Goal: Task Accomplishment & Management: Manage account settings

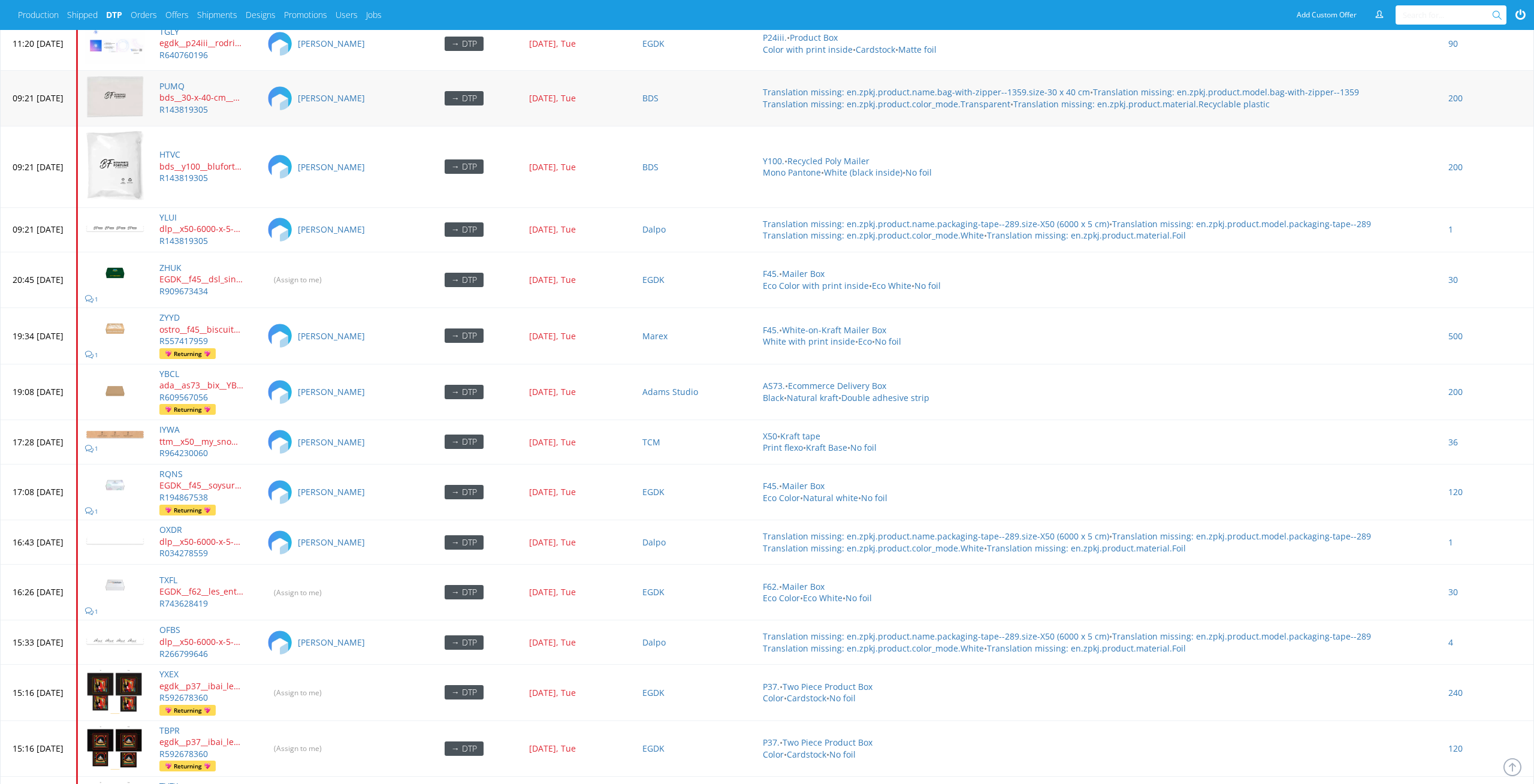
scroll to position [4826, 0]
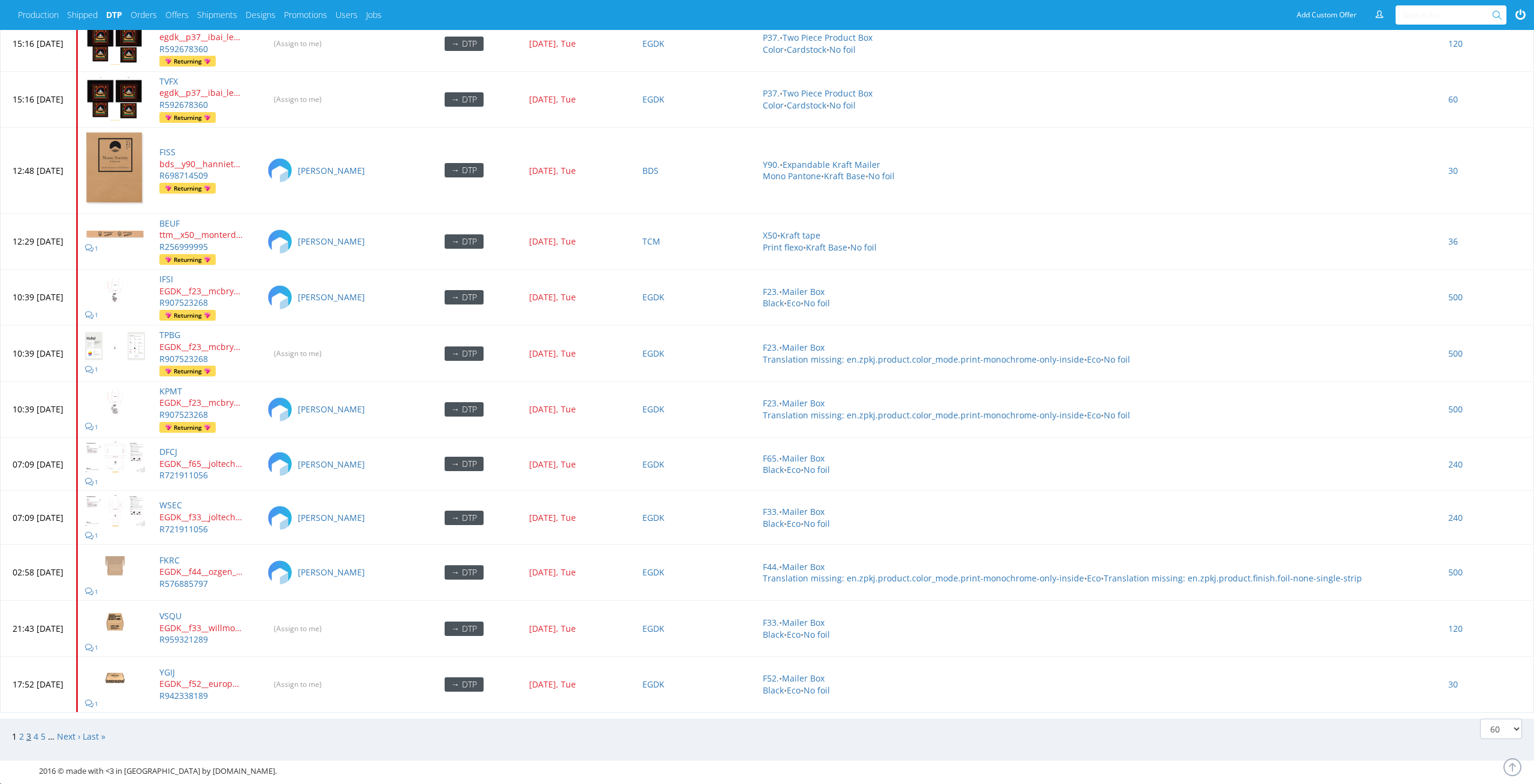
click at [29, 730] on link "3" at bounding box center [29, 736] width 5 height 11
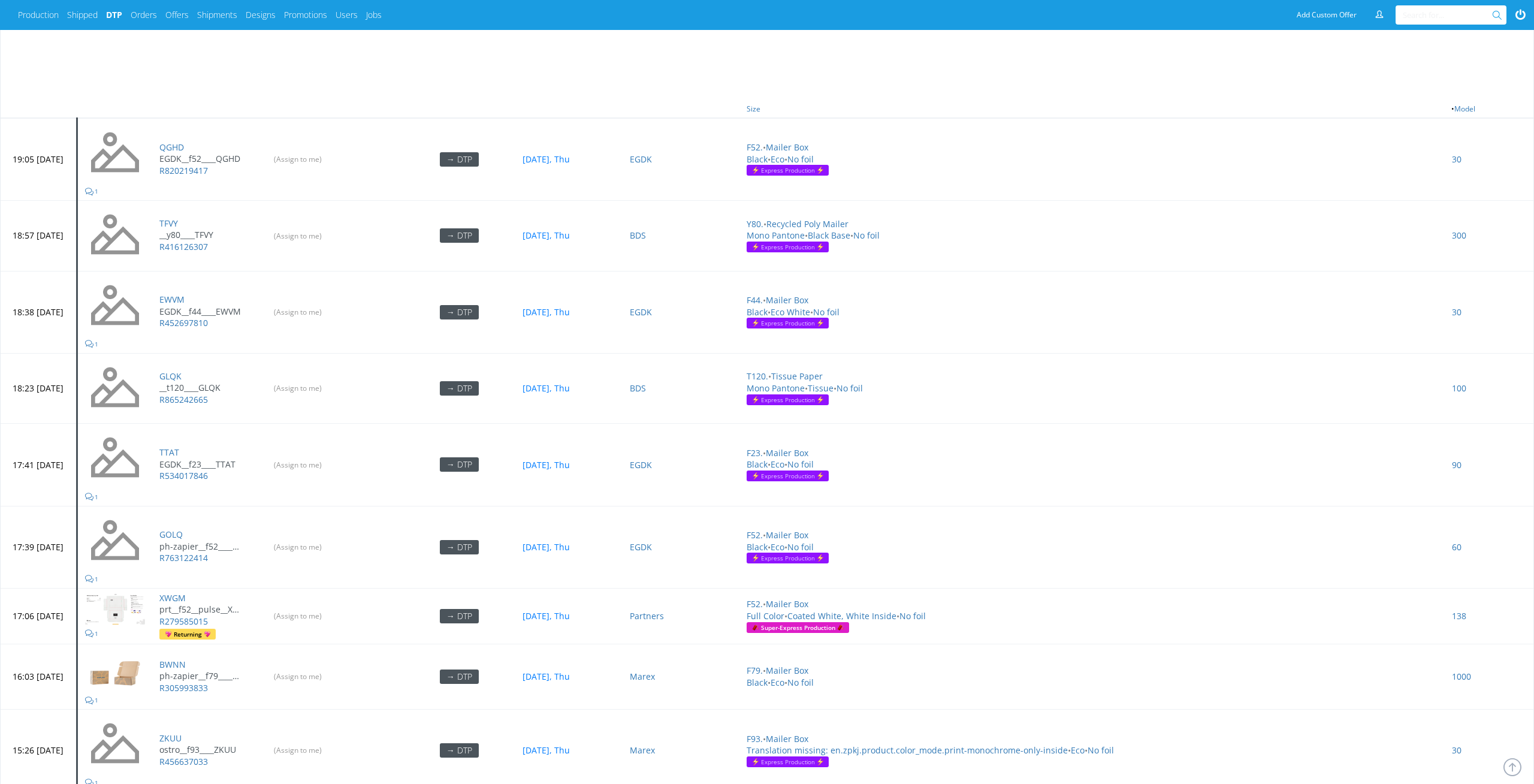
scroll to position [671, 0]
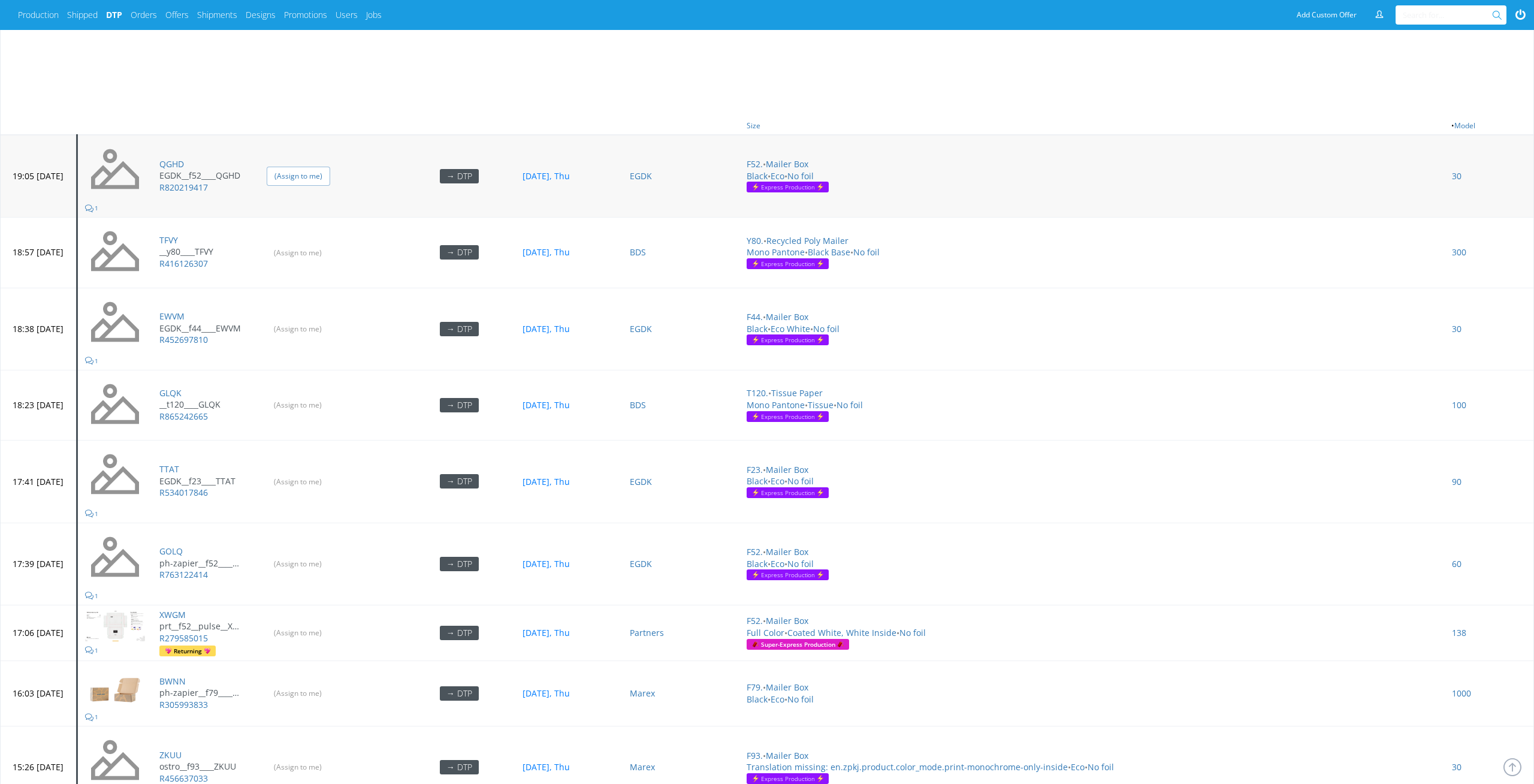
click at [330, 168] on input "(Assign to me)" at bounding box center [298, 175] width 63 height 19
click at [330, 250] on input "(Assign to me)" at bounding box center [298, 252] width 63 height 19
click at [330, 321] on input "(Assign to me)" at bounding box center [298, 329] width 63 height 19
click at [330, 402] on input "(Assign to me)" at bounding box center [298, 405] width 63 height 19
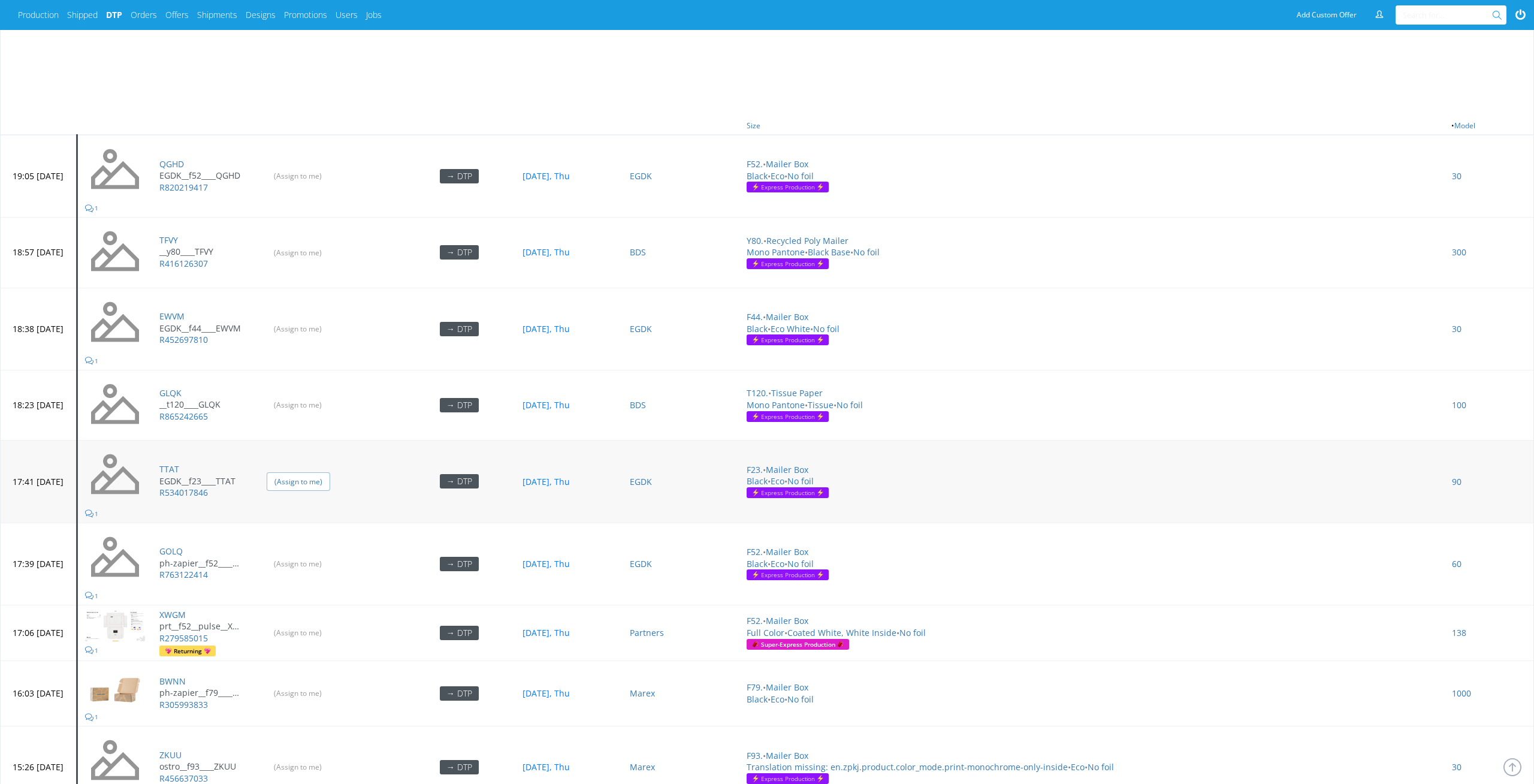
click at [330, 479] on input "(Assign to me)" at bounding box center [298, 481] width 63 height 19
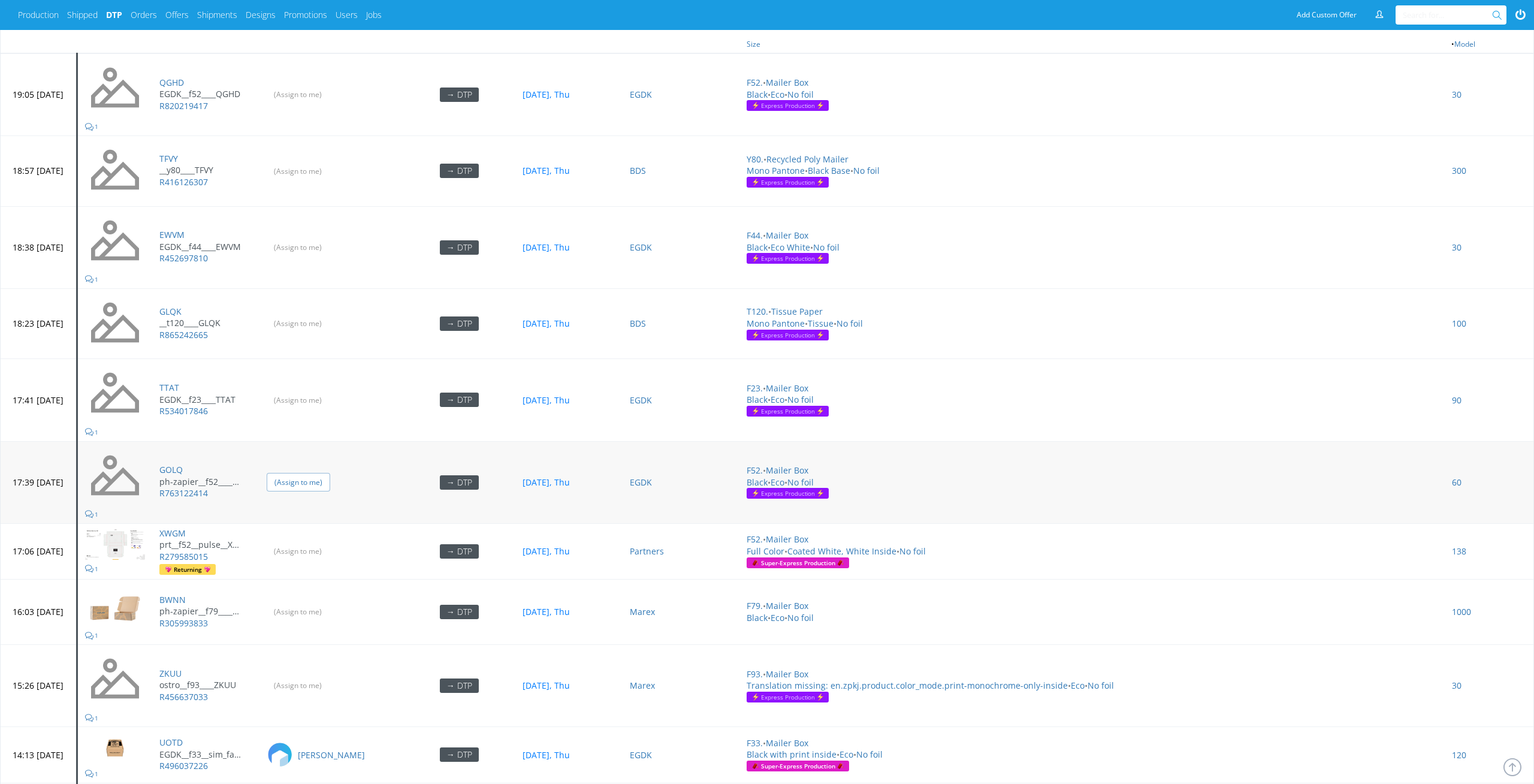
scroll to position [806, 0]
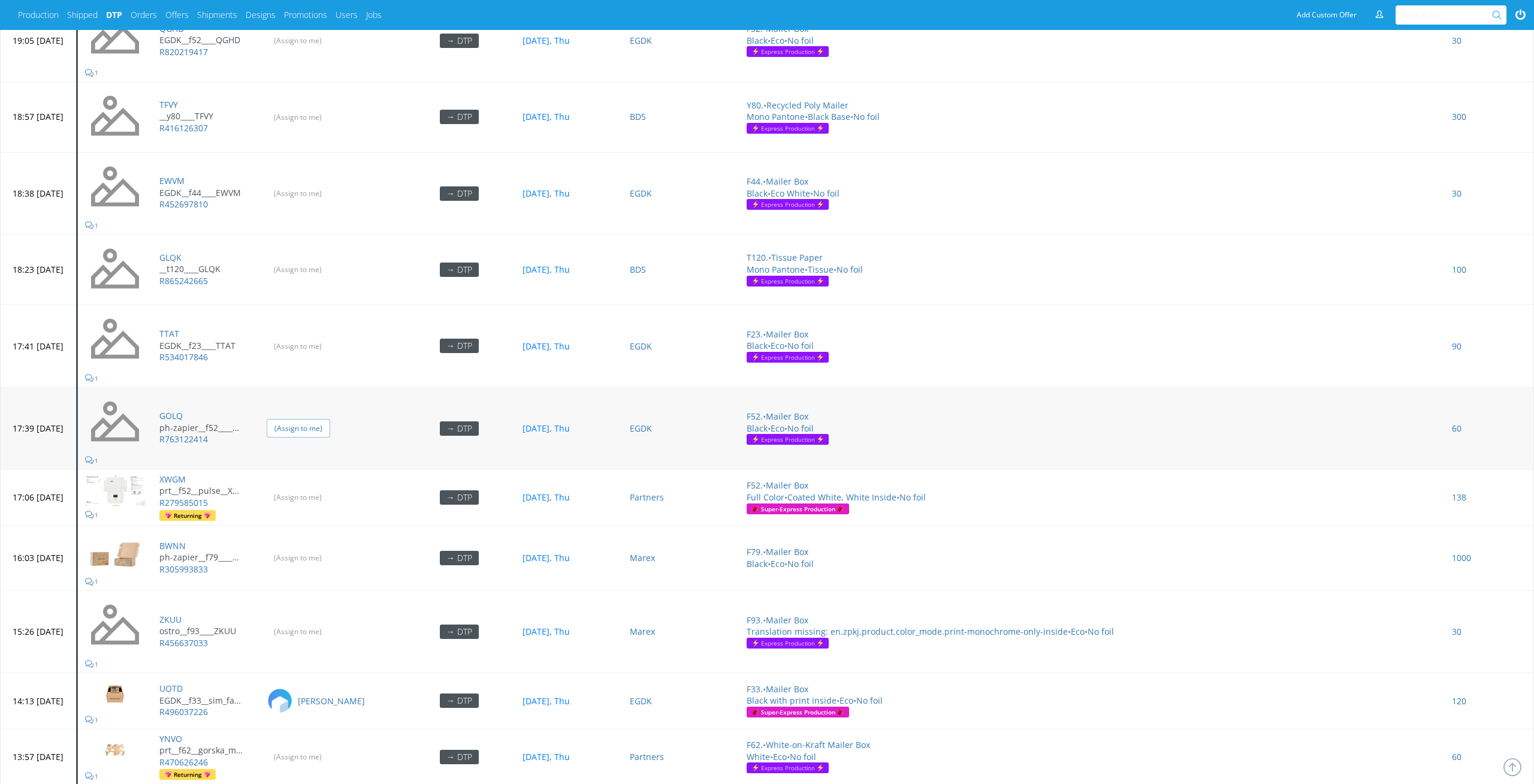
click at [330, 419] on input "(Assign to me)" at bounding box center [298, 428] width 63 height 19
click at [330, 496] on input "(Assign to me)" at bounding box center [298, 497] width 63 height 19
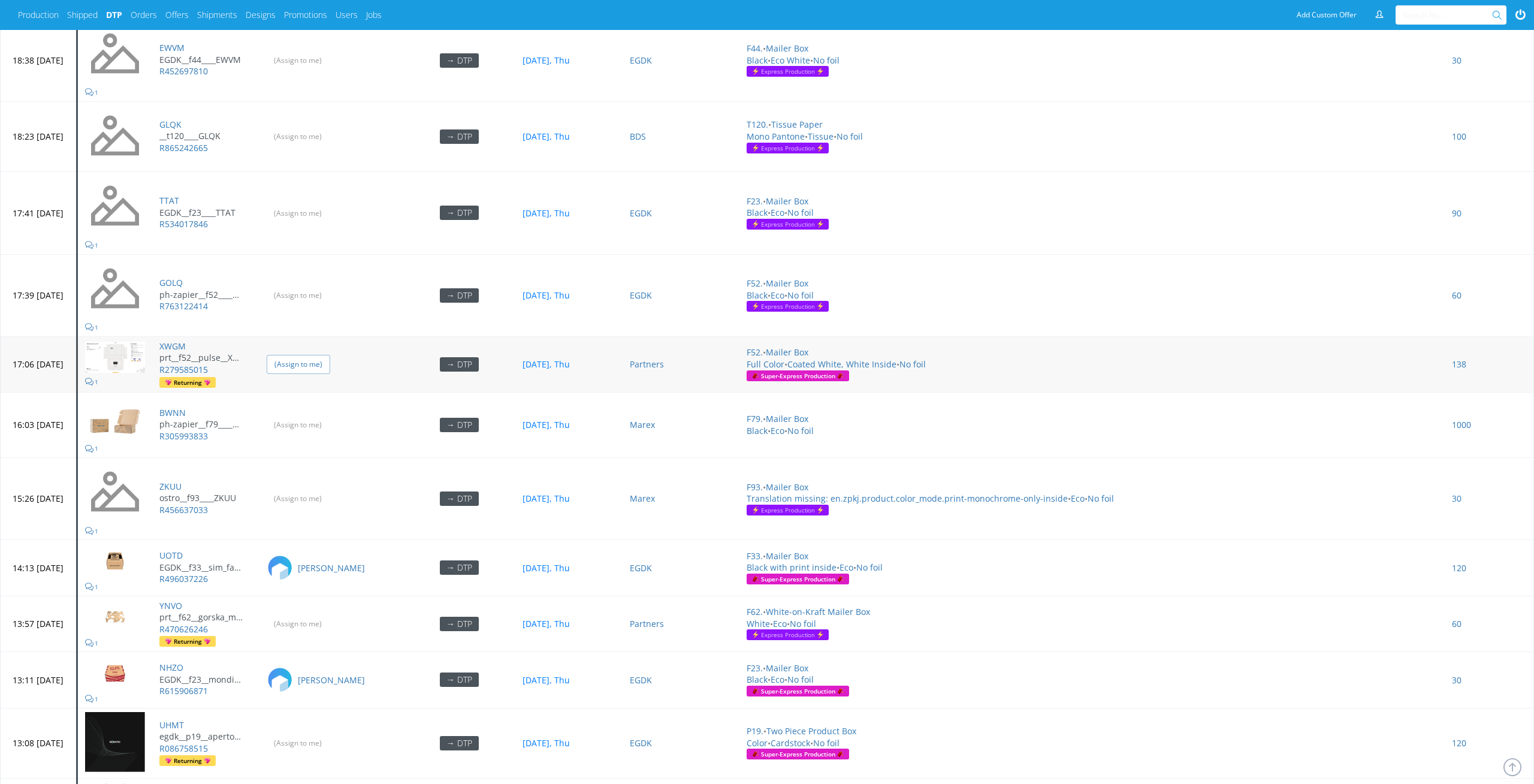
scroll to position [986, 0]
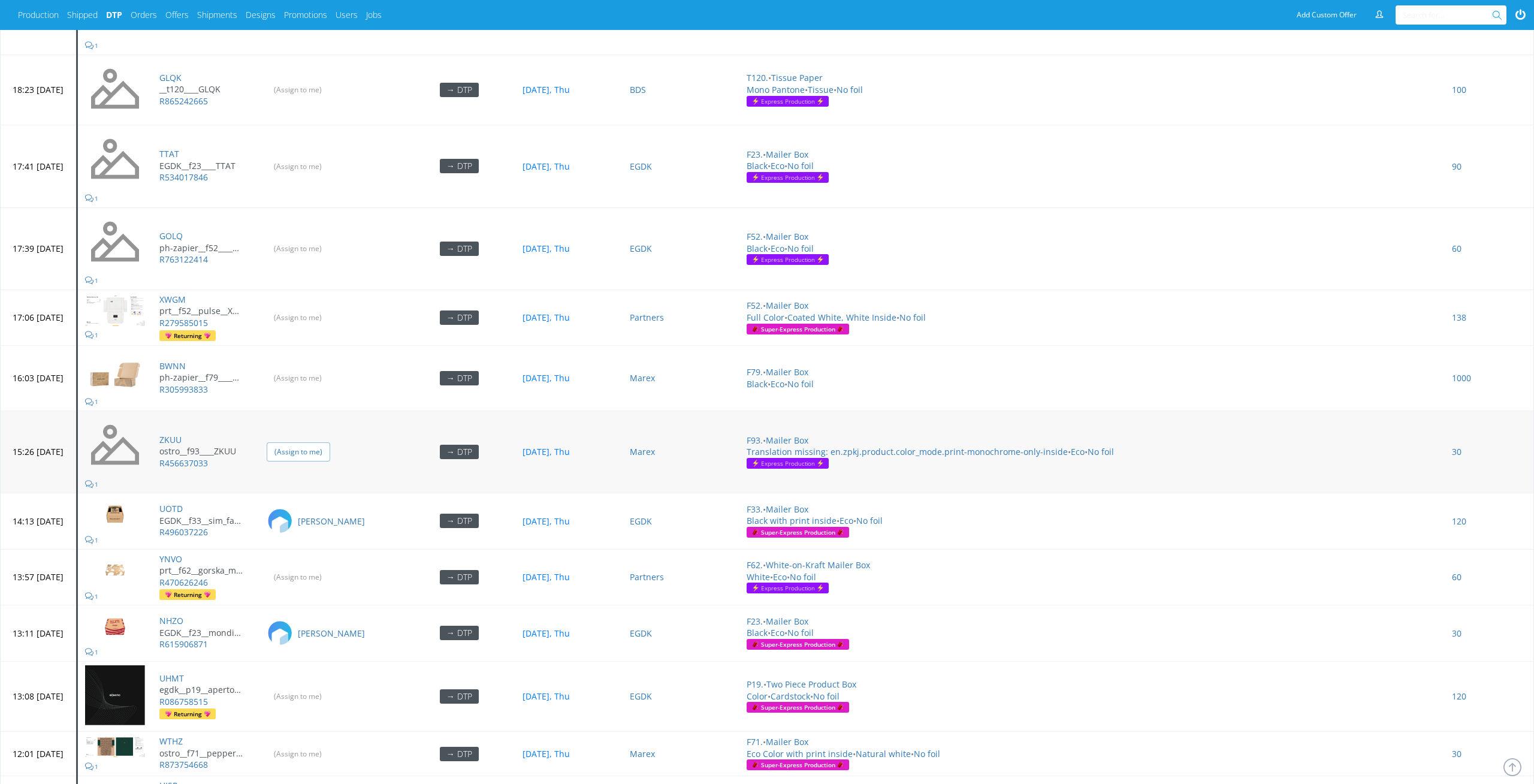
click at [330, 442] on input "(Assign to me)" at bounding box center [298, 451] width 63 height 19
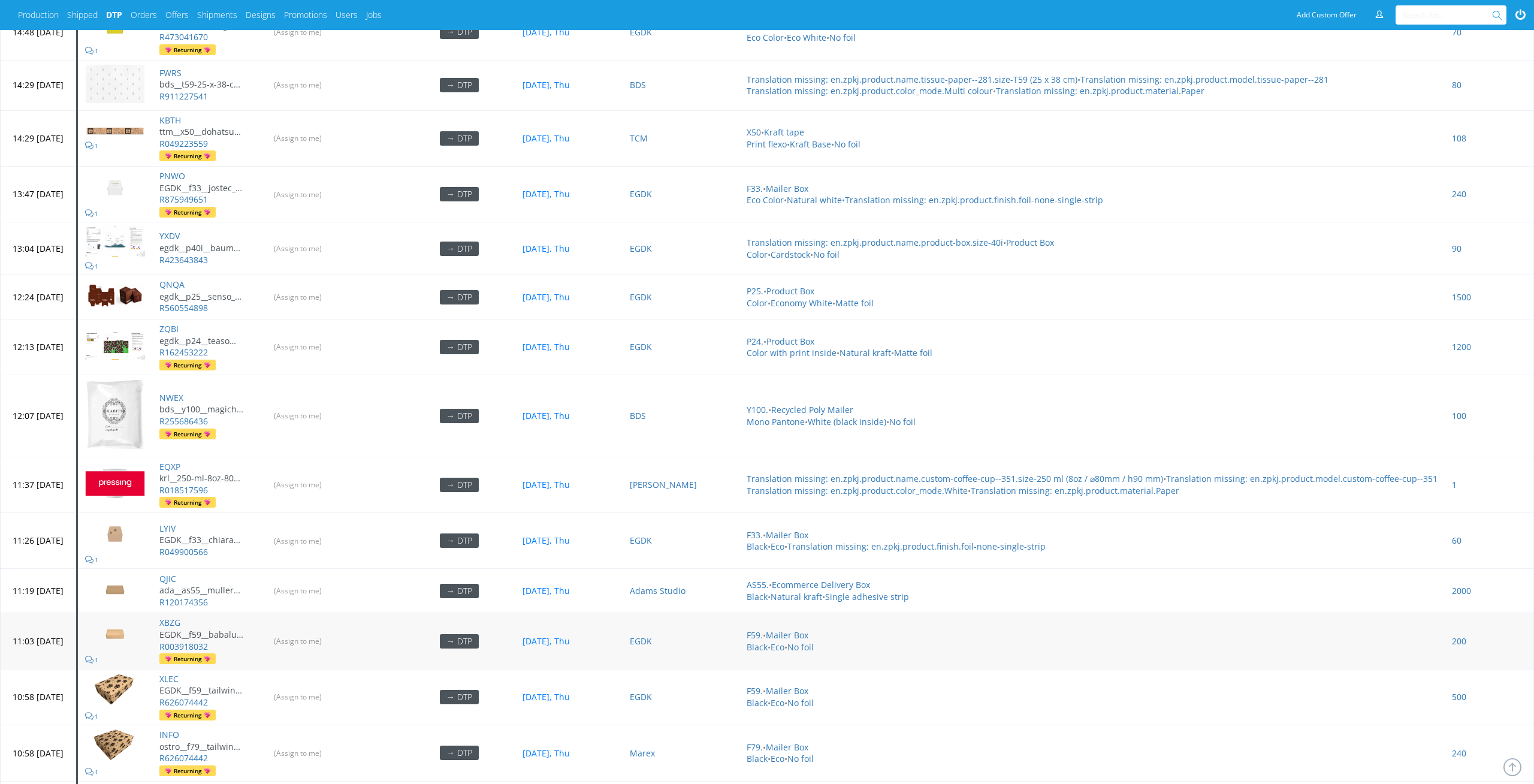
scroll to position [3776, 0]
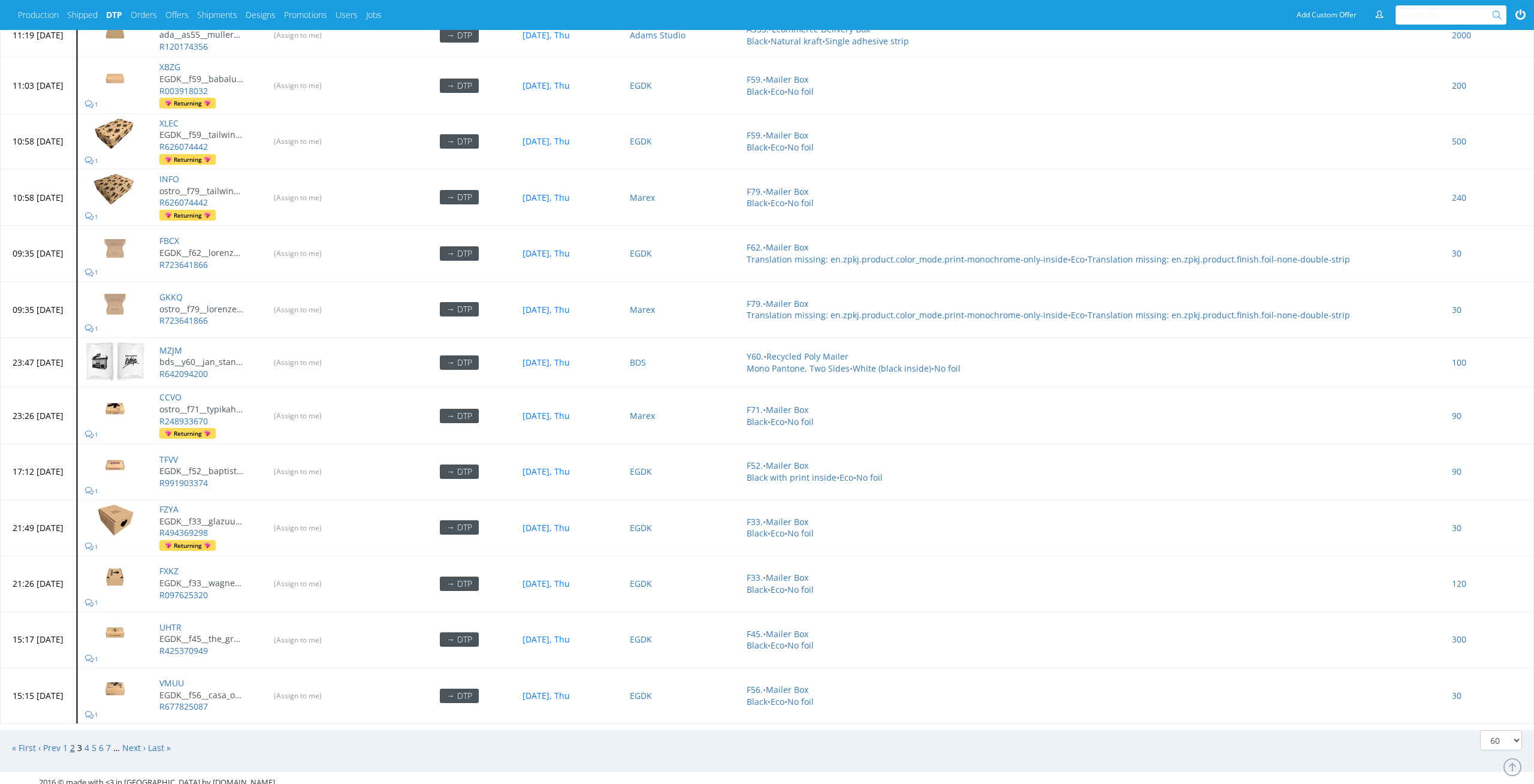
click at [72, 742] on link "2" at bounding box center [72, 747] width 5 height 11
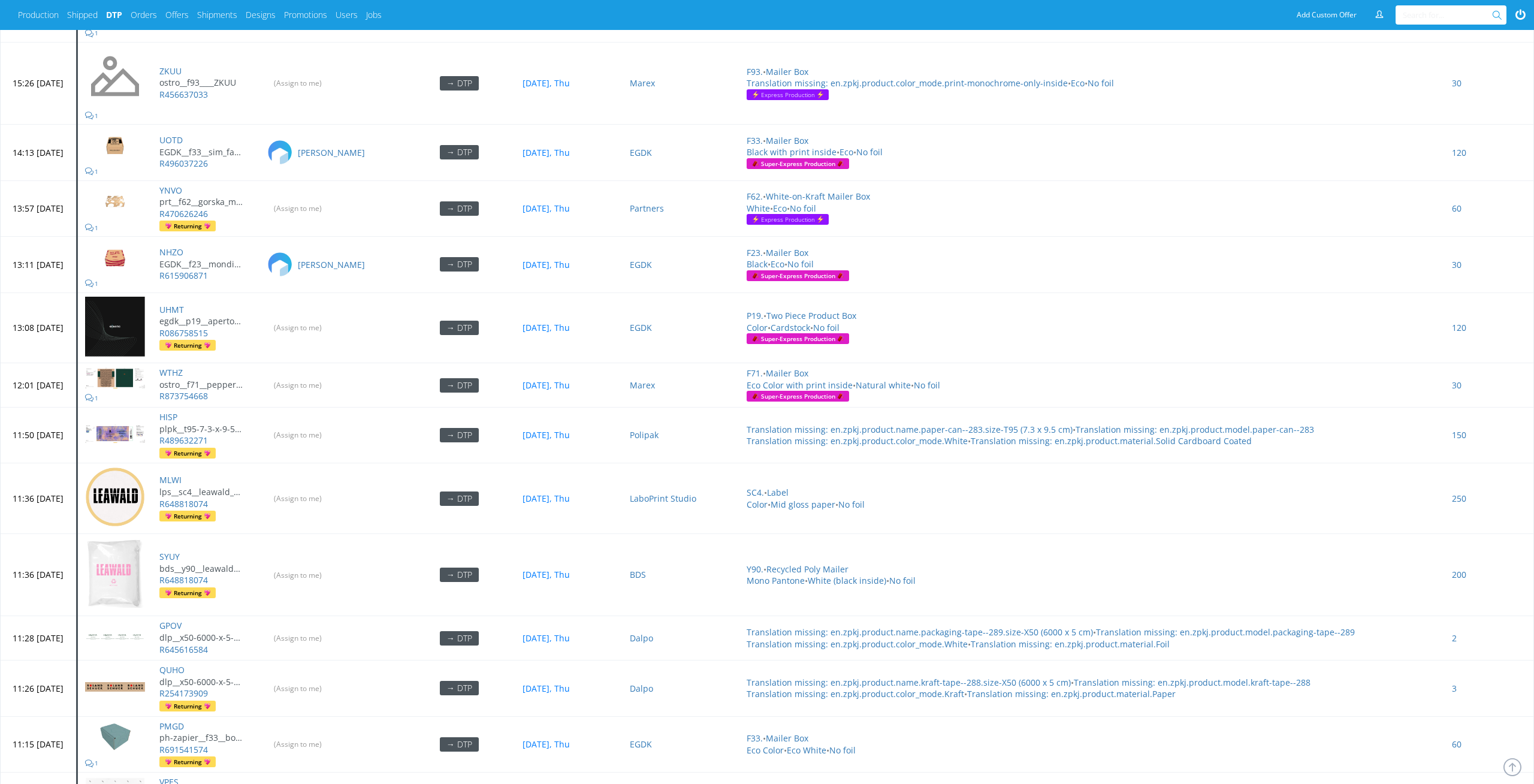
scroll to position [1155, 0]
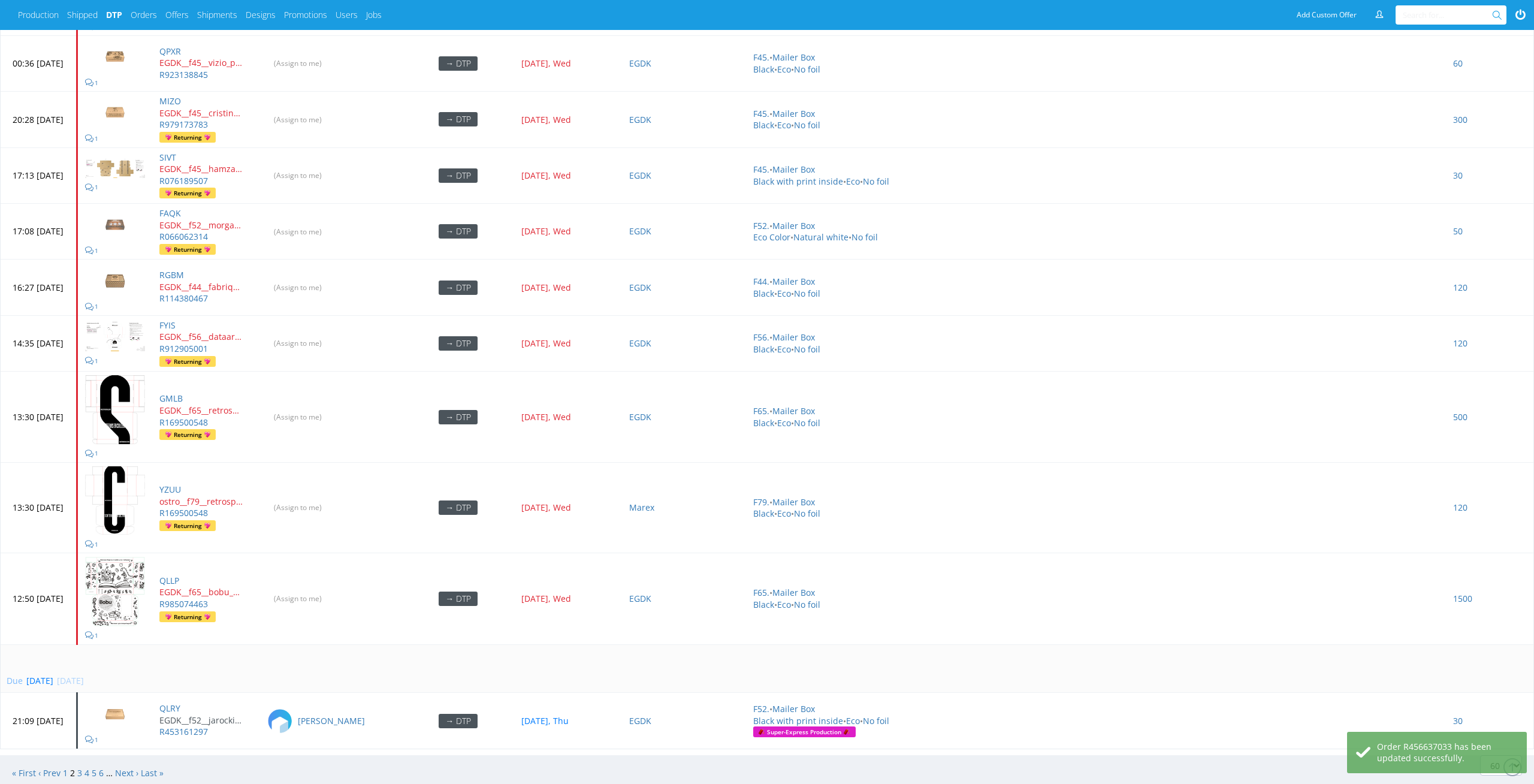
scroll to position [4025, 0]
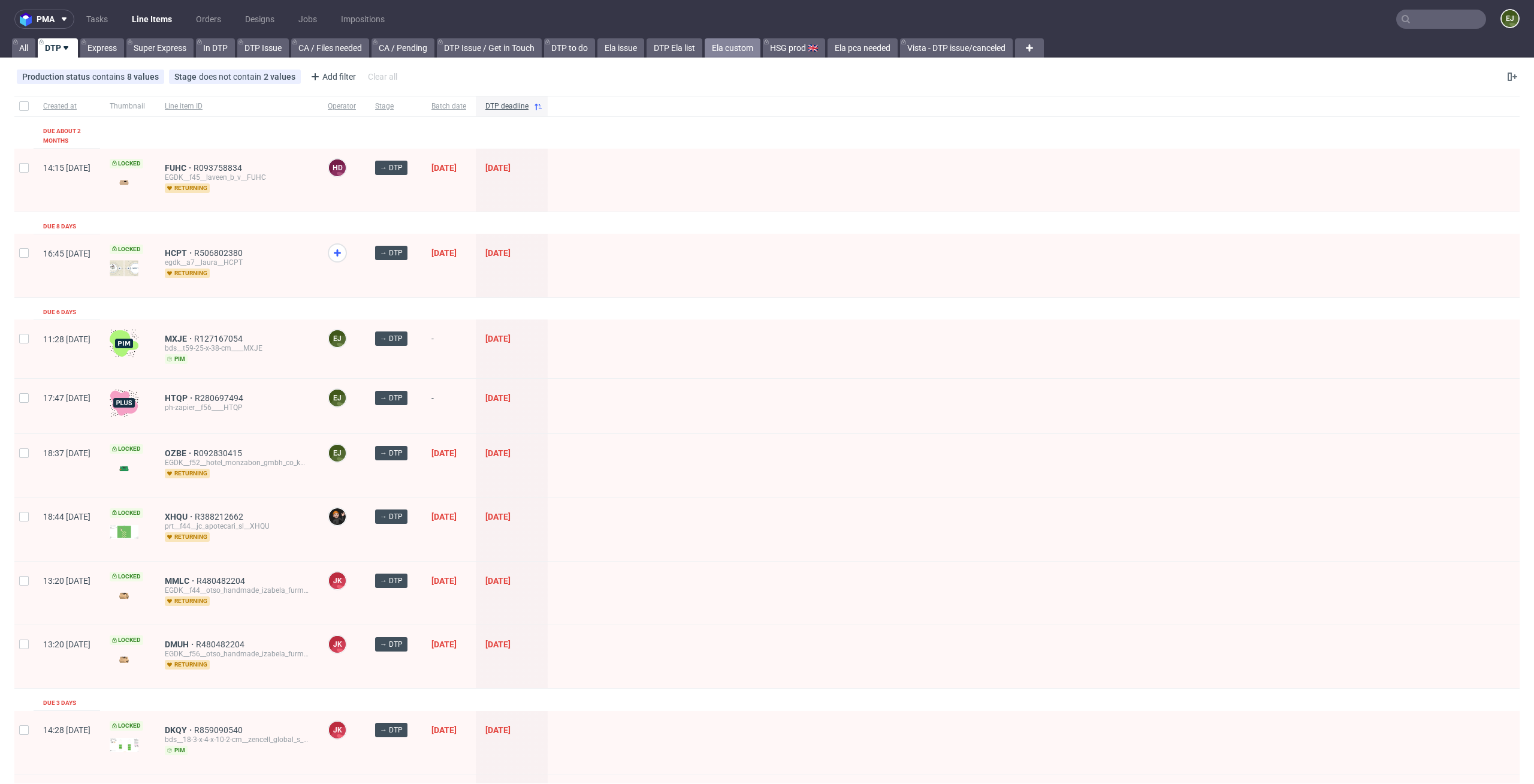
click at [735, 46] on link "Ela custom" at bounding box center [732, 48] width 55 height 19
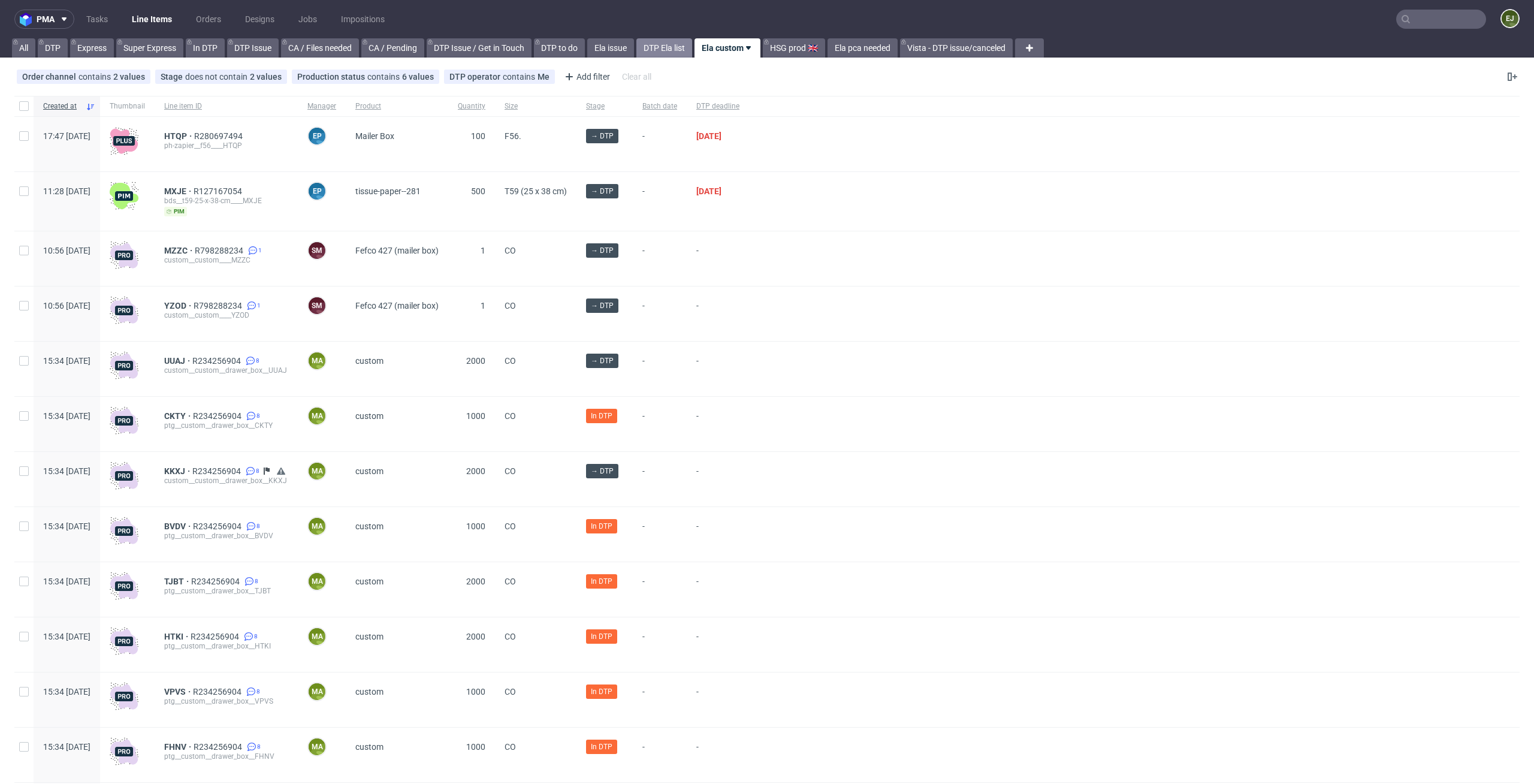
click at [668, 48] on link "DTP Ela list" at bounding box center [664, 48] width 55 height 19
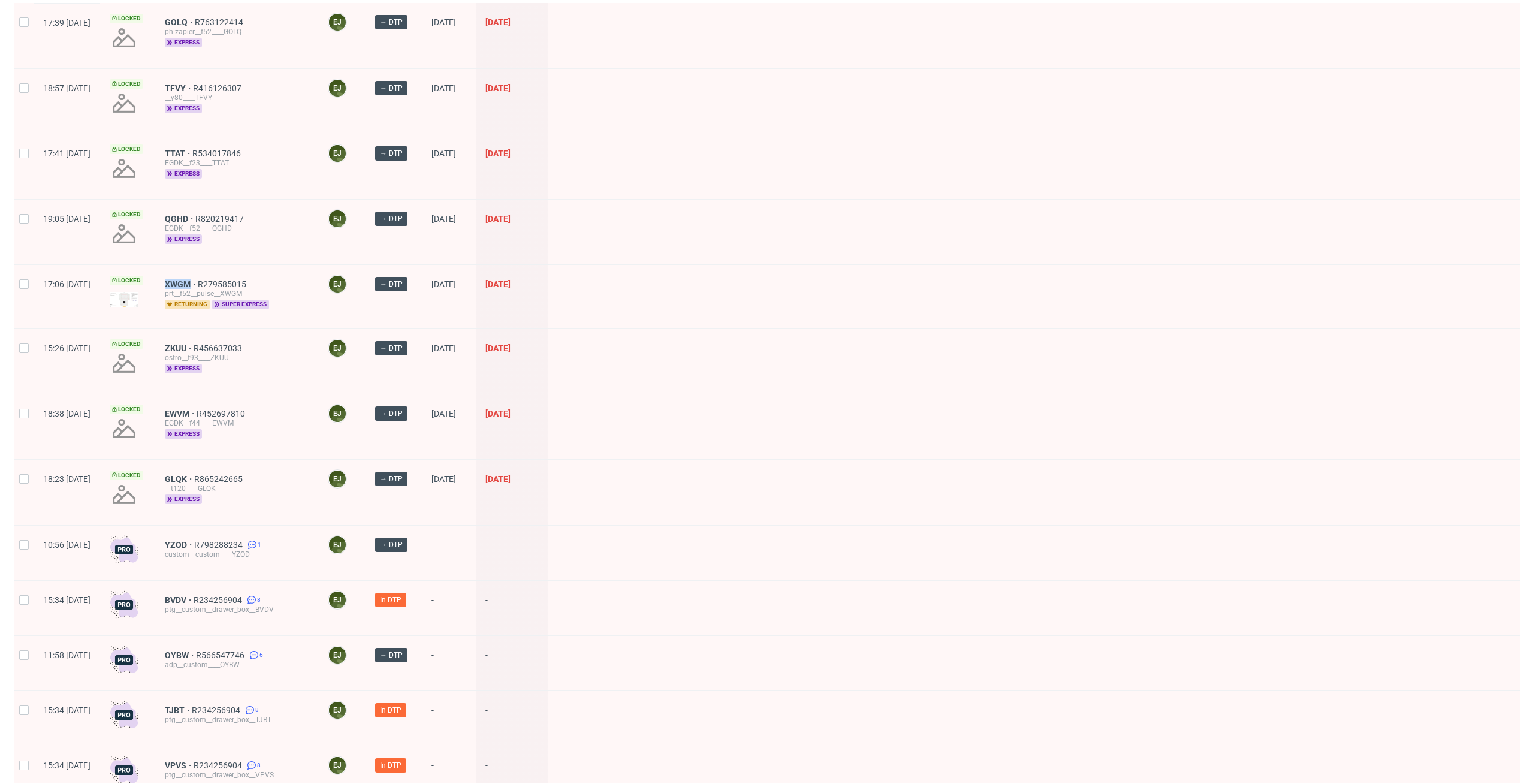
scroll to position [1168, 0]
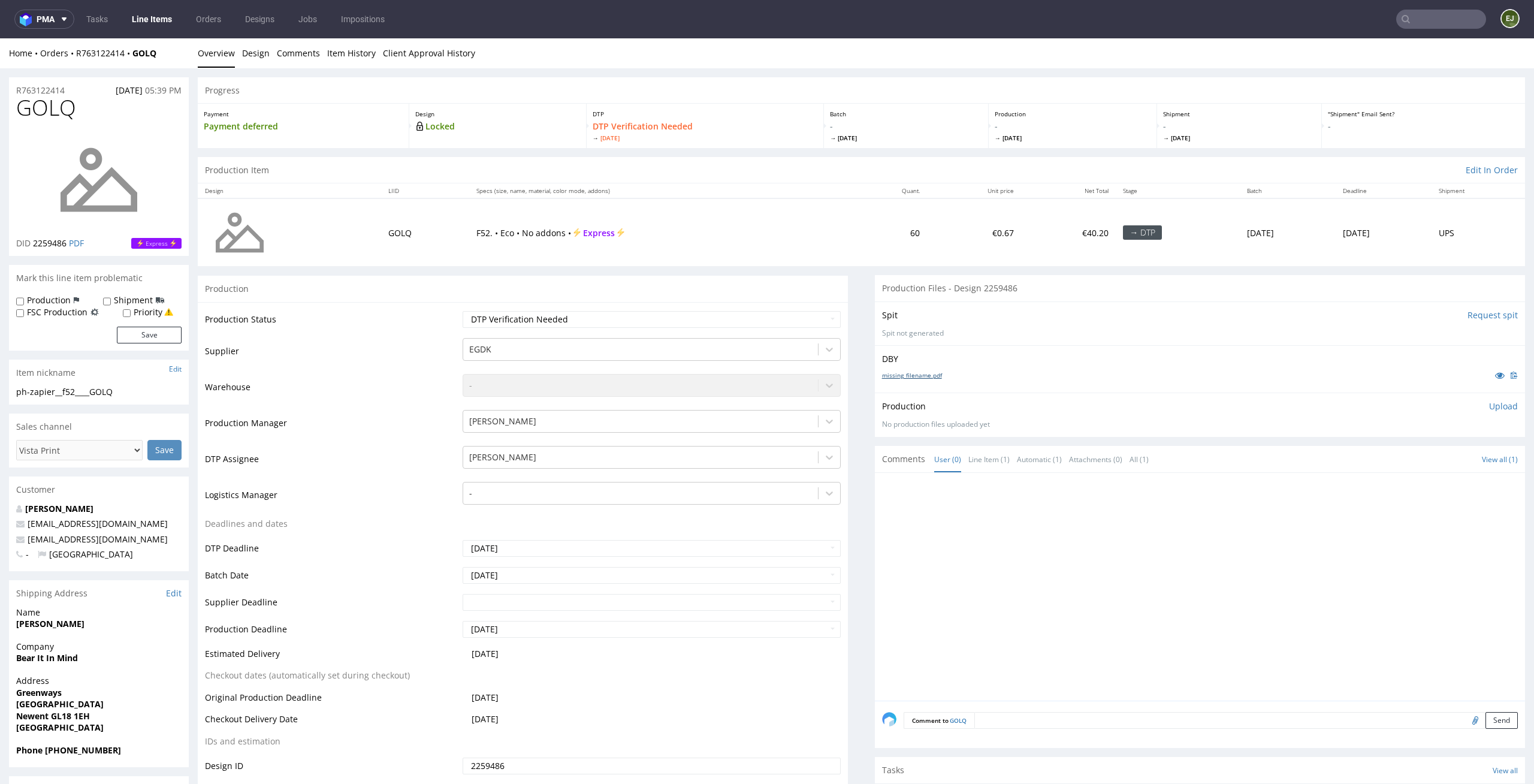
click at [924, 376] on link "missing_filename.pdf" at bounding box center [912, 375] width 60 height 8
click at [668, 256] on td "F52. • Eco • No addons • Express" at bounding box center [661, 232] width 382 height 68
drag, startPoint x: 80, startPoint y: 110, endPoint x: 0, endPoint y: 110, distance: 80.0
copy span "GOLQ"
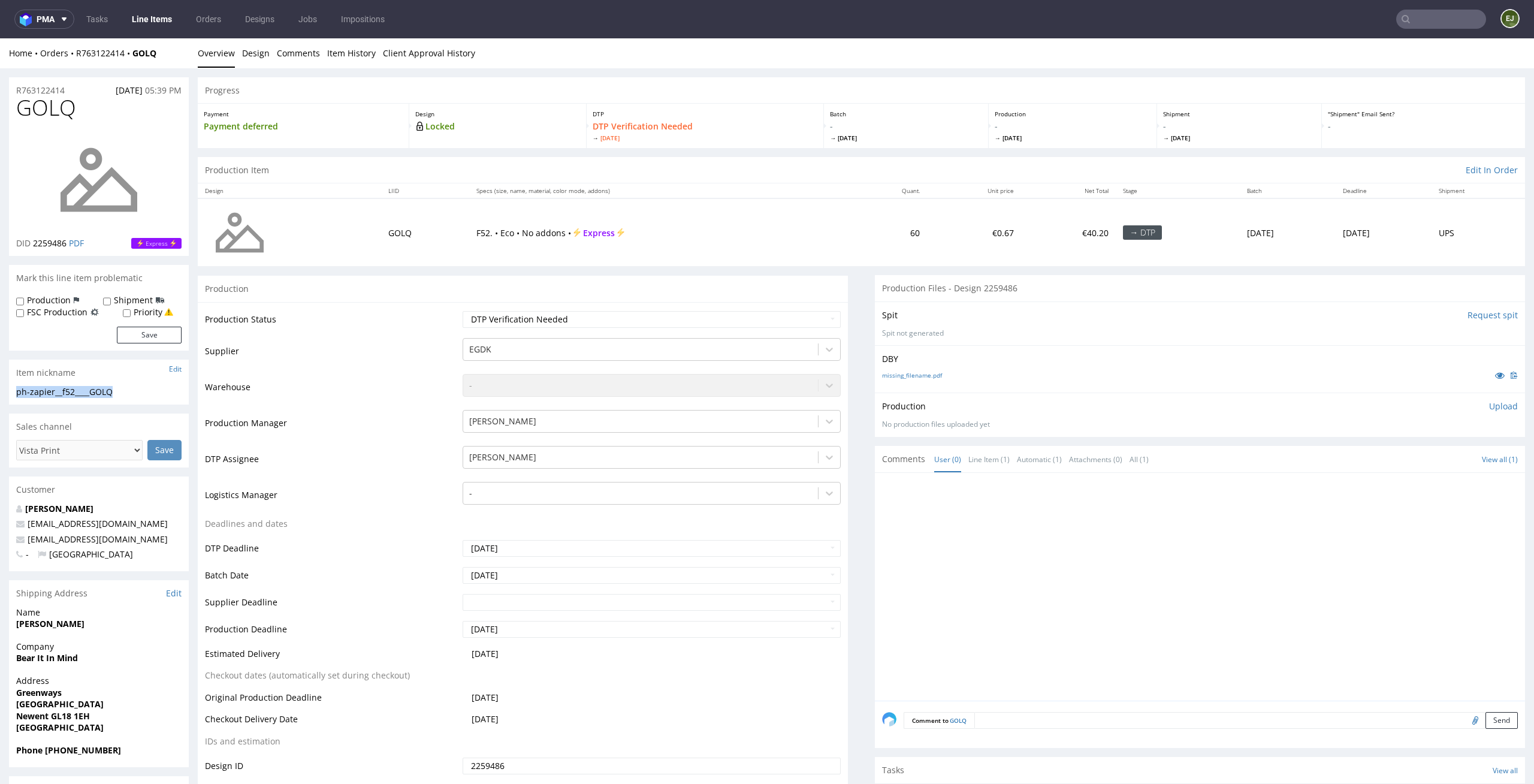
drag, startPoint x: 134, startPoint y: 393, endPoint x: 0, endPoint y: 390, distance: 134.0
copy div "ph-zapier__f52____GOLQ"
drag, startPoint x: 68, startPoint y: 241, endPoint x: 34, endPoint y: 242, distance: 34.0
click at [34, 242] on span "2259486" at bounding box center [50, 242] width 34 height 11
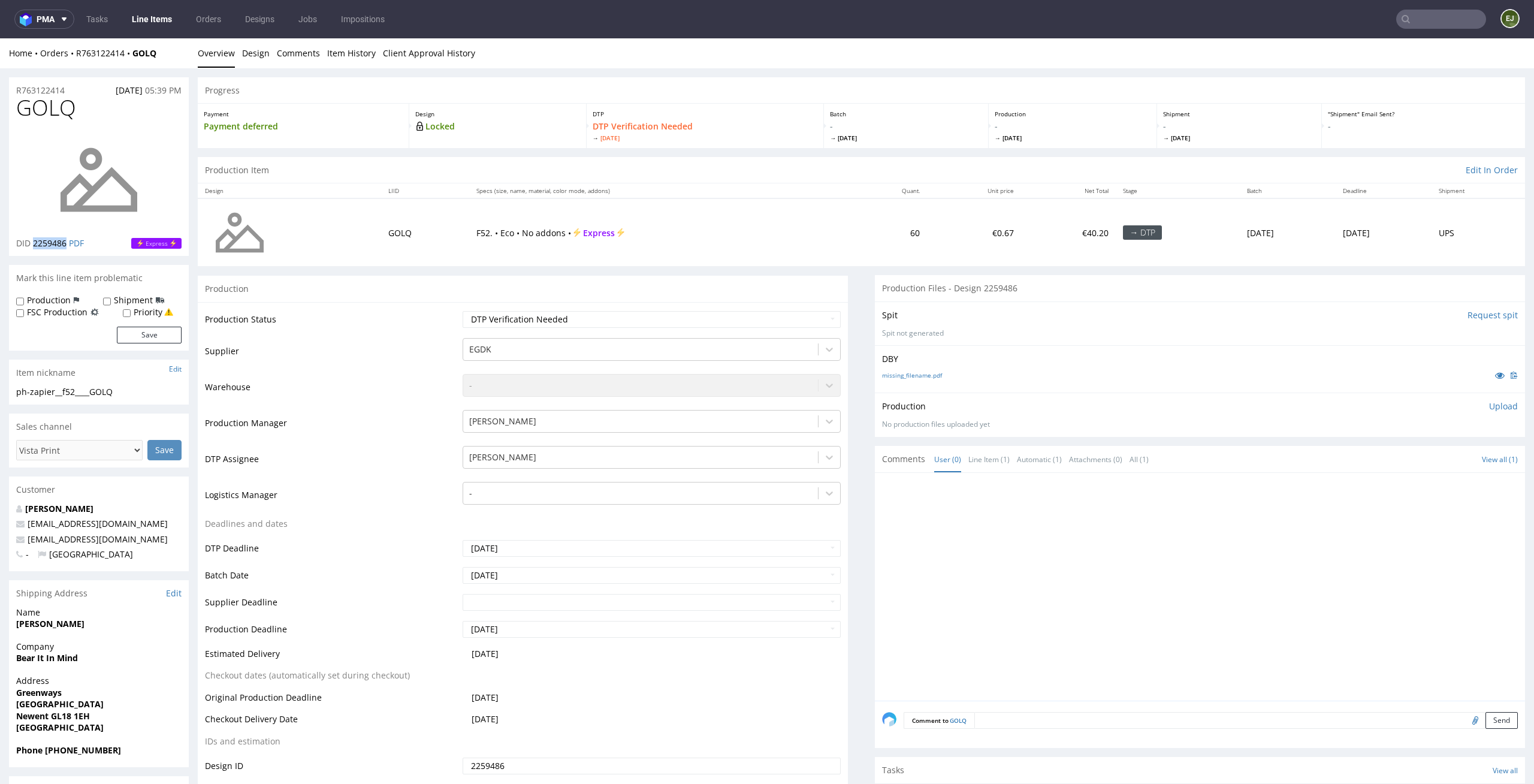
copy span "2259486"
drag, startPoint x: 70, startPoint y: 90, endPoint x: 0, endPoint y: 83, distance: 70.3
copy p "R763122414"
click at [388, 106] on div "Payment Payment deferred" at bounding box center [303, 126] width 212 height 45
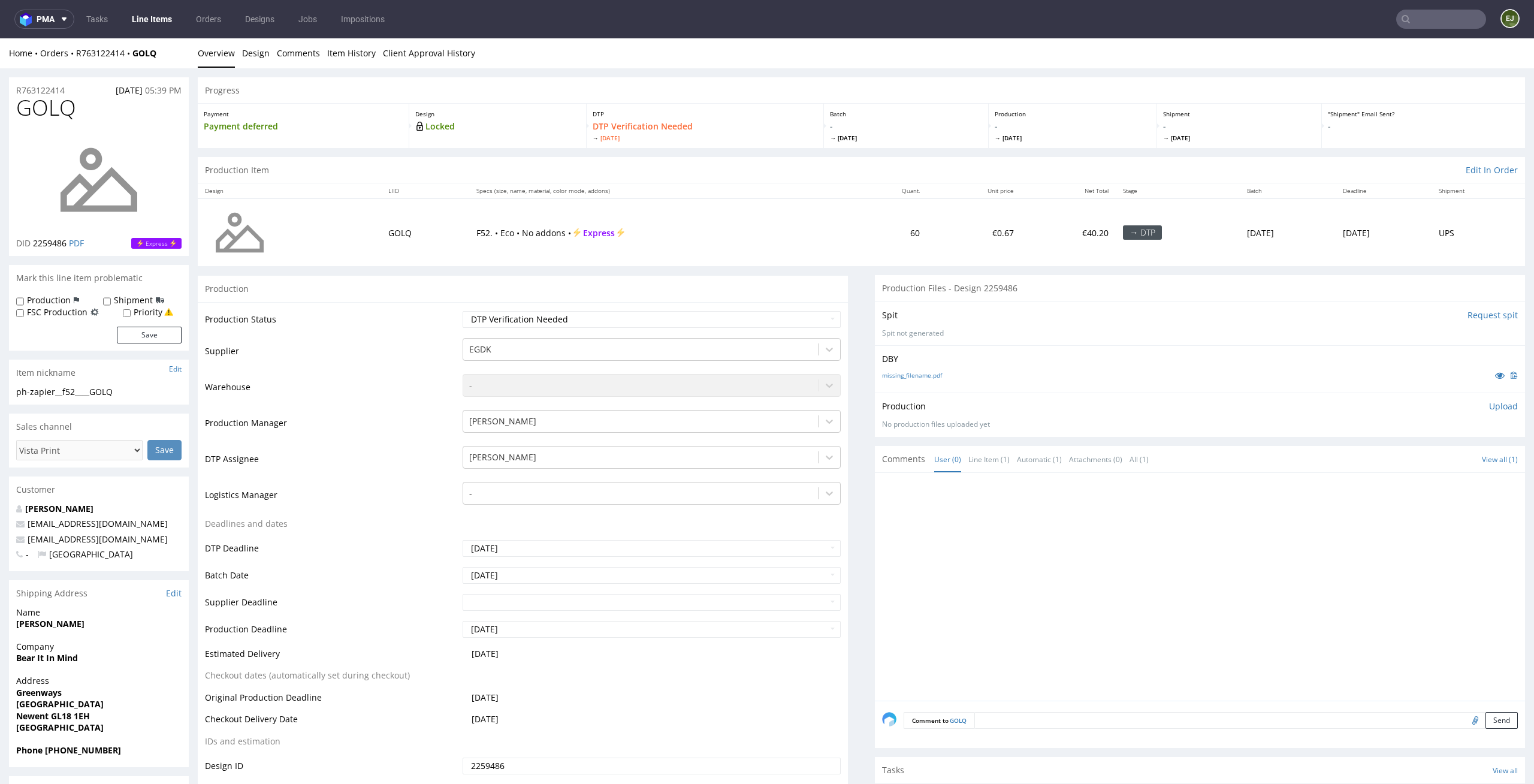
drag, startPoint x: 74, startPoint y: 83, endPoint x: 0, endPoint y: 92, distance: 74.5
drag, startPoint x: 75, startPoint y: 91, endPoint x: 0, endPoint y: 91, distance: 75.0
copy p "R763122414"
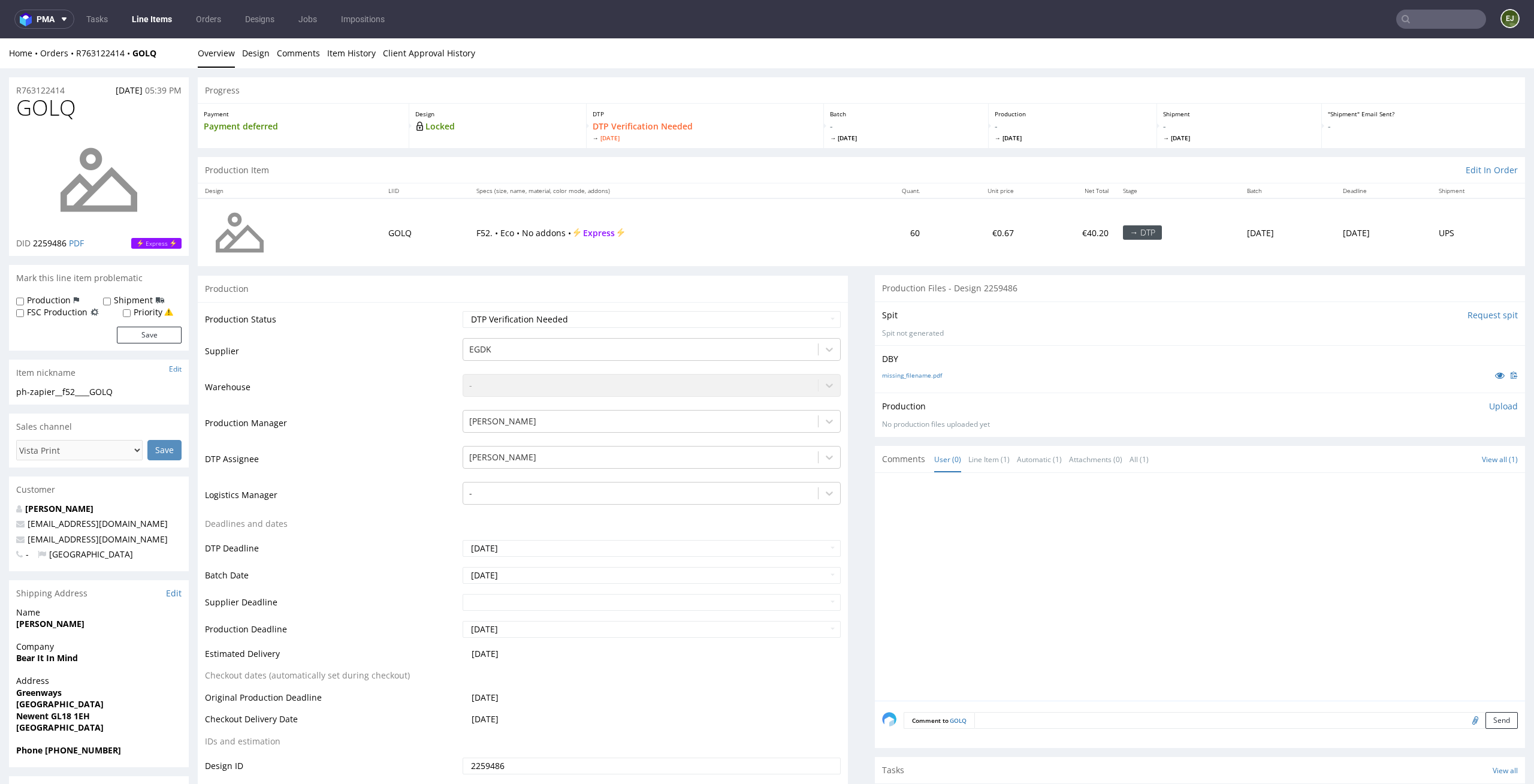
click at [1497, 407] on p "Upload" at bounding box center [1504, 406] width 29 height 12
click at [1411, 461] on div "Add files" at bounding box center [1433, 461] width 60 height 18
type input "C:\fakepath\EGDK__f52____GOLQ__d2259486__oR763122414__outside.pdf"
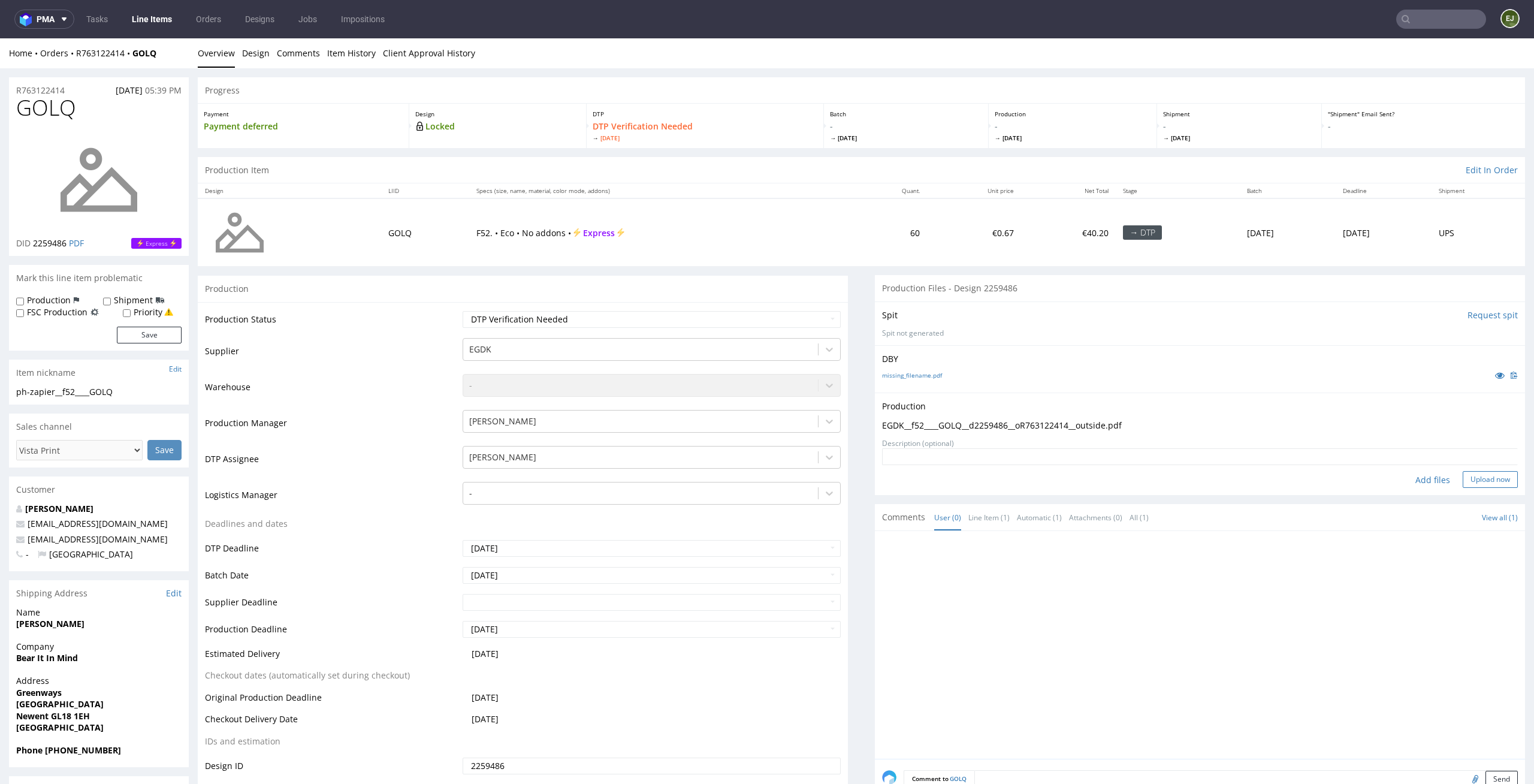
click at [1483, 473] on button "Upload now" at bounding box center [1490, 479] width 55 height 17
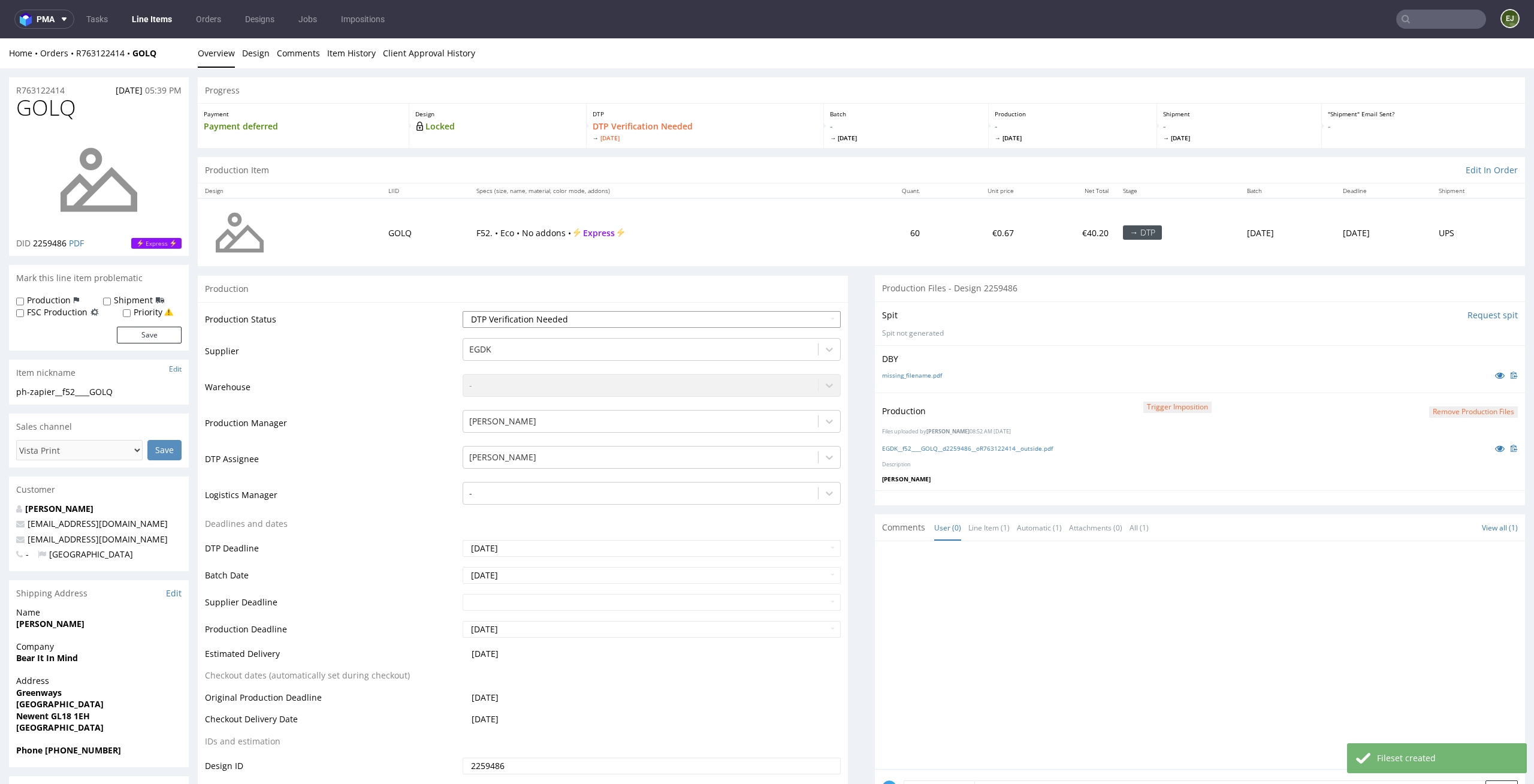
click at [790, 317] on select "Waiting for Artwork Waiting for Diecut Waiting for Mockup Waiting for DTP Waiti…" at bounding box center [652, 320] width 379 height 17
select select "dtp_production_ready"
click at [463, 311] on select "Waiting for Artwork Waiting for Diecut Waiting for Mockup Waiting for DTP Waiti…" at bounding box center [652, 320] width 379 height 17
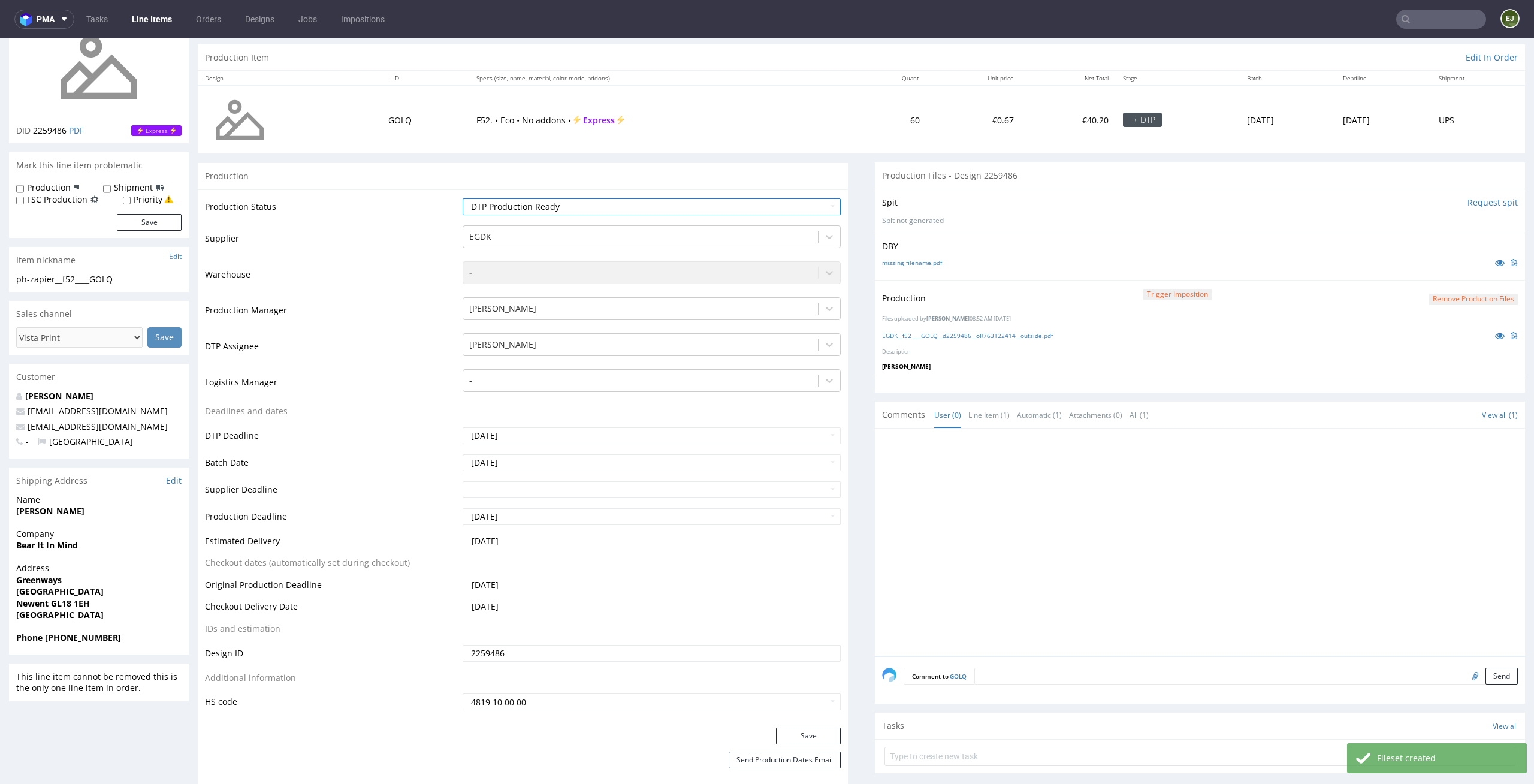
scroll to position [227, 0]
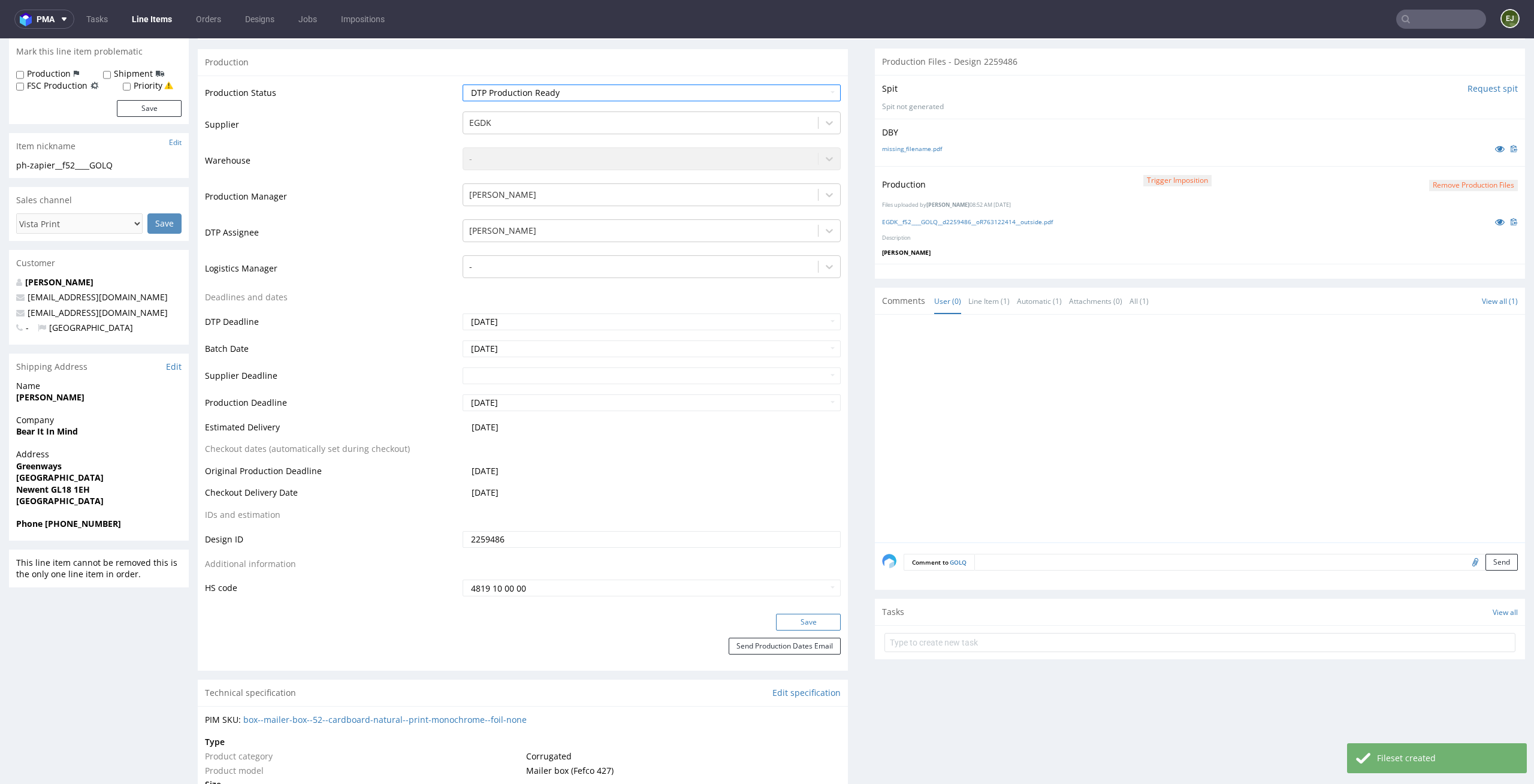
click at [820, 618] on button "Save" at bounding box center [808, 622] width 65 height 17
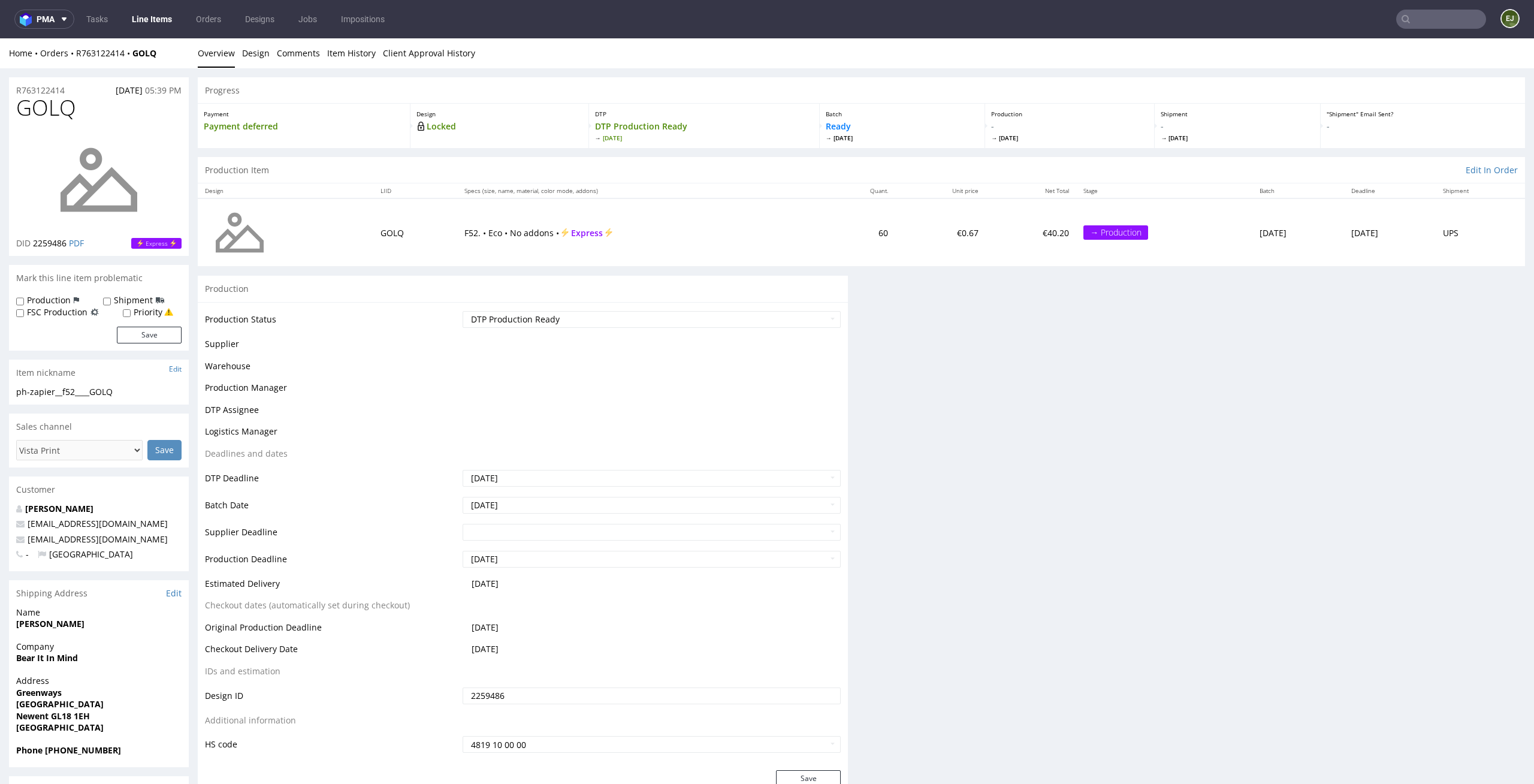
scroll to position [0, 0]
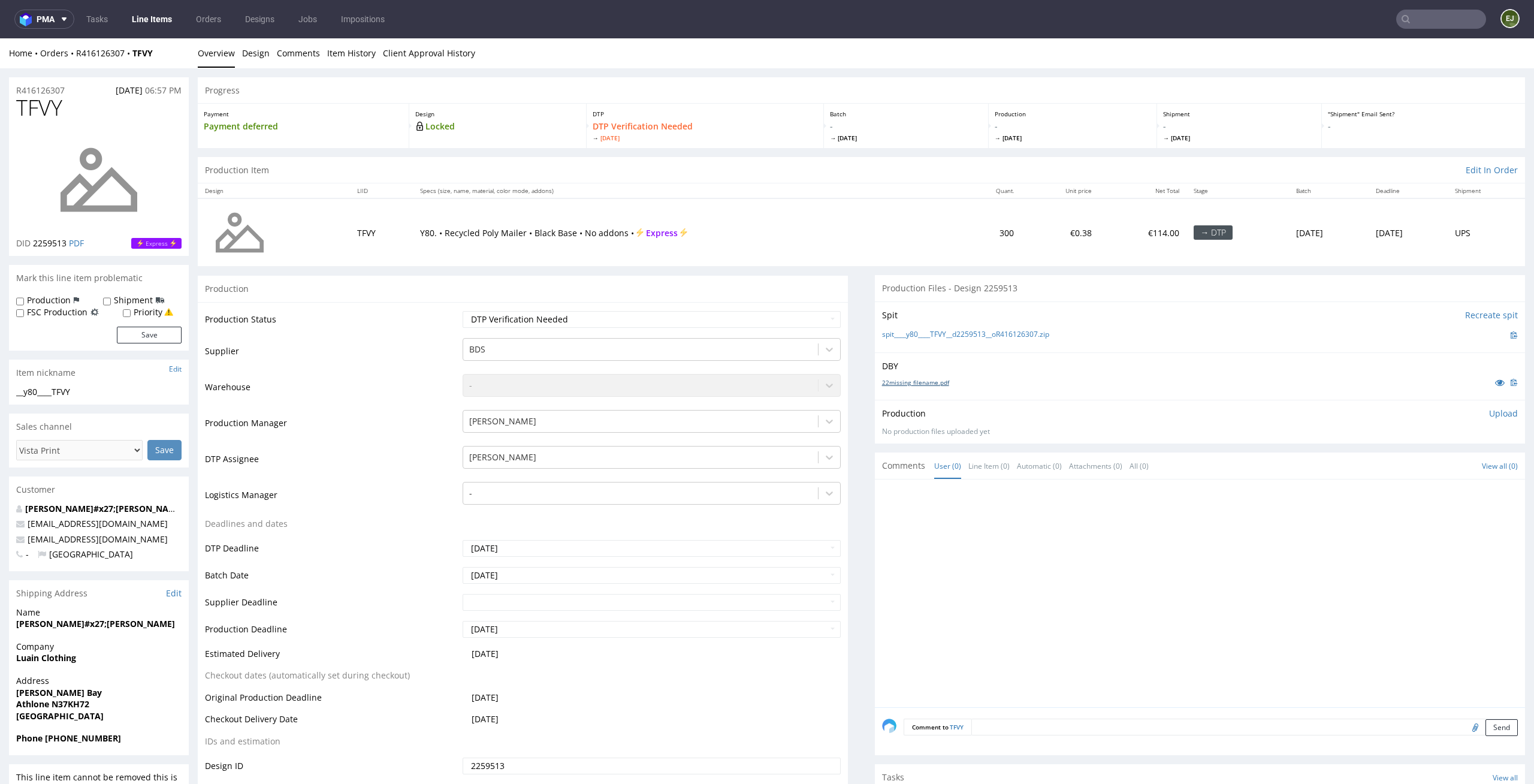
click at [911, 380] on link "22missing_filename.pdf" at bounding box center [916, 382] width 67 height 8
click at [912, 330] on link "spit____y80____TFVY__d2259513__oR416126307.zip" at bounding box center [966, 334] width 167 height 10
click at [1495, 410] on p "Upload" at bounding box center [1504, 414] width 29 height 12
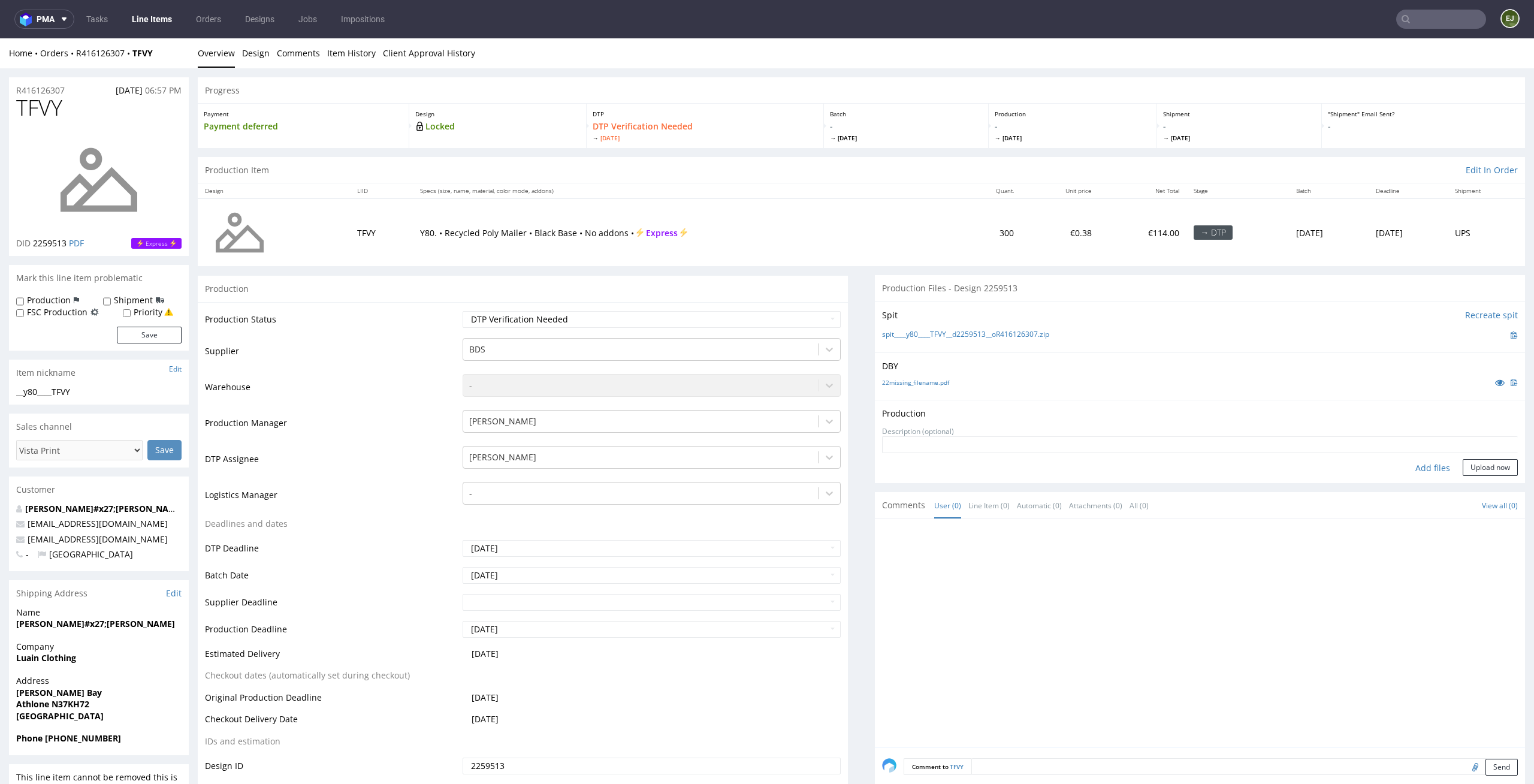
click at [1426, 466] on div "Add files" at bounding box center [1433, 468] width 60 height 18
type input "C:\fakepath\__y80____TFVY__d2259513__oR416126307__latest__outside.pdf"
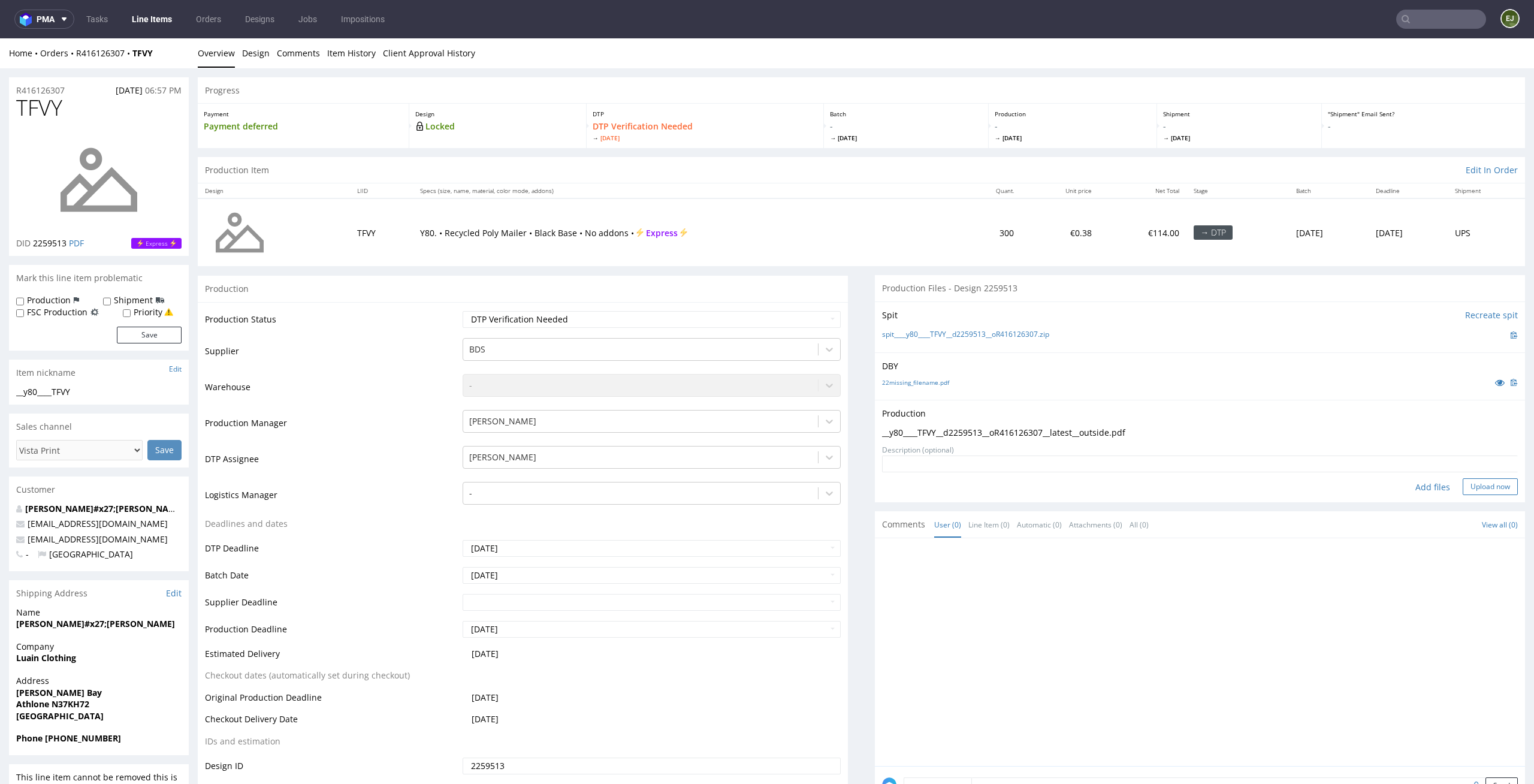
click at [1471, 488] on button "Upload now" at bounding box center [1490, 487] width 55 height 17
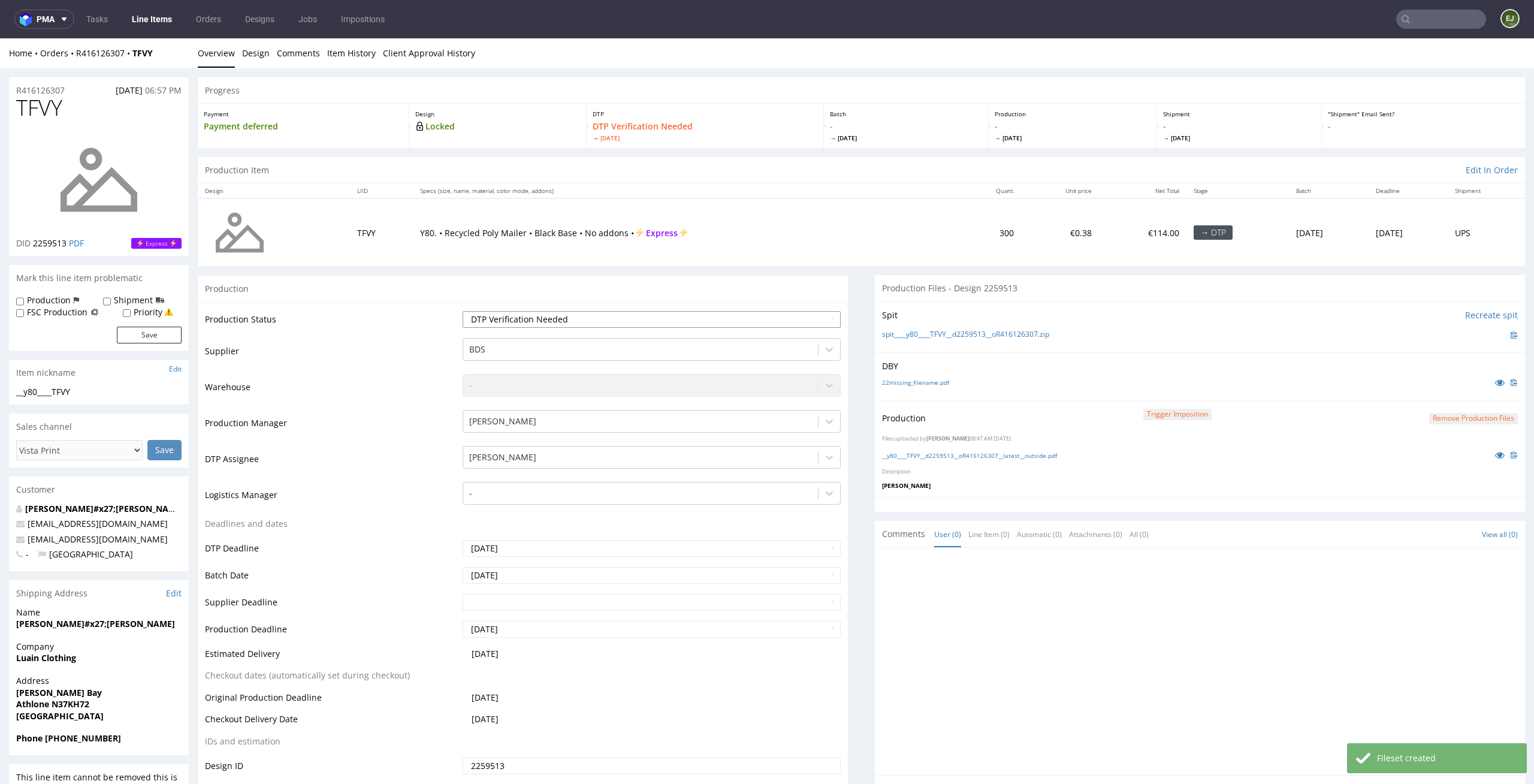
click at [788, 324] on select "Waiting for Artwork Waiting for Diecut Waiting for Mockup Waiting for DTP Waiti…" at bounding box center [652, 320] width 379 height 17
select select "dtp_production_ready"
click at [463, 311] on select "Waiting for Artwork Waiting for Diecut Waiting for Mockup Waiting for DTP Waiti…" at bounding box center [652, 320] width 379 height 17
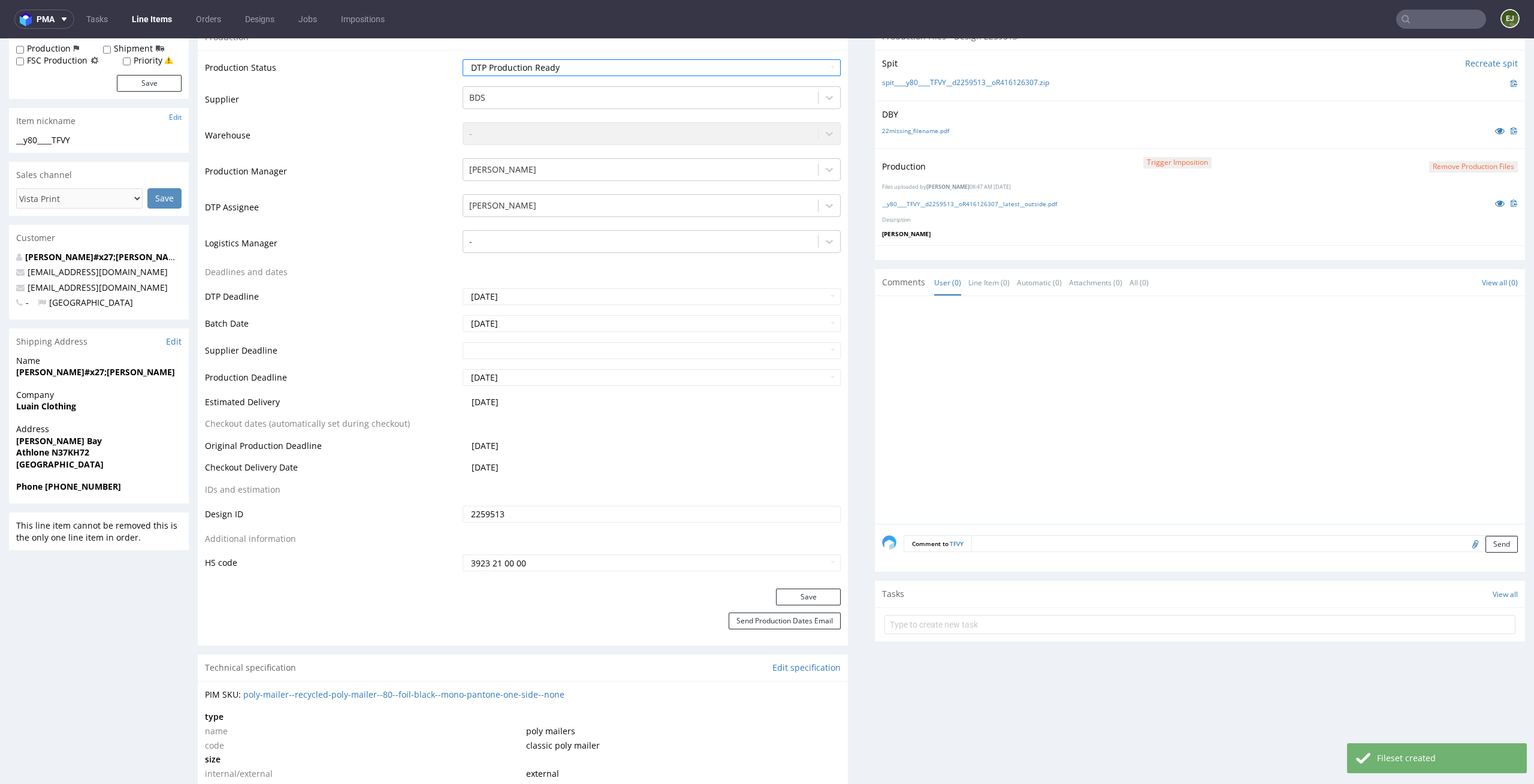
click at [829, 610] on div "Save" at bounding box center [523, 601] width 650 height 24
click at [829, 604] on button "Save" at bounding box center [808, 597] width 65 height 17
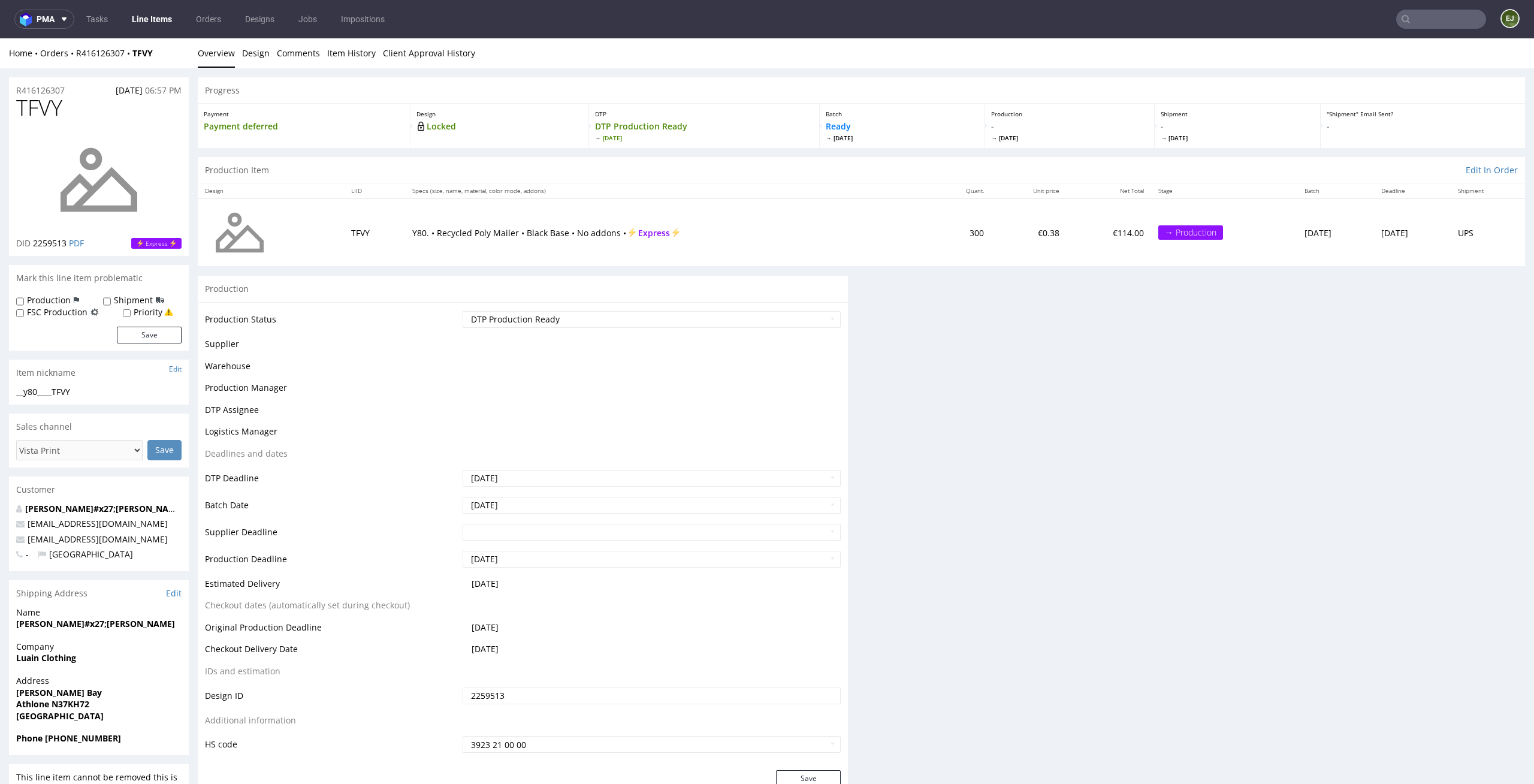
scroll to position [0, 0]
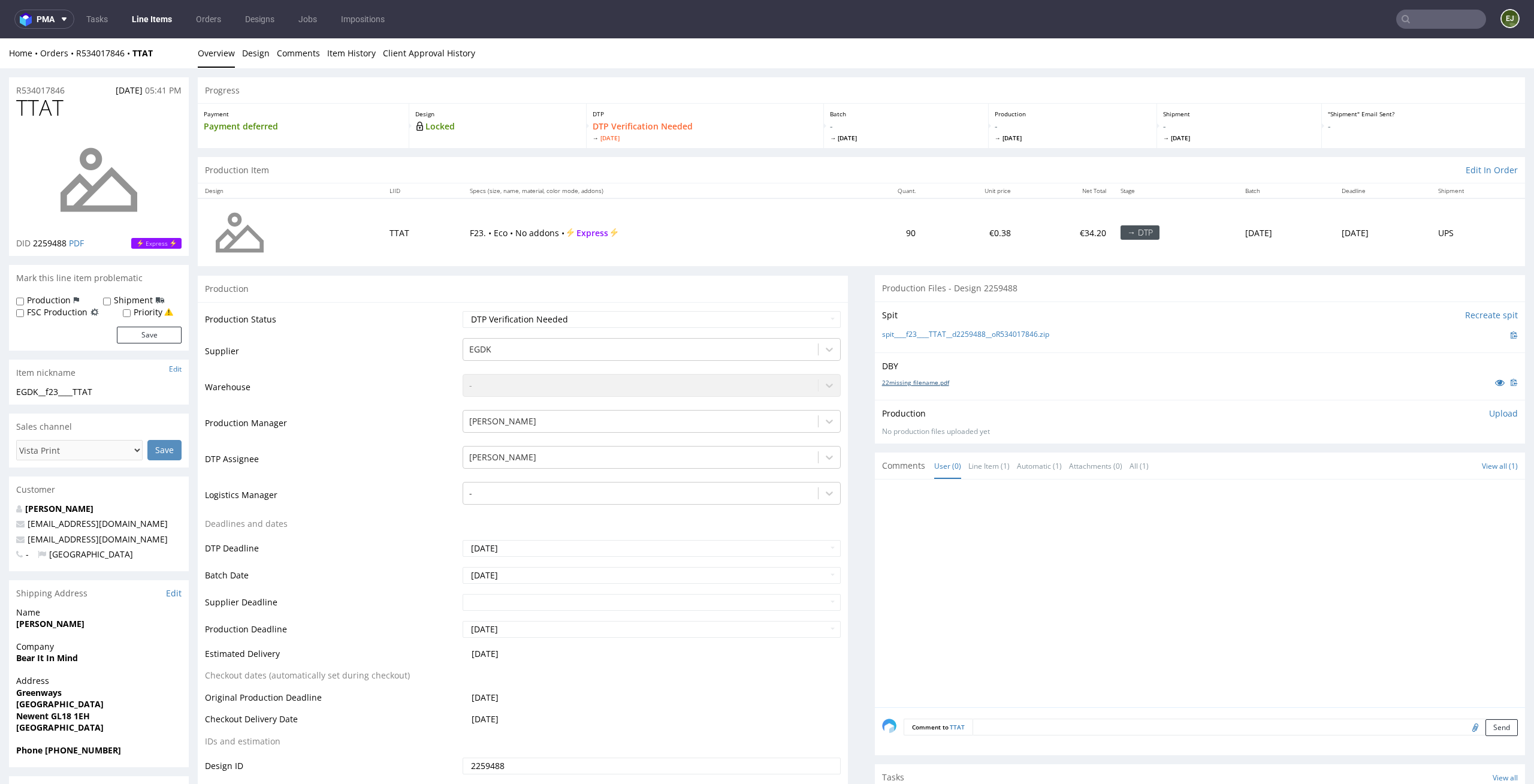
click at [893, 384] on link "22missing_filename.pdf" at bounding box center [916, 382] width 67 height 8
click at [908, 334] on link "spit____f23____TTAT__d2259488__oR534017846.zip" at bounding box center [966, 334] width 167 height 10
drag, startPoint x: 60, startPoint y: 106, endPoint x: 0, endPoint y: 106, distance: 60.0
copy span "TTAT"
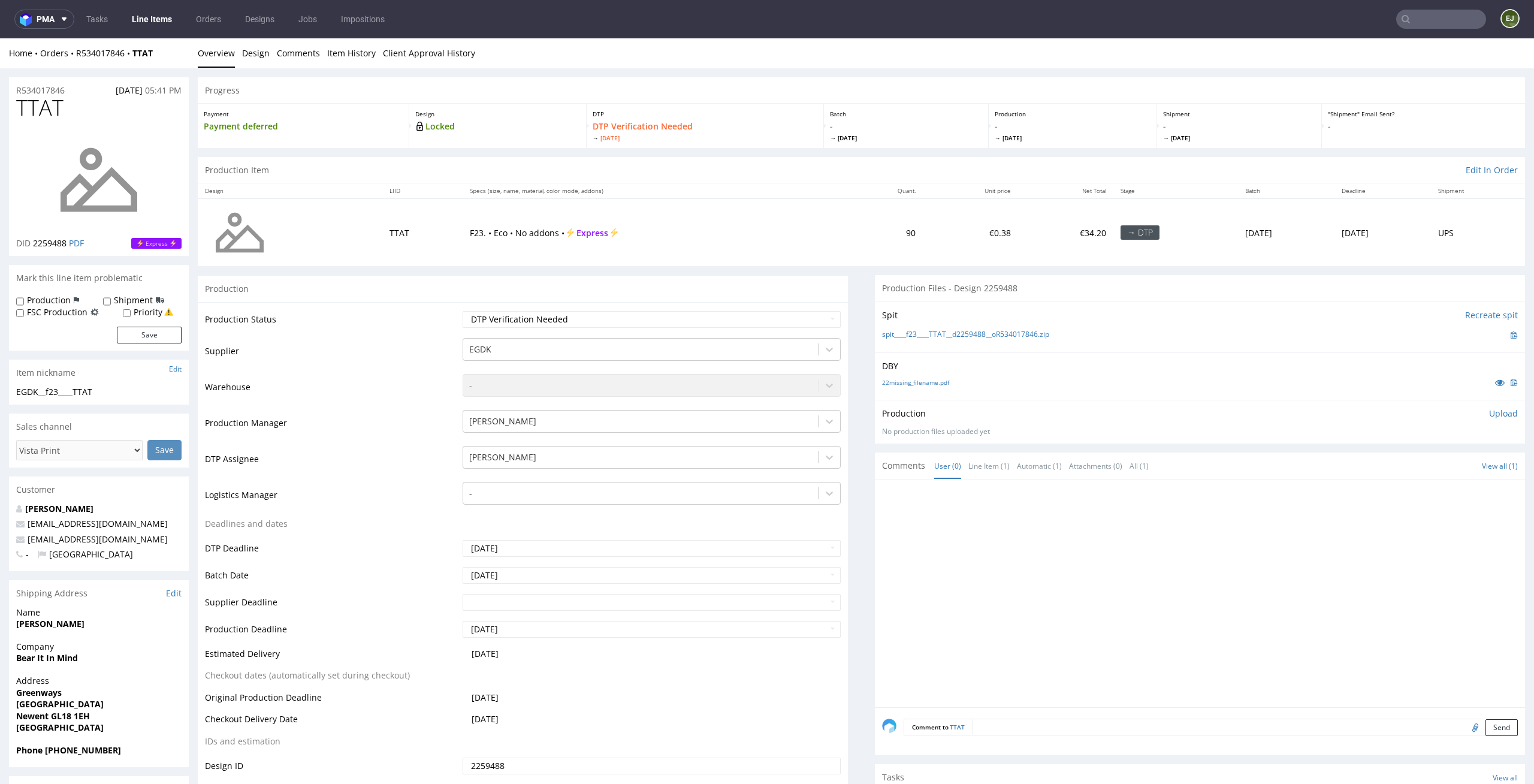
click at [1489, 409] on p "Upload" at bounding box center [1504, 414] width 29 height 12
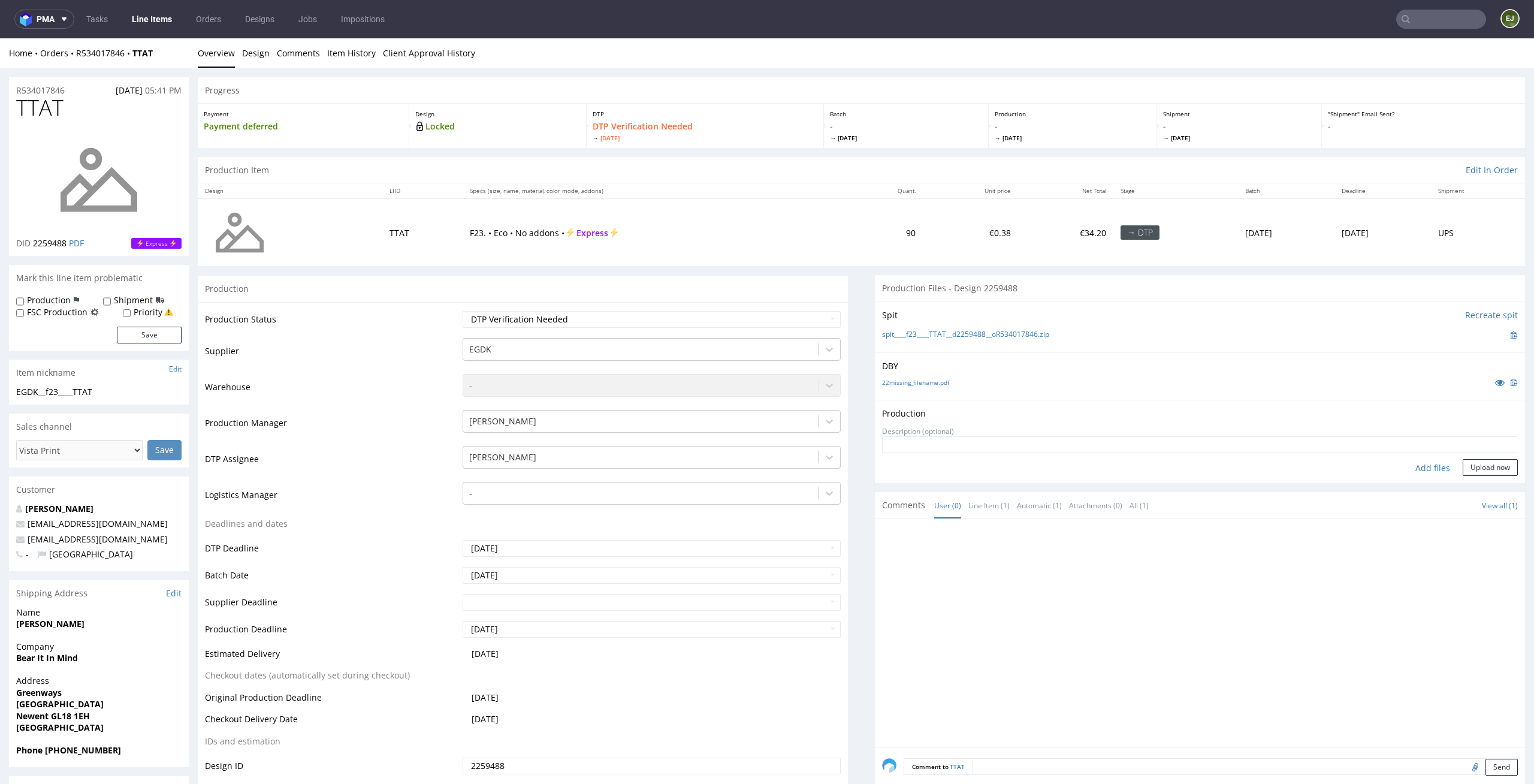
click at [1419, 464] on div "Add files" at bounding box center [1433, 468] width 60 height 18
type input "C:\fakepath\__f23____TTAT__d2259488__oR534017846__latest__outside.pdf"
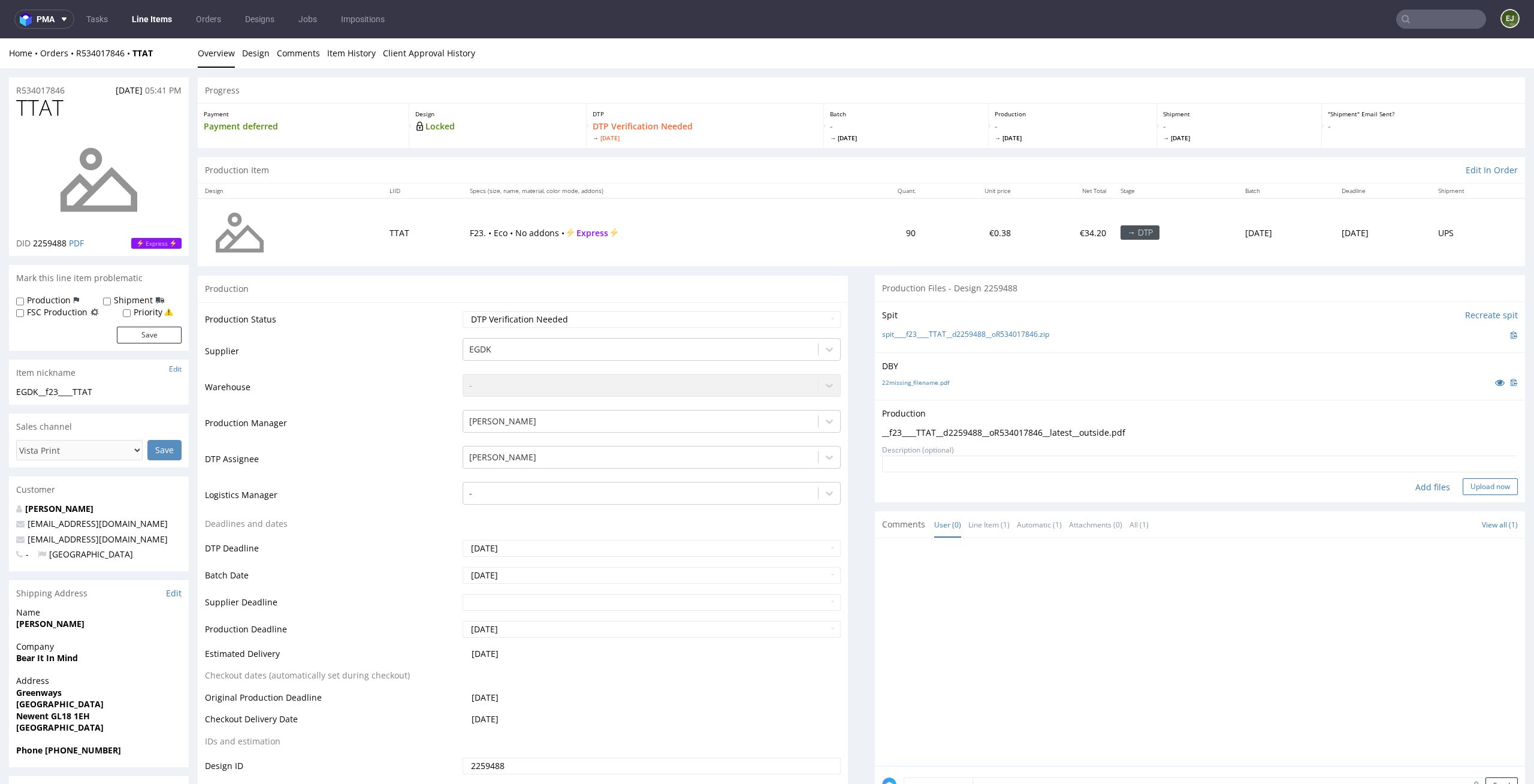
click at [1464, 492] on button "Upload now" at bounding box center [1490, 487] width 55 height 17
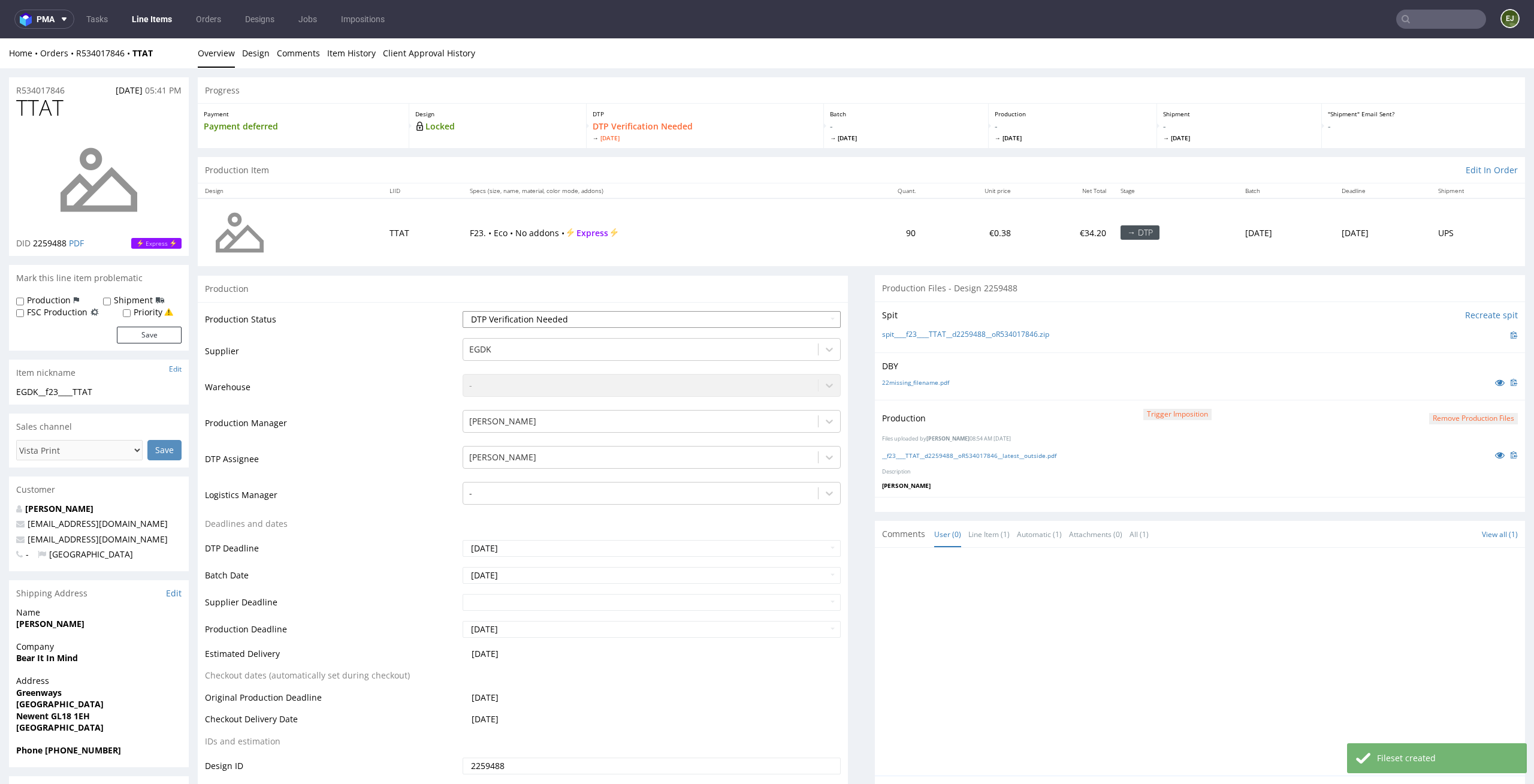
click at [760, 326] on select "Waiting for Artwork Waiting for Diecut Waiting for Mockup Waiting for DTP Waiti…" at bounding box center [652, 320] width 379 height 17
select select "dtp_production_ready"
click at [463, 311] on select "Waiting for Artwork Waiting for Diecut Waiting for Mockup Waiting for DTP Waiti…" at bounding box center [652, 320] width 379 height 17
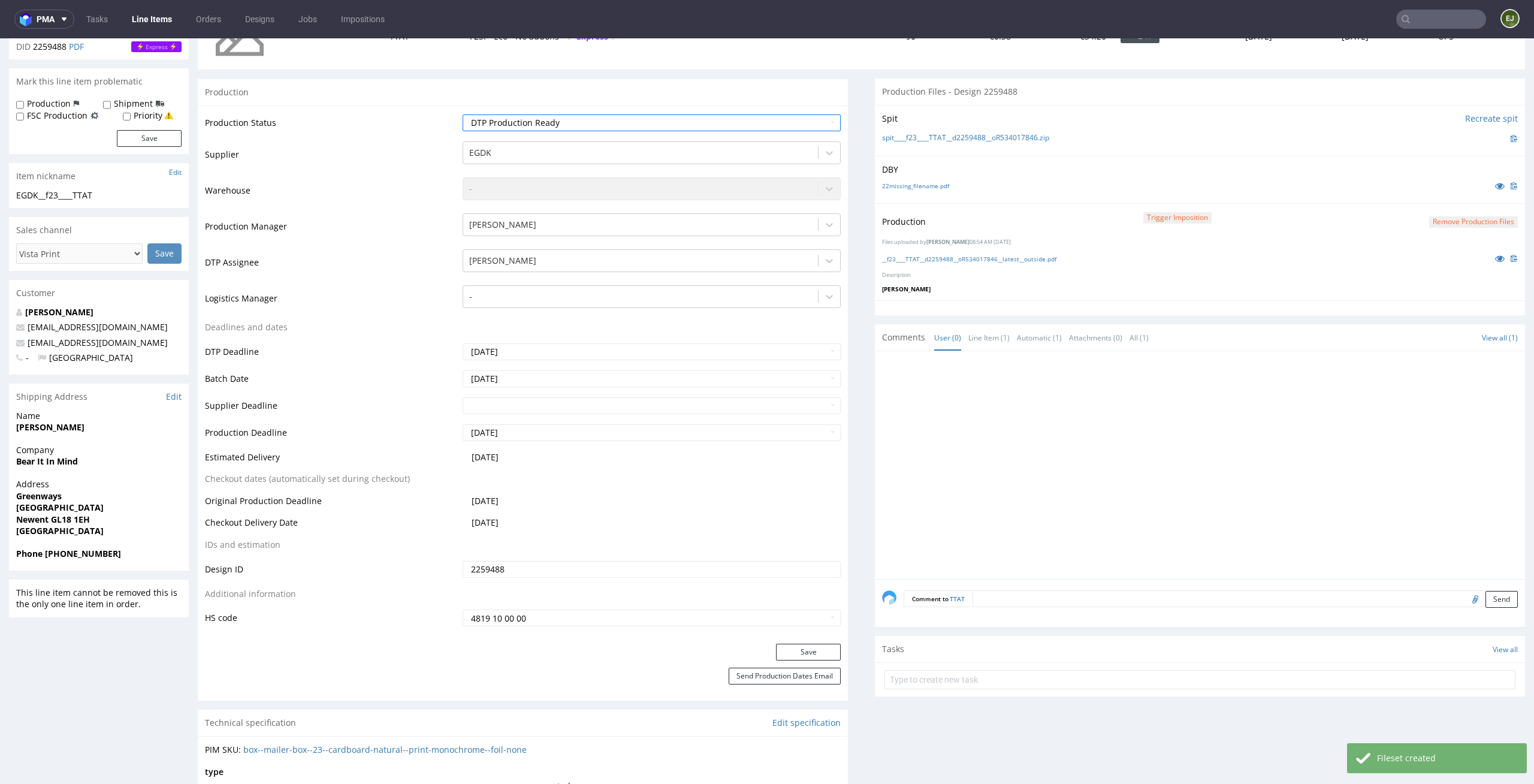
scroll to position [224, 0]
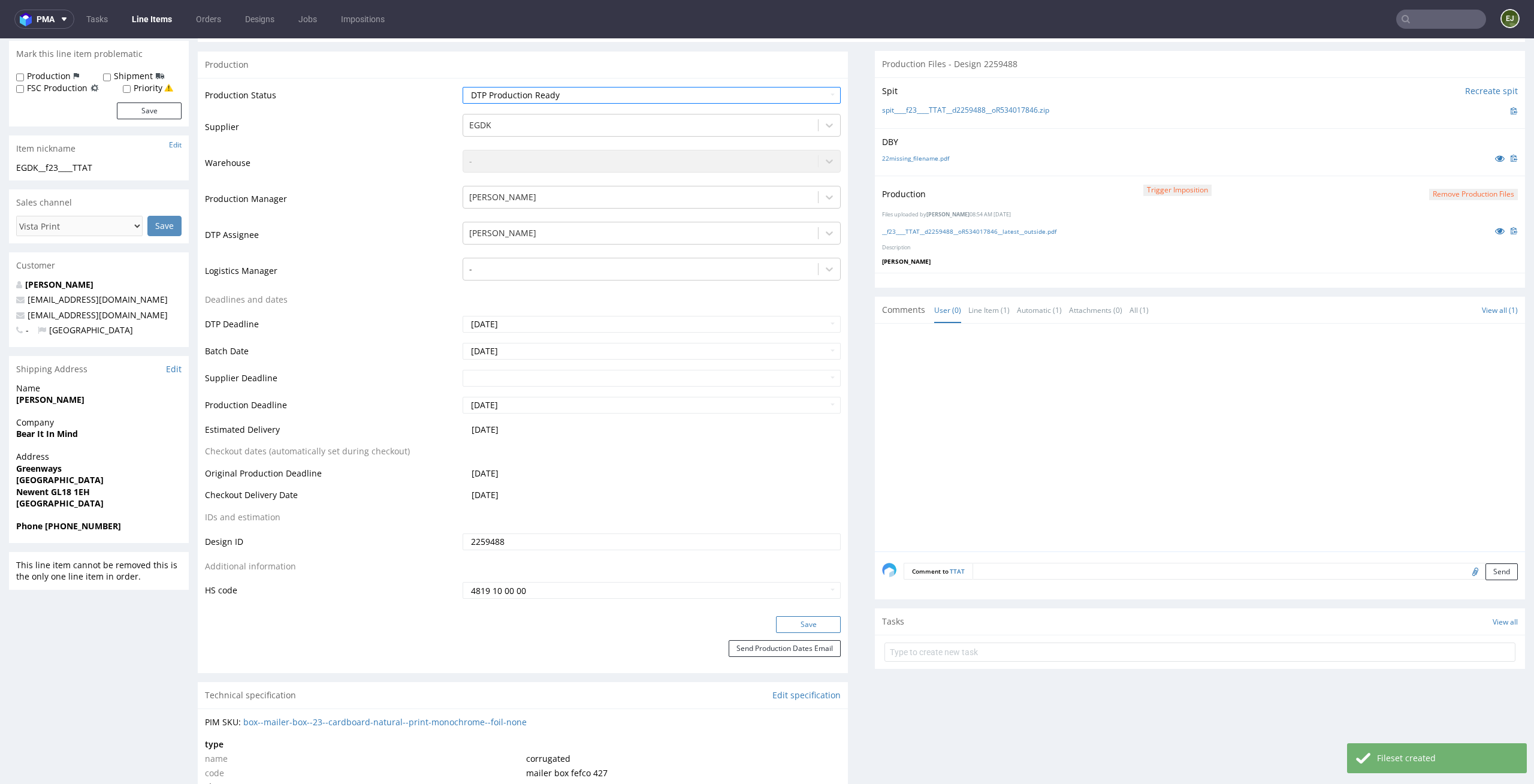
click at [824, 626] on button "Save" at bounding box center [808, 624] width 65 height 17
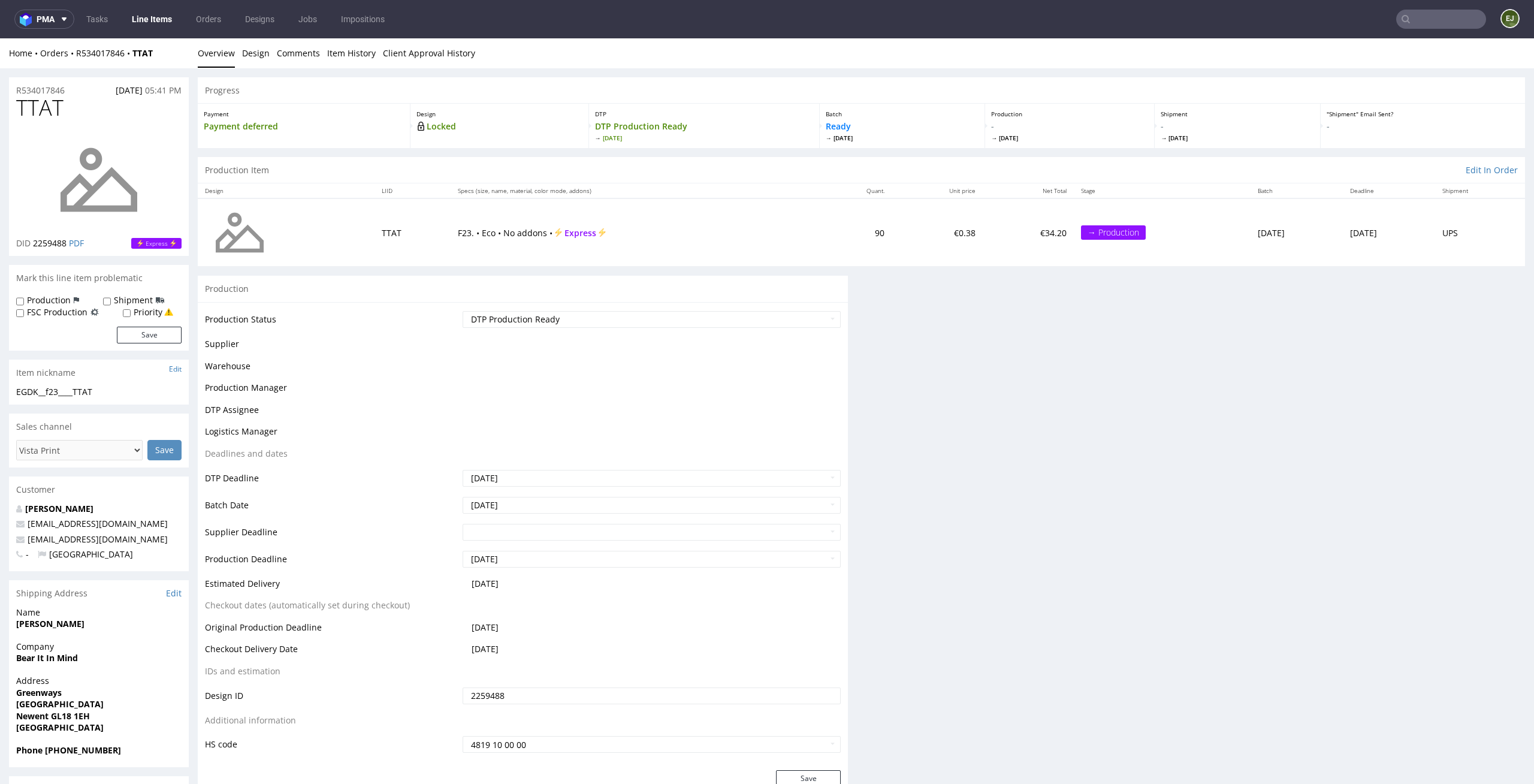
scroll to position [0, 0]
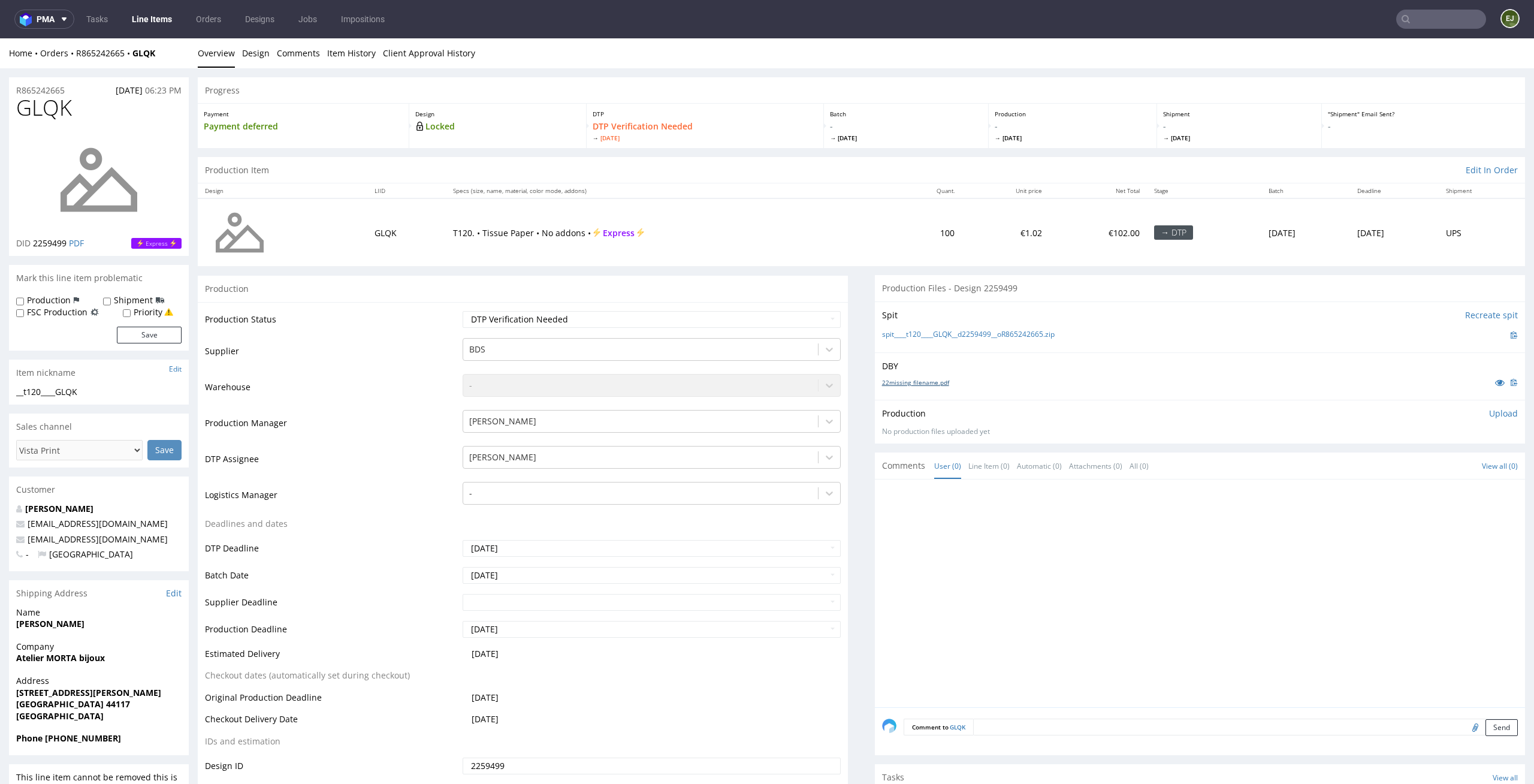
click at [894, 383] on link "22missing_filename.pdf" at bounding box center [916, 382] width 67 height 8
click at [896, 329] on div "spit____t120____GLQK__d2259499__oR865242665.zip" at bounding box center [1200, 335] width 636 height 13
click at [896, 330] on link "spit____t120____GLQK__d2259499__oR865242665.zip" at bounding box center [969, 334] width 173 height 10
click at [1489, 417] on p "Upload" at bounding box center [1504, 414] width 29 height 12
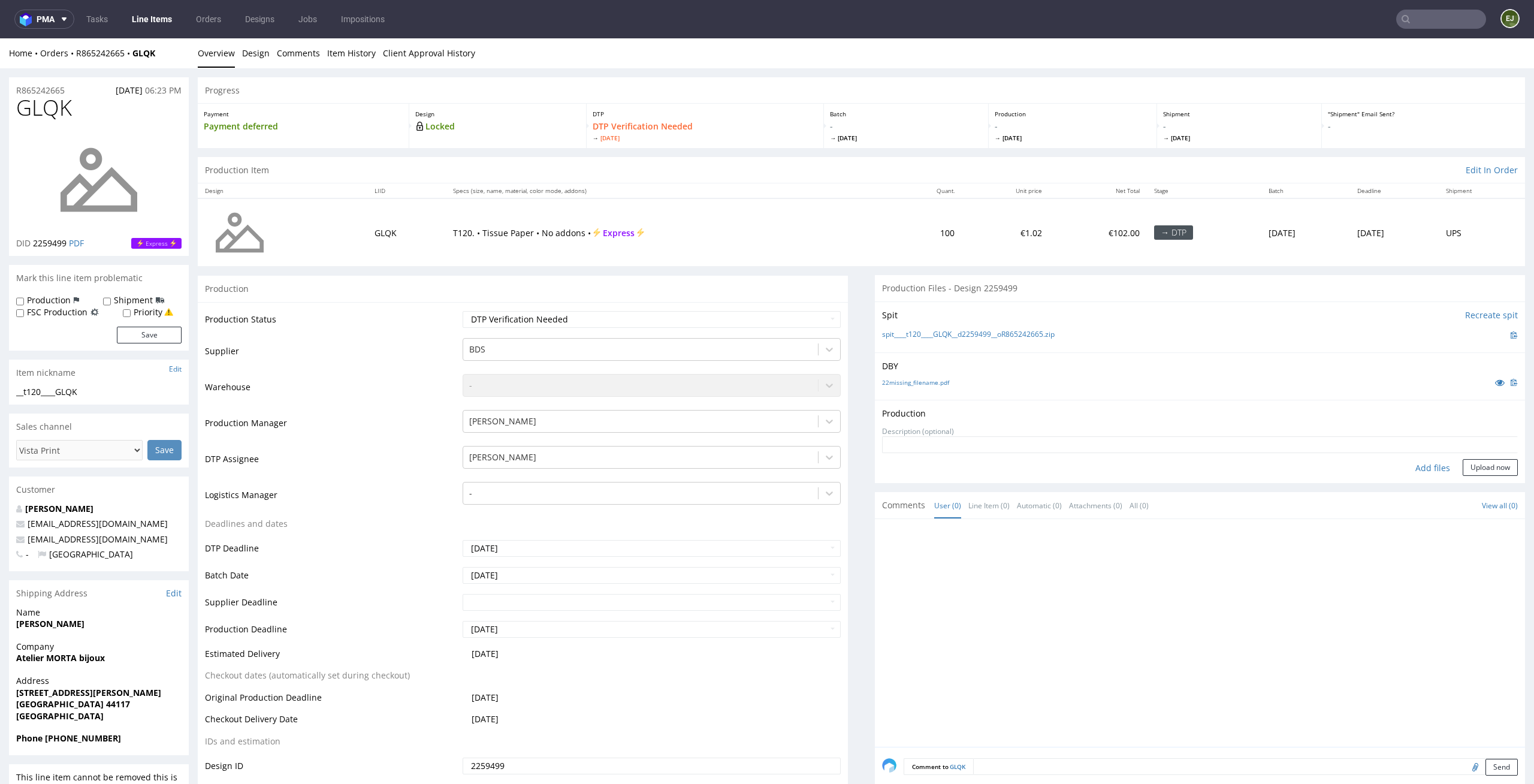
click at [1403, 466] on div "Add files" at bounding box center [1433, 468] width 60 height 18
type input "C:\fakepath\__t120____GLQK__d2259499__oR865242665__latest__outside.pdf"
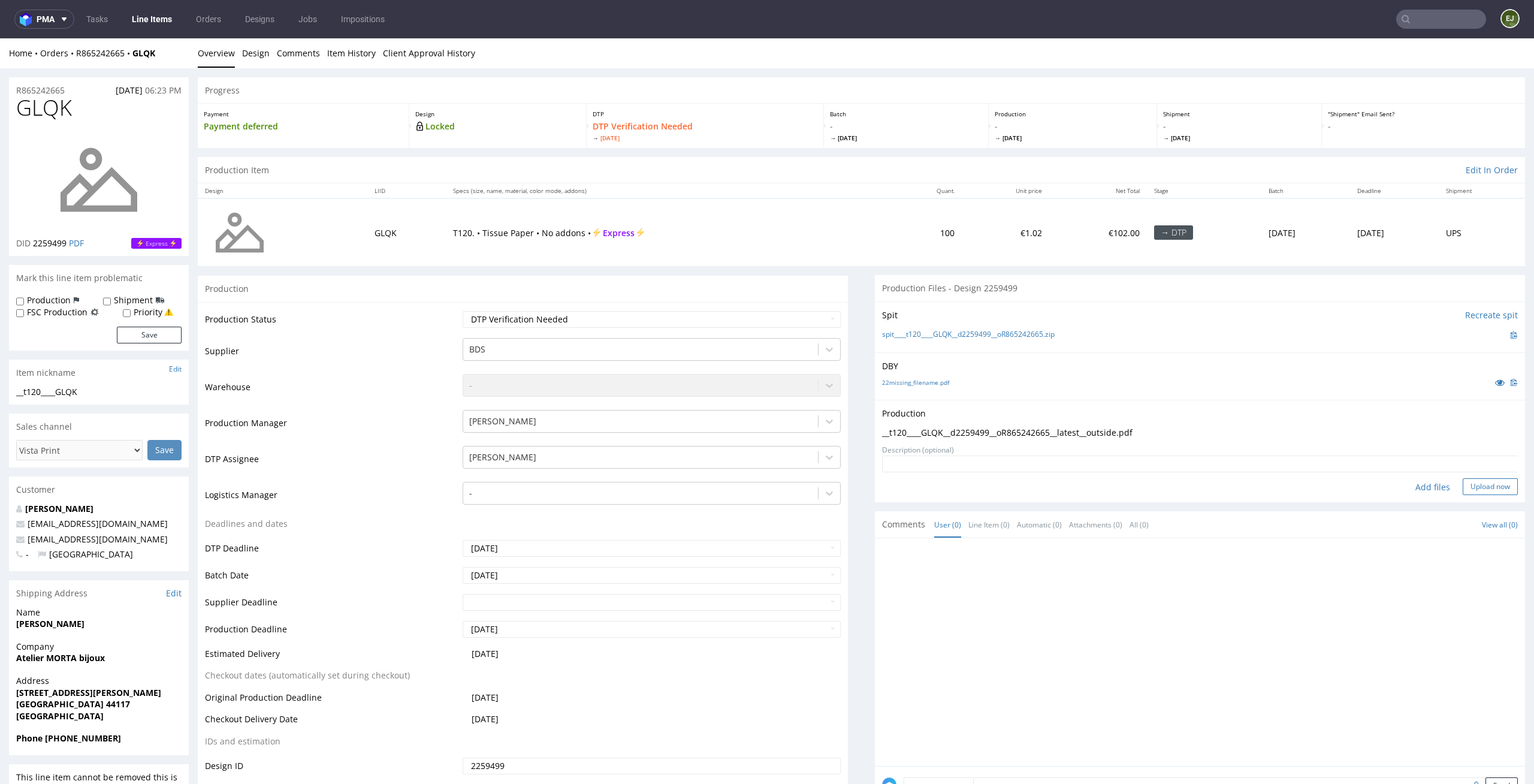
click at [1479, 490] on button "Upload now" at bounding box center [1490, 487] width 55 height 17
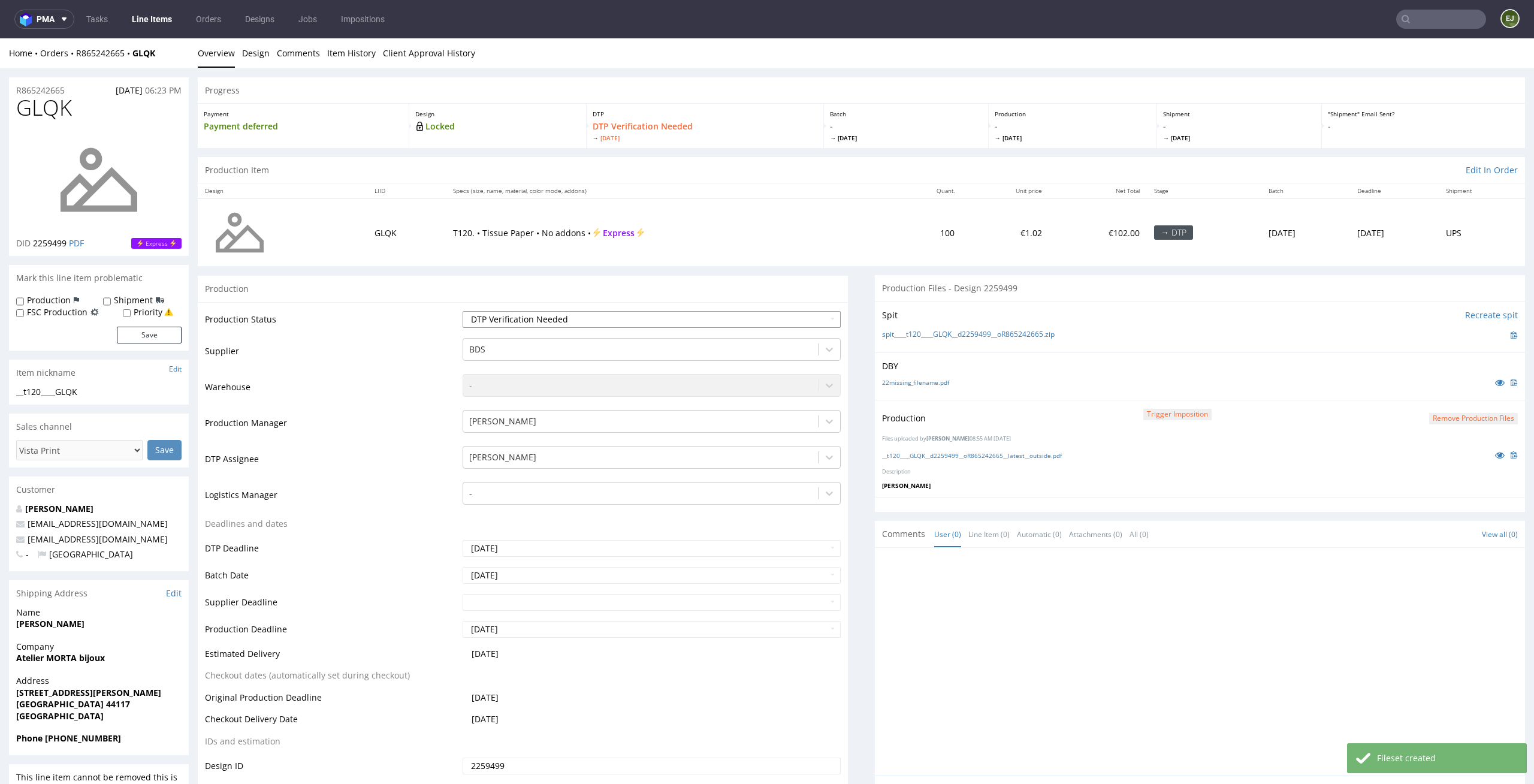
click at [801, 315] on select "Waiting for Artwork Waiting for Diecut Waiting for Mockup Waiting for DTP Waiti…" at bounding box center [652, 320] width 379 height 17
select select "dtp_production_ready"
click at [463, 311] on select "Waiting for Artwork Waiting for Diecut Waiting for Mockup Waiting for DTP Waiti…" at bounding box center [652, 320] width 379 height 17
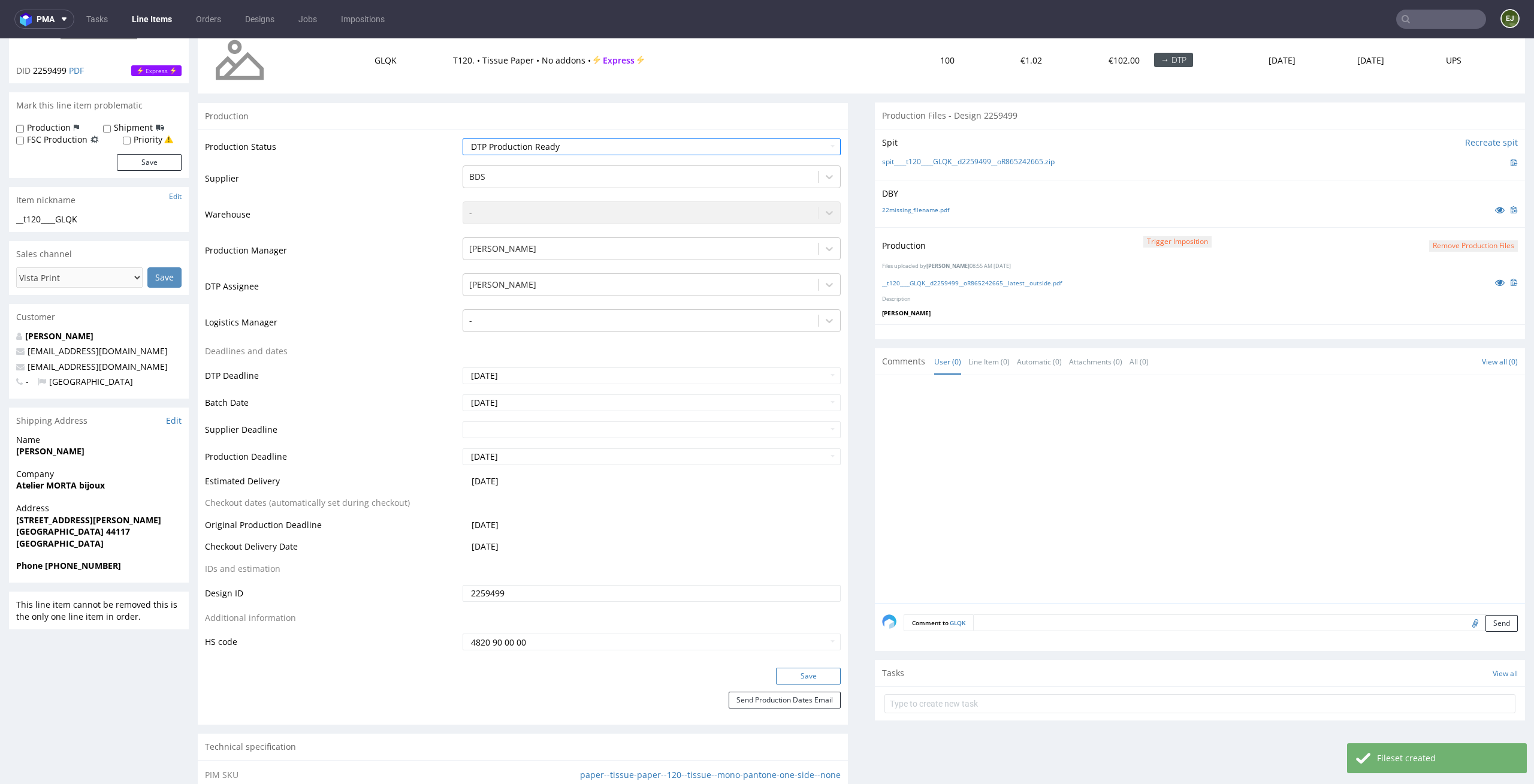
click at [812, 678] on button "Save" at bounding box center [808, 676] width 65 height 17
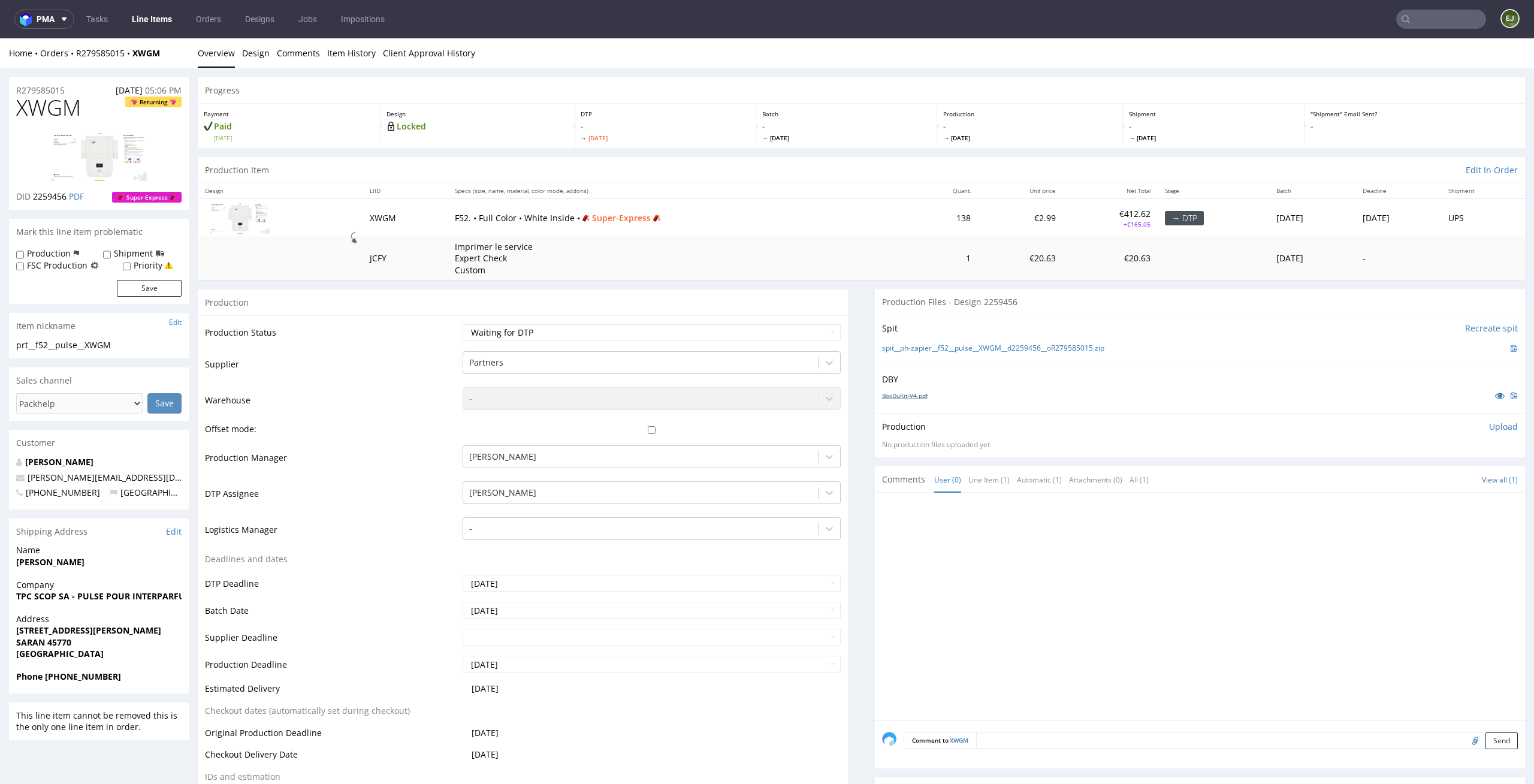
click at [905, 396] on link "BoxDuKit-V4.pdf" at bounding box center [905, 396] width 46 height 8
click at [910, 349] on link "spit__ph-zapier__f52__pulse__XWGM__d2259456__oR279585015.zip" at bounding box center [994, 348] width 223 height 10
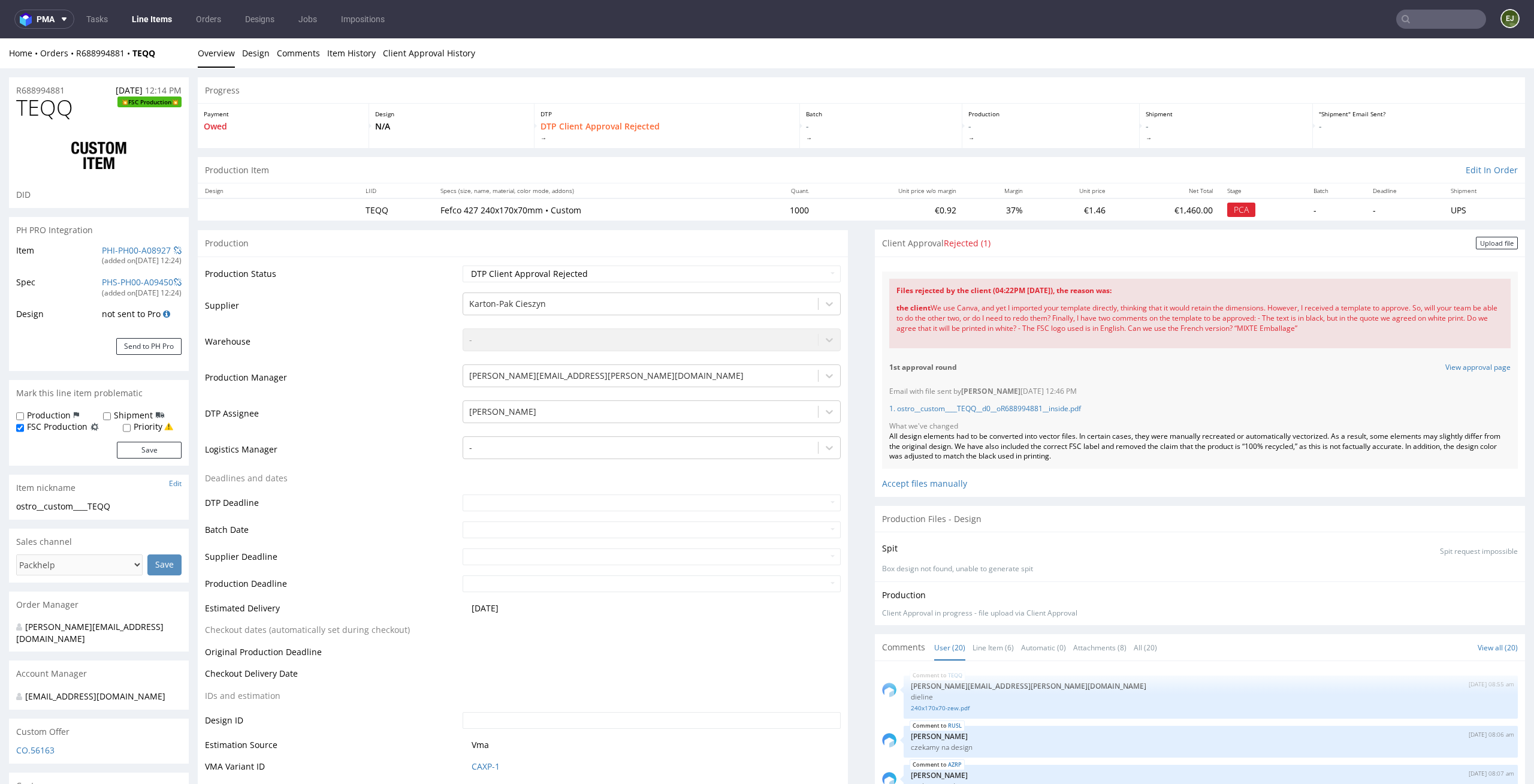
scroll to position [729, 0]
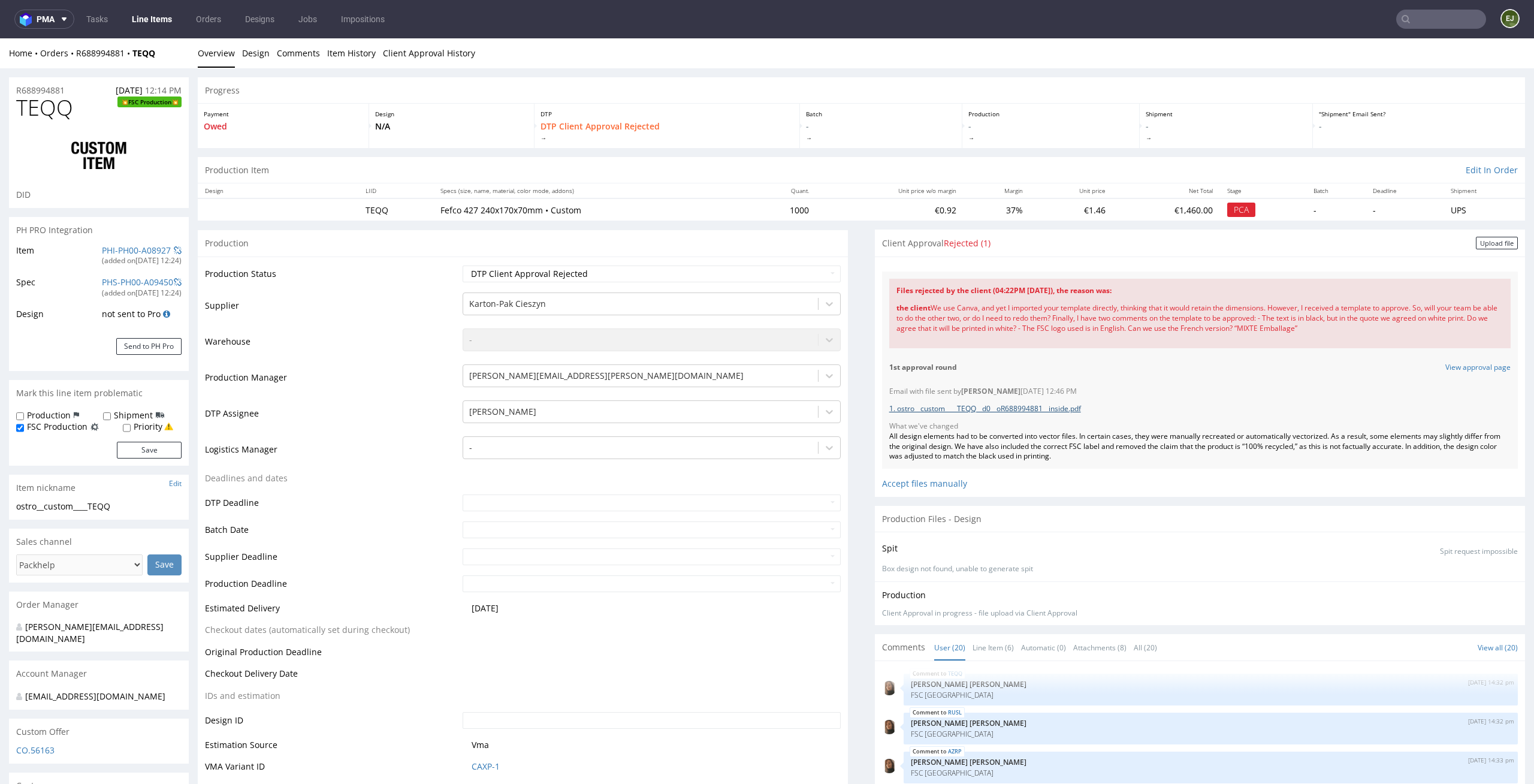
click at [1032, 411] on link "1. ostro__custom____TEQQ__d0__oR688994881__inside.pdf" at bounding box center [985, 408] width 192 height 10
drag, startPoint x: 1359, startPoint y: 329, endPoint x: 922, endPoint y: 306, distance: 437.6
click at [922, 306] on div "the client We use Canva, and yet I imported your template directly, thinking th…" at bounding box center [1200, 318] width 607 height 45
copy div "We use Canva, and yet I imported your template directly, thinking that it would…"
click at [1111, 444] on div "All design elements had to be converted into vector files. In certain cases, th…" at bounding box center [1200, 446] width 621 height 30
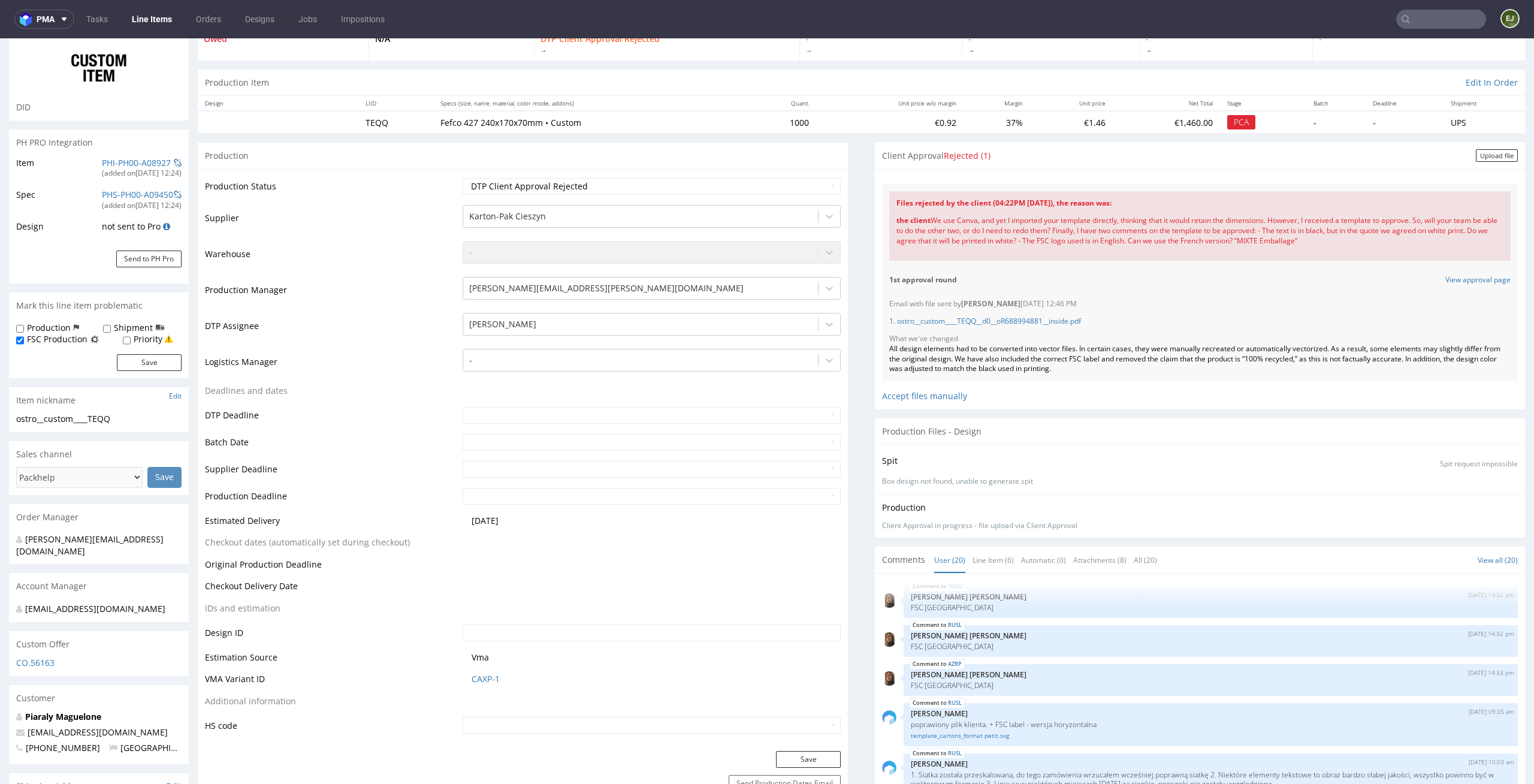
scroll to position [0, 0]
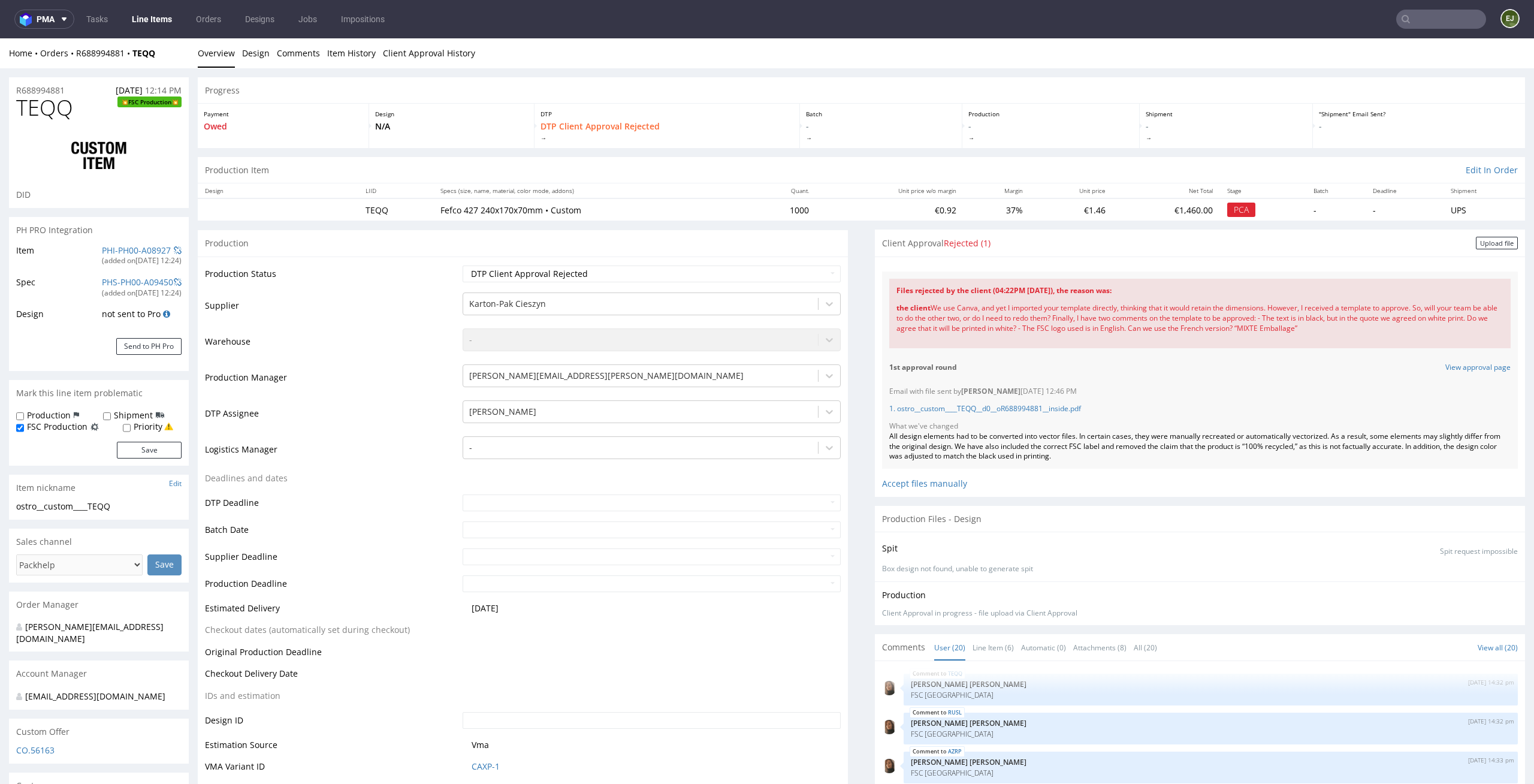
click at [890, 142] on div "Batch -" at bounding box center [881, 126] width 162 height 45
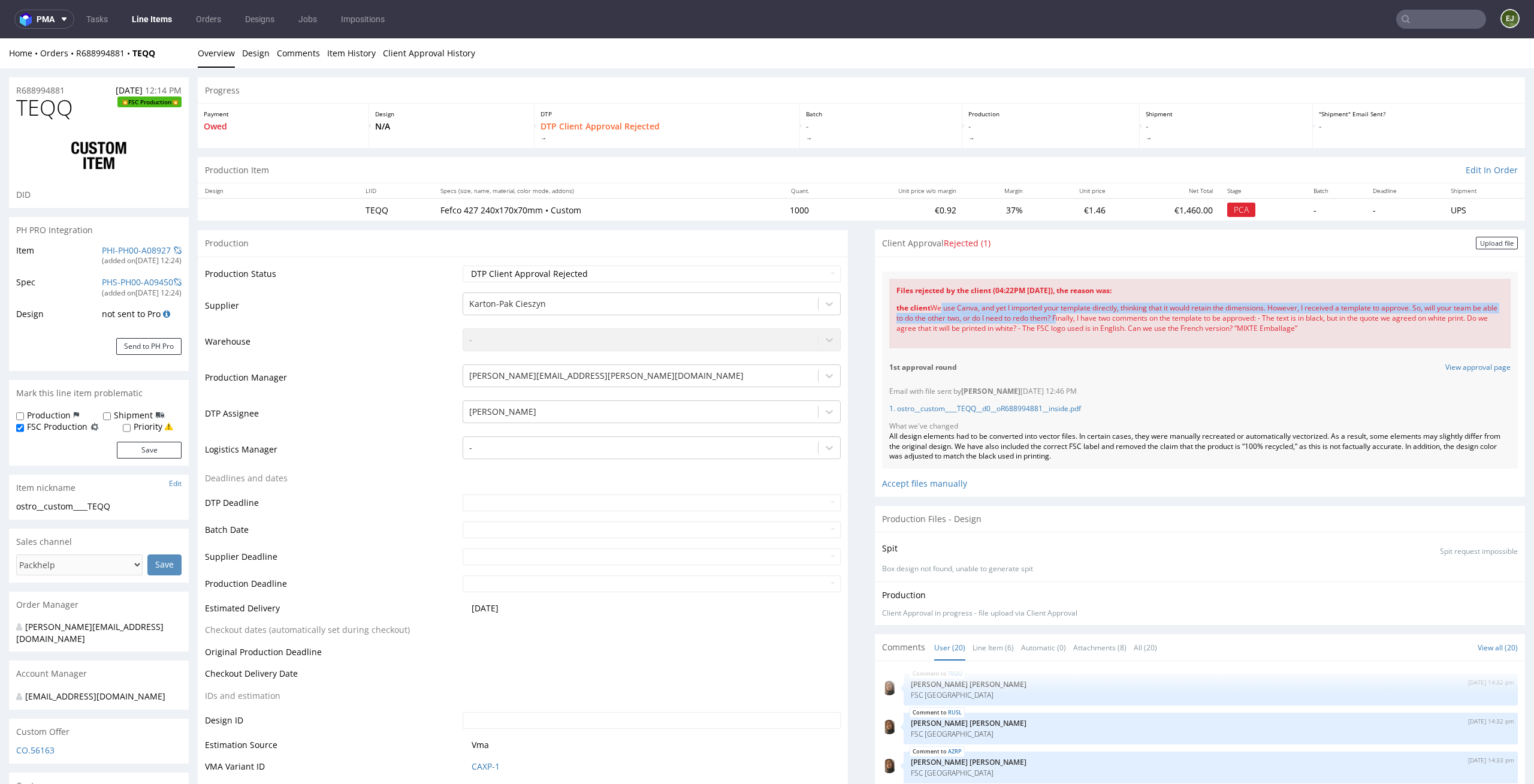
drag, startPoint x: 922, startPoint y: 306, endPoint x: 1063, endPoint y: 317, distance: 141.4
click at [1063, 317] on div "the client We use Canva, and yet I imported your template directly, thinking th…" at bounding box center [1200, 318] width 607 height 45
copy div "We use Canva, and yet I imported your template directly, thinking that it would…"
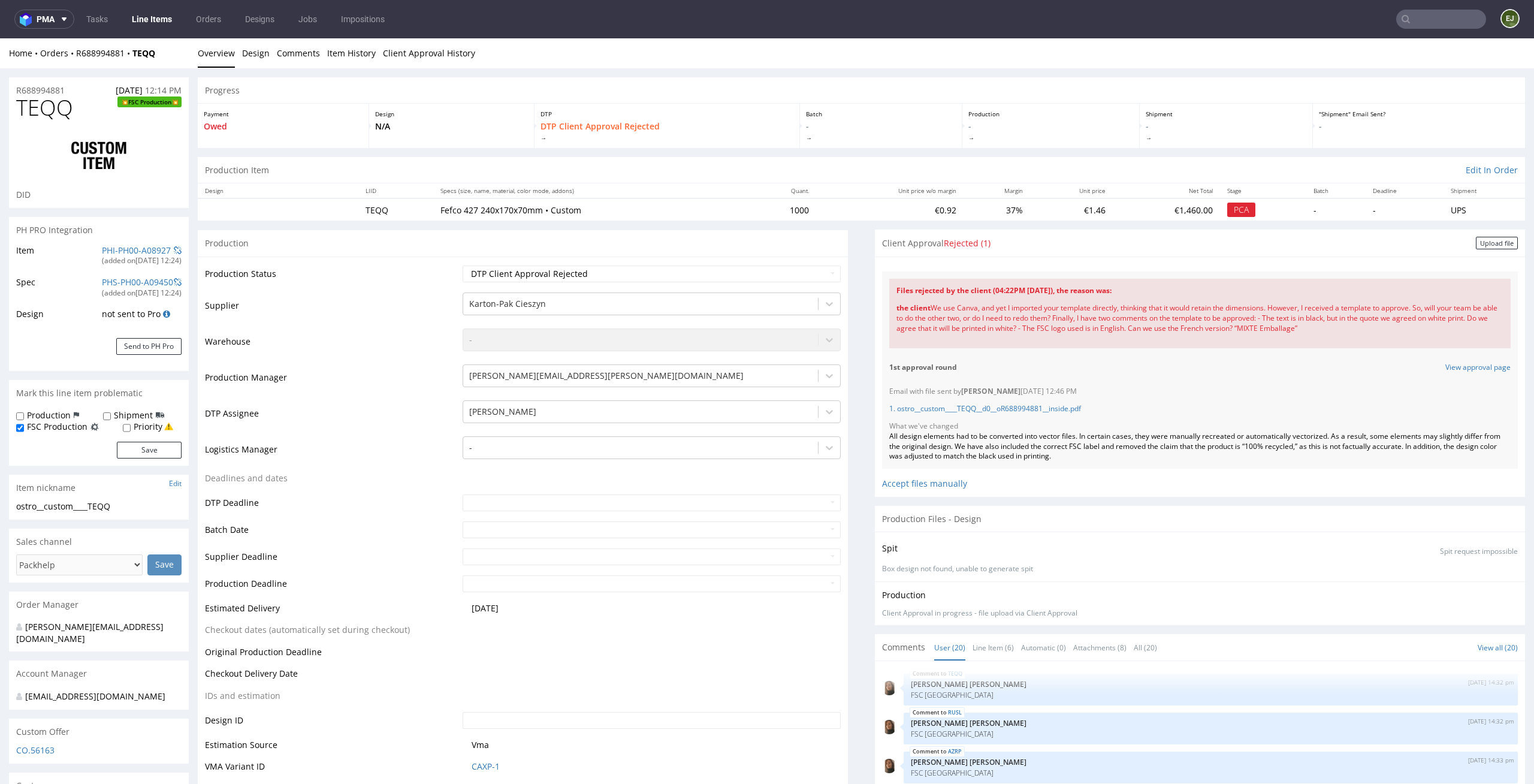
click at [1340, 608] on div "Client Approval in progress - file upload via Client Approval" at bounding box center [1200, 613] width 636 height 10
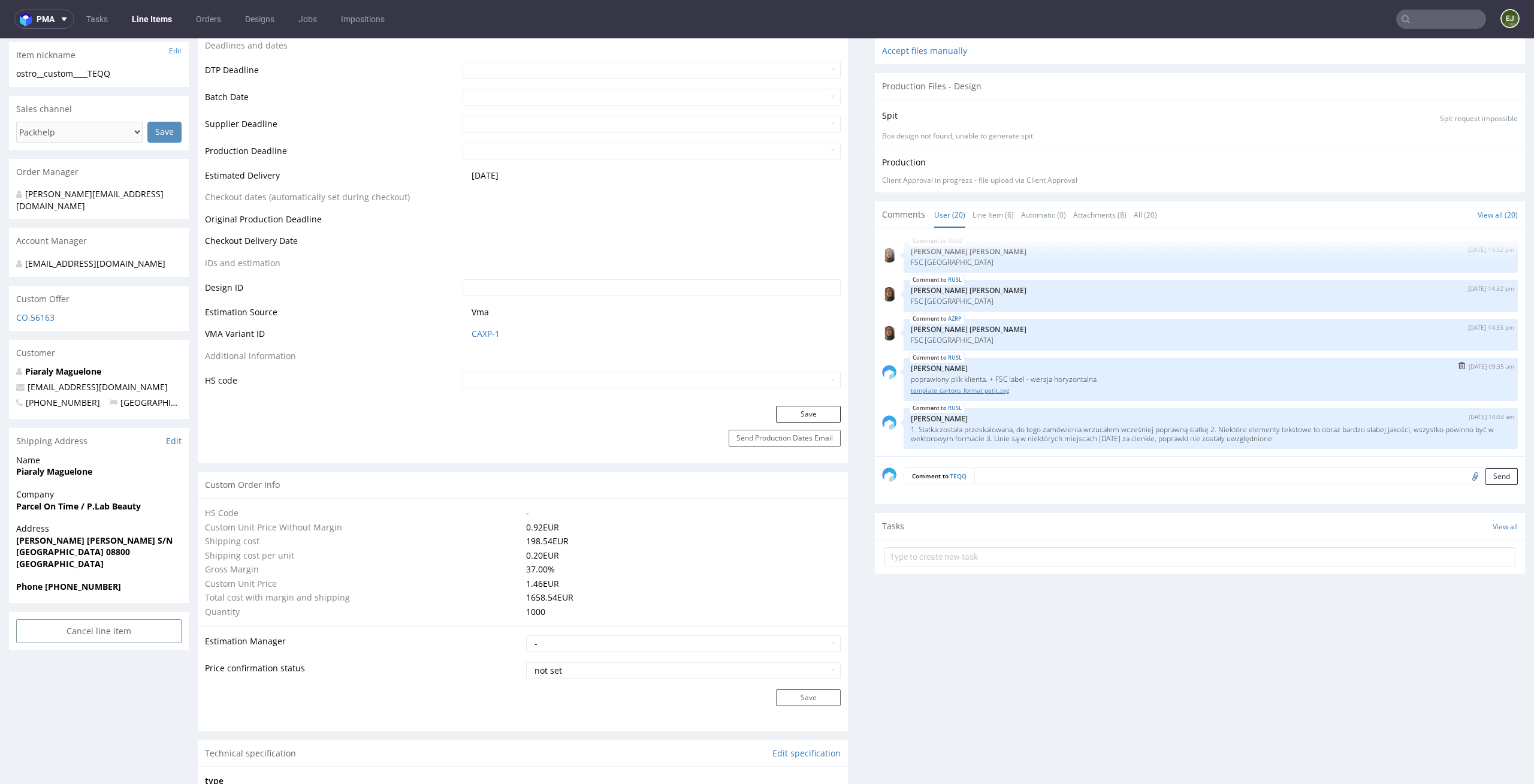
scroll to position [434, 0]
click at [985, 215] on link "Line Item (6)" at bounding box center [994, 213] width 42 height 26
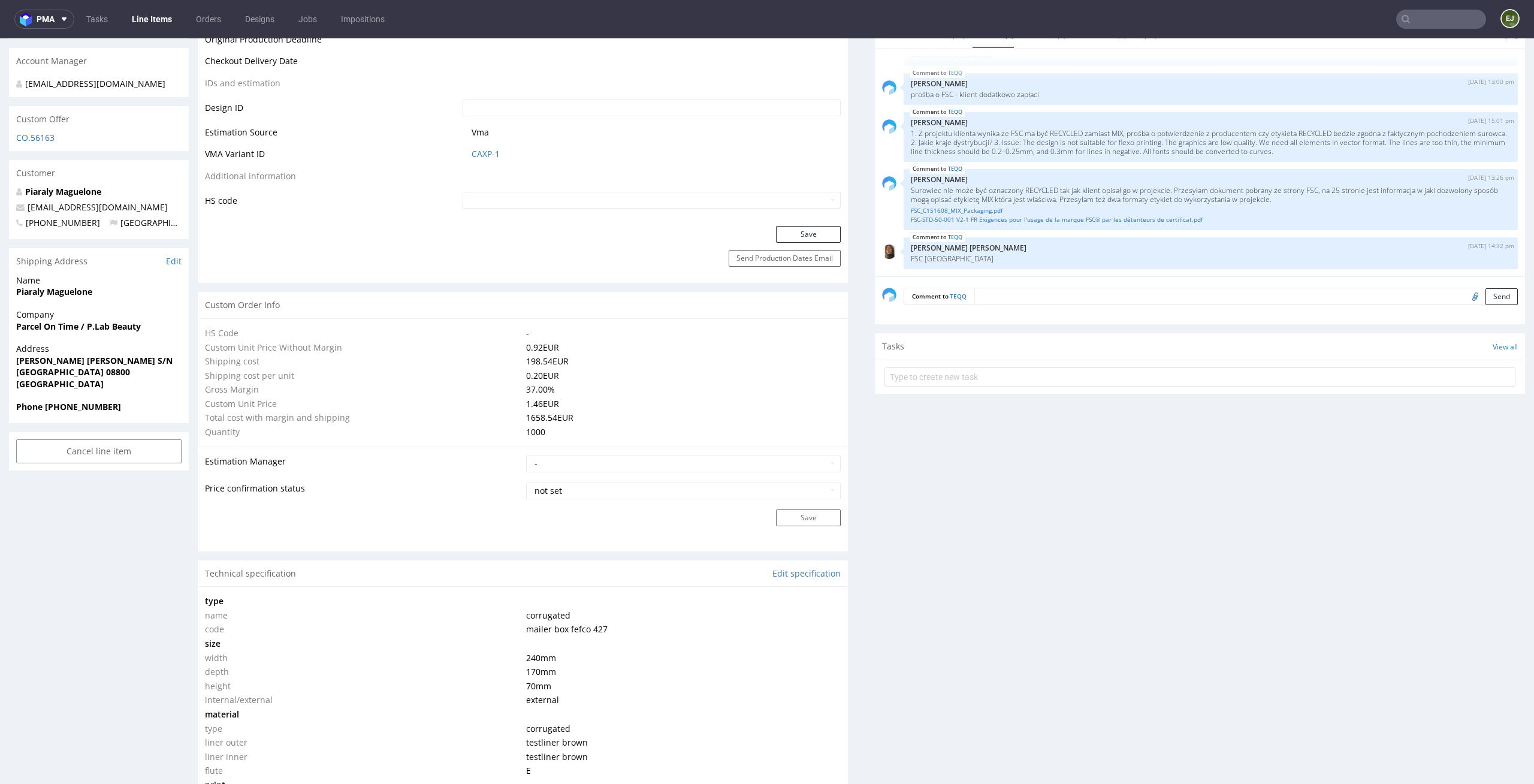
scroll to position [0, 0]
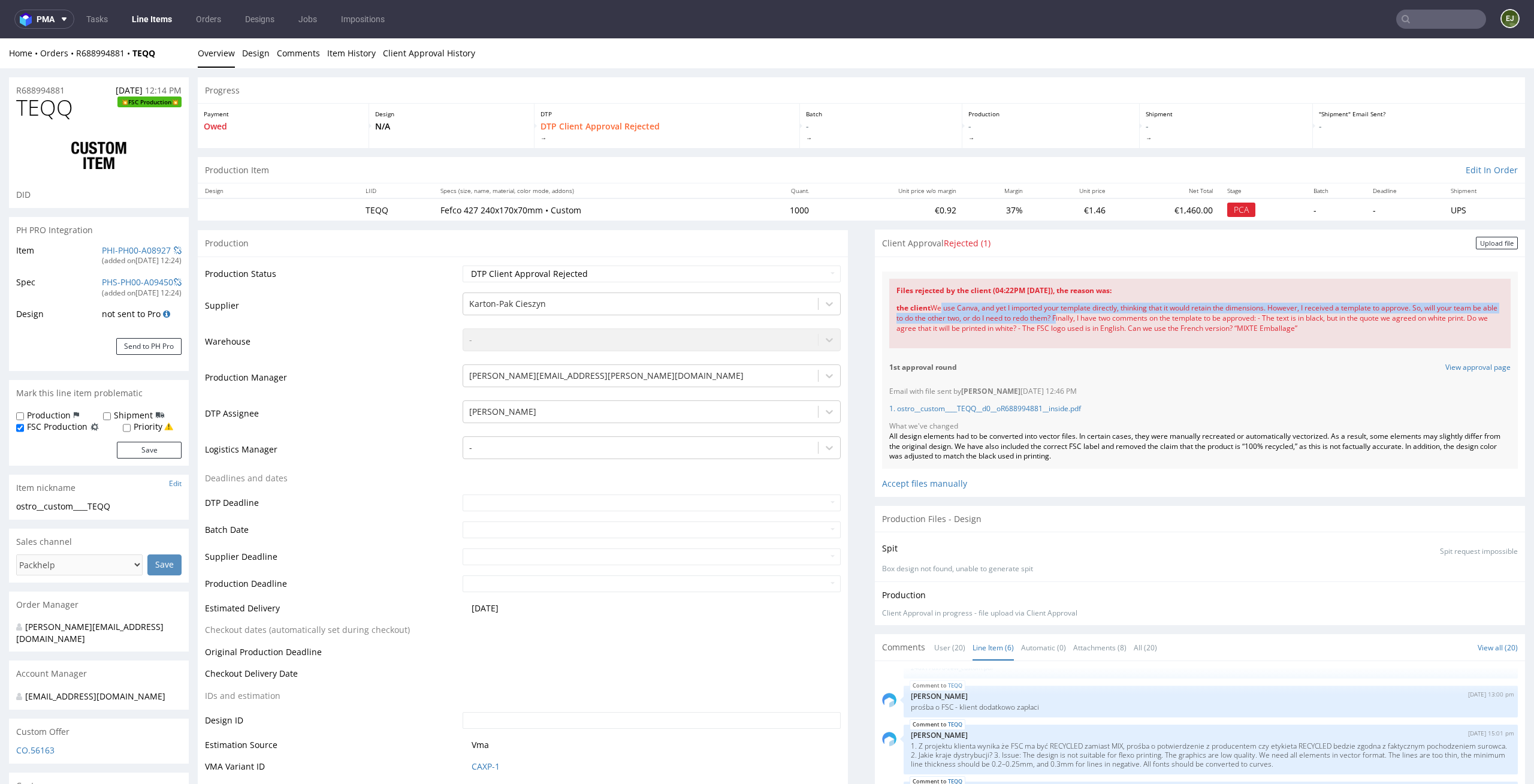
drag, startPoint x: 922, startPoint y: 308, endPoint x: 1063, endPoint y: 317, distance: 141.3
click at [1063, 317] on div "the client We use Canva, and yet I imported your template directly, thinking th…" at bounding box center [1200, 318] width 607 height 45
copy div "We use Canva, and yet I imported your template directly, thinking that it would…"
click at [153, 13] on link "Line Items" at bounding box center [152, 19] width 54 height 19
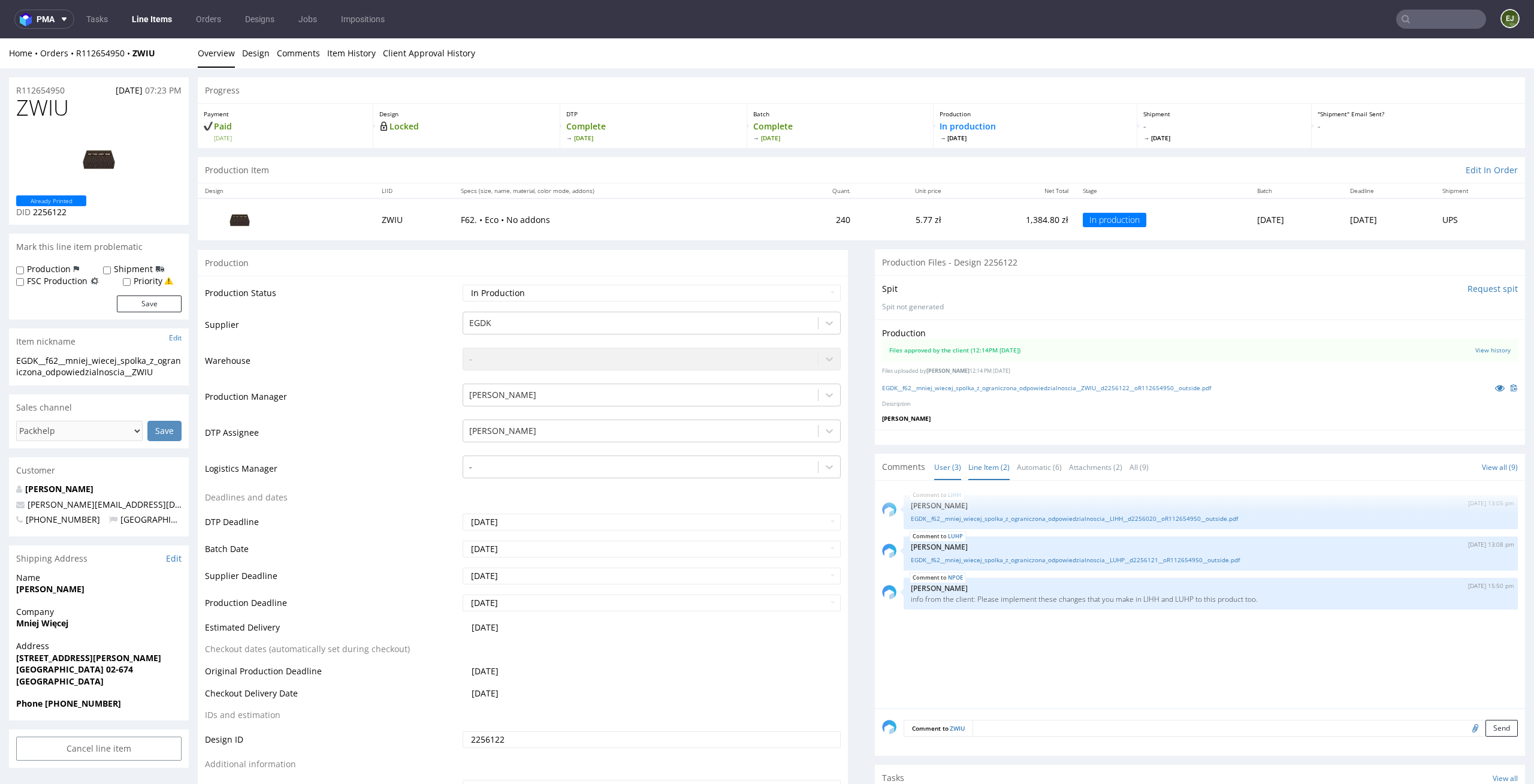
click at [981, 473] on link "Line Item (2)" at bounding box center [989, 467] width 42 height 26
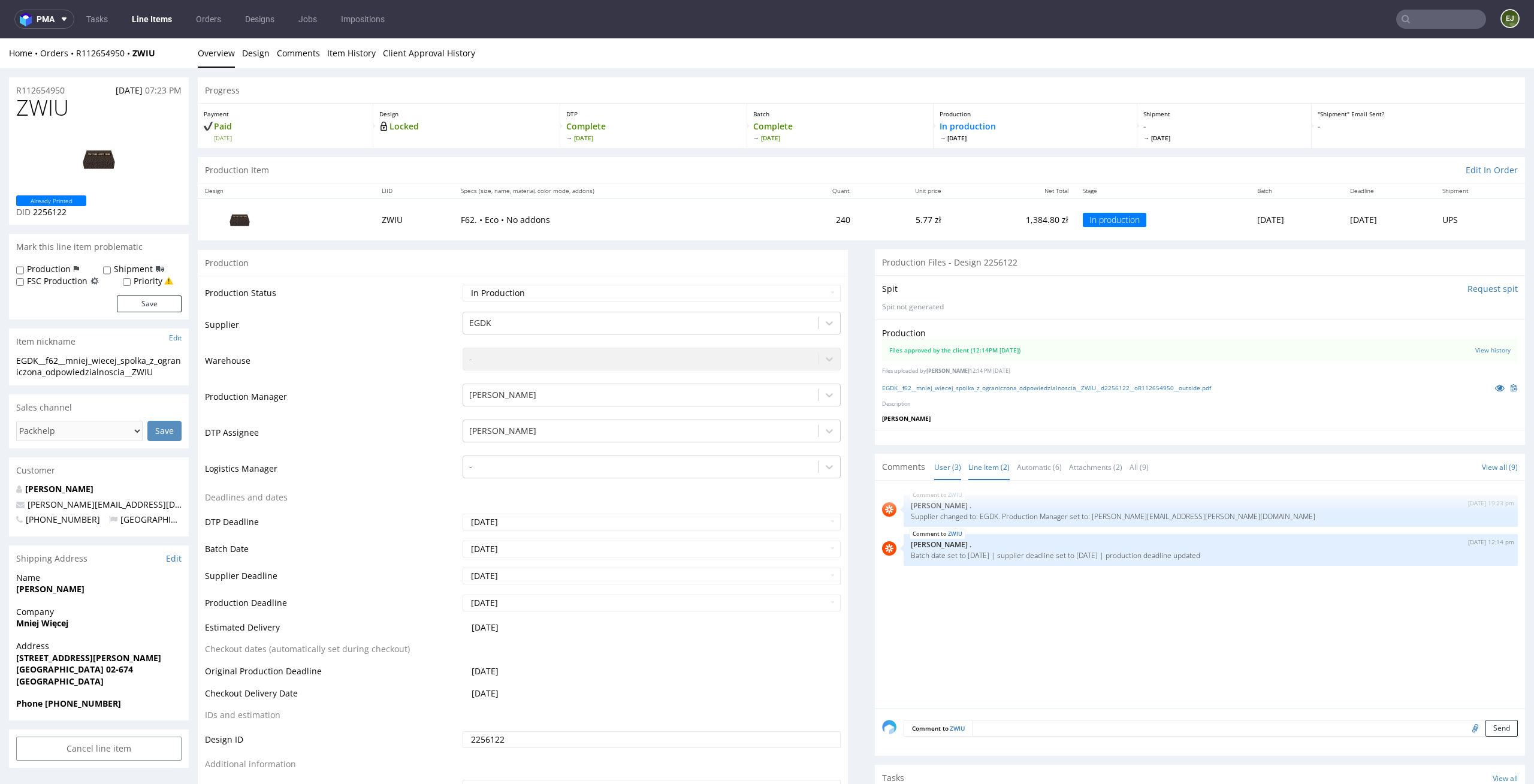
click at [934, 464] on link "User (3)" at bounding box center [948, 467] width 27 height 26
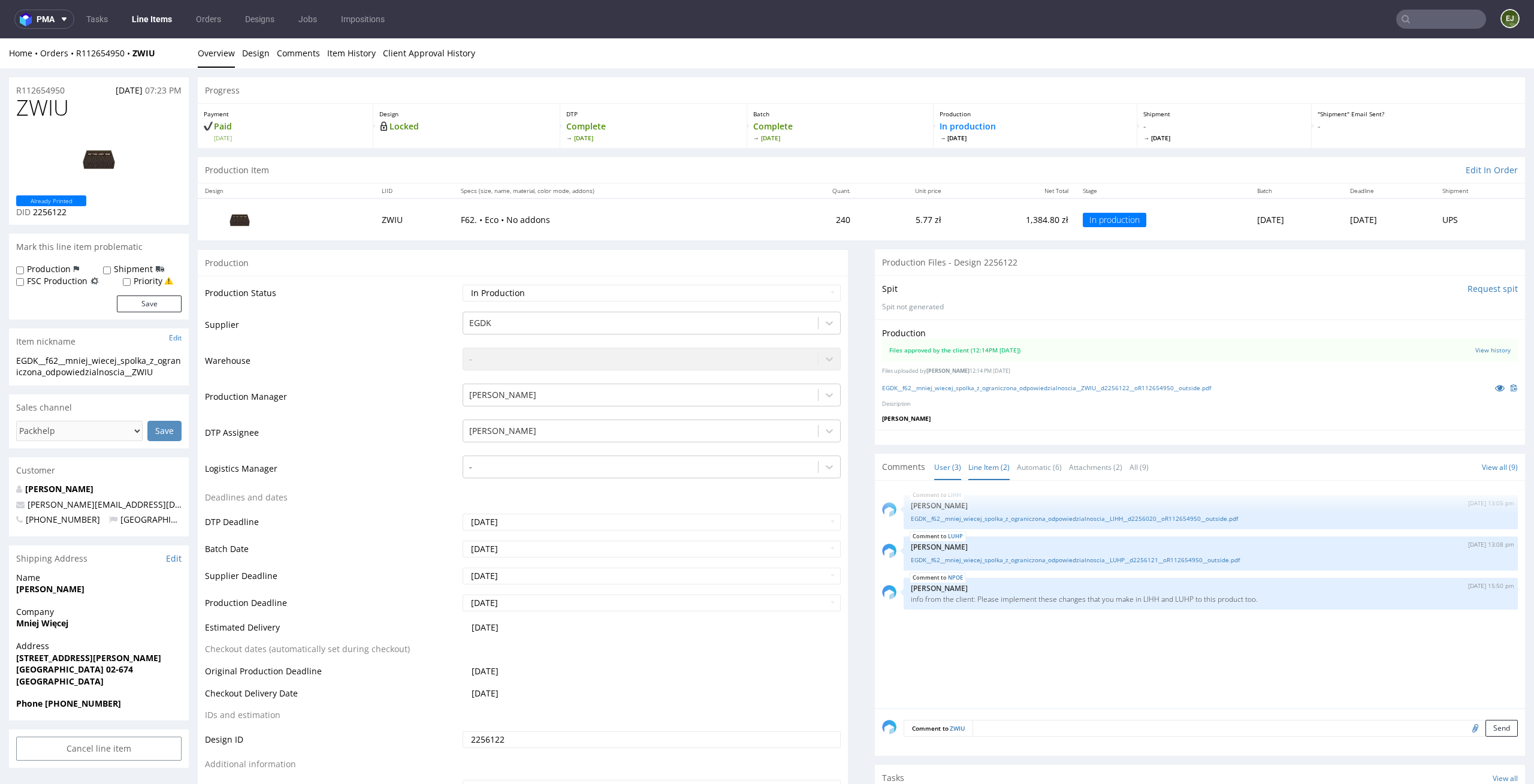
click at [977, 472] on link "Line Item (2)" at bounding box center [989, 467] width 42 height 26
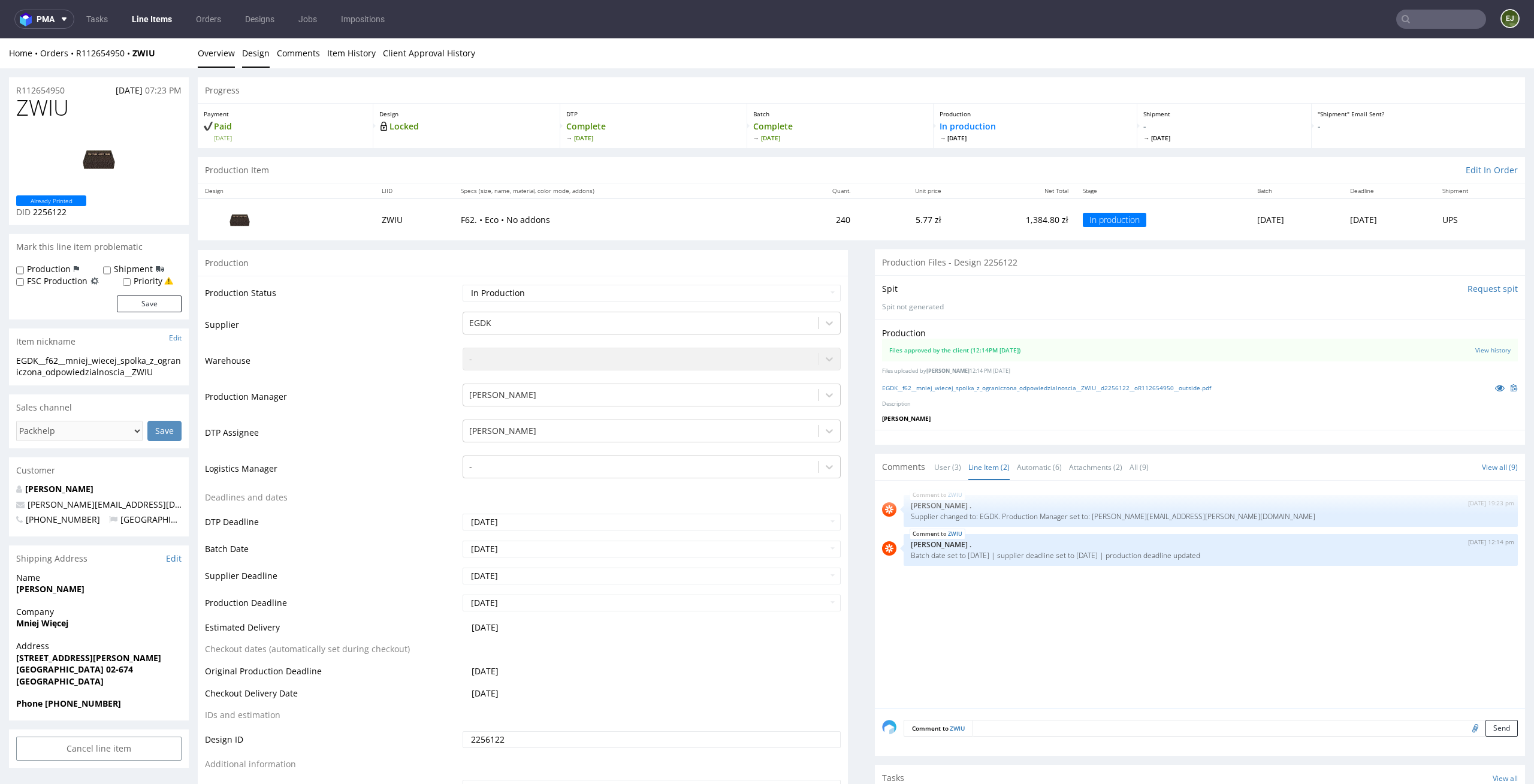
click at [252, 64] on link "Design" at bounding box center [256, 53] width 28 height 30
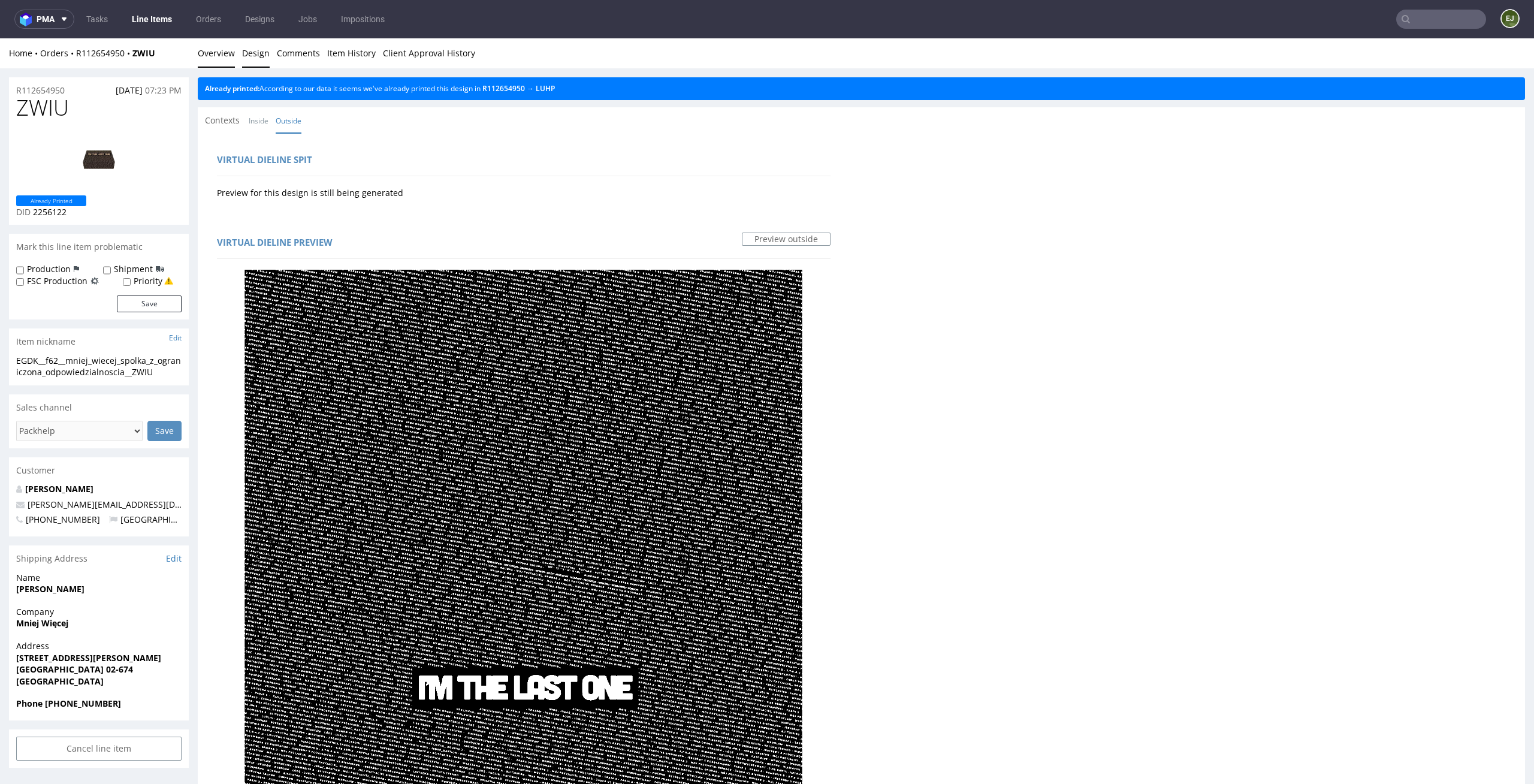
click at [215, 46] on link "Overview" at bounding box center [217, 53] width 37 height 30
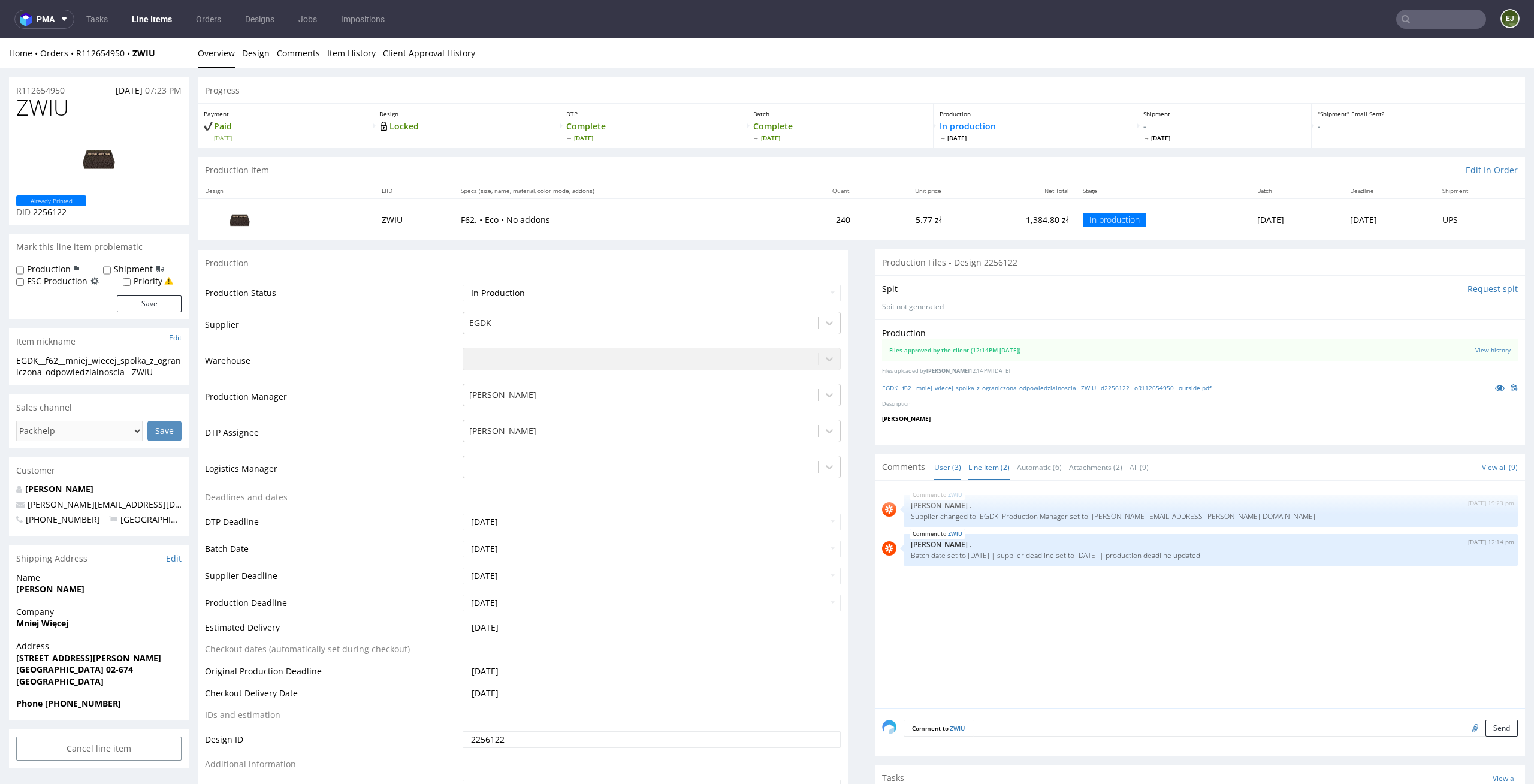
click at [934, 475] on link "User (3)" at bounding box center [948, 467] width 27 height 26
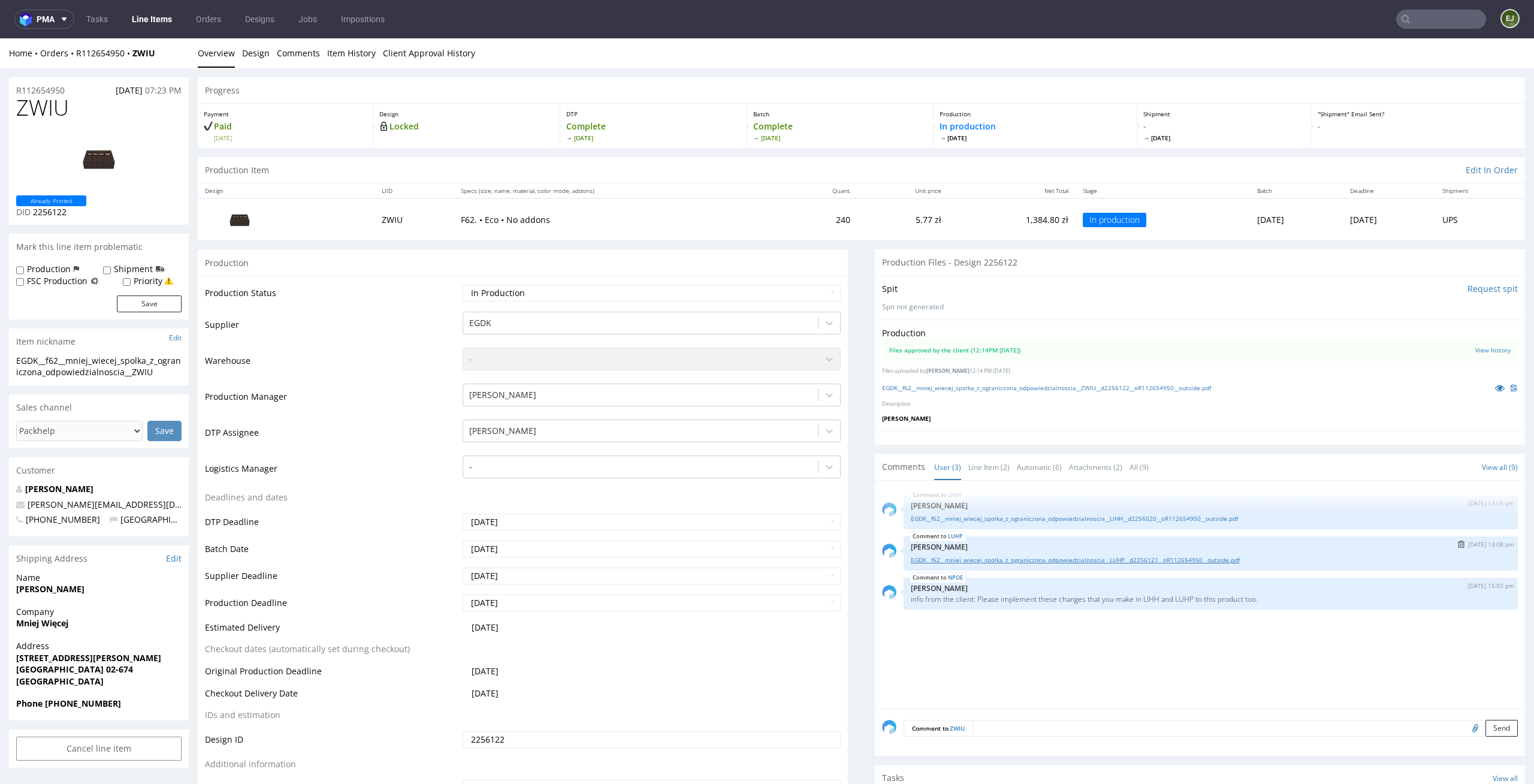
click at [1015, 558] on link "EGDK__f62__mniej_wiecej_spolka_z_ograniczona_odpowiedzialnoscia__LUHP__d2256121…" at bounding box center [1211, 560] width 600 height 9
drag, startPoint x: 76, startPoint y: 108, endPoint x: 0, endPoint y: 103, distance: 76.2
copy span "ZWIU"
drag, startPoint x: 72, startPoint y: 90, endPoint x: 0, endPoint y: 86, distance: 72.1
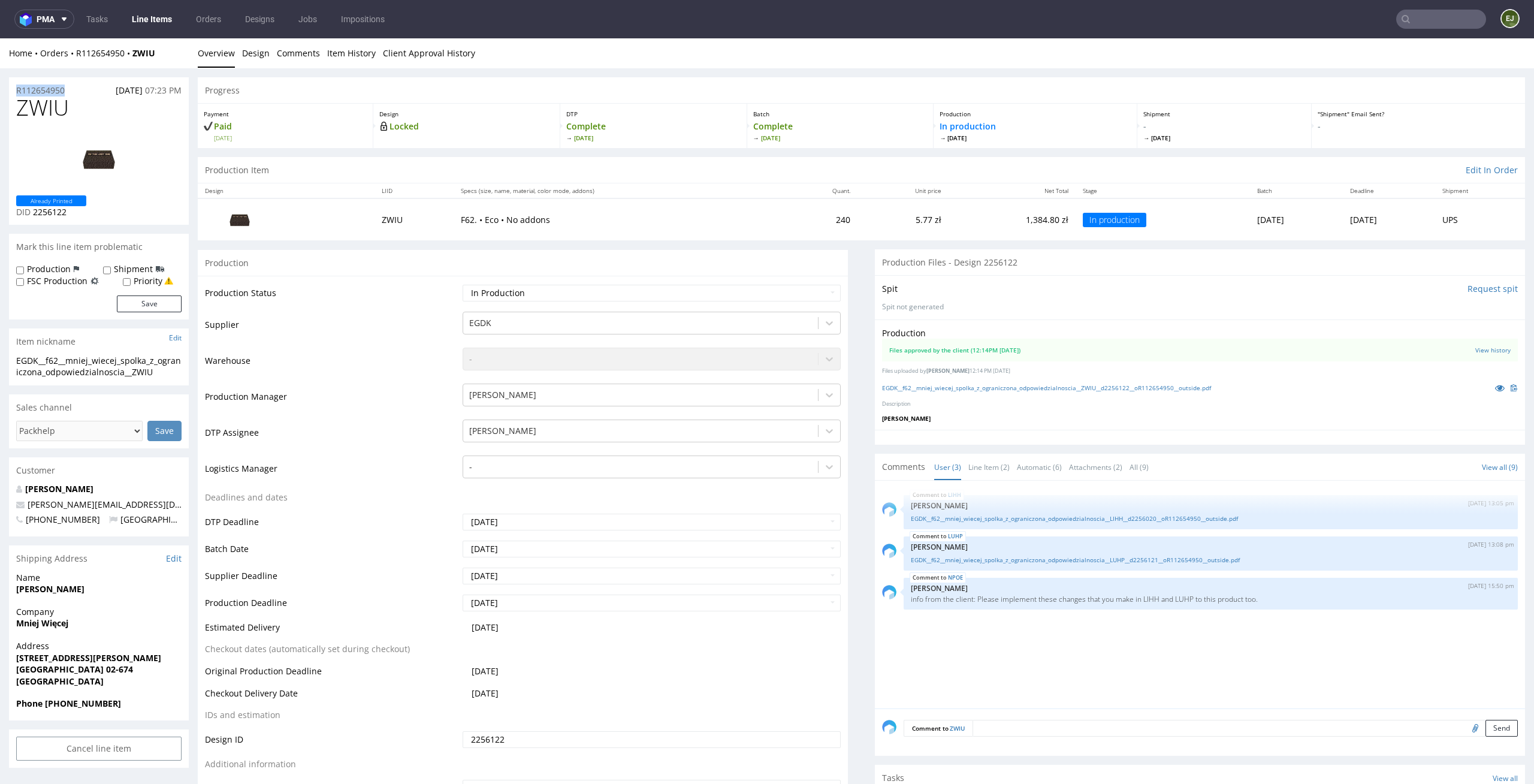
copy p "R112654950"
click at [1415, 379] on div "Production Files approved by the client (12:14PM 10 Sep 2025) View history File…" at bounding box center [1200, 375] width 650 height 110
click at [1465, 725] on input "file" at bounding box center [1474, 727] width 17 height 16
type input "C:\fakepath\EGDK__f62__mniej_wiecej_spolka_z_ograniczona_odpowiedzialnoscia__ZW…"
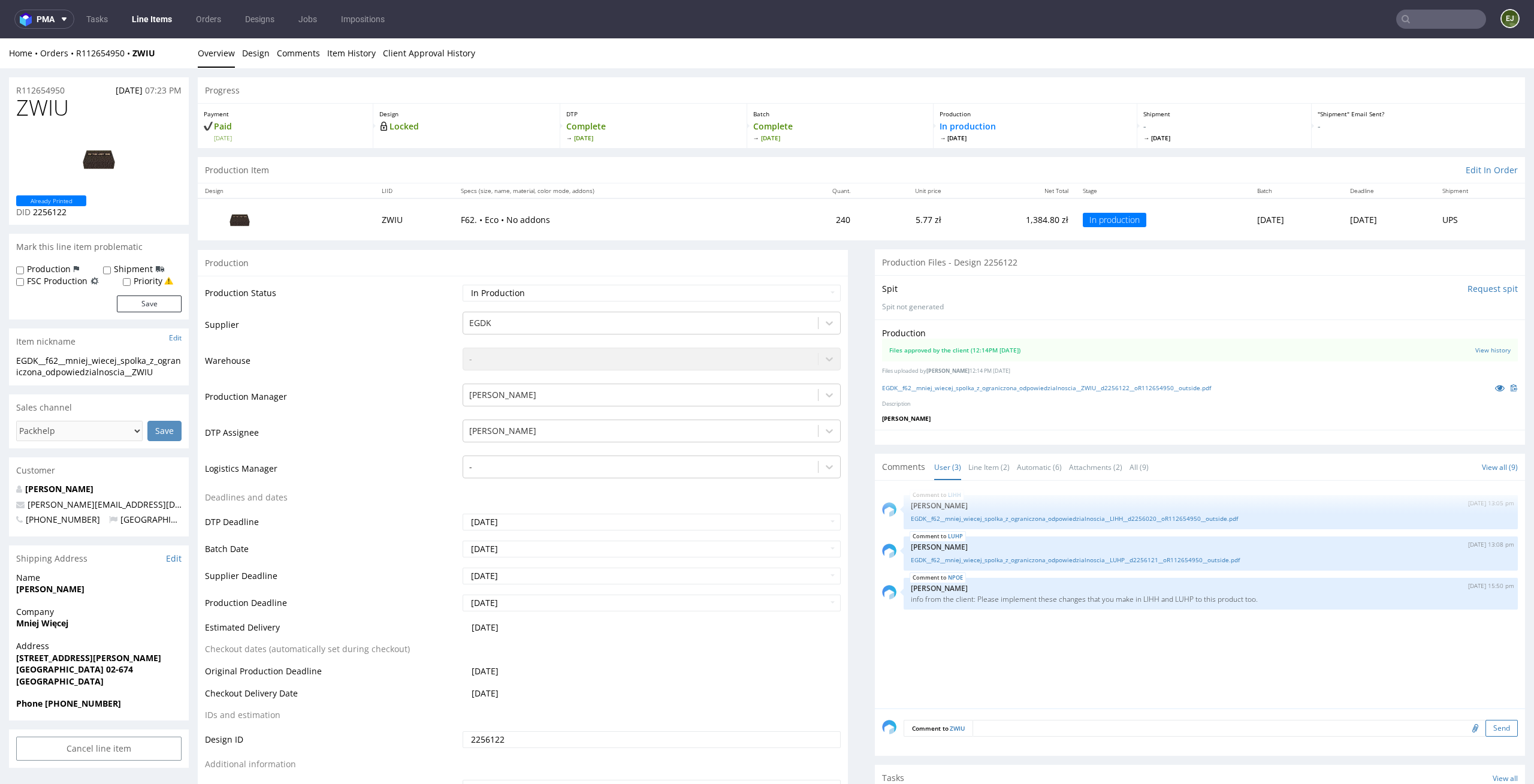
click at [1486, 730] on button "Send" at bounding box center [1502, 728] width 33 height 17
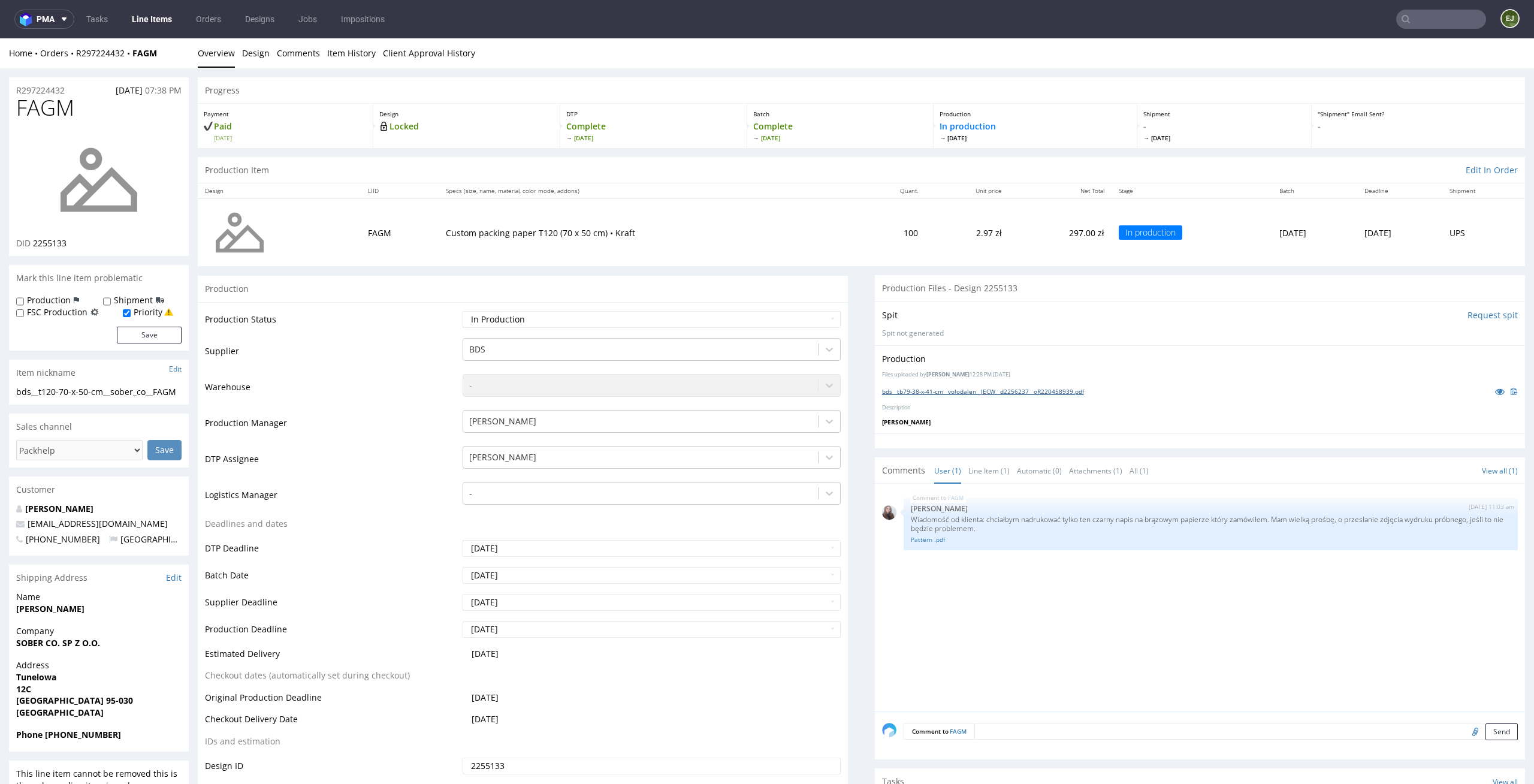
click at [965, 392] on link "bds__tb79-38-x-41-cm__volodalen__JECW__d2256237__oR220458939.pdf" at bounding box center [983, 391] width 202 height 8
click at [701, 235] on p "Custom packing paper T120 (70 x 50 cm) • Kraft" at bounding box center [648, 233] width 406 height 12
click at [1089, 605] on div "FAGM [DATE] 11:03 am [PERSON_NAME] Wiadomość od klienta: chciałbym nadrukować t…" at bounding box center [1204, 601] width 643 height 221
click at [1194, 686] on div "FAGM [DATE] 11:03 am [PERSON_NAME] Wiadomość od klienta: chciałbym nadrukować t…" at bounding box center [1204, 601] width 643 height 221
click at [922, 538] on link "Pattern .pdf" at bounding box center [1211, 539] width 600 height 9
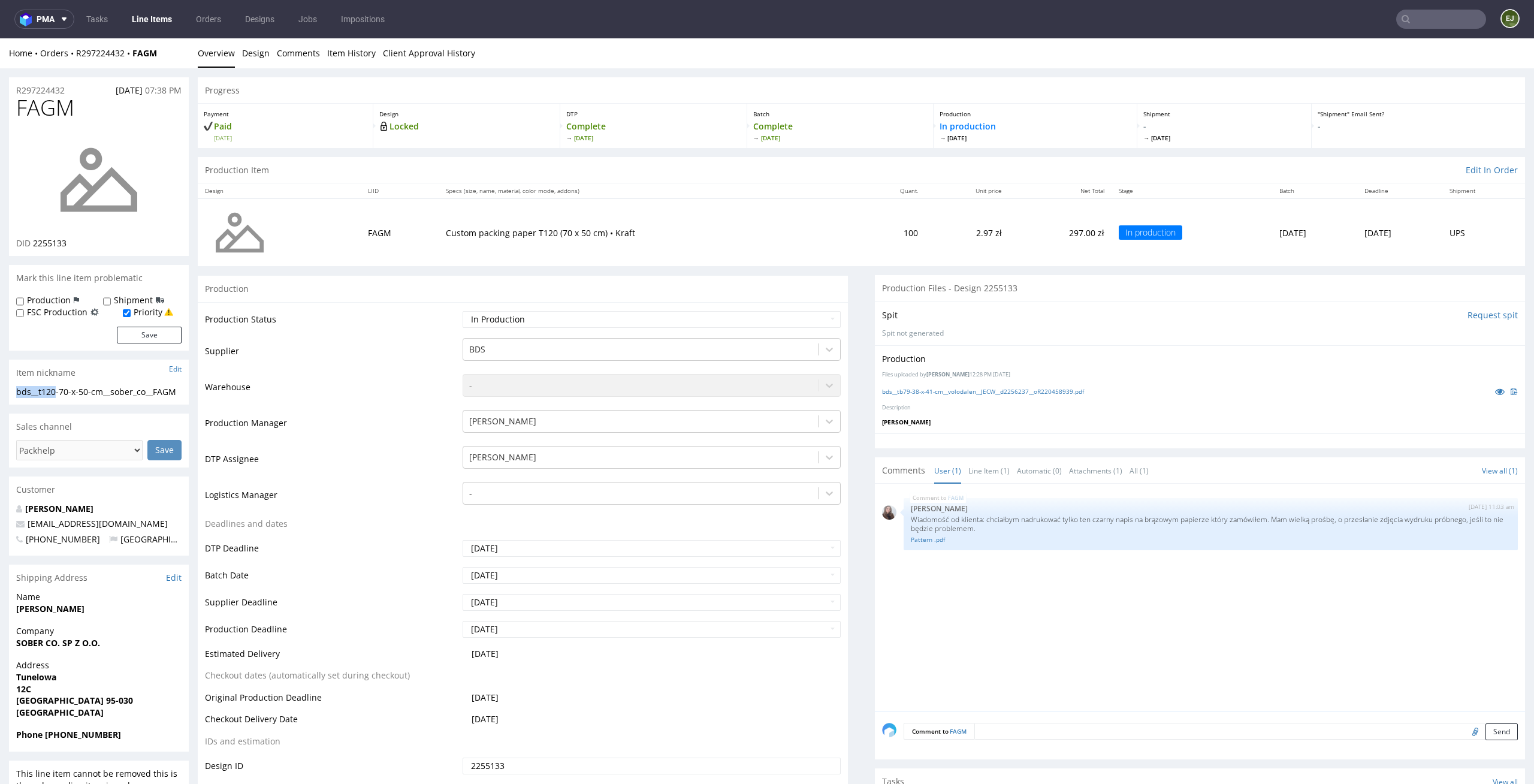
drag, startPoint x: 56, startPoint y: 393, endPoint x: 0, endPoint y: 393, distance: 56.0
copy div "bds__t120"
click at [978, 470] on link "Line Item (1)" at bounding box center [989, 470] width 42 height 26
click at [774, 321] on select "Waiting for Artwork Waiting for Diecut Waiting for Mockup Waiting for DTP Waiti…" at bounding box center [652, 320] width 379 height 17
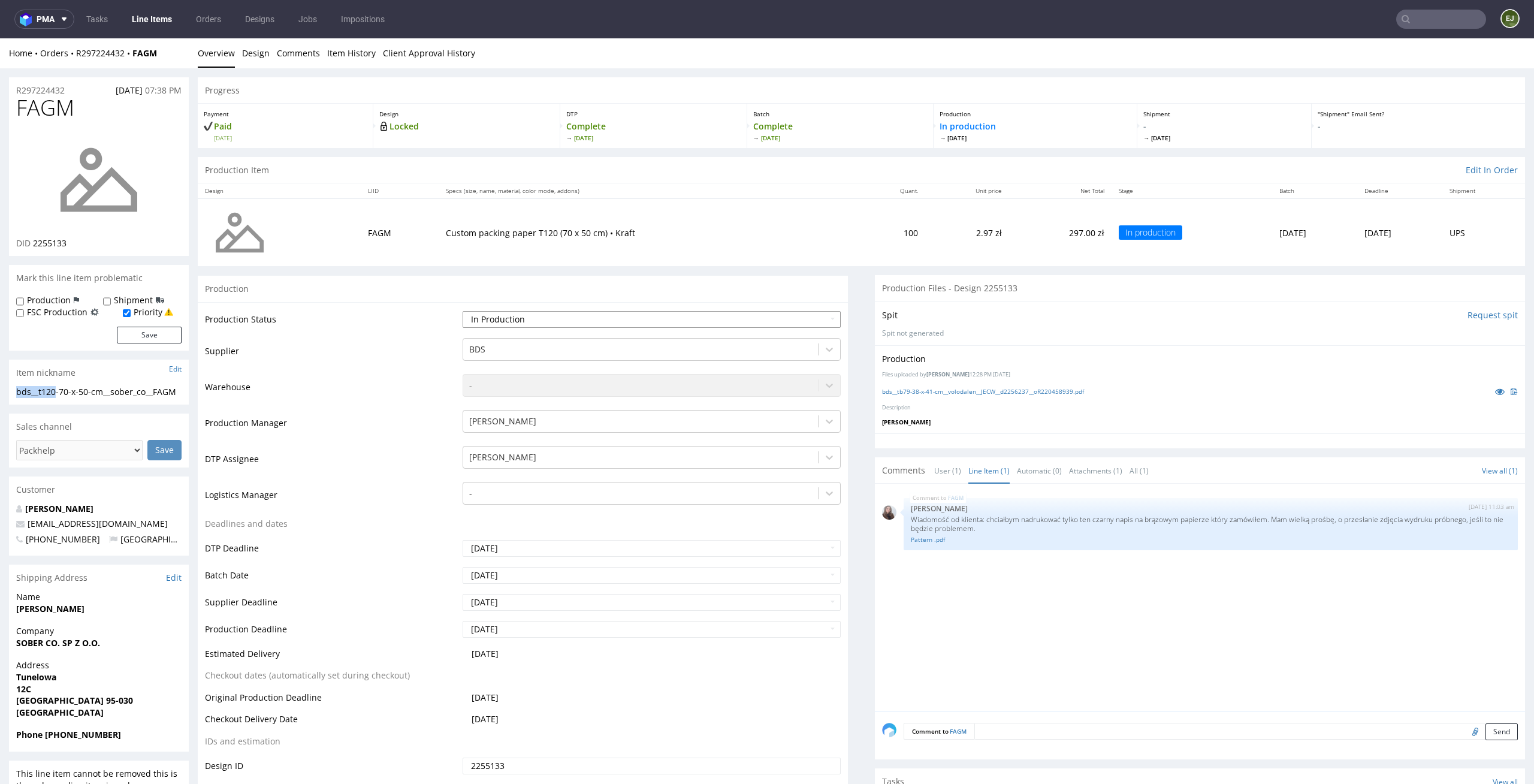
select select "dtp_production_ready"
click at [463, 311] on select "Waiting for Artwork Waiting for Diecut Waiting for Mockup Waiting for DTP Waiti…" at bounding box center [652, 320] width 379 height 17
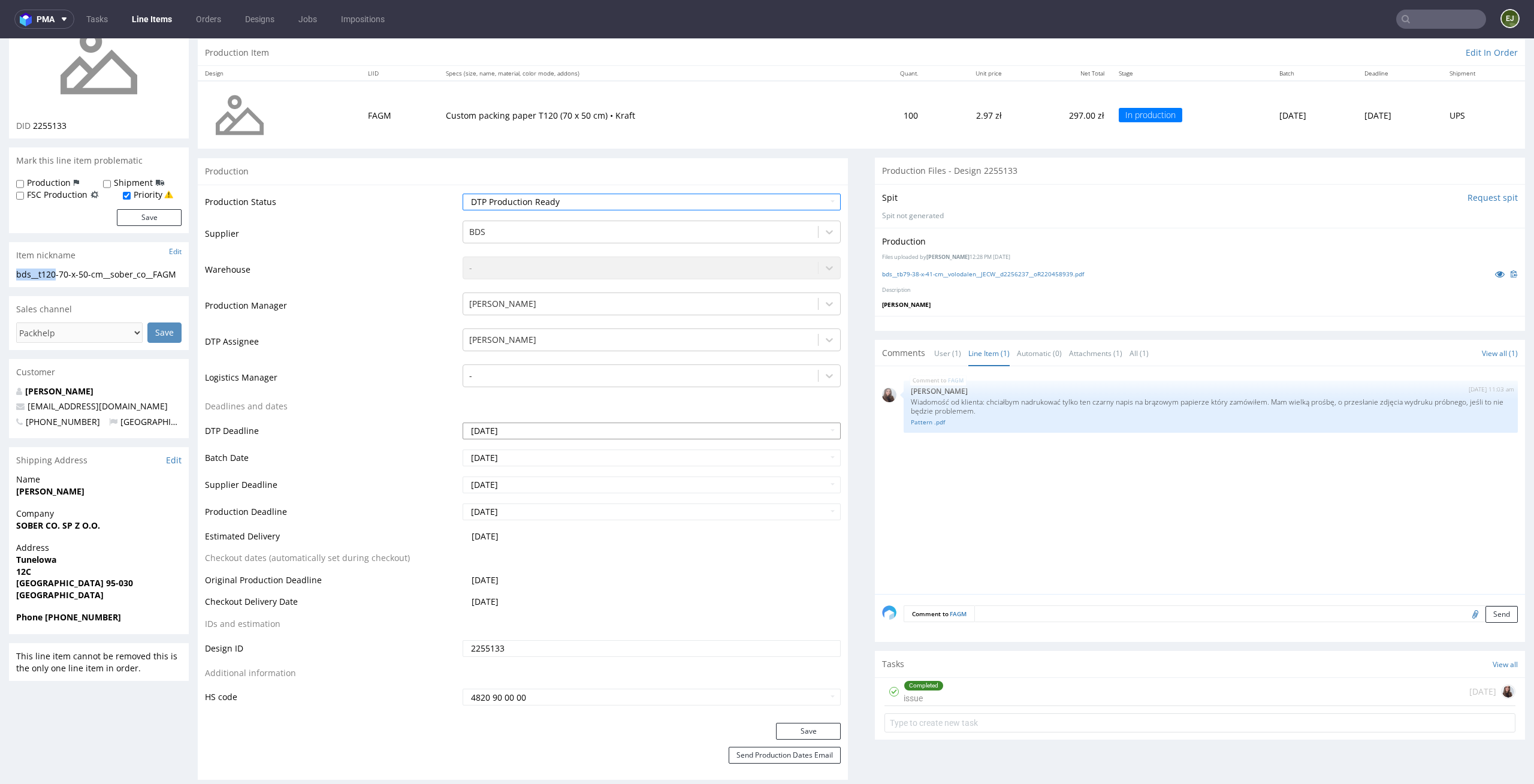
scroll to position [142, 0]
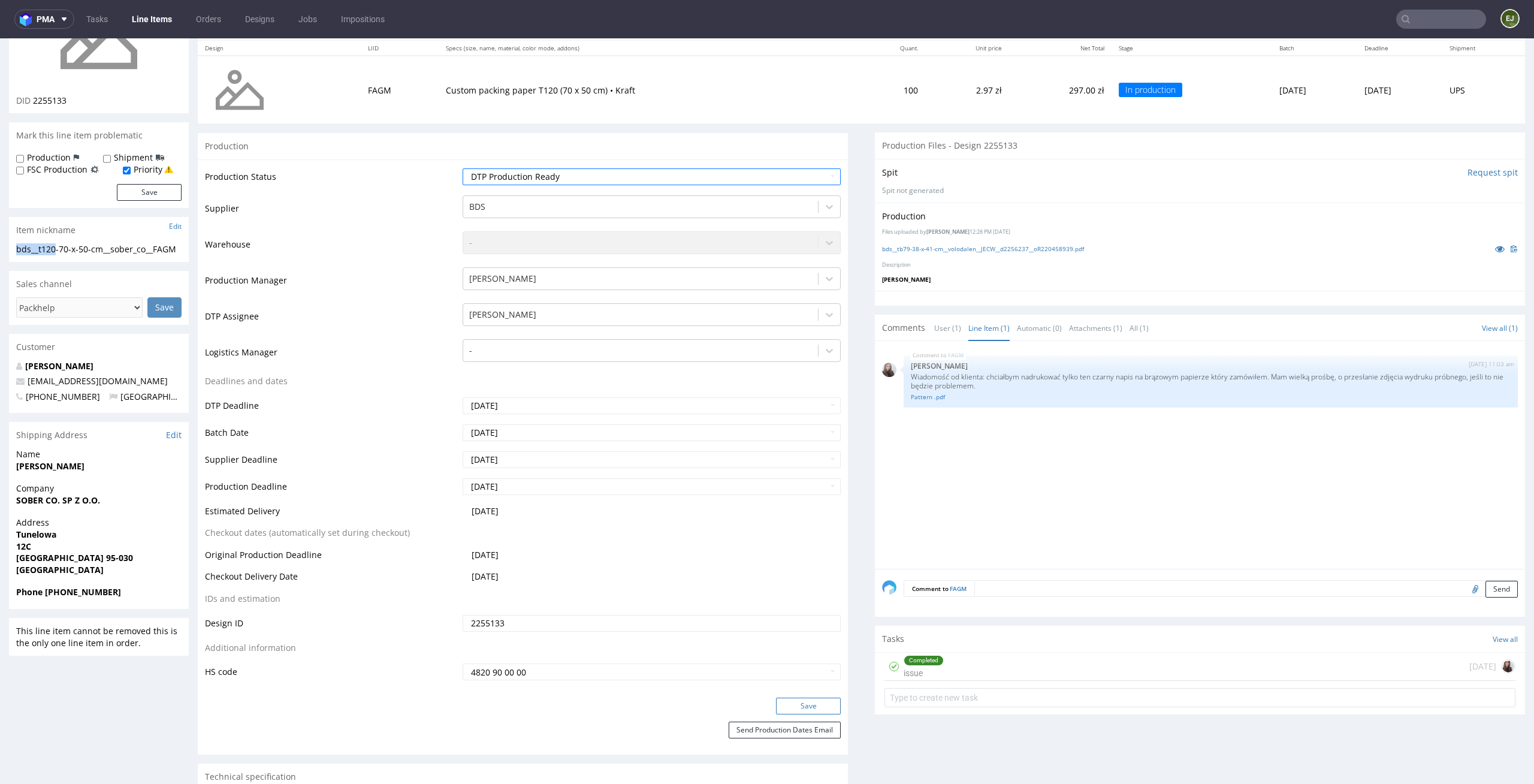
click at [805, 704] on button "Save" at bounding box center [808, 706] width 65 height 17
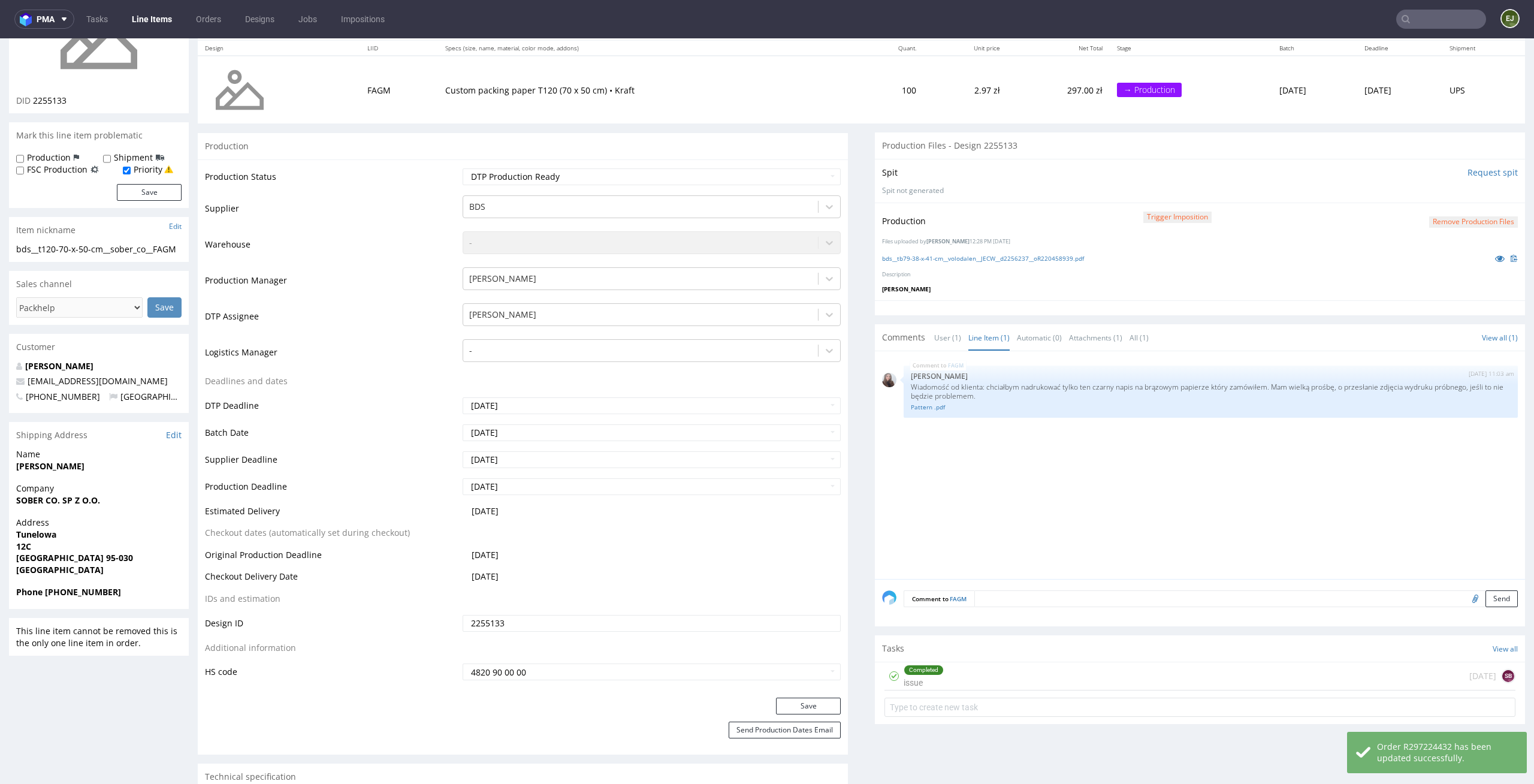
click at [1444, 221] on button "Remove production files" at bounding box center [1474, 222] width 89 height 11
click at [1431, 190] on icon at bounding box center [1428, 194] width 7 height 8
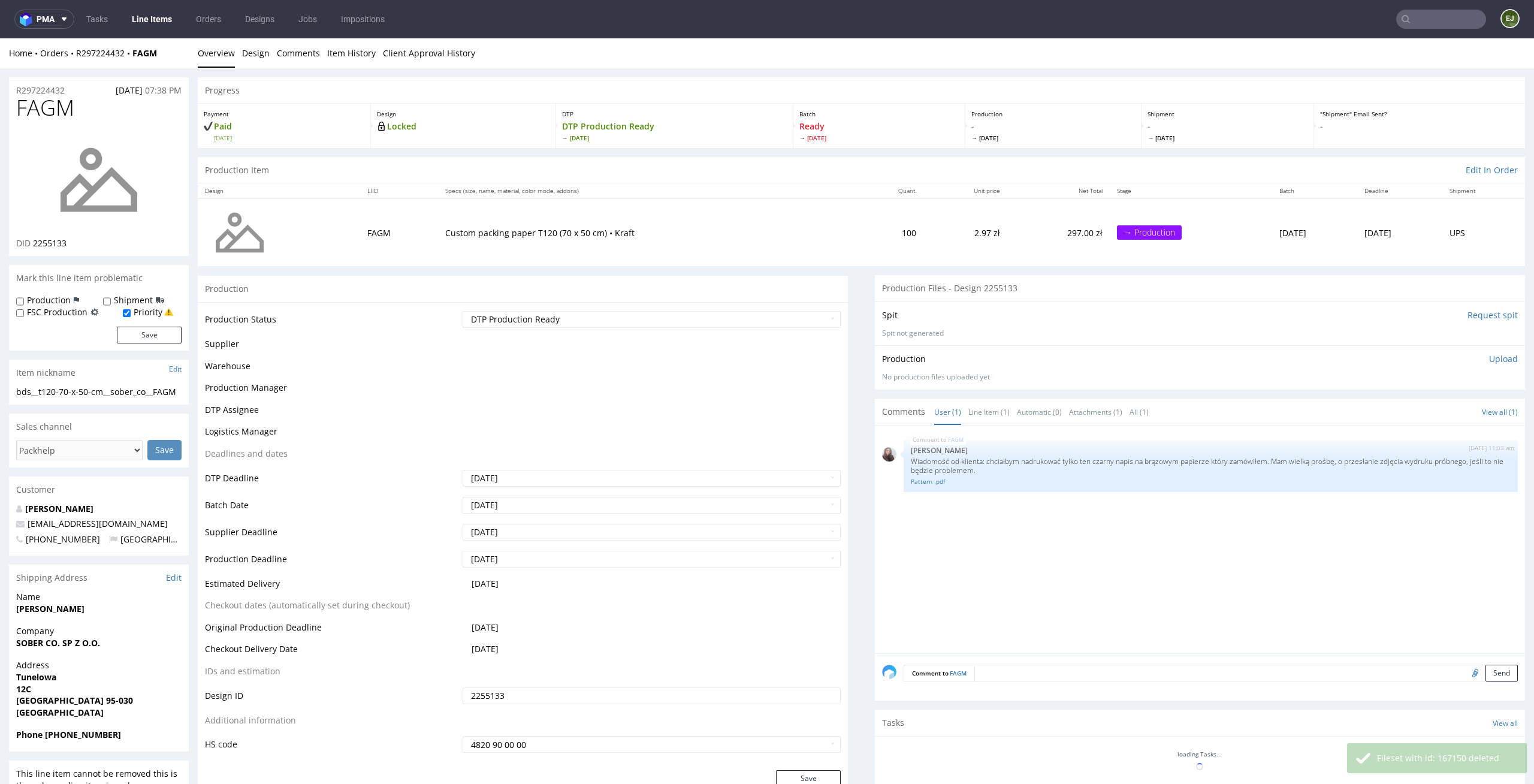
scroll to position [0, 0]
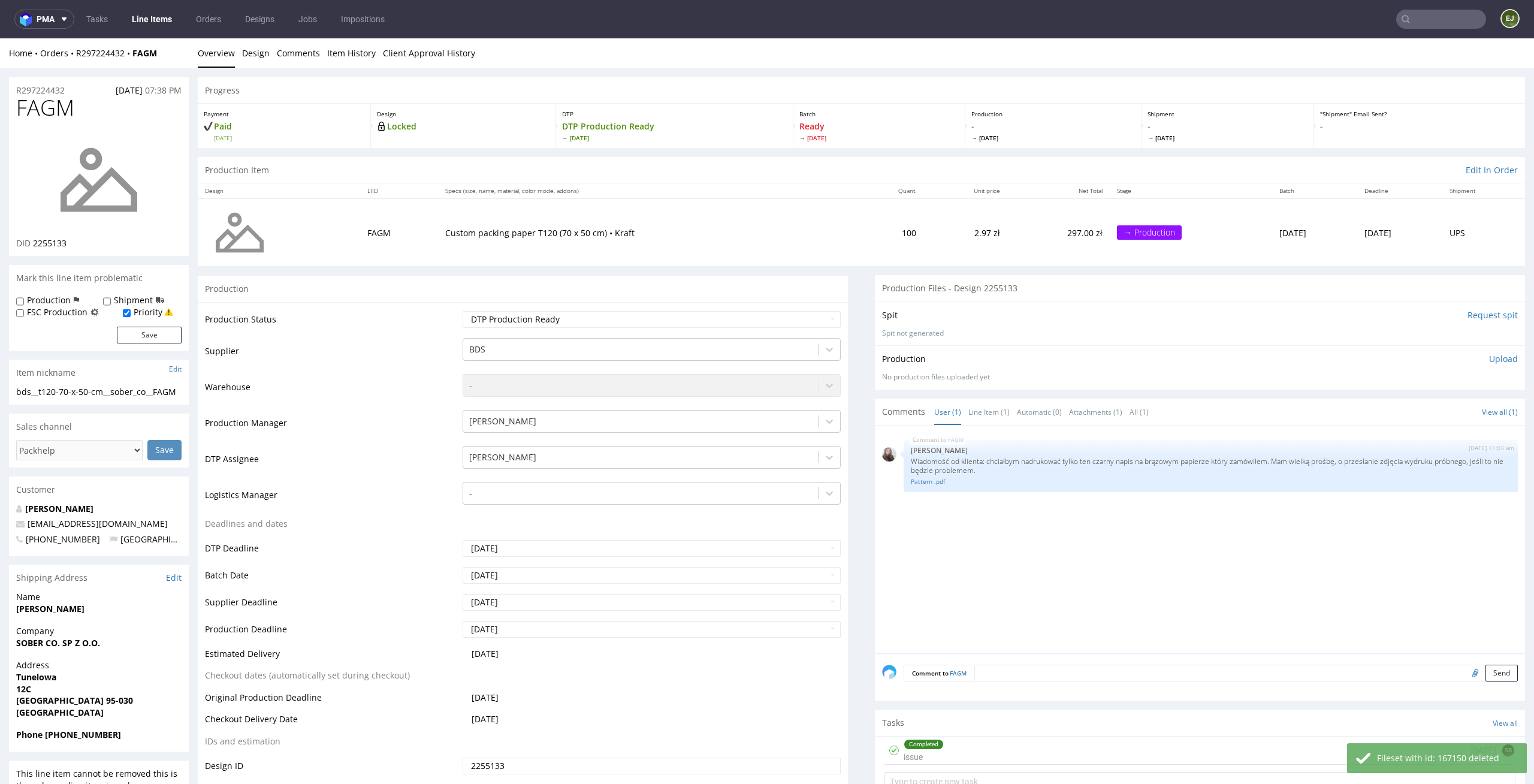
click at [1489, 358] on p "Upload" at bounding box center [1504, 359] width 29 height 12
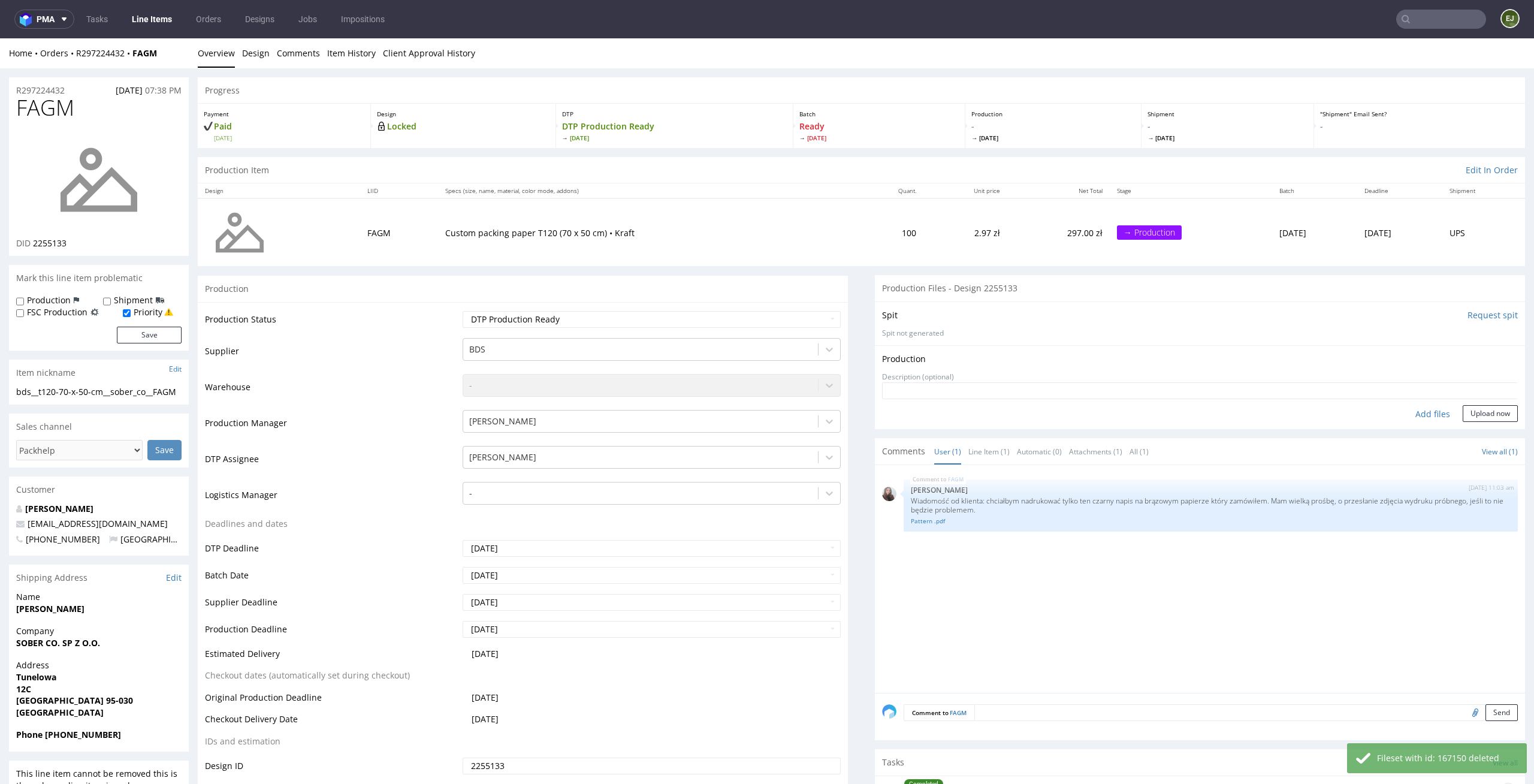
click at [1418, 422] on div "Production Upload No production files uploaded yet Description (optional) Add f…" at bounding box center [1200, 387] width 650 height 83
click at [1419, 413] on div "Add files" at bounding box center [1433, 414] width 60 height 18
type input "C:\fakepath\bds__t120-70-x-50-cm__sober_co__FAGM__d2255133__oR297224432.pdf"
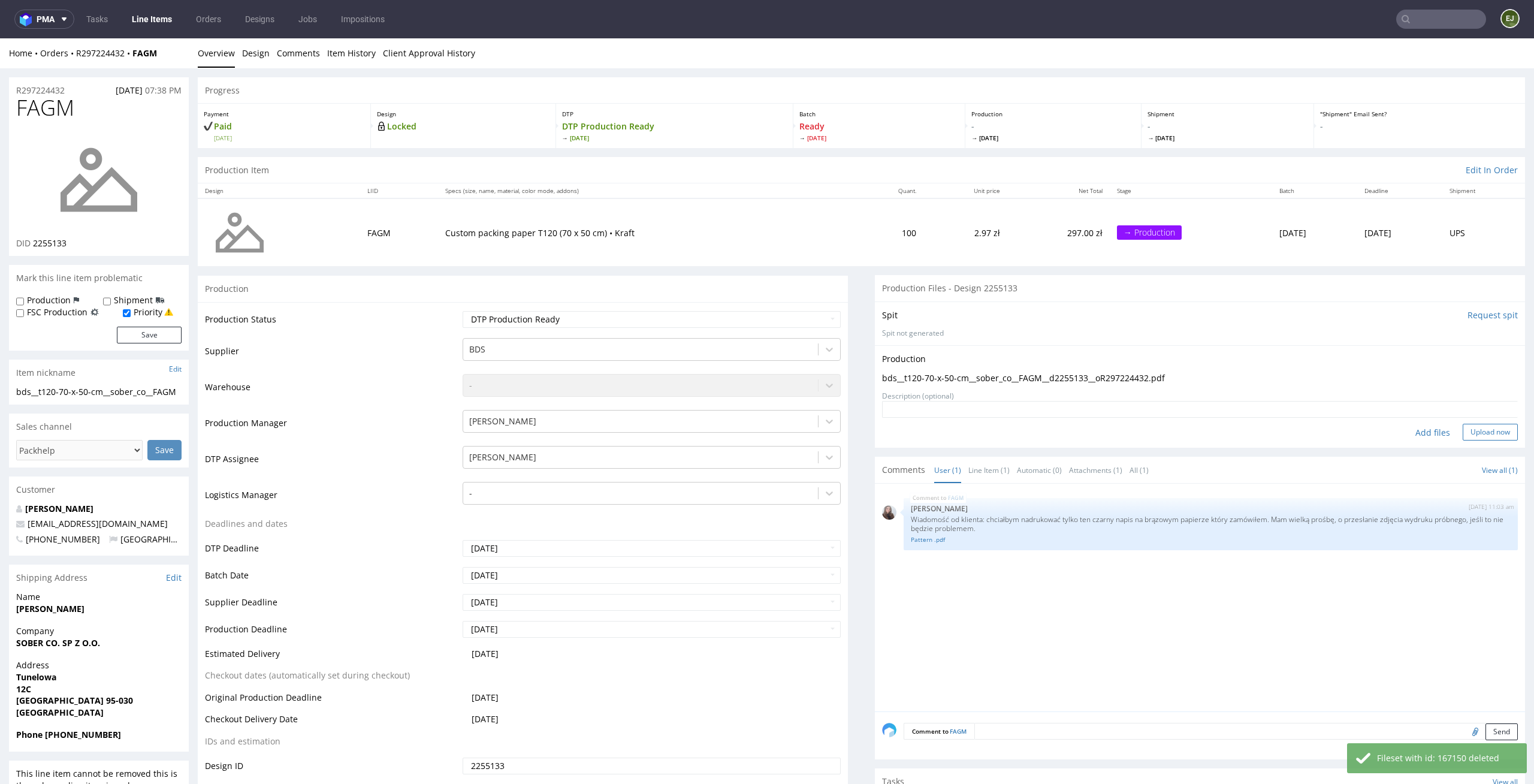
click at [1471, 423] on button "Upload now" at bounding box center [1490, 432] width 55 height 17
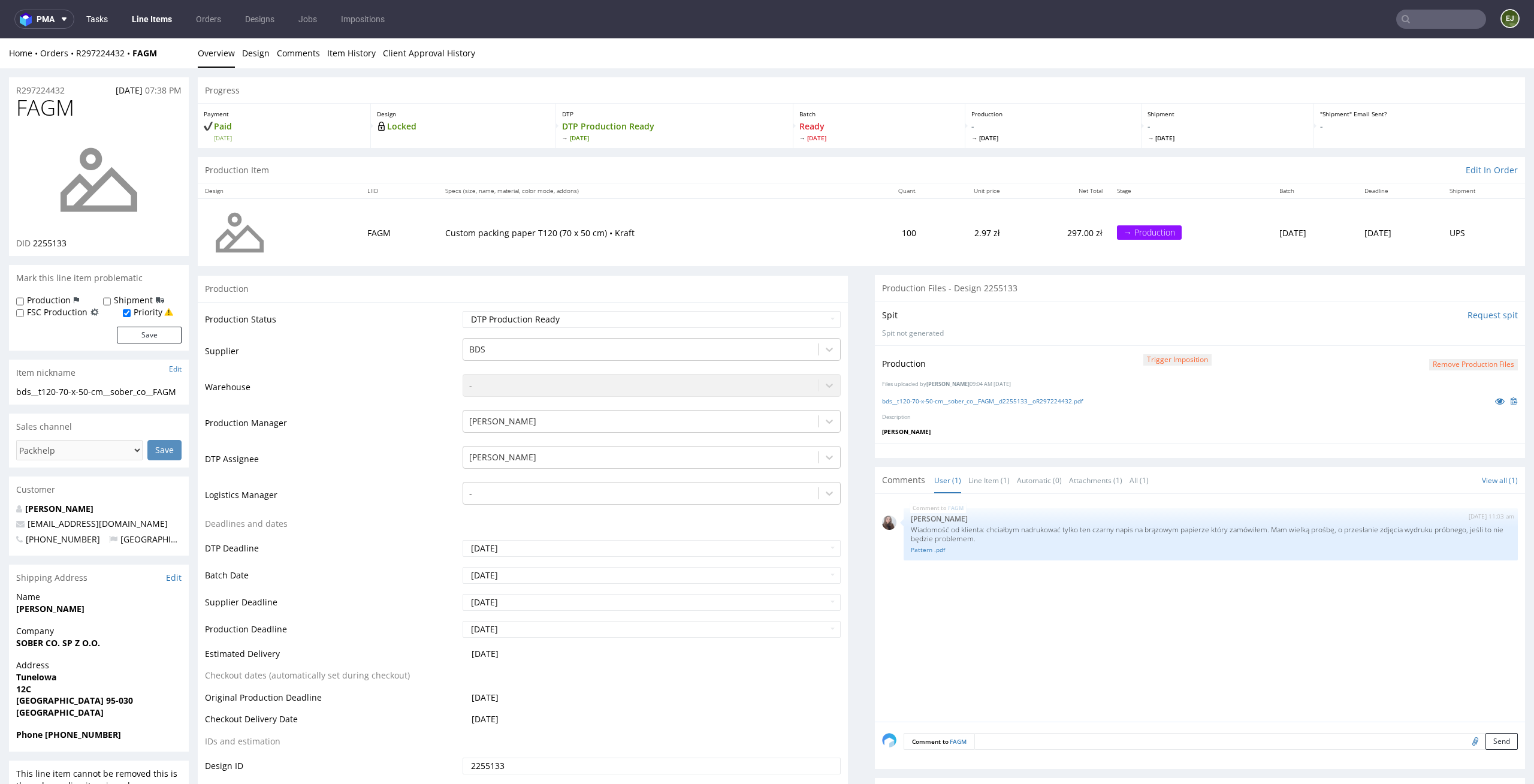
click at [101, 24] on link "Tasks" at bounding box center [97, 19] width 36 height 19
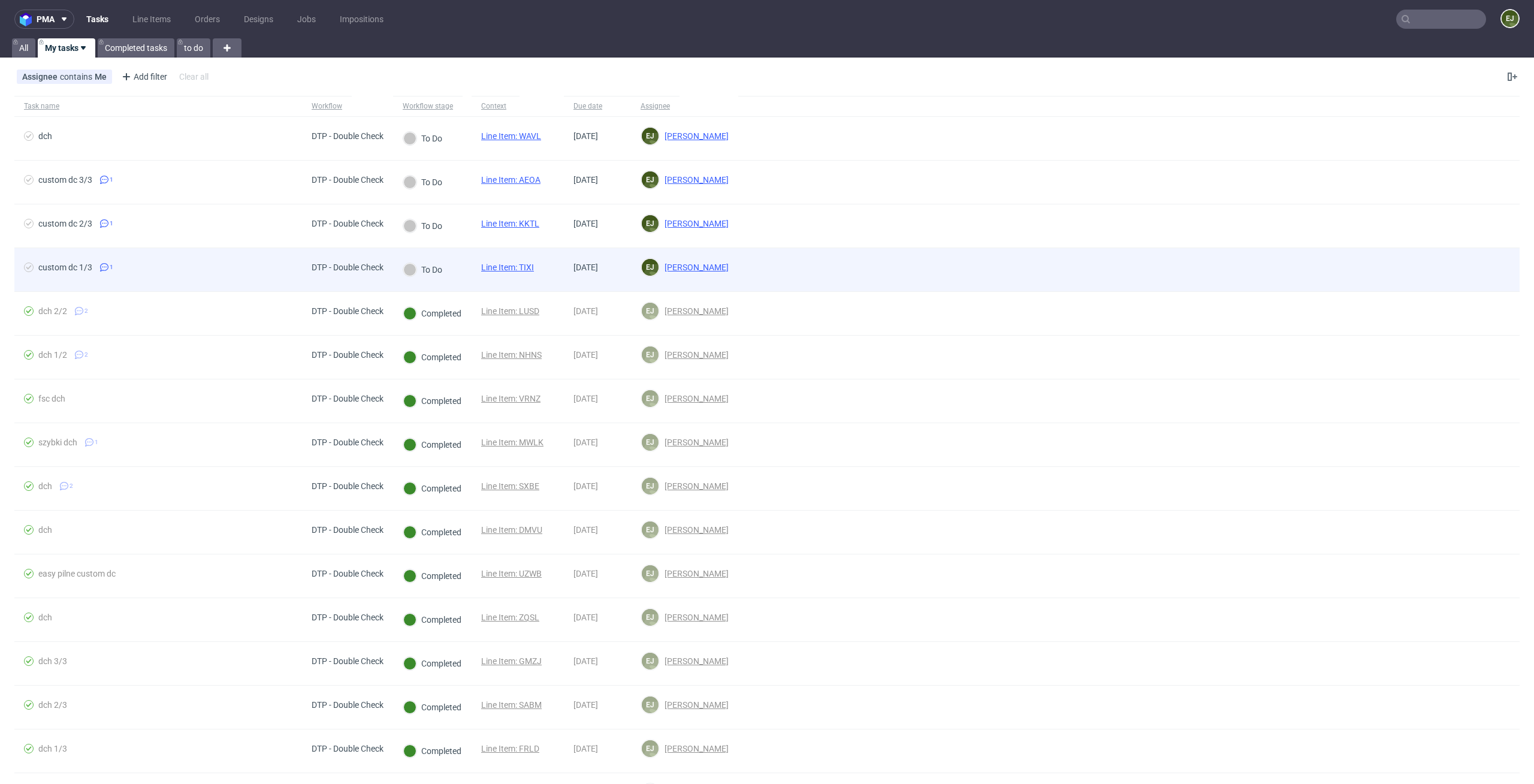
click at [539, 265] on div "Line Item: TIXI" at bounding box center [507, 270] width 72 height 43
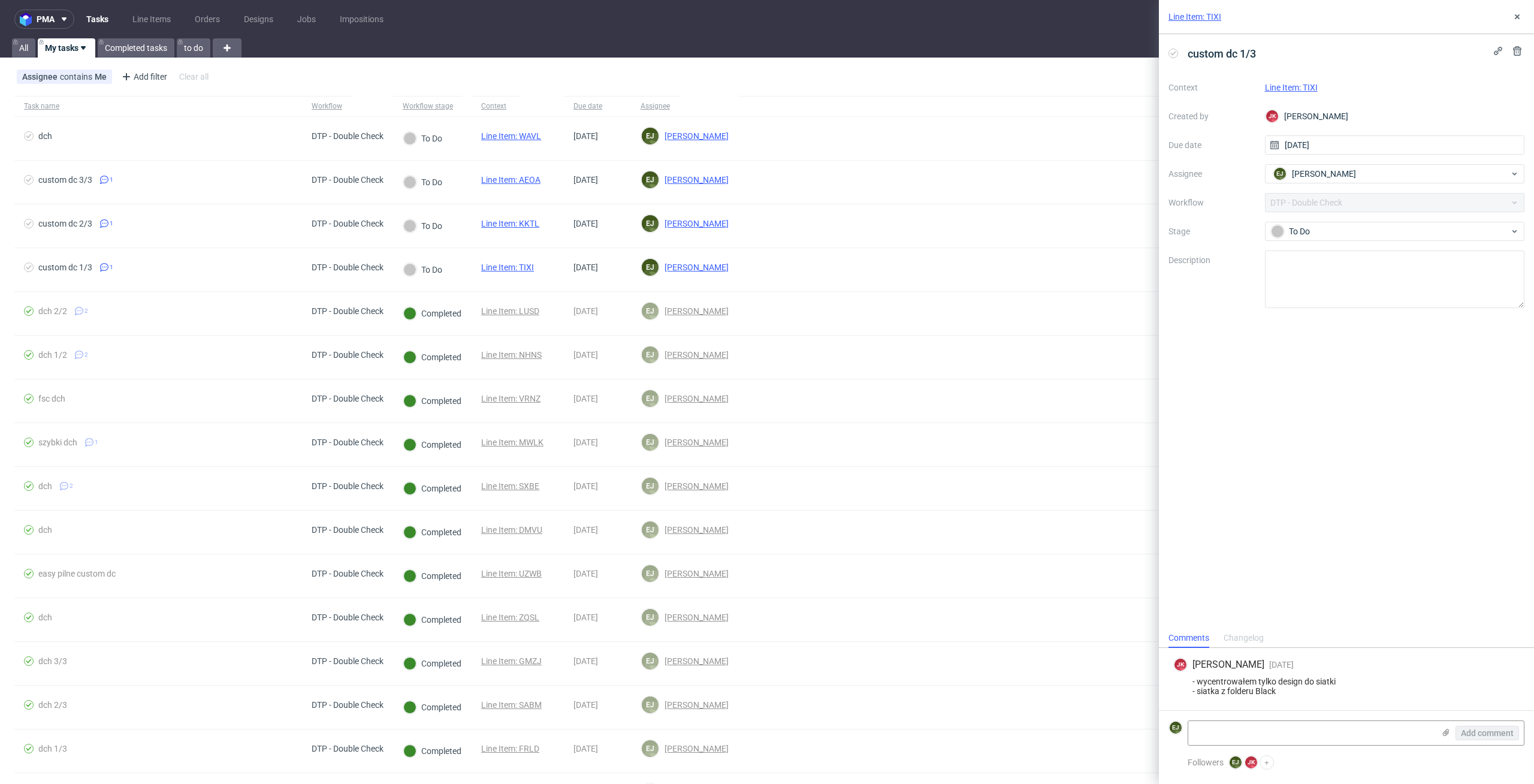
click at [1209, 17] on link "Line Item: TIXI" at bounding box center [1194, 17] width 52 height 12
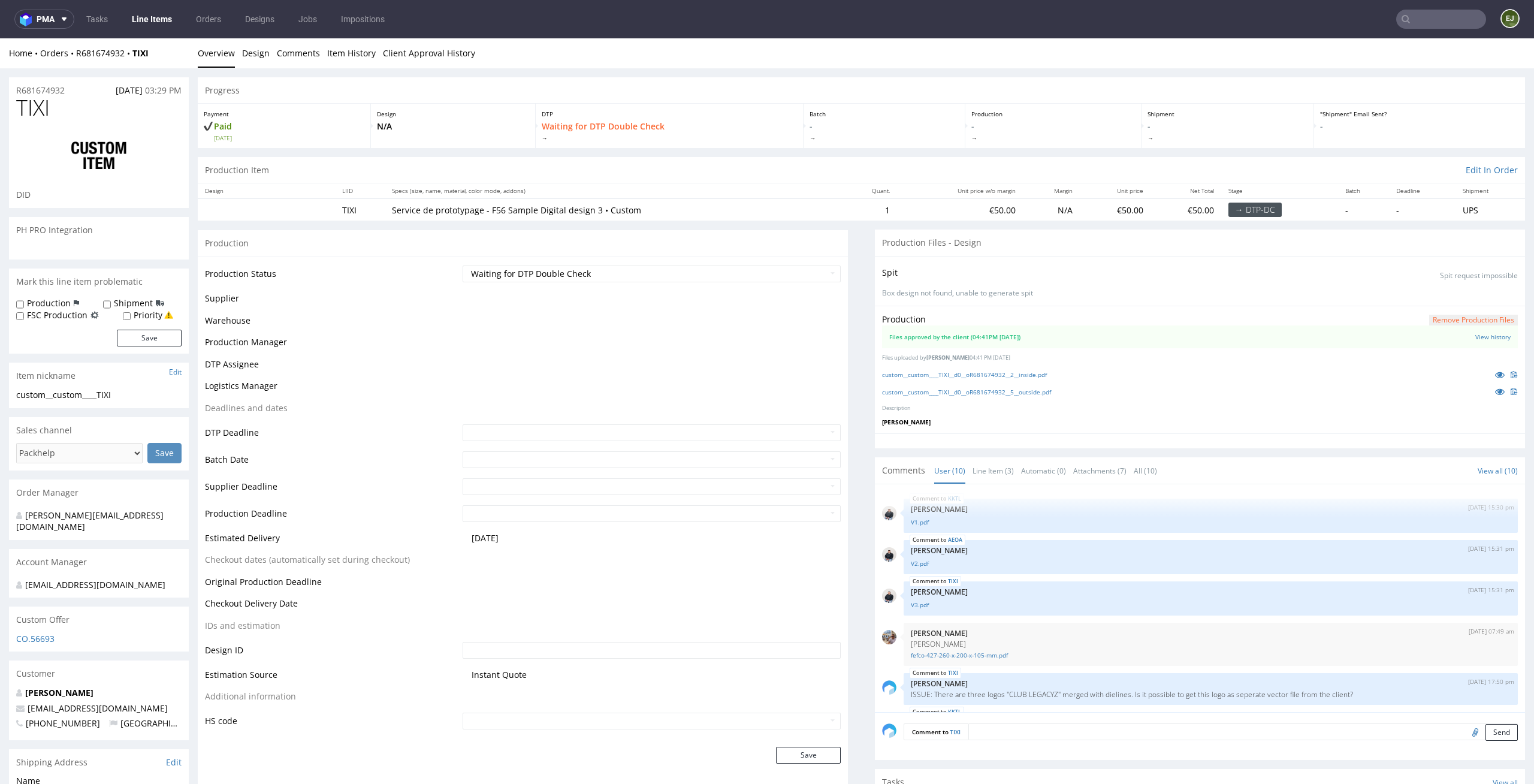
scroll to position [202, 0]
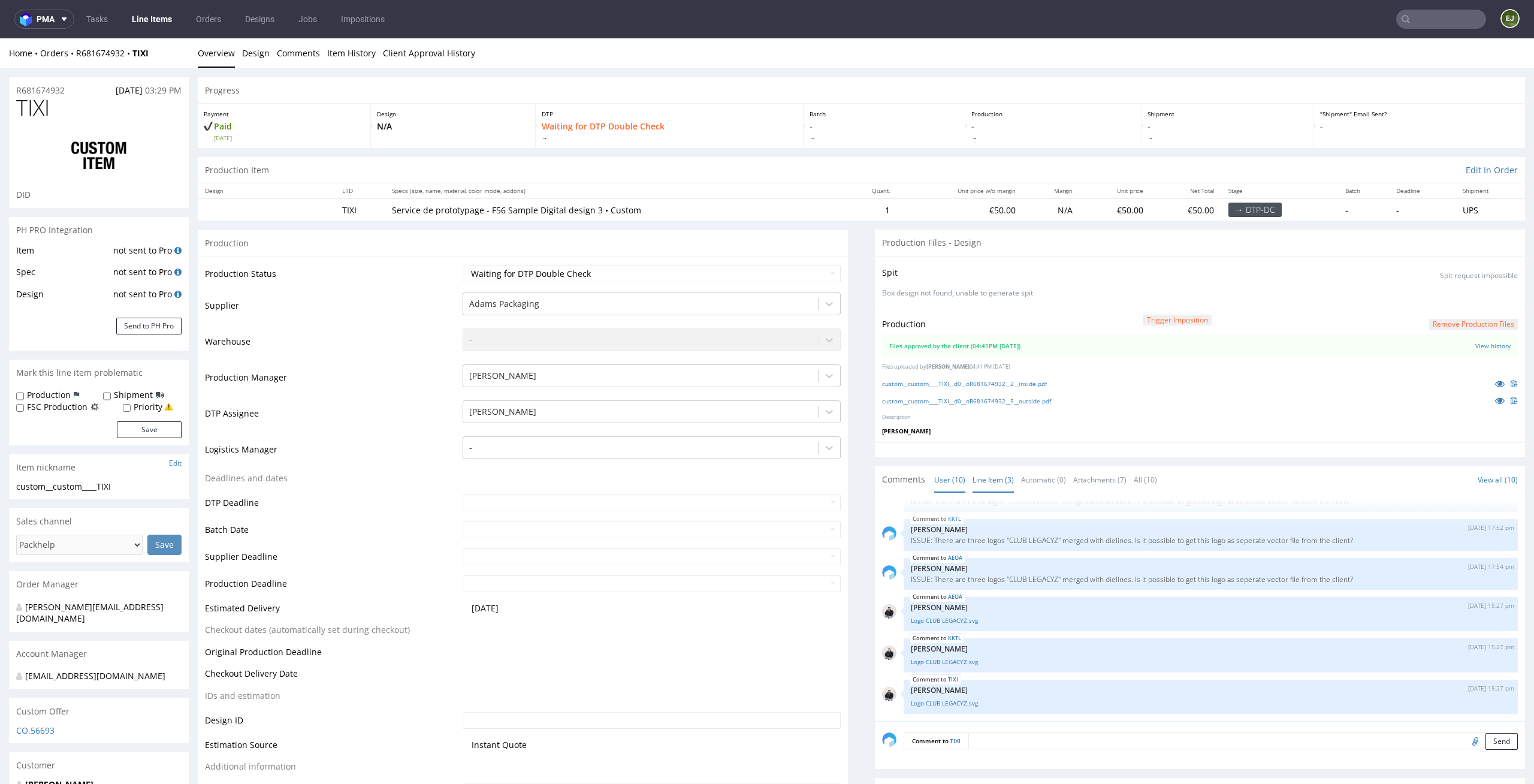
click at [983, 478] on link "Line Item (3)" at bounding box center [994, 479] width 42 height 26
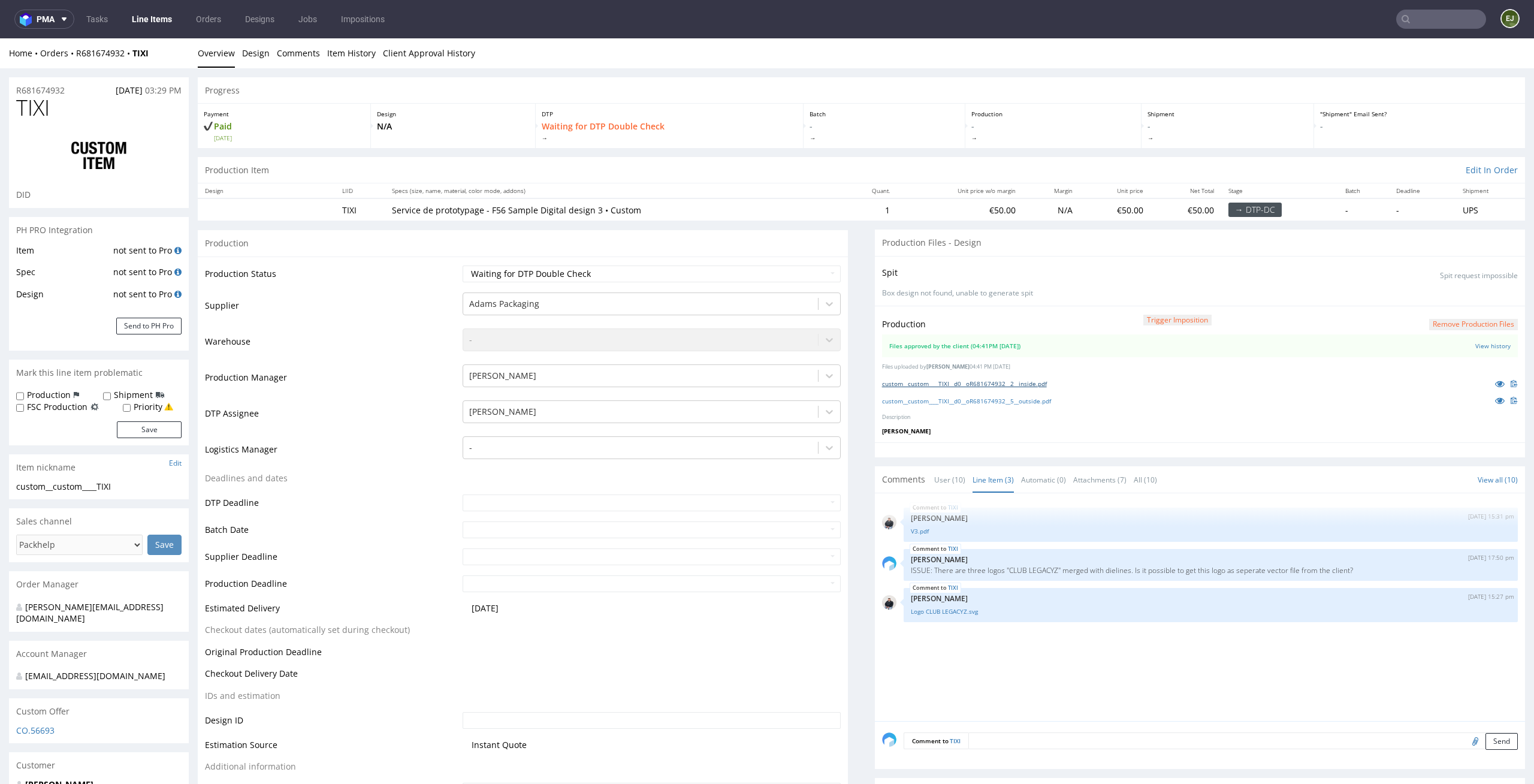
click at [971, 381] on link "custom__custom____TIXI__d0__oR681674932__2__inside.pdf" at bounding box center [965, 384] width 165 height 8
click at [965, 397] on link "custom__custom____TIXI__d0__oR681674932__5__outside.pdf" at bounding box center [967, 401] width 169 height 8
click at [1001, 657] on div "TIXI [DATE] 15:31 pm [PERSON_NAME] V3.pdf TIXI [DATE] 17:50 pm [PERSON_NAME] IS…" at bounding box center [1204, 611] width 643 height 221
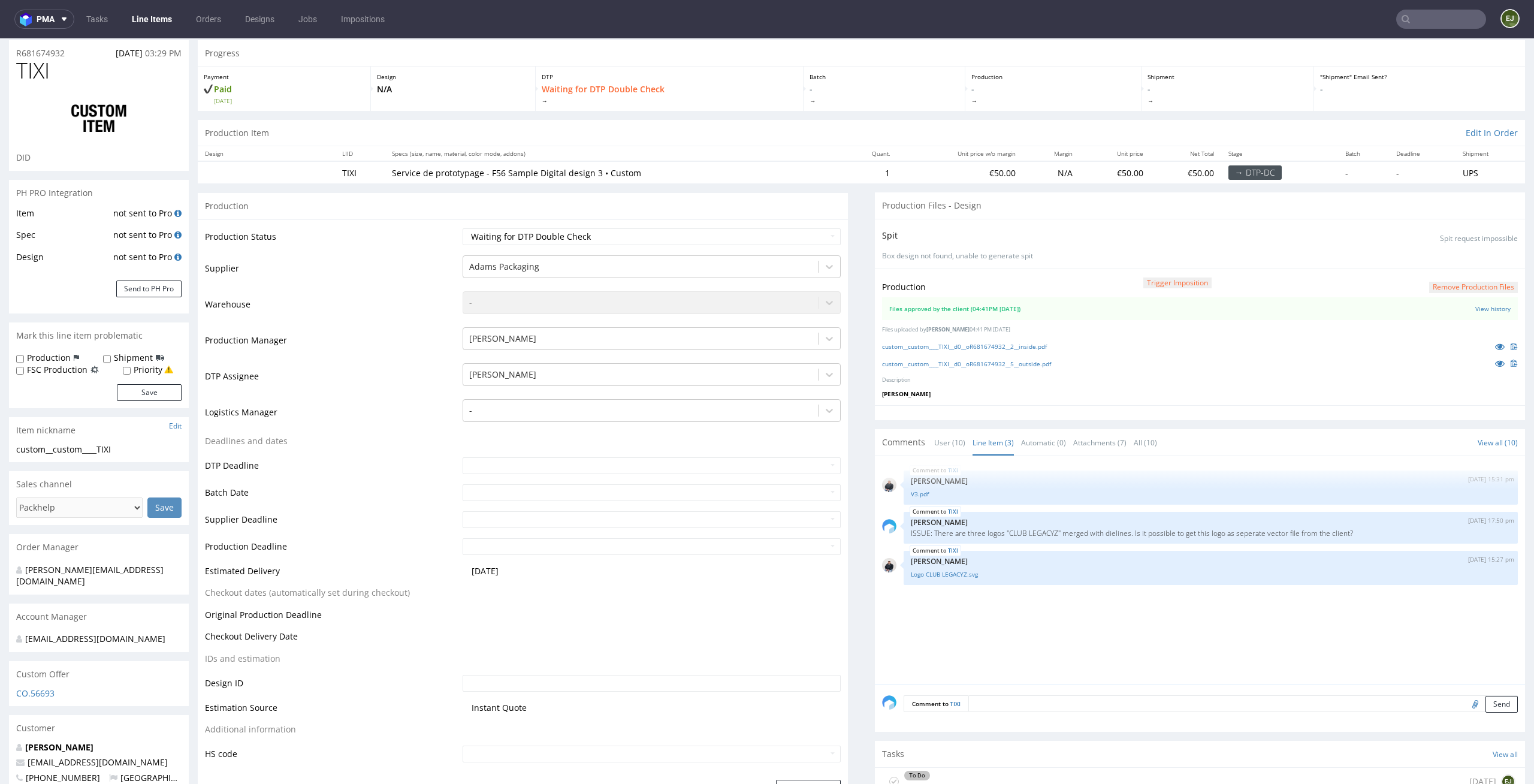
scroll to position [43, 0]
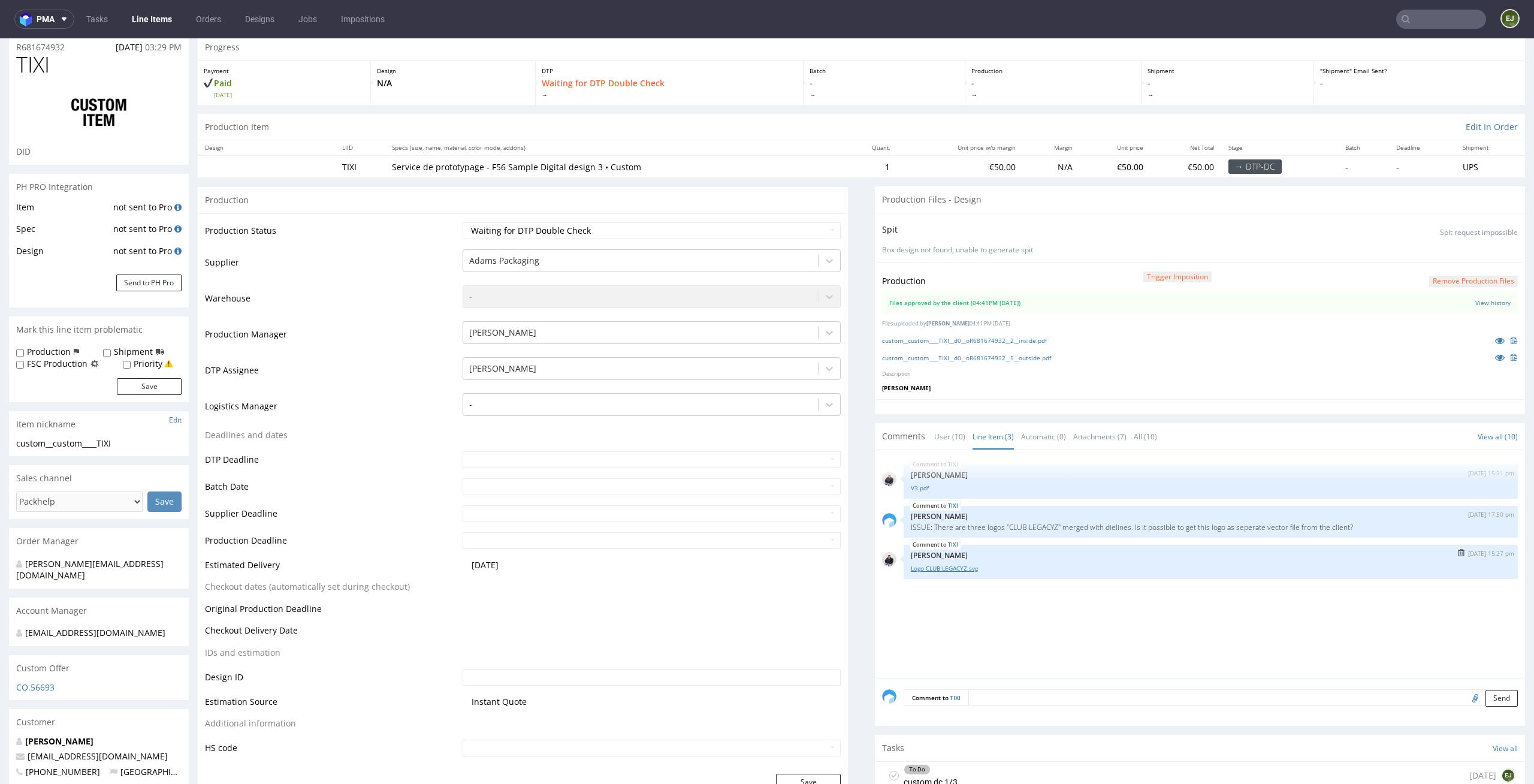
click at [933, 571] on link "Logo CLUB LEGACYZ.svg" at bounding box center [1211, 568] width 600 height 9
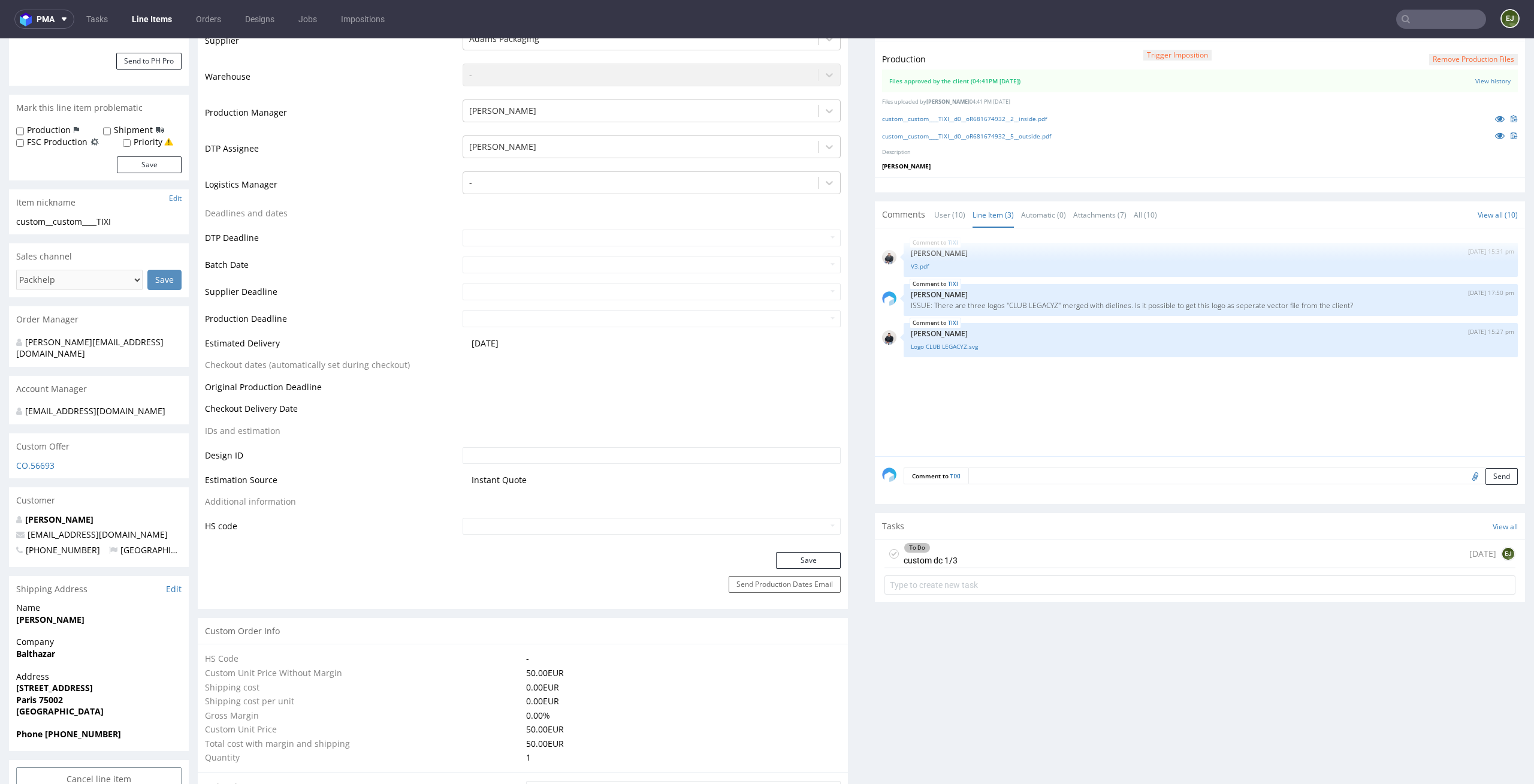
click at [945, 555] on div "To Do custom dc 1/3" at bounding box center [930, 554] width 54 height 28
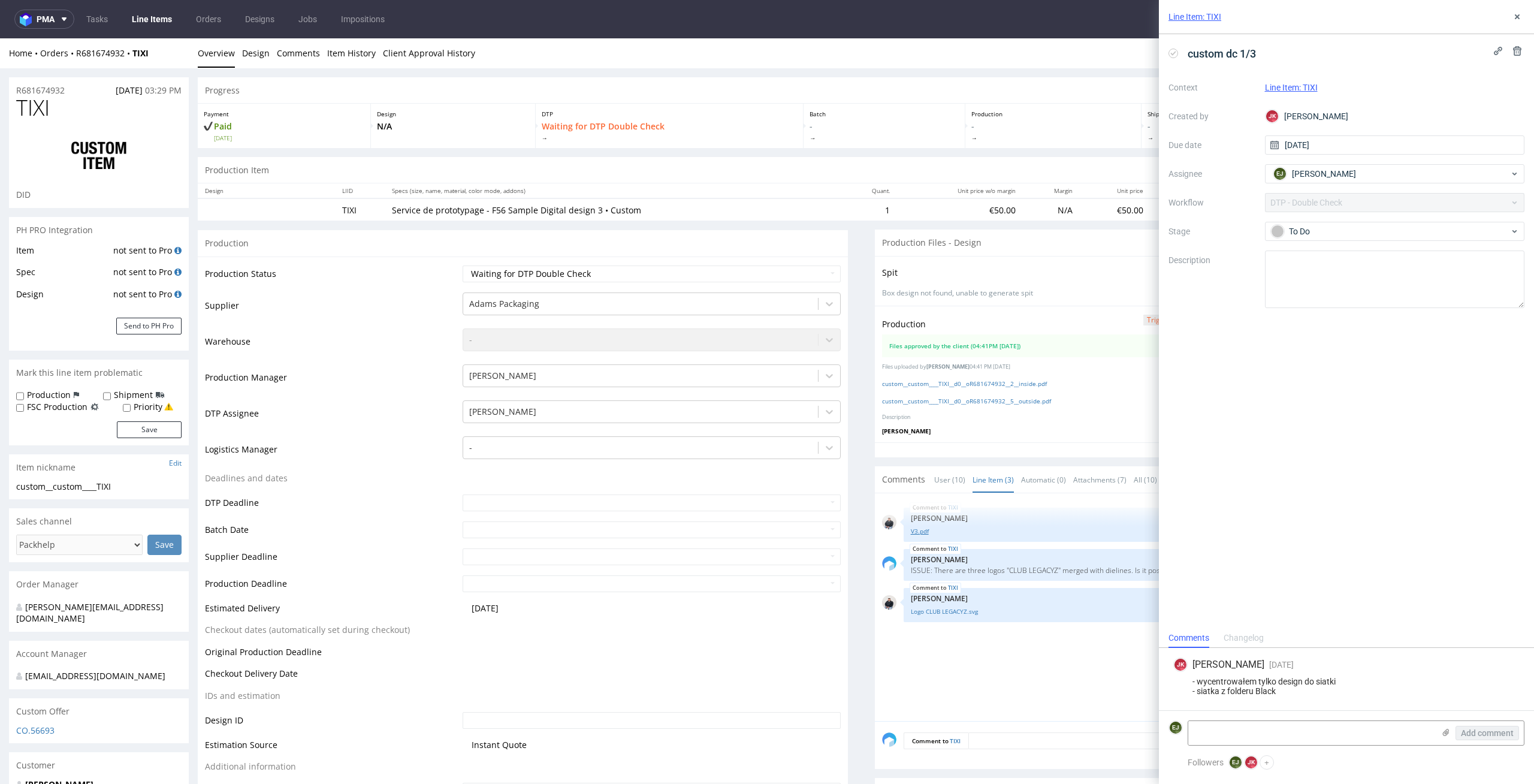
click at [911, 528] on link "V3.pdf" at bounding box center [1211, 531] width 600 height 9
click at [1515, 11] on button at bounding box center [1518, 17] width 14 height 14
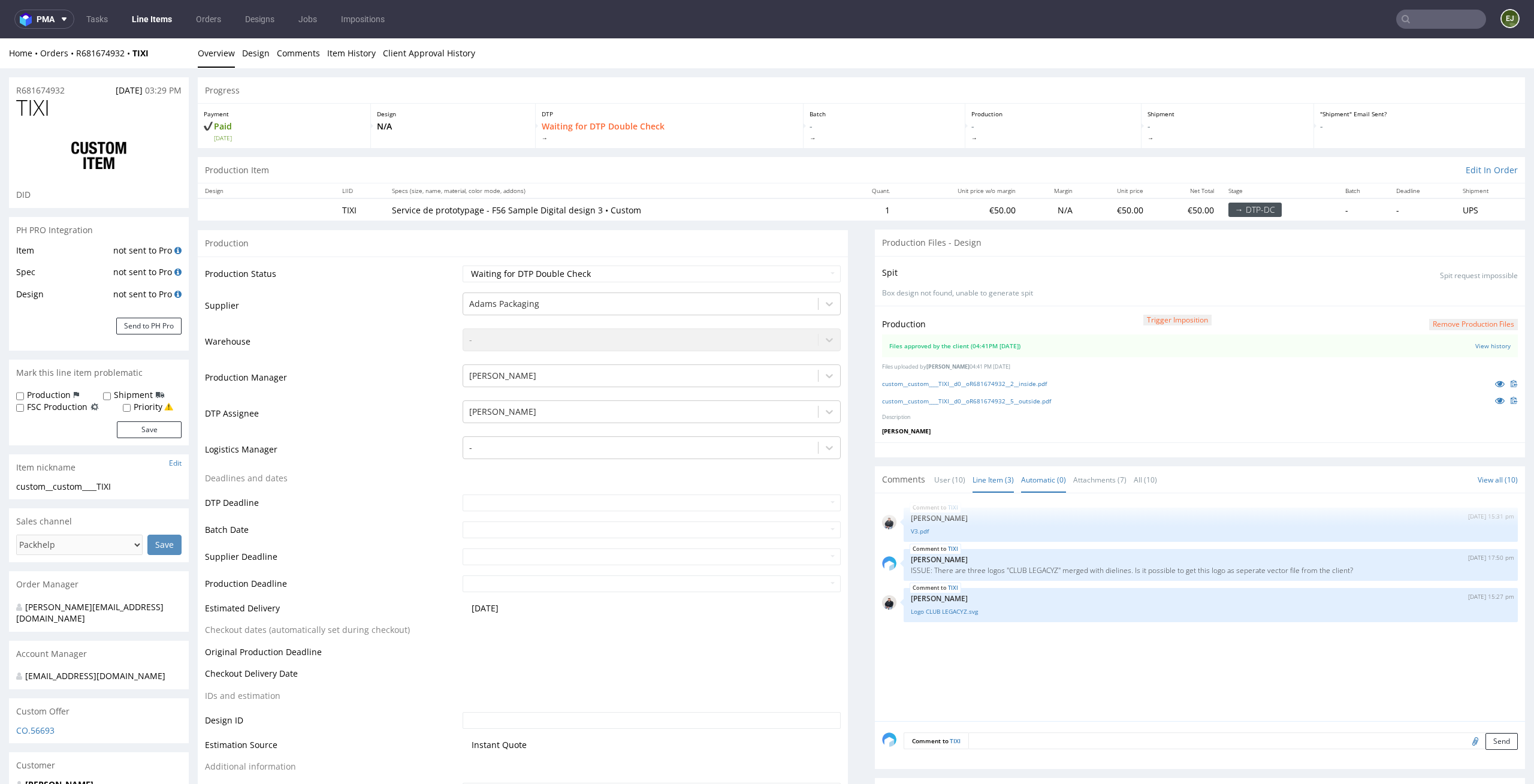
scroll to position [242, 0]
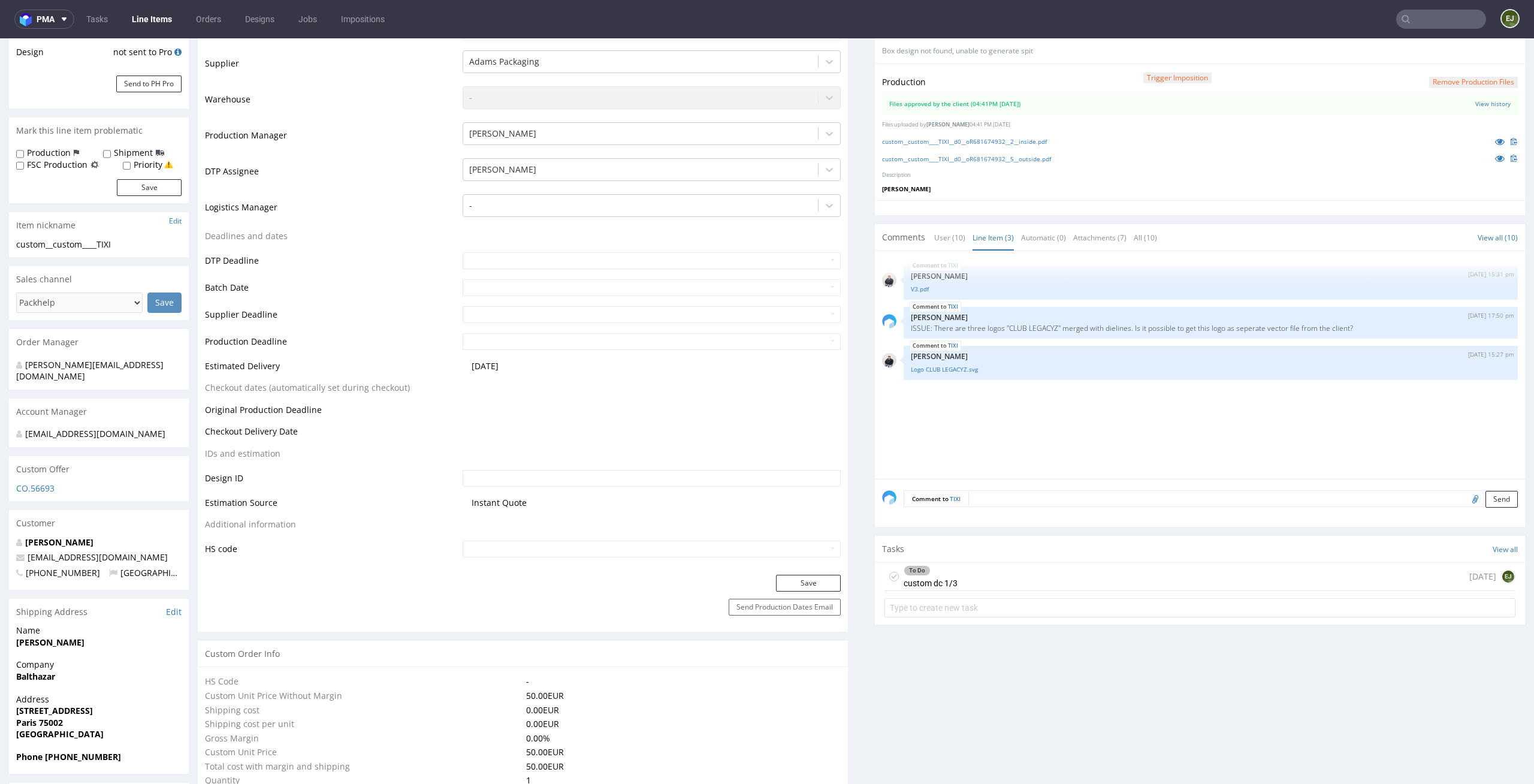
click at [886, 569] on div "To Do custom dc 1/3" at bounding box center [921, 577] width 73 height 28
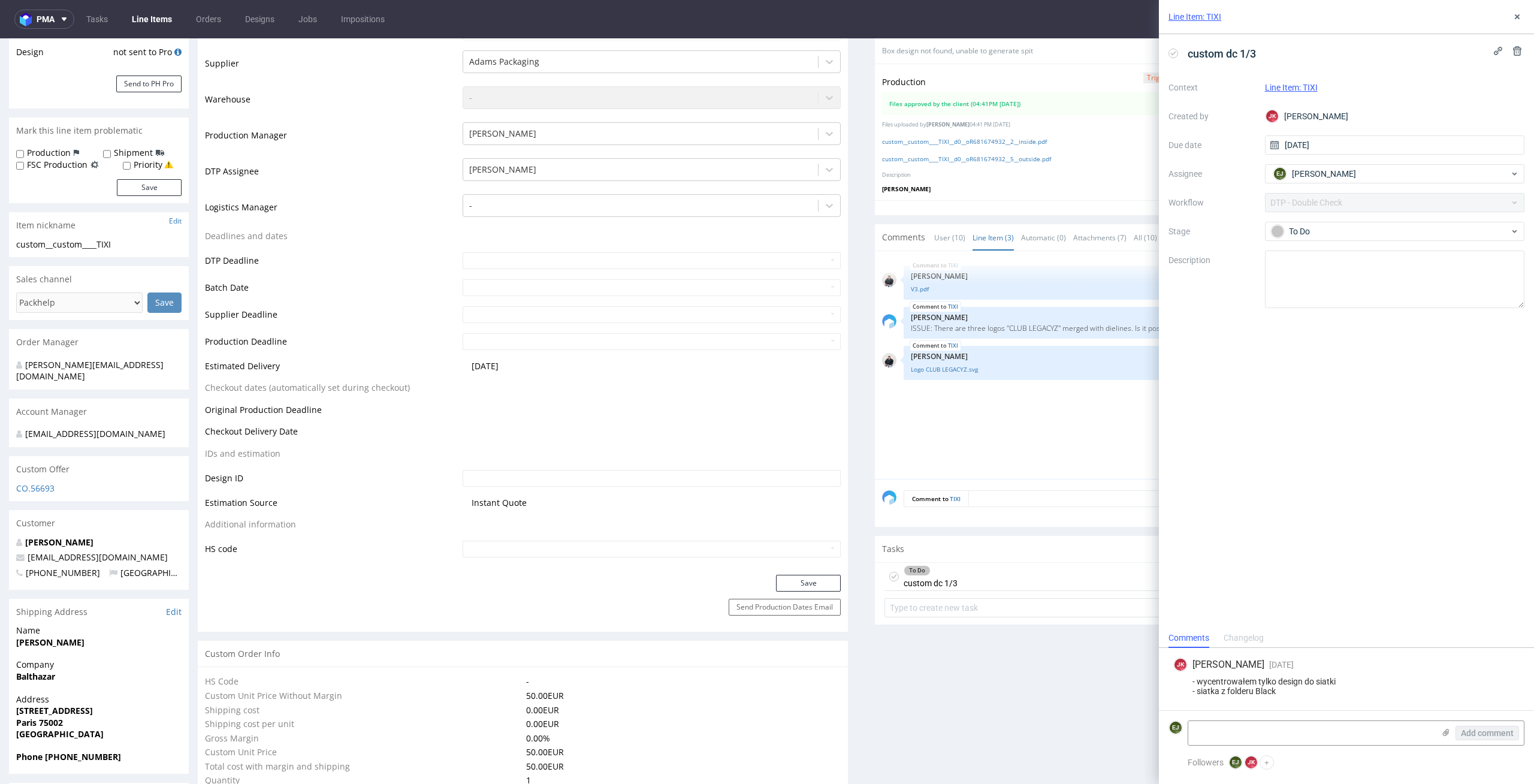
click at [889, 579] on icon at bounding box center [894, 577] width 10 height 10
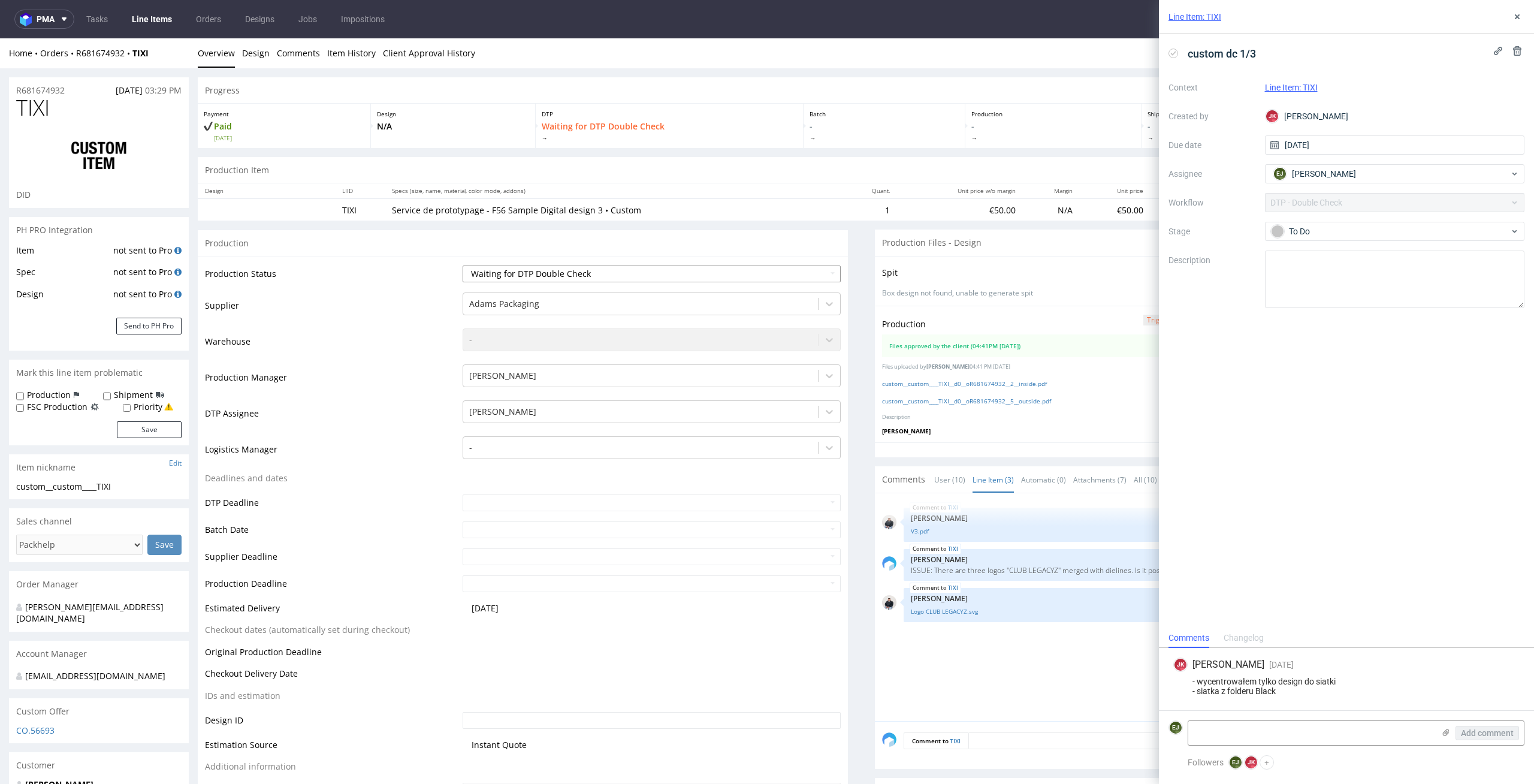
click at [811, 276] on select "Waiting for Artwork Waiting for Diecut Waiting for Mockup Waiting for DTP Waiti…" at bounding box center [652, 274] width 379 height 17
select select "dtp_production_ready"
click at [463, 265] on select "Waiting for Artwork Waiting for Diecut Waiting for Mockup Waiting for DTP Waiti…" at bounding box center [652, 274] width 379 height 17
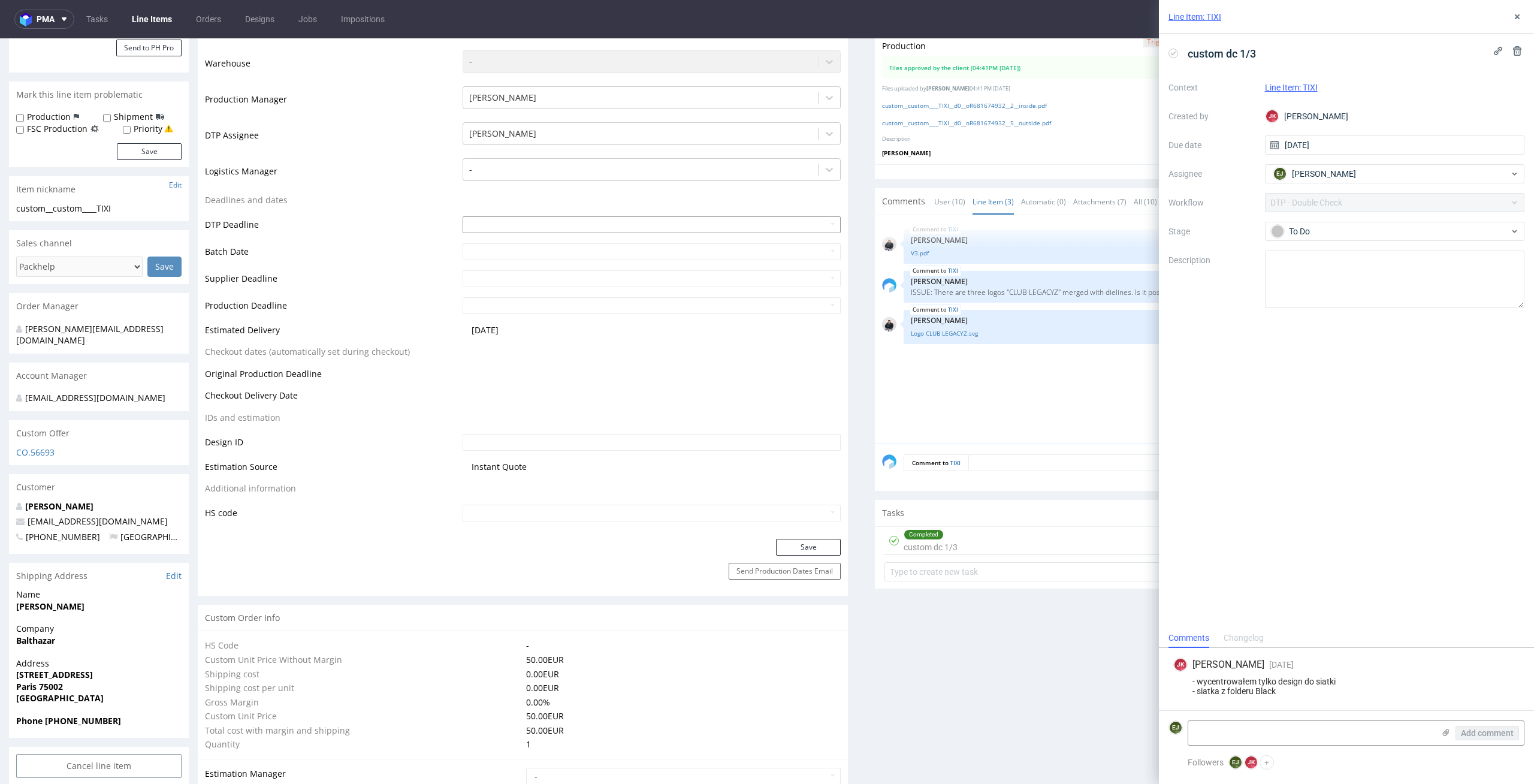
scroll to position [363, 0]
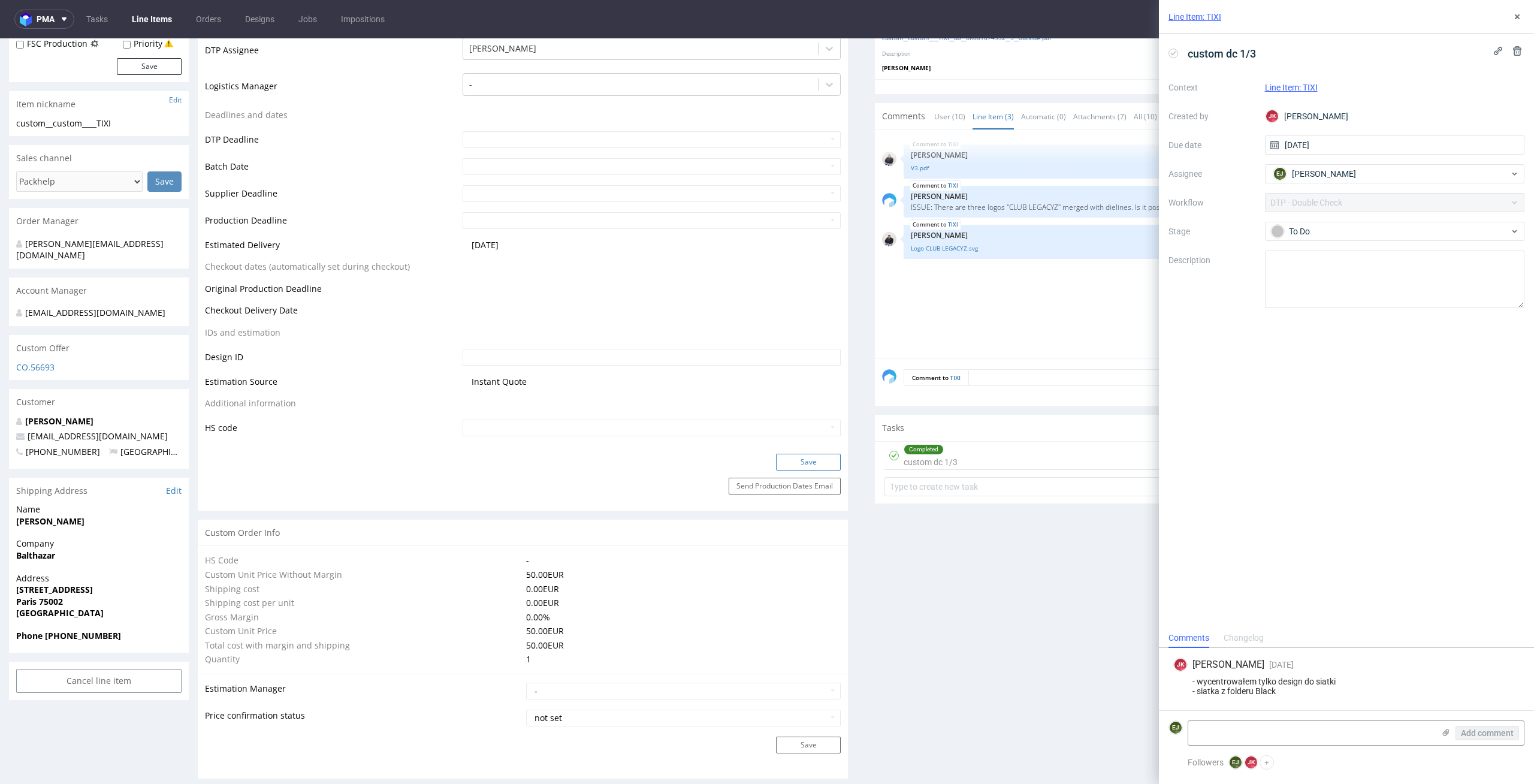
click at [811, 458] on button "Save" at bounding box center [808, 462] width 65 height 17
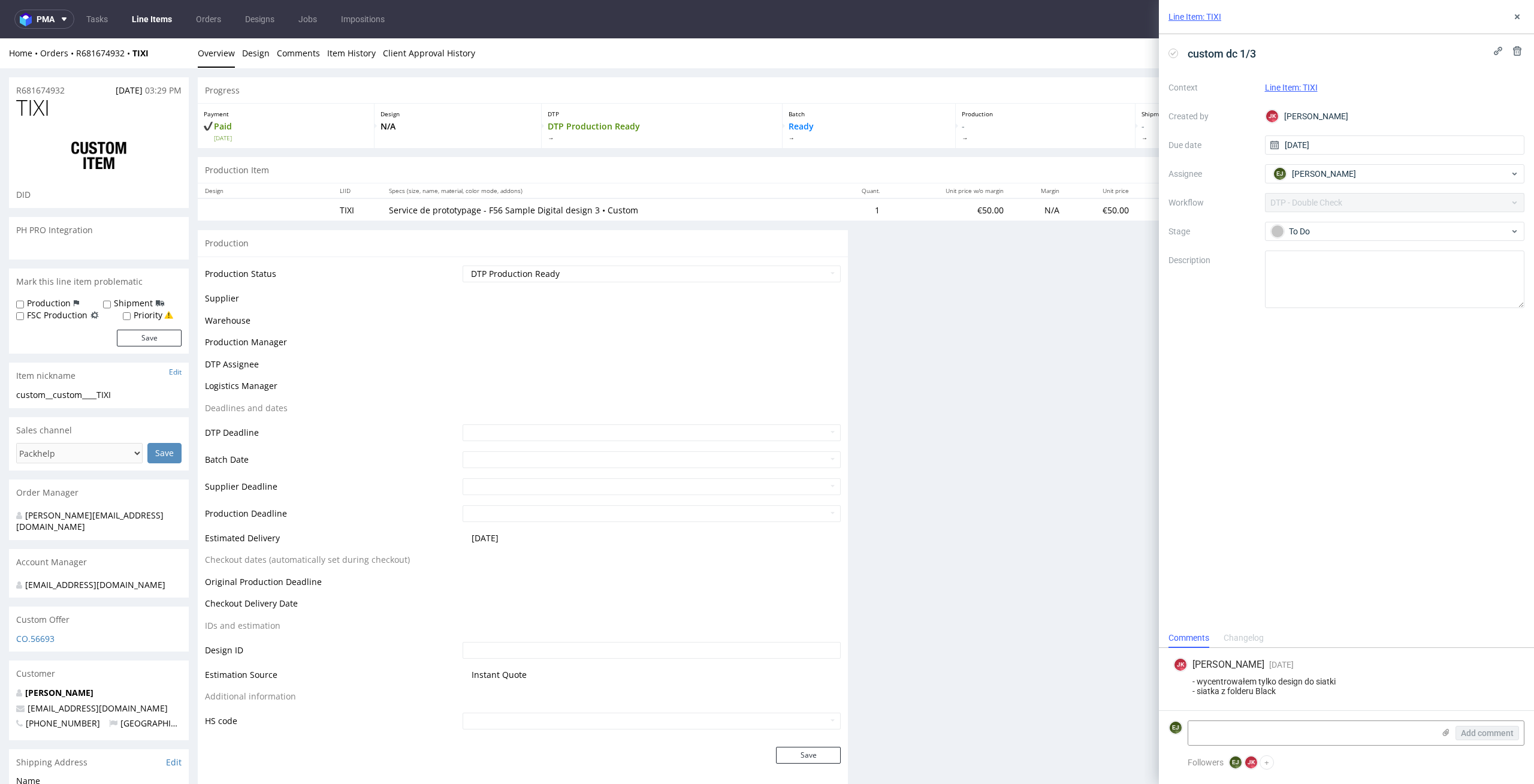
scroll to position [0, 0]
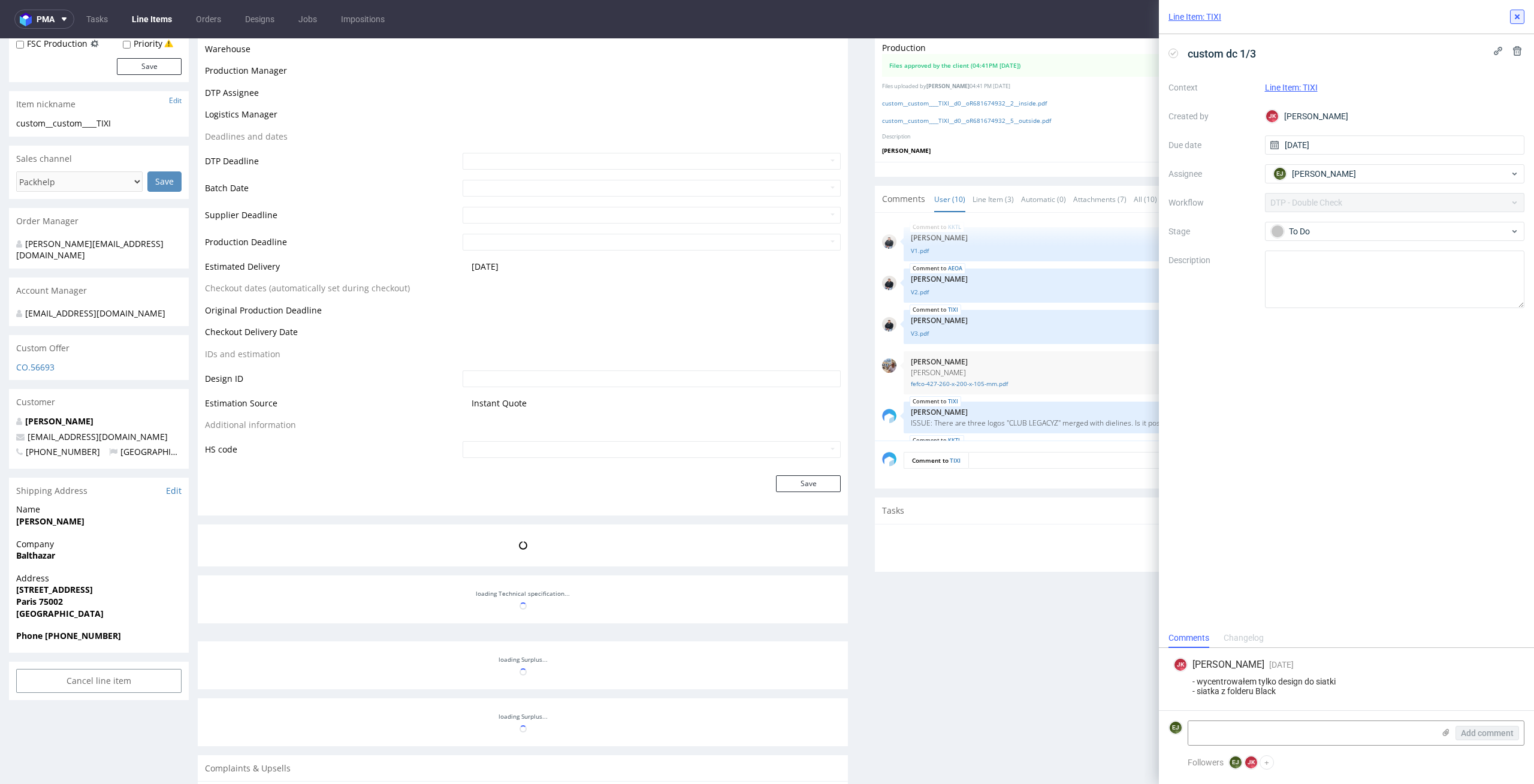
click at [1520, 16] on icon at bounding box center [1518, 17] width 10 height 10
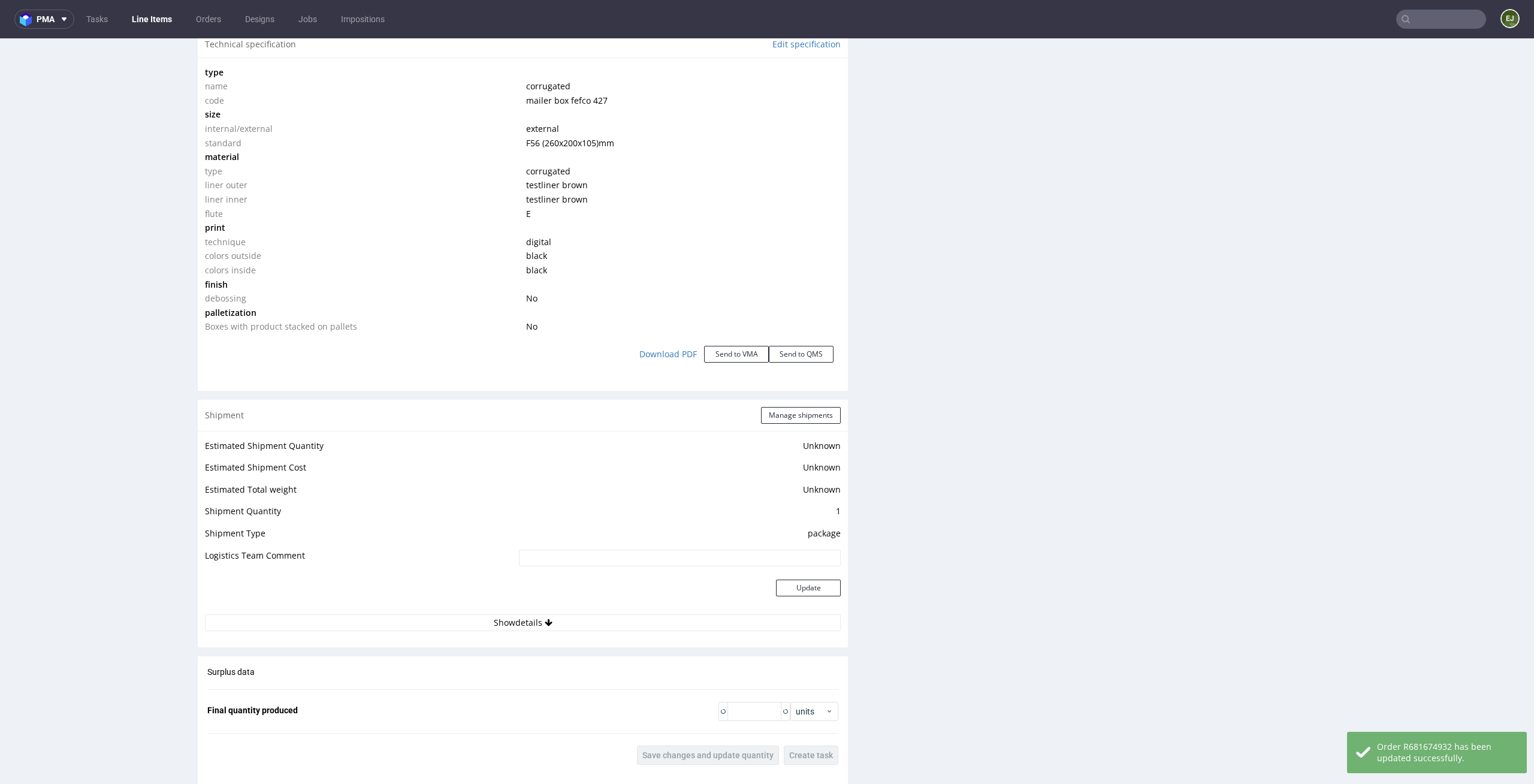
scroll to position [1772, 0]
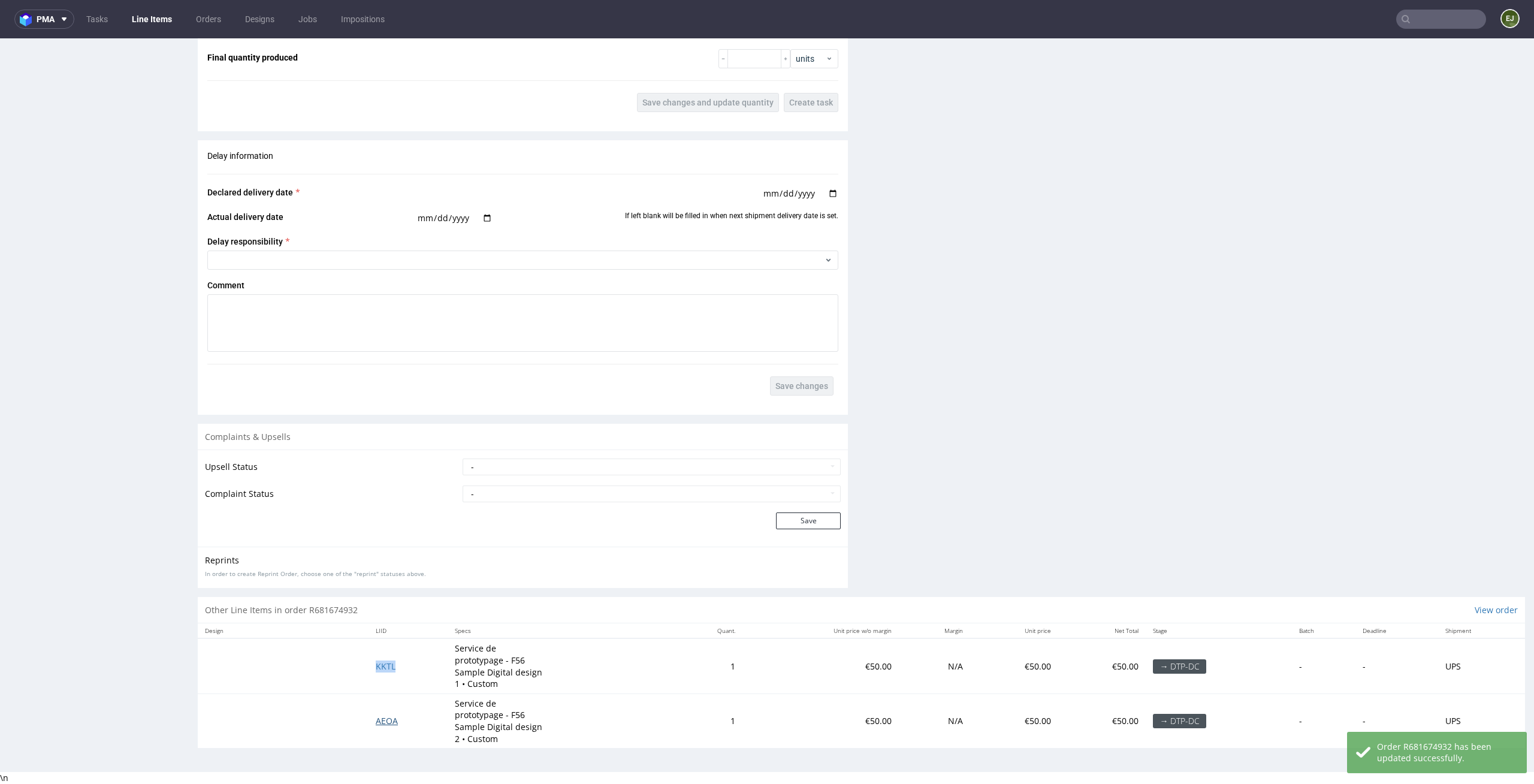
click at [378, 722] on span "AEOA" at bounding box center [387, 720] width 22 height 11
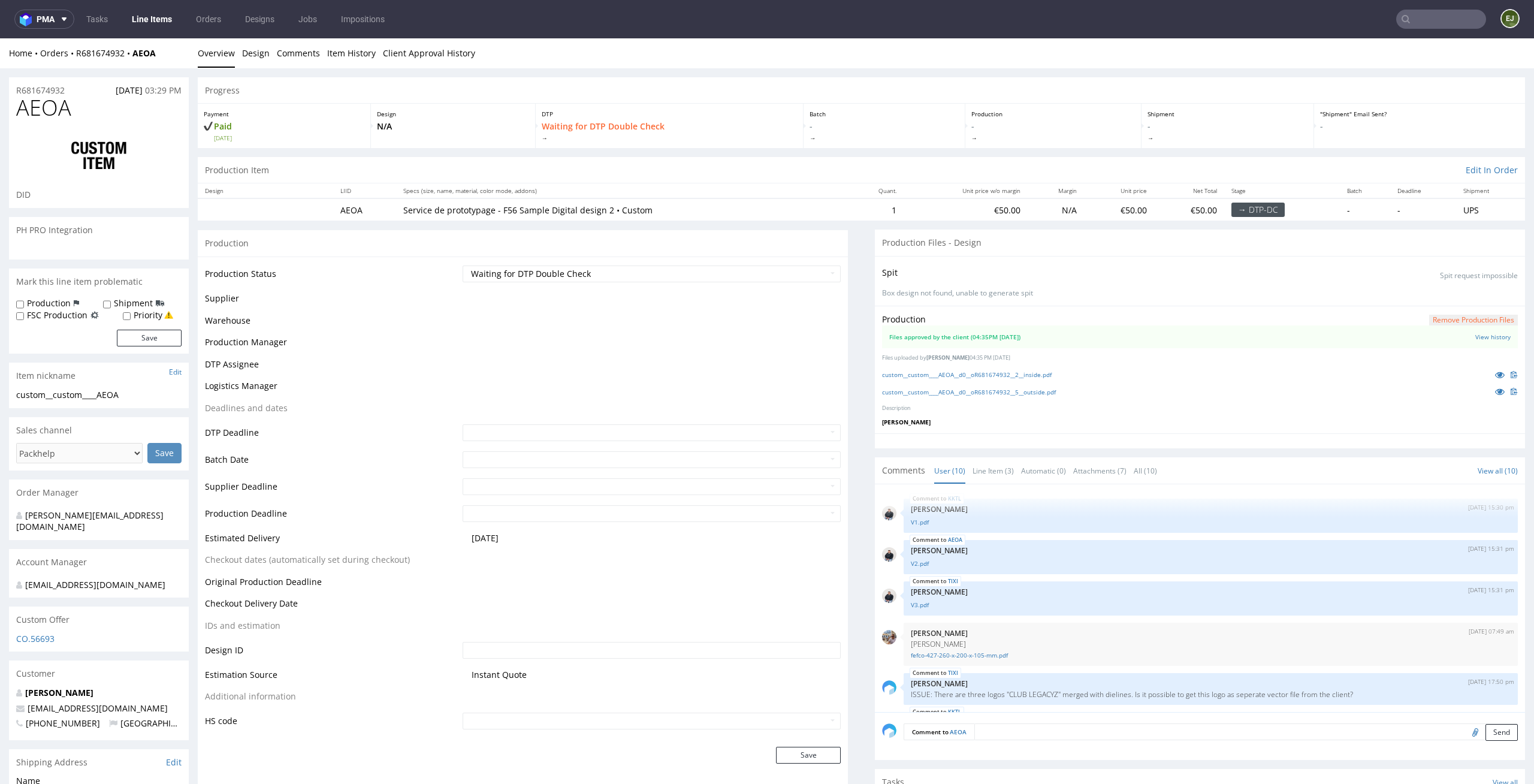
scroll to position [202, 0]
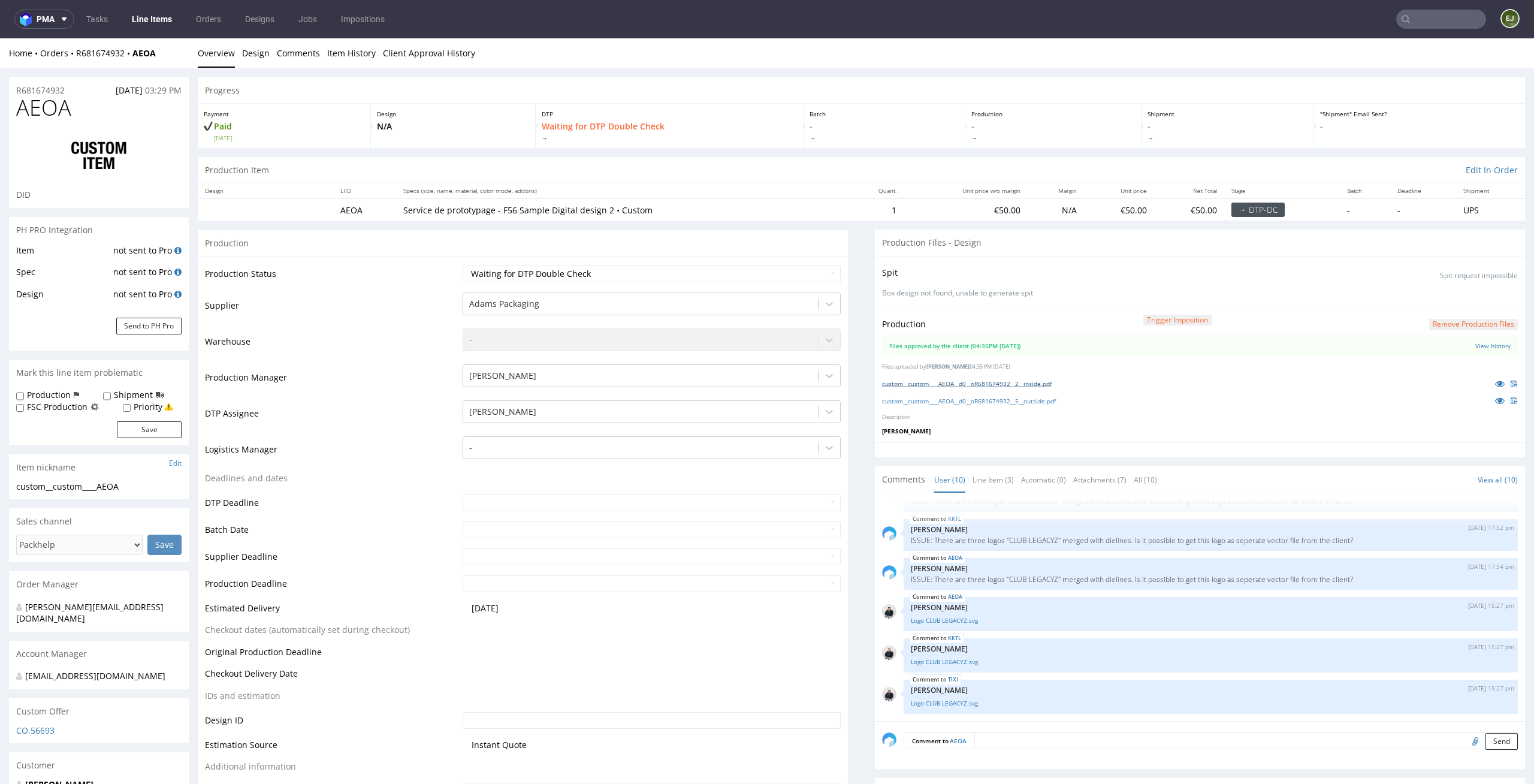
click at [950, 382] on link "custom__custom____AEOA__d0__oR681674932__2__inside.pdf" at bounding box center [967, 384] width 170 height 8
click at [948, 397] on link "custom__custom____AEOA__d0__oR681674932__5__outside.pdf" at bounding box center [969, 401] width 174 height 8
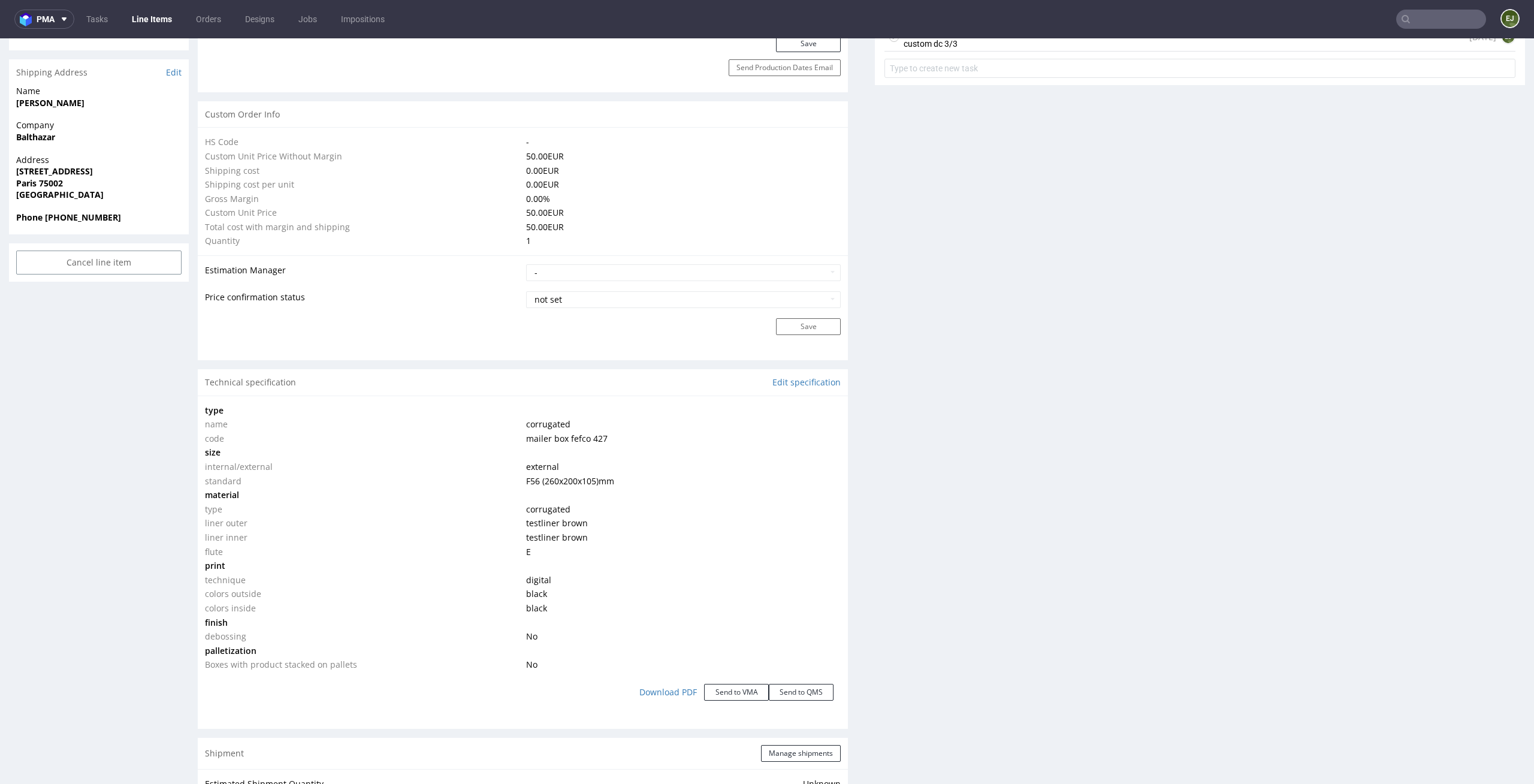
scroll to position [0, 0]
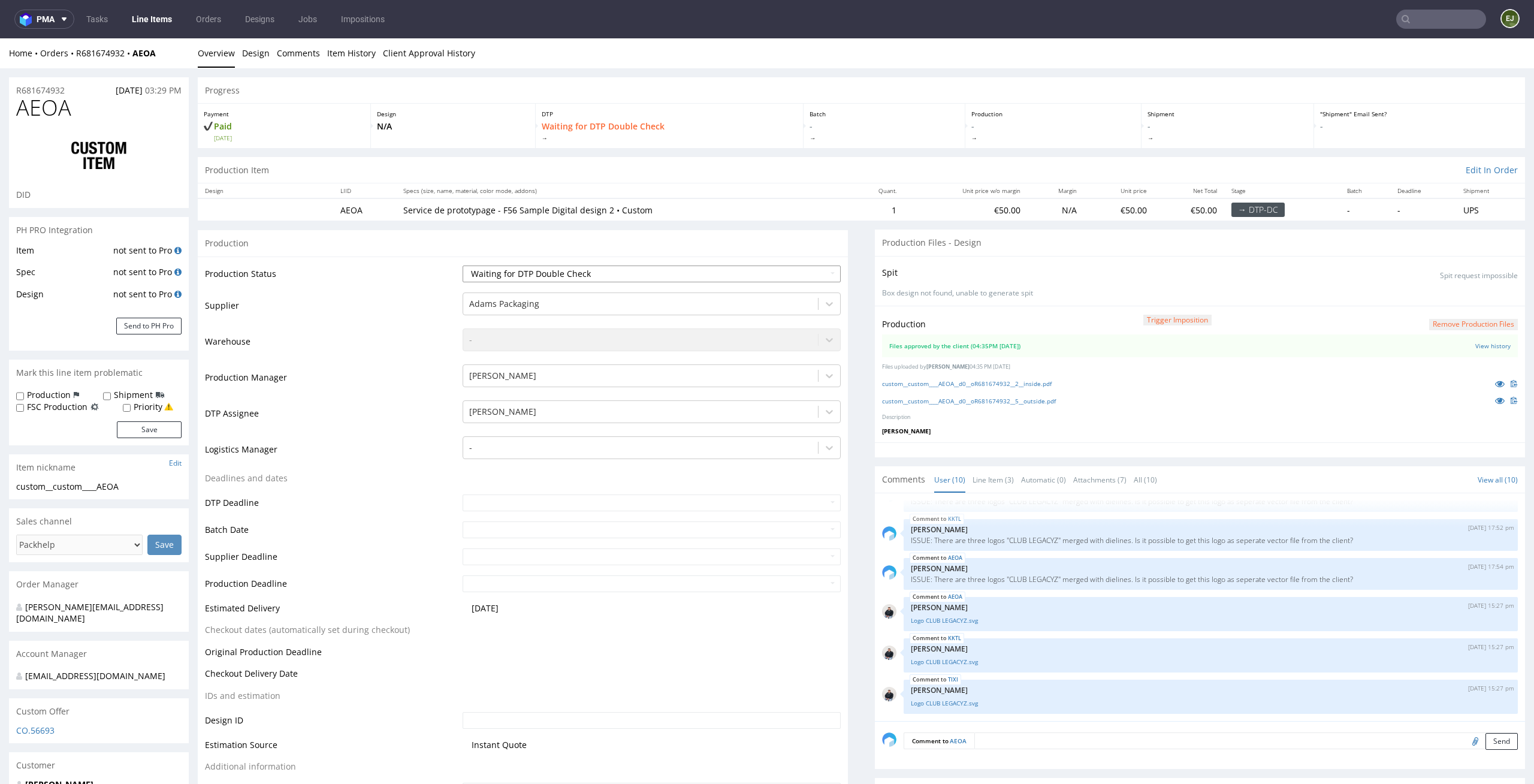
click at [816, 270] on select "Waiting for Artwork Waiting for Diecut Waiting for Mockup Waiting for DTP Waiti…" at bounding box center [652, 274] width 379 height 17
select select "dtp_production_ready"
click at [463, 265] on select "Waiting for Artwork Waiting for Diecut Waiting for Mockup Waiting for DTP Waiti…" at bounding box center [652, 274] width 379 height 17
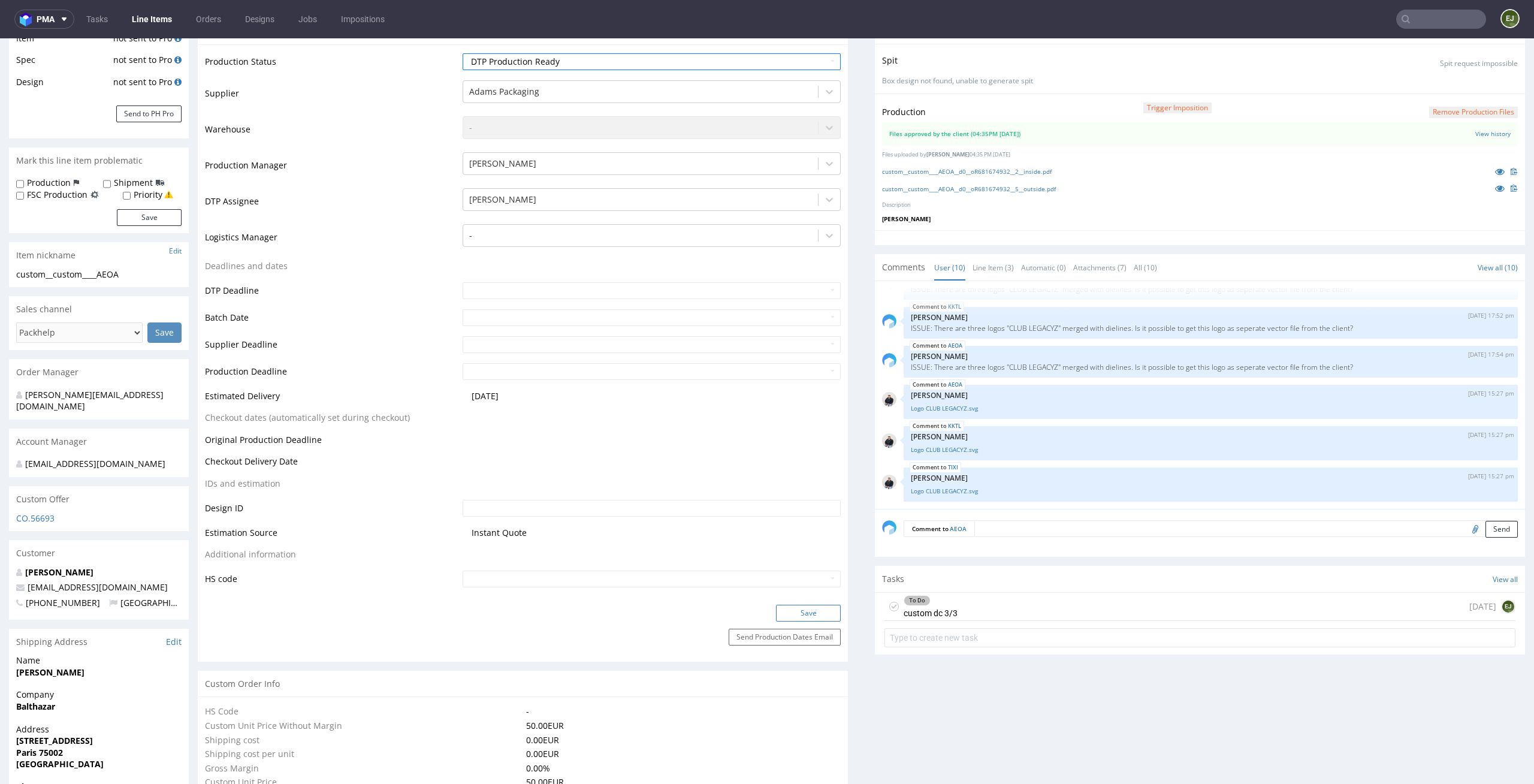
click at [809, 612] on button "Save" at bounding box center [808, 613] width 65 height 17
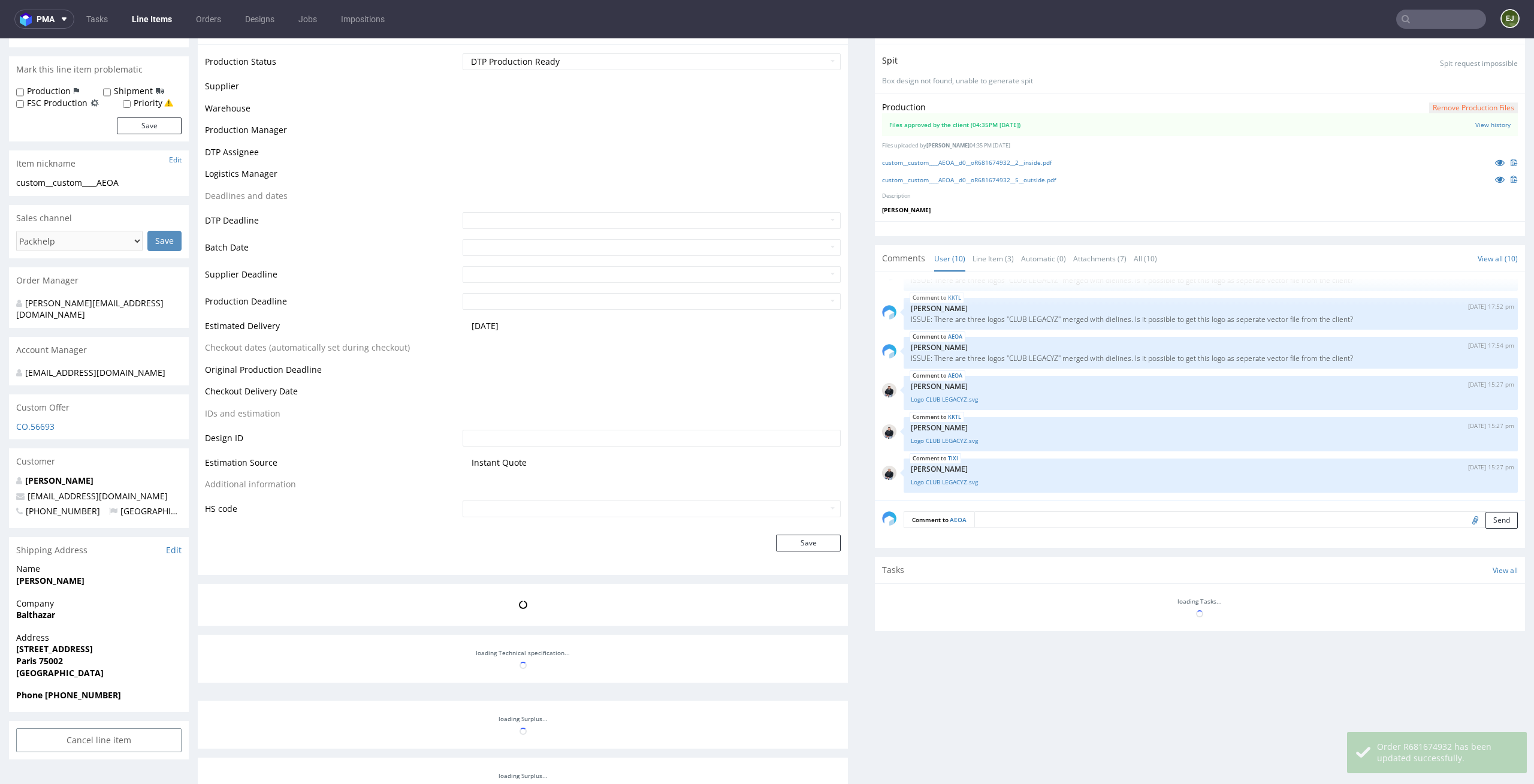
scroll to position [203, 0]
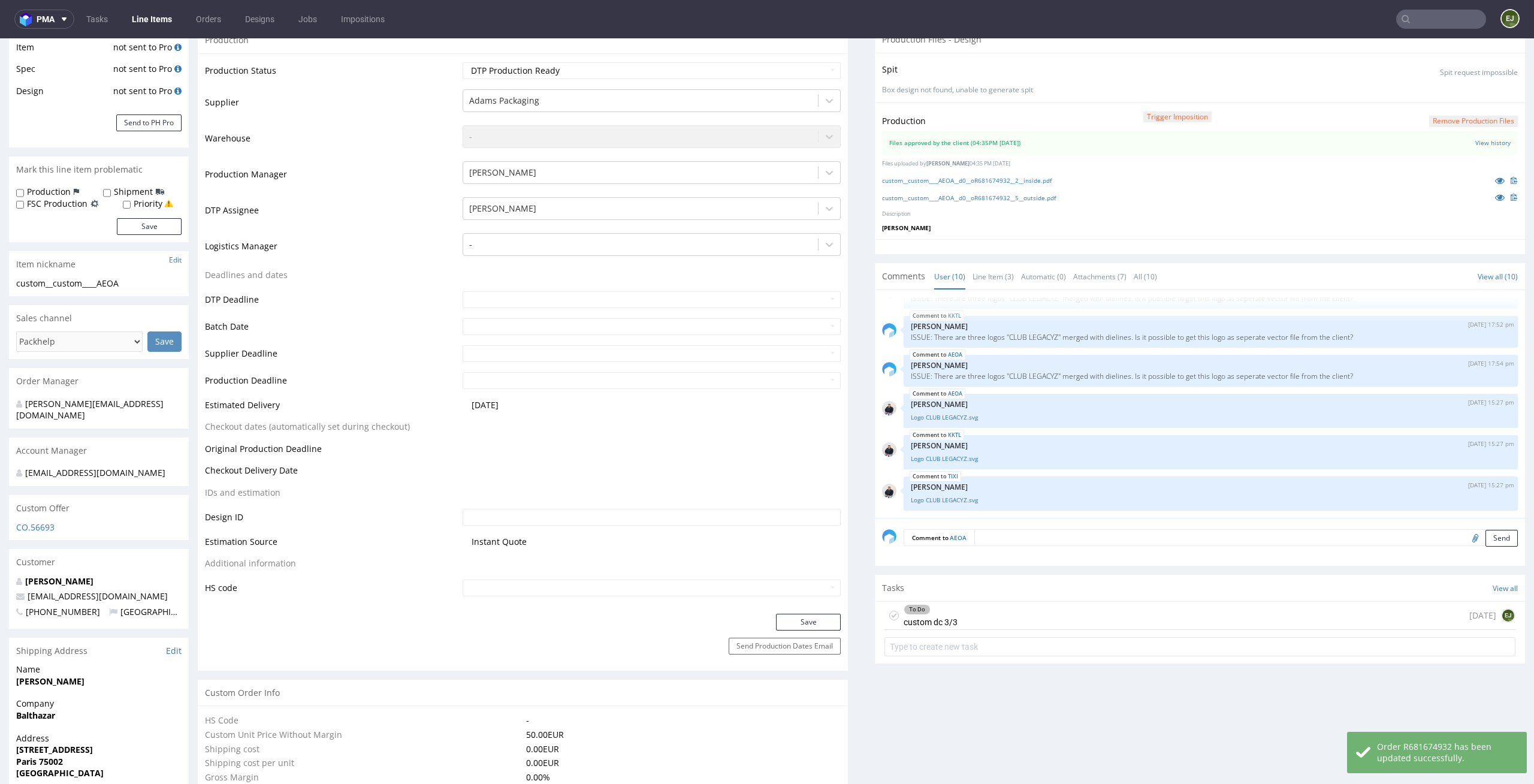
click at [886, 609] on div "To Do custom dc 3/3" at bounding box center [921, 616] width 73 height 28
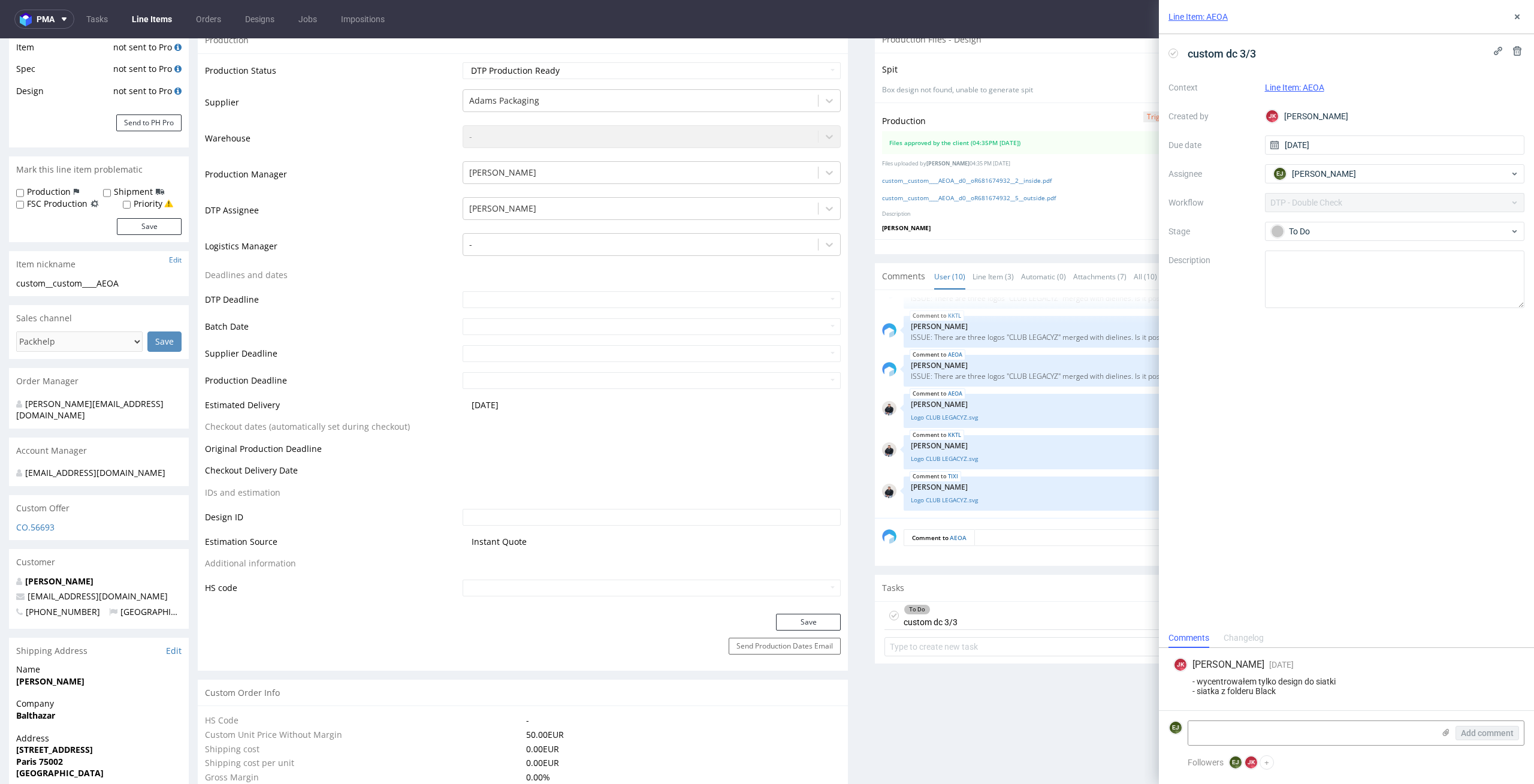
click at [889, 614] on icon at bounding box center [894, 615] width 10 height 10
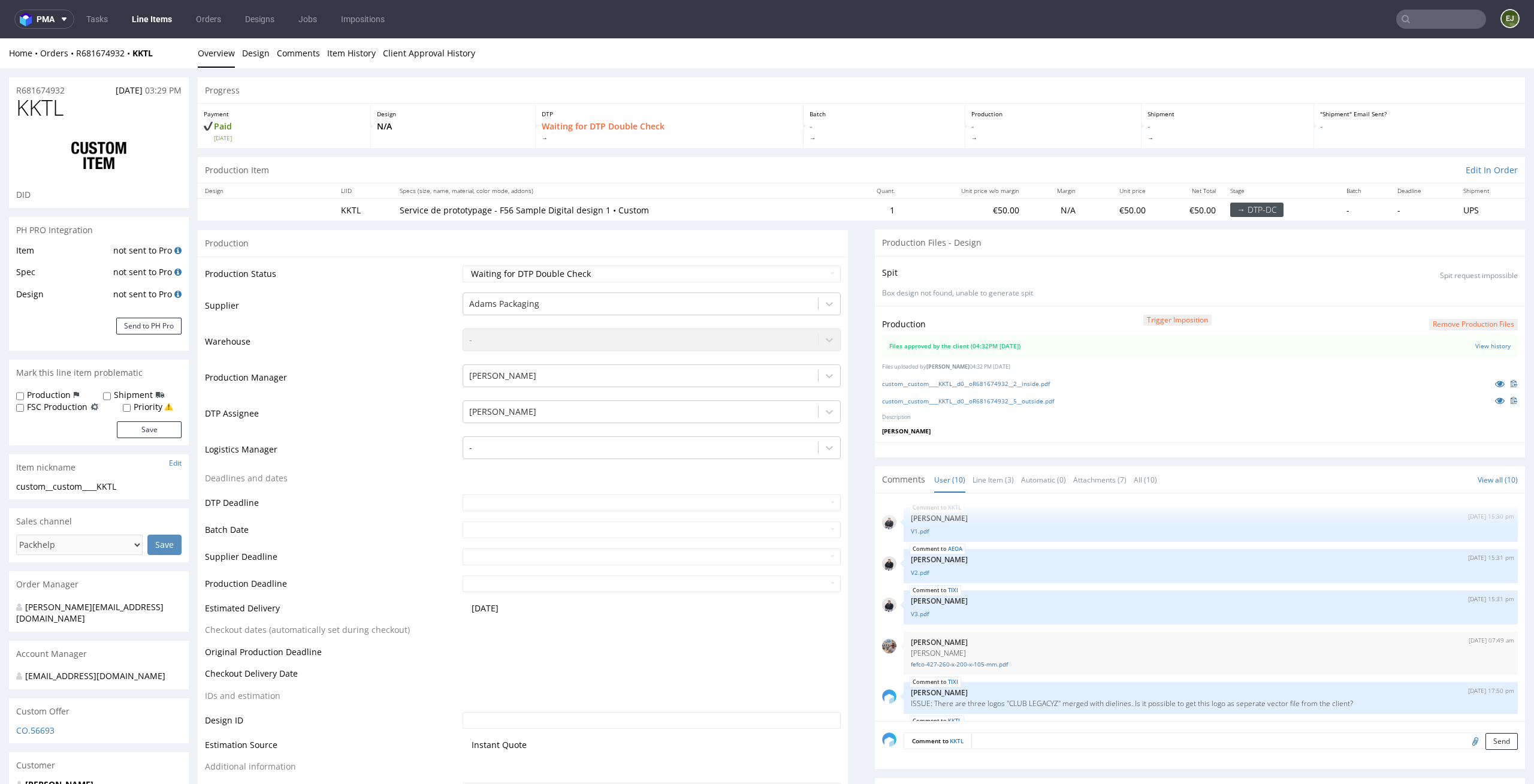
scroll to position [202, 0]
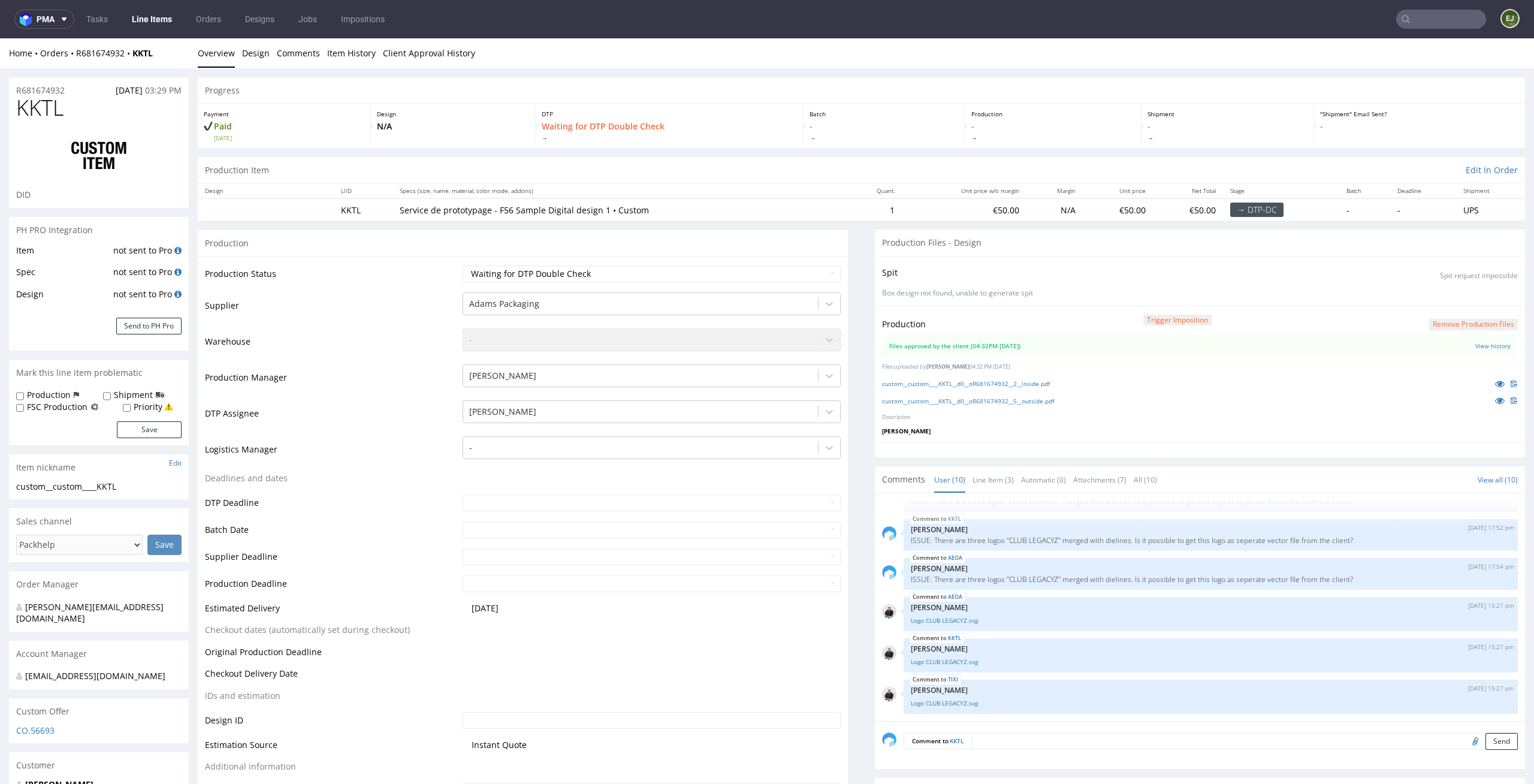
click at [427, 55] on link "Client Approval History" at bounding box center [429, 53] width 92 height 30
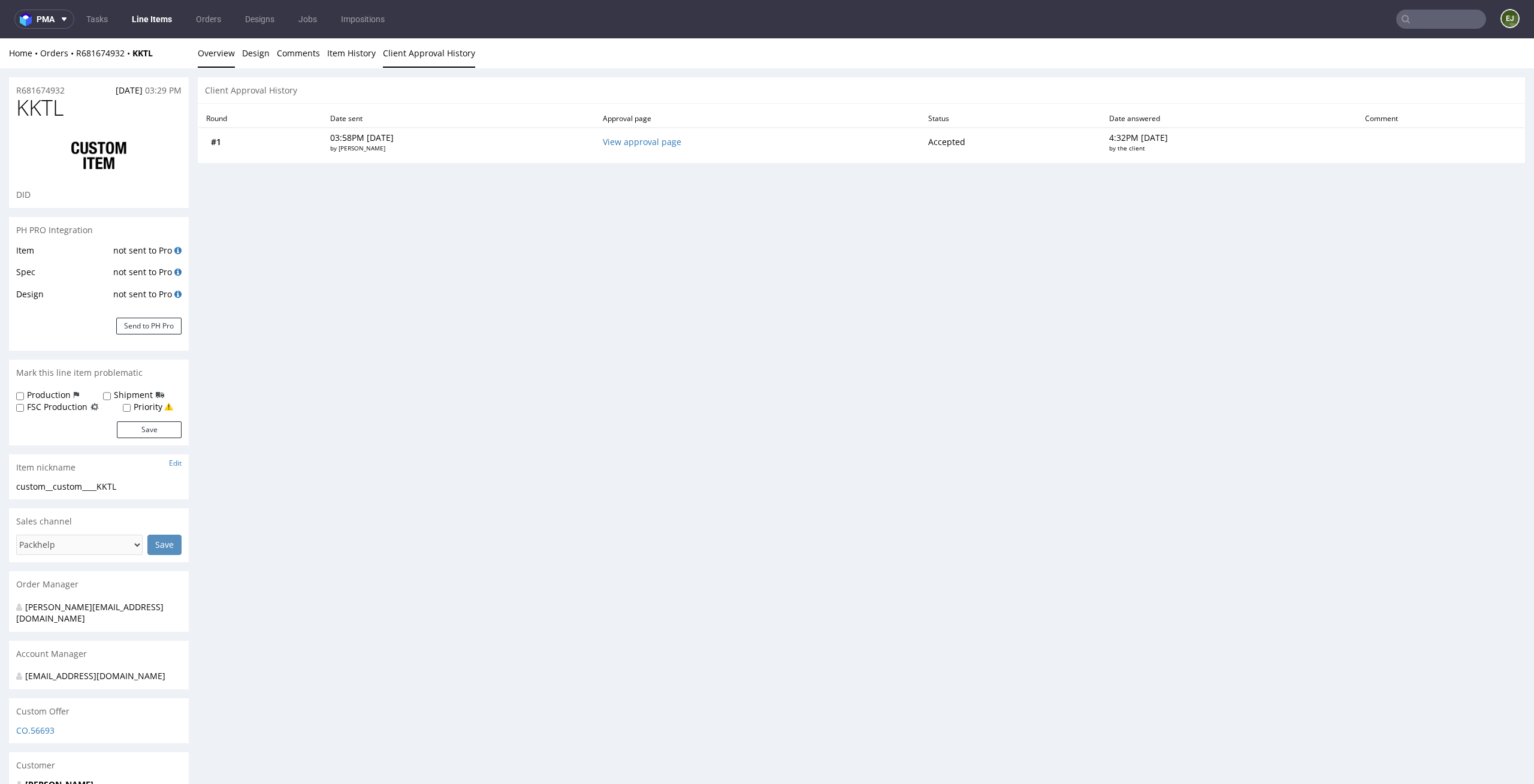
click at [227, 54] on link "Overview" at bounding box center [217, 53] width 37 height 30
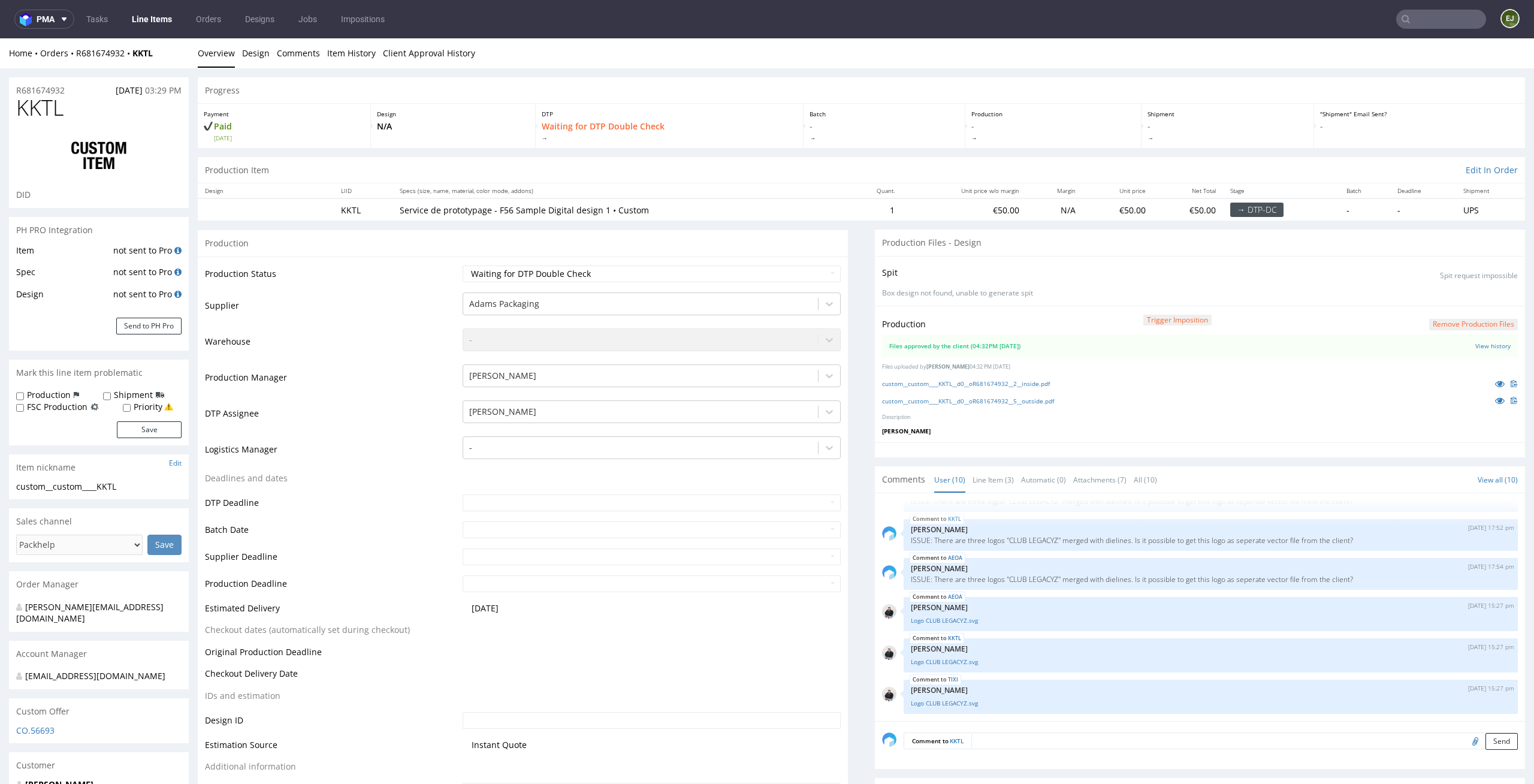
click at [796, 257] on div "Production Status Waiting for Artwork Waiting for Diecut Waiting for Mockup Wai…" at bounding box center [523, 536] width 650 height 560
click at [796, 271] on select "Waiting for Artwork Waiting for Diecut Waiting for Mockup Waiting for DTP Waiti…" at bounding box center [652, 274] width 379 height 17
select select "dtp_production_ready"
click at [463, 265] on select "Waiting for Artwork Waiting for Diecut Waiting for Mockup Waiting for DTP Waiti…" at bounding box center [652, 274] width 379 height 17
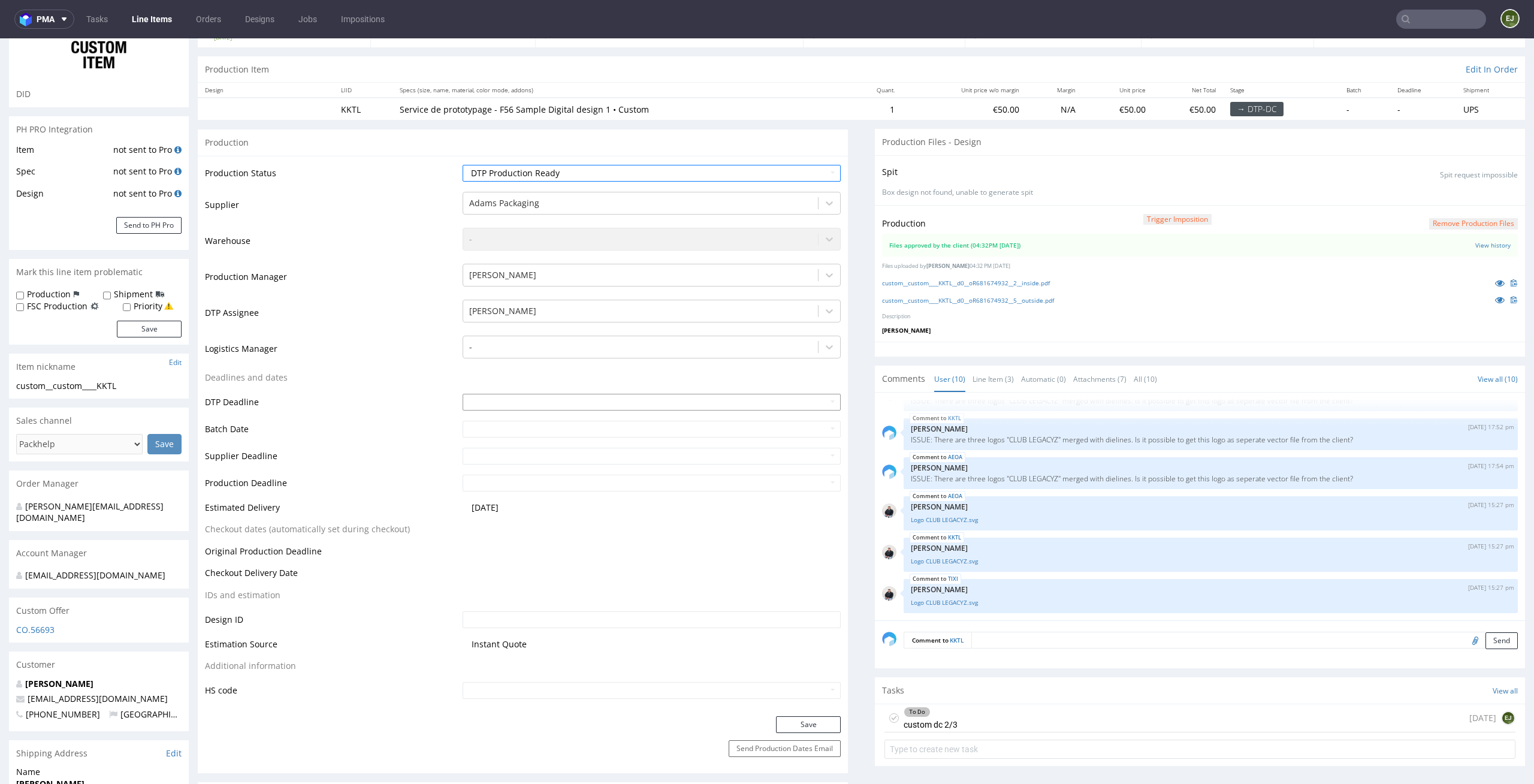
scroll to position [255, 0]
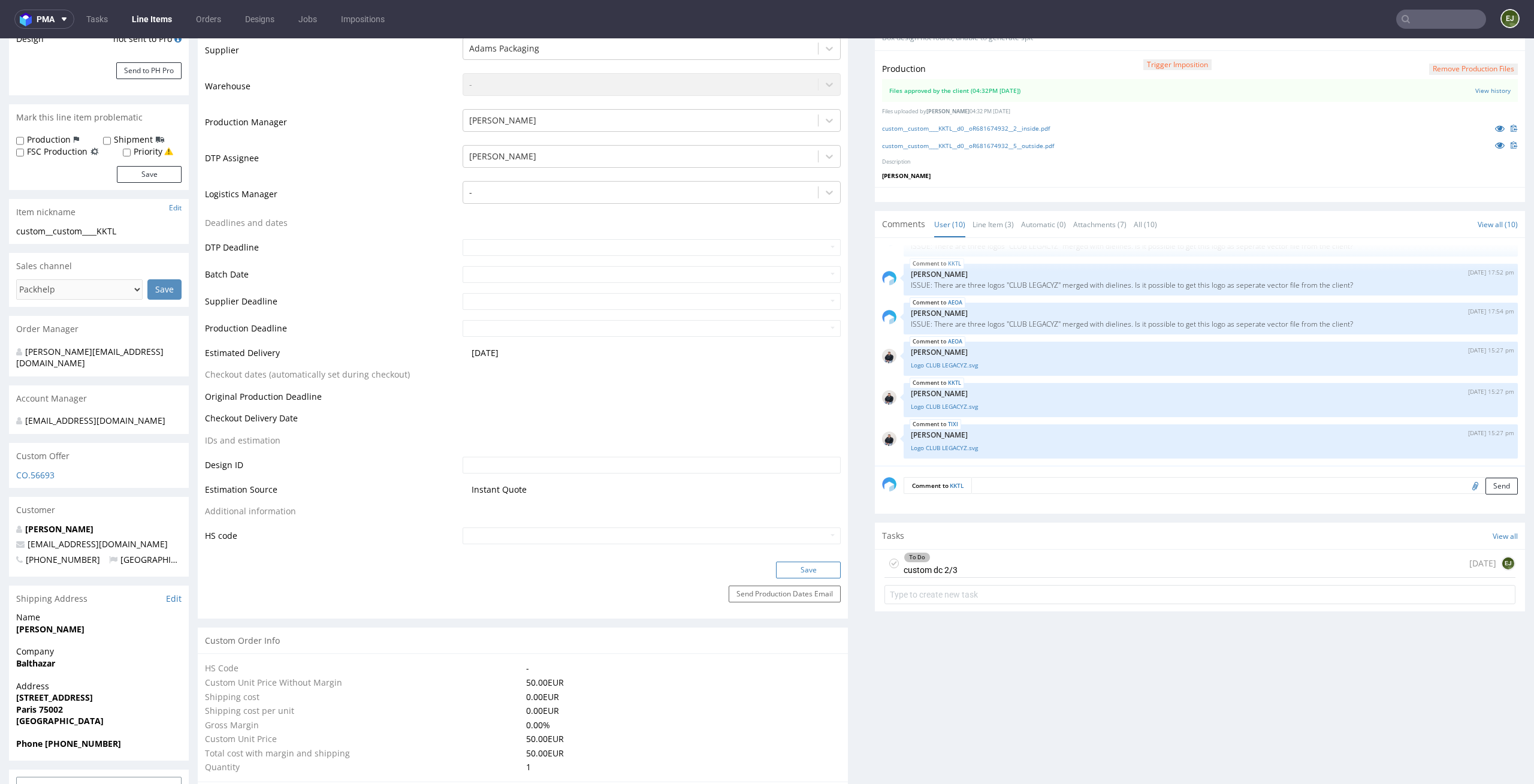
click at [813, 564] on button "Save" at bounding box center [808, 570] width 65 height 17
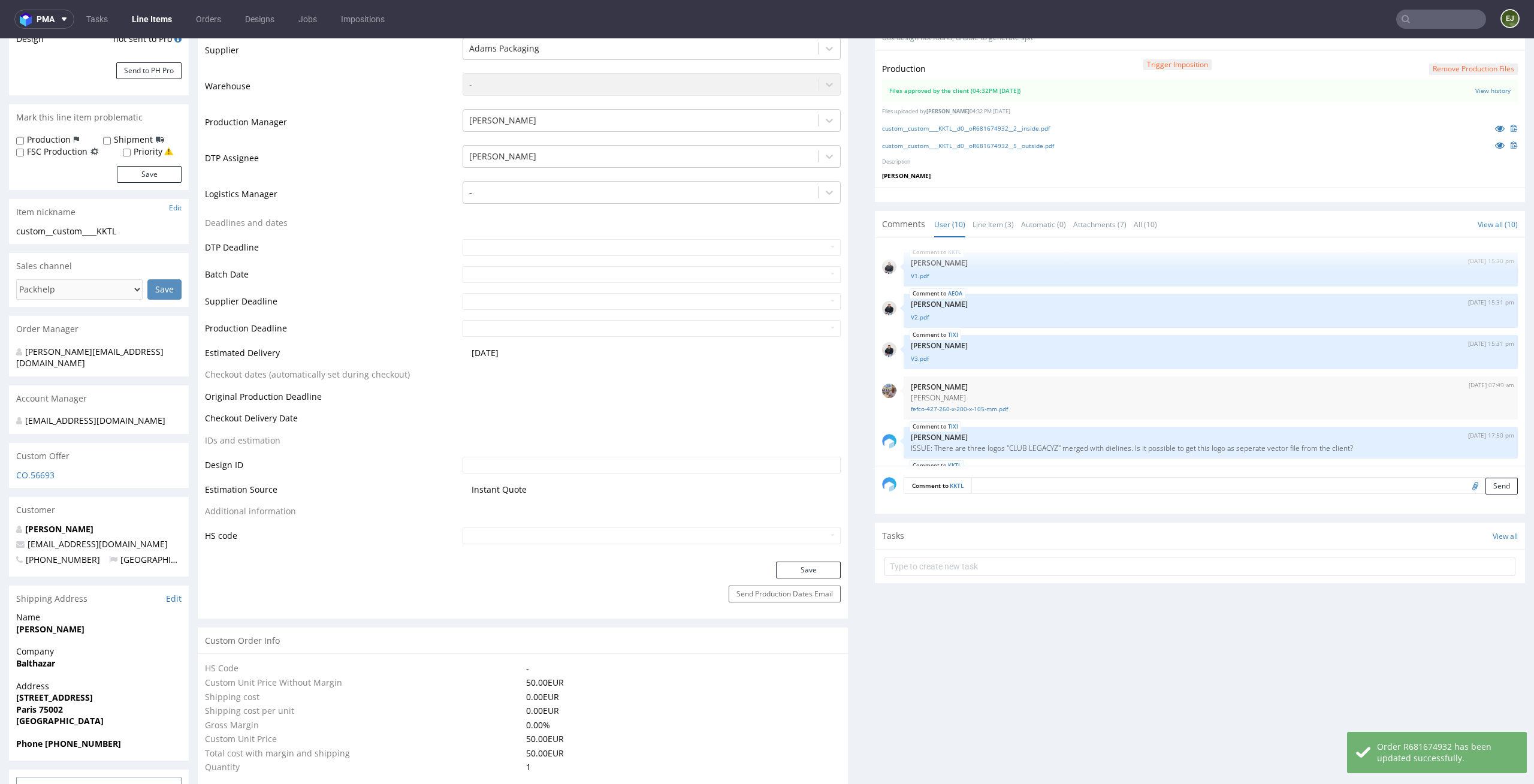
scroll to position [202, 0]
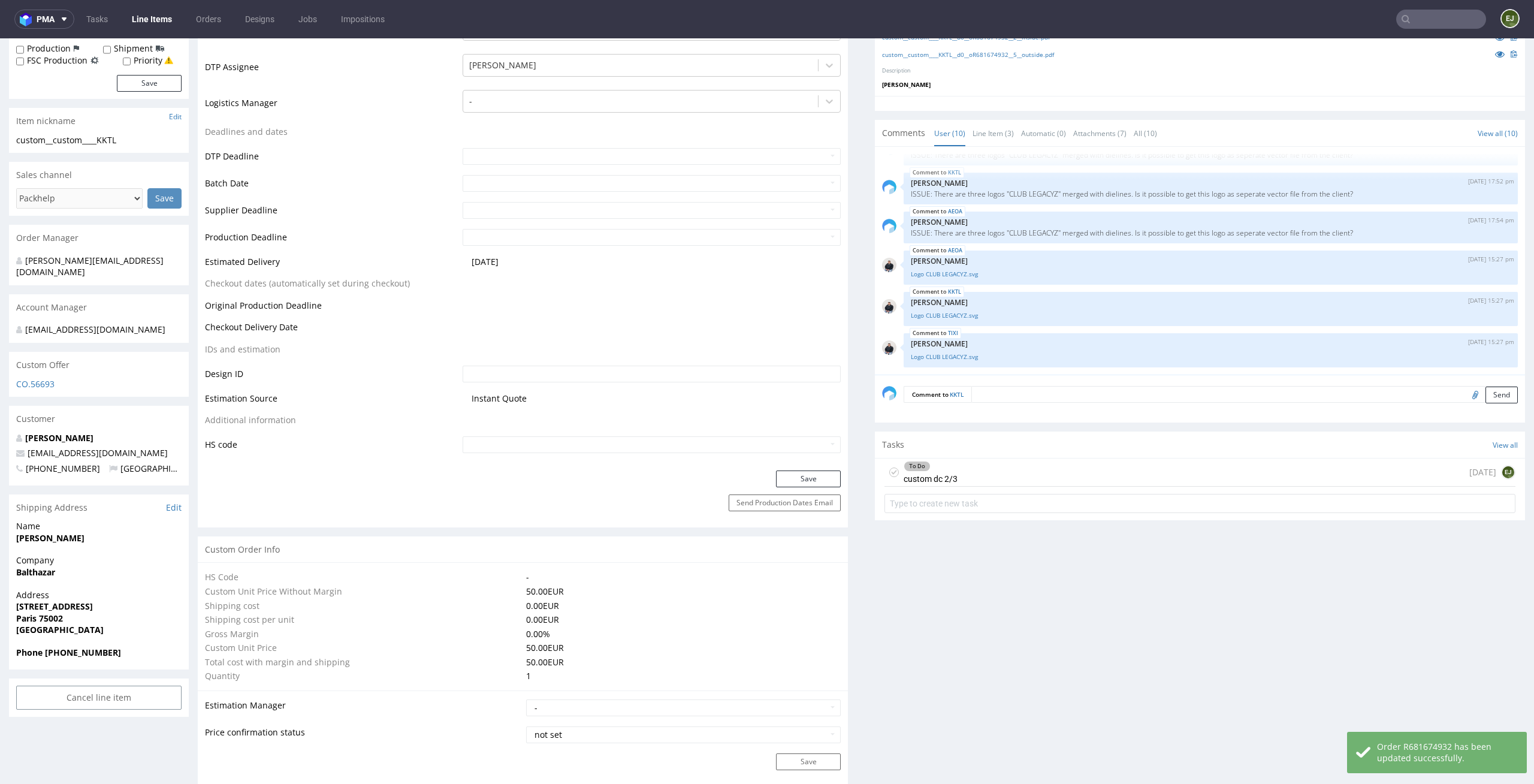
click at [889, 472] on icon at bounding box center [894, 472] width 10 height 10
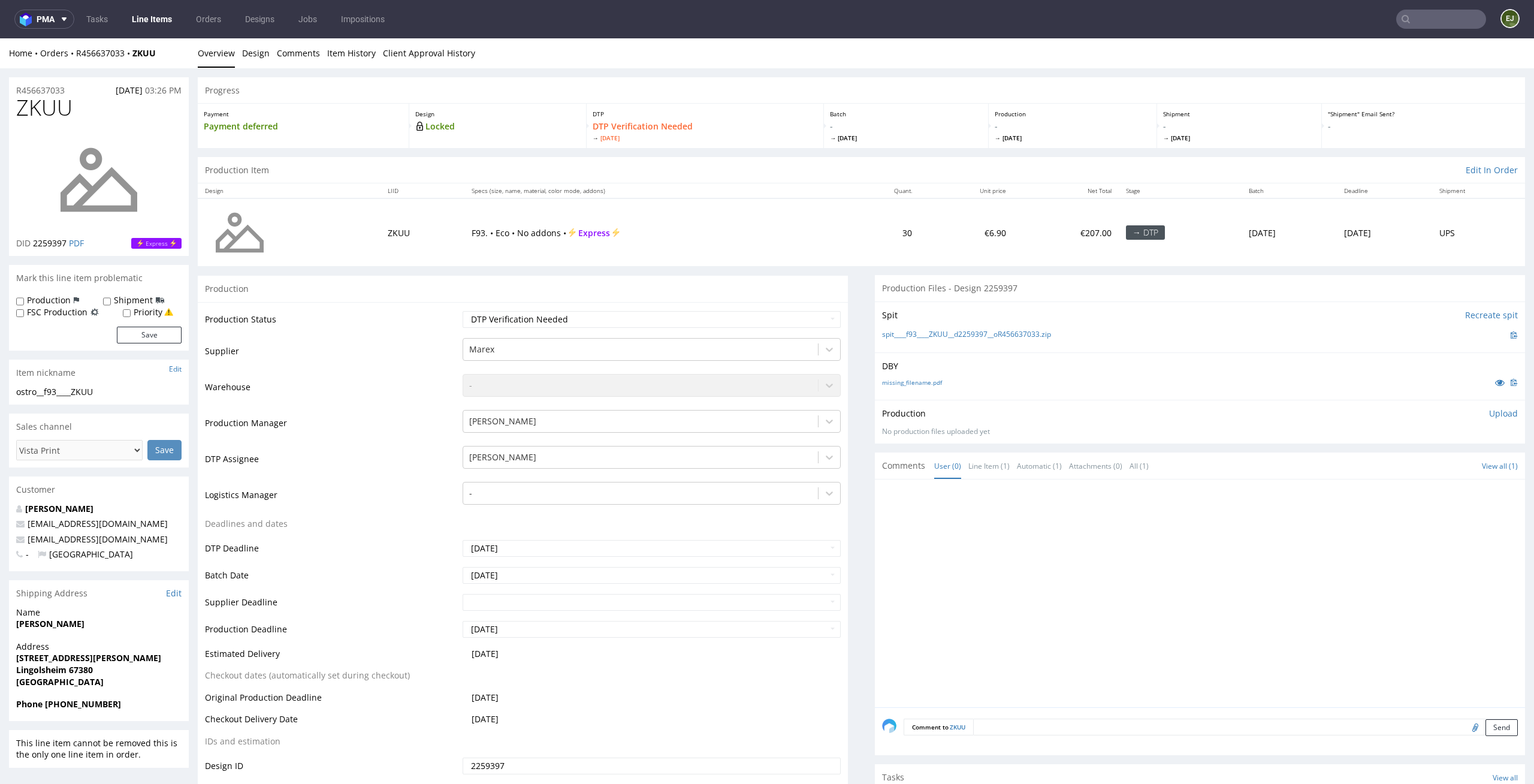
click at [754, 262] on td "F93. • Eco • No addons • Express" at bounding box center [654, 232] width 381 height 68
click at [916, 382] on link "missing_filename.pdf" at bounding box center [912, 382] width 60 height 8
click at [978, 339] on link "spit____f93____ZKUU__d2259397__oR456637033.zip" at bounding box center [967, 334] width 169 height 10
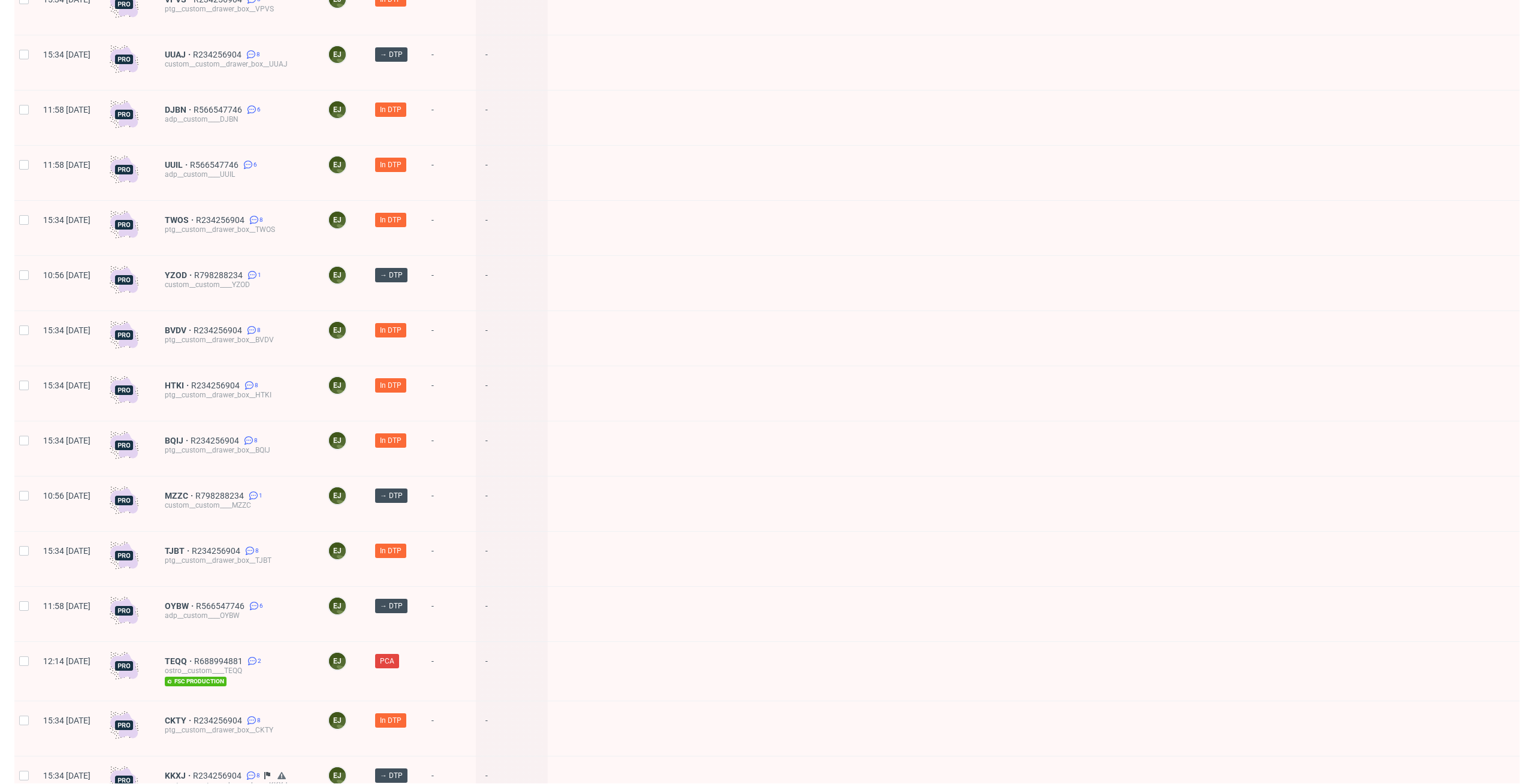
scroll to position [714, 0]
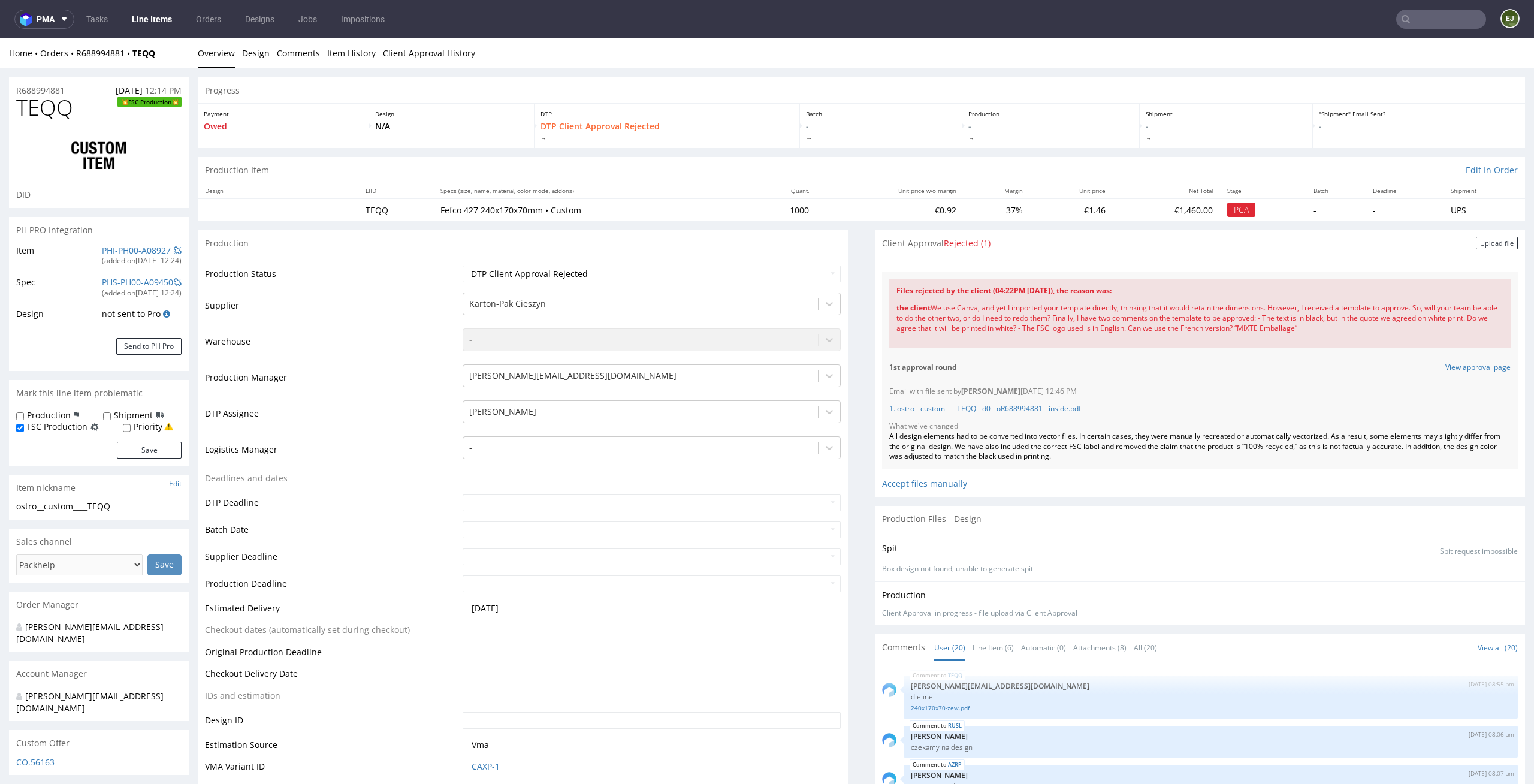
scroll to position [729, 0]
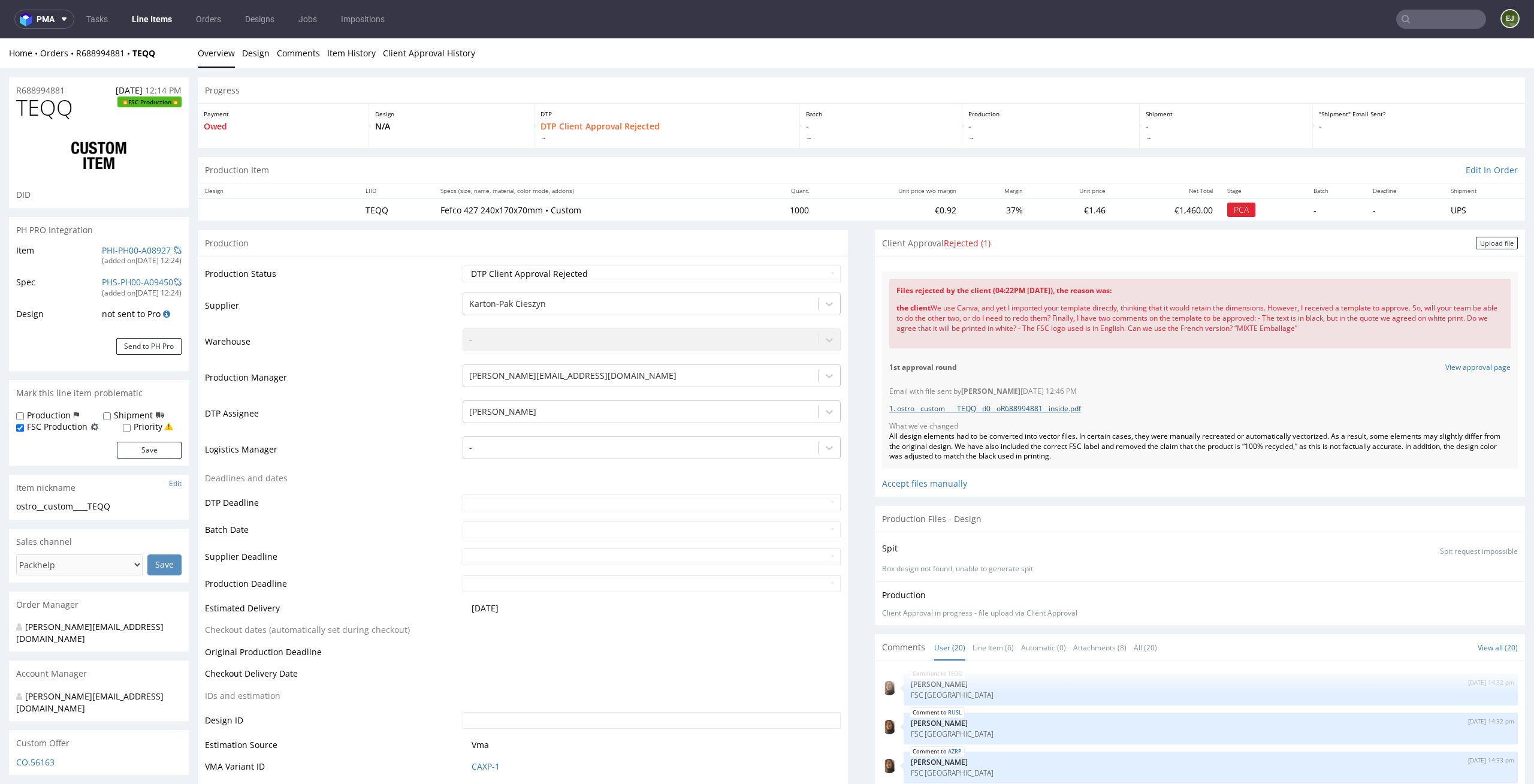
click at [1047, 411] on link "1. ostro__custom____TEQQ__d0__oR688994881__inside.pdf" at bounding box center [985, 408] width 192 height 10
click at [985, 653] on link "Line Item (6)" at bounding box center [994, 647] width 42 height 26
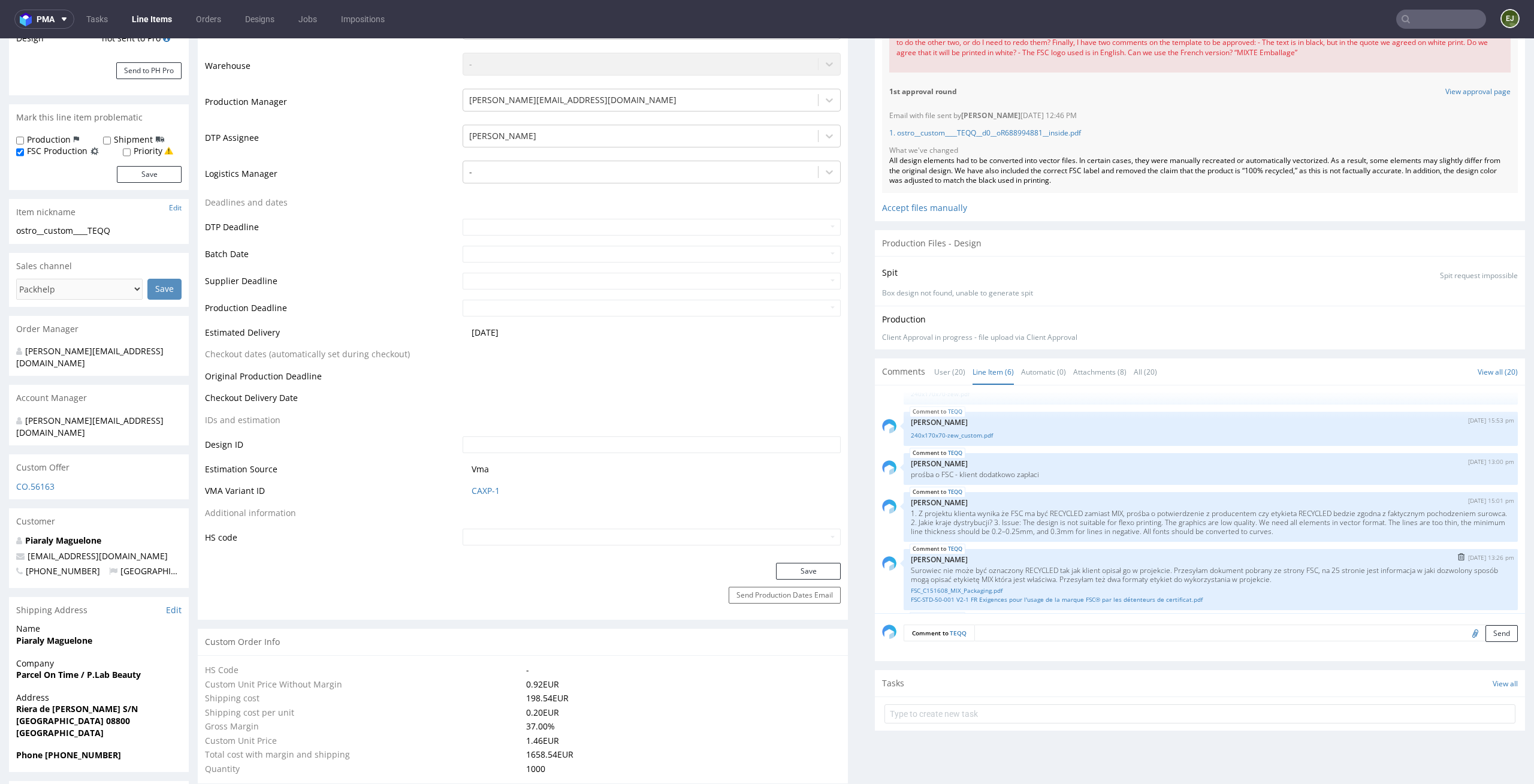
scroll to position [0, 0]
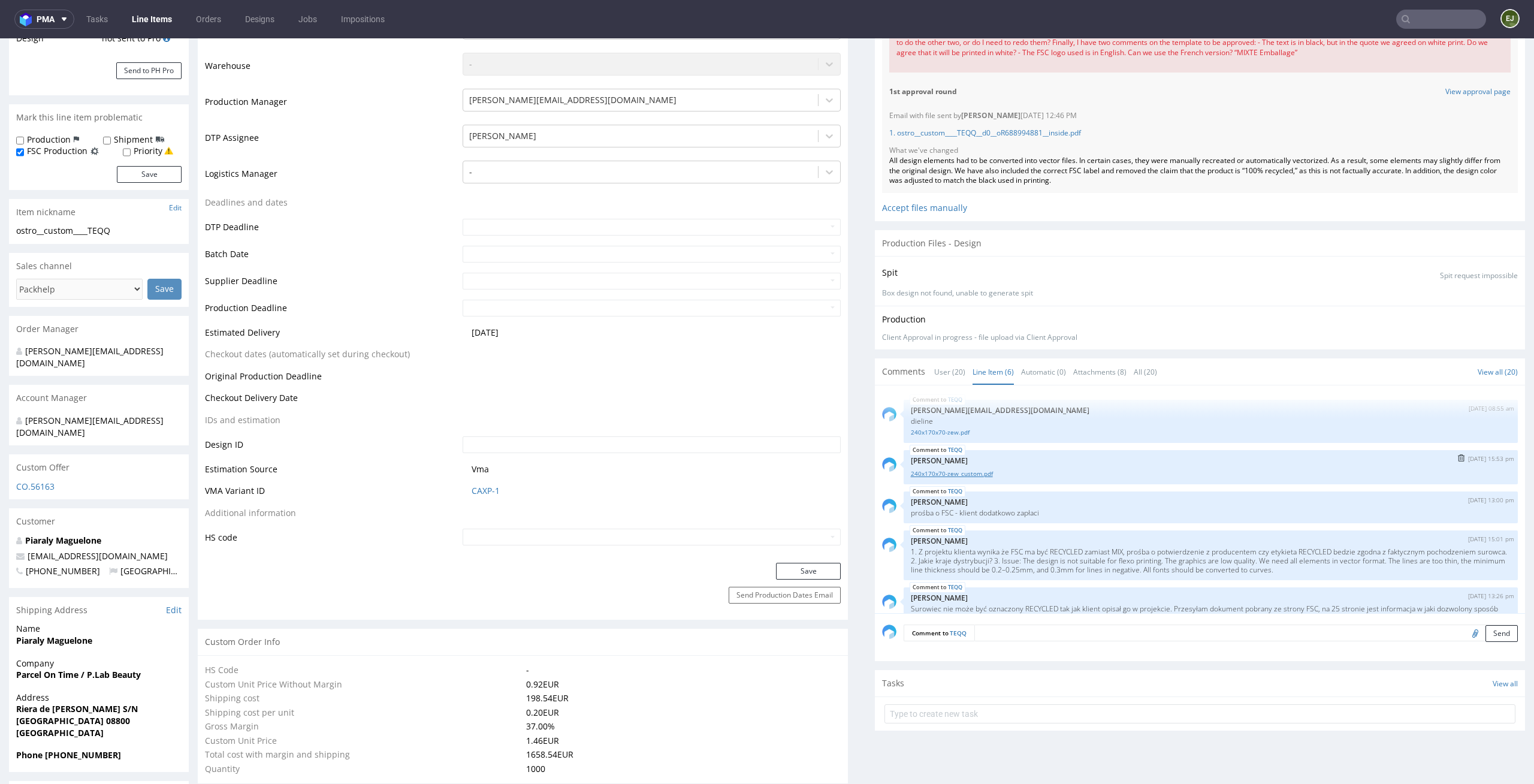
click at [967, 476] on link "240x170x70-zew_custom.pdf" at bounding box center [1211, 473] width 600 height 9
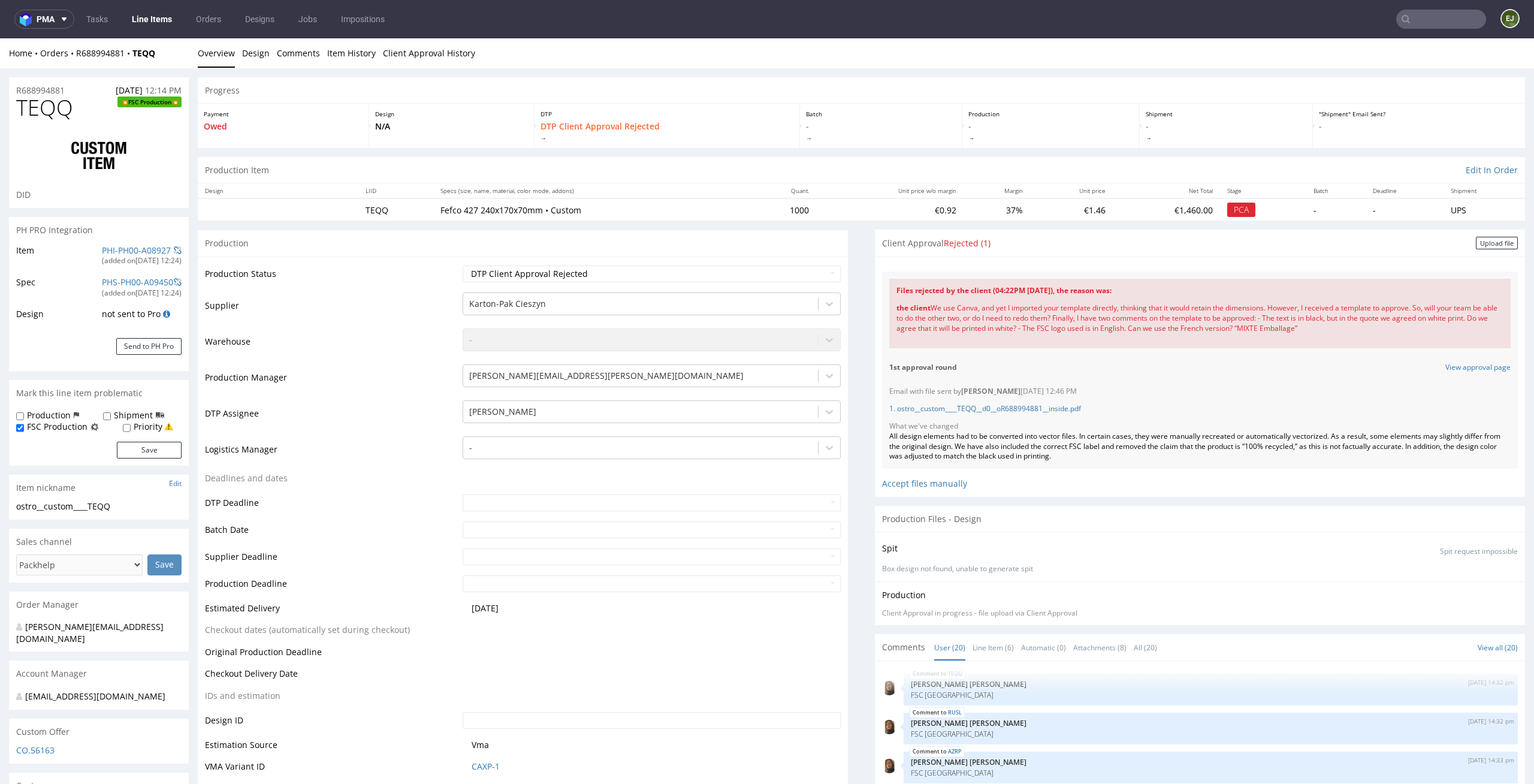
click at [1167, 384] on div "Email with file sent by Elżbieta Jelińska 10.09.2025 12:46 PM 1. ostro__custom_…" at bounding box center [1200, 424] width 636 height 89
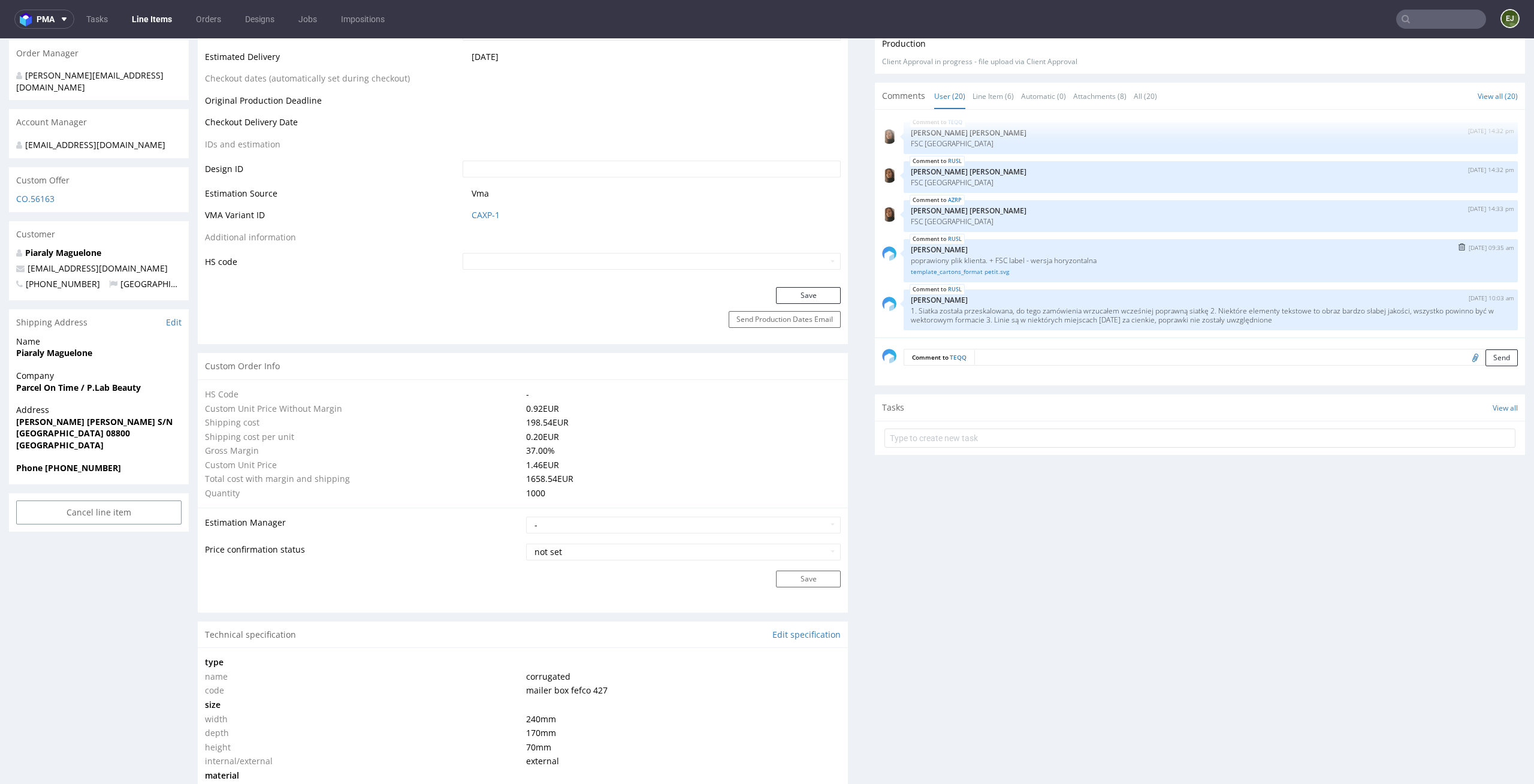
scroll to position [604, 0]
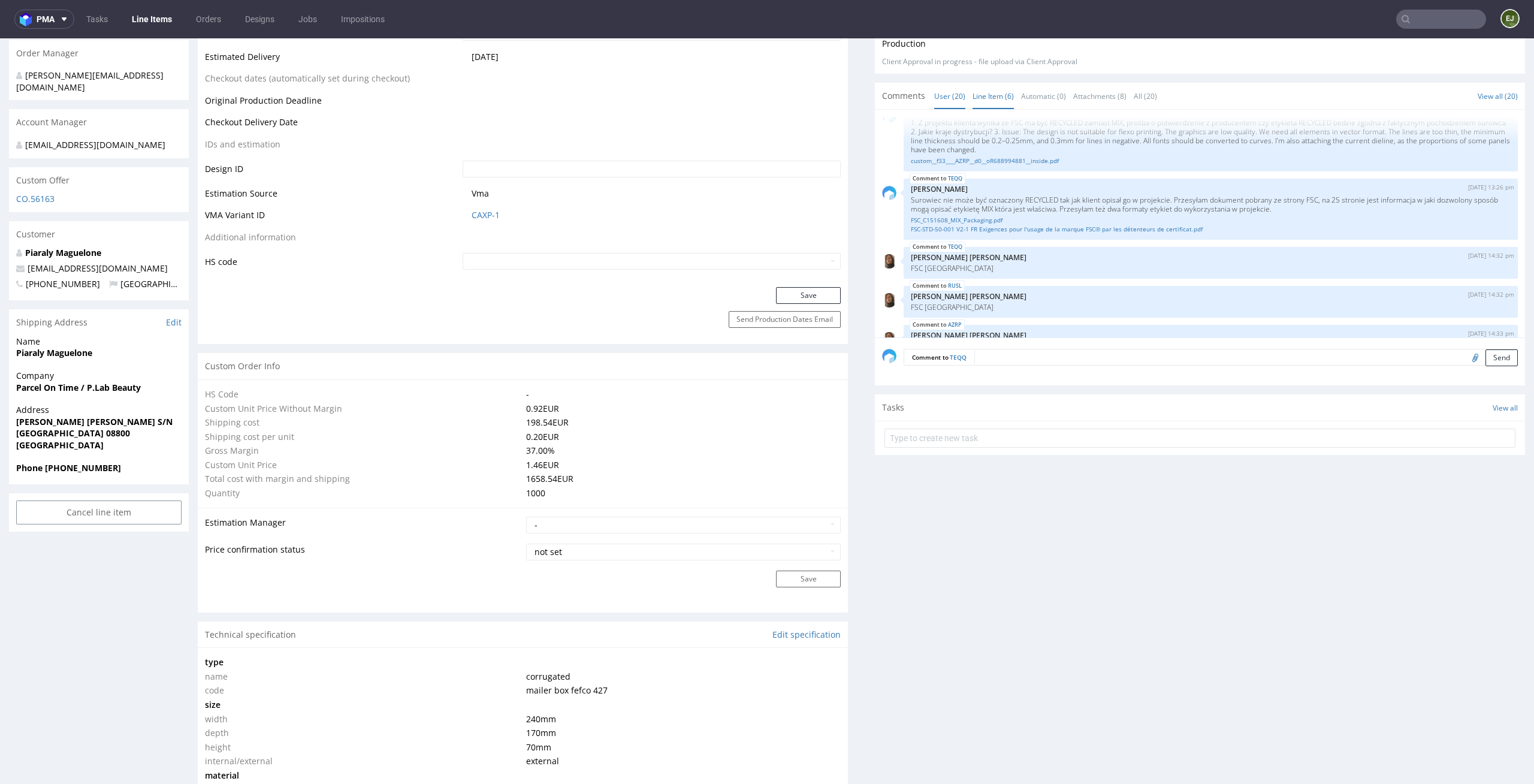
click at [986, 90] on link "Line Item (6)" at bounding box center [994, 96] width 42 height 26
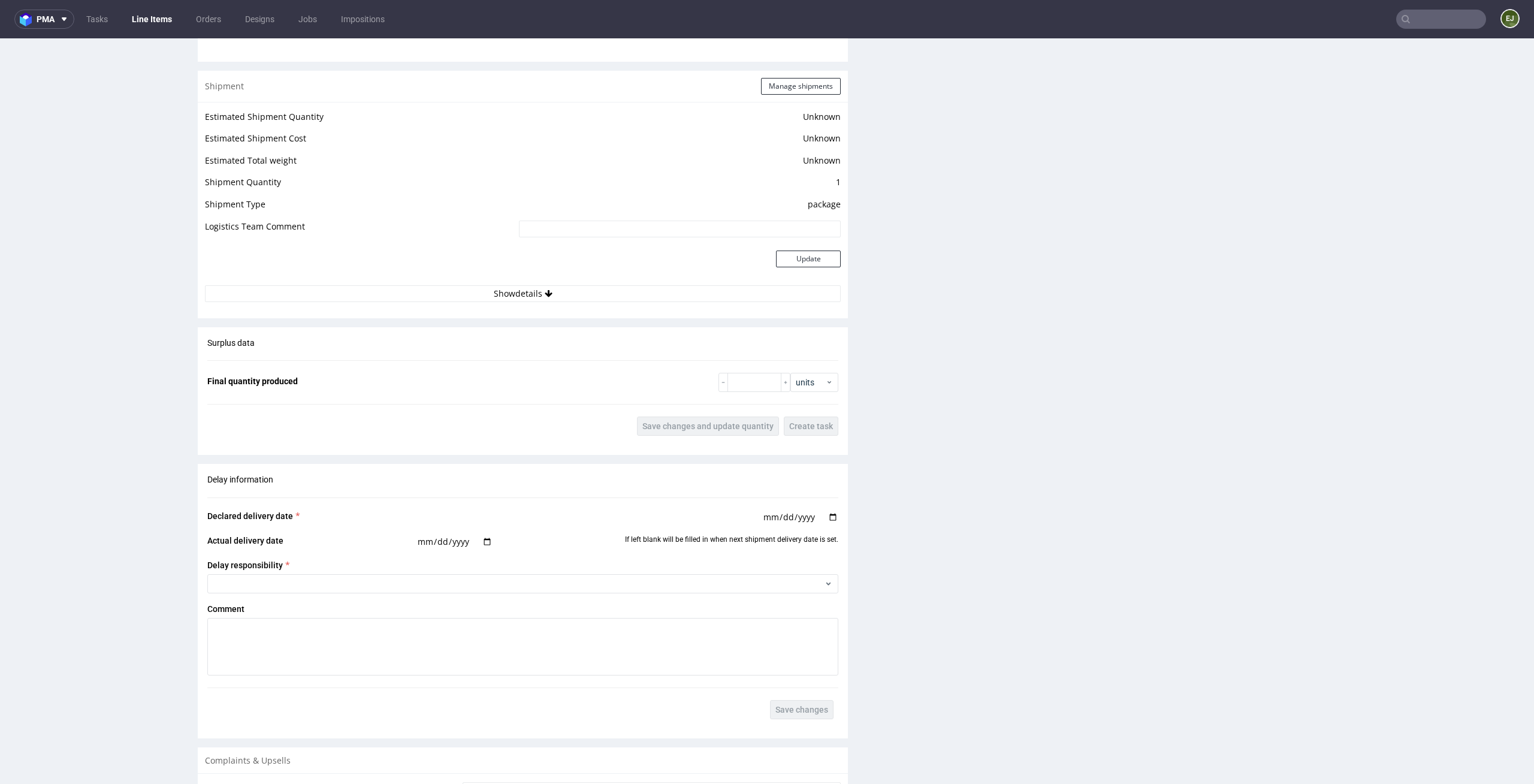
scroll to position [1765, 0]
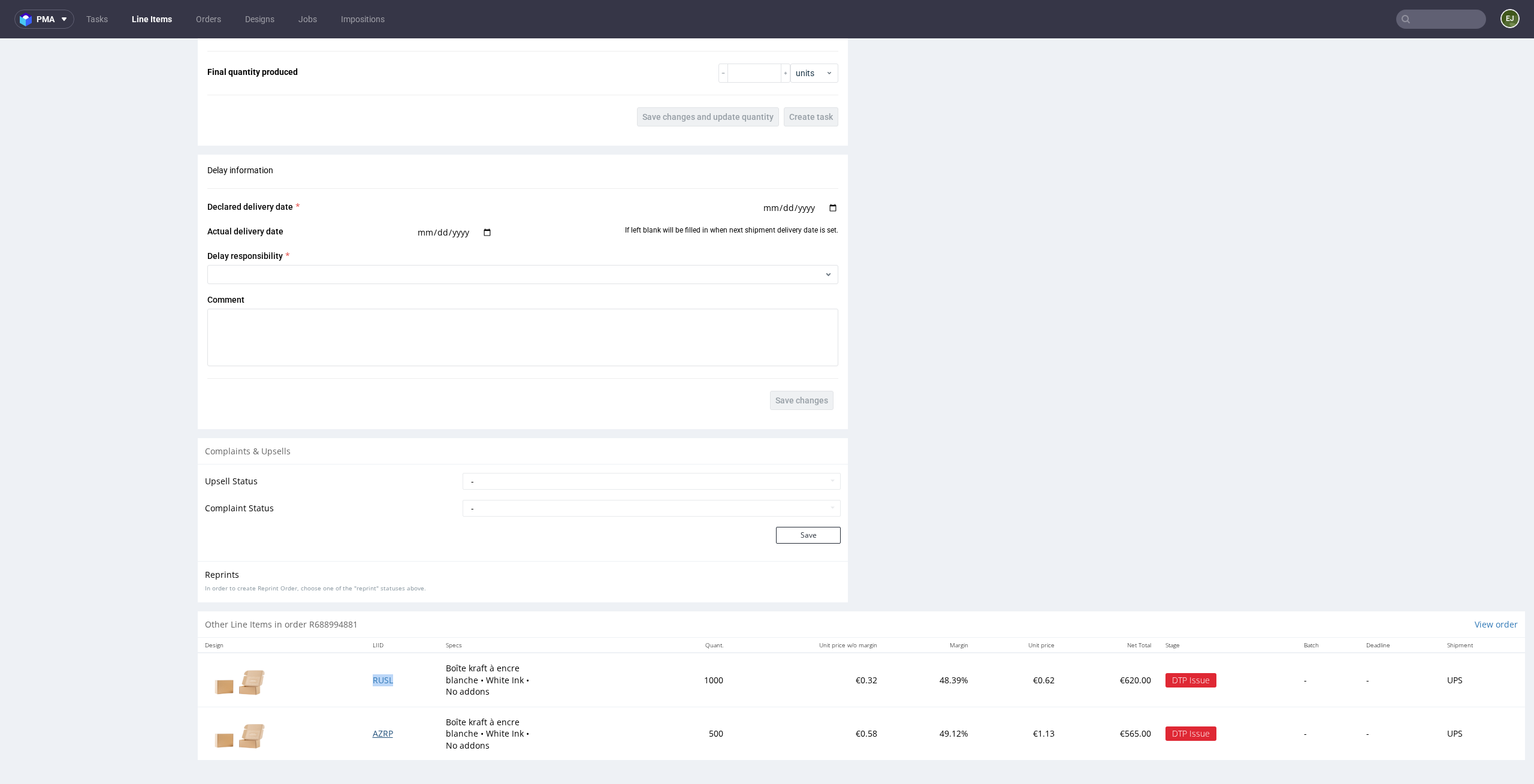
click at [373, 731] on span "AZRP" at bounding box center [383, 733] width 21 height 11
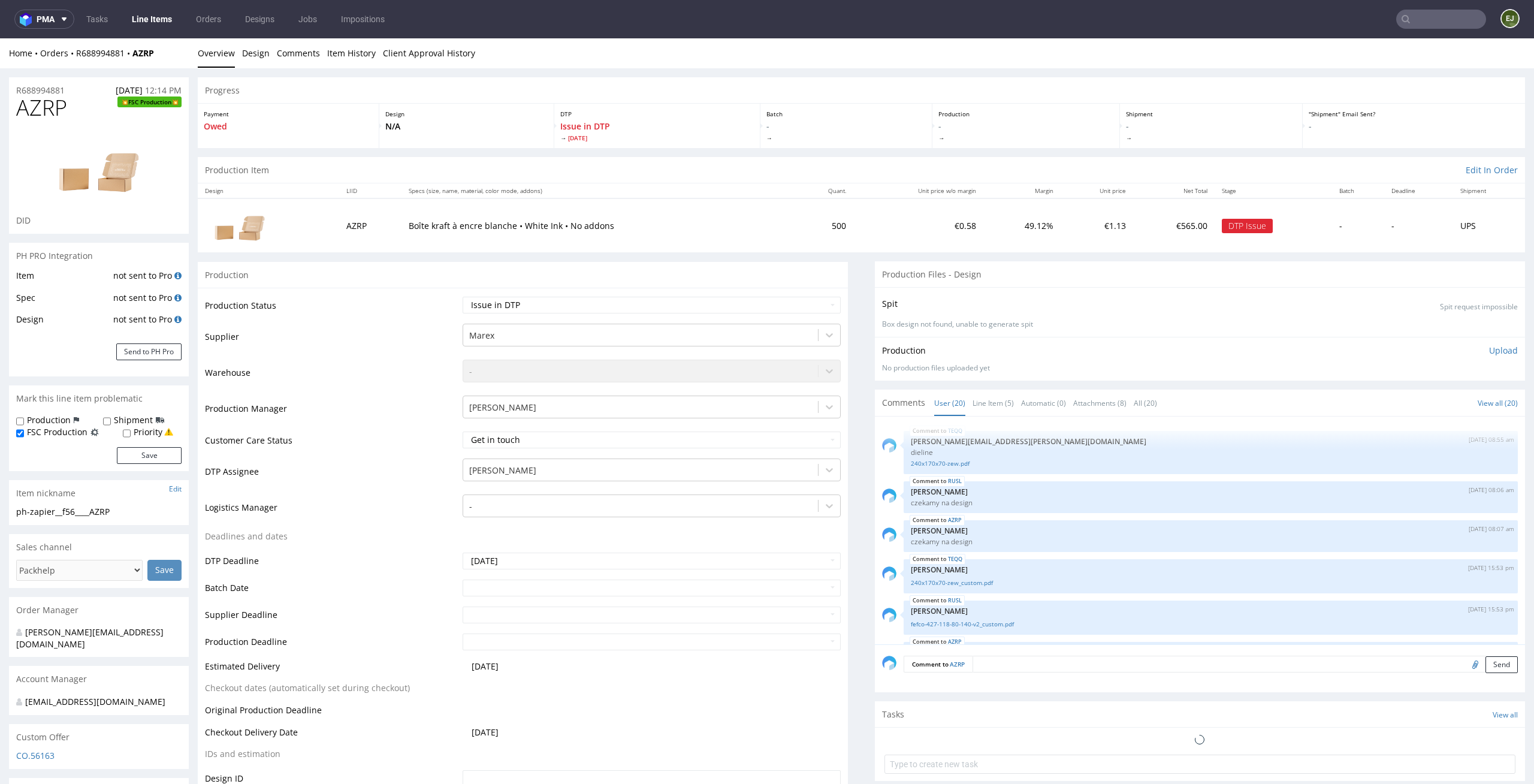
scroll to position [729, 0]
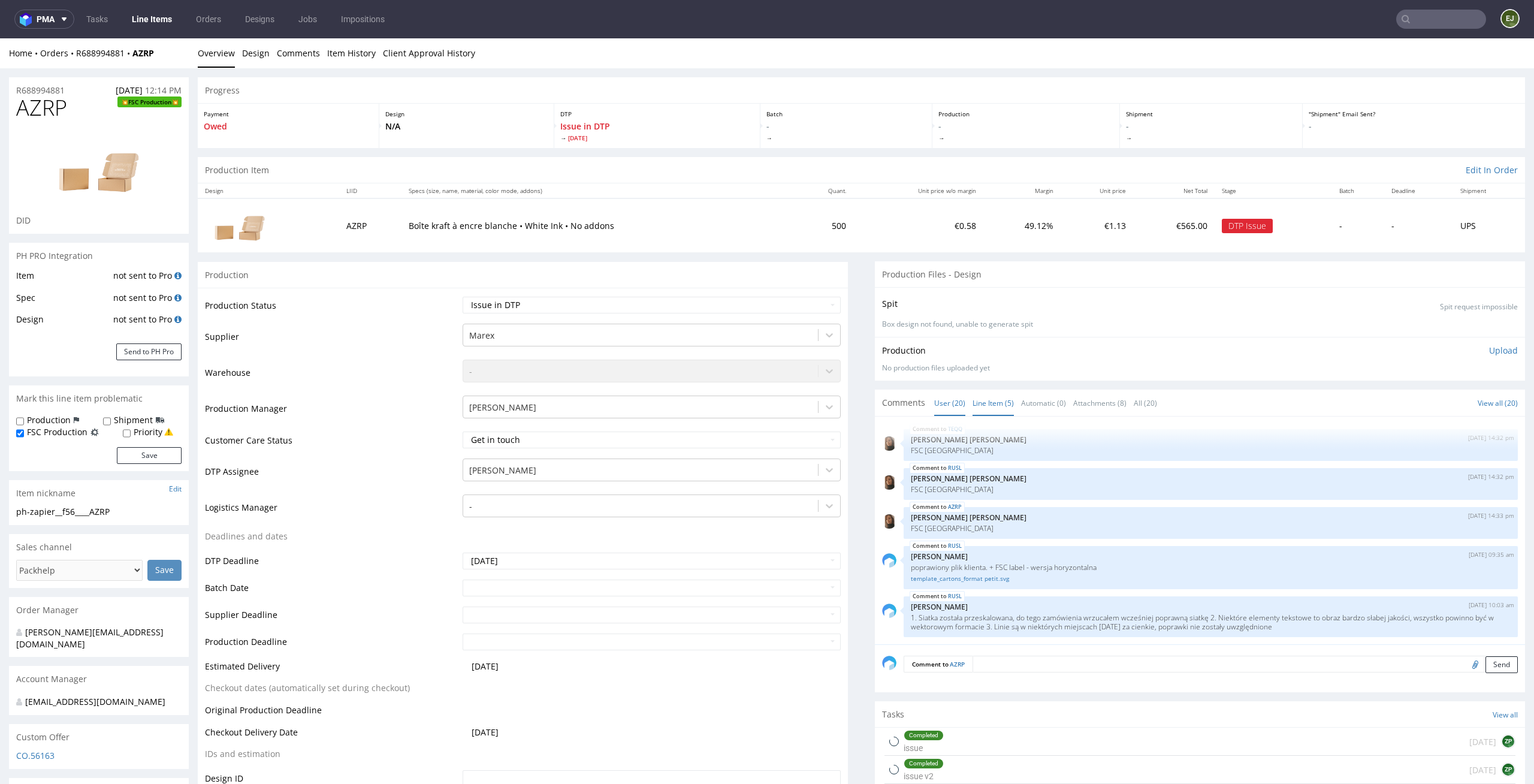
click at [983, 400] on link "Line Item (5)" at bounding box center [994, 403] width 42 height 26
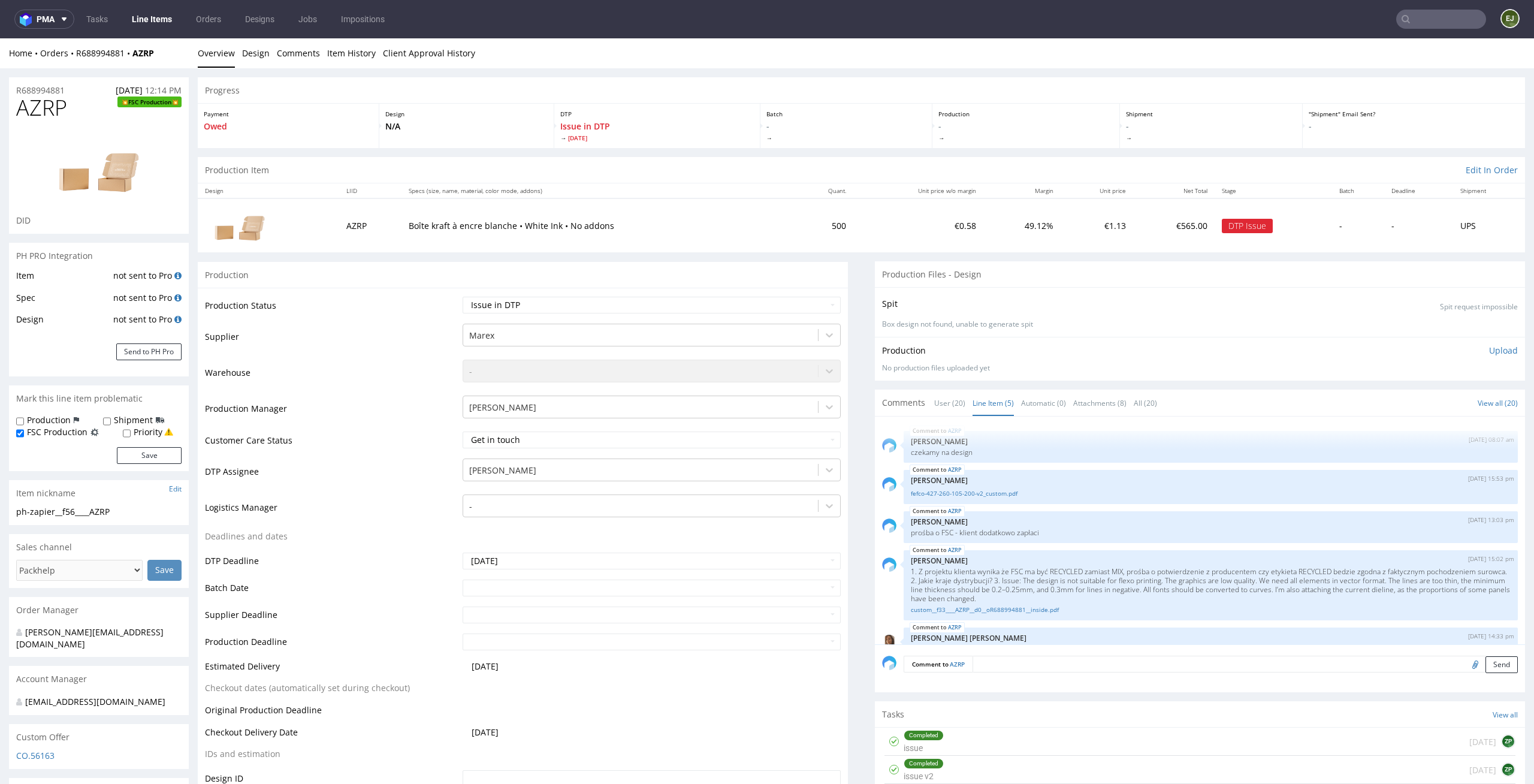
scroll to position [22, 0]
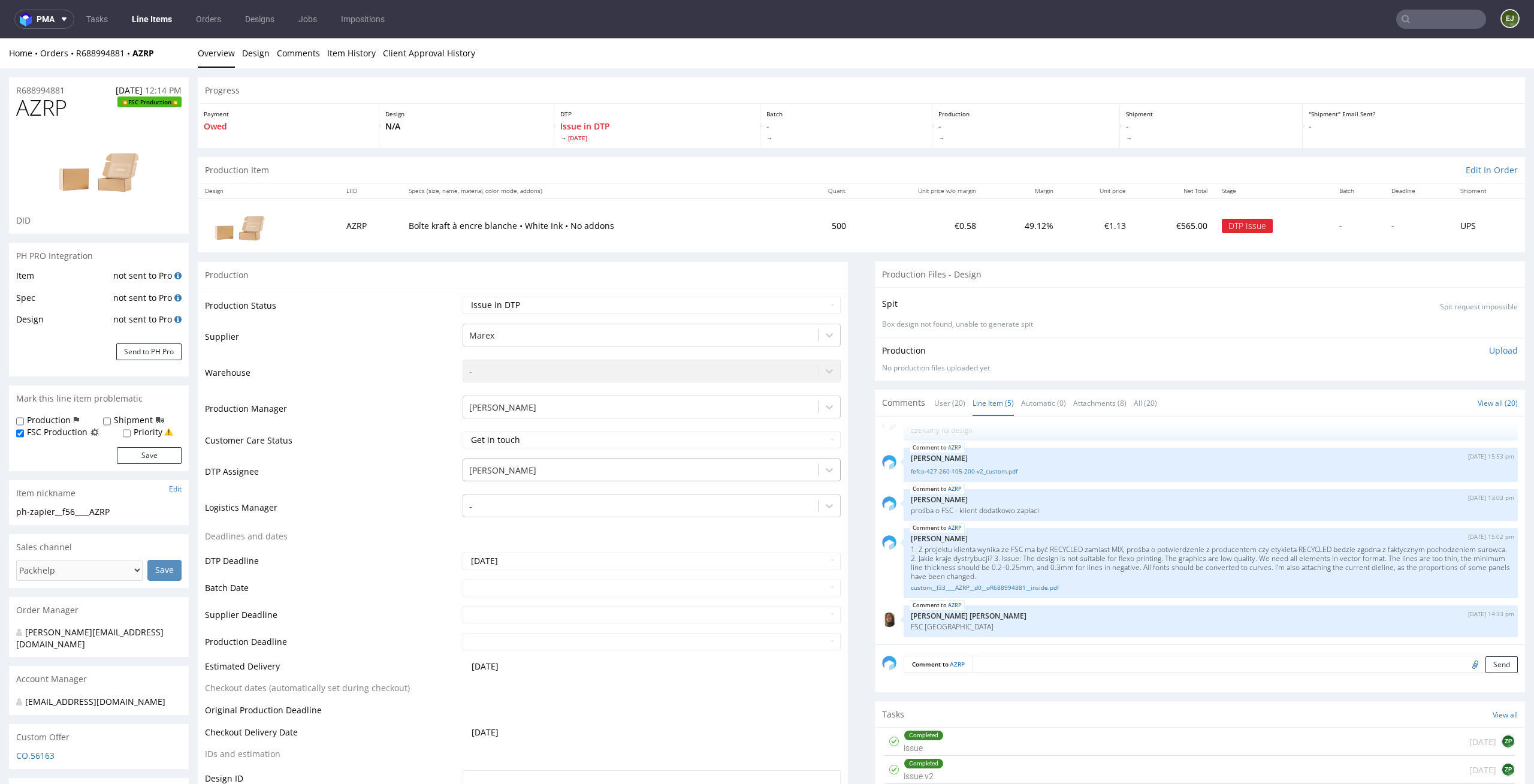
click at [708, 477] on div "[PERSON_NAME]" at bounding box center [641, 470] width 355 height 19
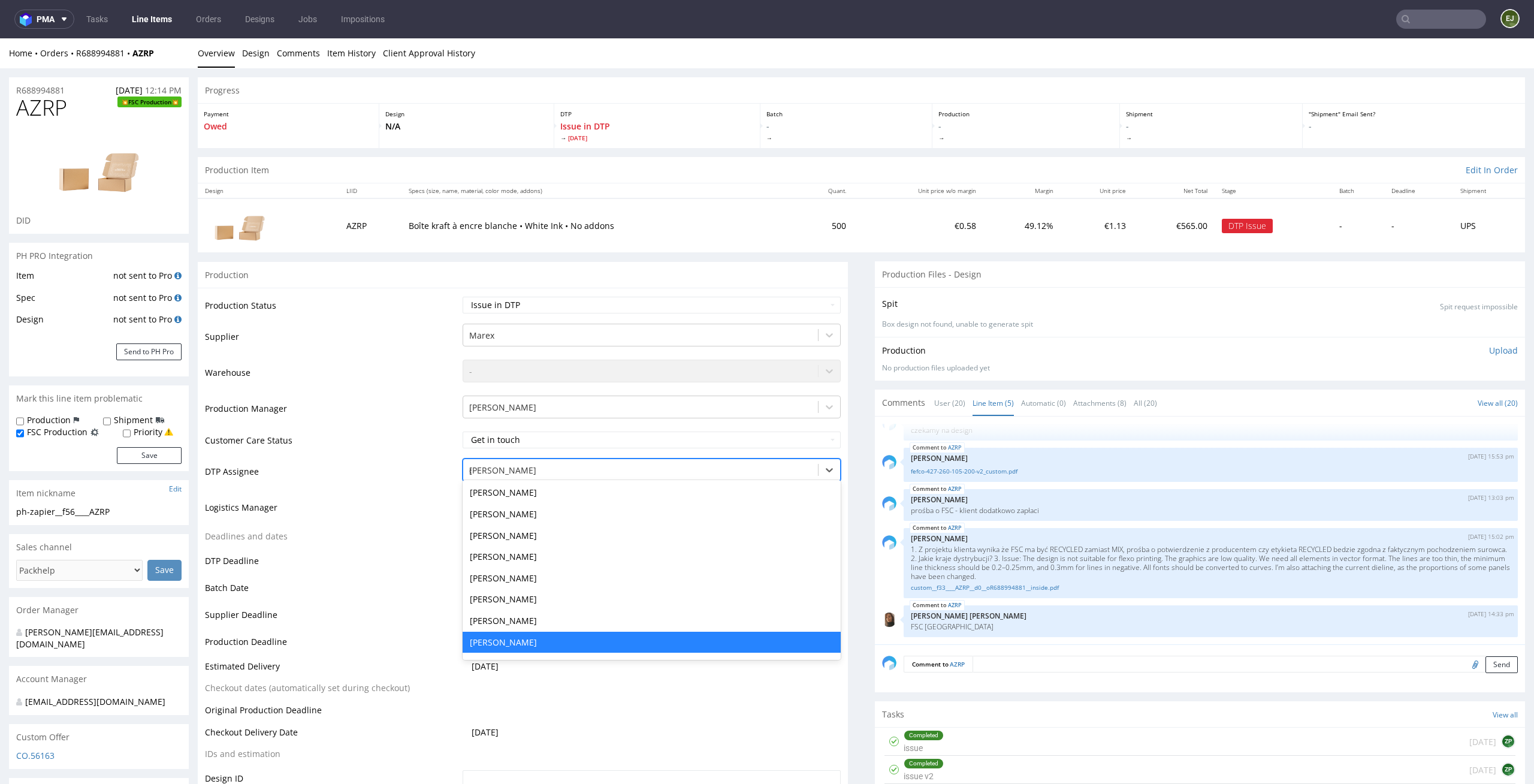
scroll to position [43, 0]
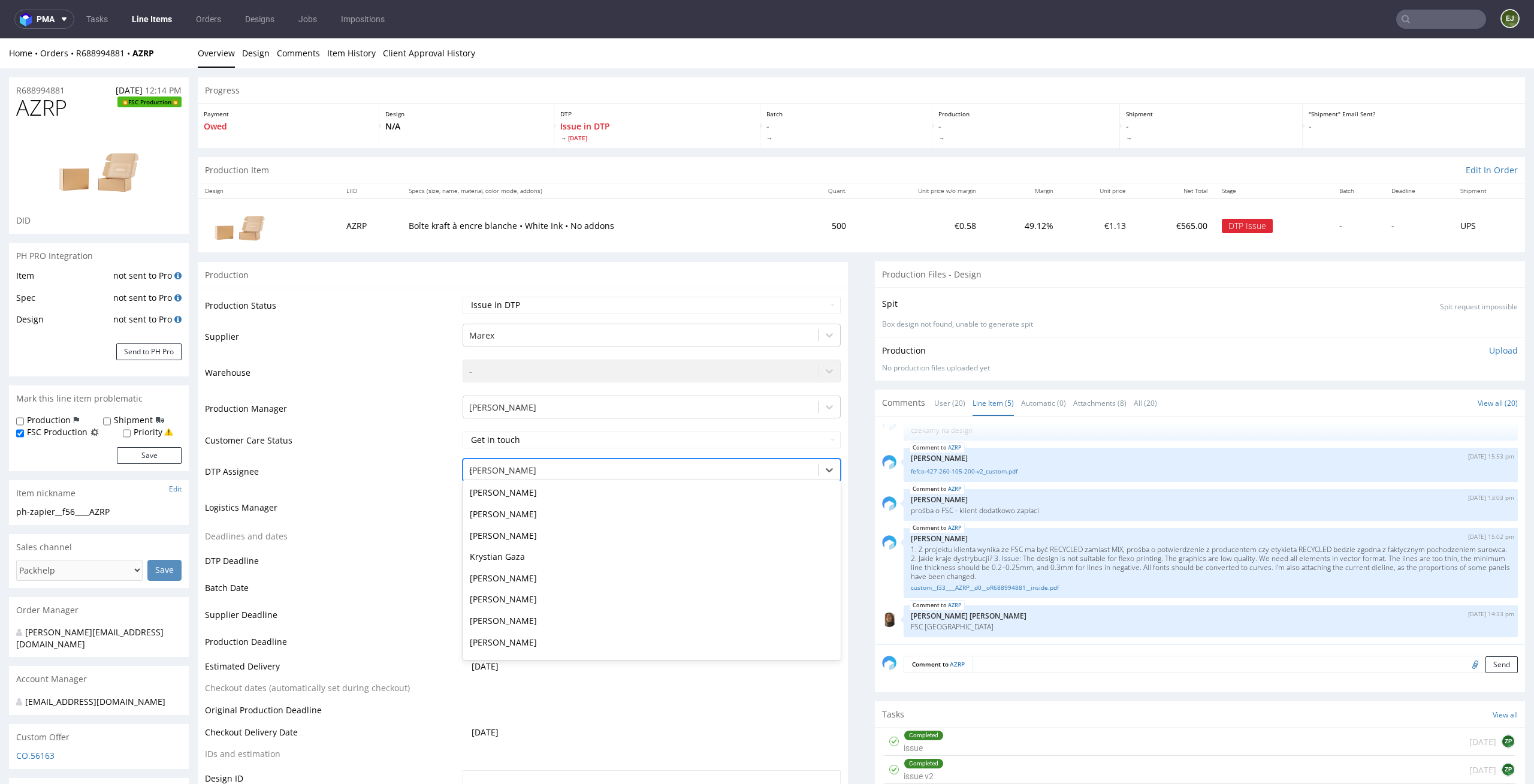
type input "el"
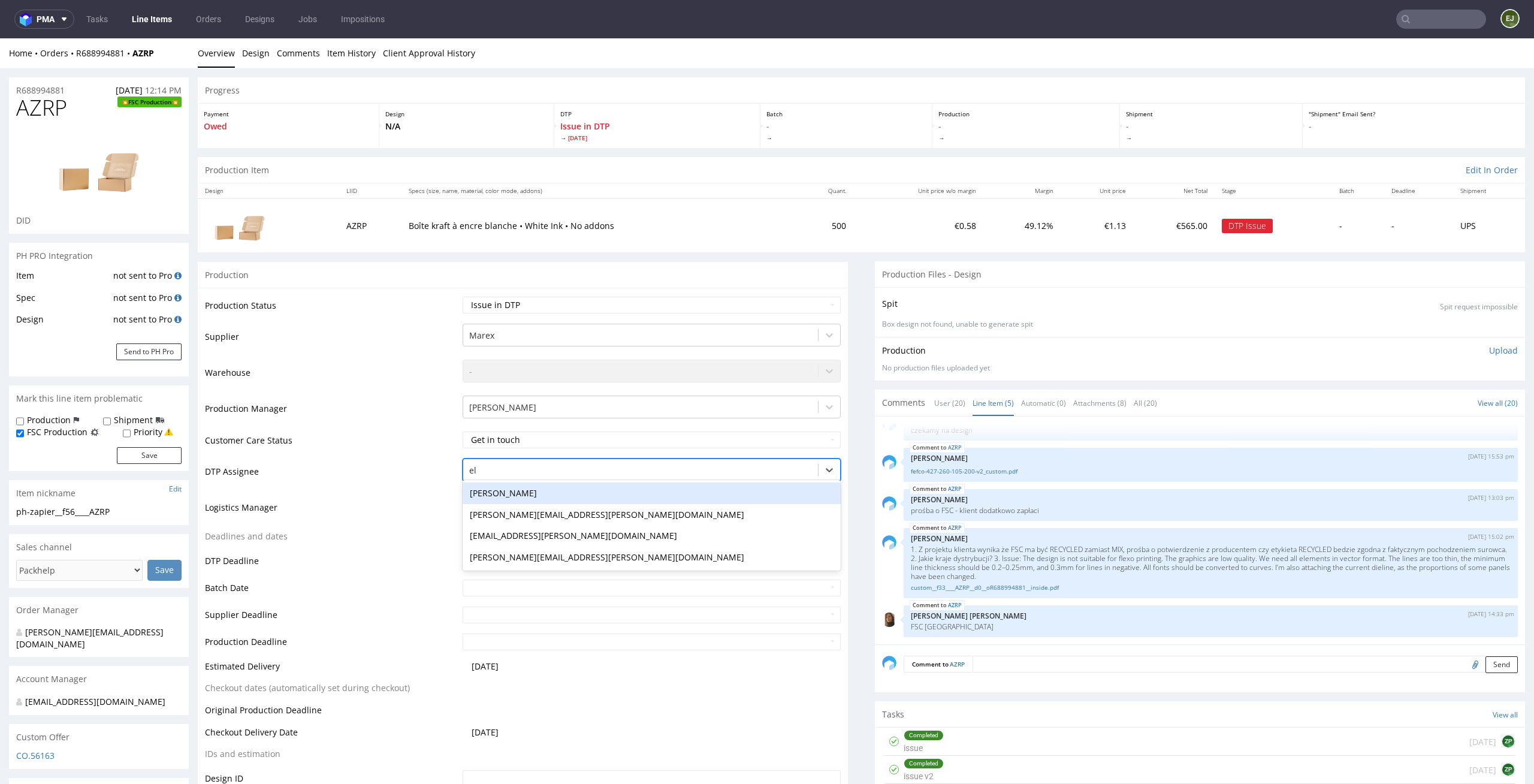
scroll to position [0, 0]
click at [688, 492] on div "[PERSON_NAME]" at bounding box center [652, 493] width 379 height 22
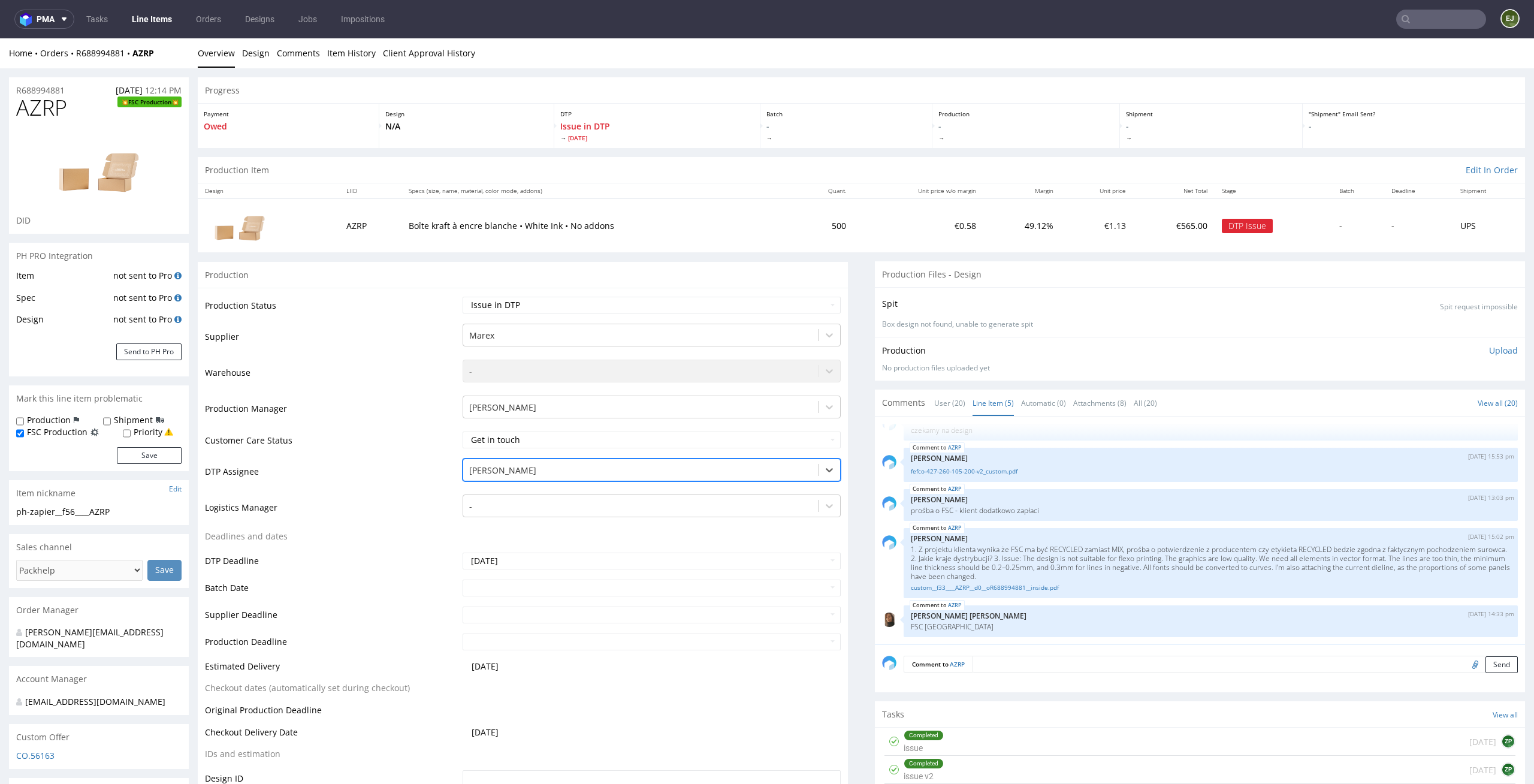
scroll to position [157, 0]
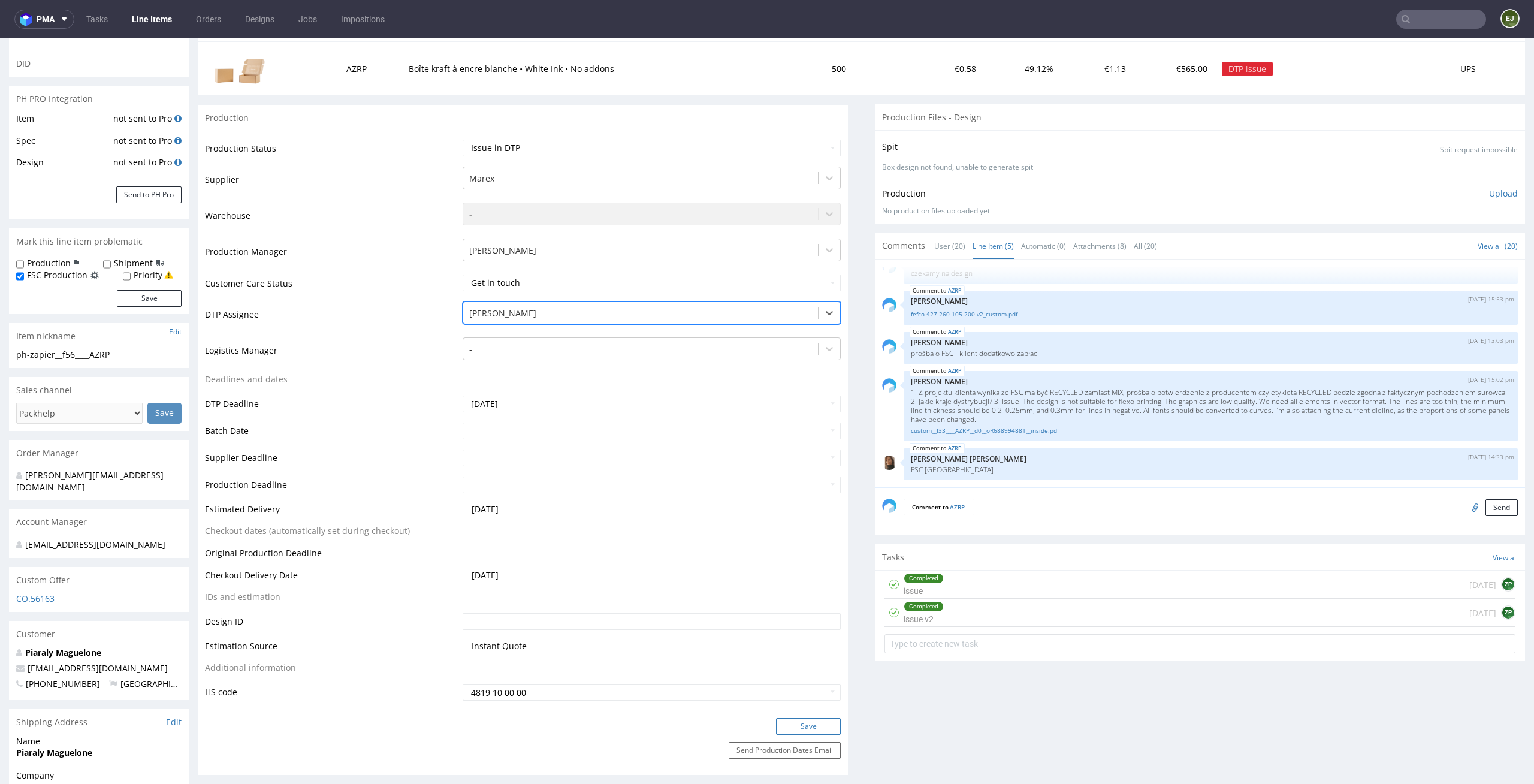
click at [803, 726] on button "Save" at bounding box center [808, 726] width 65 height 17
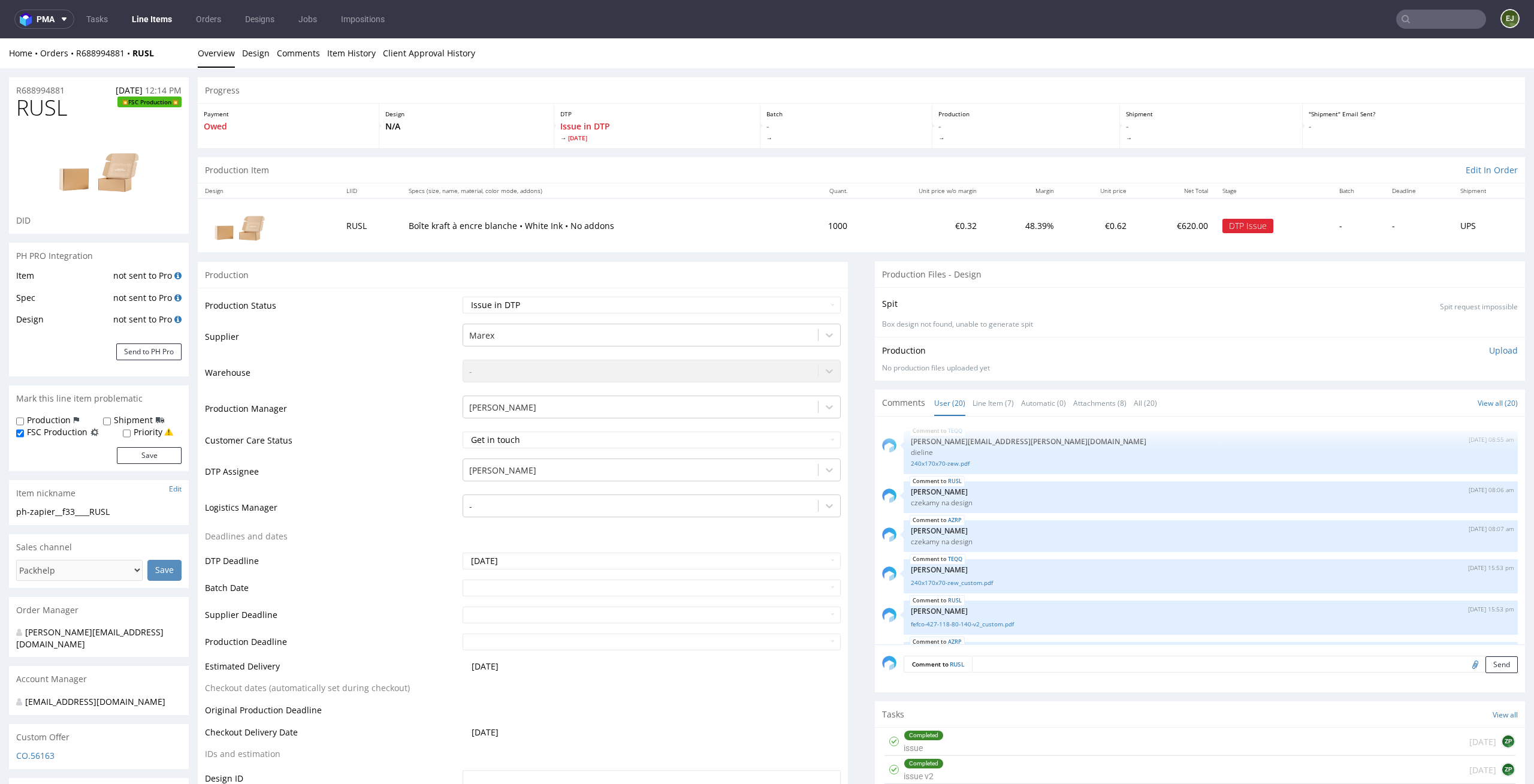
scroll to position [729, 0]
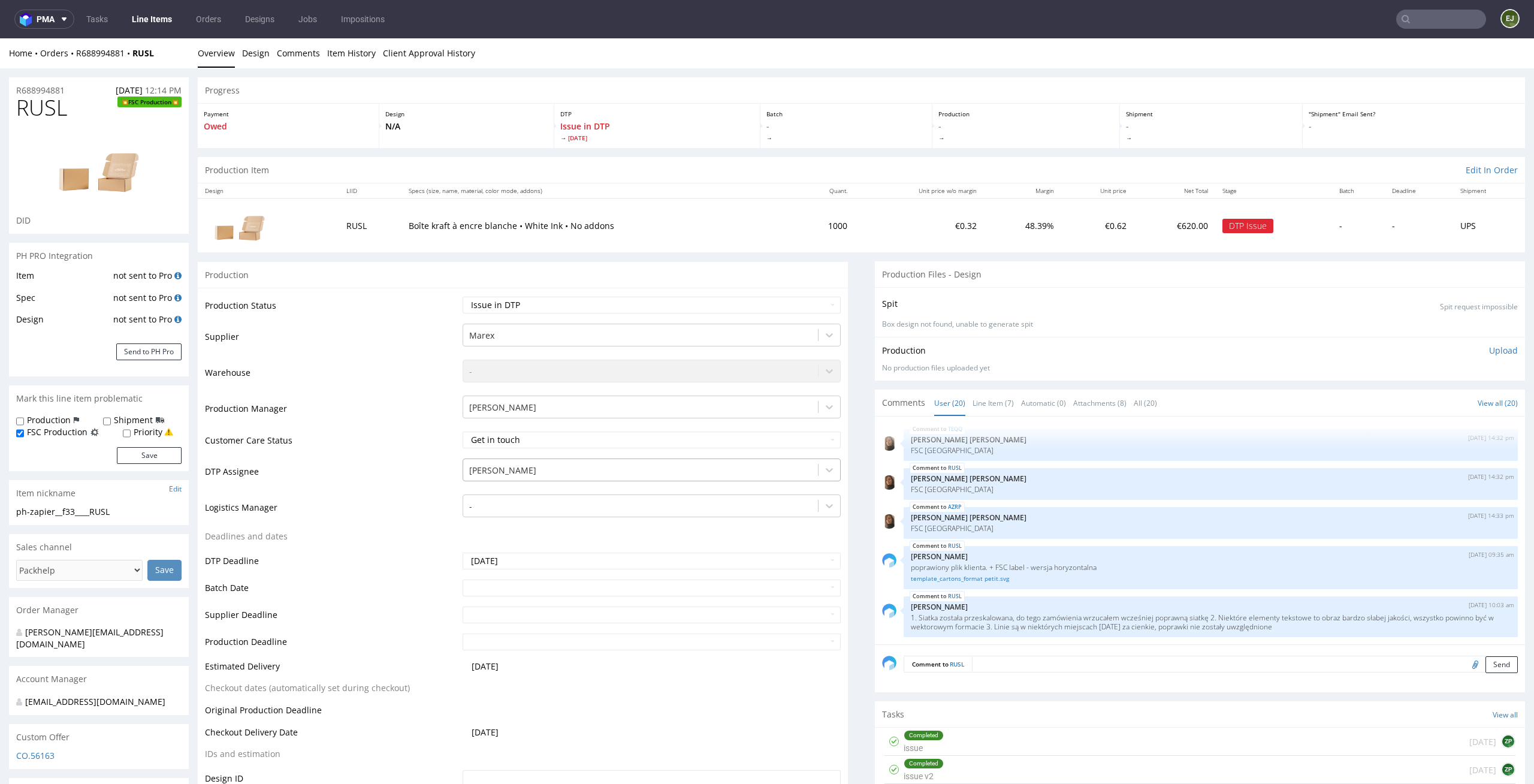
click at [668, 477] on div "[PERSON_NAME]" at bounding box center [641, 470] width 355 height 19
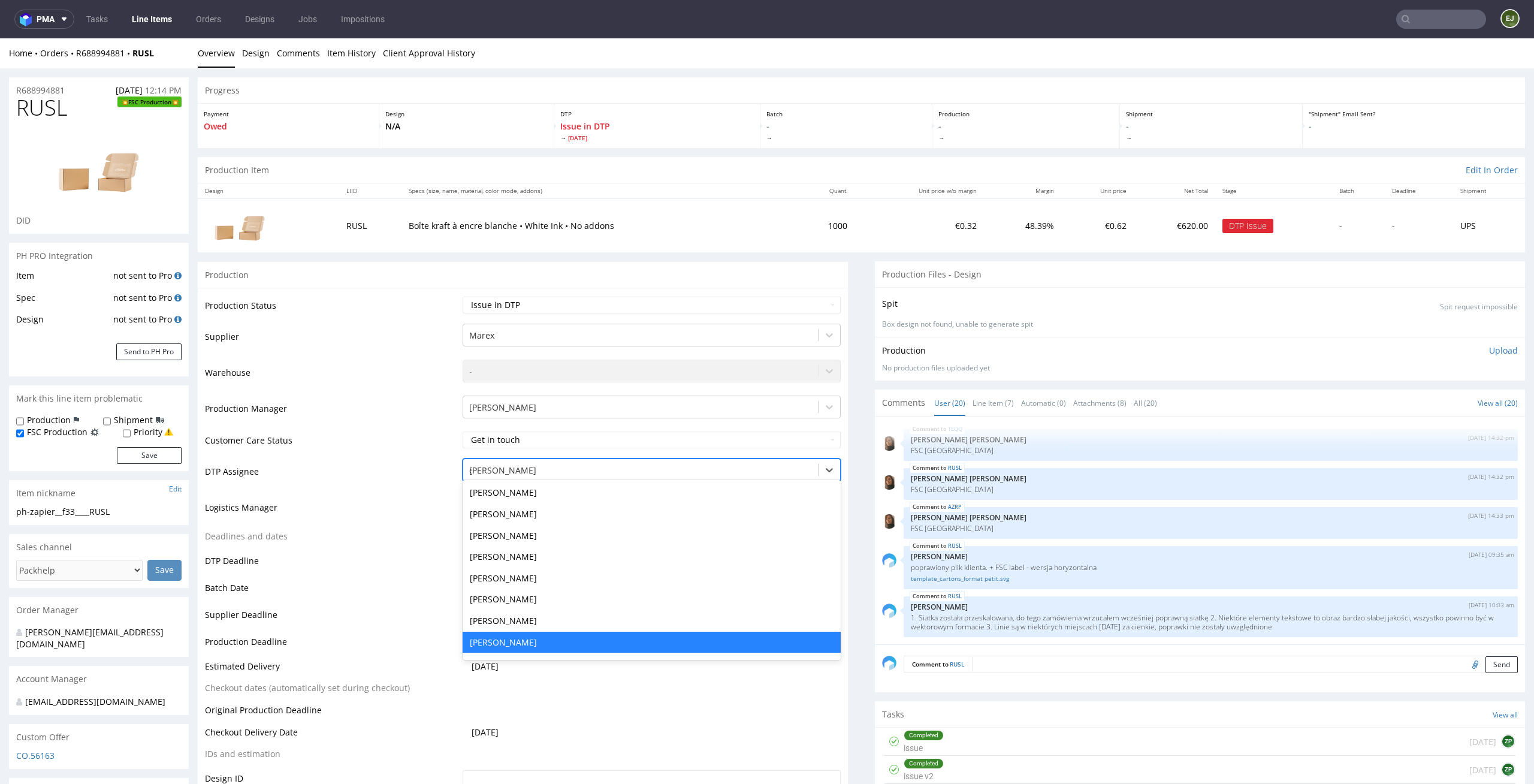
type input "el"
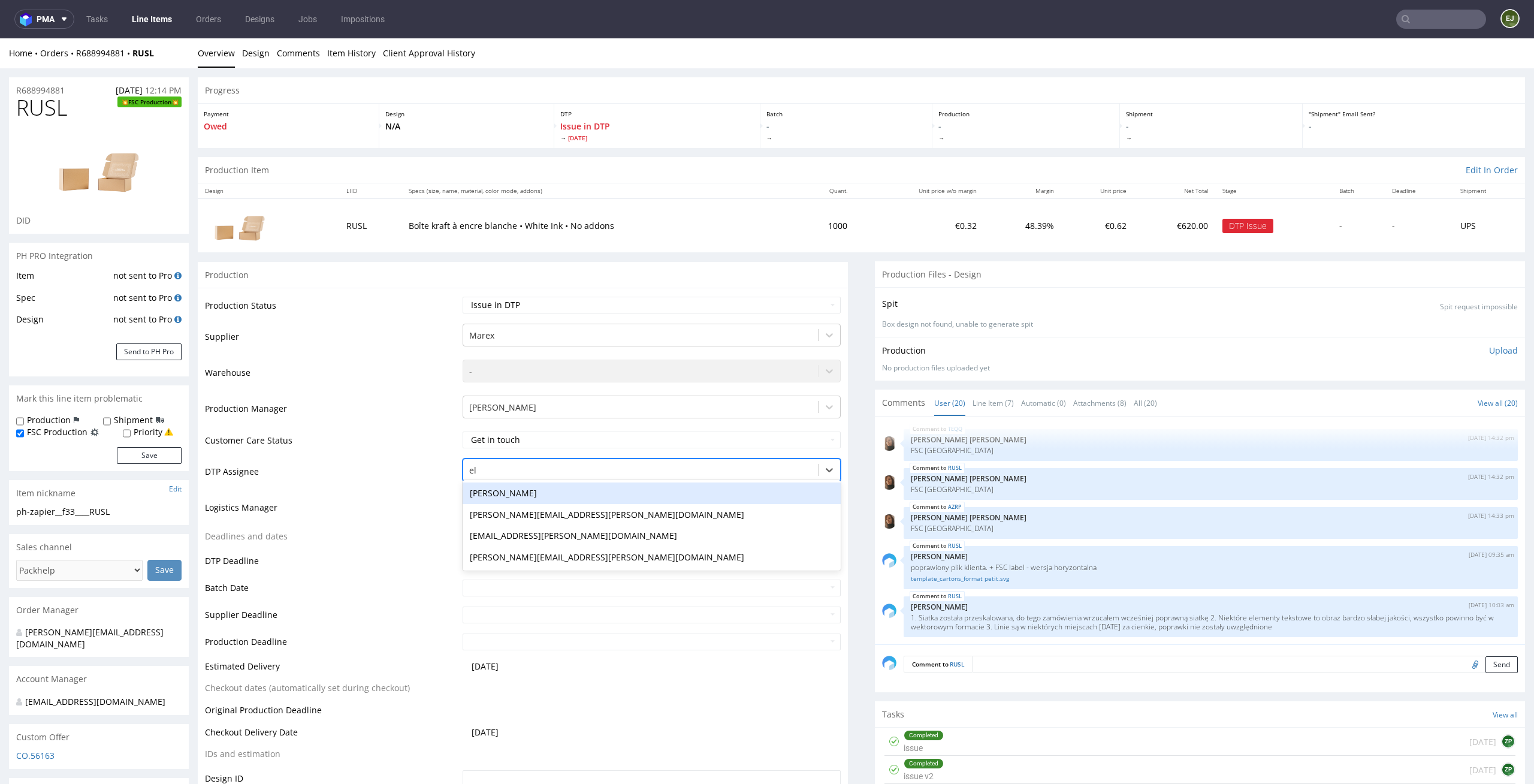
click at [645, 493] on div "[PERSON_NAME]" at bounding box center [652, 493] width 379 height 22
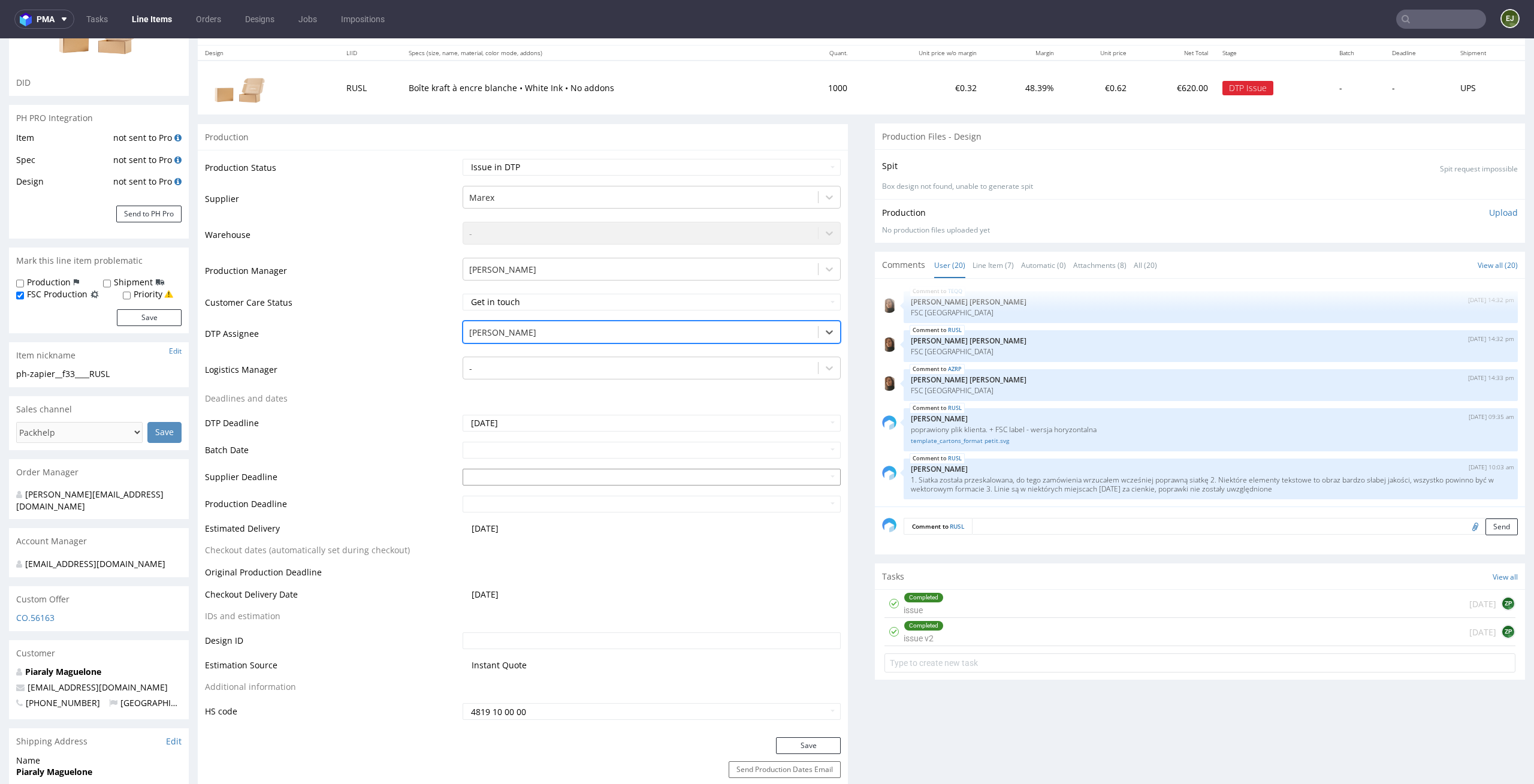
scroll to position [188, 0]
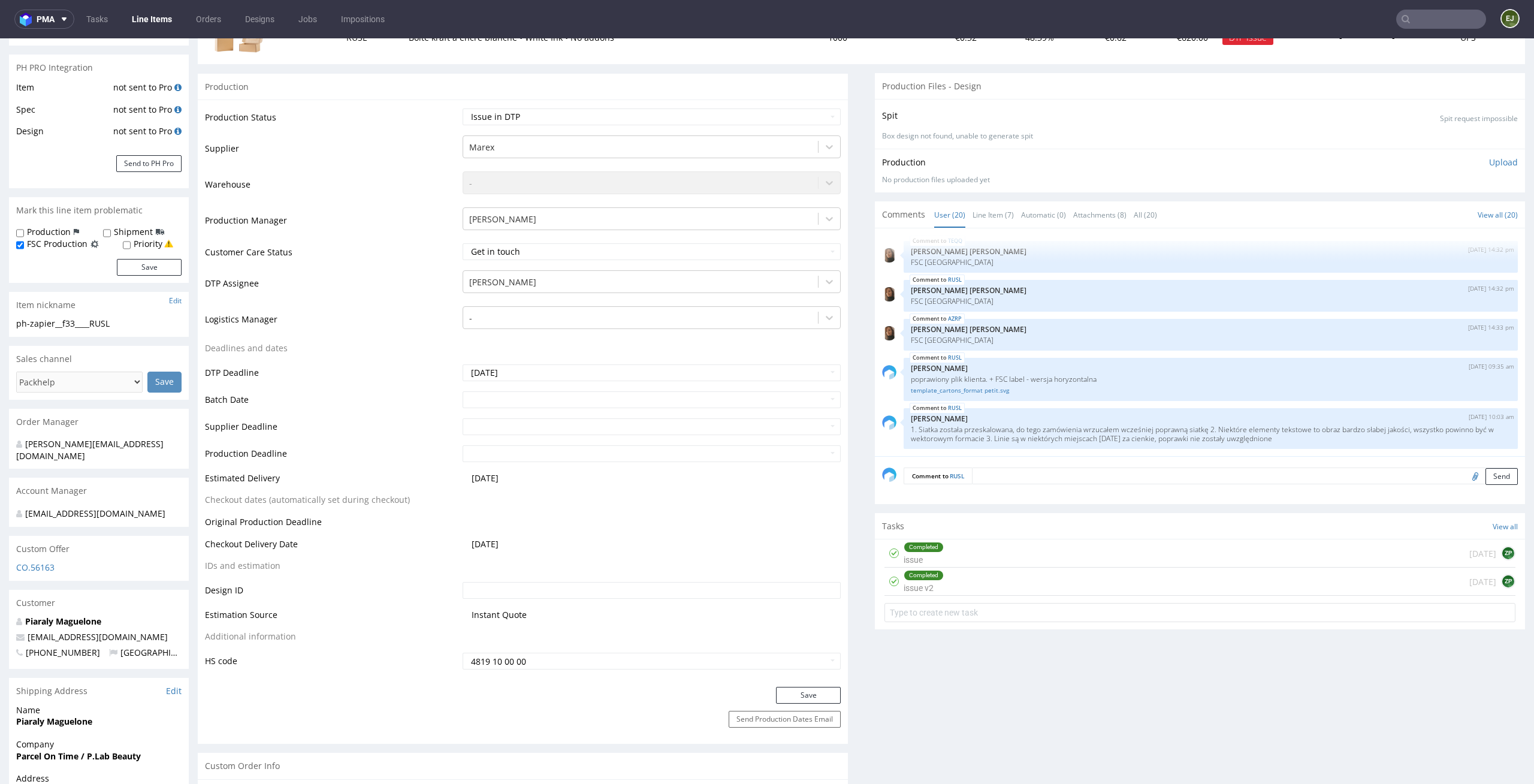
click at [790, 704] on div "Save" at bounding box center [523, 699] width 650 height 24
click at [796, 697] on button "Save" at bounding box center [808, 695] width 65 height 17
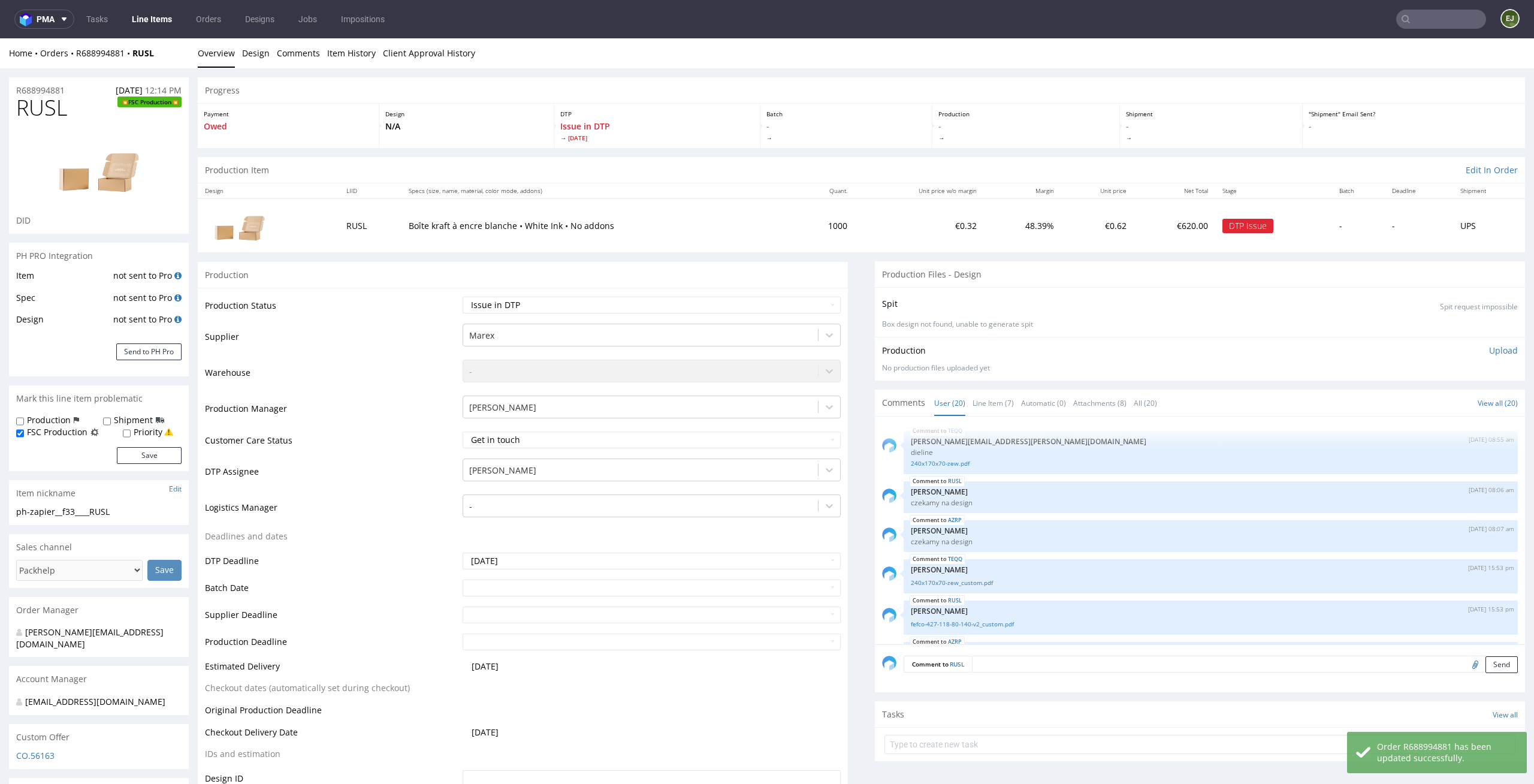
scroll to position [729, 0]
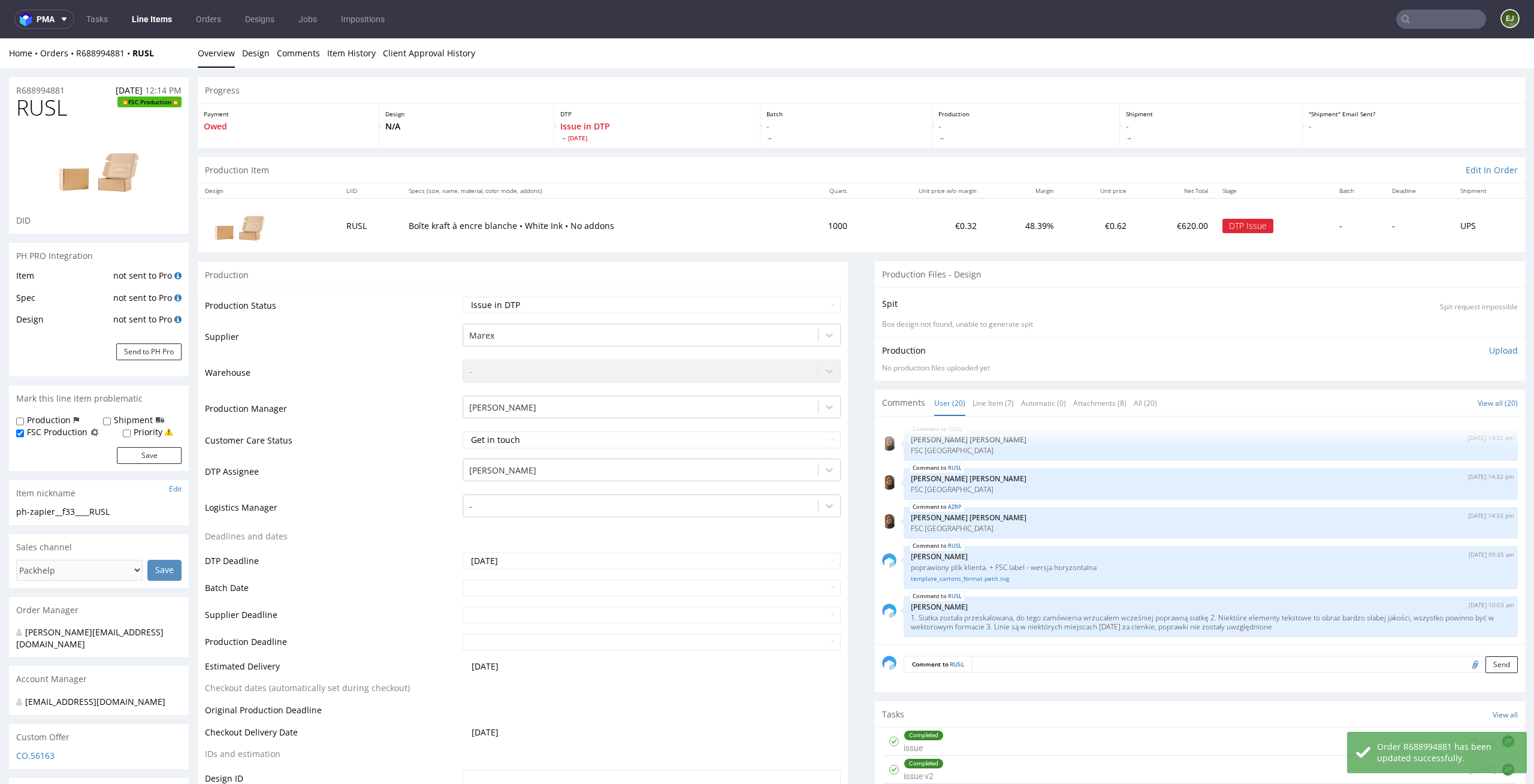
click at [153, 20] on link "Line Items" at bounding box center [152, 19] width 54 height 19
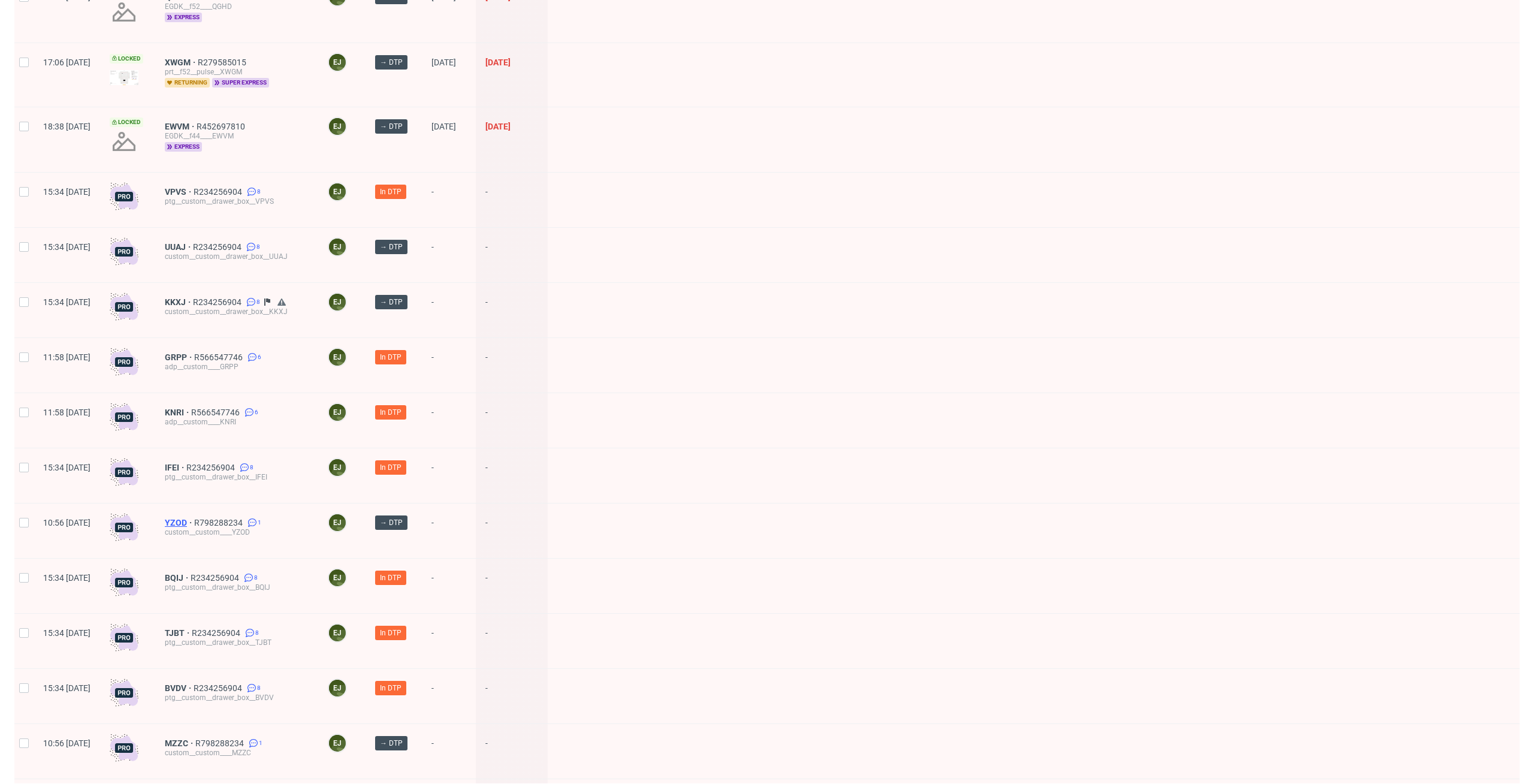
scroll to position [559, 0]
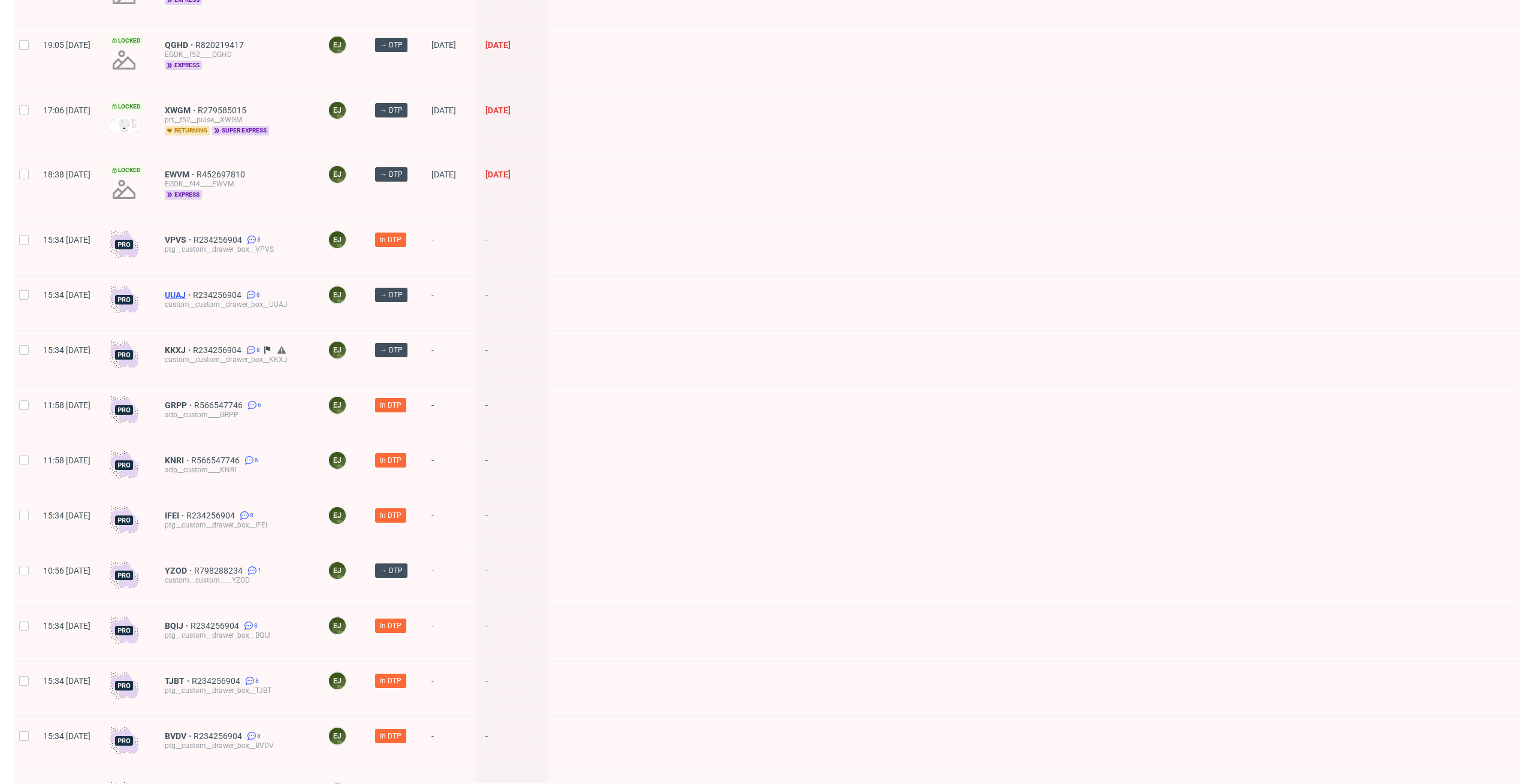
click at [193, 290] on span "UUAJ" at bounding box center [179, 295] width 28 height 10
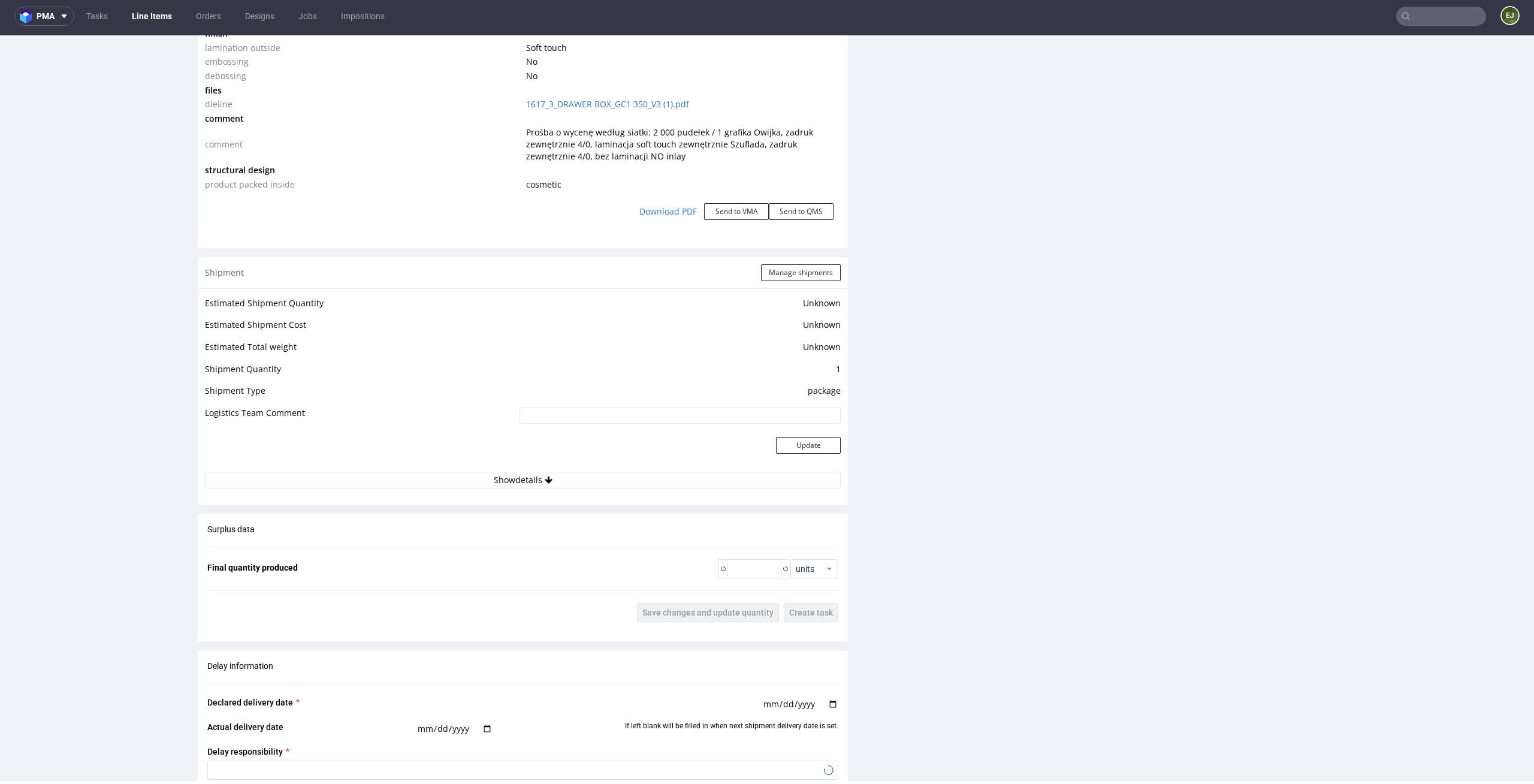
scroll to position [2291, 0]
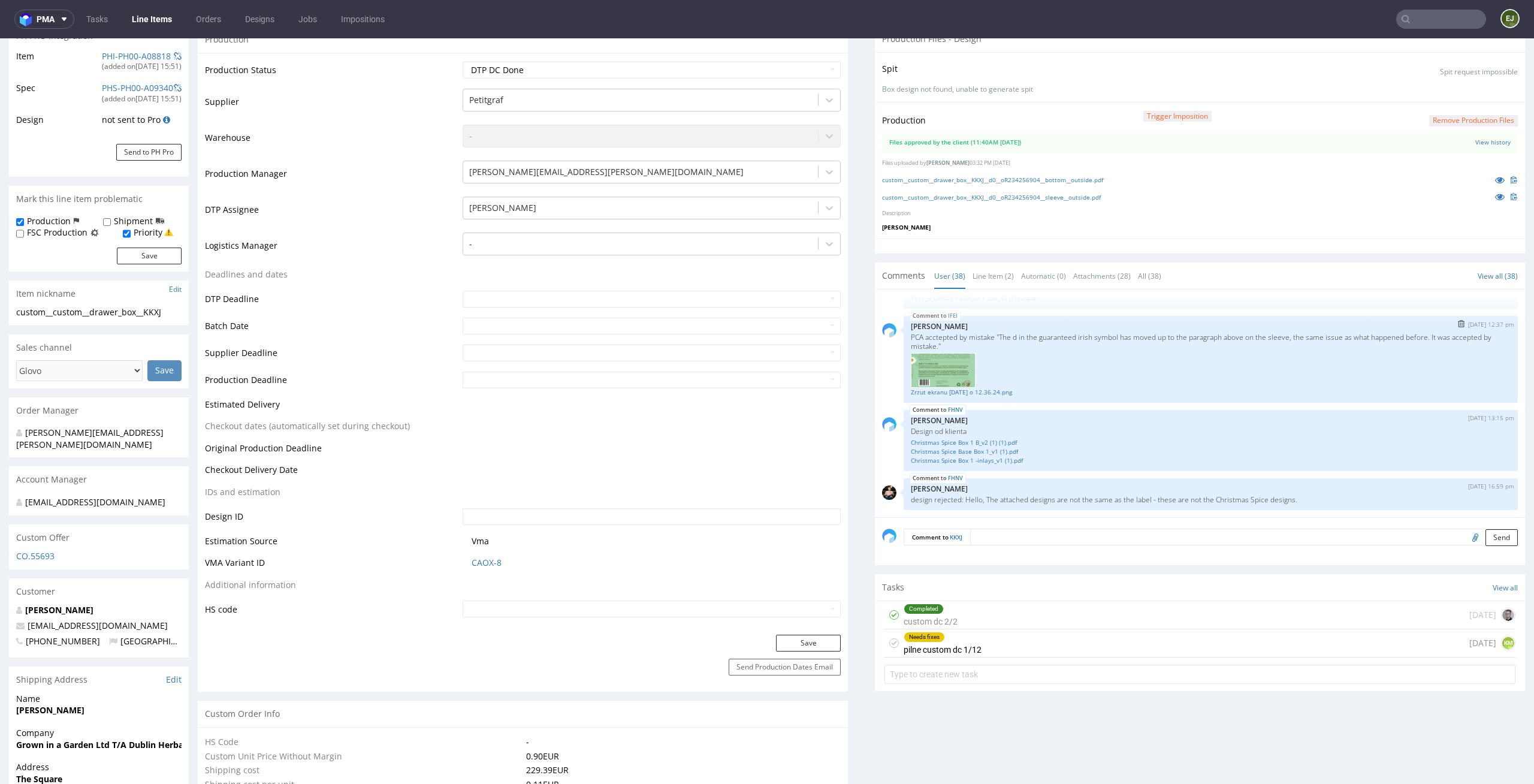
scroll to position [274, 0]
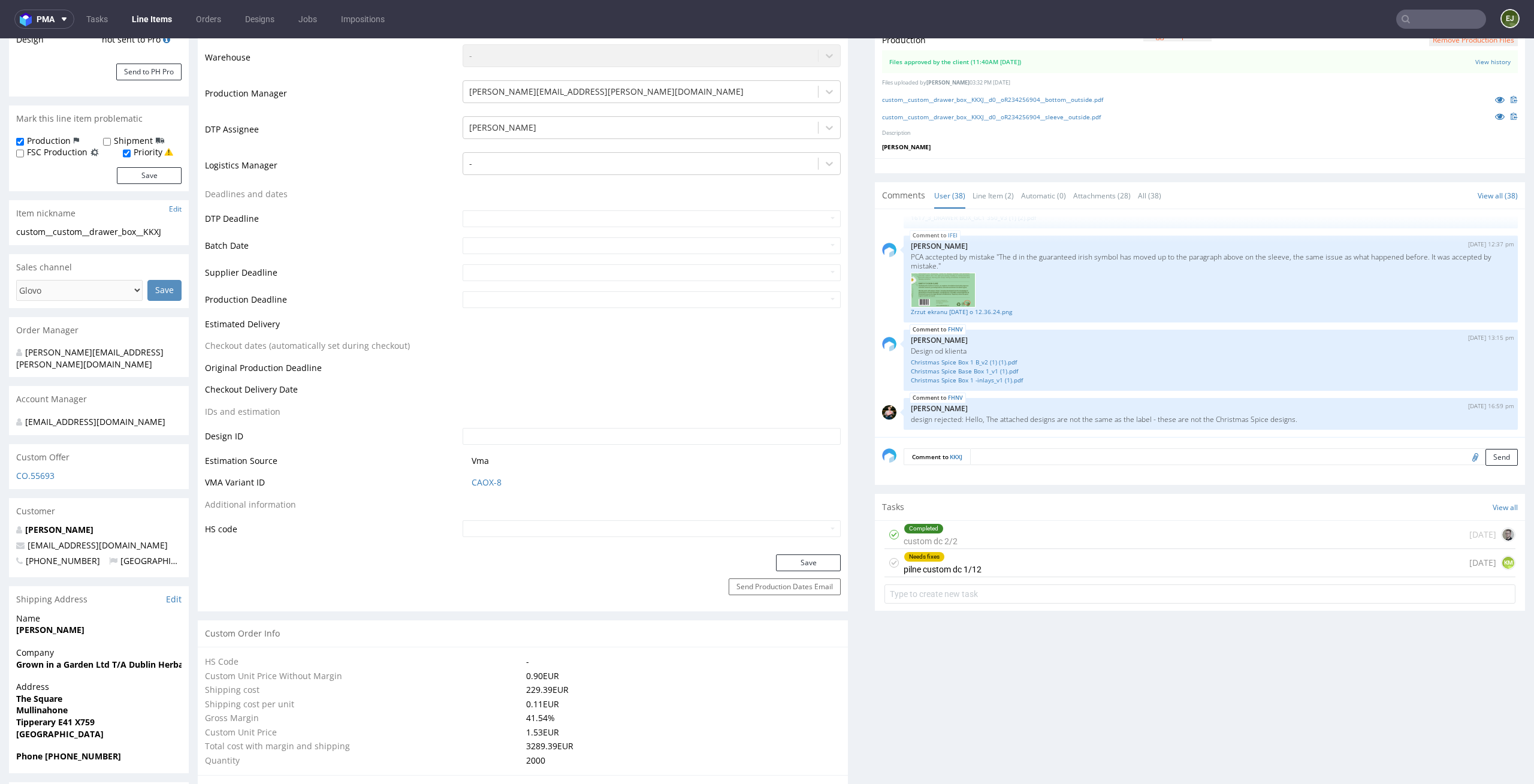
click at [997, 532] on div "Completed custom dc 2/2 [DATE]" at bounding box center [1200, 534] width 631 height 28
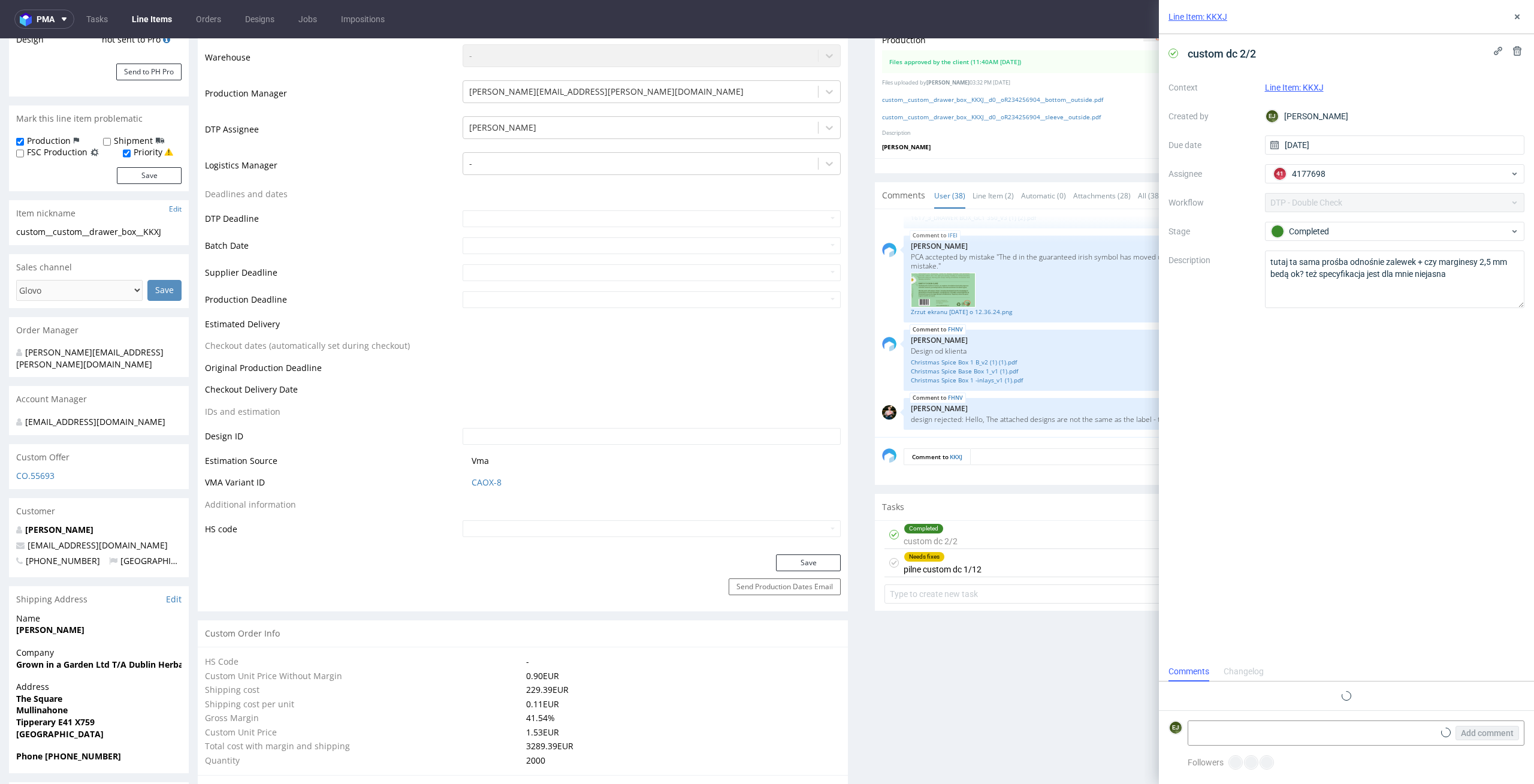
scroll to position [10, 0]
click at [980, 566] on div "Needs fixes pilne custom dc 1/12 [DATE] KM" at bounding box center [1200, 563] width 631 height 28
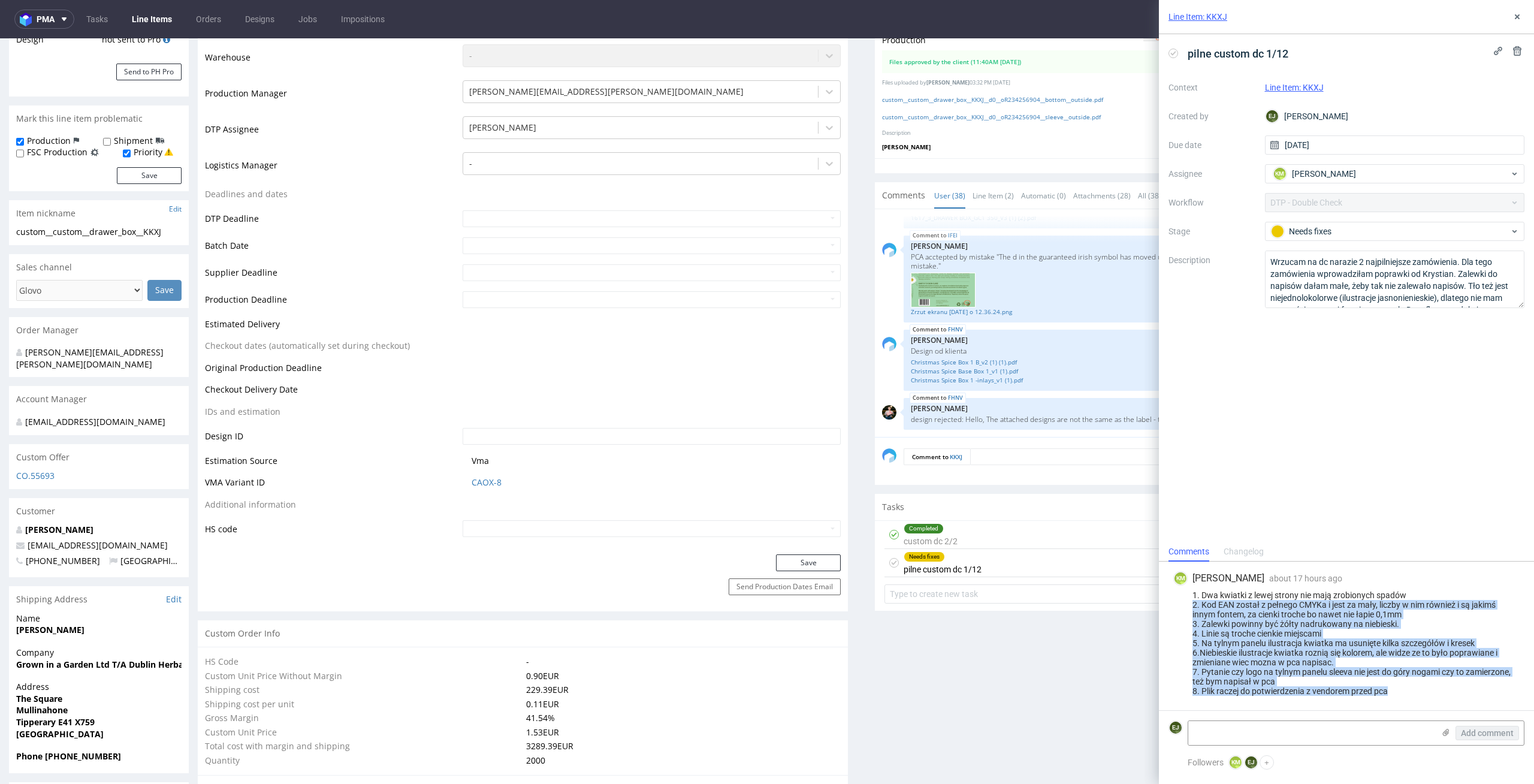
drag, startPoint x: 1414, startPoint y: 689, endPoint x: 1161, endPoint y: 600, distance: 268.2
click at [1161, 600] on div "KM Karol Markowski about 17 hours ago 10th Sep 2025, 17:08 1. Dwa kwiatki z lew…" at bounding box center [1347, 636] width 375 height 148
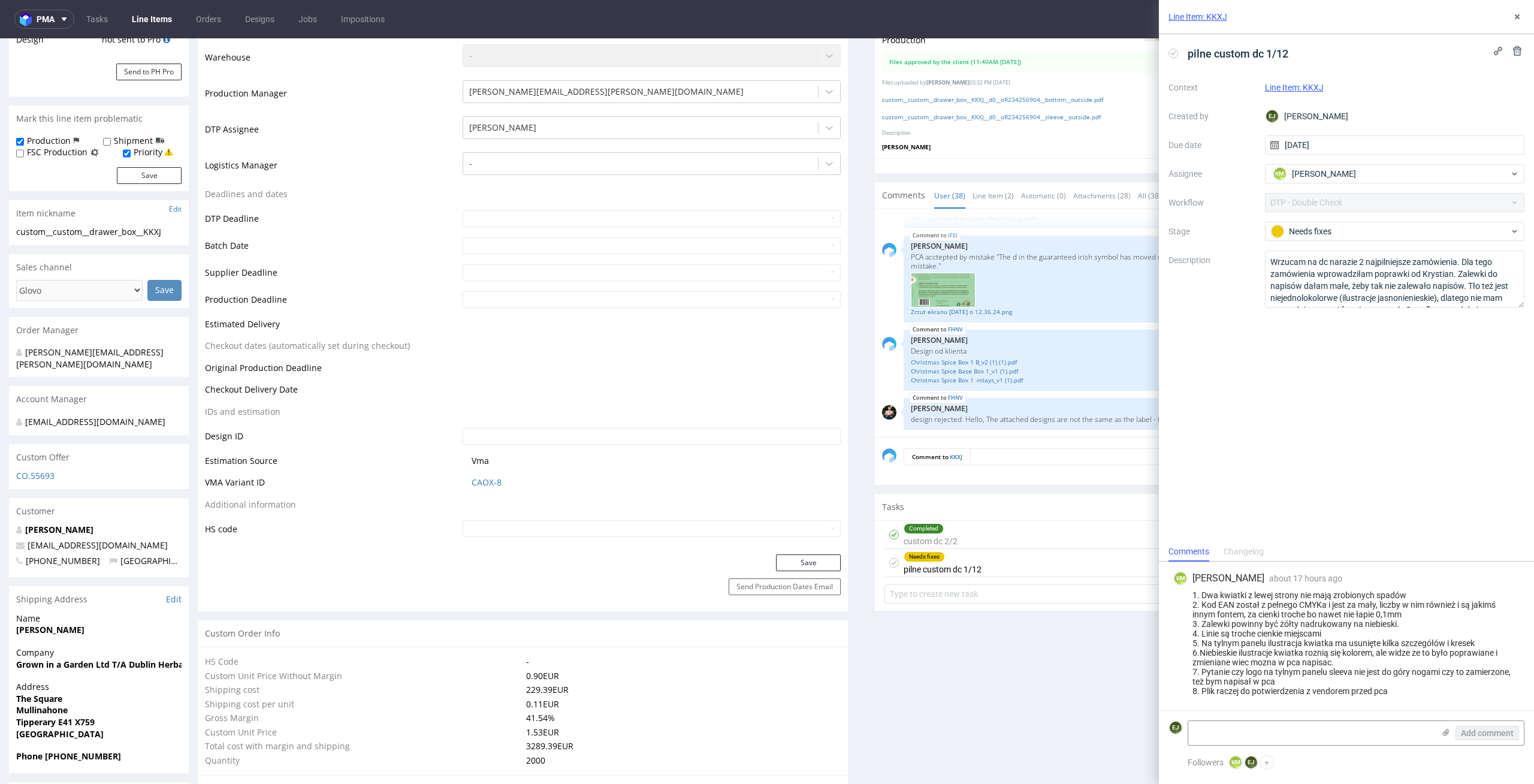
click at [1430, 697] on div "KM Karol Markowski about 17 hours ago 10th Sep 2025, 17:08 1. Dwa kwiatki z lew…" at bounding box center [1346, 636] width 356 height 148
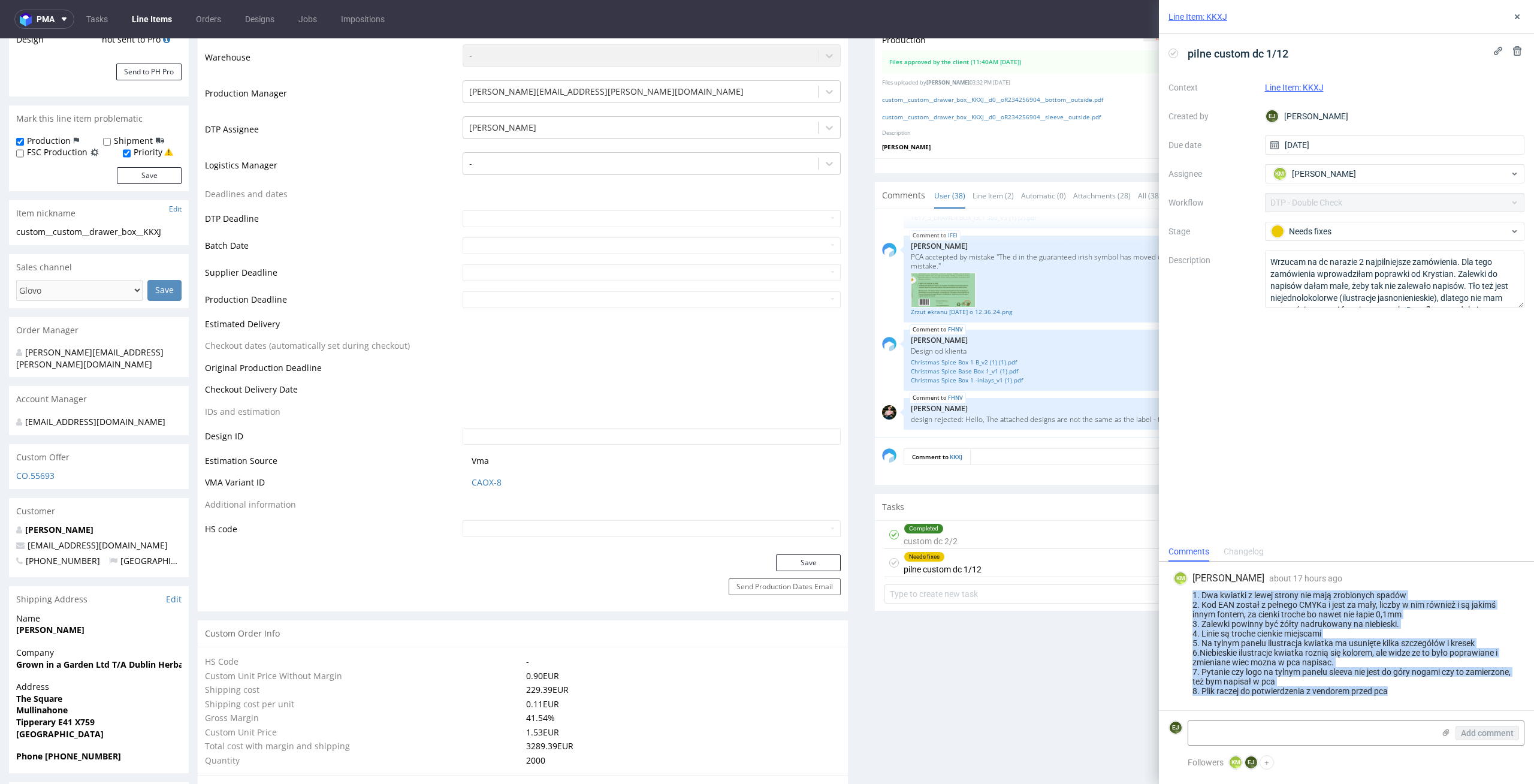
drag, startPoint x: 1398, startPoint y: 696, endPoint x: 1165, endPoint y: 592, distance: 255.2
click at [1165, 592] on div "KM Karol Markowski about 17 hours ago 10th Sep 2025, 17:08 1. Dwa kwiatki z lew…" at bounding box center [1347, 636] width 375 height 148
copy div "1. Dwa kwiatki z lewej strony nie mają zrobionych spadów 2. Kod EAN został z pe…"
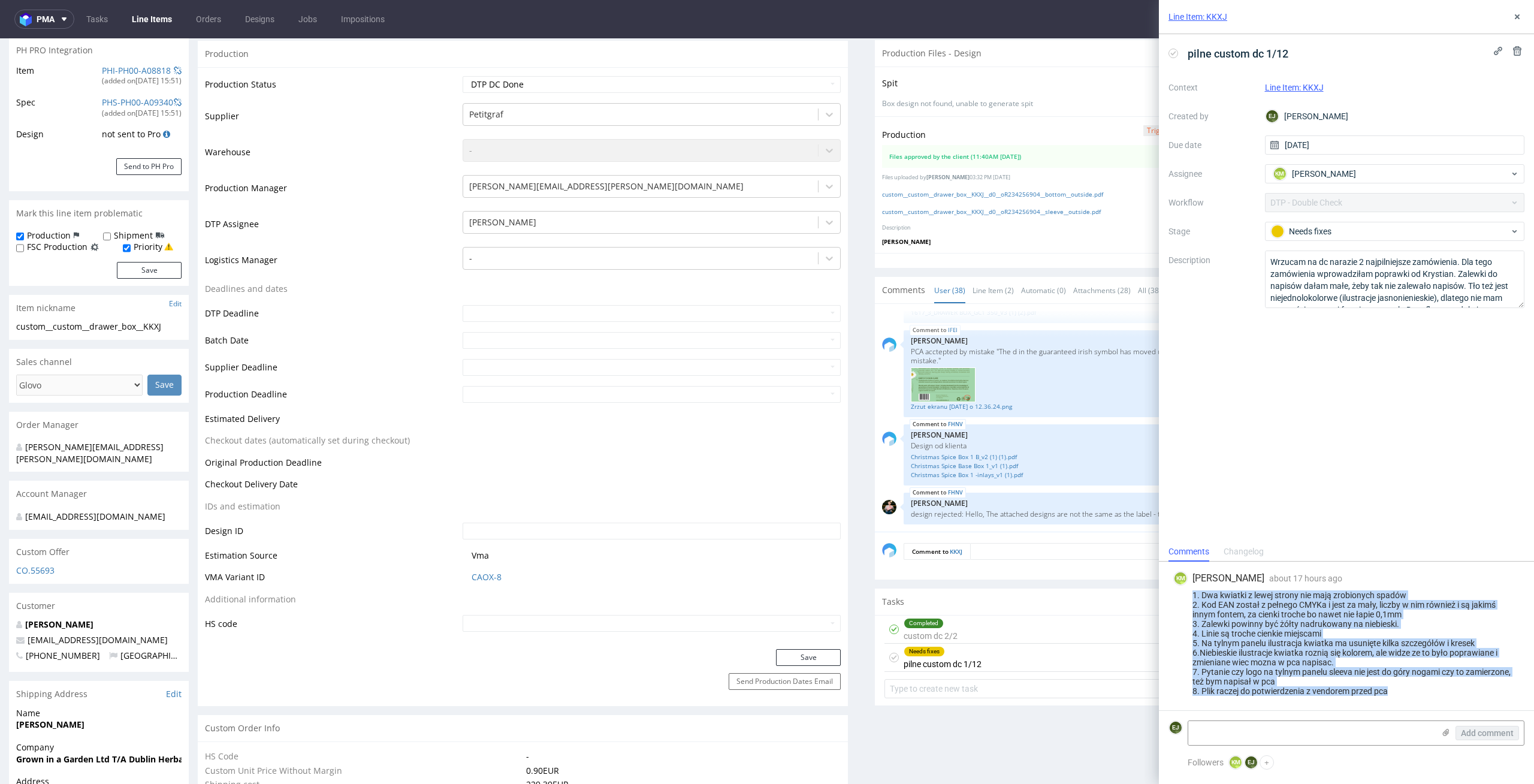
scroll to position [138, 0]
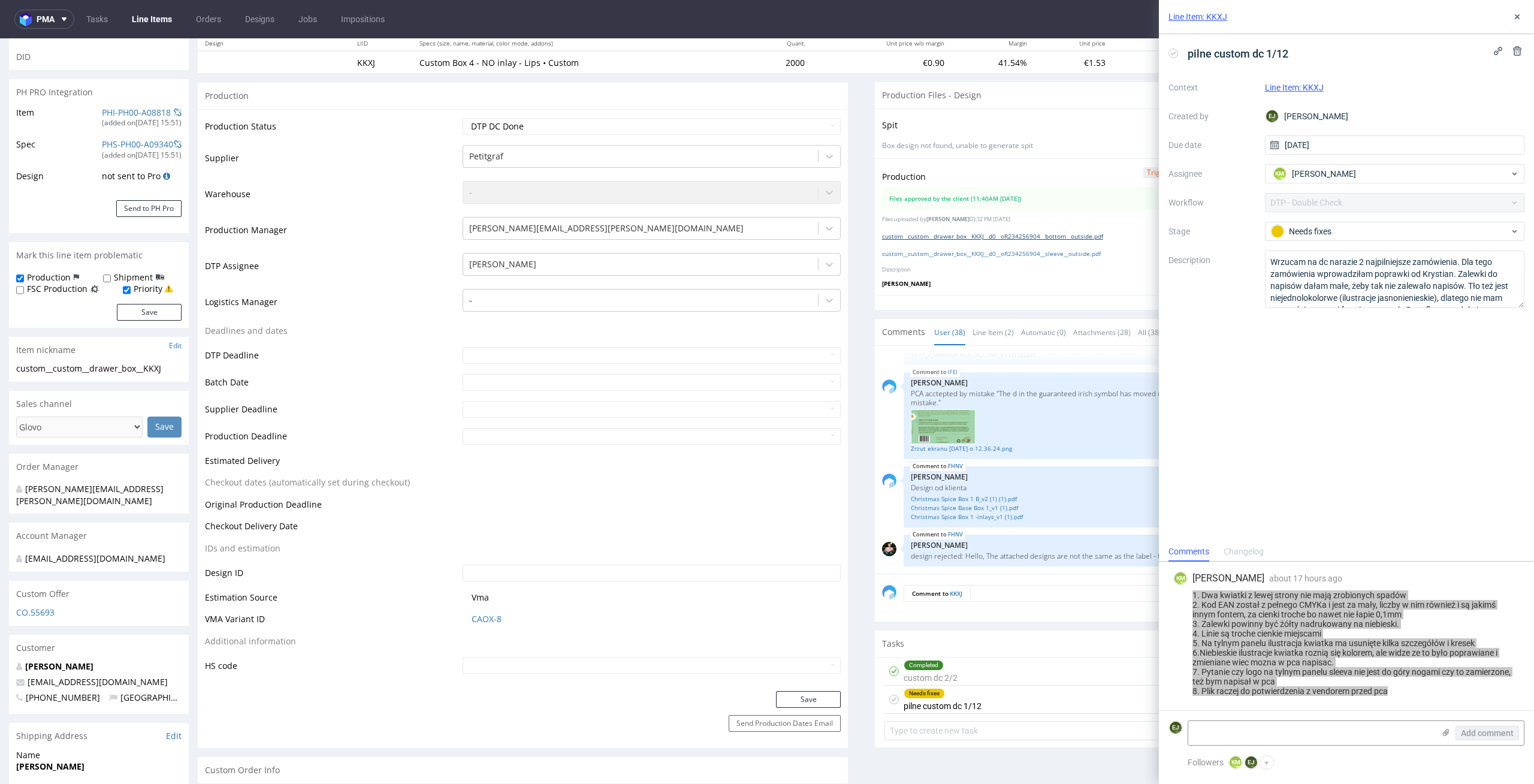
click at [995, 238] on link "custom__custom__drawer_box__KKXJ__d0__oR234256904__bottom__outside.pdf" at bounding box center [993, 236] width 221 height 8
click at [995, 251] on link "custom__custom__drawer_box__KKXJ__d0__oR234256904__sleeve__outside.pdf" at bounding box center [992, 253] width 219 height 8
click at [913, 152] on div "Spit Spit request impossible Box design not found, unable to generate spit" at bounding box center [1200, 133] width 650 height 49
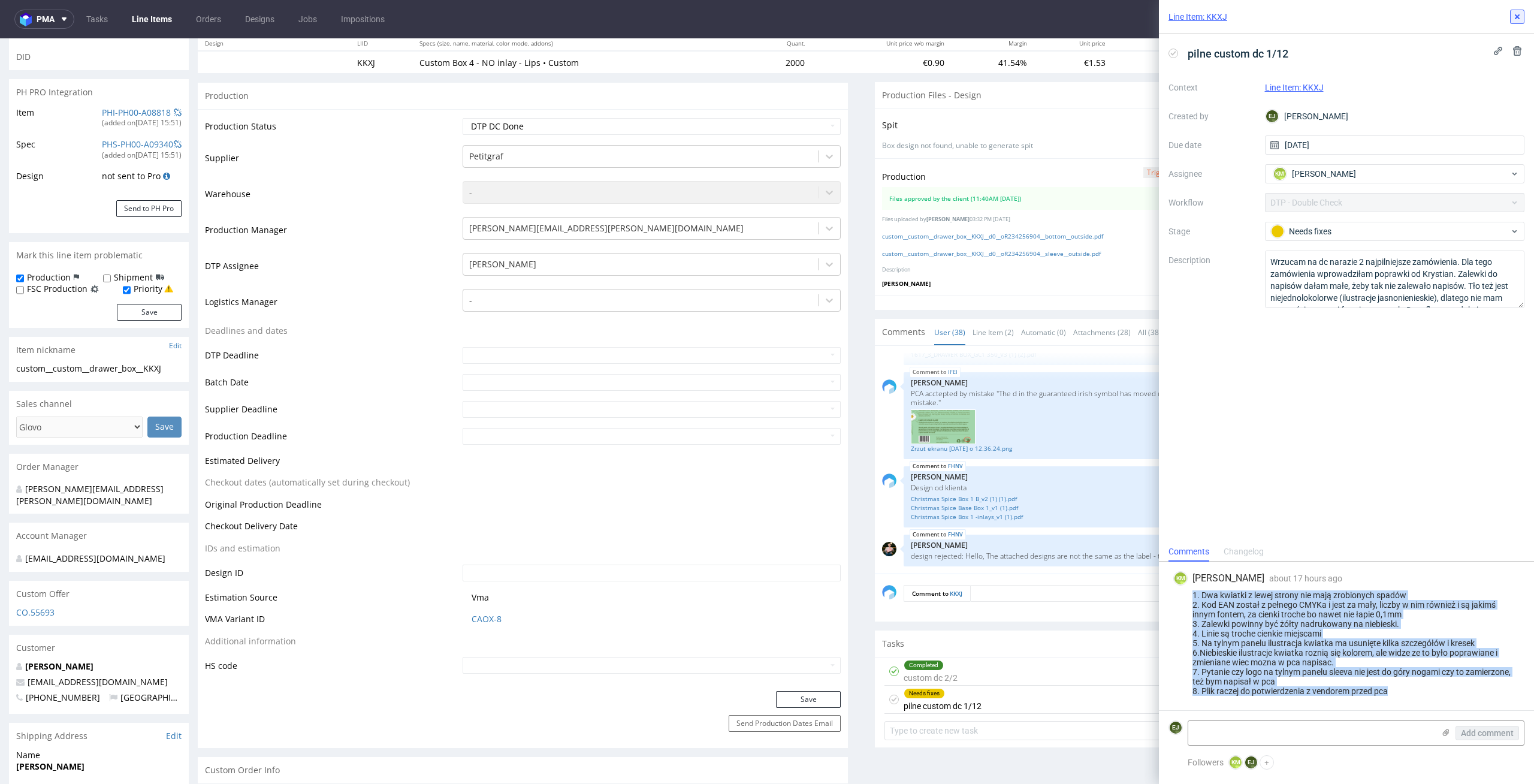
click at [1518, 17] on use at bounding box center [1518, 17] width 5 height 5
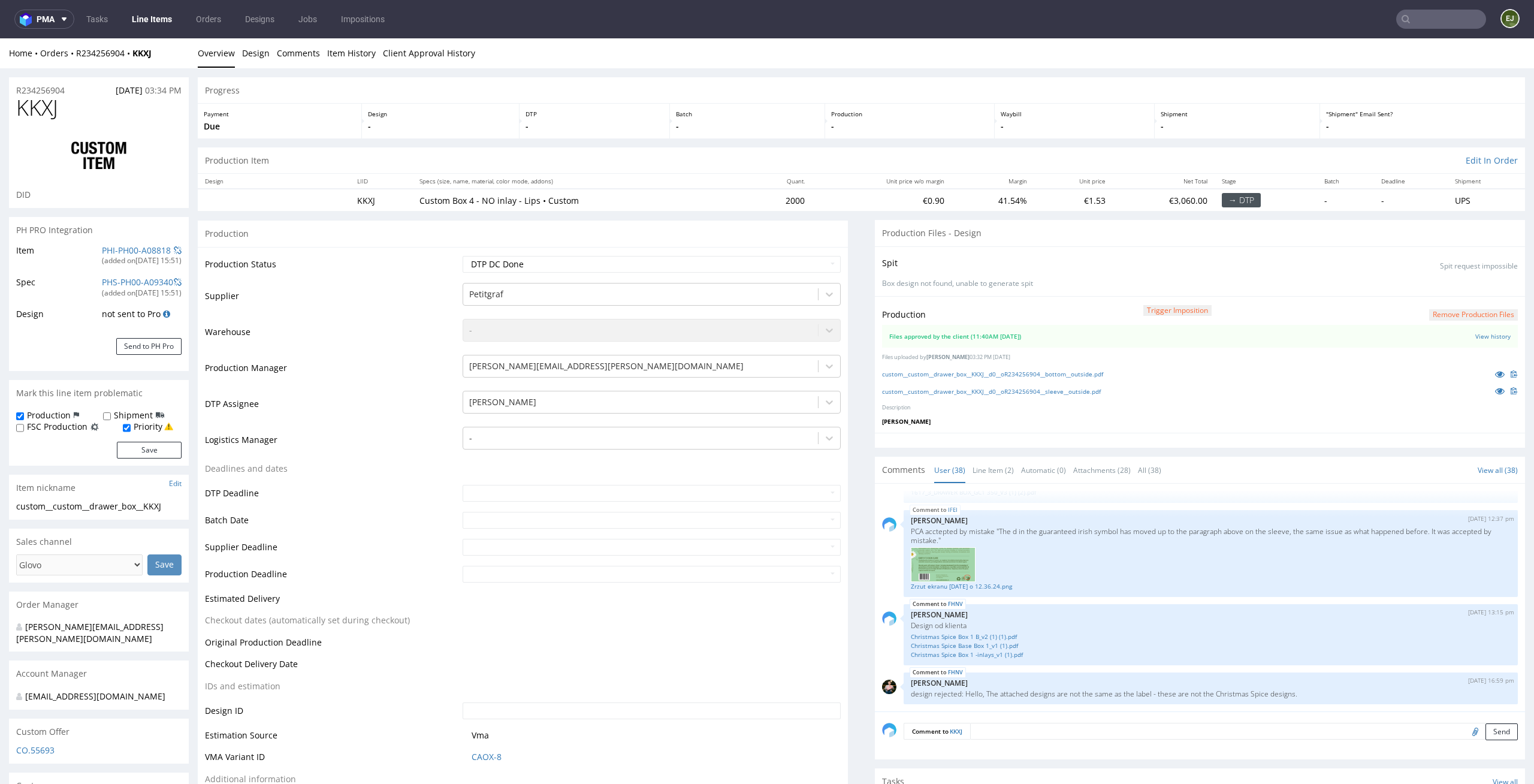
click at [841, 129] on p "-" at bounding box center [910, 127] width 157 height 12
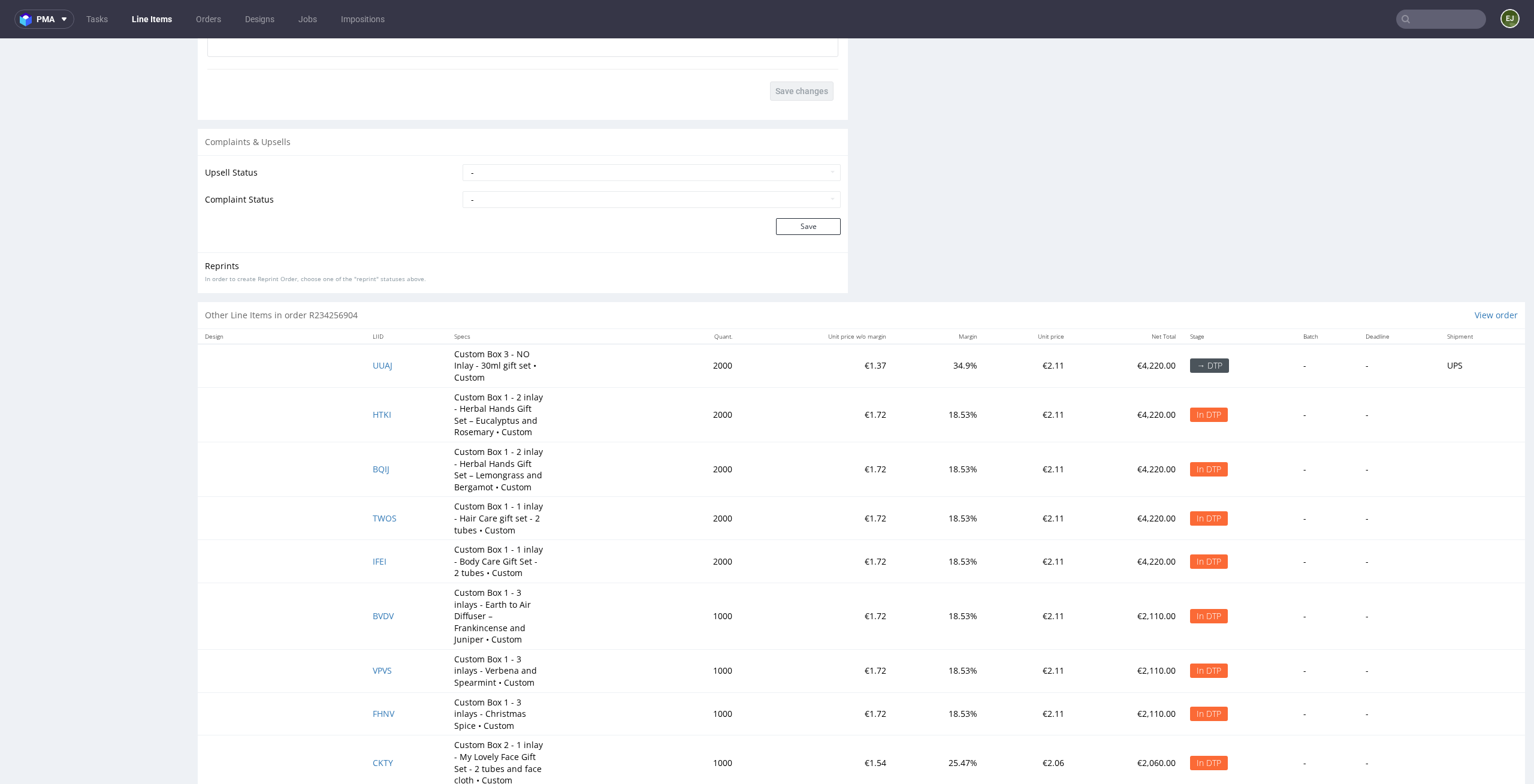
scroll to position [2303, 0]
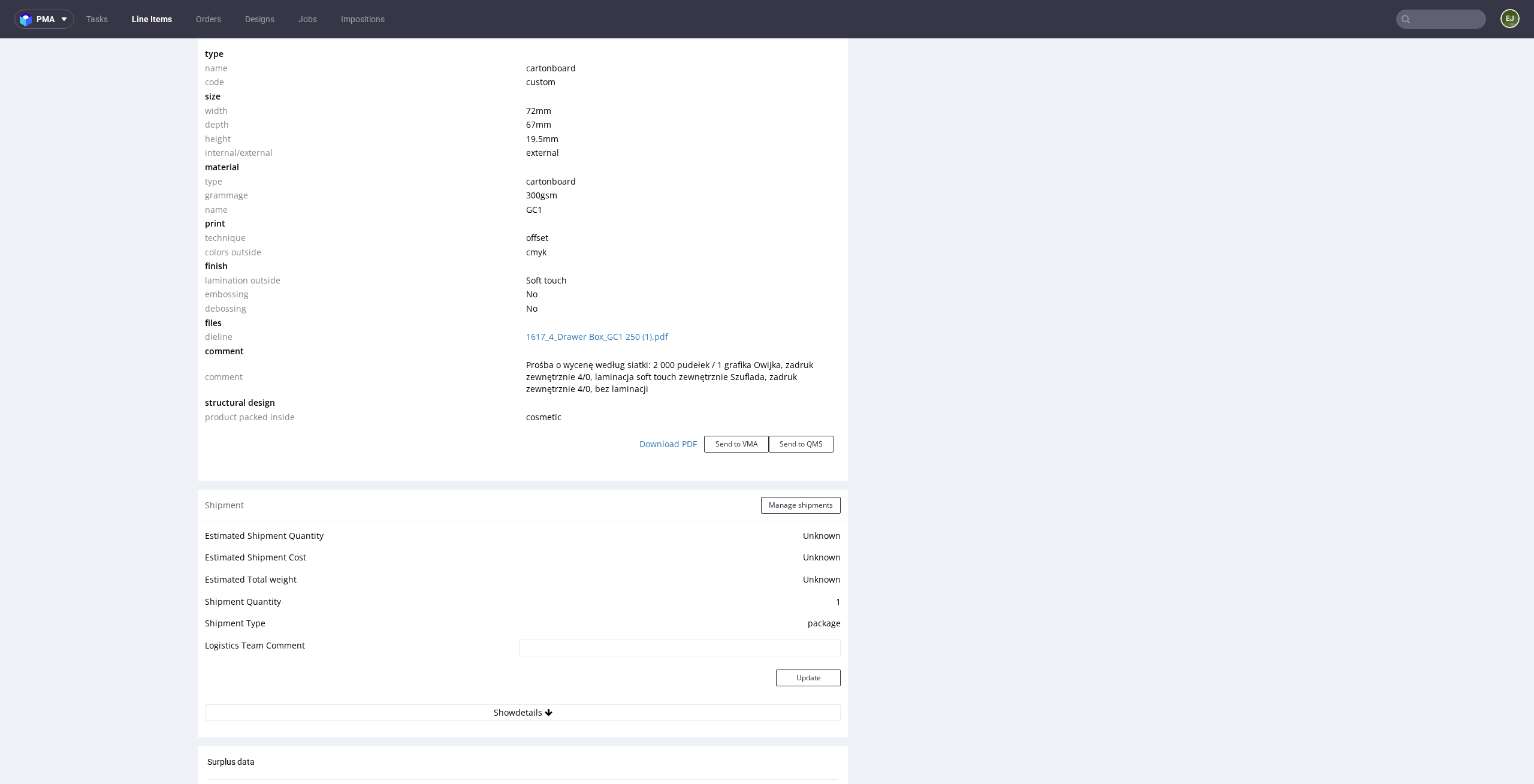
scroll to position [0, 0]
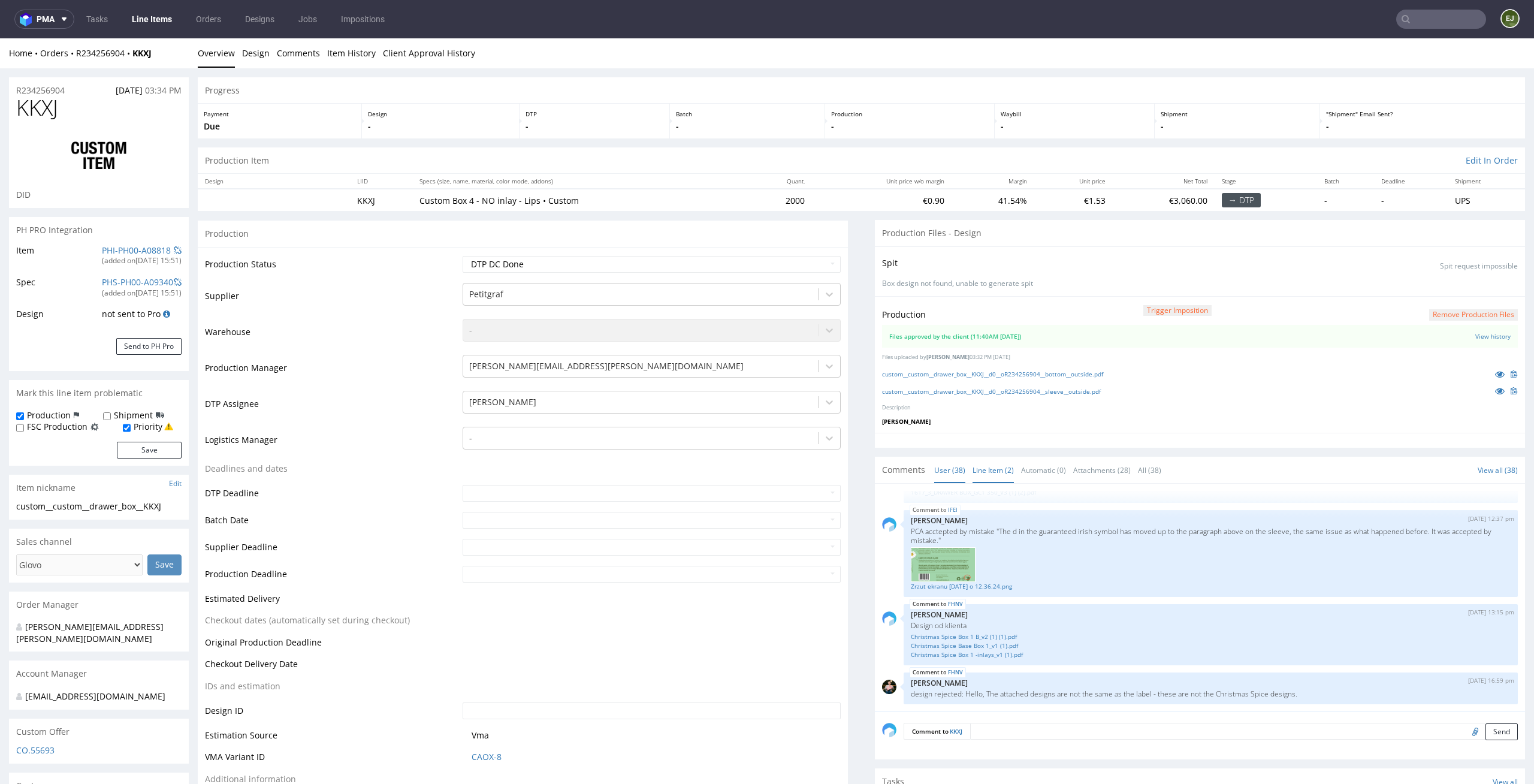
click at [989, 470] on link "Line Item (2)" at bounding box center [994, 470] width 42 height 26
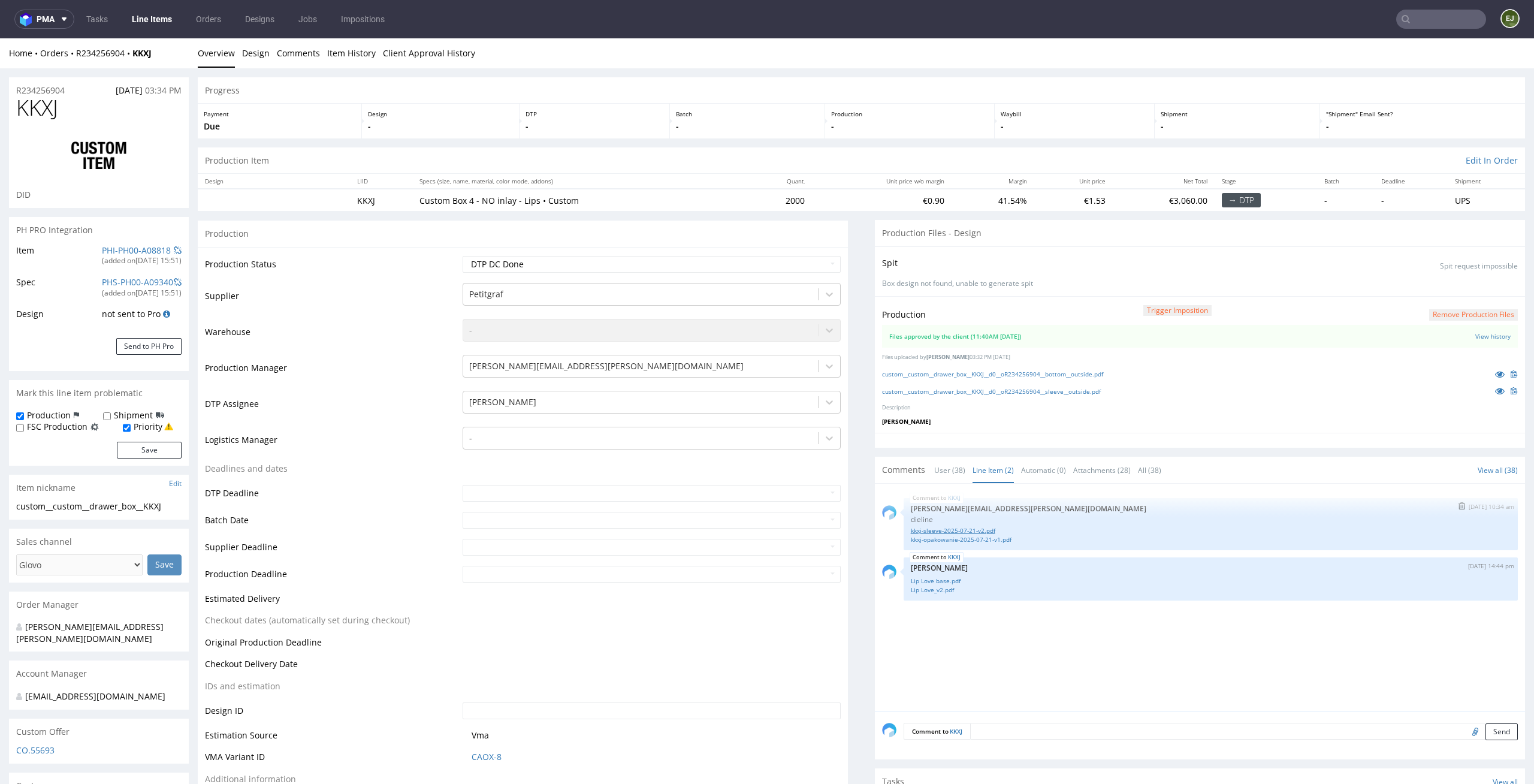
click at [966, 530] on link "kkxj-sleeve-2025-07-21-v2.pdf" at bounding box center [1211, 530] width 600 height 9
click at [925, 595] on link "Lip Love_v2.pdf" at bounding box center [1211, 590] width 600 height 9
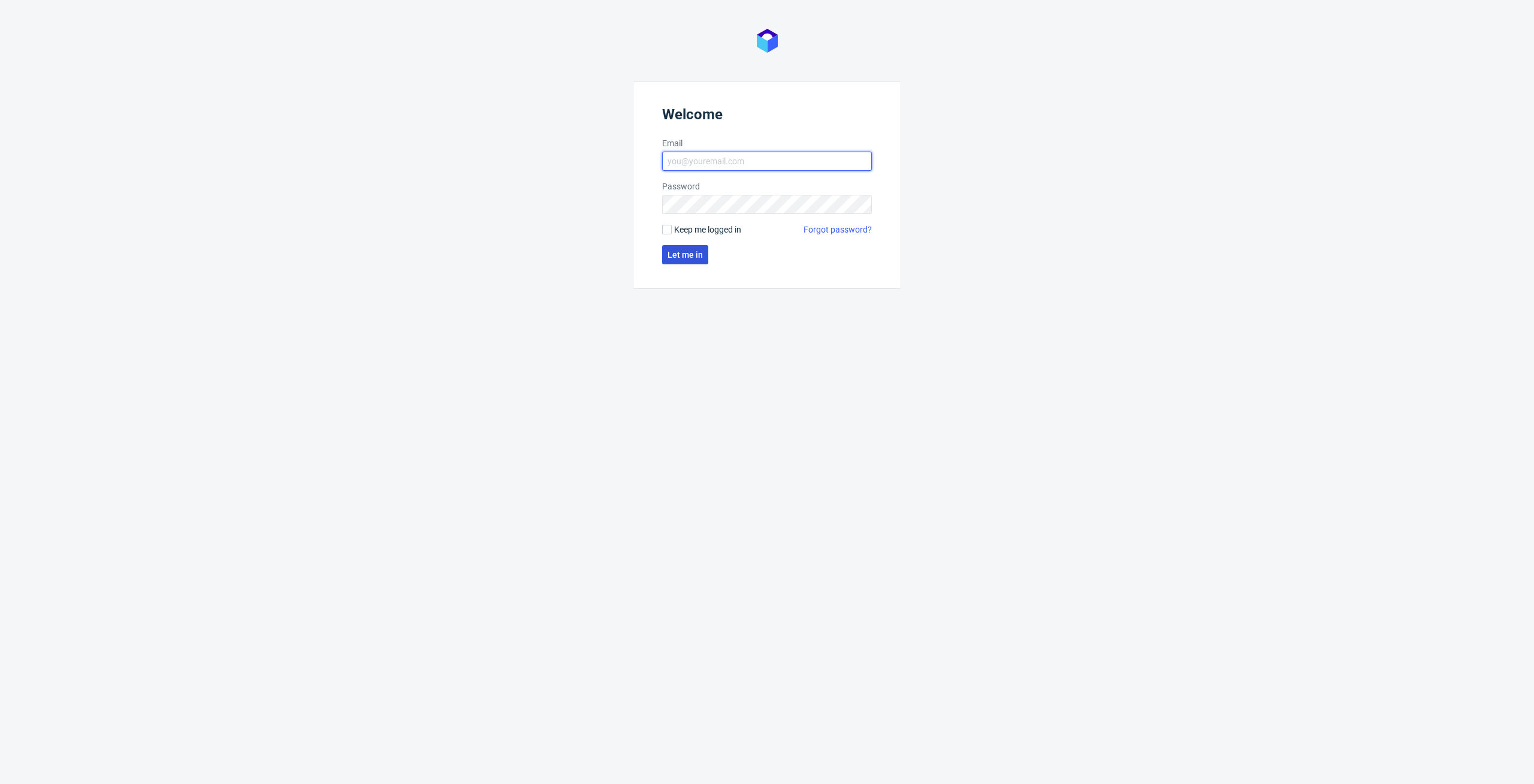
type input "[EMAIL_ADDRESS][DOMAIN_NAME]"
click at [677, 248] on button "Let me in" at bounding box center [685, 254] width 46 height 19
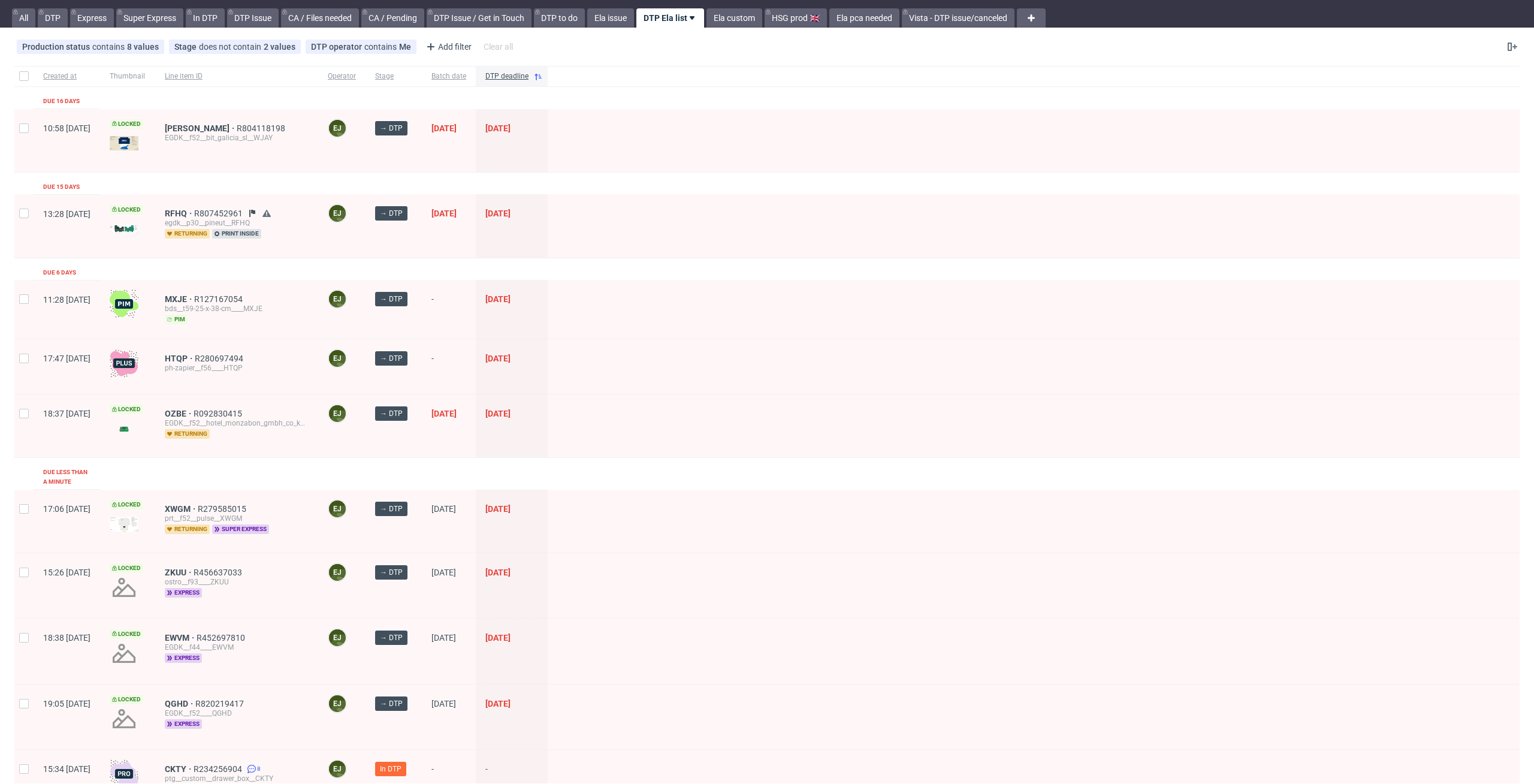
scroll to position [106, 0]
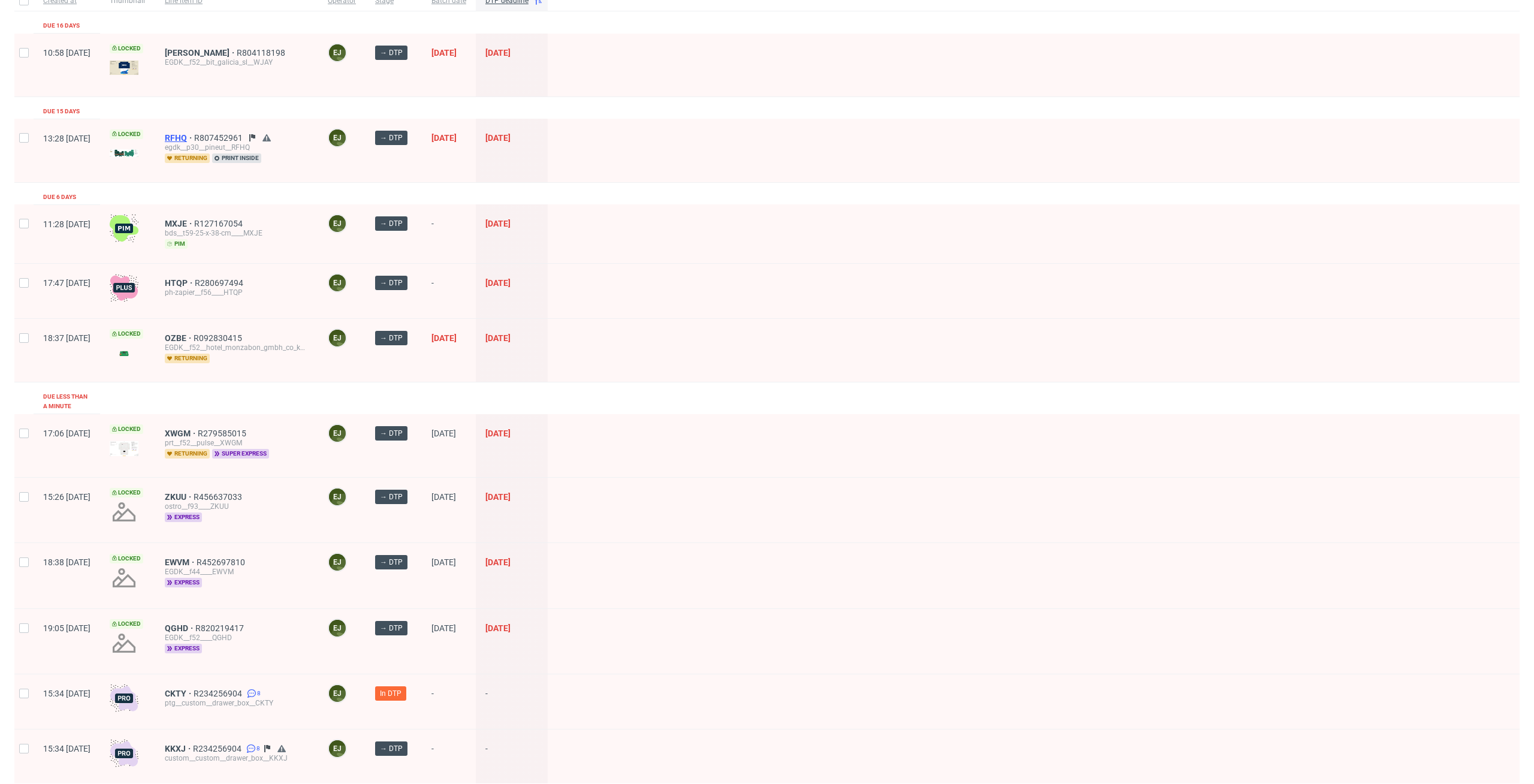
click at [194, 134] on span "RFHQ" at bounding box center [179, 138] width 30 height 10
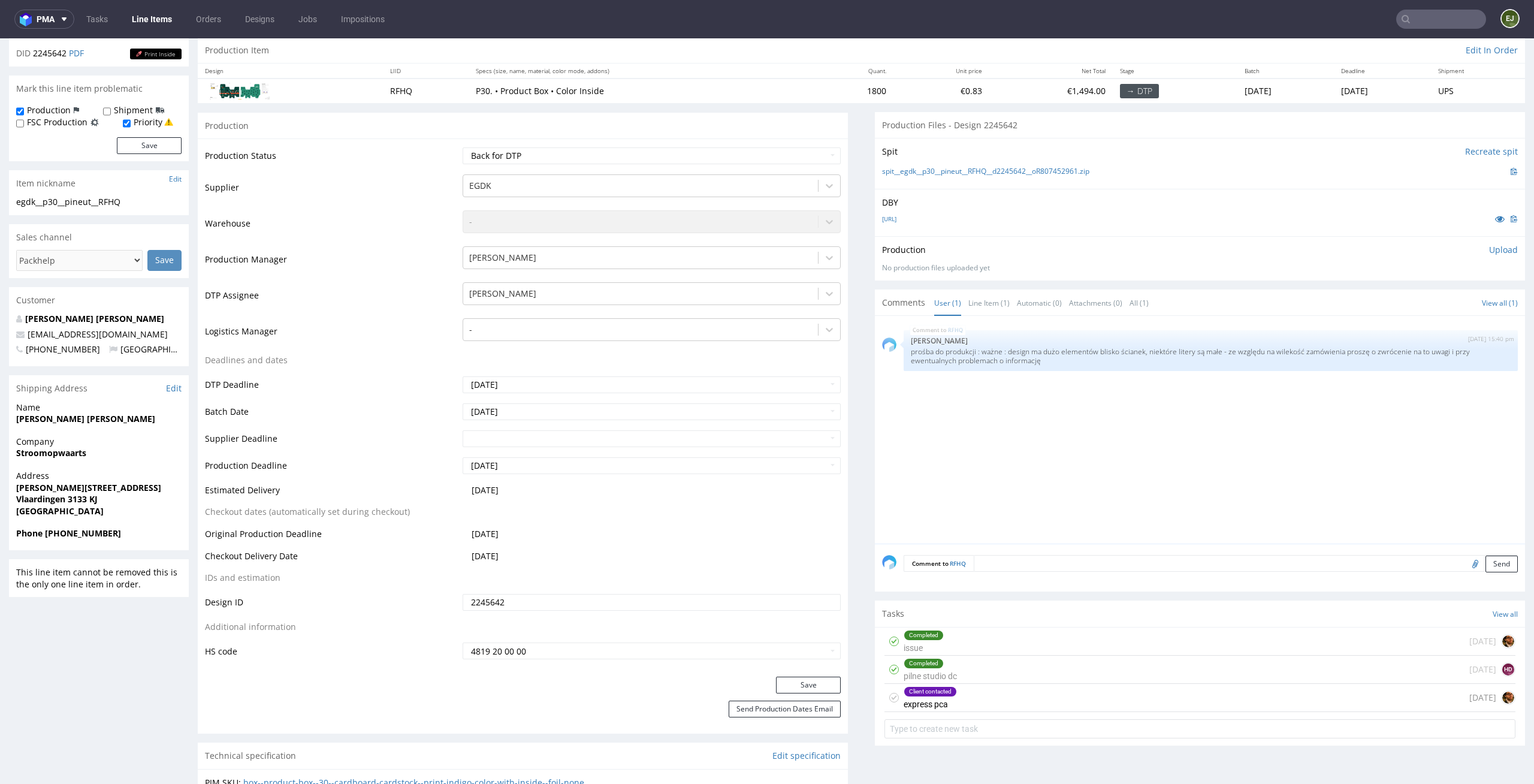
scroll to position [165, 0]
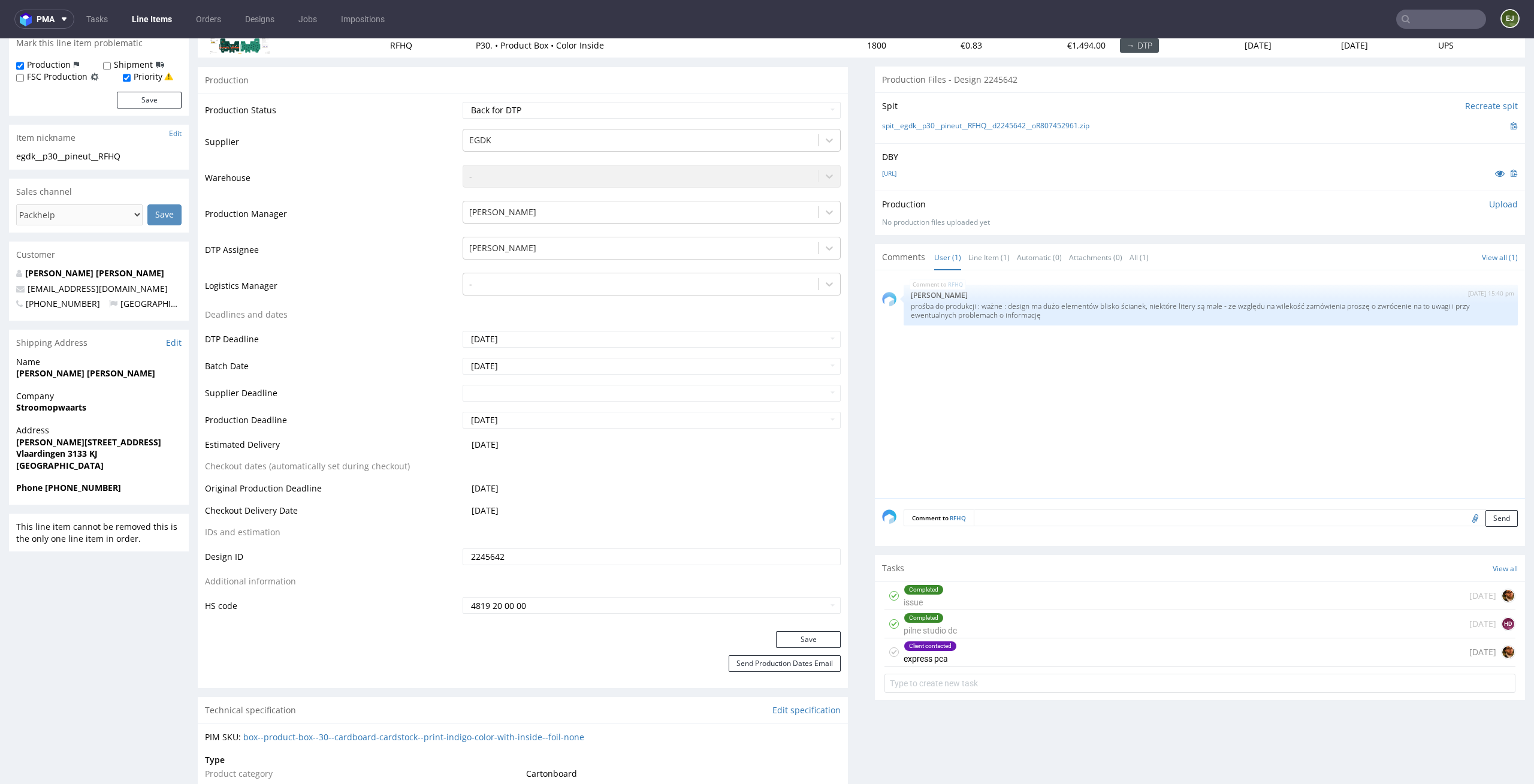
click at [968, 653] on div "Client contacted express pca 1 day ago" at bounding box center [1200, 652] width 631 height 28
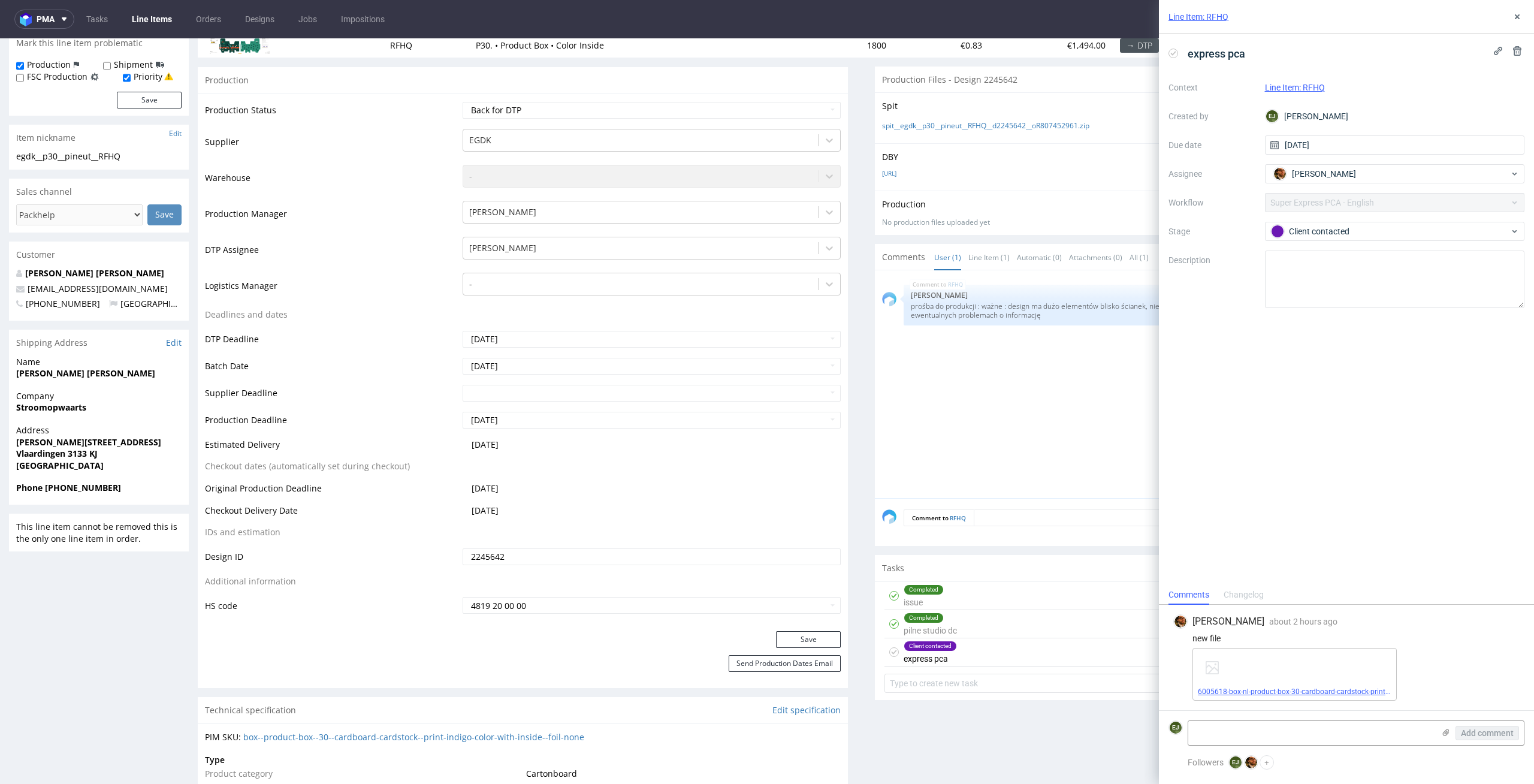
click at [1226, 695] on link "6005618-box-nl-product-box-30-cardboard-cardstock-print-indigo-color-with-insid…" at bounding box center [1375, 692] width 355 height 8
click at [1077, 503] on div "Comment to RFHQ Send" at bounding box center [1200, 522] width 650 height 48
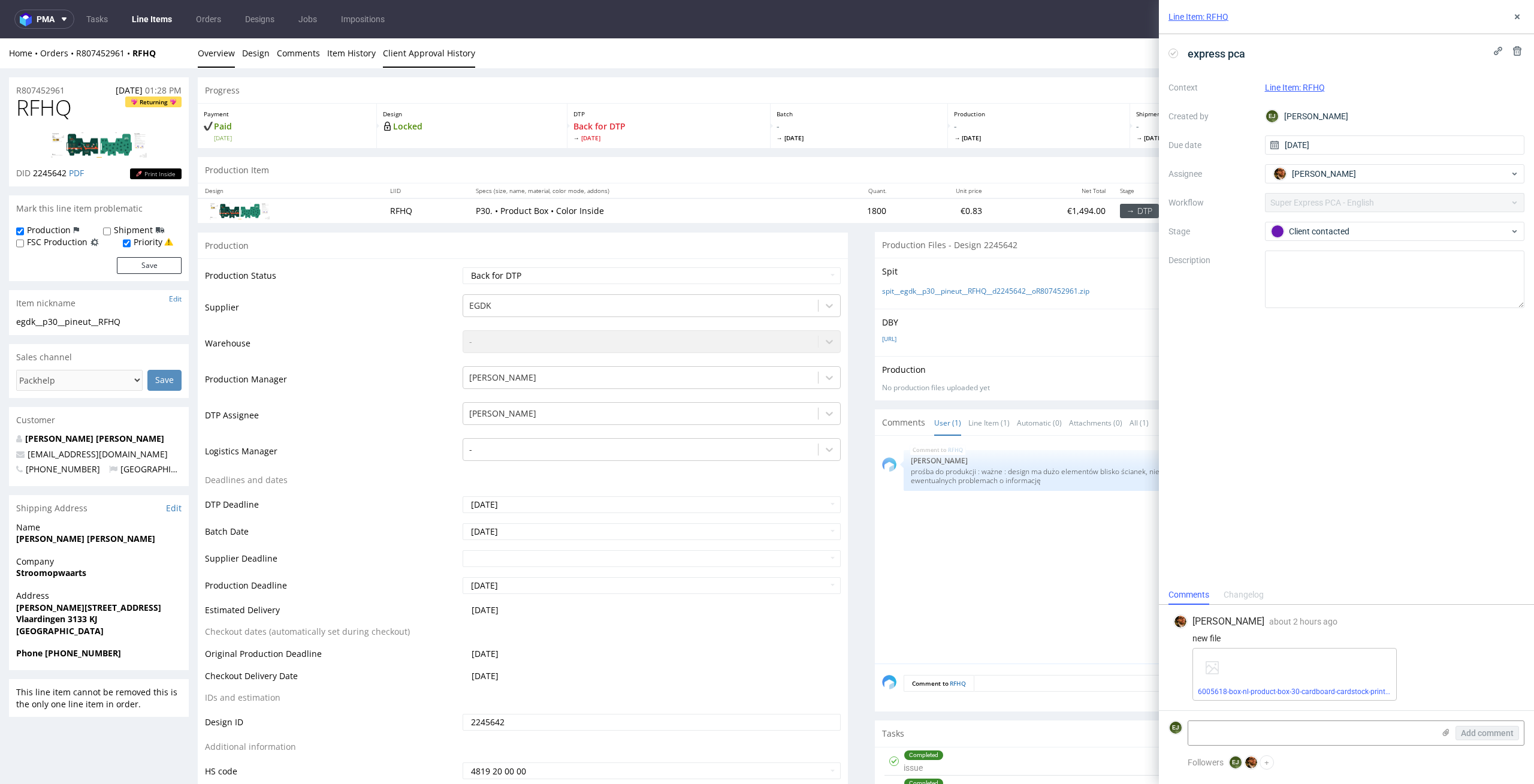
click at [435, 50] on link "Client Approval History" at bounding box center [429, 53] width 92 height 30
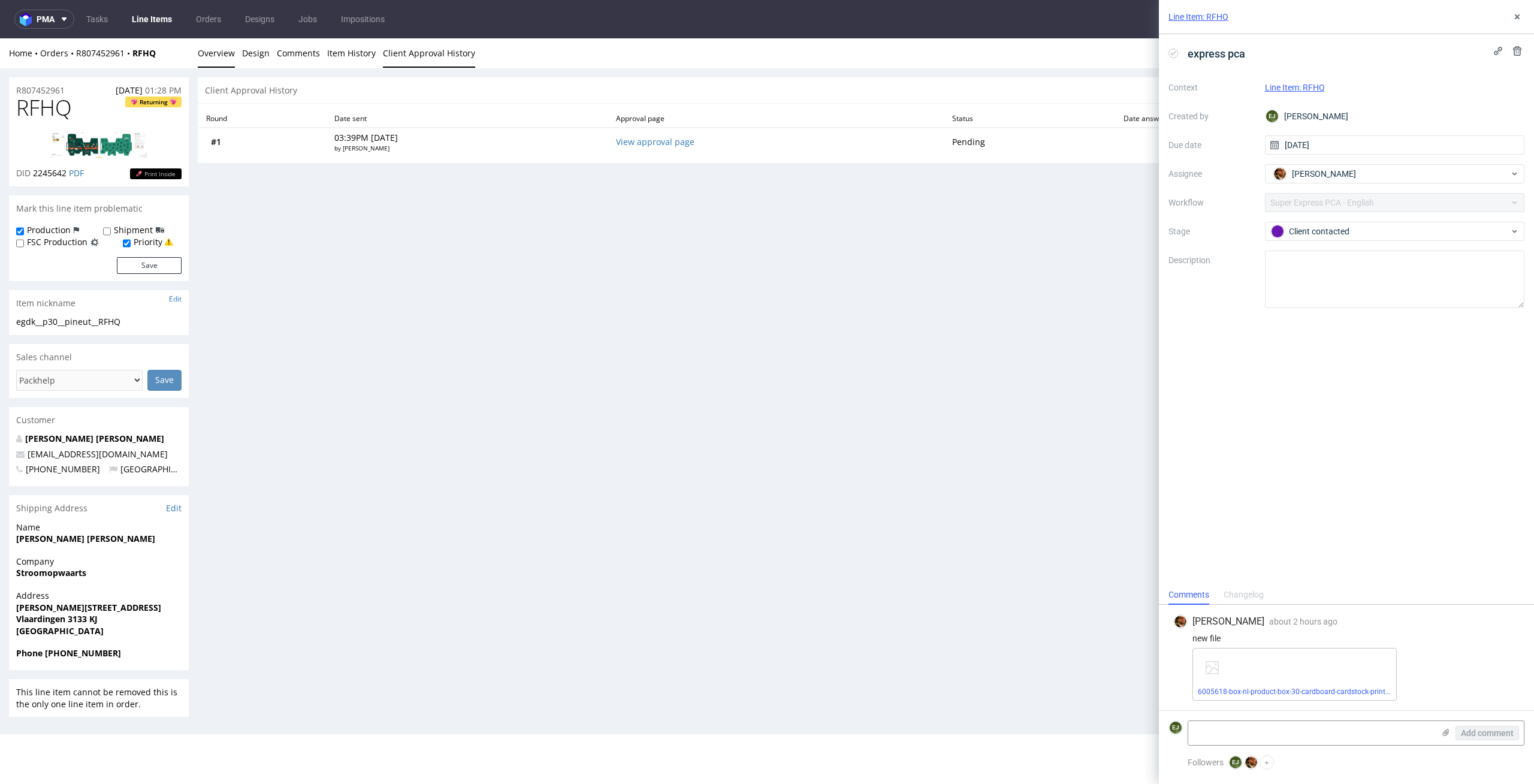
click at [218, 55] on link "Overview" at bounding box center [217, 53] width 37 height 30
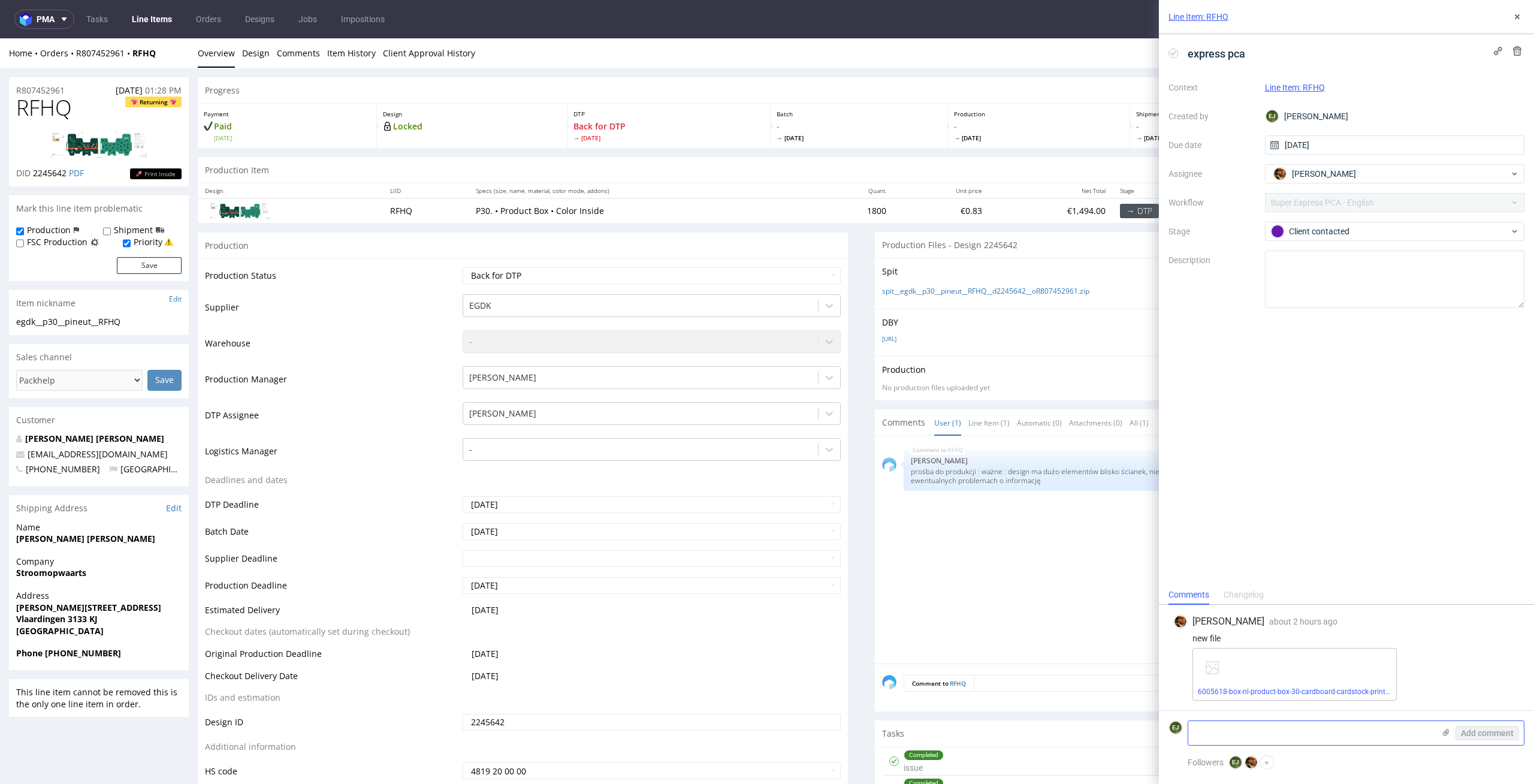
click at [1212, 735] on textarea at bounding box center [1311, 733] width 246 height 24
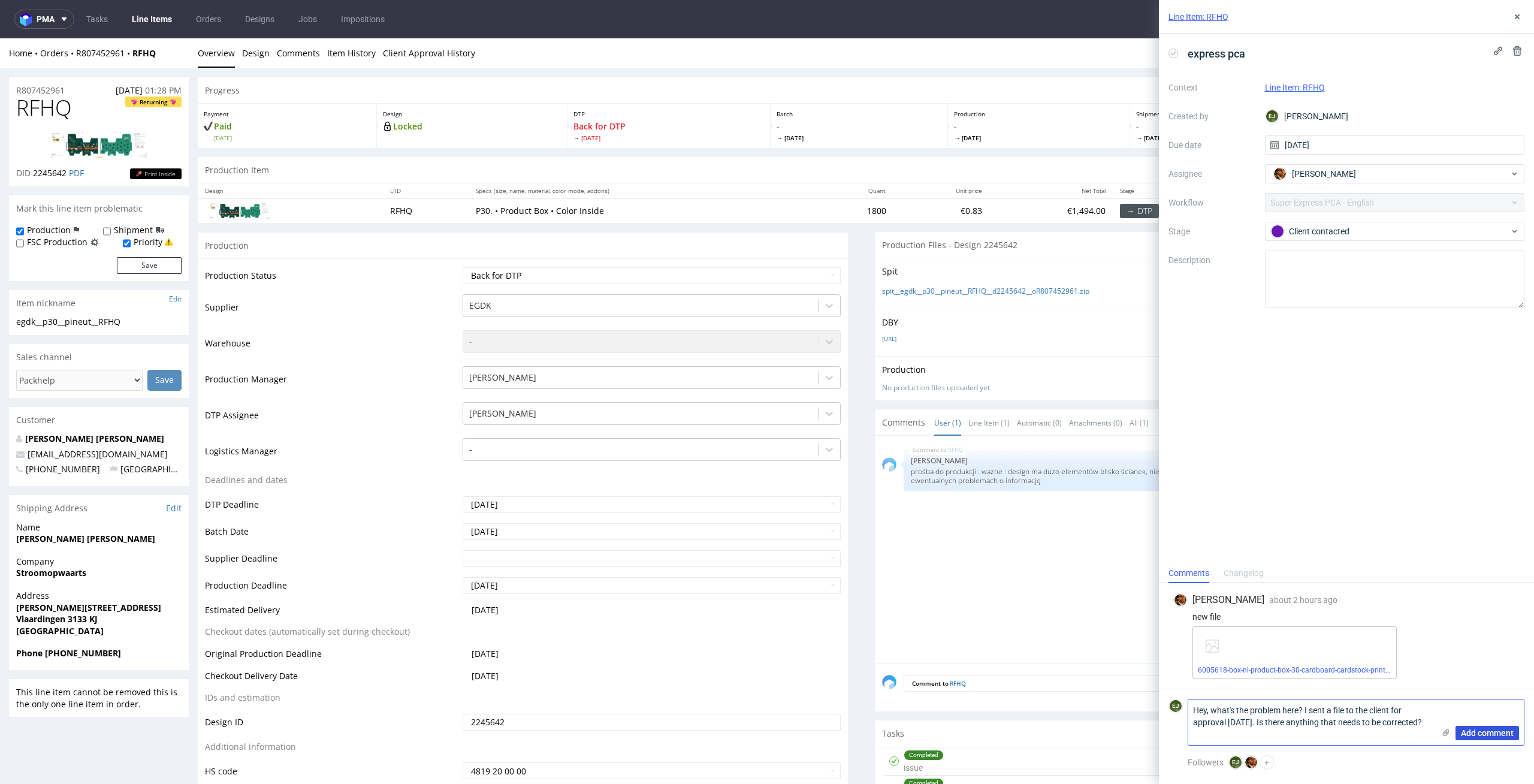
type textarea "Hey, what's the problem here? I sent a file to the client for approval yesterda…"
click at [1503, 733] on span "Add comment" at bounding box center [1487, 733] width 52 height 8
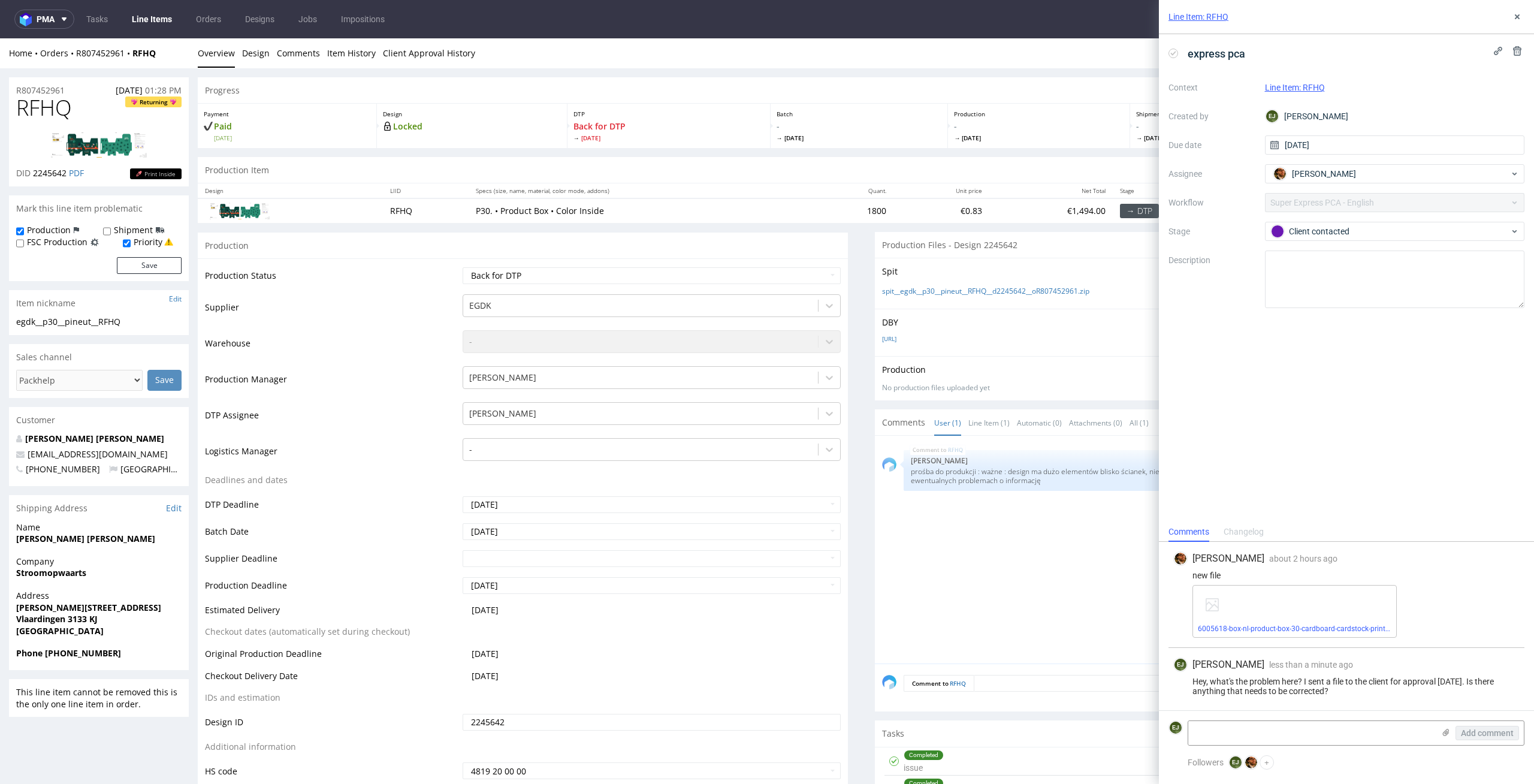
click at [1420, 241] on div "Context Line Item: RFHQ Created by EJ Elżbieta Jelińska Due date 10/09/2025 Ass…" at bounding box center [1346, 193] width 356 height 230
click at [1428, 231] on div "Client contacted" at bounding box center [1390, 232] width 238 height 13
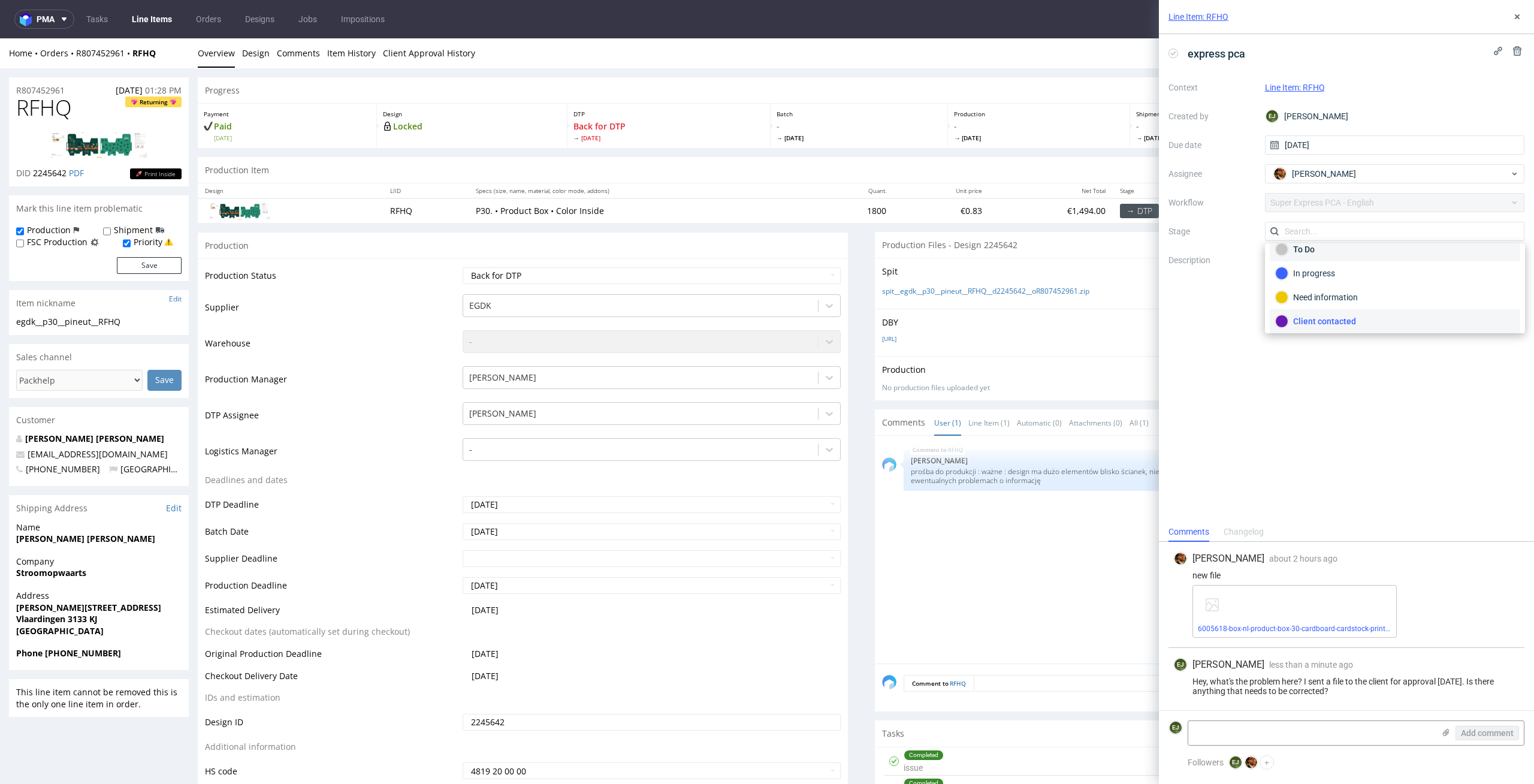
click at [1425, 248] on div "To Do" at bounding box center [1395, 249] width 239 height 13
click at [773, 275] on select "Waiting for Artwork Waiting for Diecut Waiting for Mockup Waiting for DTP Waiti…" at bounding box center [652, 276] width 379 height 17
select select "dtp_issue"
click at [463, 267] on select "Waiting for Artwork Waiting for Diecut Waiting for Mockup Waiting for DTP Waiti…" at bounding box center [652, 276] width 379 height 17
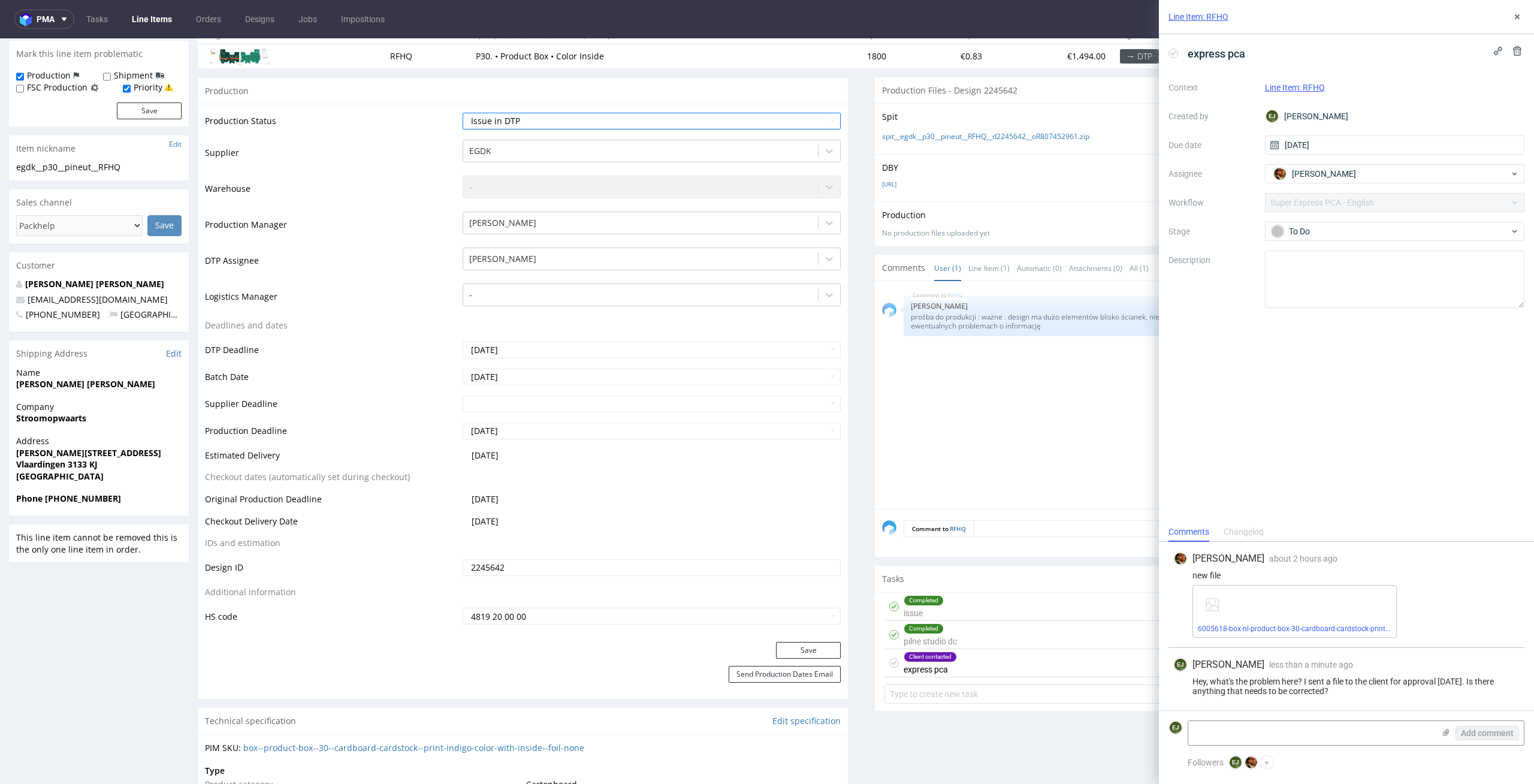
scroll to position [182, 0]
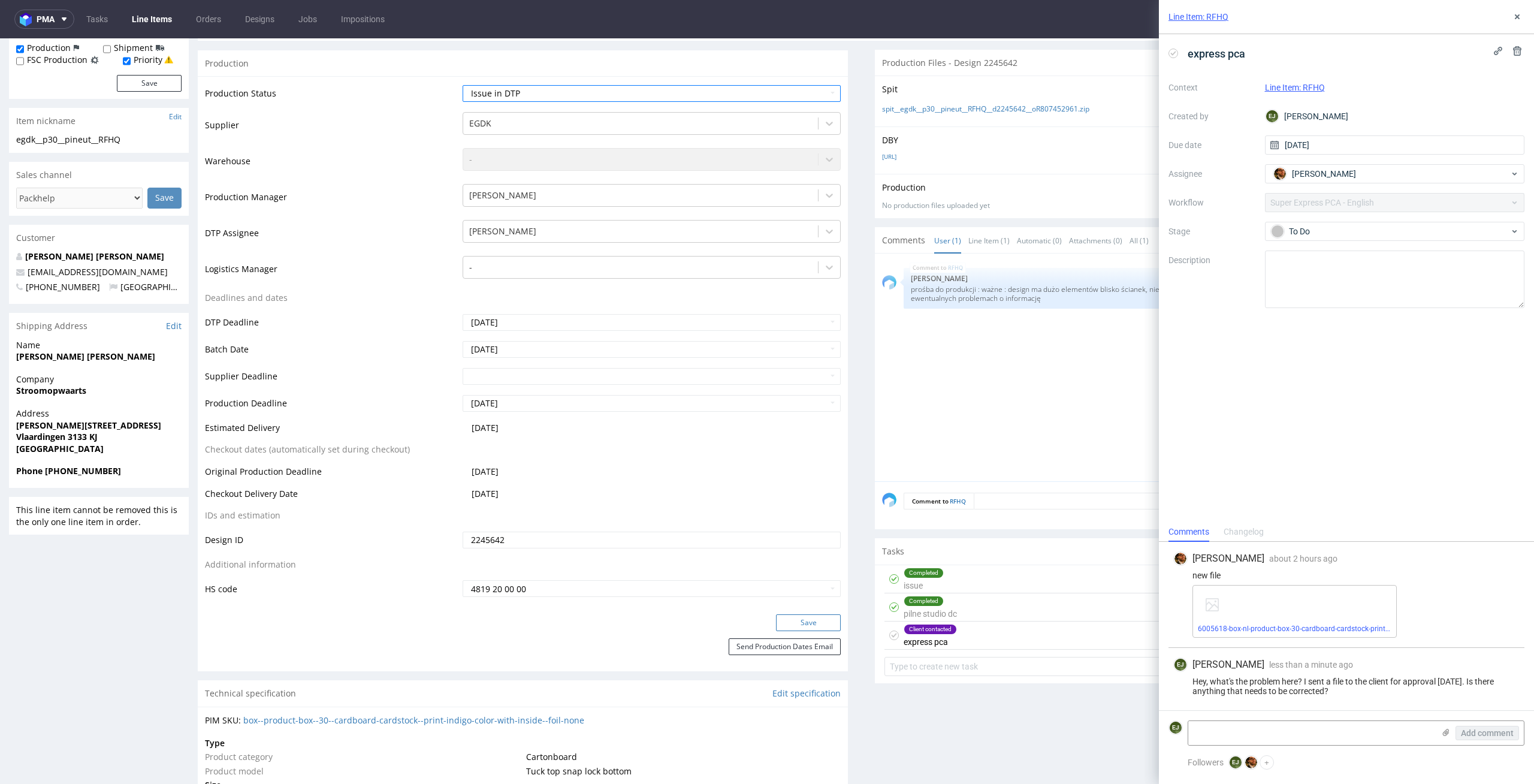
click at [812, 620] on button "Save" at bounding box center [808, 622] width 65 height 17
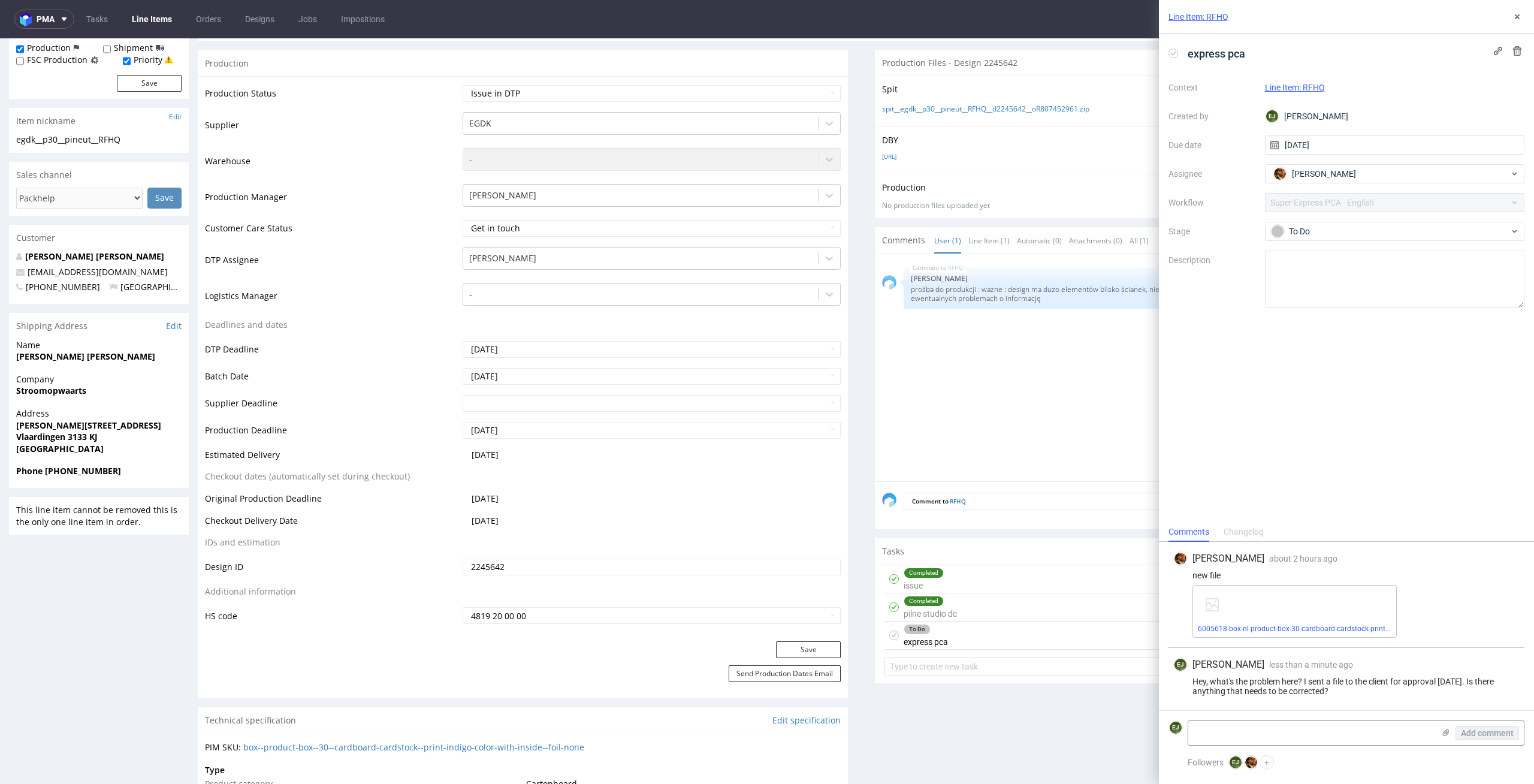
scroll to position [0, 0]
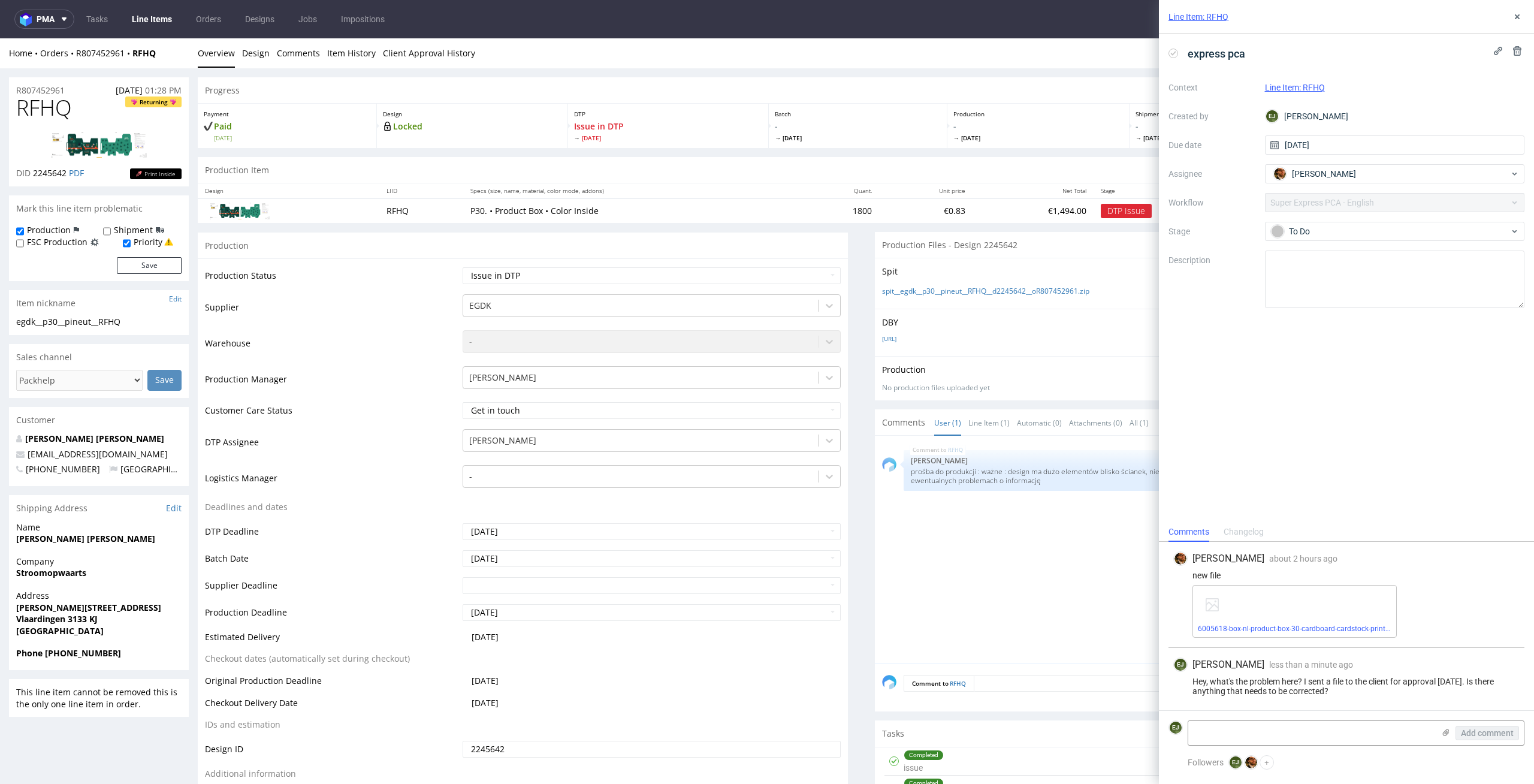
click at [160, 19] on link "Line Items" at bounding box center [152, 19] width 54 height 19
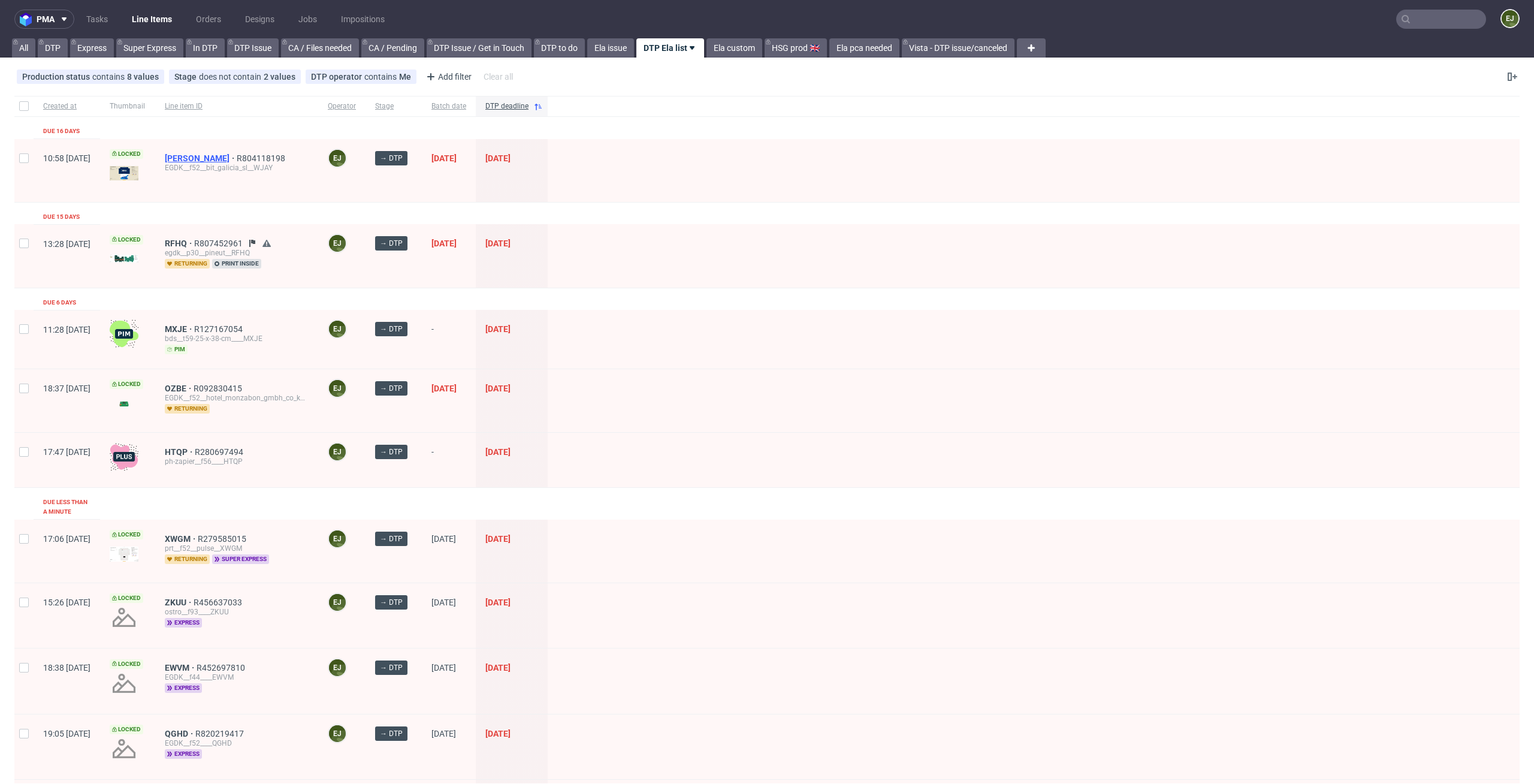
click at [208, 154] on span "[PERSON_NAME]" at bounding box center [200, 158] width 72 height 10
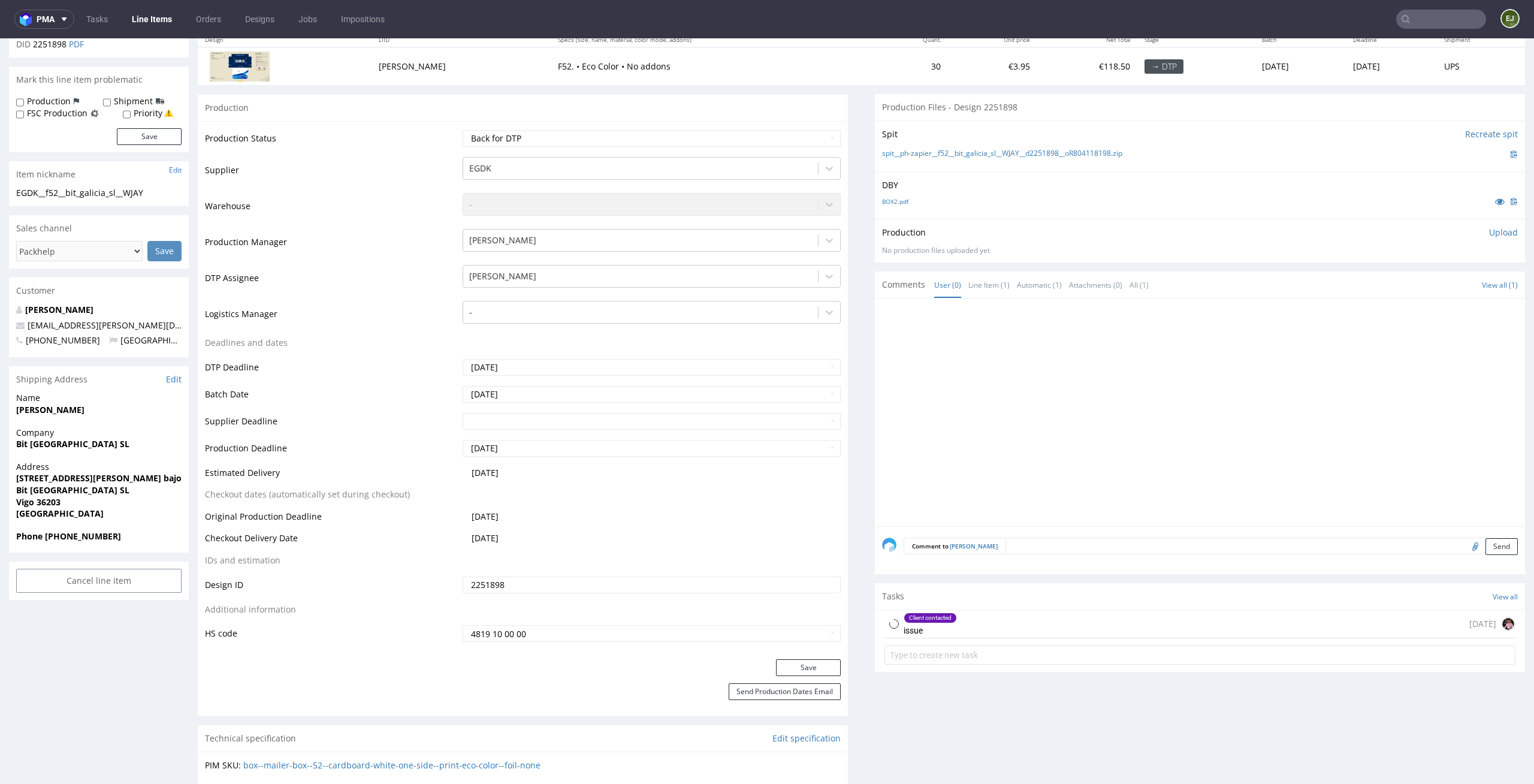
scroll to position [274, 0]
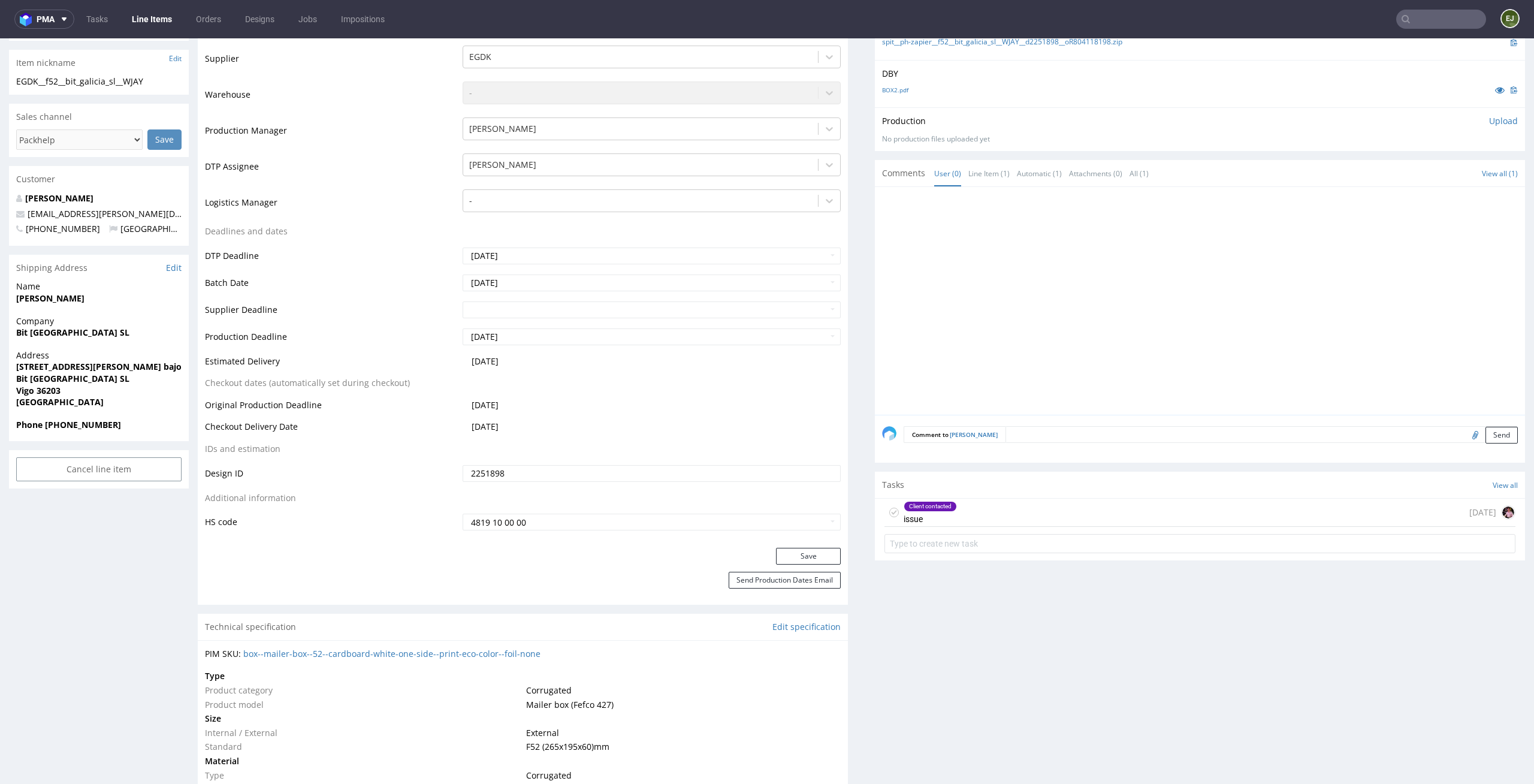
click at [1001, 529] on form at bounding box center [1200, 543] width 631 height 29
click at [1011, 499] on div "Client contacted issue 16 days ago" at bounding box center [1200, 513] width 631 height 28
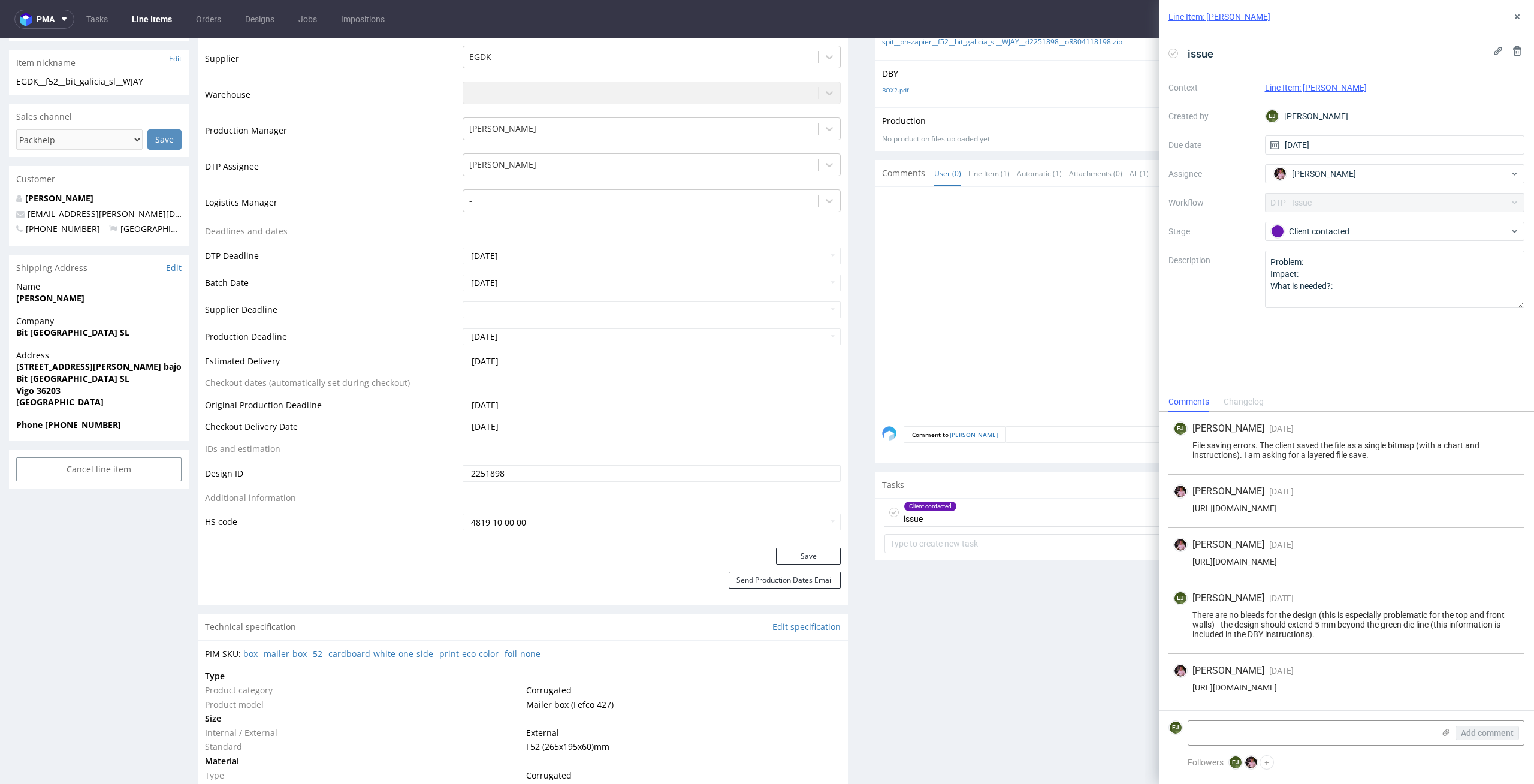
scroll to position [522, 0]
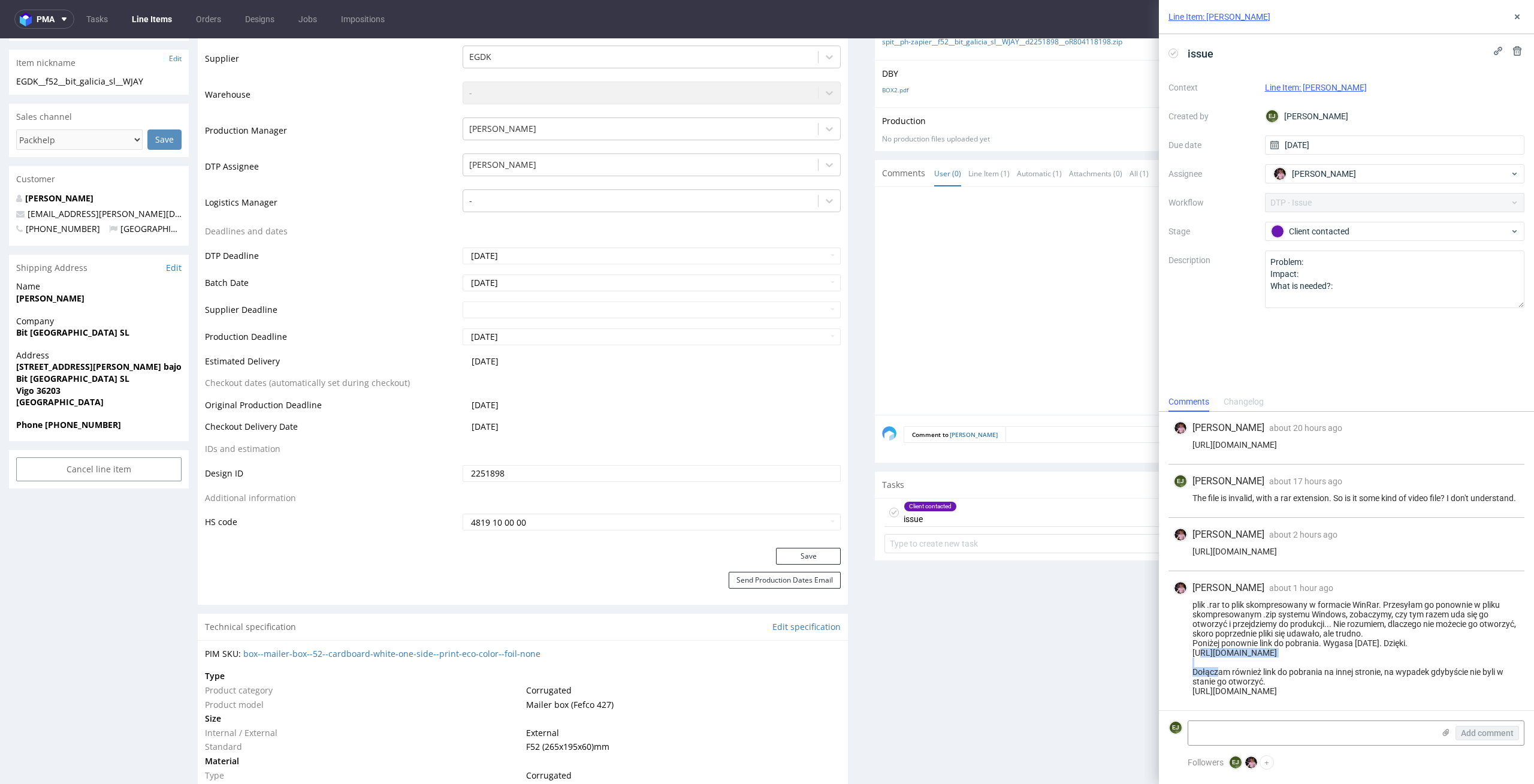
drag, startPoint x: 1308, startPoint y: 653, endPoint x: 1184, endPoint y: 655, distance: 124.0
click at [1184, 655] on div "plik .rar to plik skompresowany w formacie WinRar. Przesyłam go ponownie w plik…" at bounding box center [1346, 648] width 346 height 96
copy div "https://we.tl/t-sfdQUzgS64"
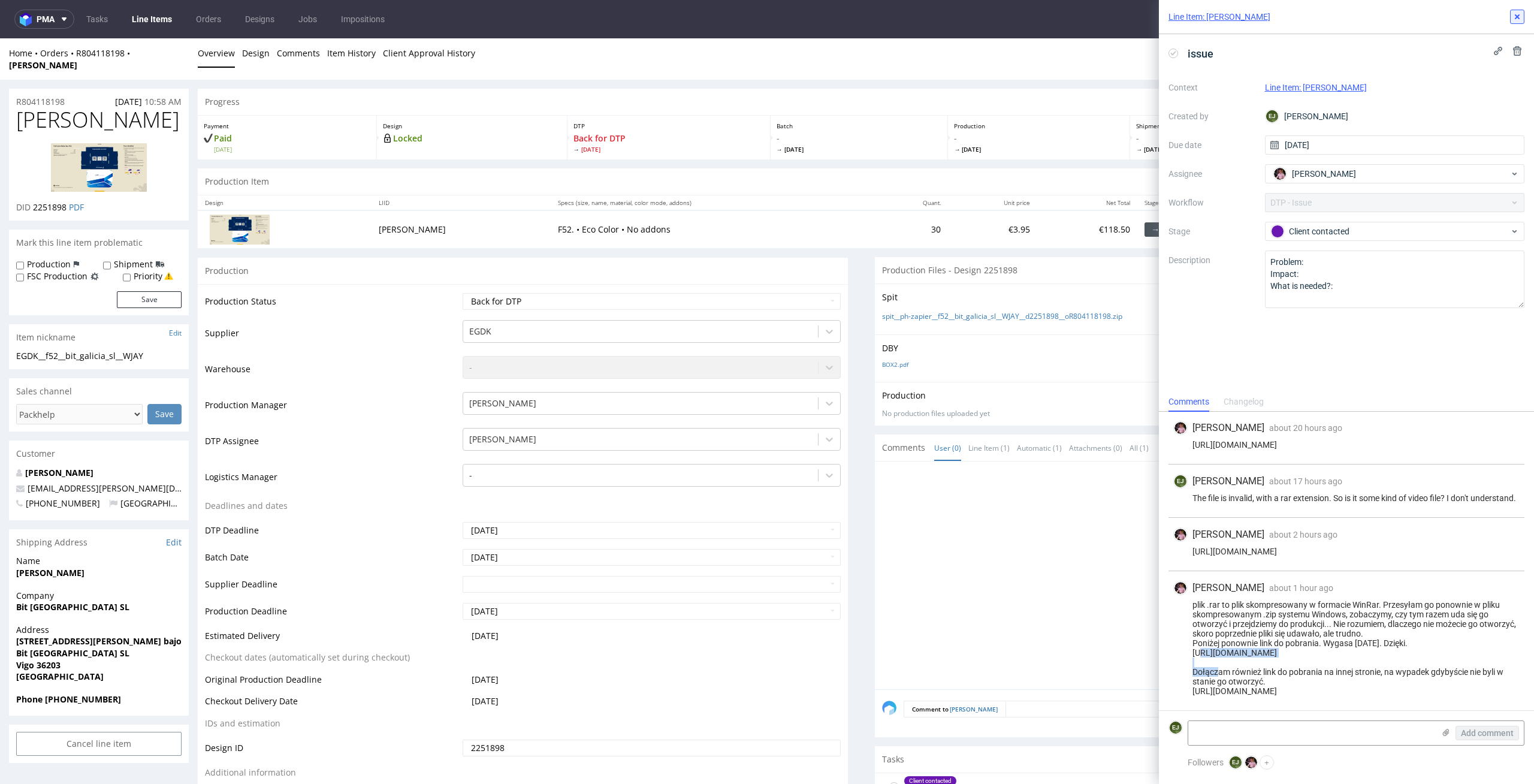
click at [1517, 10] on button at bounding box center [1518, 17] width 14 height 14
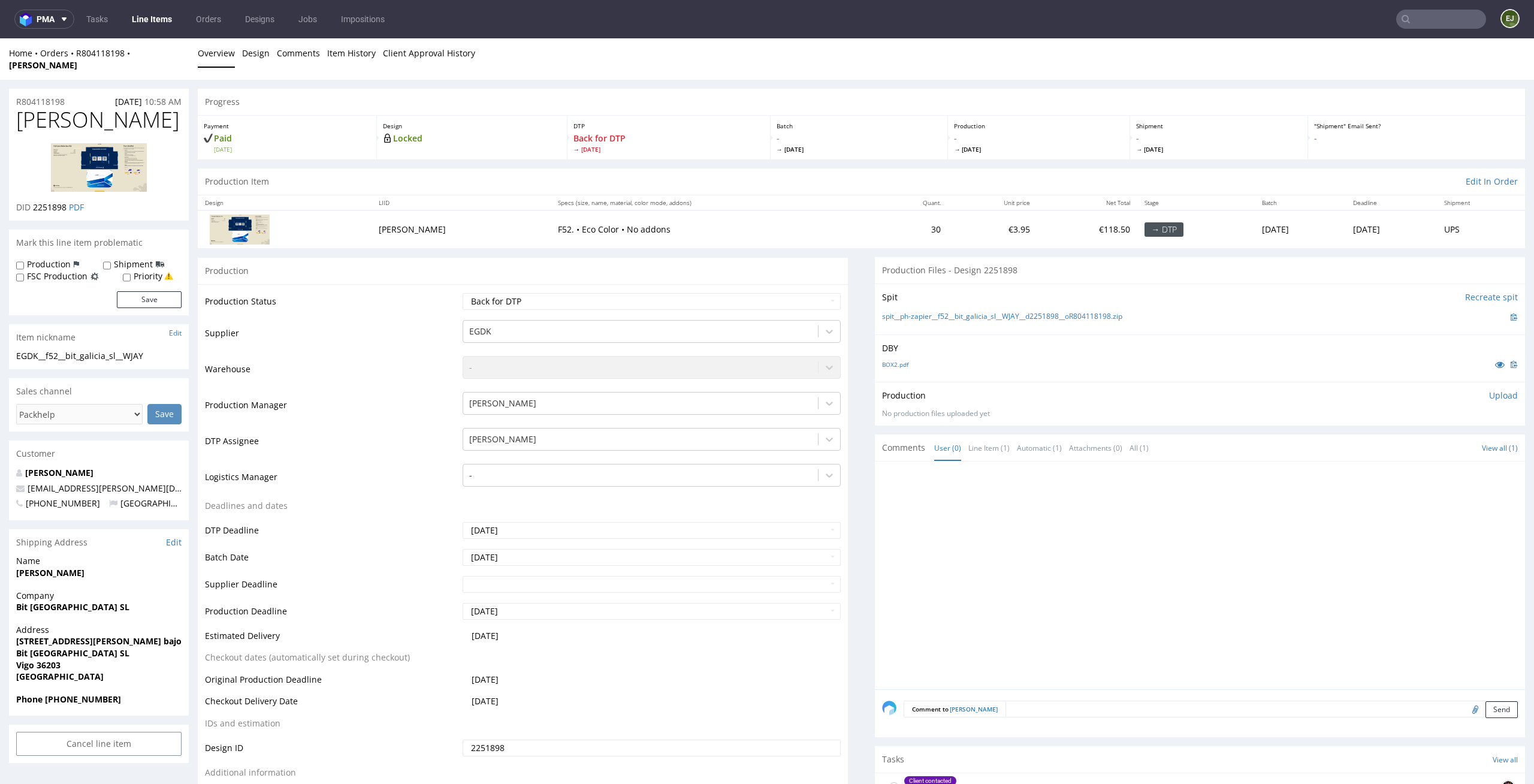
click at [149, 29] on nav "pma Tasks Line Items Orders Designs Jobs Impositions EJ" at bounding box center [767, 19] width 1534 height 39
click at [148, 21] on link "Line Items" at bounding box center [152, 19] width 54 height 19
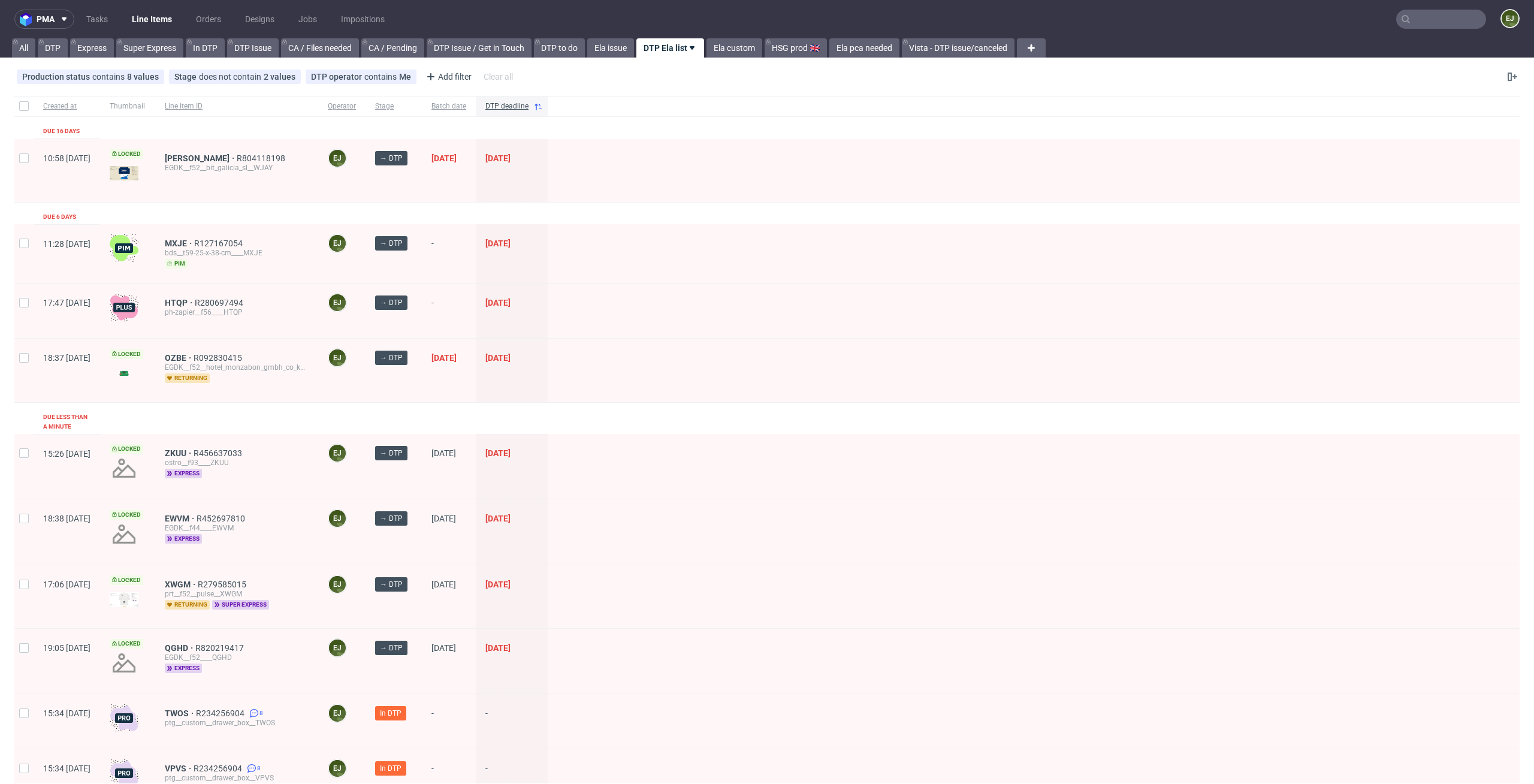
click at [1018, 397] on div at bounding box center [1034, 370] width 972 height 63
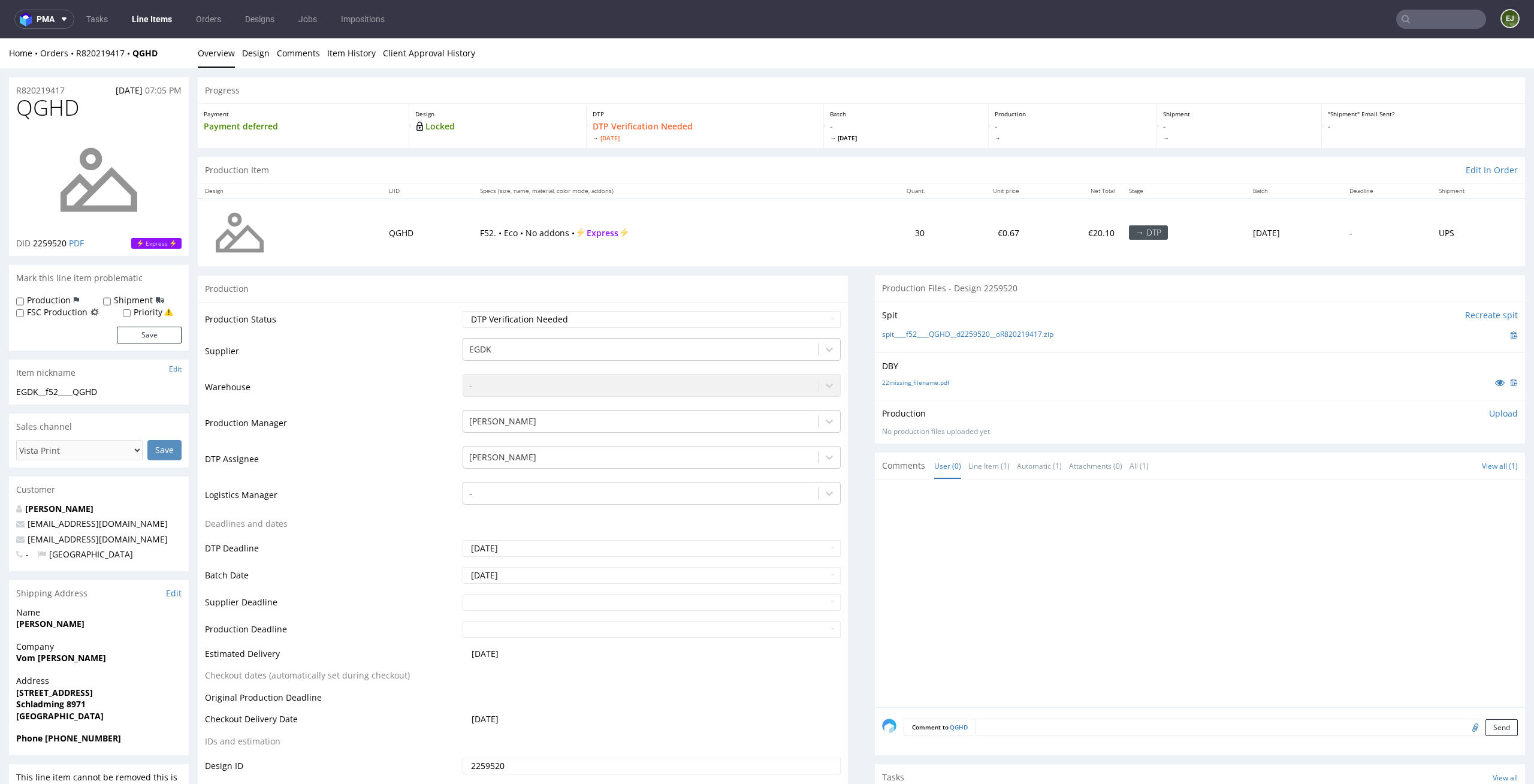
click at [975, 253] on td "€0.67" at bounding box center [979, 232] width 95 height 68
click at [899, 383] on link "22missing_filename.pdf" at bounding box center [916, 382] width 67 height 8
click at [921, 334] on link "spit____f52____QGHD__d2259520__oR820219417.zip" at bounding box center [968, 334] width 171 height 10
click at [1492, 419] on div "Production Upload No production files uploaded yet Description (optional) Add f…" at bounding box center [1200, 422] width 636 height 29
click at [1489, 411] on p "Upload" at bounding box center [1504, 414] width 29 height 12
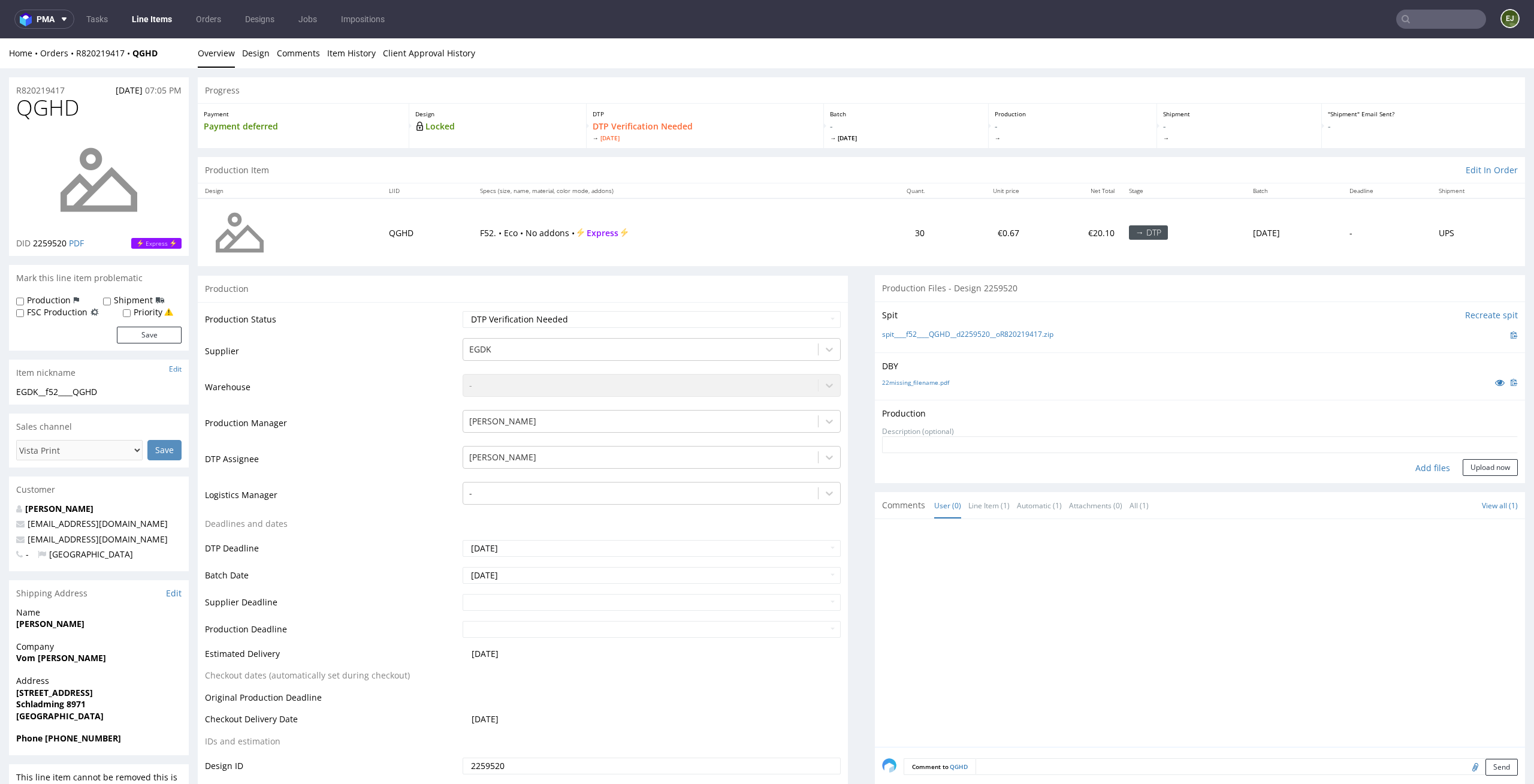
click at [1407, 469] on div "Add files" at bounding box center [1433, 468] width 60 height 18
type input "C:\fakepath\EGDK__f52____QGHD__d2259520__oR820219417__latest__outside.pdf"
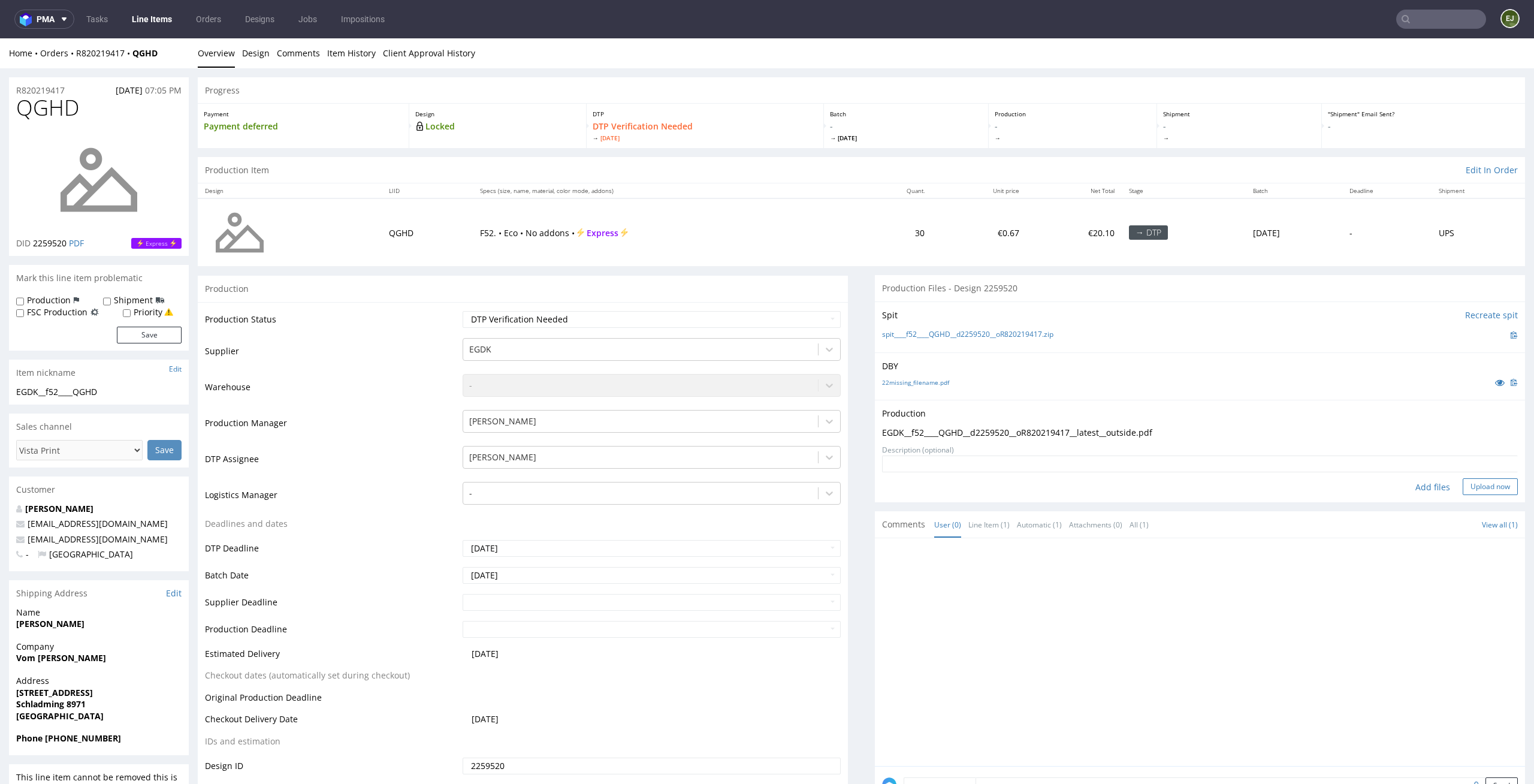
click at [1472, 494] on button "Upload now" at bounding box center [1490, 487] width 55 height 17
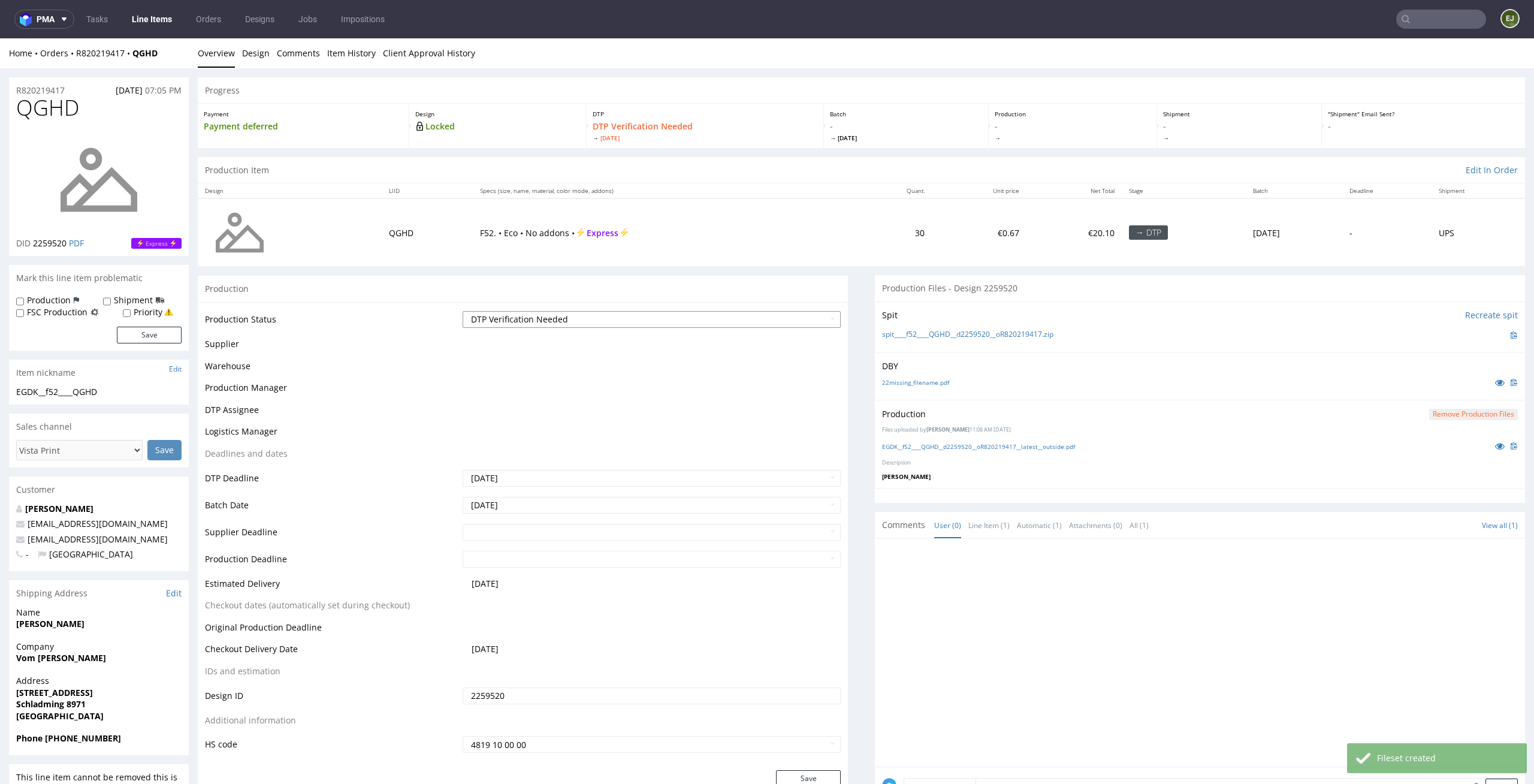
click at [776, 323] on select "Waiting for Artwork Waiting for Diecut Waiting for Mockup Waiting for DTP Waiti…" at bounding box center [652, 320] width 379 height 17
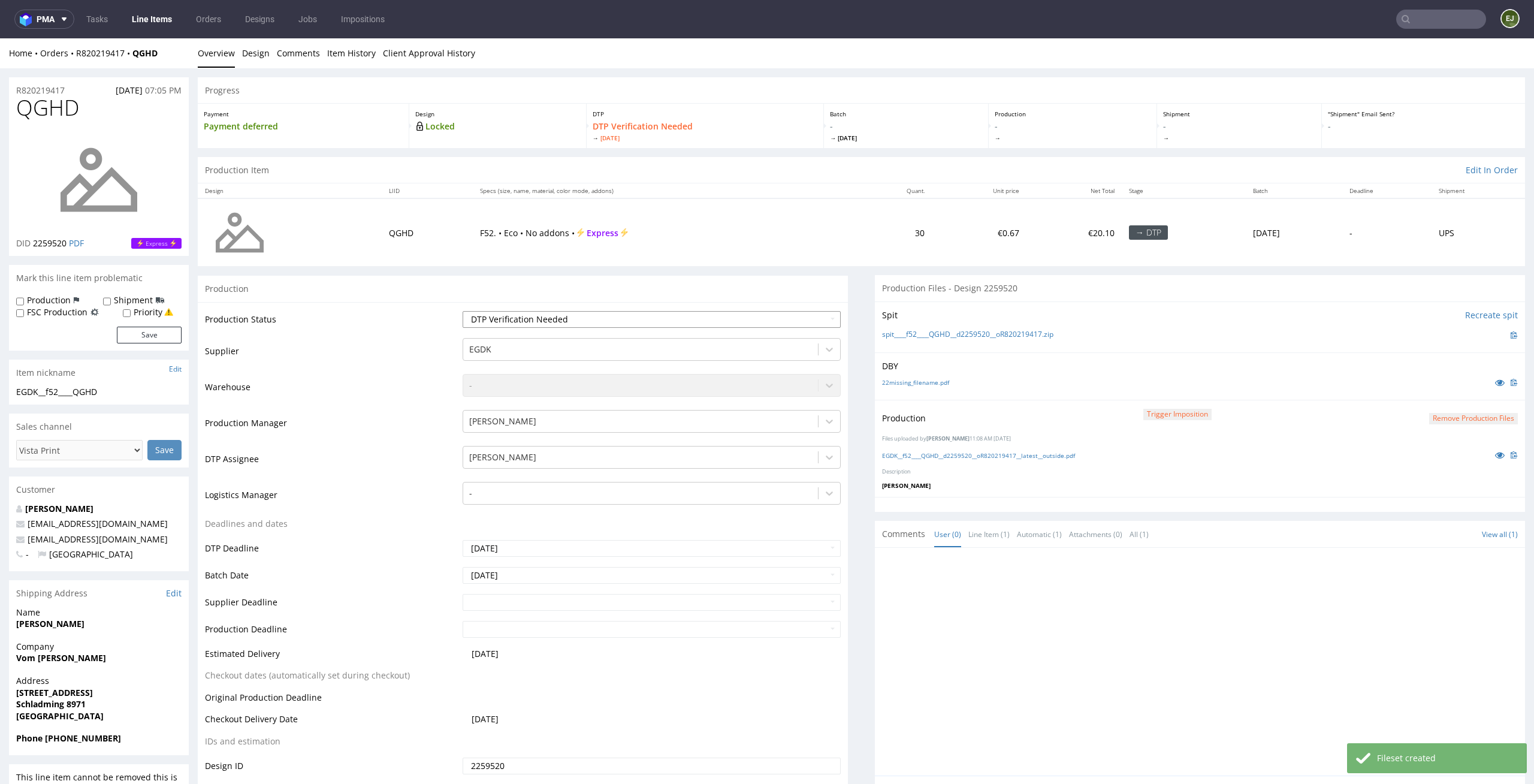
select select "dtp_production_ready"
click at [463, 311] on select "Waiting for Artwork Waiting for Diecut Waiting for Mockup Waiting for DTP Waiti…" at bounding box center [652, 320] width 379 height 17
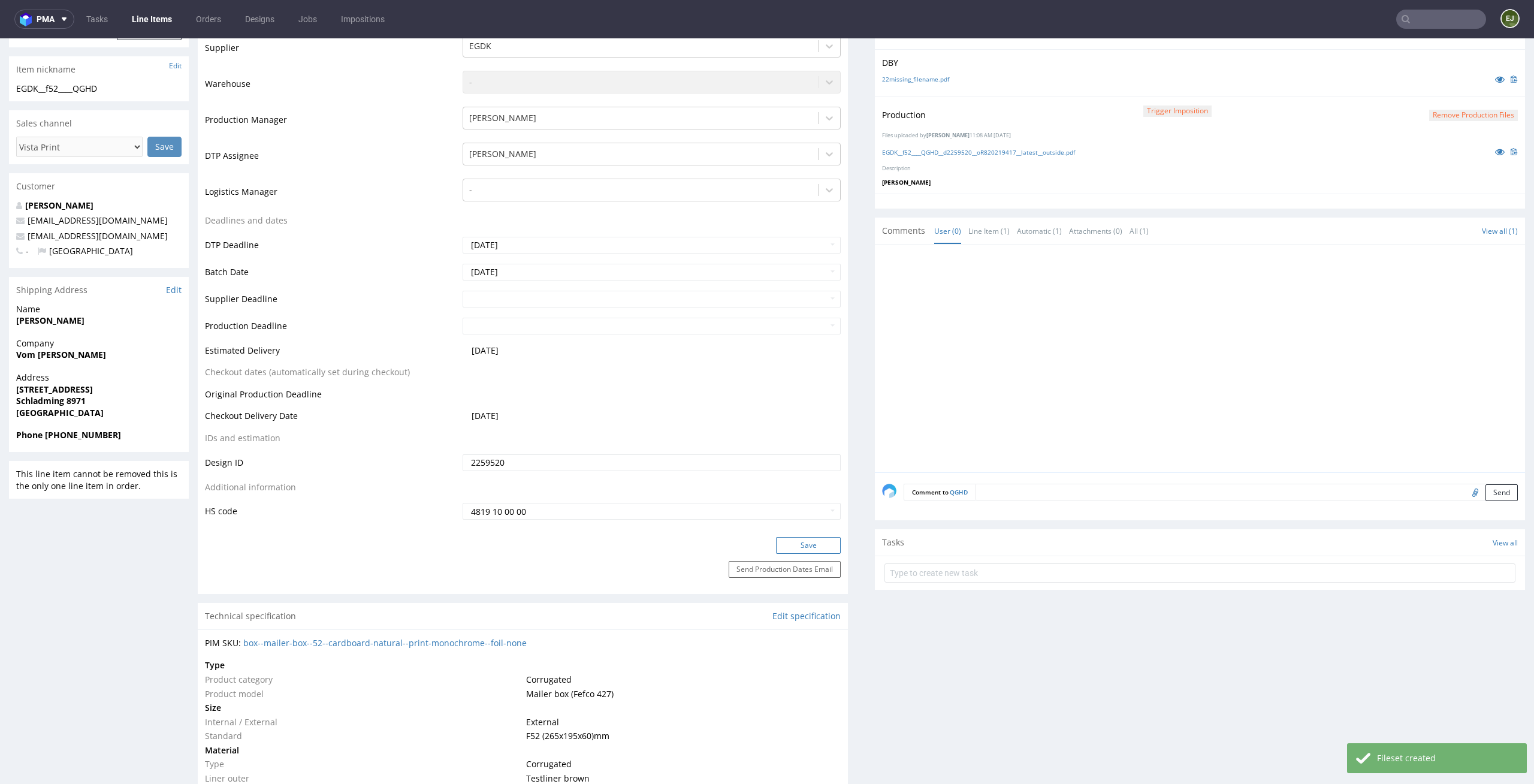
click at [789, 551] on button "Save" at bounding box center [808, 545] width 65 height 17
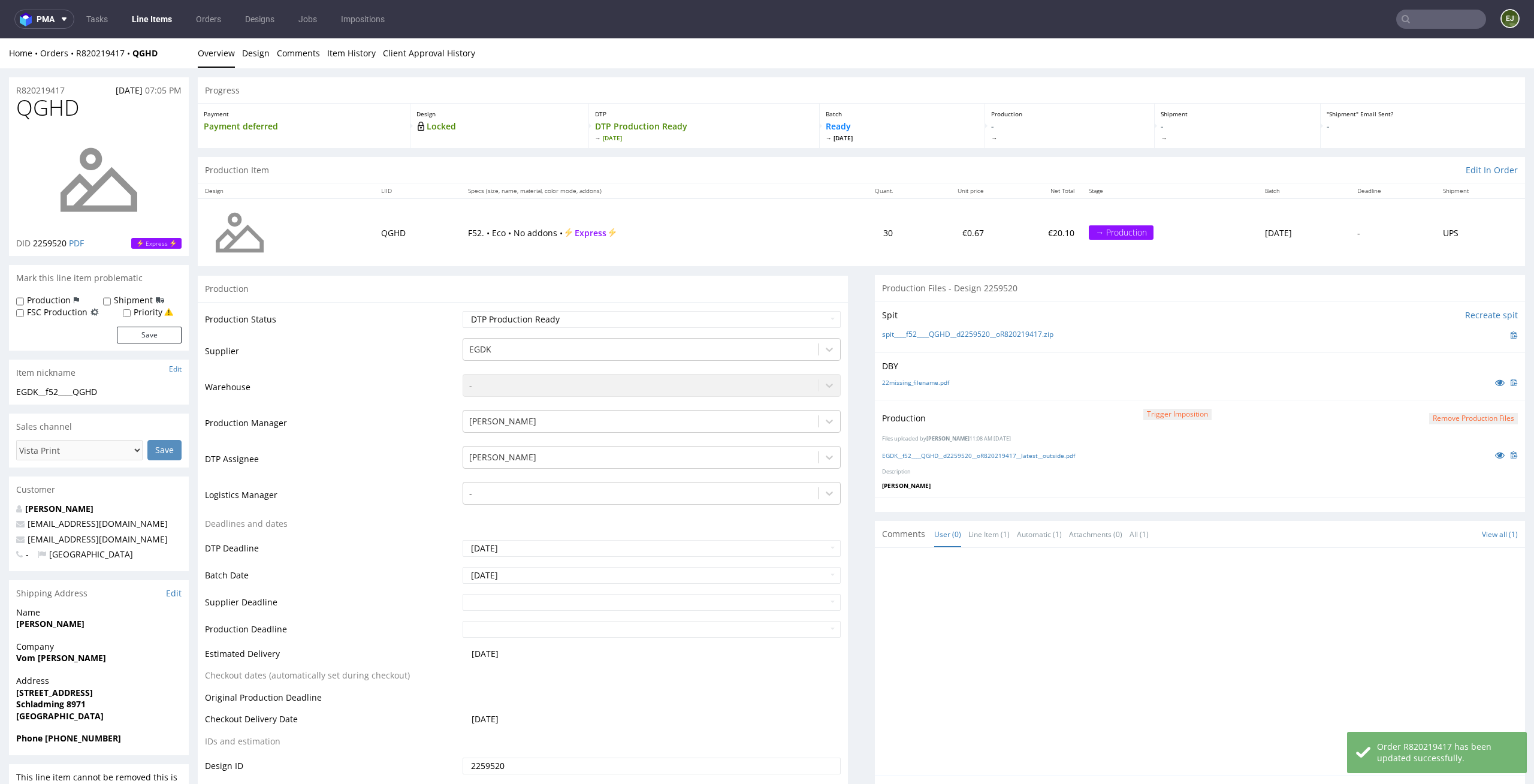
click at [154, 18] on link "Line Items" at bounding box center [152, 19] width 54 height 19
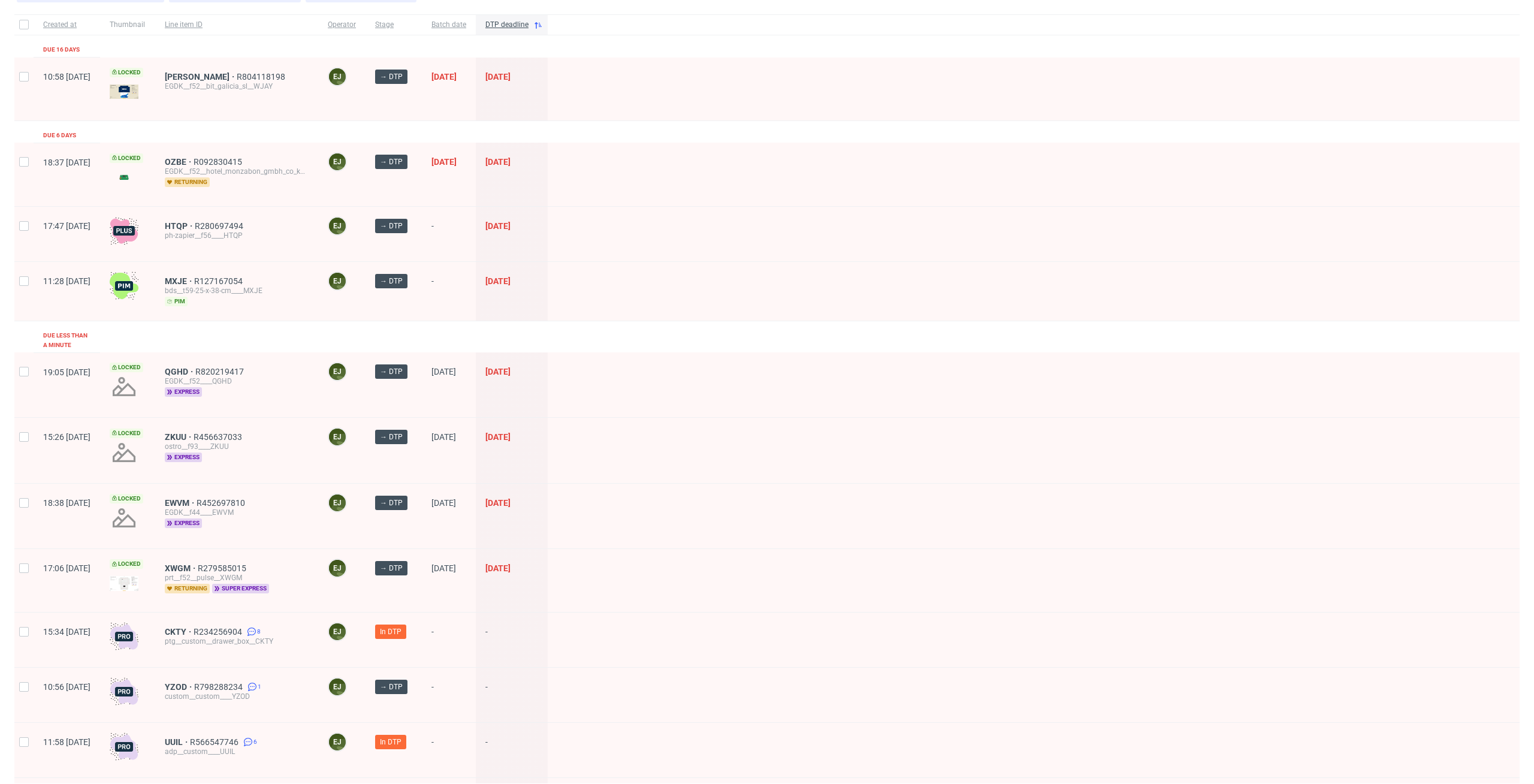
scroll to position [118, 0]
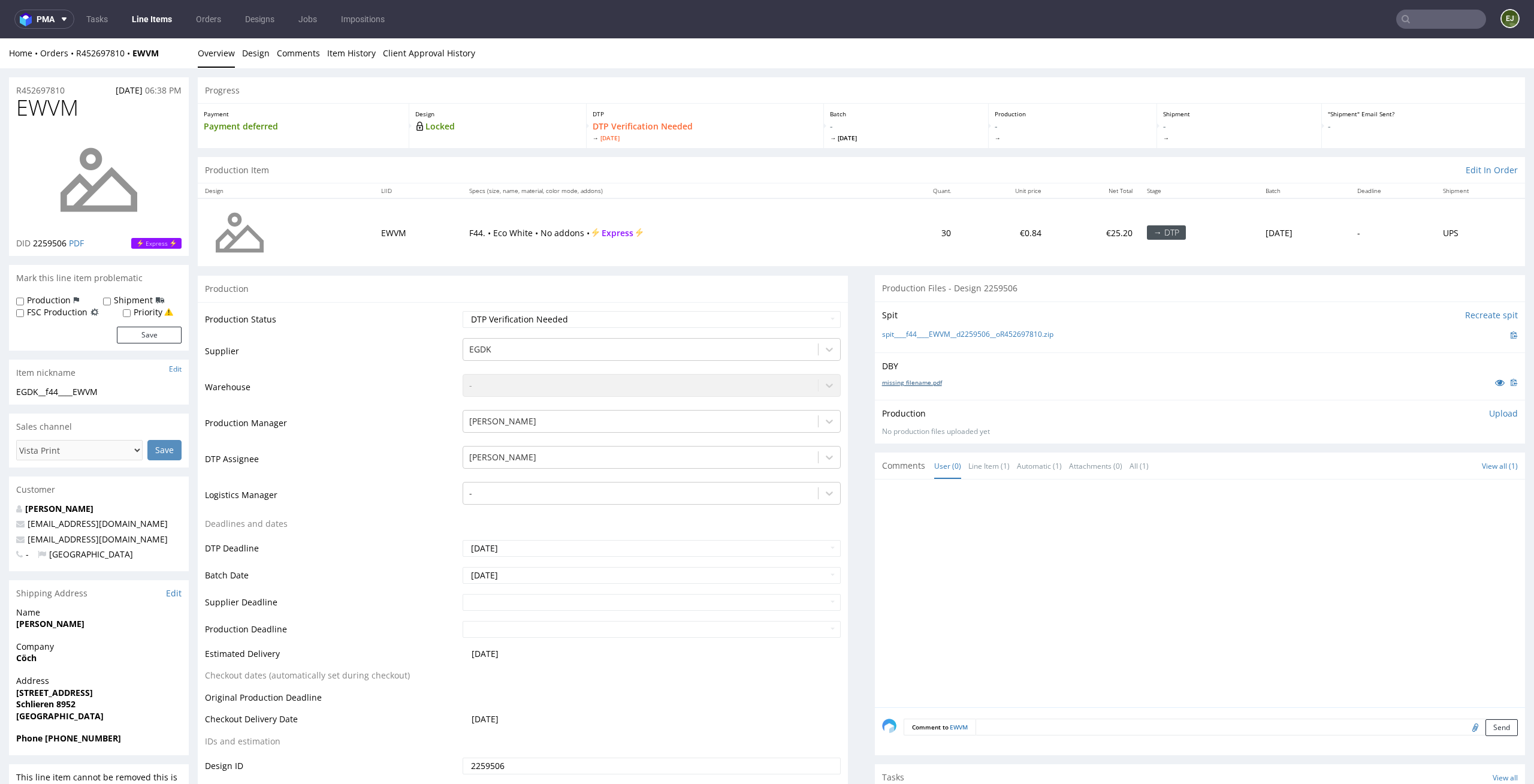
click at [909, 379] on link "missing_filename.pdf" at bounding box center [912, 382] width 60 height 8
click at [911, 341] on div "Spit Recreate spit spit____f44____EWVM__d2259506__oR452697810.zip" at bounding box center [1200, 327] width 650 height 51
click at [912, 335] on link "spit____f44____EWVM__d2259506__oR452697810.zip" at bounding box center [968, 334] width 171 height 10
click at [831, 226] on td "F44. • Eco White • No addons • Express" at bounding box center [674, 232] width 424 height 68
click at [963, 334] on link "spit____f44____EWVM__d2259506__oR452697810.zip" at bounding box center [968, 334] width 171 height 10
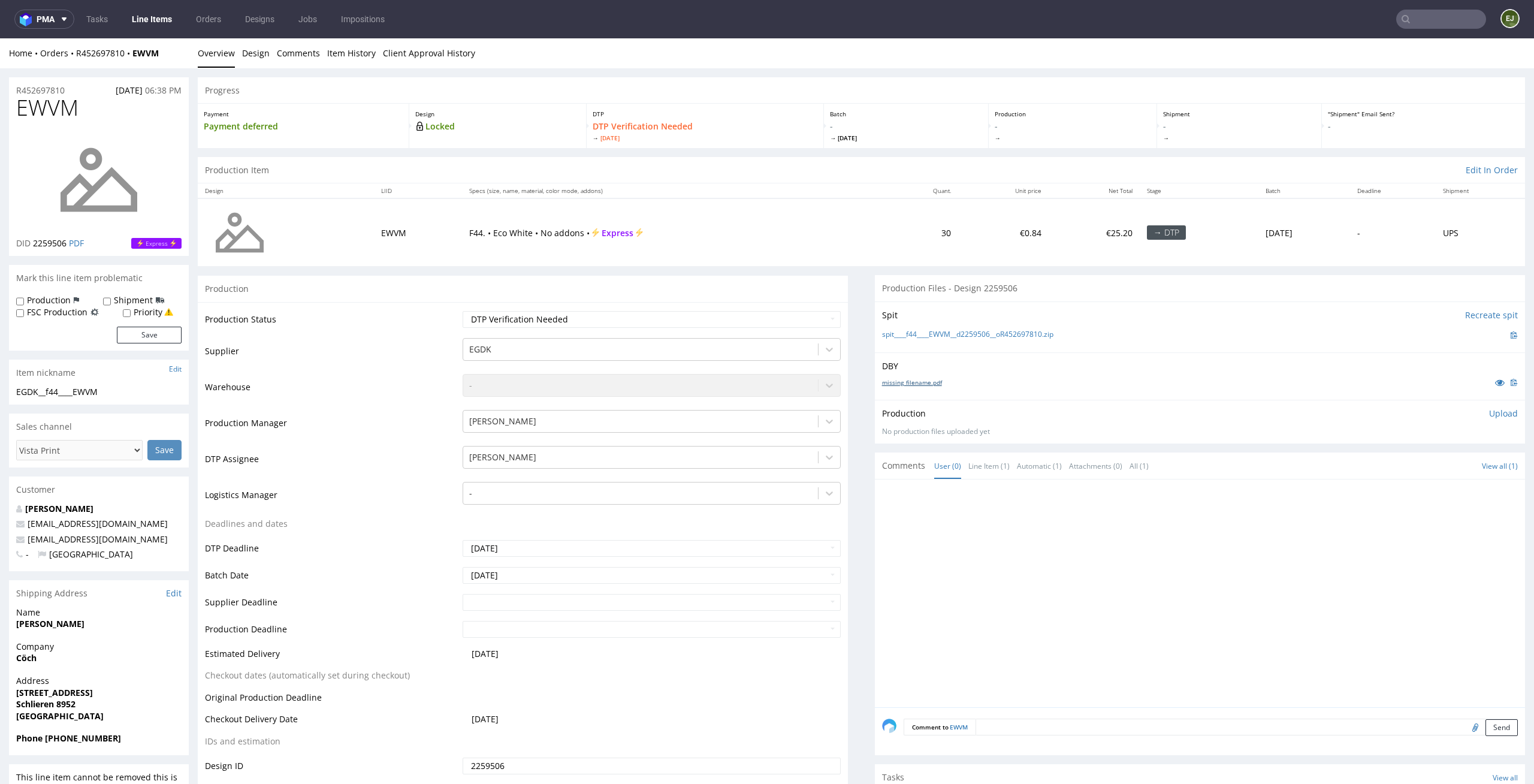
click at [896, 381] on link "missing_filename.pdf" at bounding box center [912, 382] width 60 height 8
drag, startPoint x: 86, startPoint y: 110, endPoint x: 0, endPoint y: 107, distance: 86.1
copy span "EWVM"
click at [1493, 416] on p "Upload" at bounding box center [1504, 414] width 29 height 12
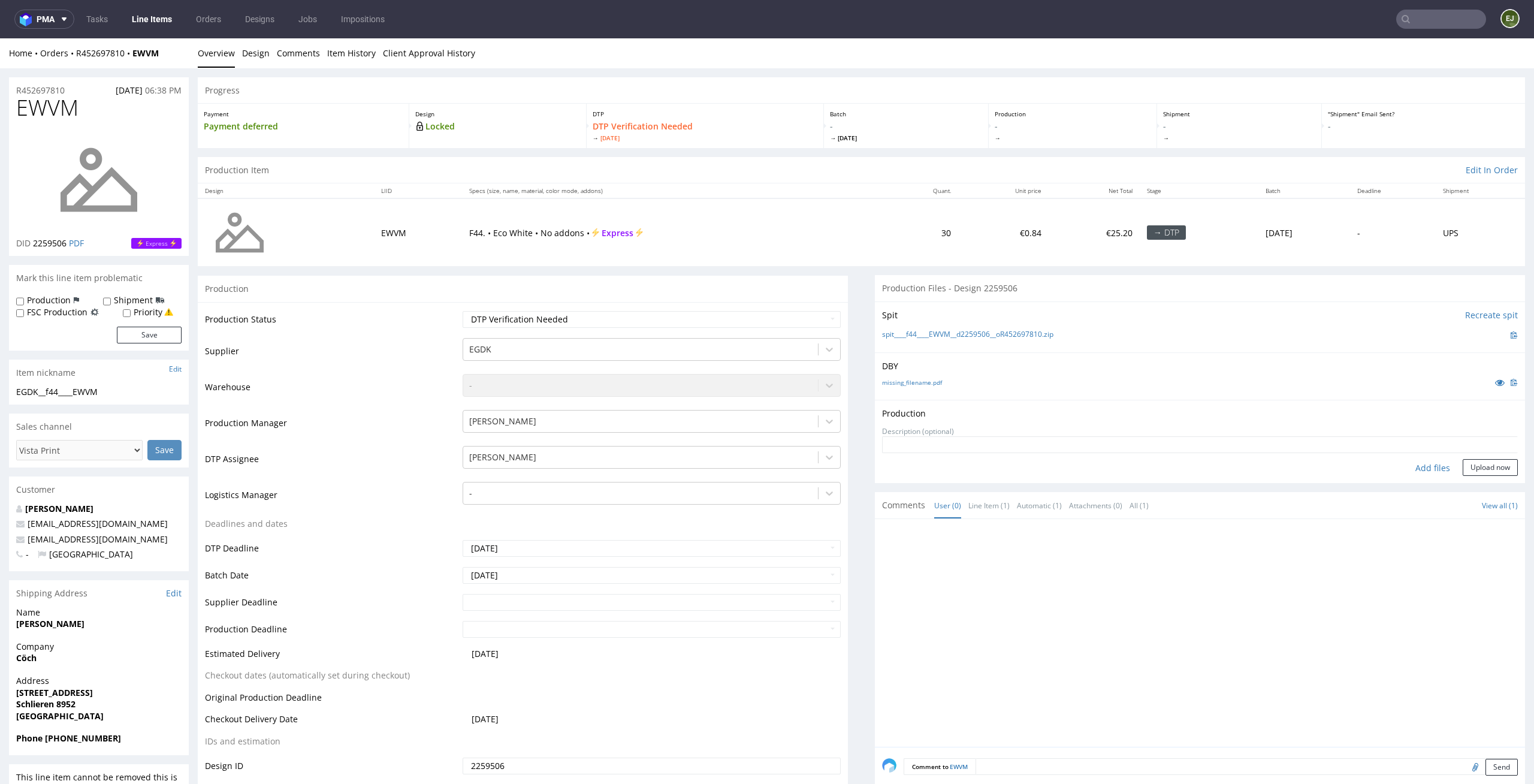
click at [1410, 463] on div "Add files" at bounding box center [1433, 468] width 60 height 18
type input "C:\fakepath\EGDK__f44____EWVM__d2259506__oR452697810__latest__outside.pdf"
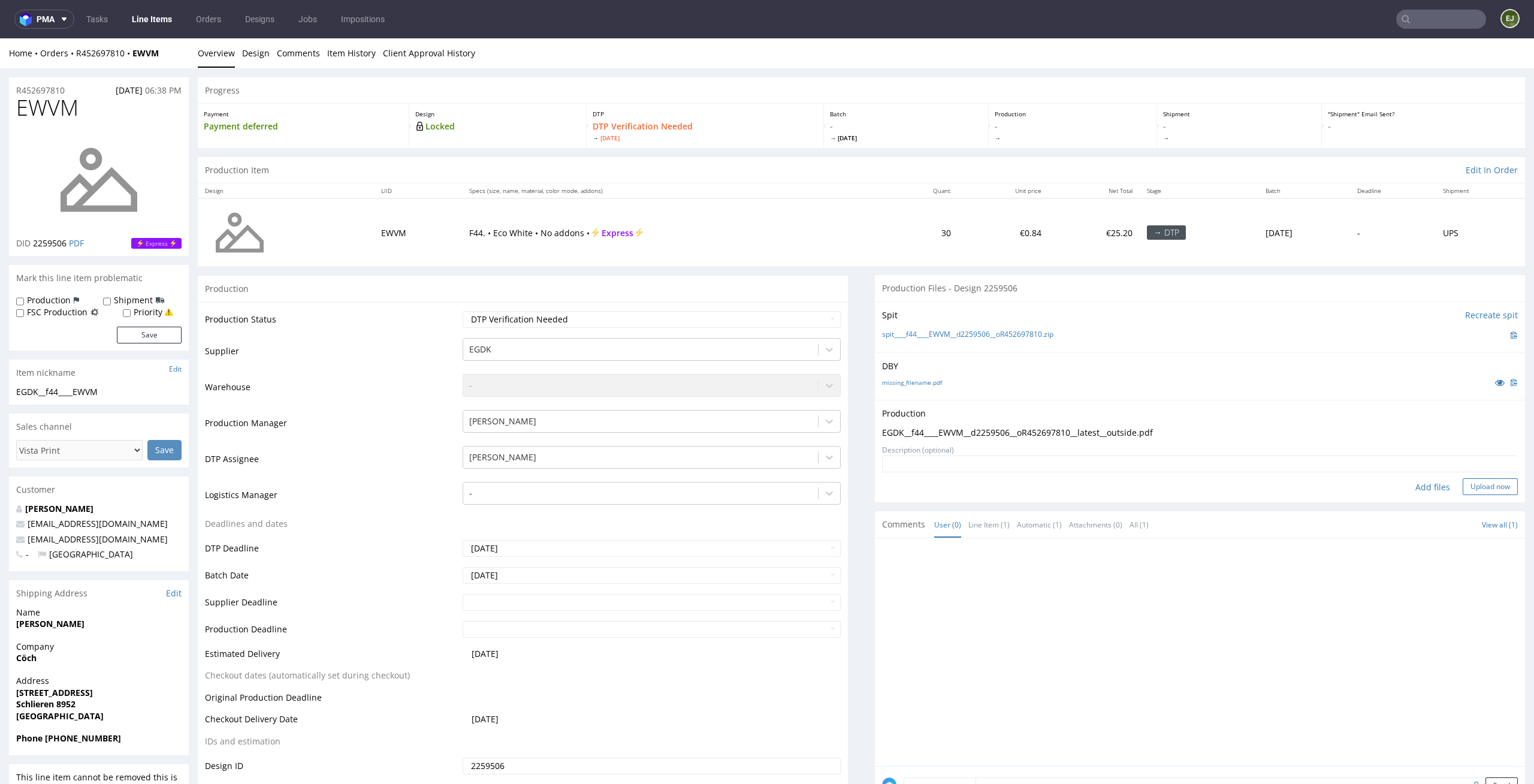
click at [1469, 490] on button "Upload now" at bounding box center [1490, 487] width 55 height 17
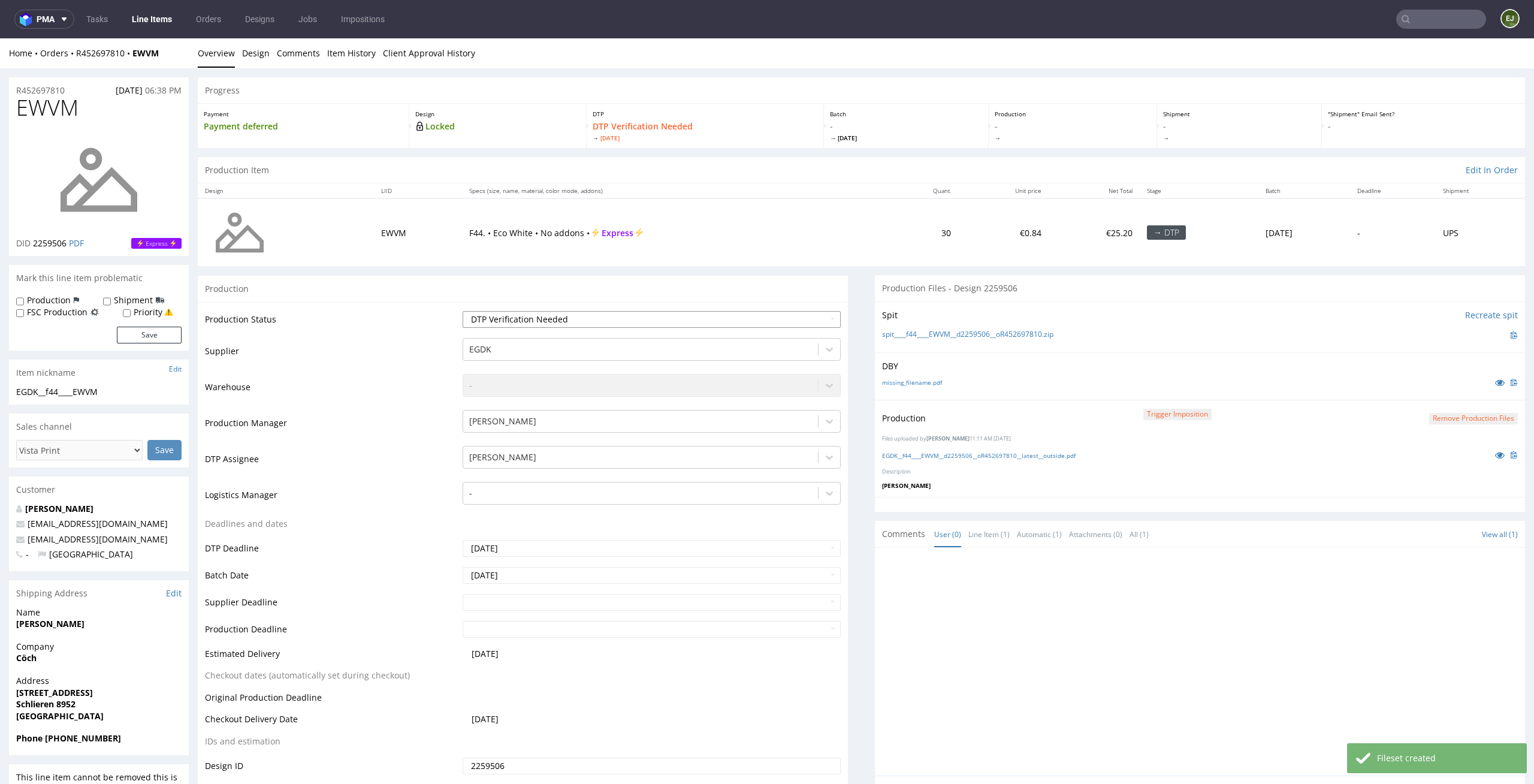
click at [812, 314] on select "Waiting for Artwork Waiting for Diecut Waiting for Mockup Waiting for DTP Waiti…" at bounding box center [652, 320] width 379 height 17
select select "dtp_production_ready"
click at [463, 311] on select "Waiting for Artwork Waiting for Diecut Waiting for Mockup Waiting for DTP Waiti…" at bounding box center [652, 320] width 379 height 17
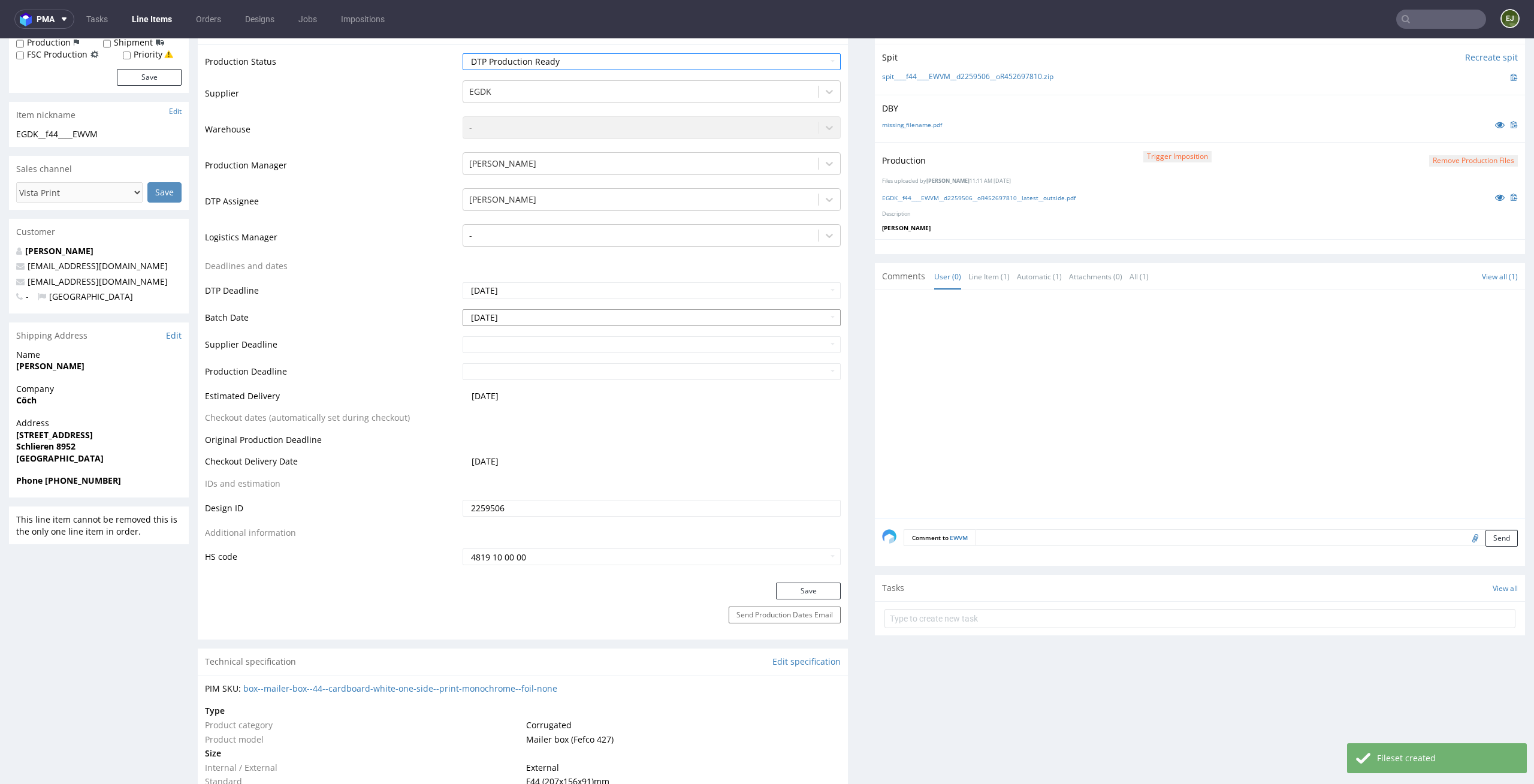
scroll to position [357, 0]
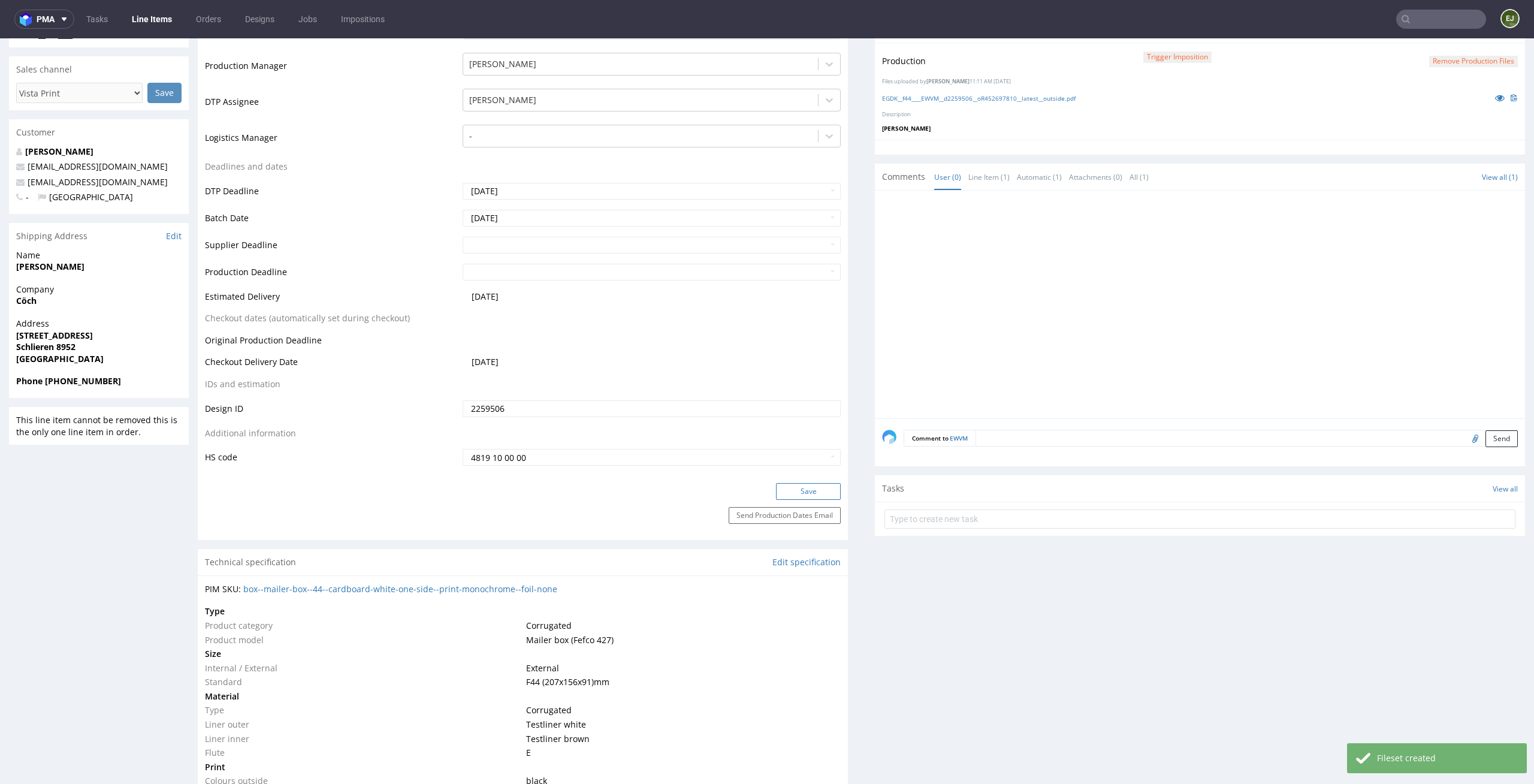
click at [818, 488] on button "Save" at bounding box center [808, 492] width 65 height 17
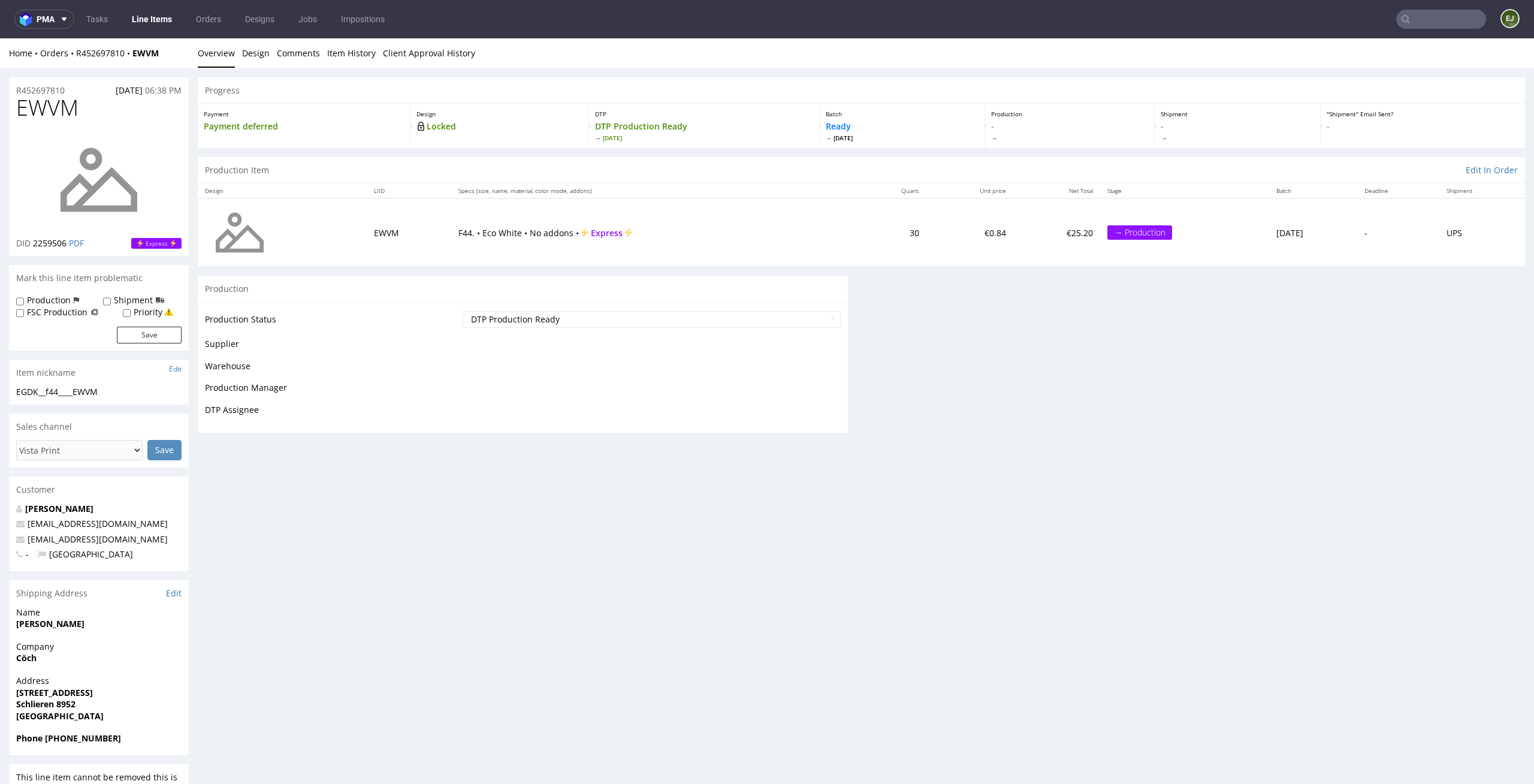
scroll to position [0, 0]
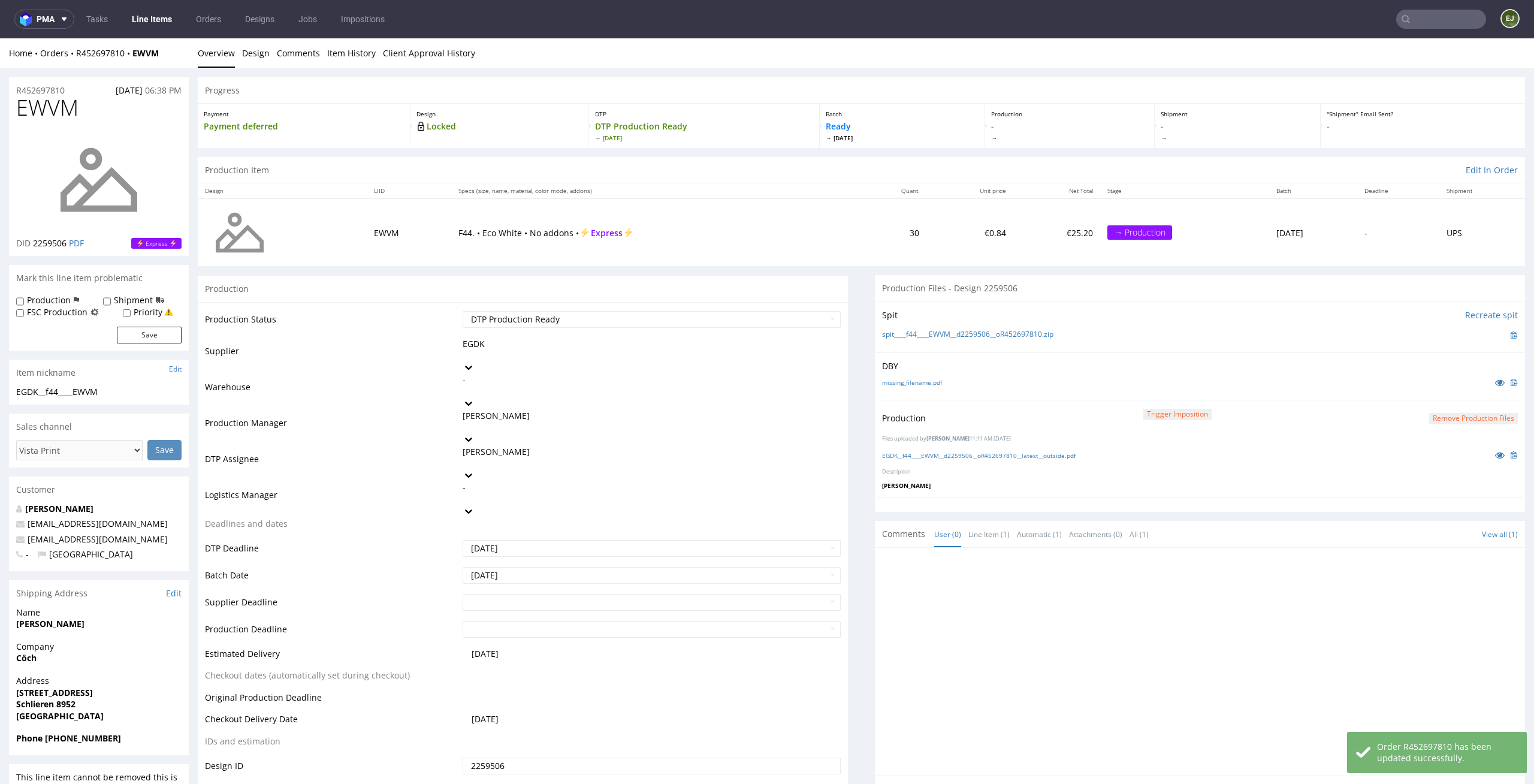
click at [148, 16] on link "Line Items" at bounding box center [152, 19] width 54 height 19
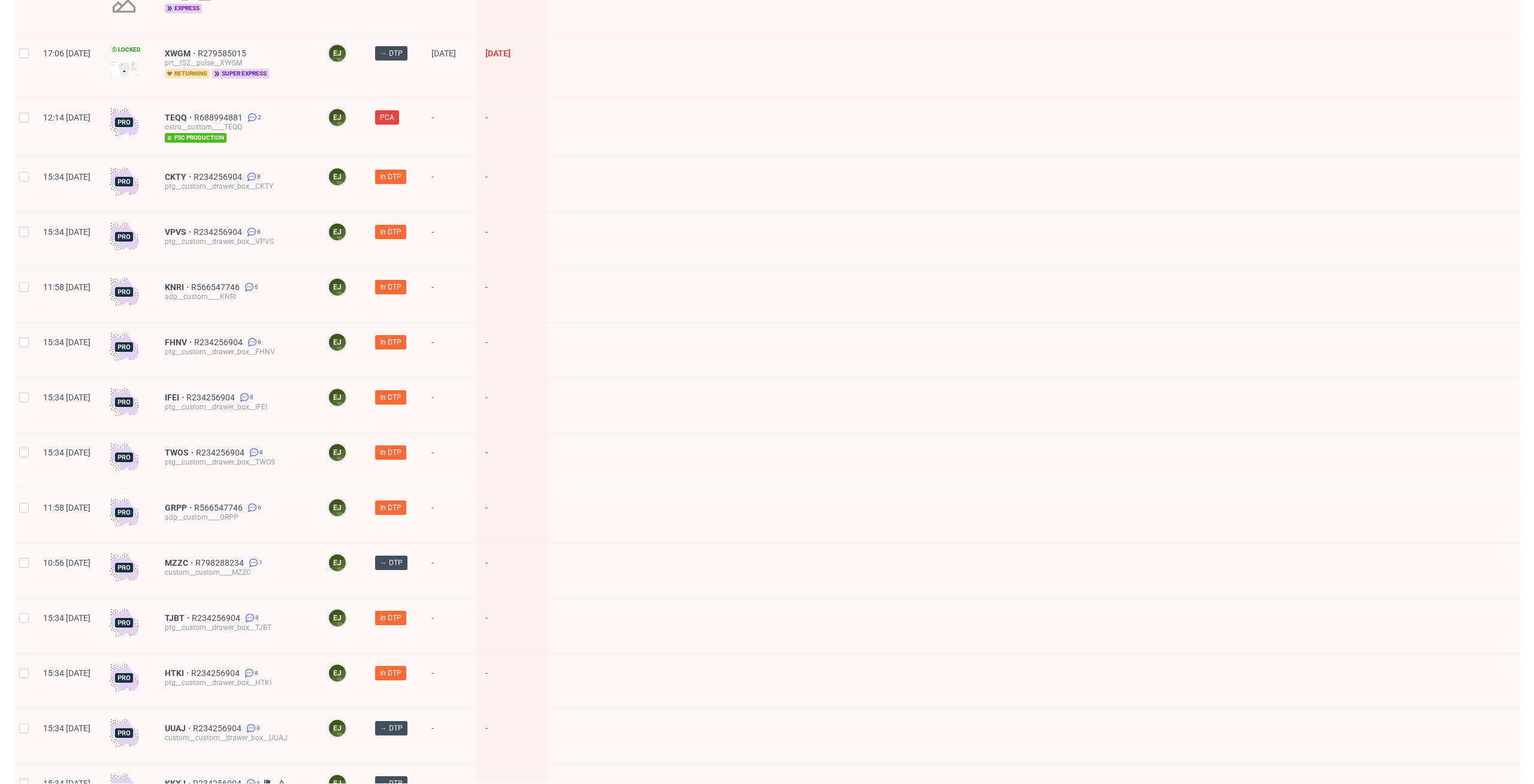
scroll to position [183, 0]
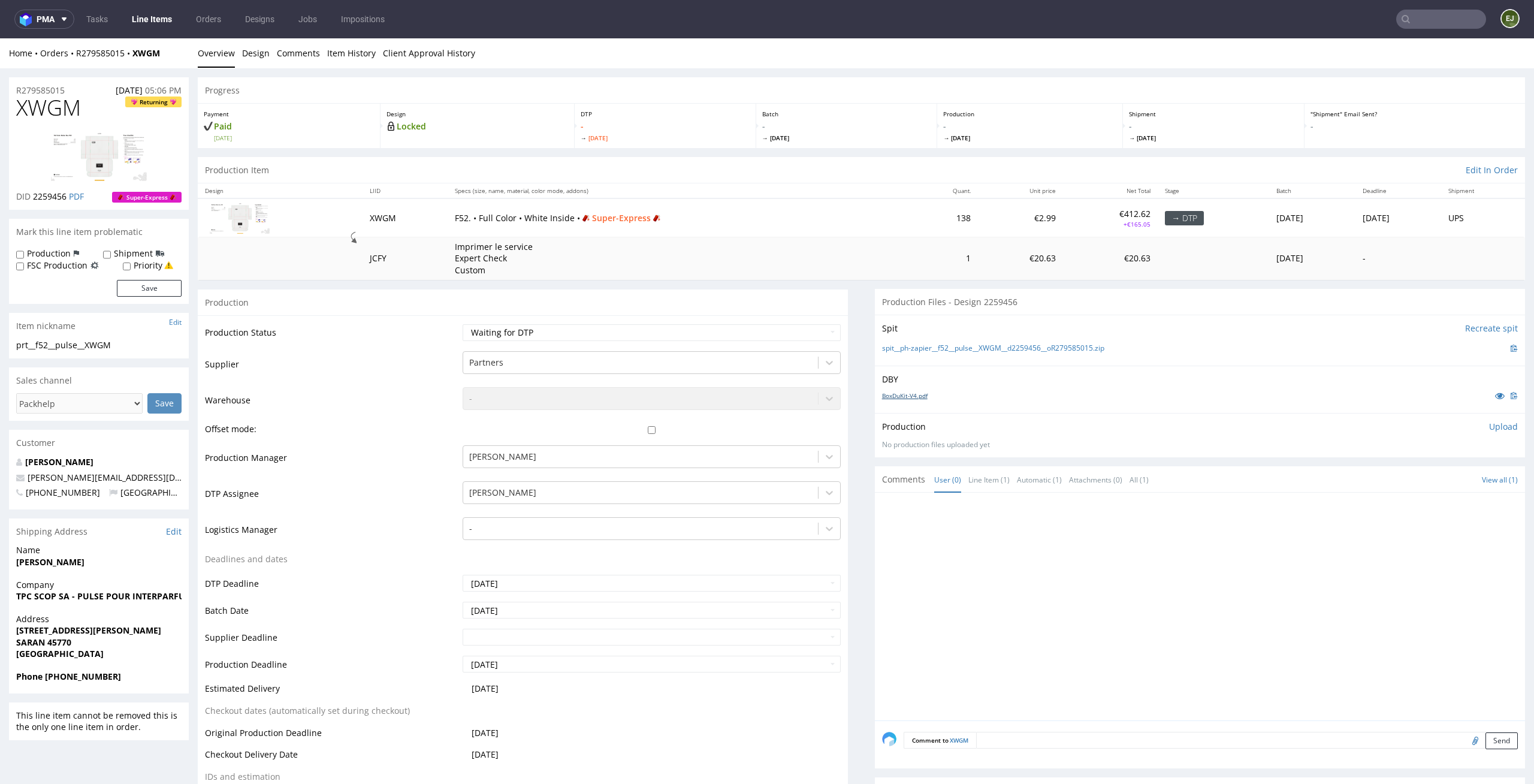
click at [898, 394] on link "BoxDuKit-V4.pdf" at bounding box center [905, 396] width 46 height 8
click at [901, 353] on div "spit__ph-zapier__f52__pulse__XWGM__d2259456__oR279585015.zip" at bounding box center [1200, 348] width 636 height 13
click at [904, 347] on link "spit__ph-zapier__f52__pulse__XWGM__d2259456__oR279585015.zip" at bounding box center [994, 348] width 223 height 10
click at [790, 324] on select "Waiting for Artwork Waiting for Diecut Waiting for Mockup Waiting for DTP Waiti…" at bounding box center [652, 333] width 379 height 17
select select "dtp_in_process"
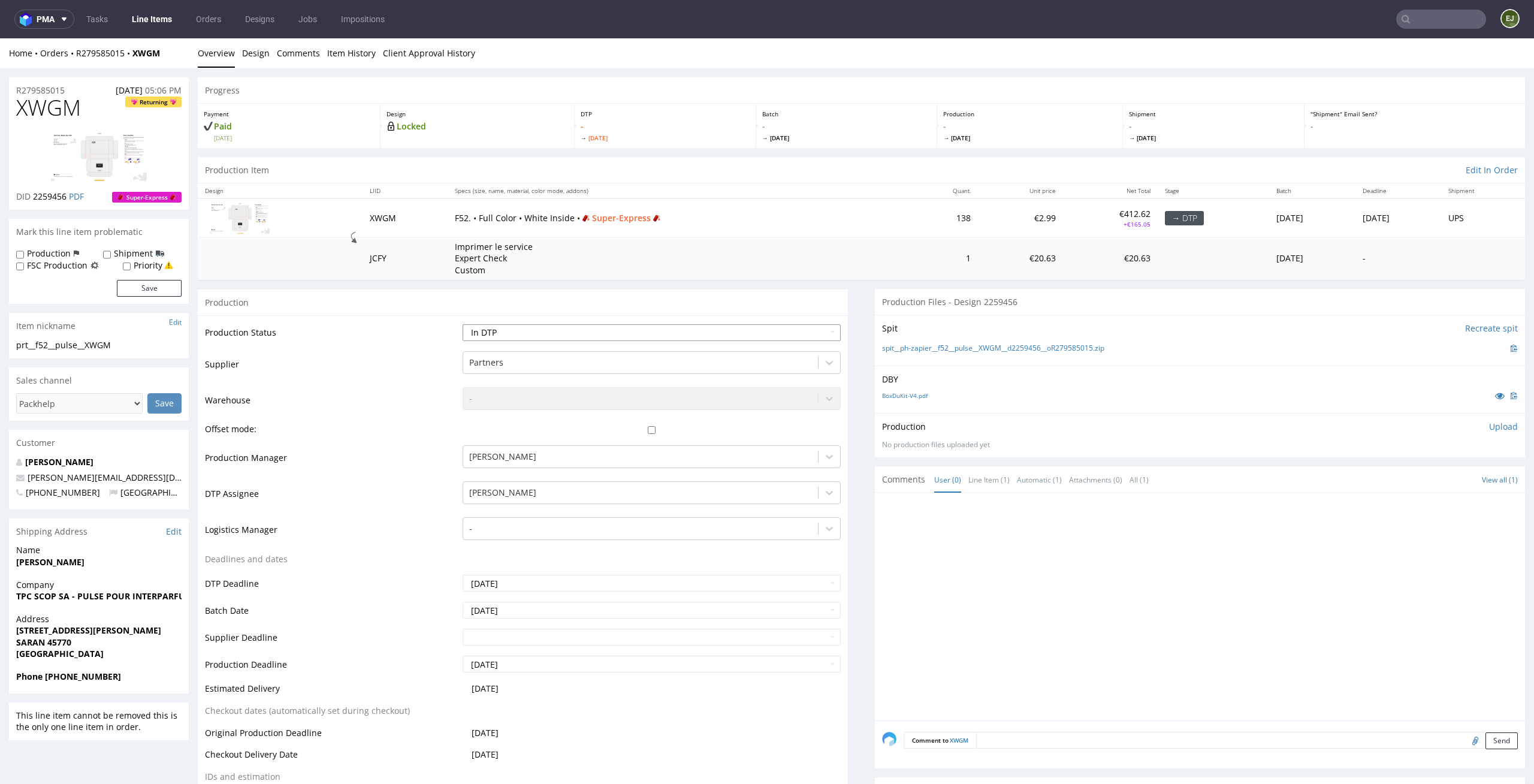
click at [463, 324] on select "Waiting for Artwork Waiting for Diecut Waiting for Mockup Waiting for DTP Waiti…" at bounding box center [652, 333] width 379 height 17
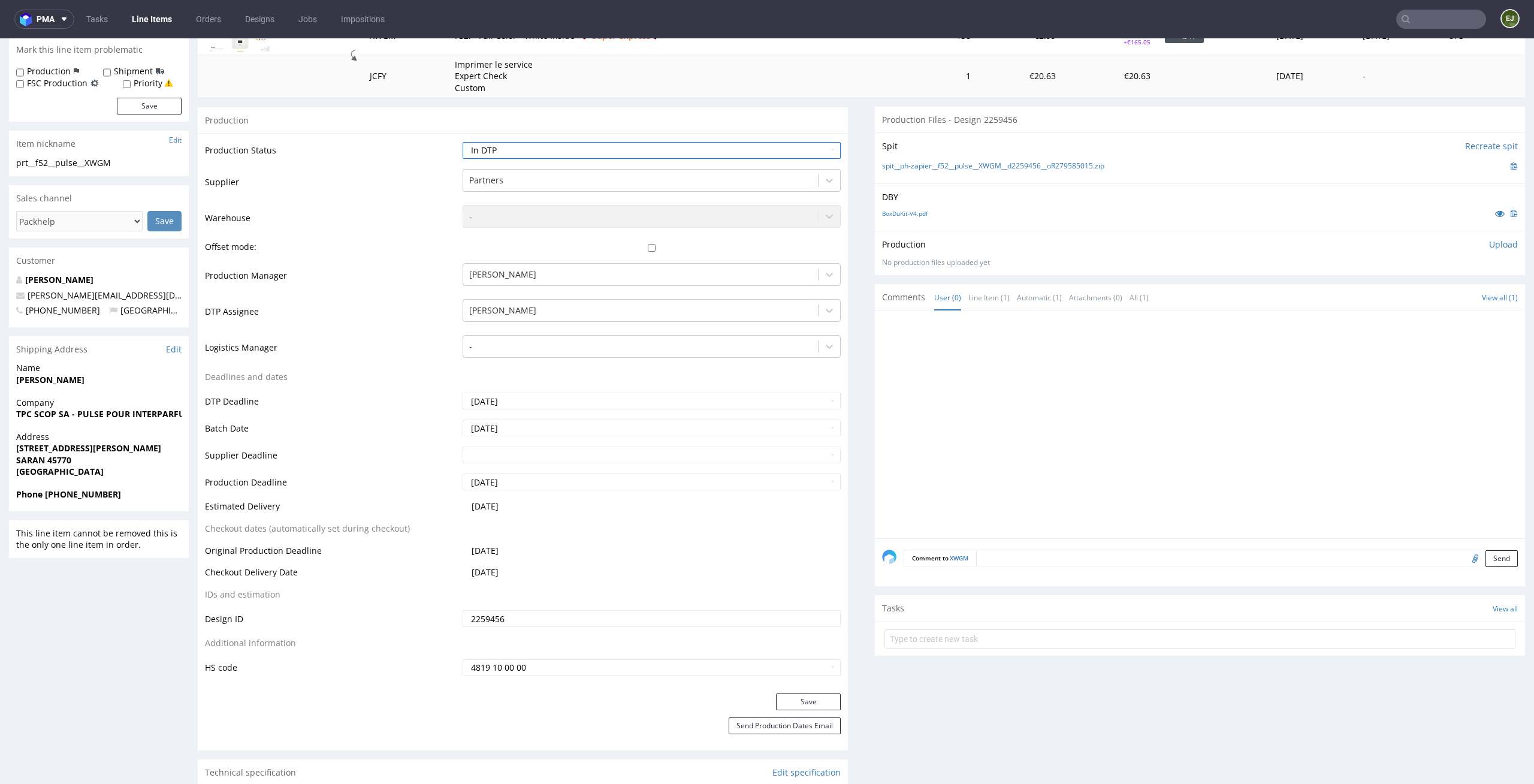
scroll to position [249, 0]
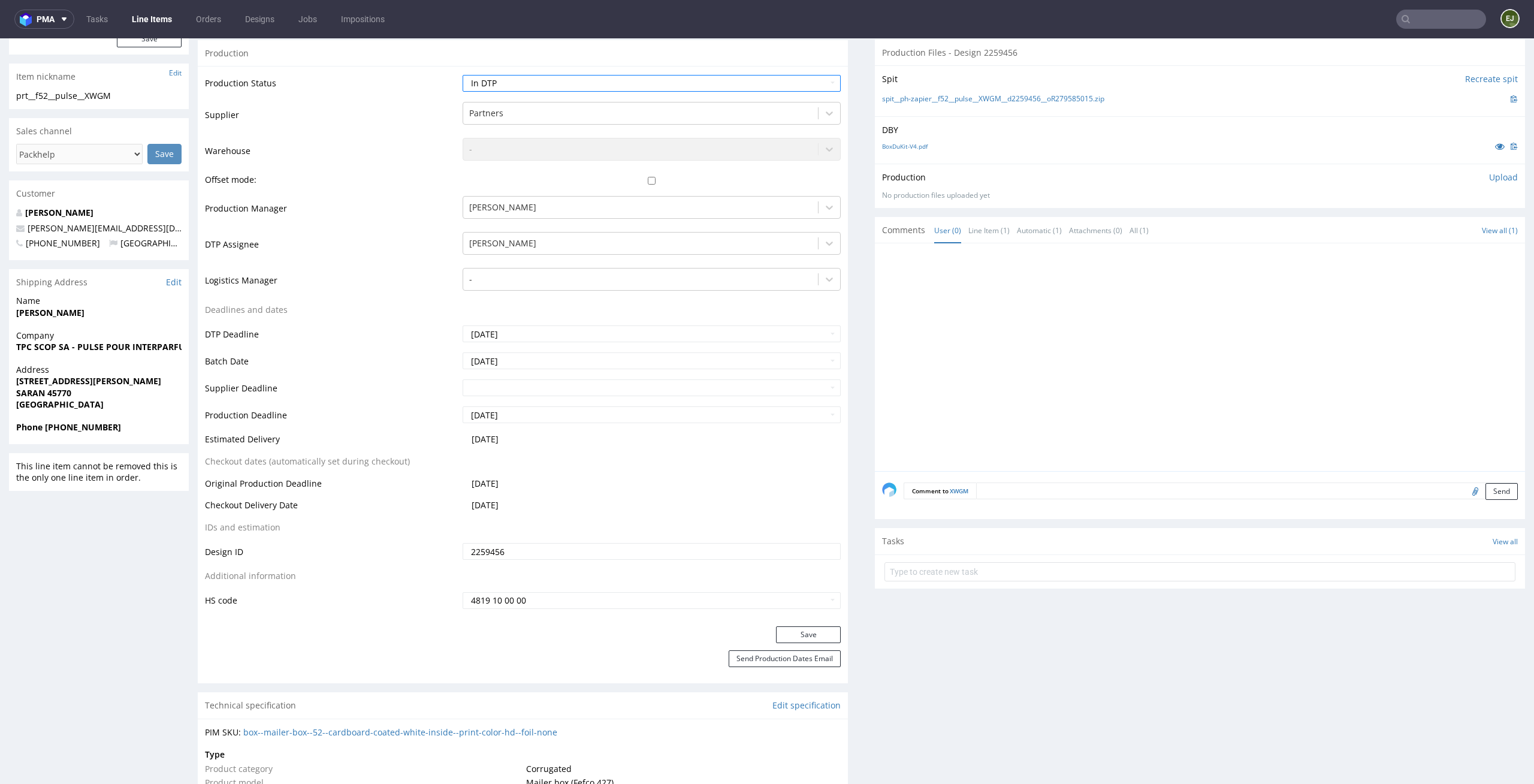
click at [818, 625] on div "Production Status Waiting for Artwork Waiting for Diecut Waiting for Mockup Wai…" at bounding box center [523, 346] width 650 height 560
click at [818, 627] on button "Save" at bounding box center [808, 634] width 65 height 17
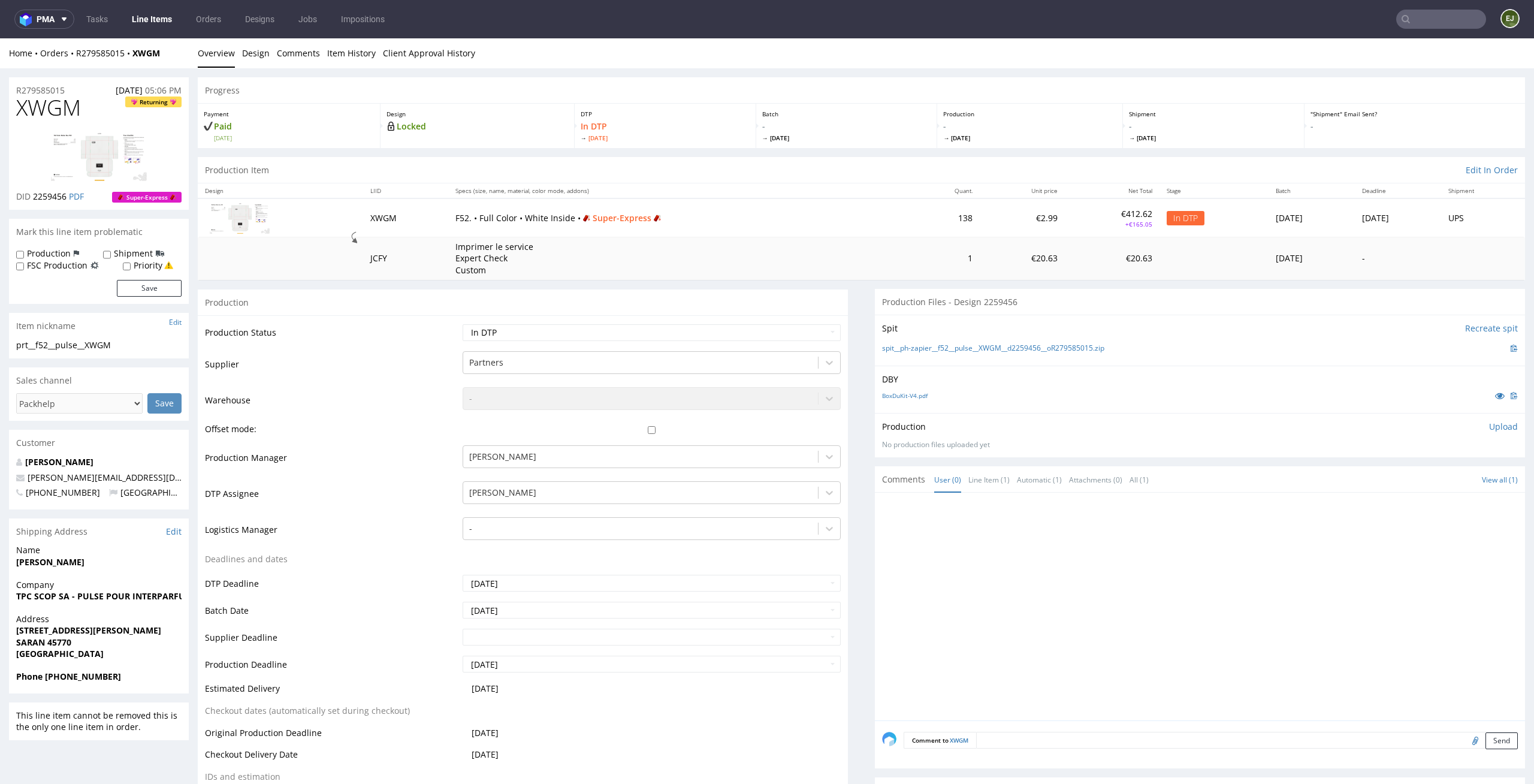
click at [773, 86] on div "Progress" at bounding box center [861, 90] width 1328 height 27
click at [776, 190] on th "Specs (size, name, material, color mode, addons)" at bounding box center [680, 191] width 464 height 15
click at [811, 146] on div "Batch - Fri 12 Sep" at bounding box center [847, 126] width 182 height 45
click at [923, 233] on td "138" at bounding box center [946, 218] width 68 height 39
click at [1098, 261] on td "€20.63" at bounding box center [1113, 258] width 95 height 43
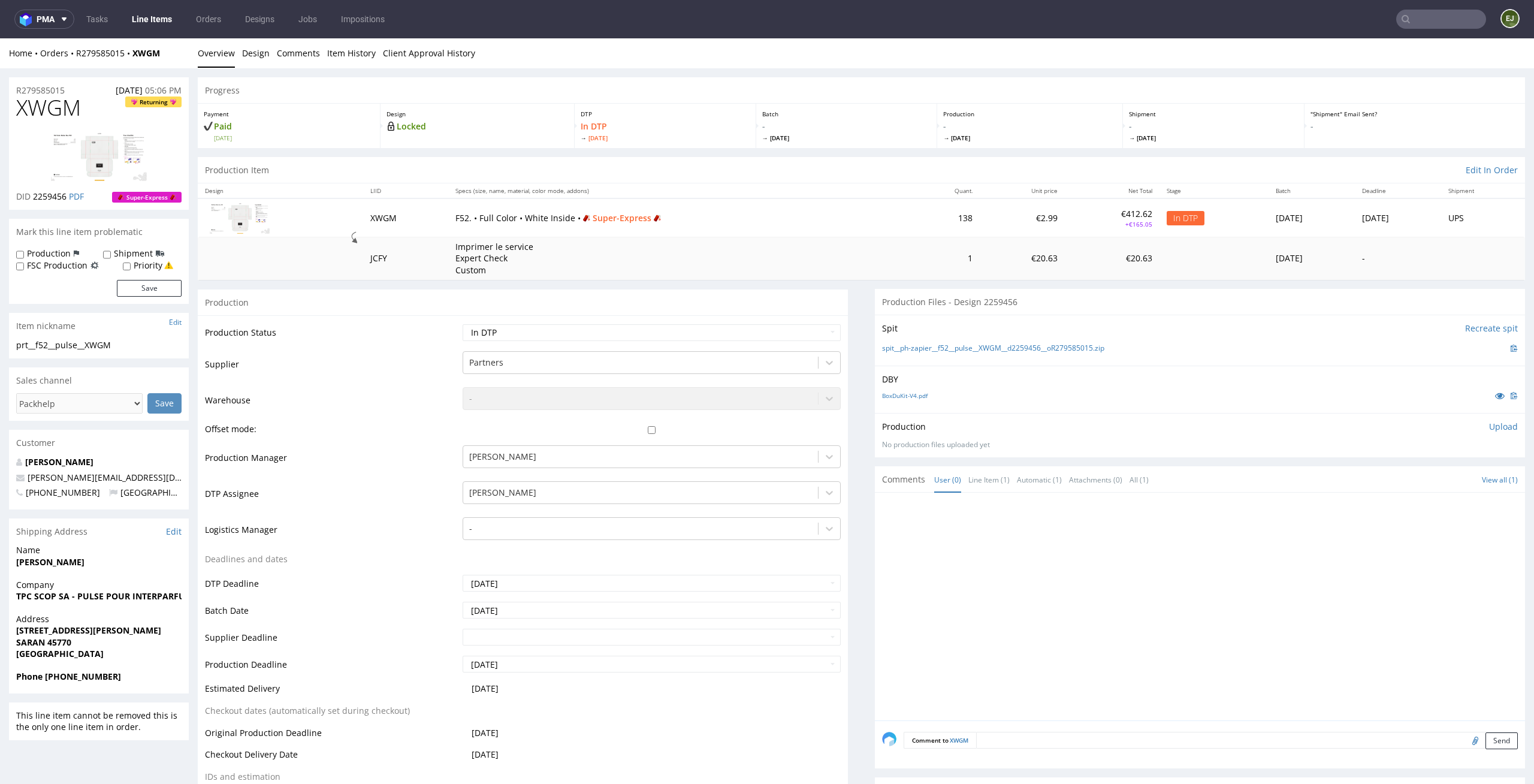
click at [684, 107] on div "DTP In DTP Thu 11 Sep" at bounding box center [665, 126] width 182 height 45
drag, startPoint x: 93, startPoint y: 103, endPoint x: 0, endPoint y: 106, distance: 93.0
copy span "XWGM"
drag, startPoint x: 132, startPoint y: 341, endPoint x: 0, endPoint y: 341, distance: 132.0
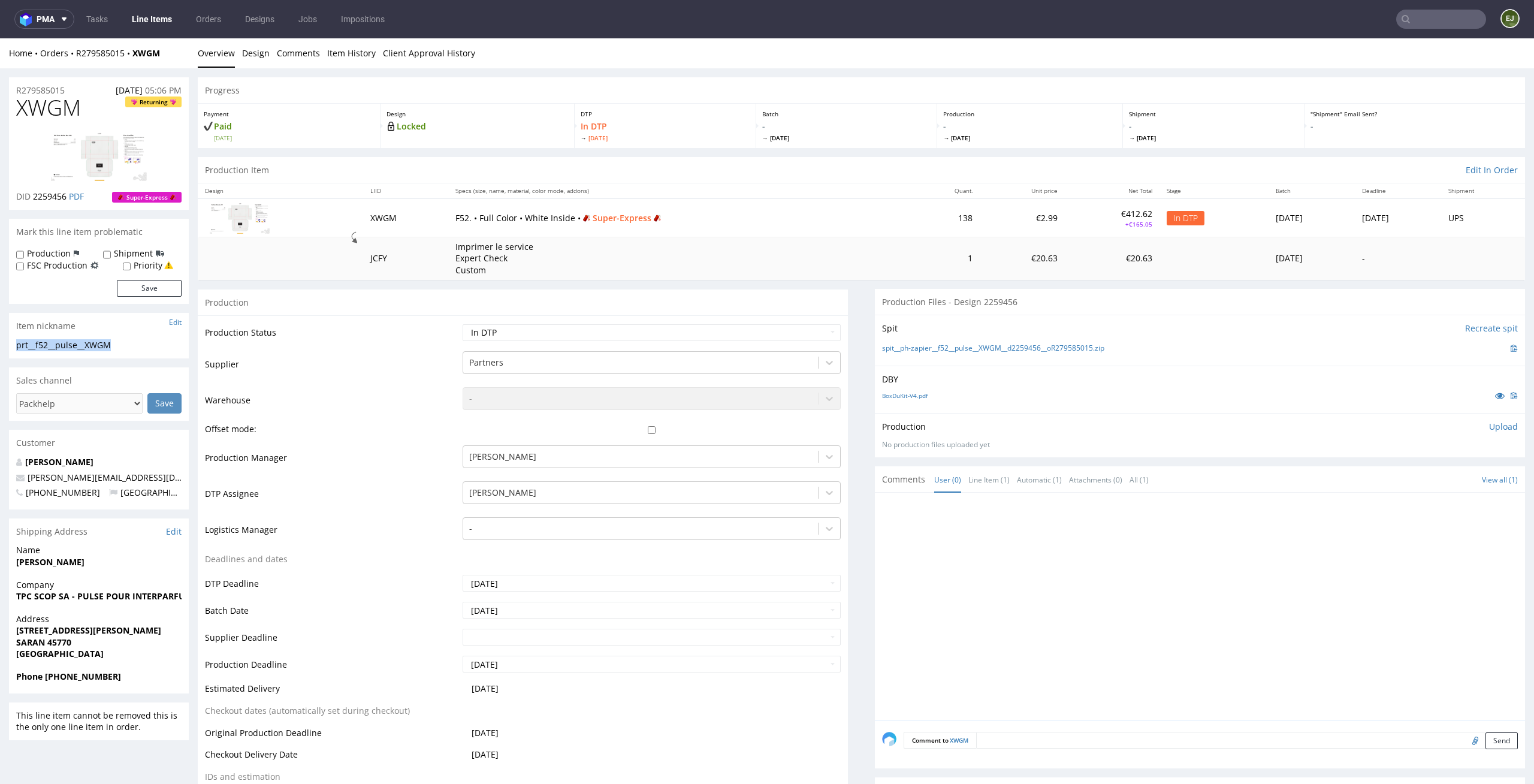
copy div "prt__f52__pulse__XWGM"
drag, startPoint x: 68, startPoint y: 195, endPoint x: 34, endPoint y: 196, distance: 34.0
click at [34, 196] on p "DID 2259456 PDF" at bounding box center [50, 197] width 68 height 12
copy span "2259456"
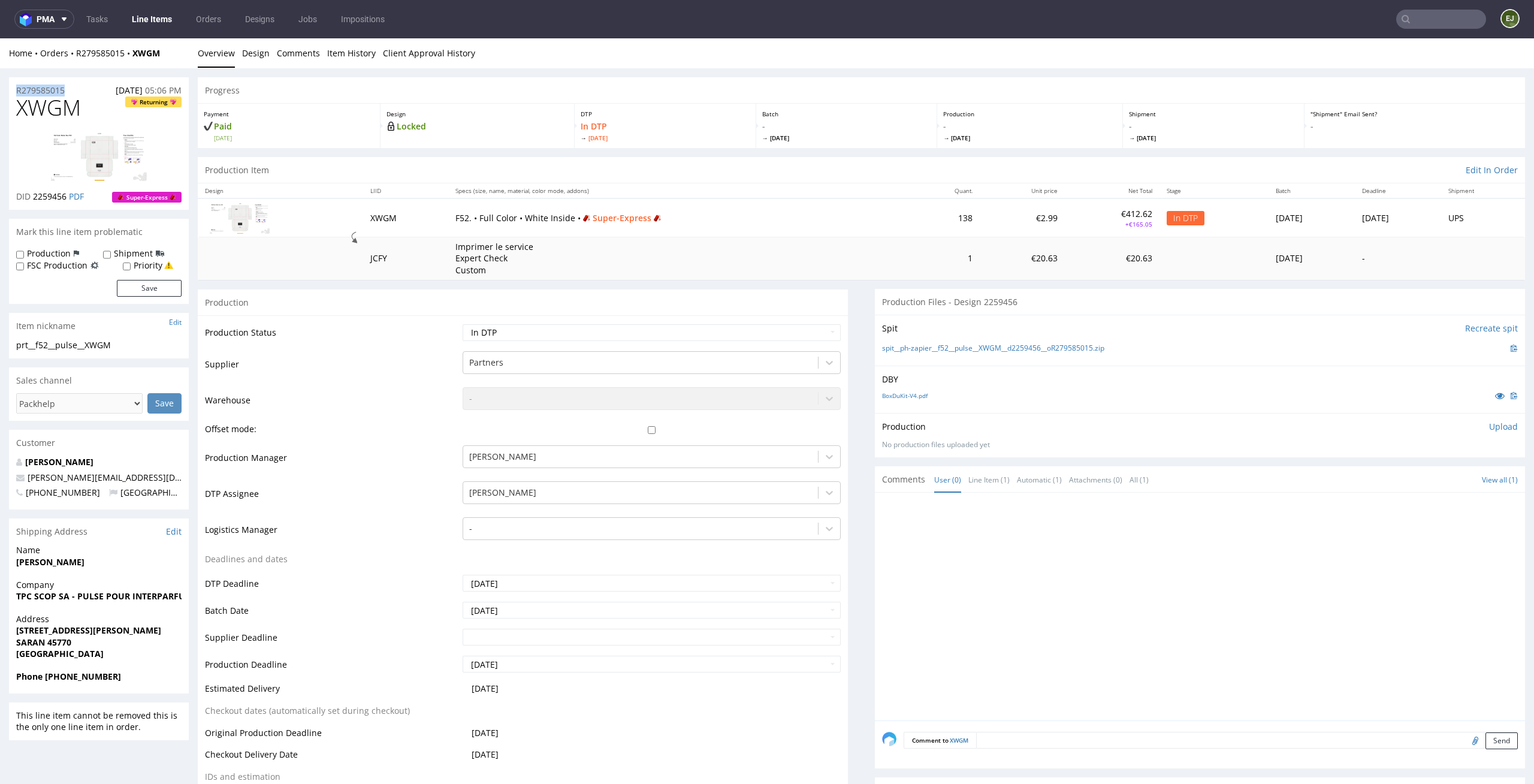
drag, startPoint x: 72, startPoint y: 91, endPoint x: 0, endPoint y: 91, distance: 72.0
copy p "R279585015"
click at [1491, 425] on p "Upload" at bounding box center [1504, 426] width 29 height 12
click at [1419, 486] on div "Add files" at bounding box center [1433, 482] width 60 height 18
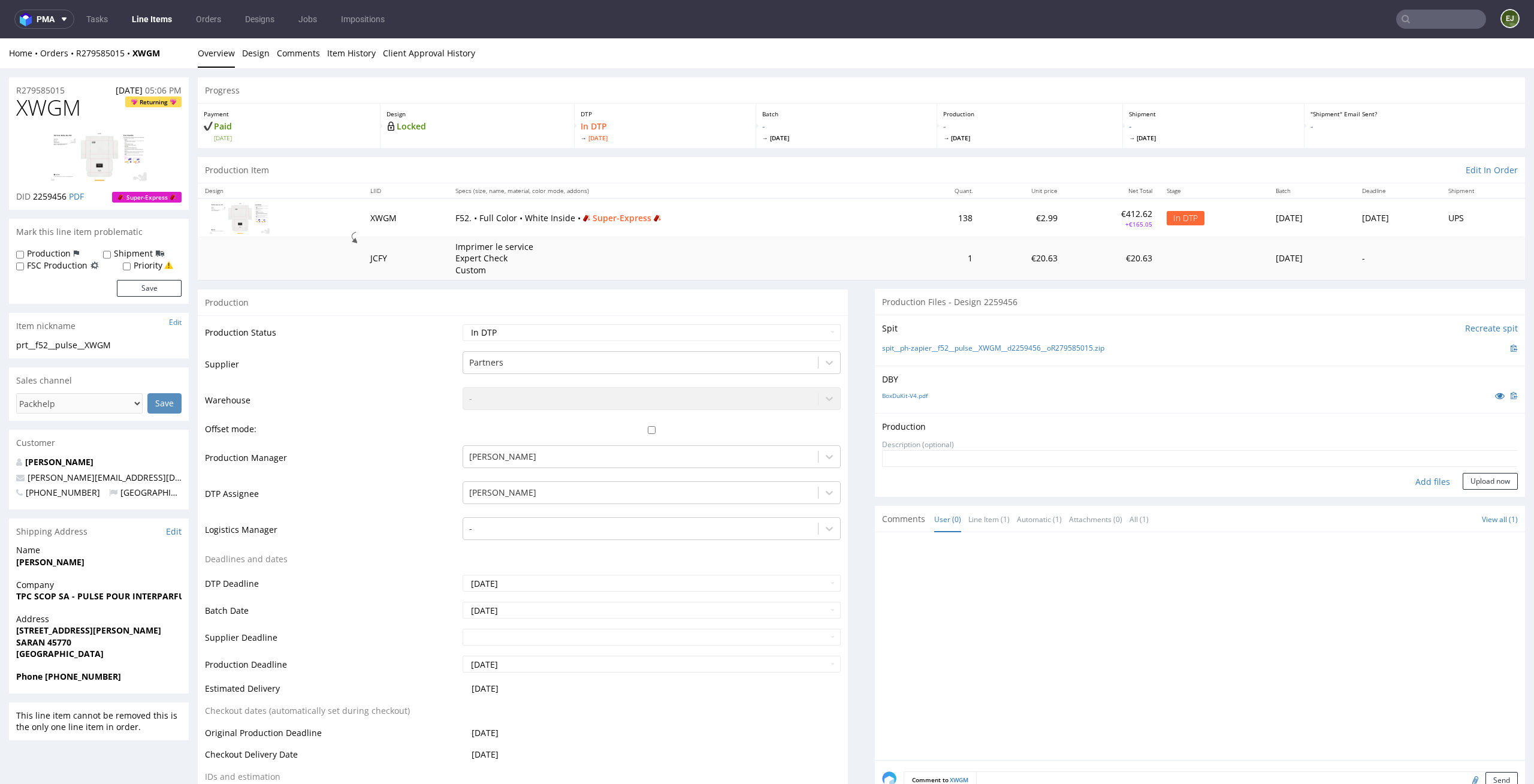
type input "C:\fakepath\prt__f52__pulse__XWGM__d2259456__oR279585015__outside.pdf"
click at [1482, 494] on button "Upload now" at bounding box center [1490, 500] width 55 height 17
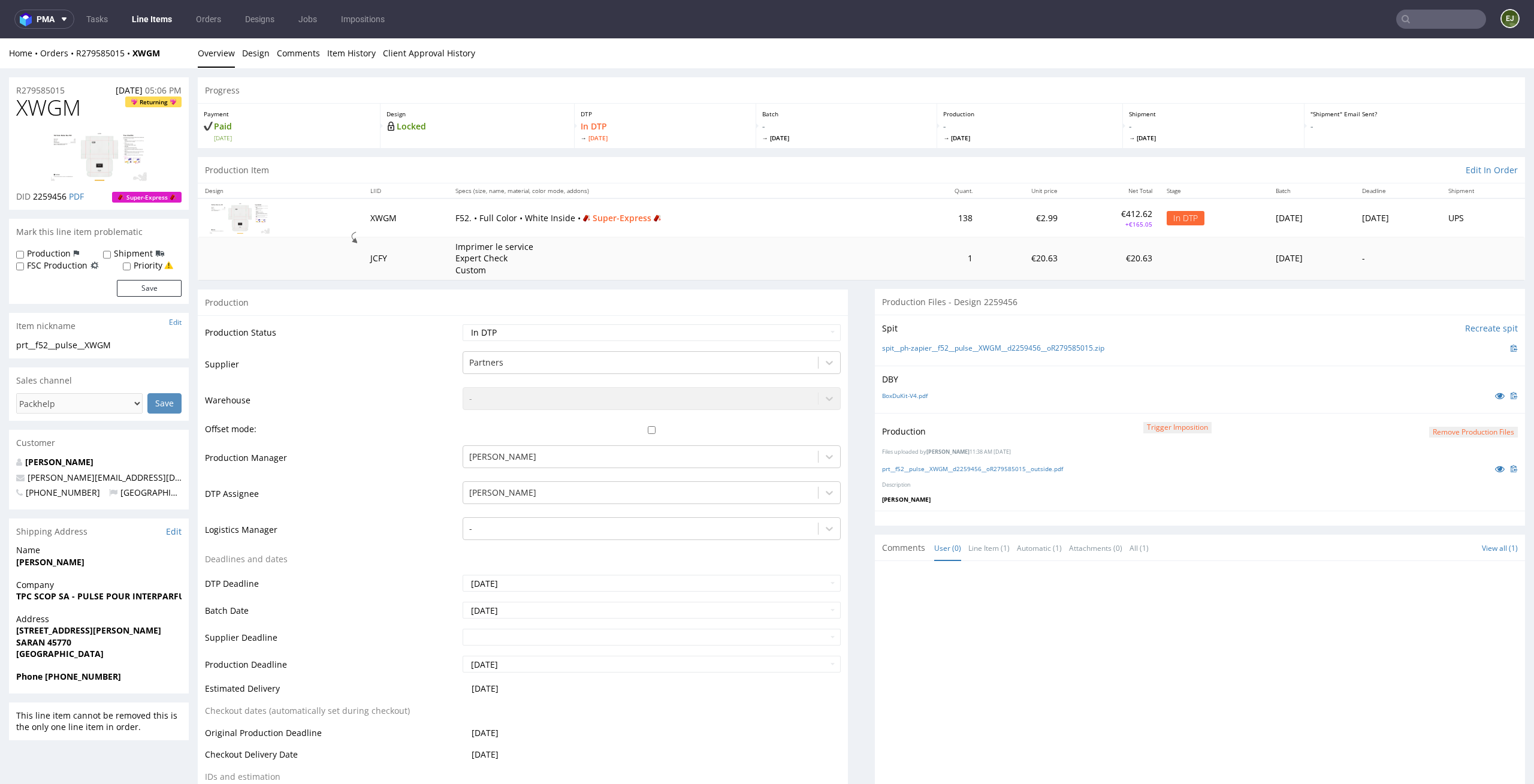
click at [814, 177] on div "Production Item Edit In Order" at bounding box center [861, 170] width 1328 height 27
click at [791, 337] on select "Waiting for Artwork Waiting for Diecut Waiting for Mockup Waiting for DTP Waiti…" at bounding box center [652, 333] width 379 height 17
select select "dtp_production_ready"
click at [463, 324] on select "Waiting for Artwork Waiting for Diecut Waiting for Mockup Waiting for DTP Waiti…" at bounding box center [652, 333] width 379 height 17
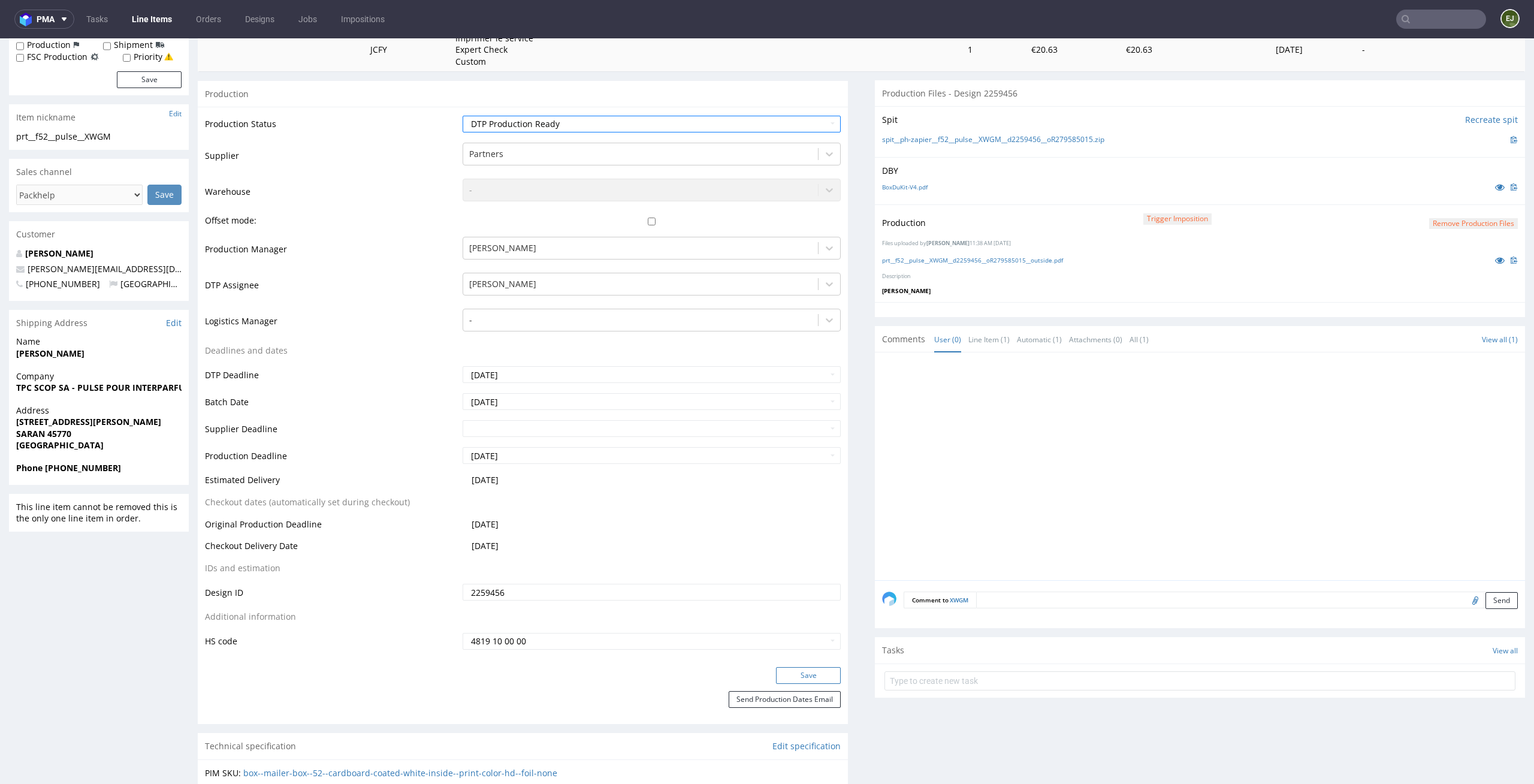
click at [828, 668] on button "Save" at bounding box center [808, 675] width 65 height 17
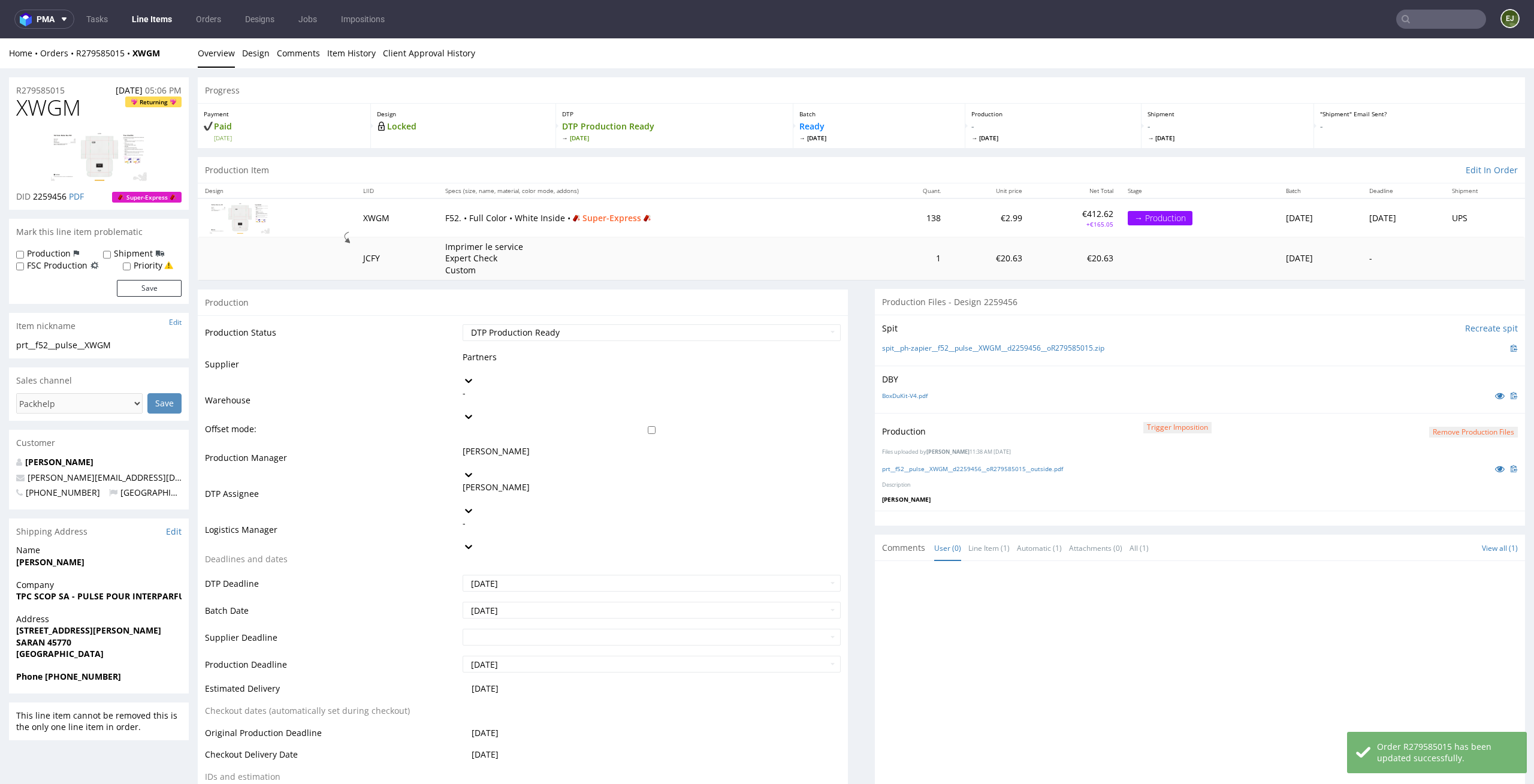
click at [141, 17] on link "Line Items" at bounding box center [152, 19] width 54 height 19
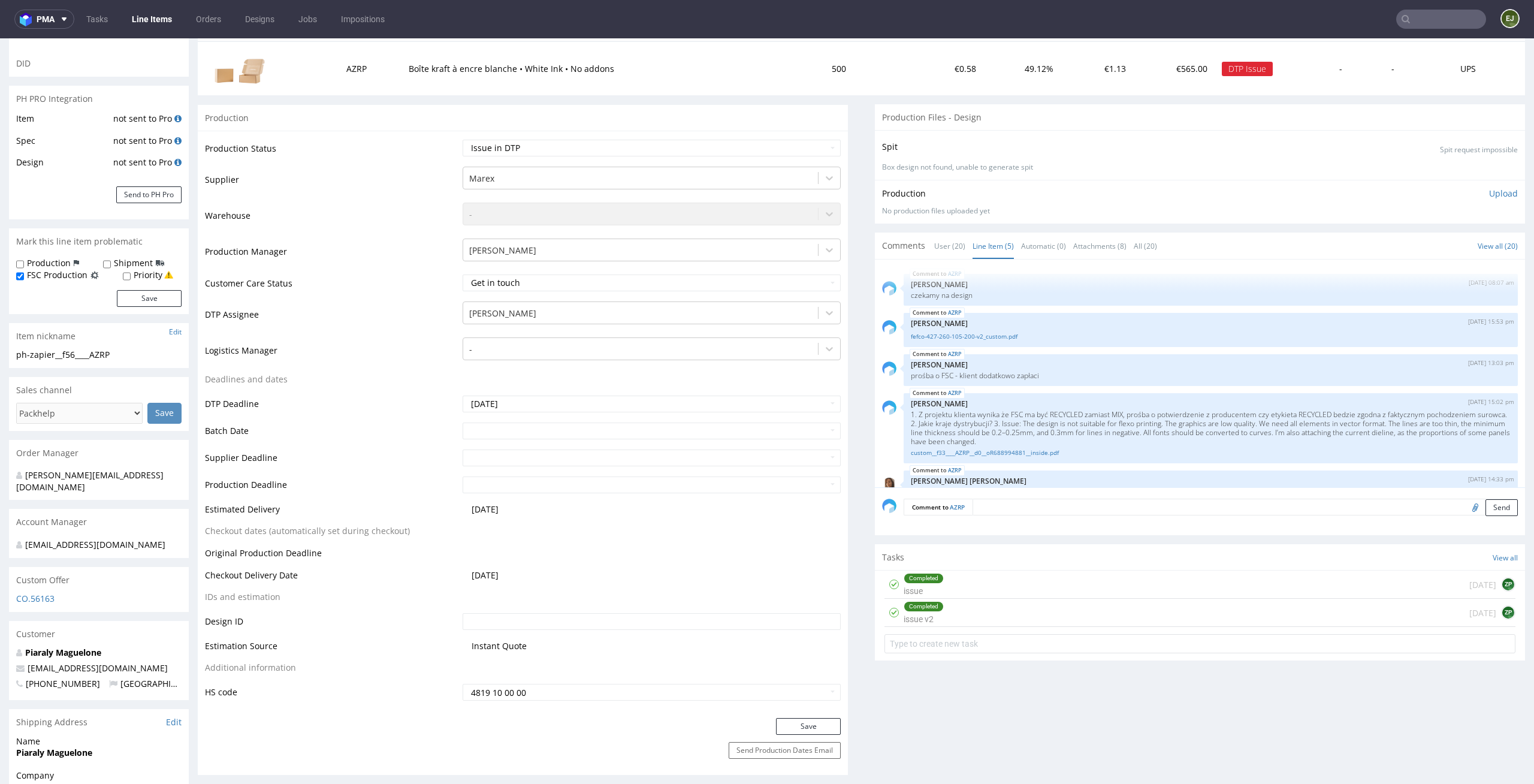
scroll to position [22, 0]
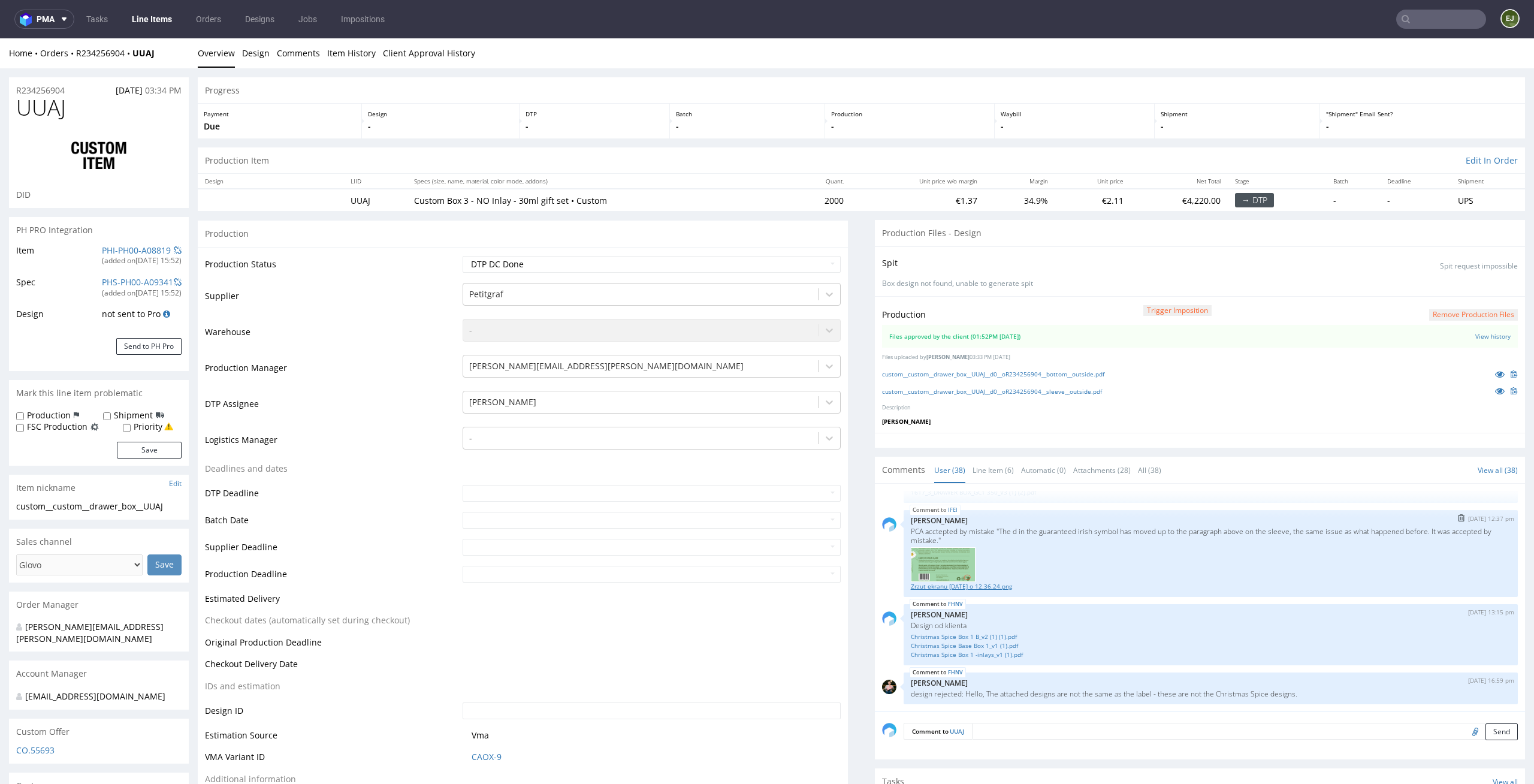
scroll to position [215, 0]
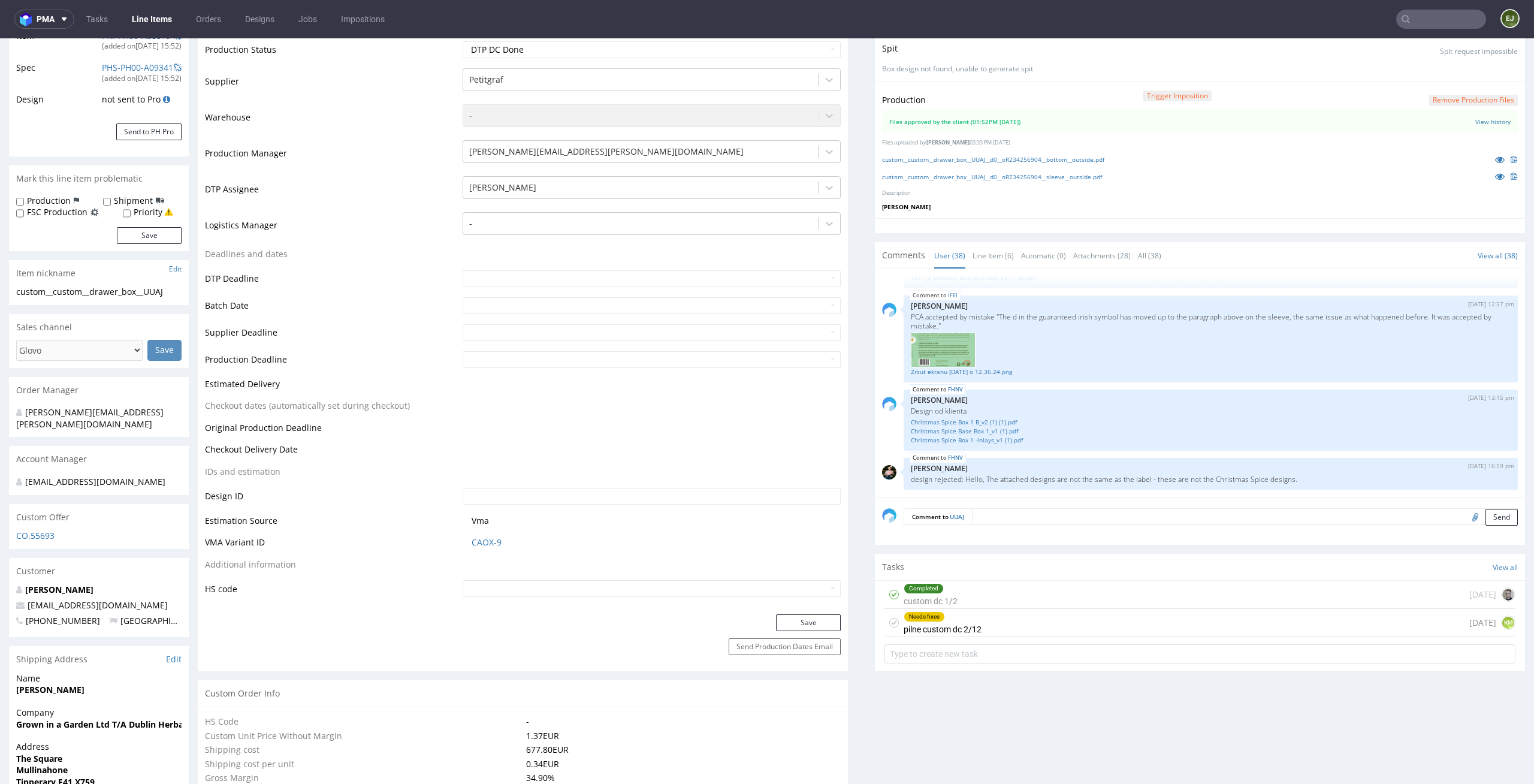
click at [958, 618] on div "Needs fixes" at bounding box center [942, 616] width 77 height 10
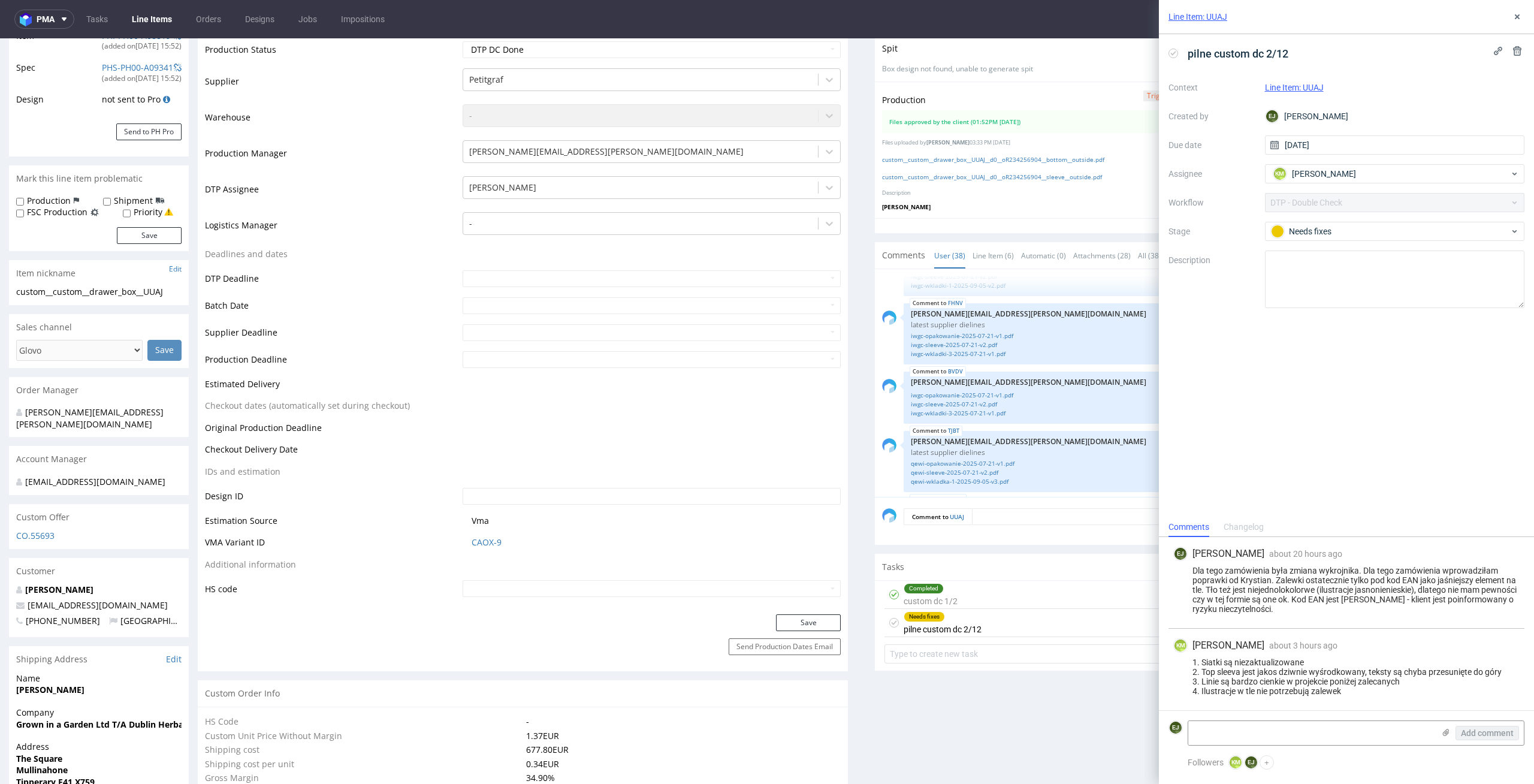
scroll to position [1908, 0]
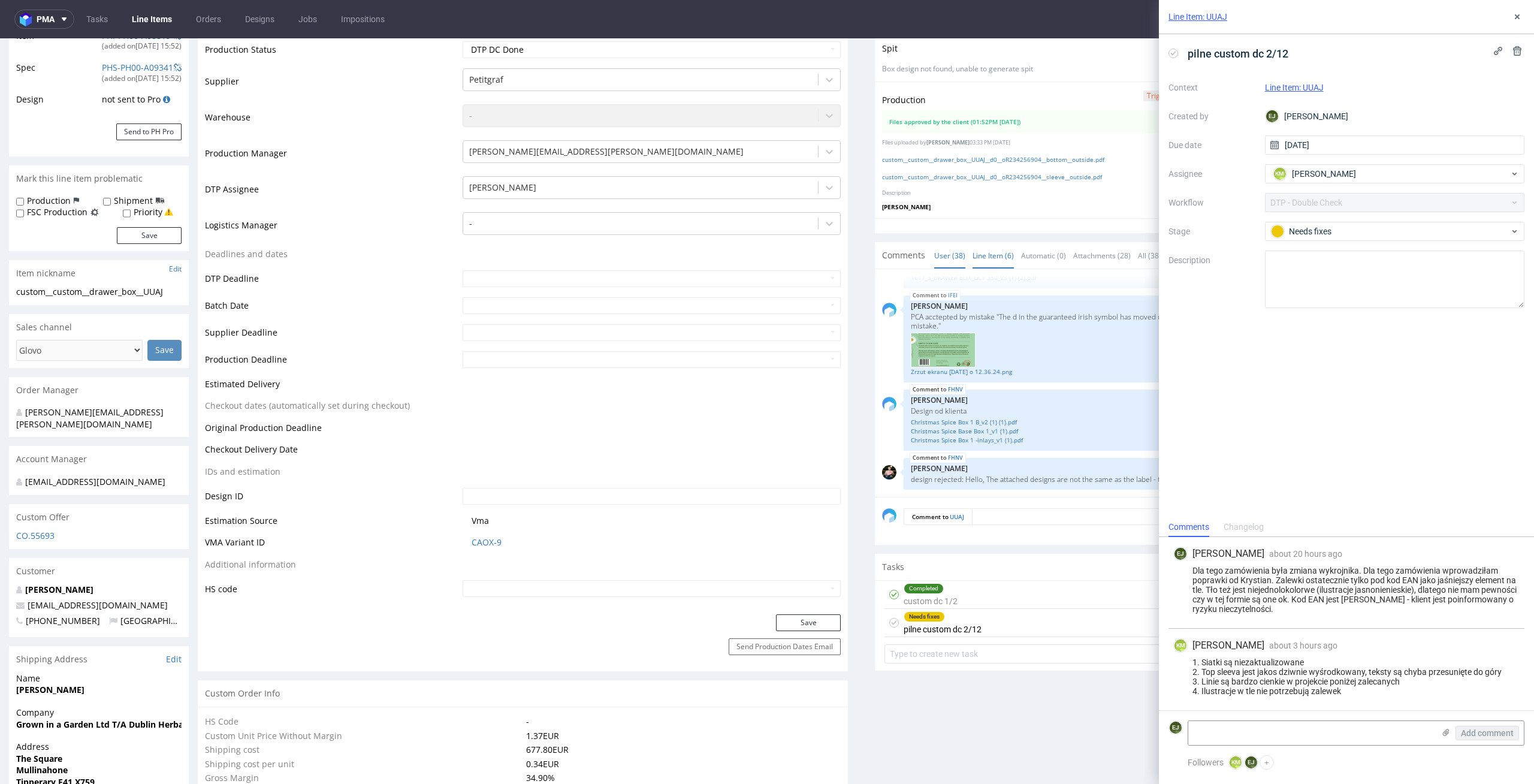
click at [976, 253] on link "Line Item (6)" at bounding box center [994, 255] width 42 height 26
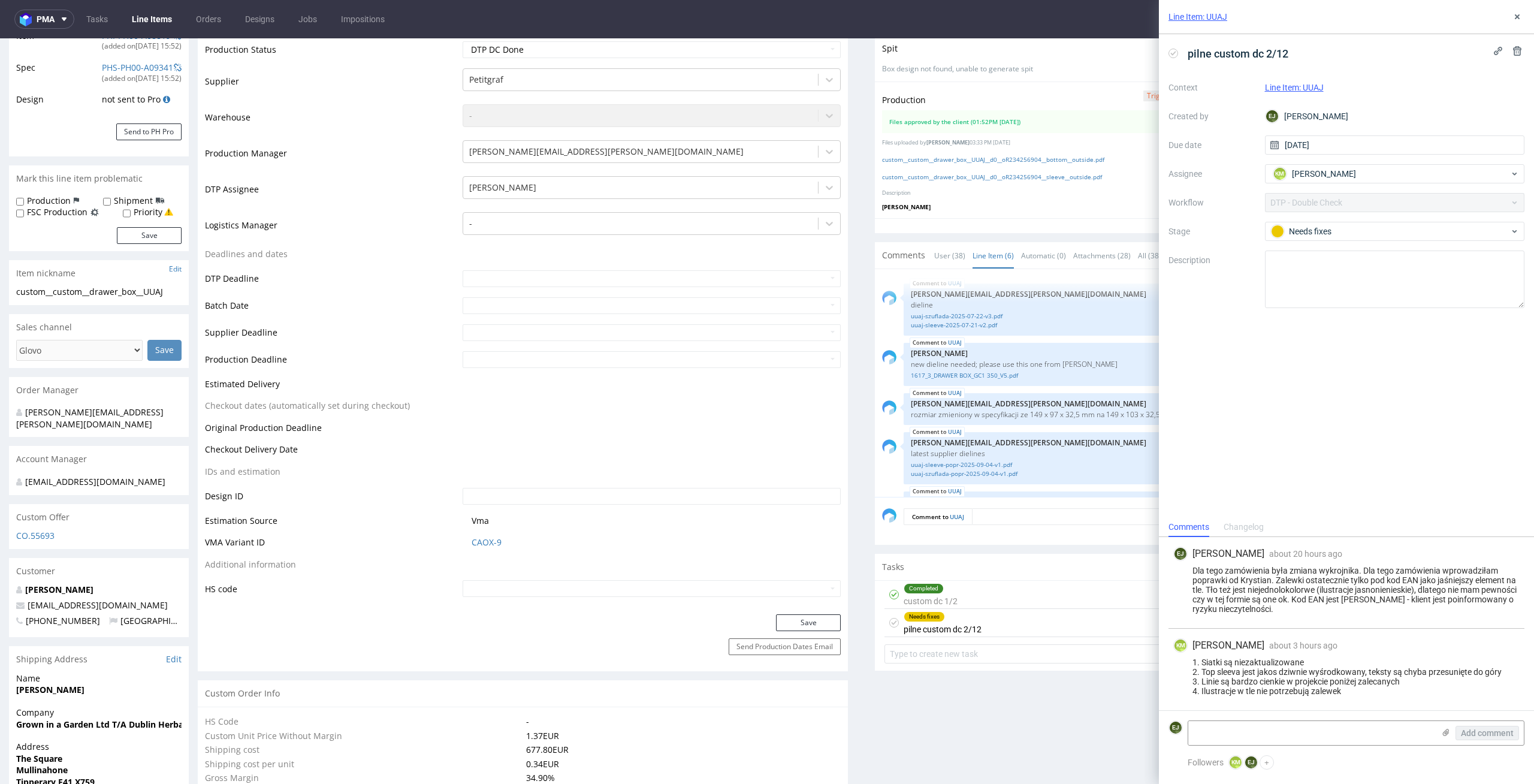
scroll to position [86, 0]
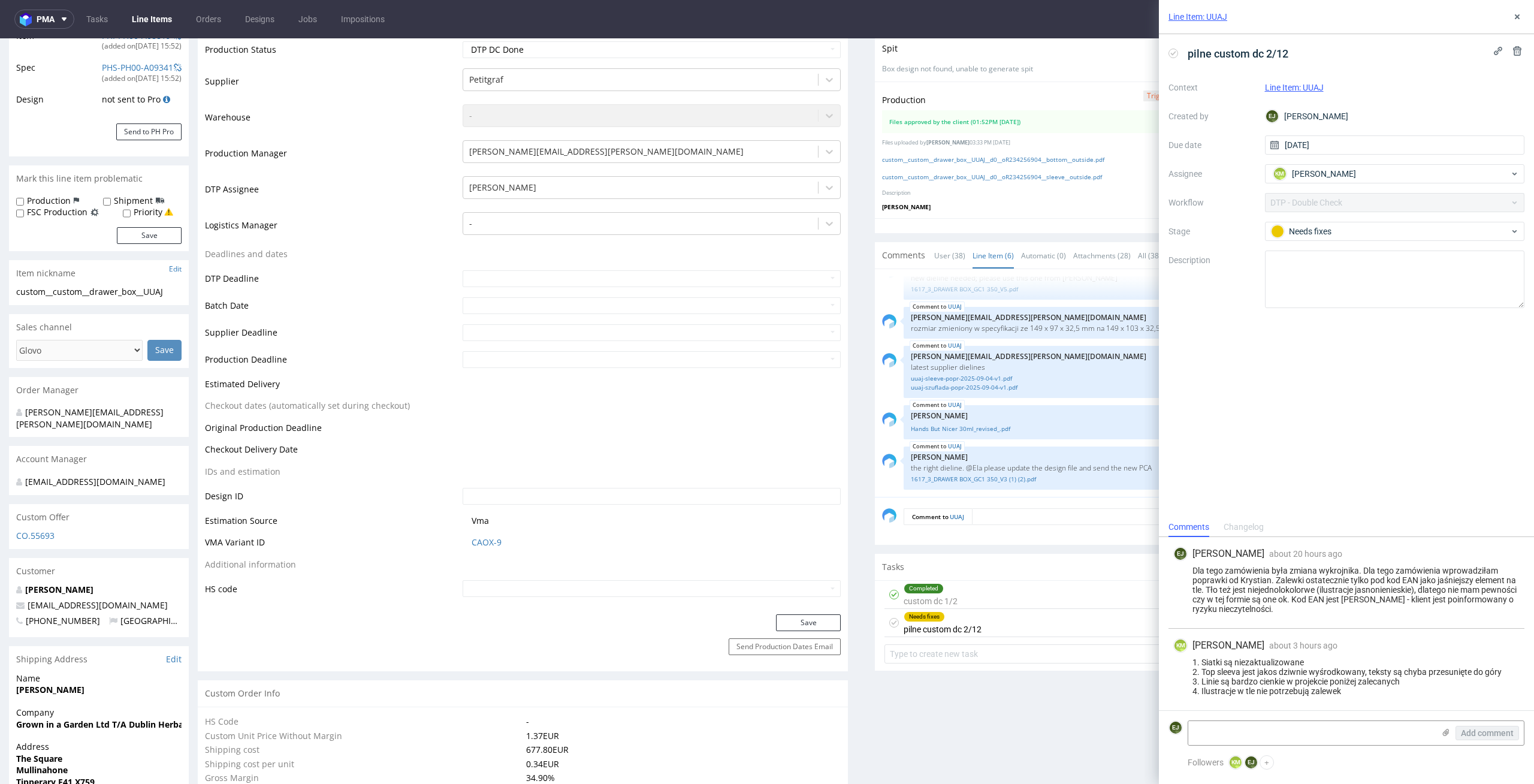
click at [1042, 217] on div "Production Trigger Imposition Remove production files Files approved by the cli…" at bounding box center [1200, 150] width 650 height 138
click at [1028, 177] on link "custom__custom__drawer_box__UUAJ__d0__oR234256904__sleeve__outside.pdf" at bounding box center [992, 177] width 220 height 8
click at [1521, 16] on icon at bounding box center [1518, 17] width 10 height 10
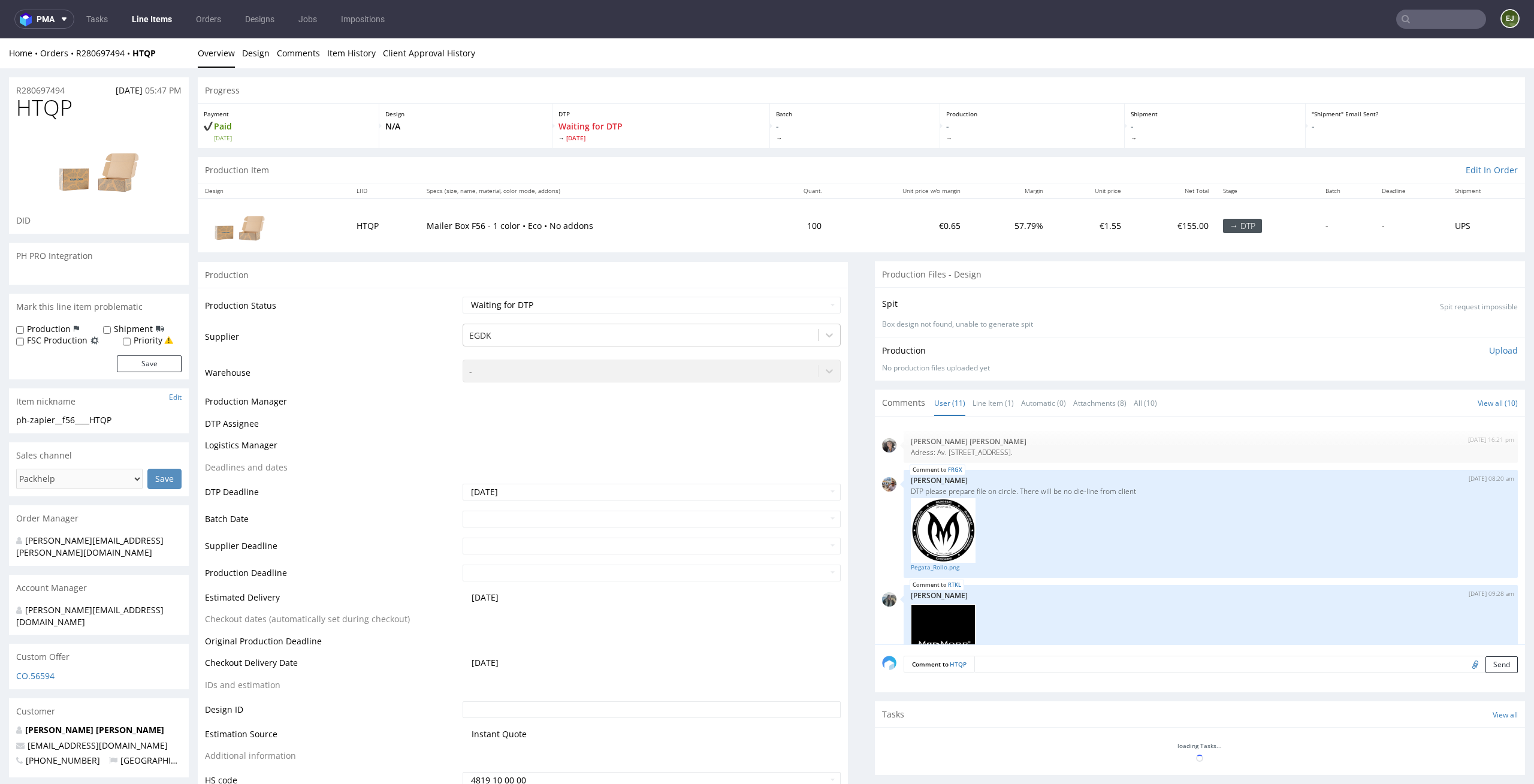
scroll to position [563, 0]
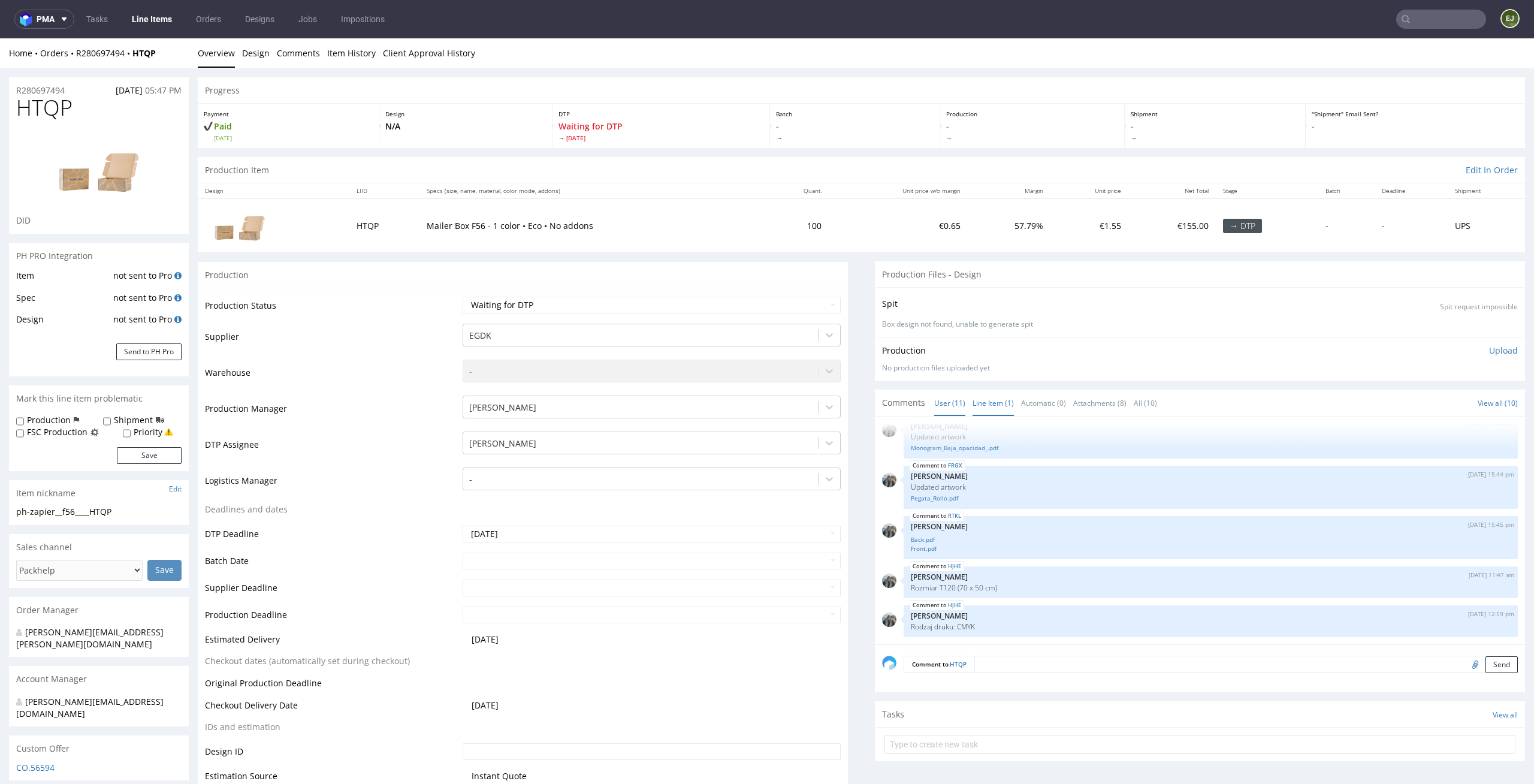
click at [973, 398] on link "Line Item (1)" at bounding box center [994, 403] width 42 height 26
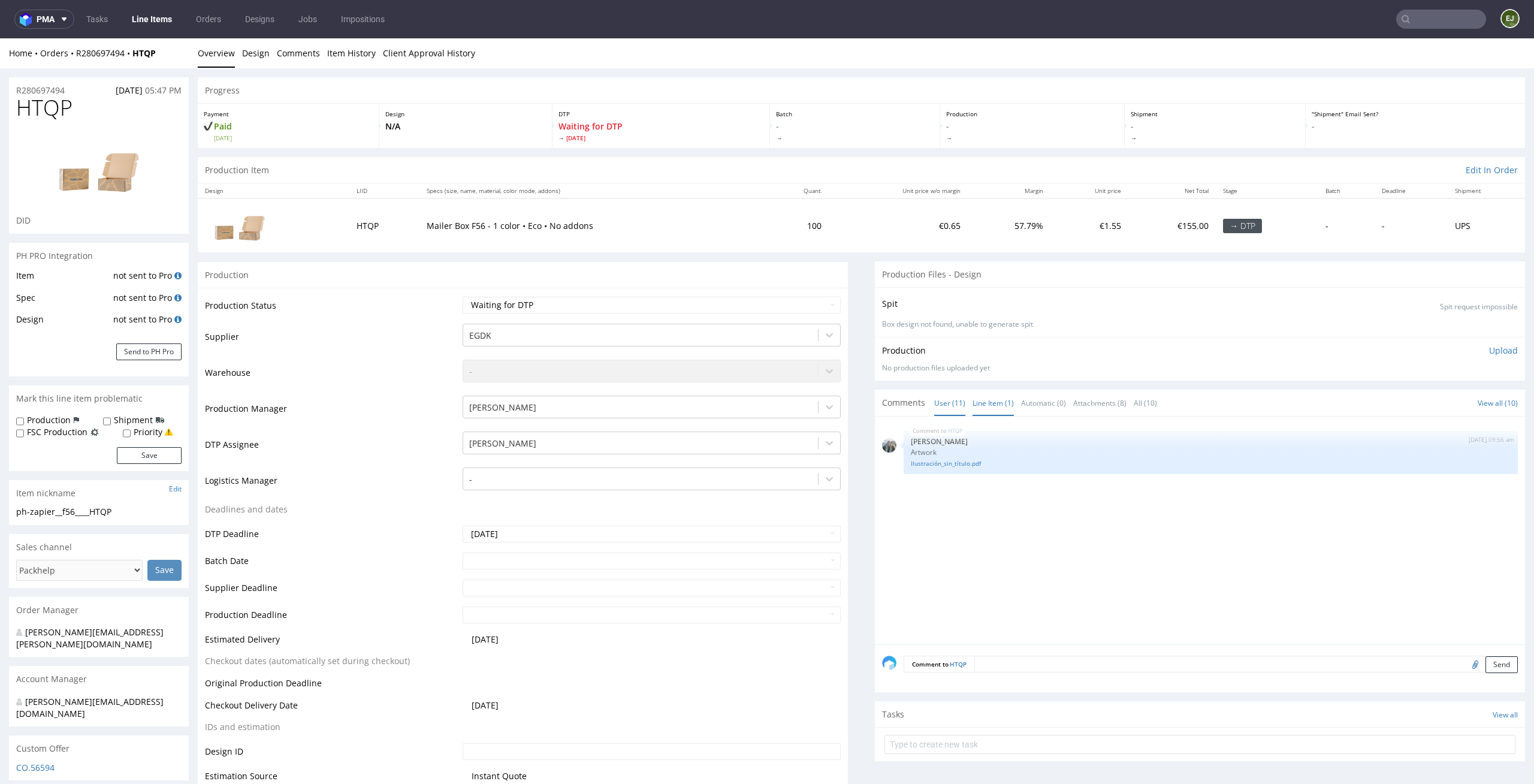
click at [942, 413] on link "User (11)" at bounding box center [950, 403] width 31 height 26
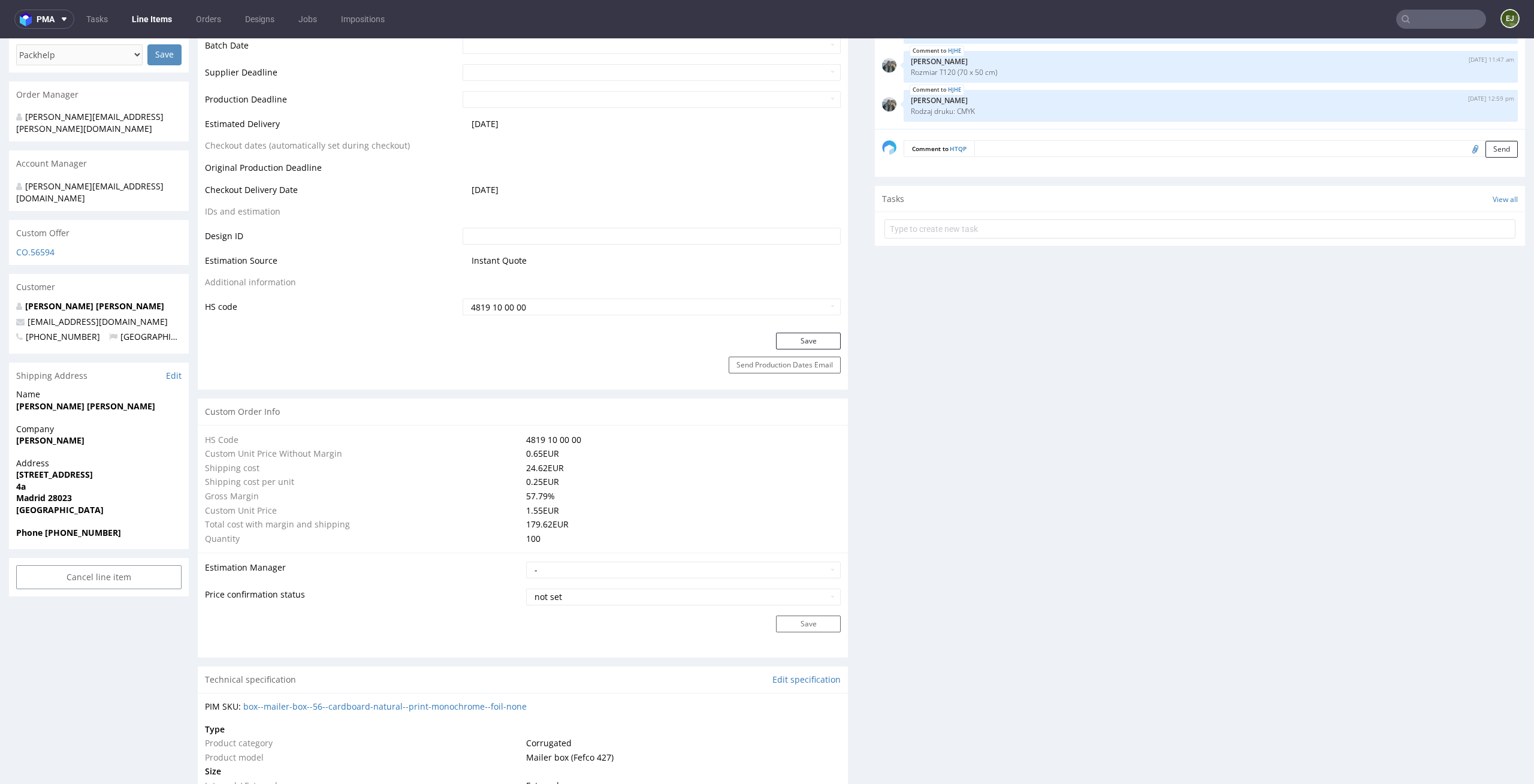
scroll to position [222, 0]
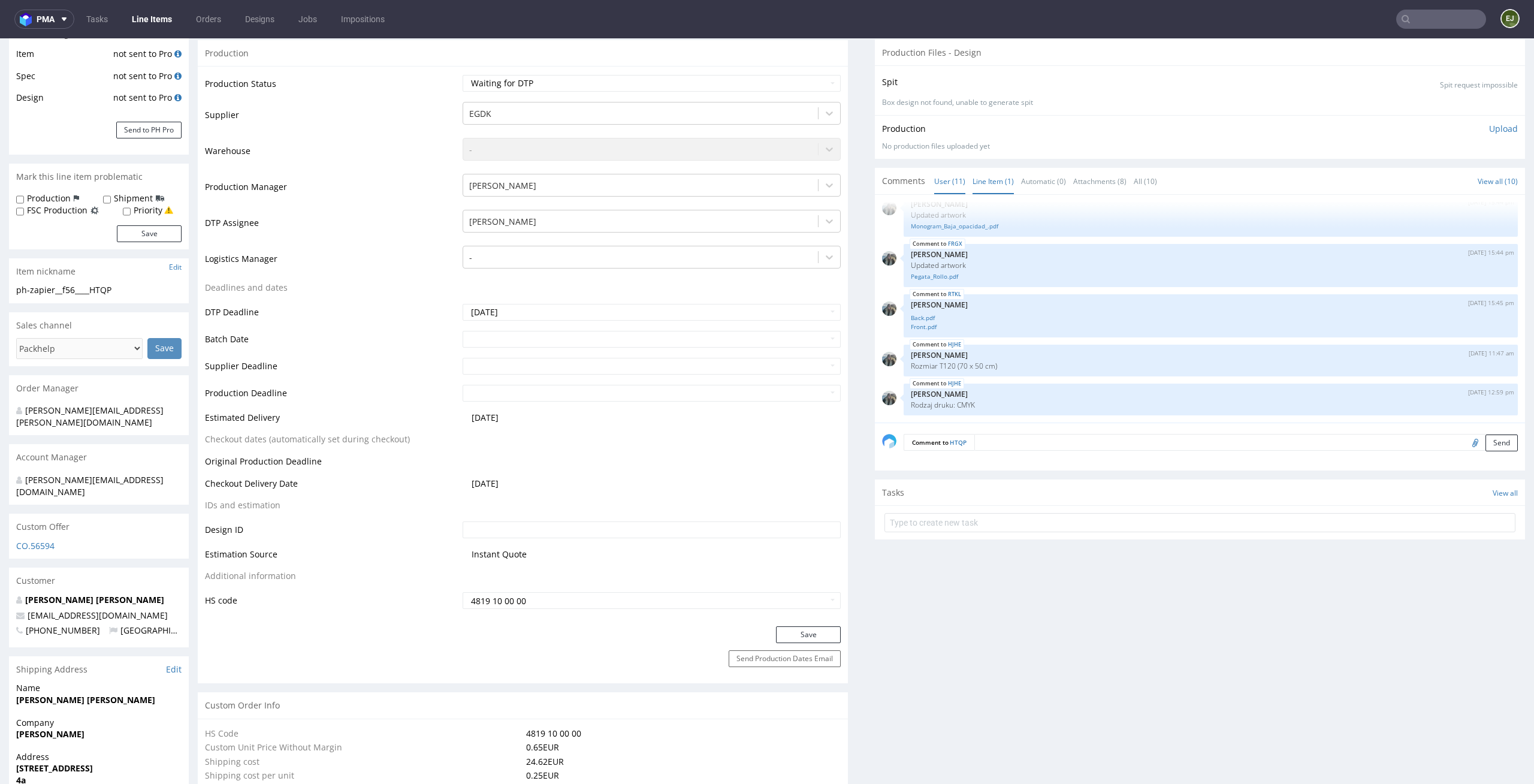
click at [977, 173] on link "Line Item (1)" at bounding box center [994, 181] width 42 height 26
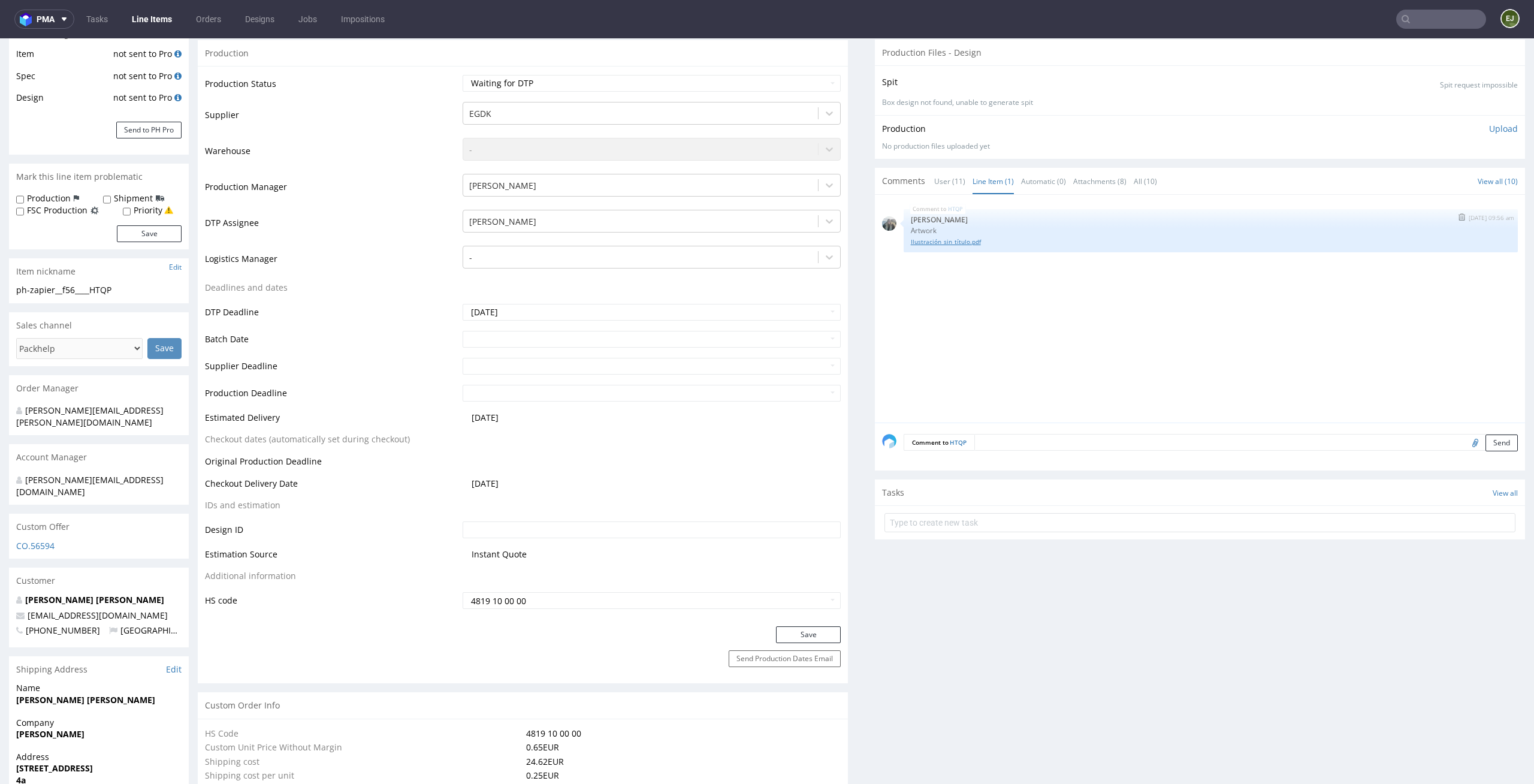
click at [945, 244] on link "Ilustración_sin_título.pdf" at bounding box center [1211, 241] width 600 height 9
click at [939, 176] on link "User (11)" at bounding box center [950, 181] width 31 height 26
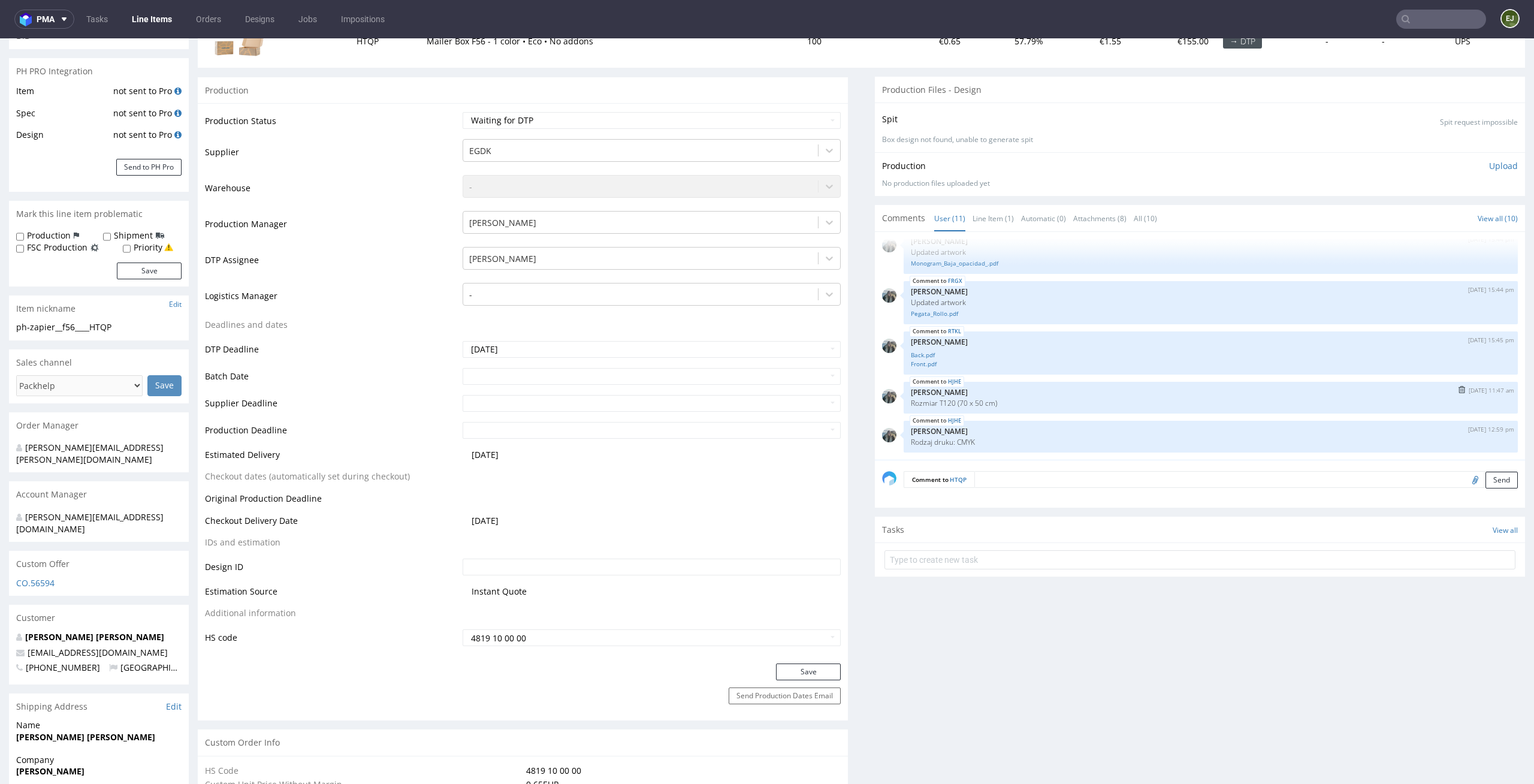
scroll to position [0, 0]
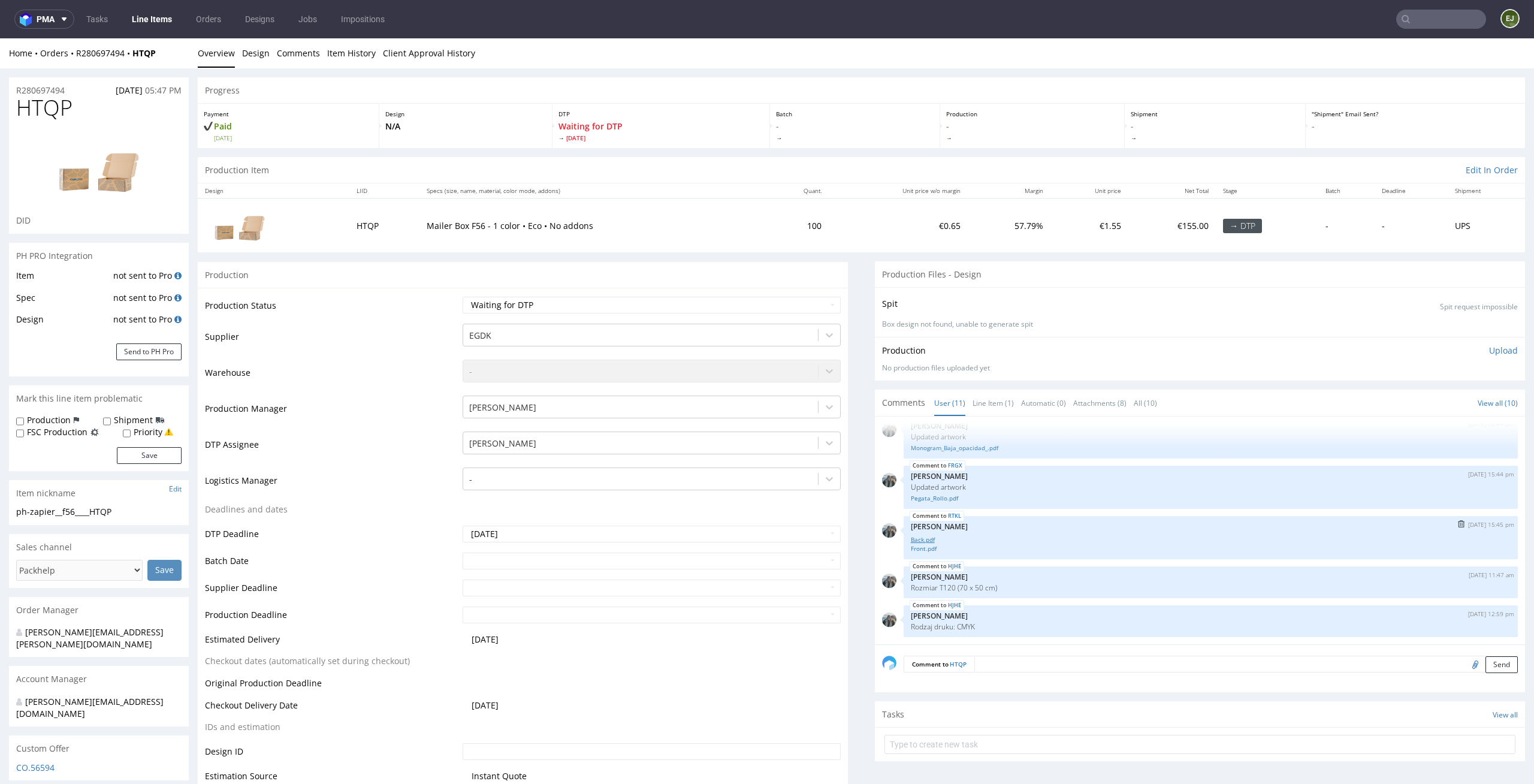
click at [918, 537] on link "Back.pdf" at bounding box center [1211, 539] width 600 height 9
click at [925, 553] on div "RTKL 8th Sep 25 | 15:45 pm Zeniuk Magdalena Back.pdf Front.pdf" at bounding box center [1211, 537] width 614 height 43
click at [924, 552] on link "Front.pdf" at bounding box center [1211, 548] width 600 height 9
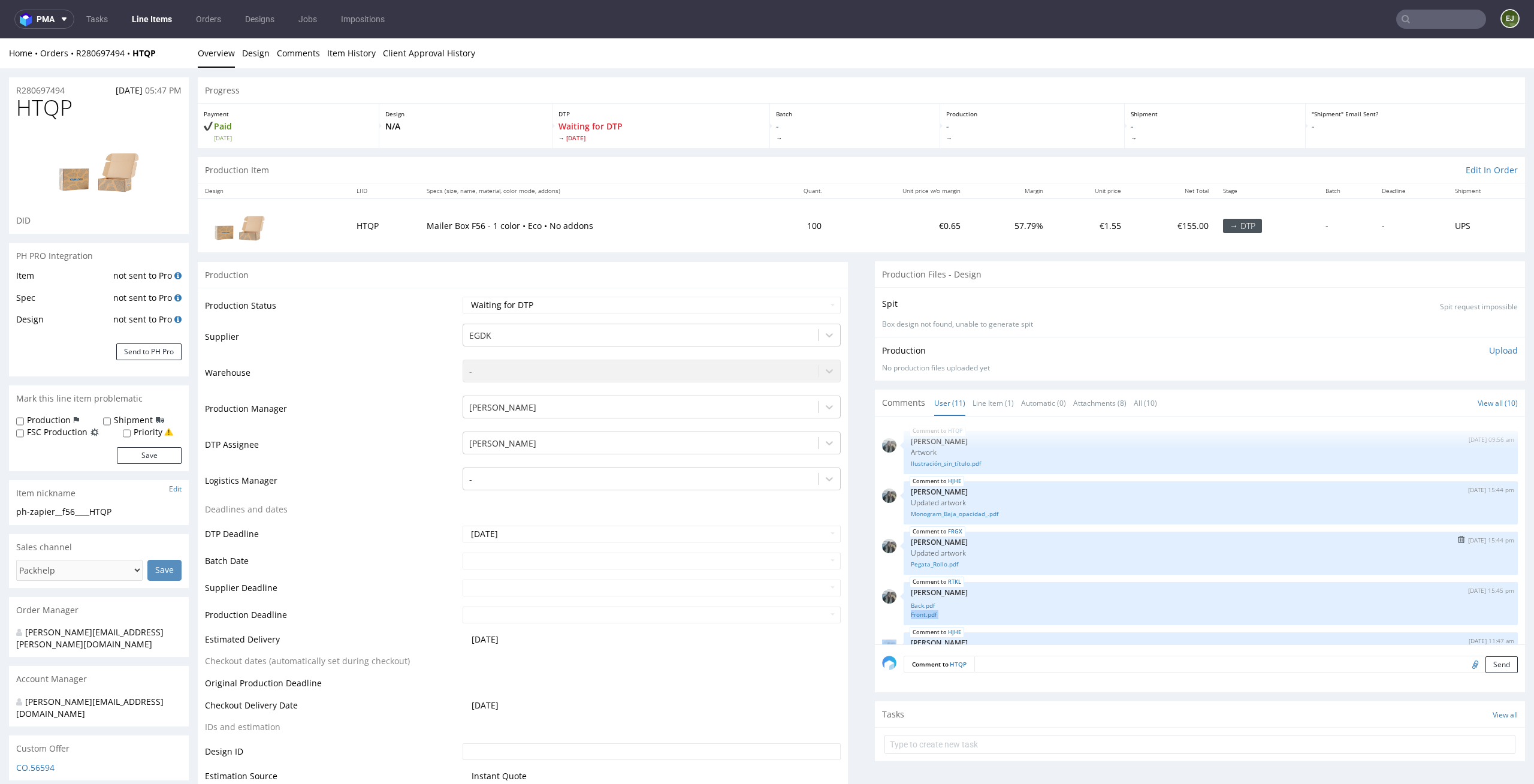
scroll to position [440, 0]
click at [958, 573] on link "Monogram_Baja_opacidad_.pdf" at bounding box center [1211, 570] width 600 height 9
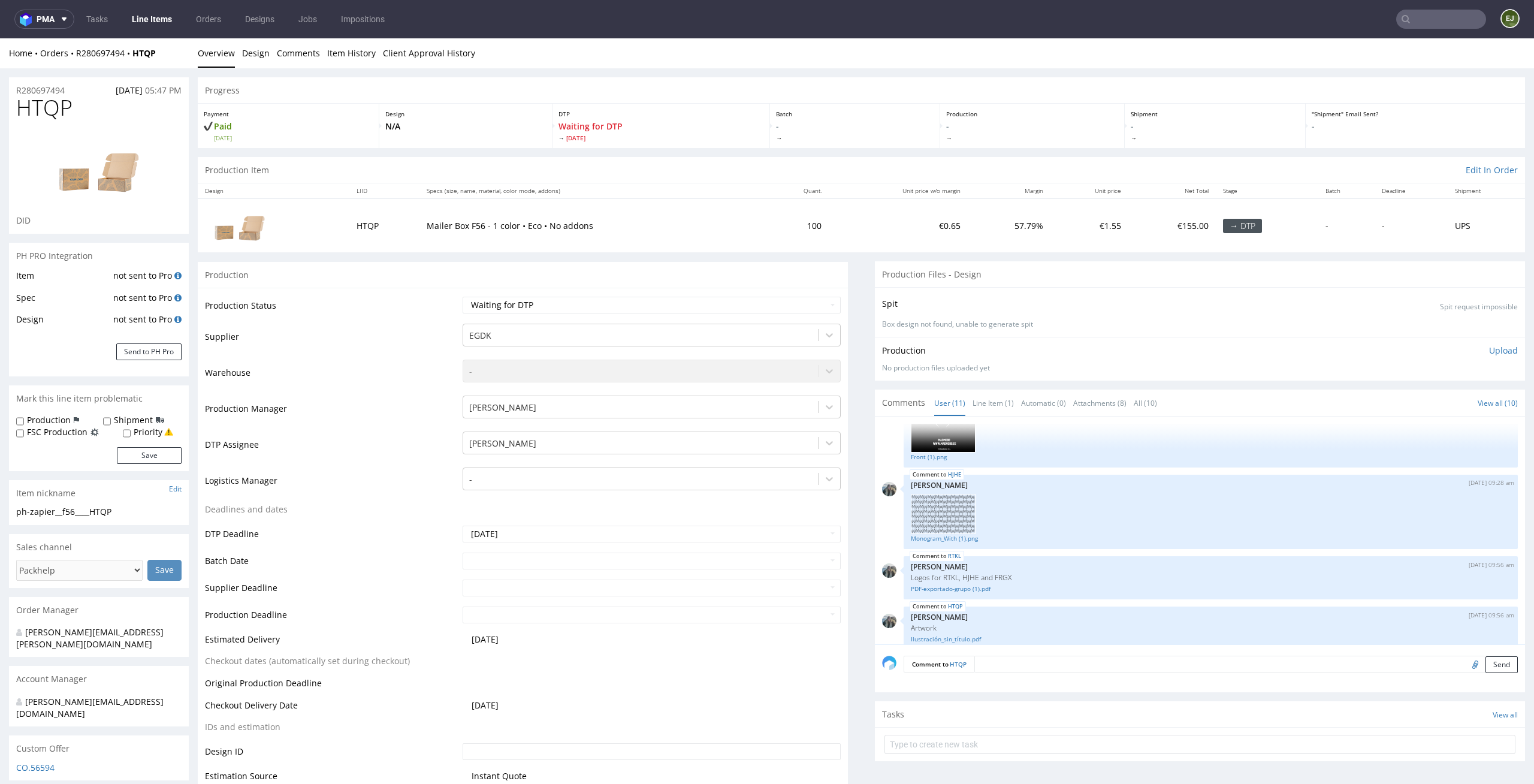
scroll to position [388, 0]
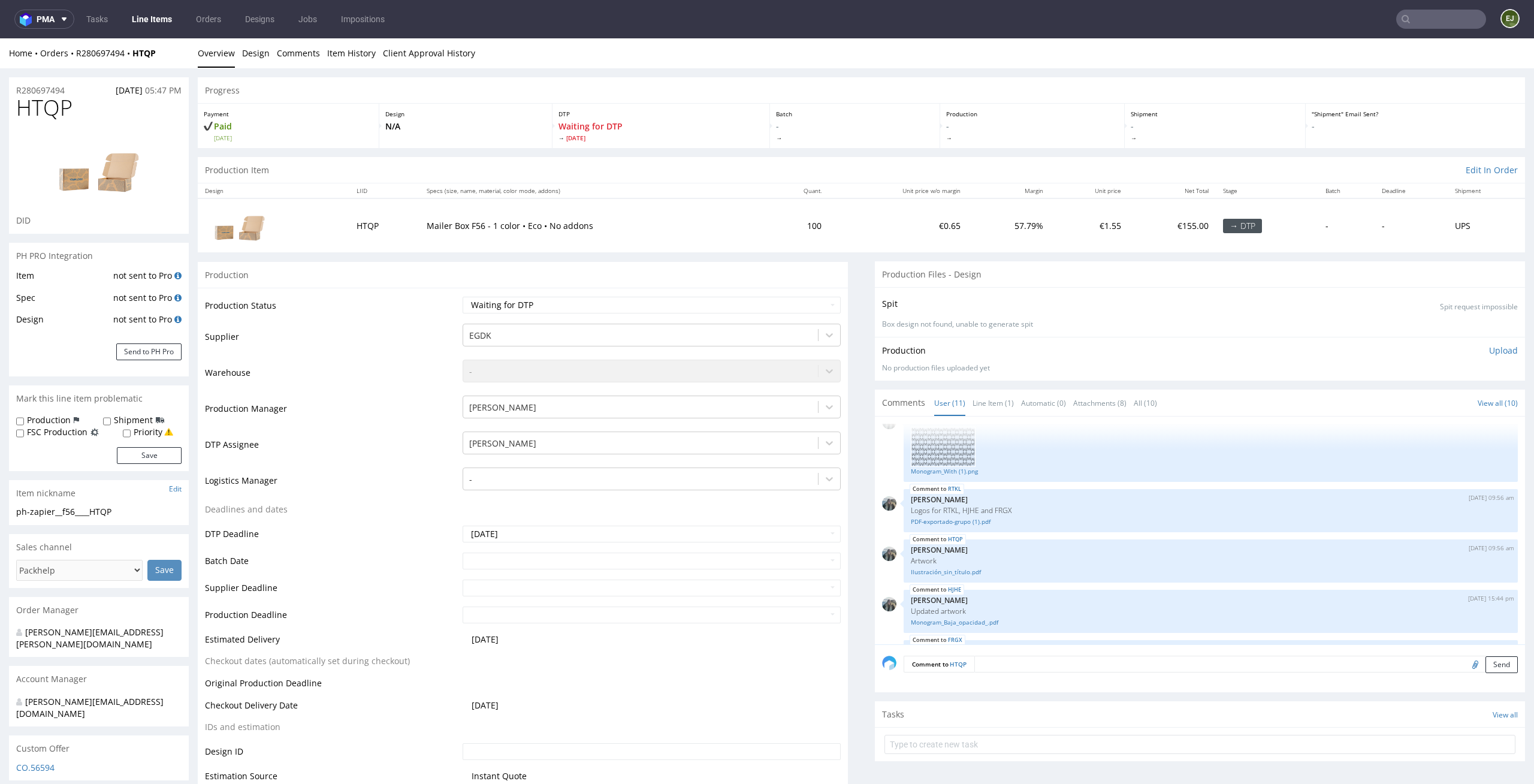
click at [1029, 300] on div "Spit Spit request impossible" at bounding box center [1200, 303] width 636 height 17
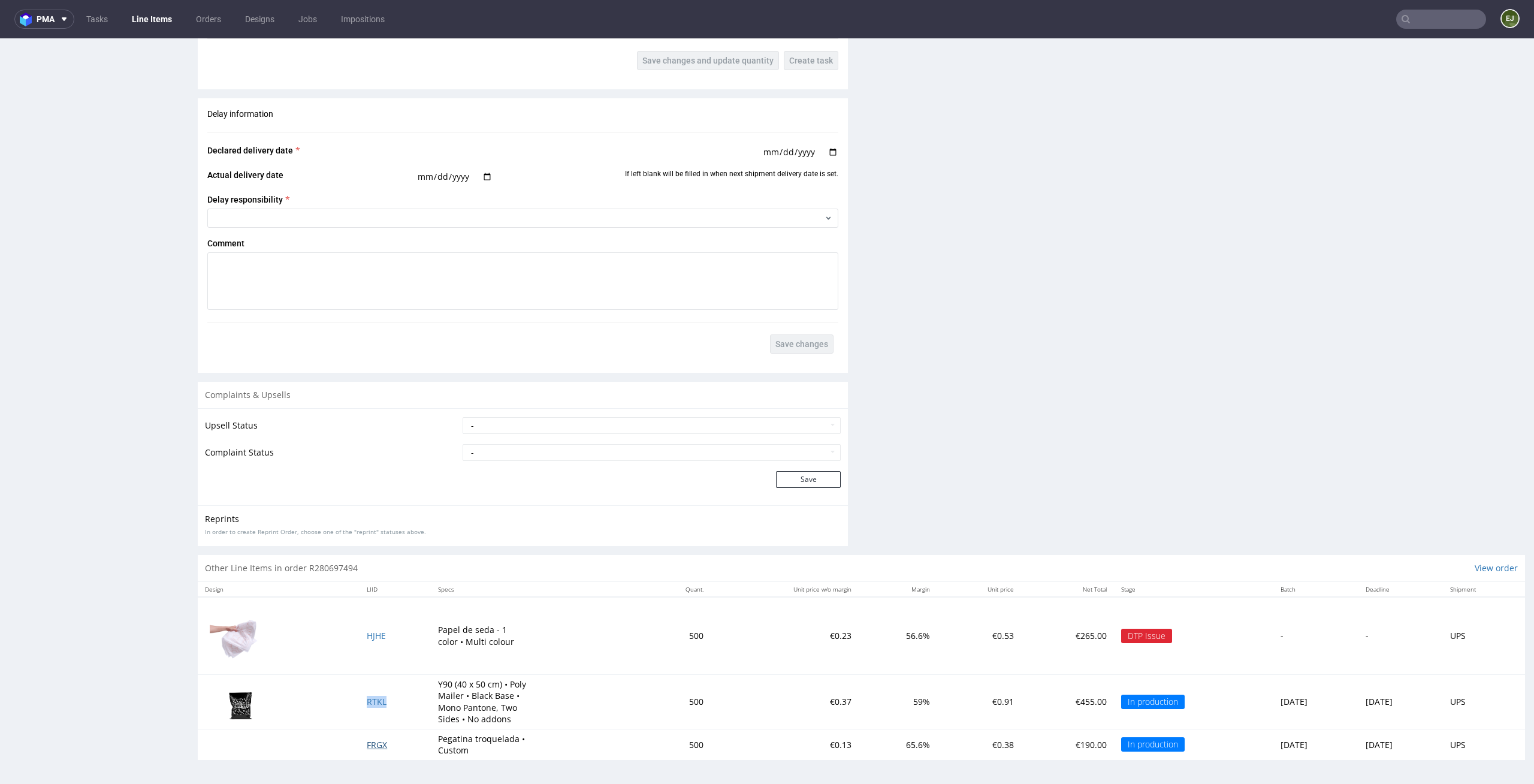
click at [367, 745] on span "FRGX" at bounding box center [377, 744] width 21 height 11
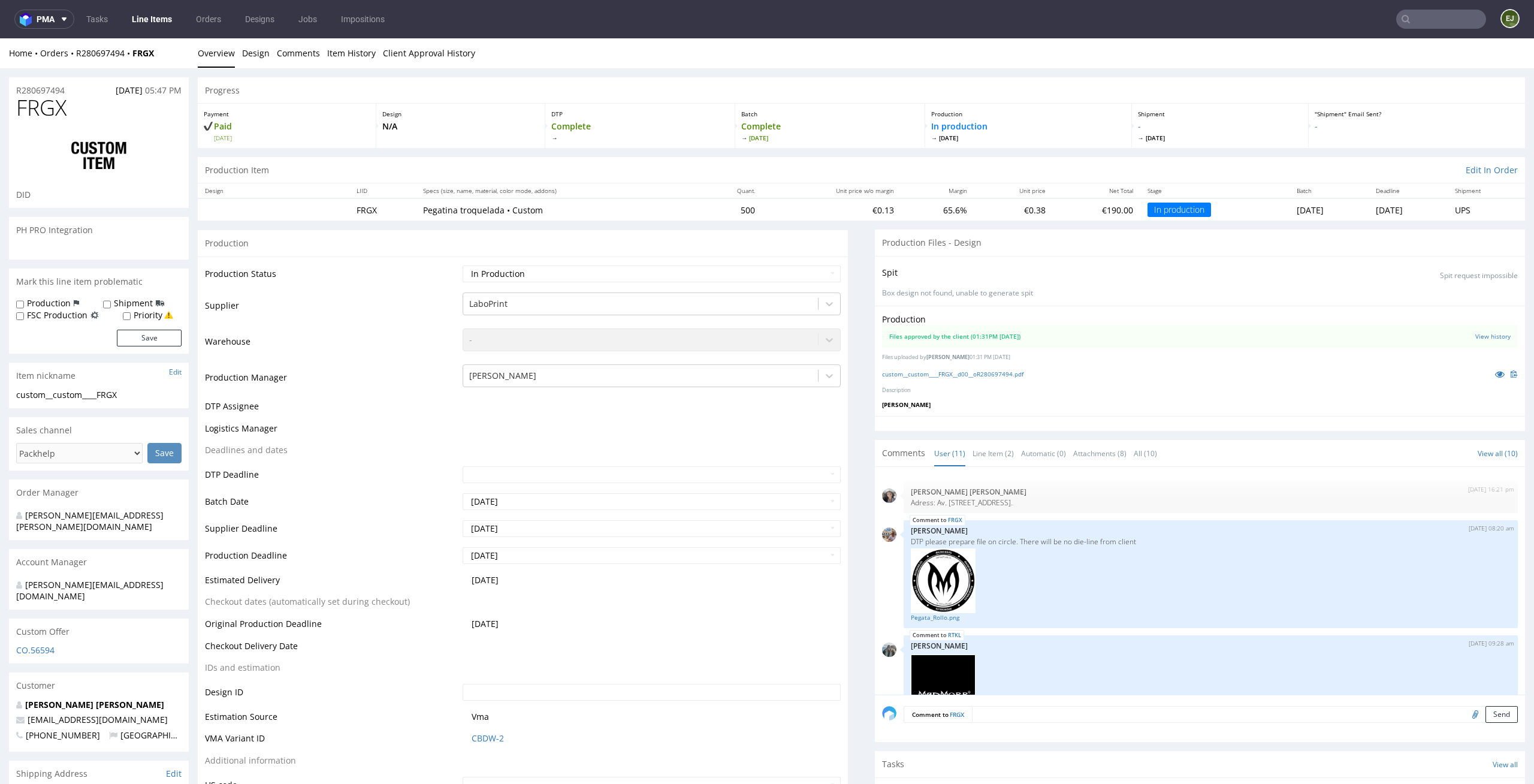
scroll to position [563, 0]
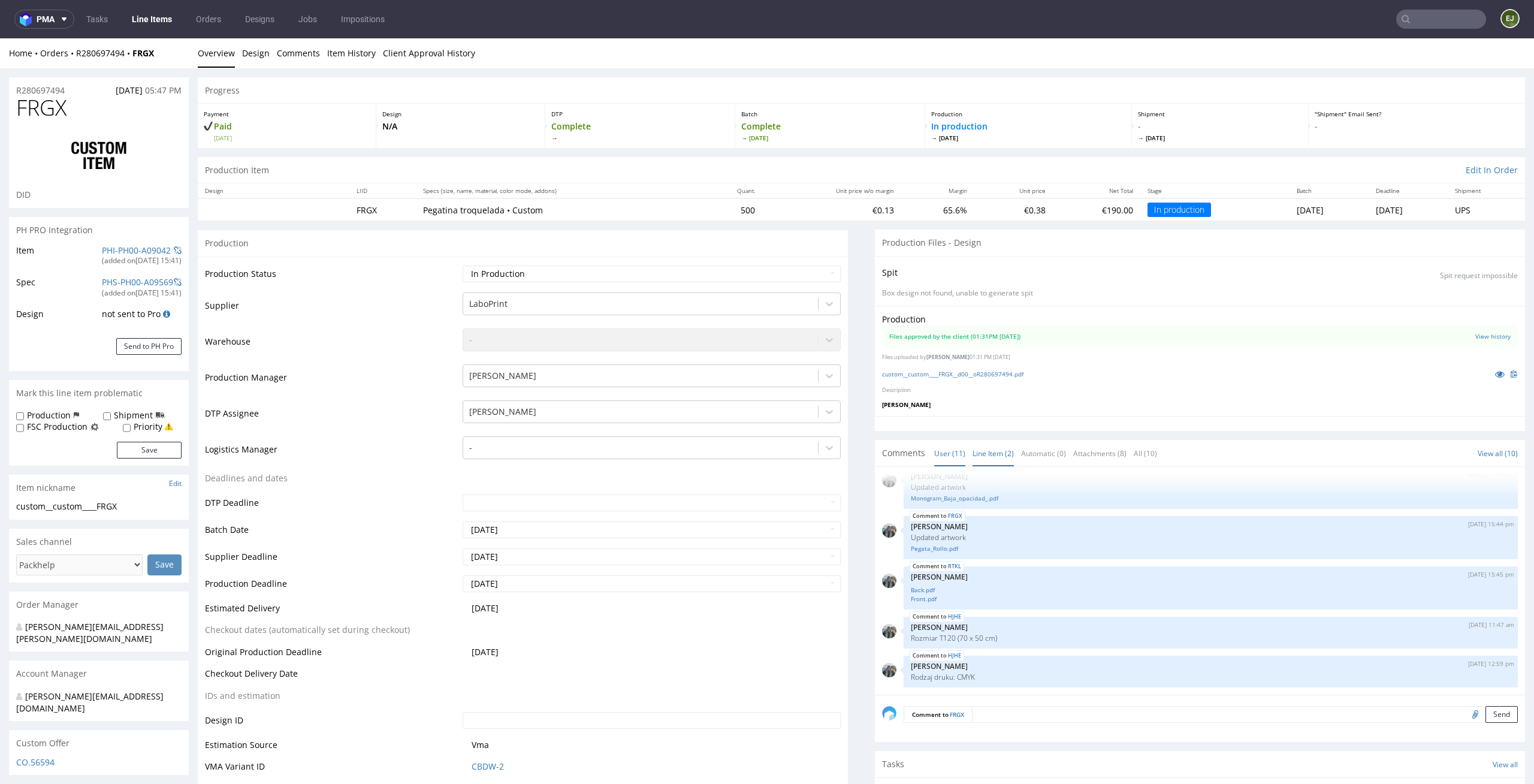
click at [987, 452] on link "Line Item (2)" at bounding box center [994, 453] width 42 height 26
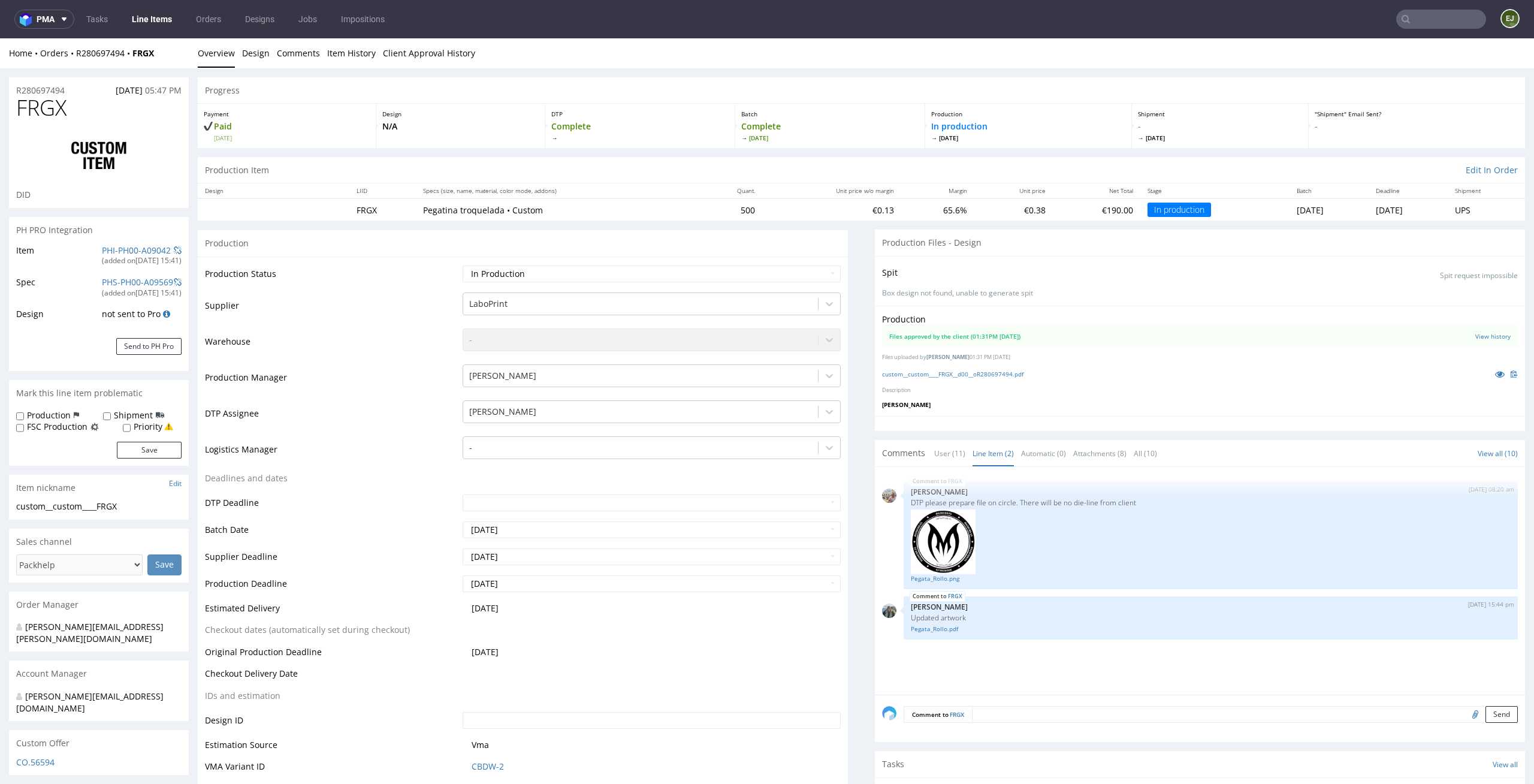
click at [1051, 654] on div "FRGX 5th Sep 25 | 08:20 am Michał Palasek DTP please prepare file on circle. Th…" at bounding box center [1204, 584] width 643 height 221
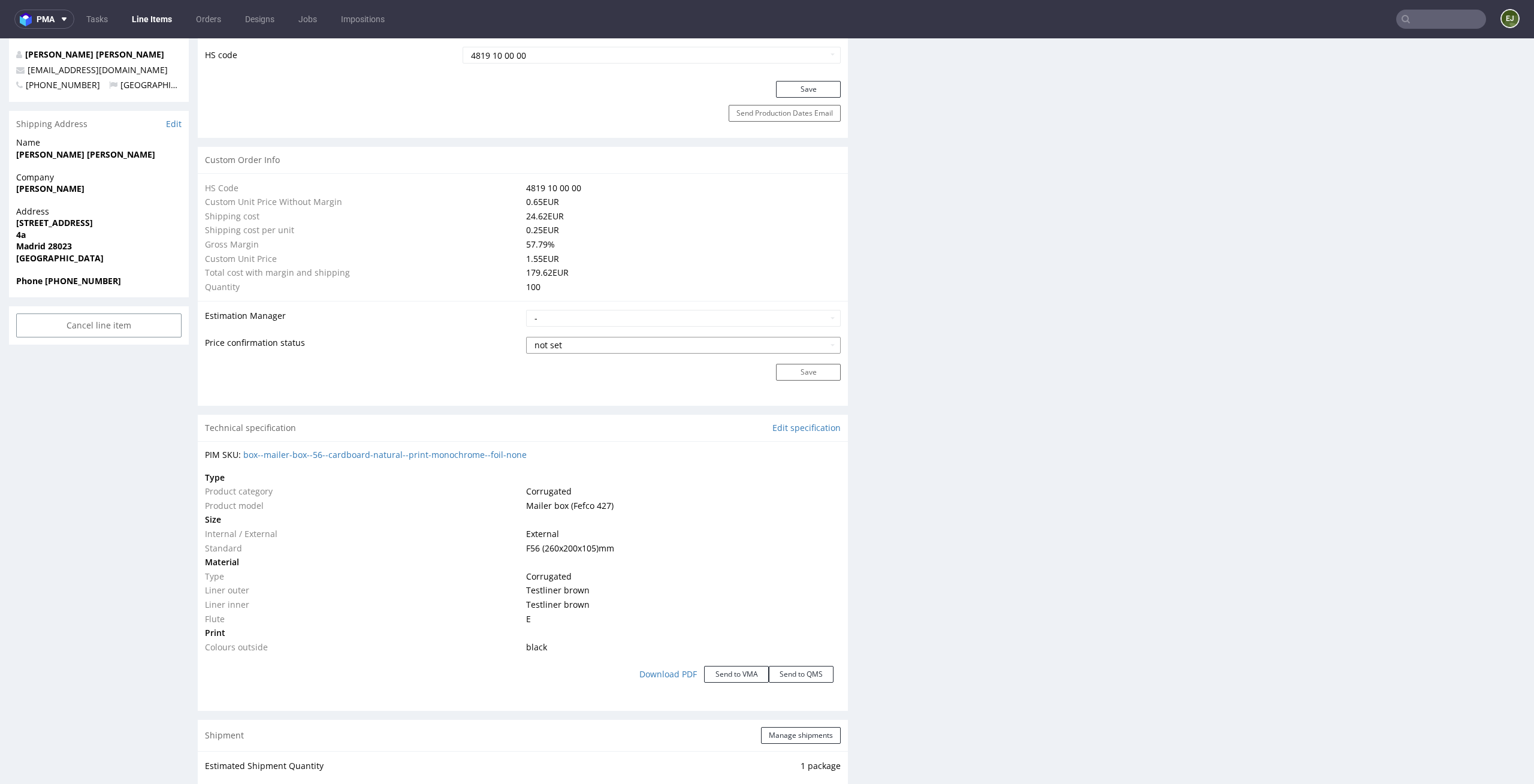
scroll to position [0, 0]
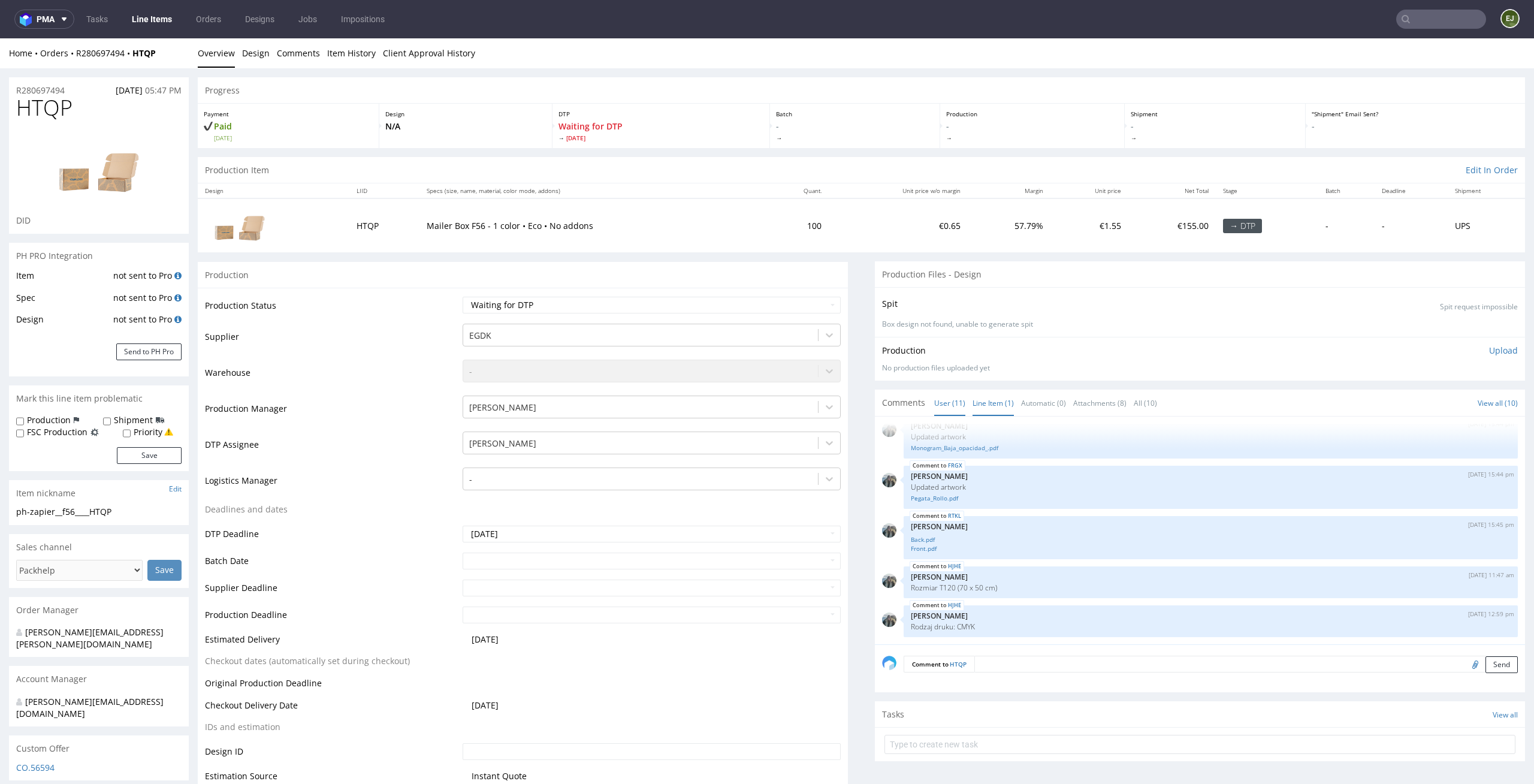
click at [981, 409] on link "Line Item (1)" at bounding box center [994, 403] width 42 height 26
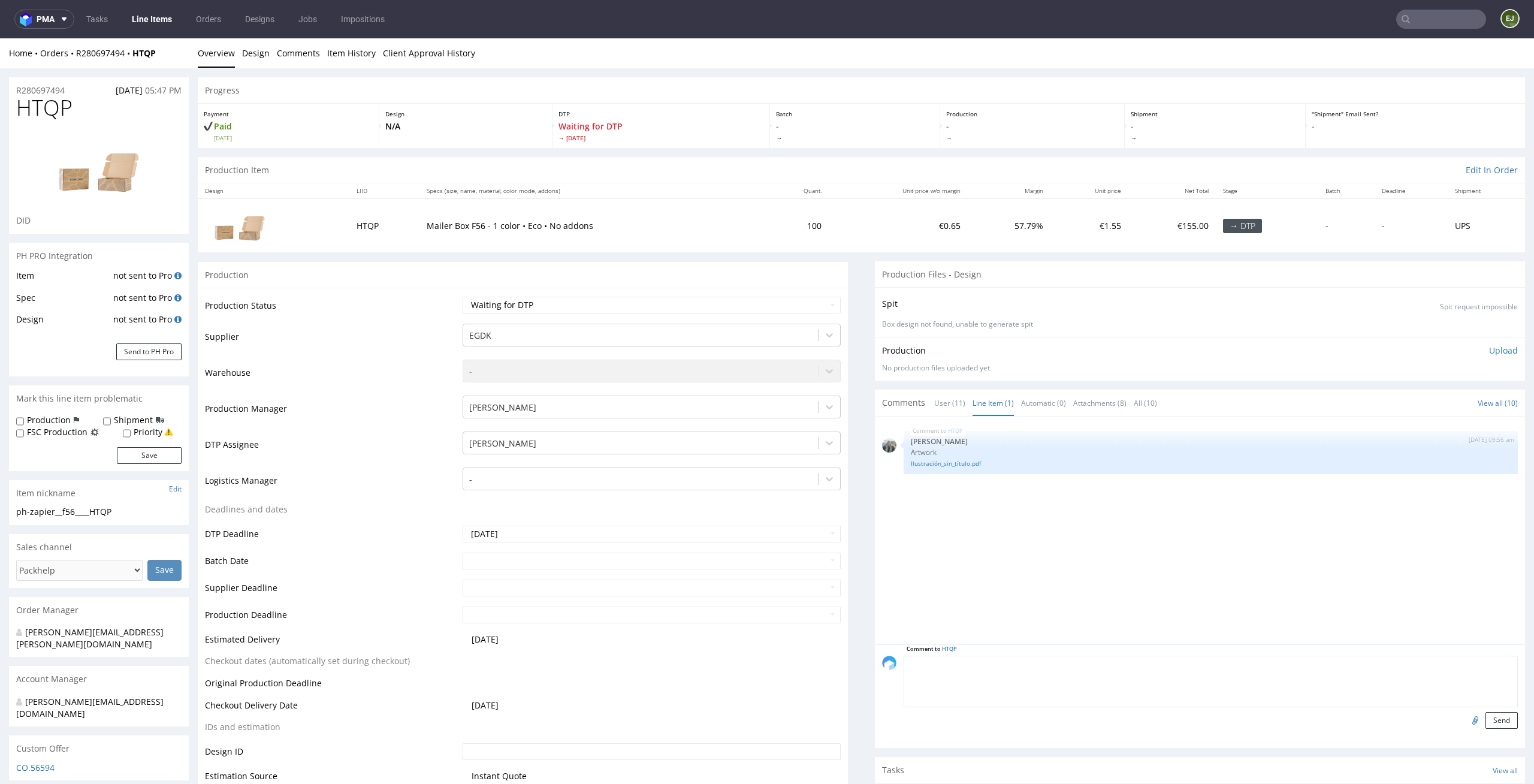
click at [981, 663] on textarea at bounding box center [1211, 681] width 614 height 51
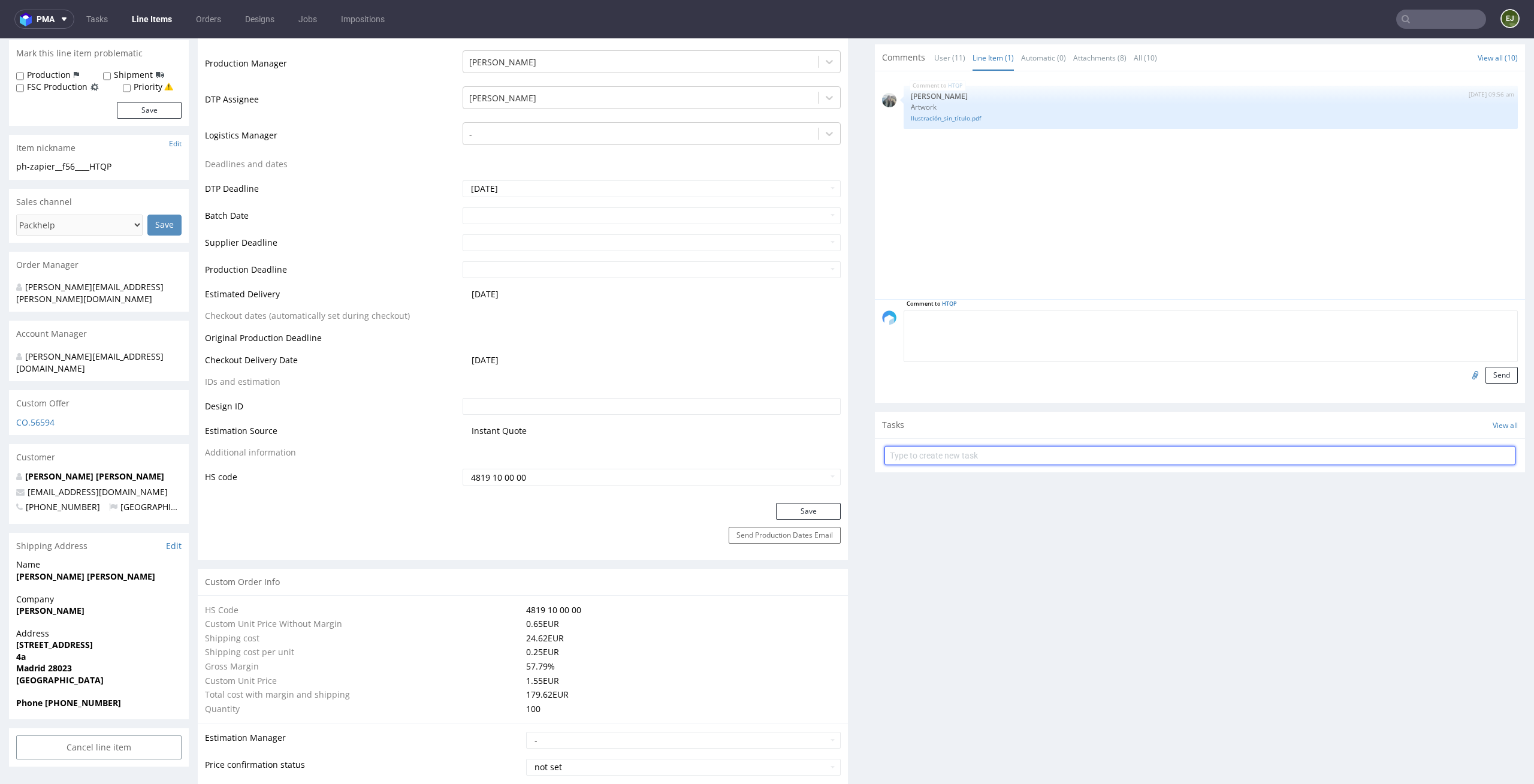
click at [966, 455] on input "text" at bounding box center [1200, 455] width 631 height 19
type input "express issue"
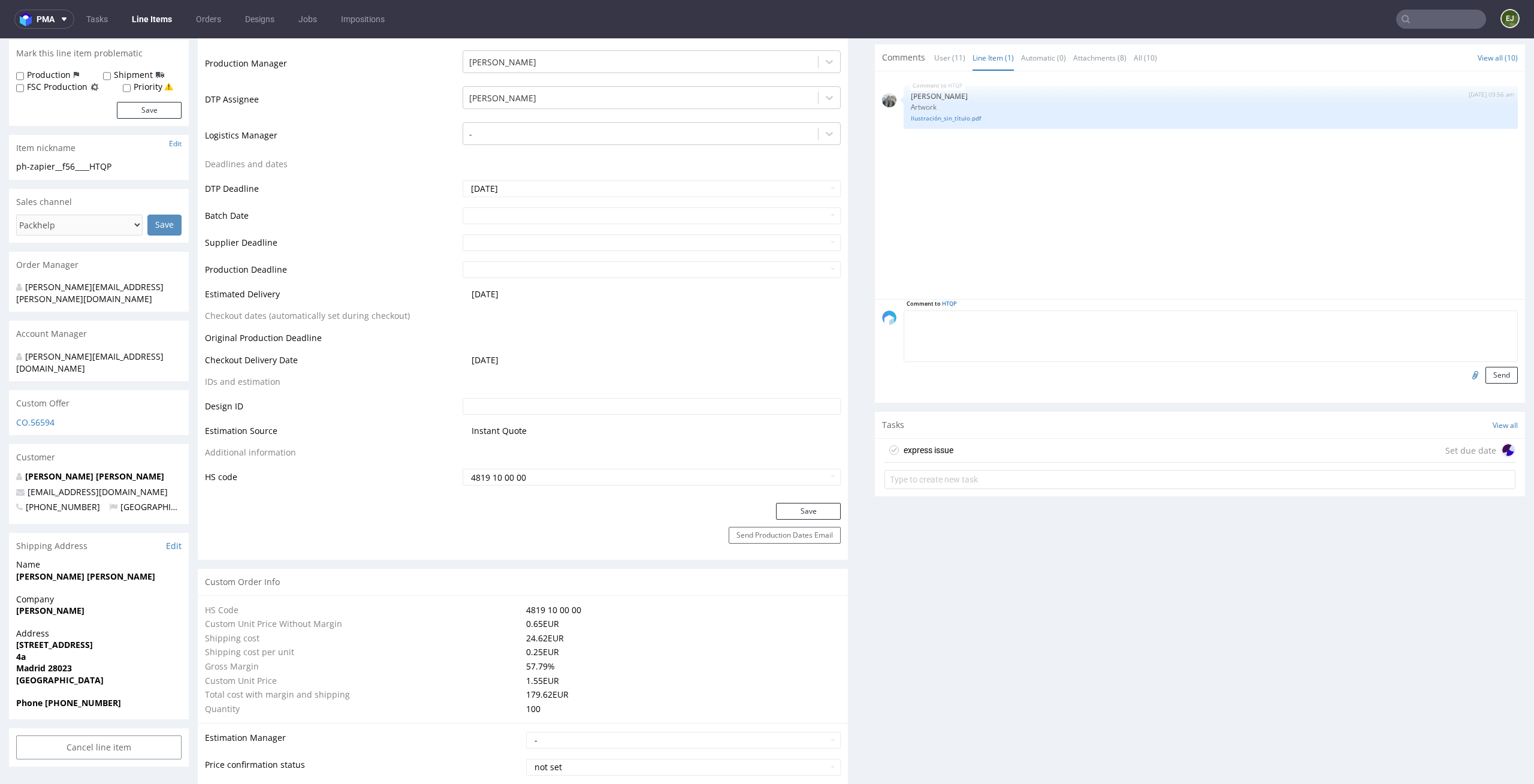
click at [952, 443] on div "express issue Set due date" at bounding box center [1200, 450] width 631 height 24
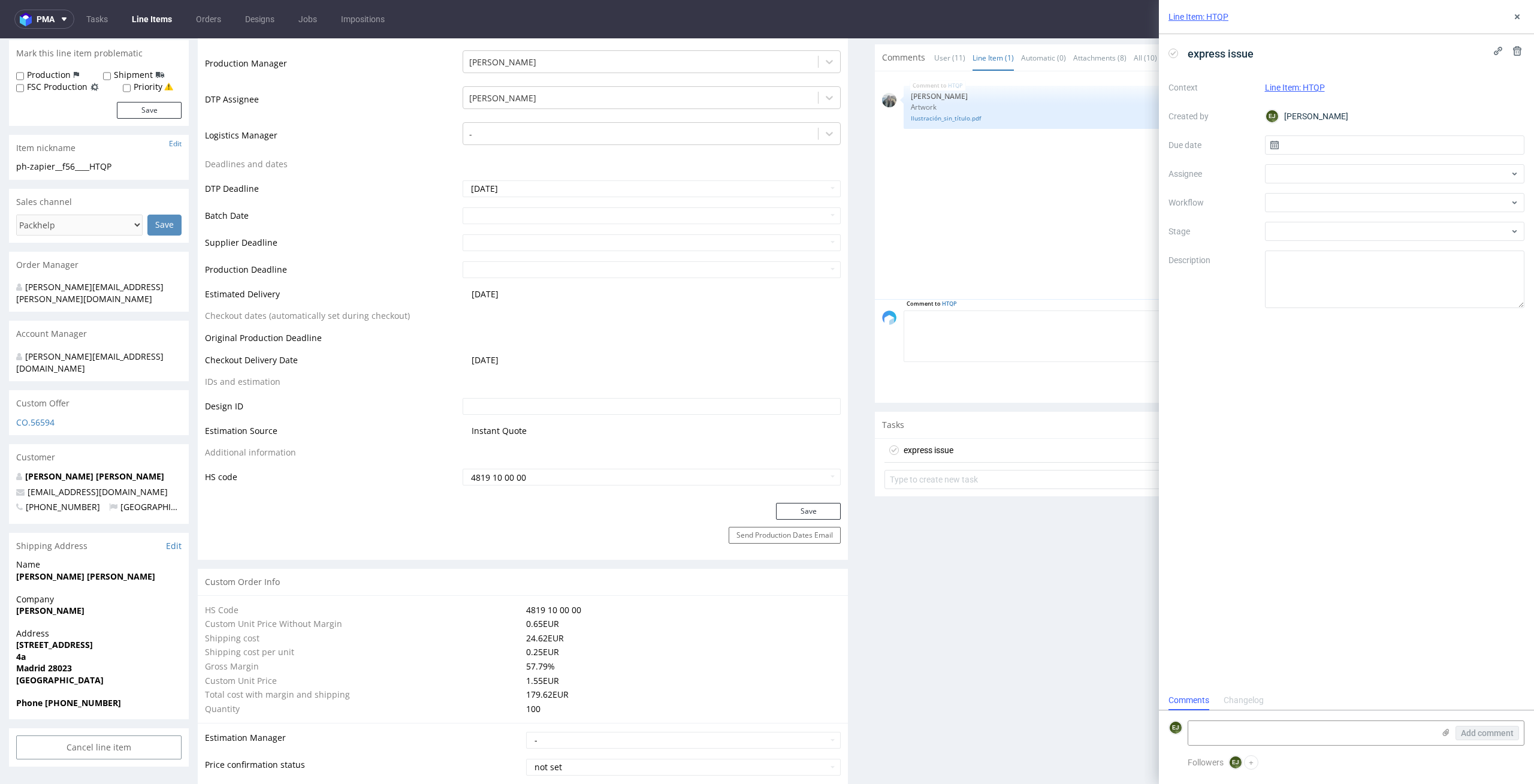
scroll to position [10, 0]
click at [1319, 139] on input "text" at bounding box center [1395, 145] width 260 height 19
click at [1416, 248] on span "11" at bounding box center [1414, 245] width 10 height 12
type input "[DATE]"
click at [1366, 170] on div at bounding box center [1395, 174] width 260 height 19
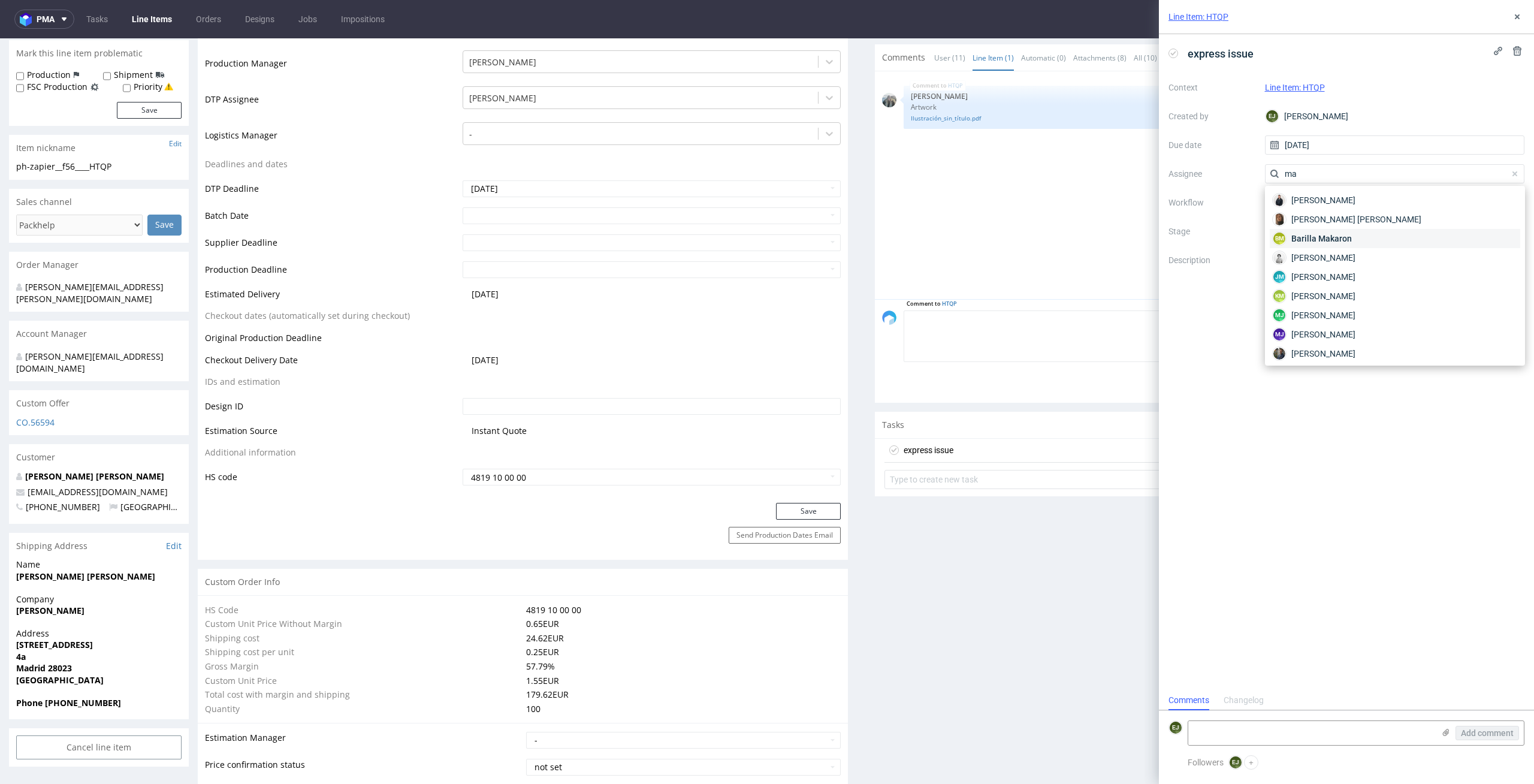
type input "mag"
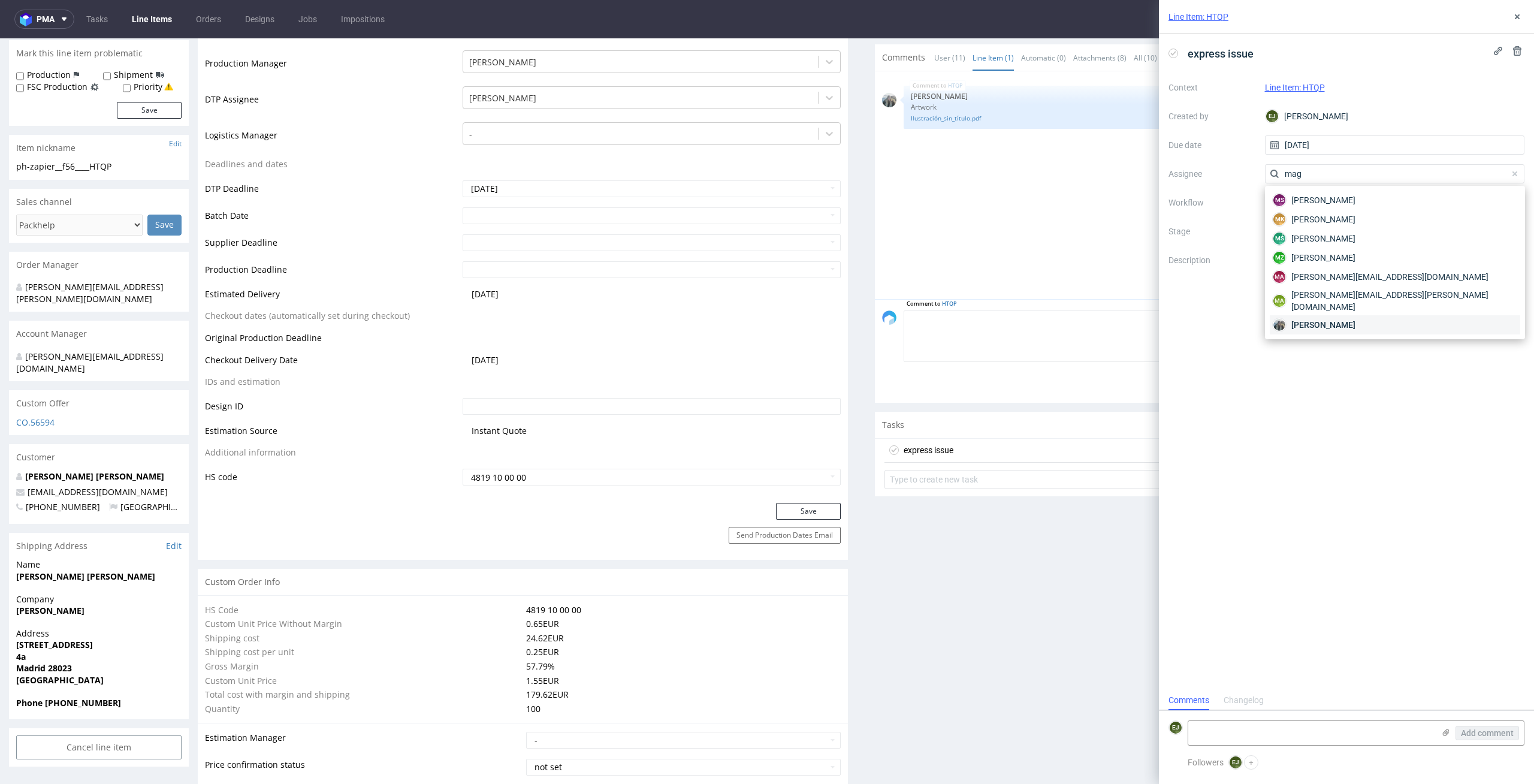
click at [1351, 319] on span "Zeniuk Magdalena" at bounding box center [1323, 325] width 64 height 12
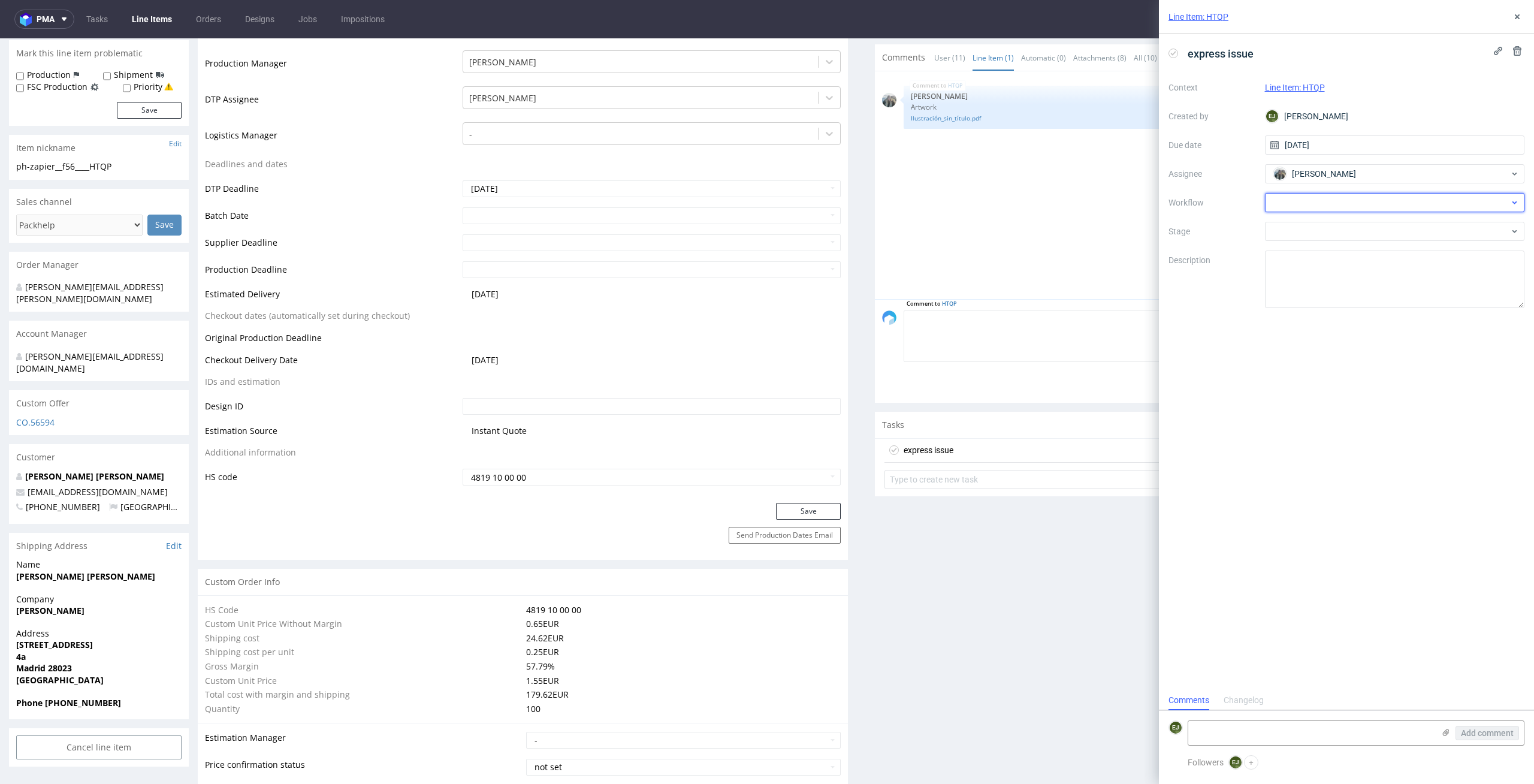
click at [1354, 198] on div at bounding box center [1395, 203] width 260 height 19
click at [1359, 267] on div "DTP - Issue" at bounding box center [1395, 267] width 250 height 22
click at [1359, 267] on textarea "Problem: Impact: What is needed?:" at bounding box center [1395, 279] width 260 height 57
paste textarea "File saving errors. The client saved the file as a single bitmap (with a chart …"
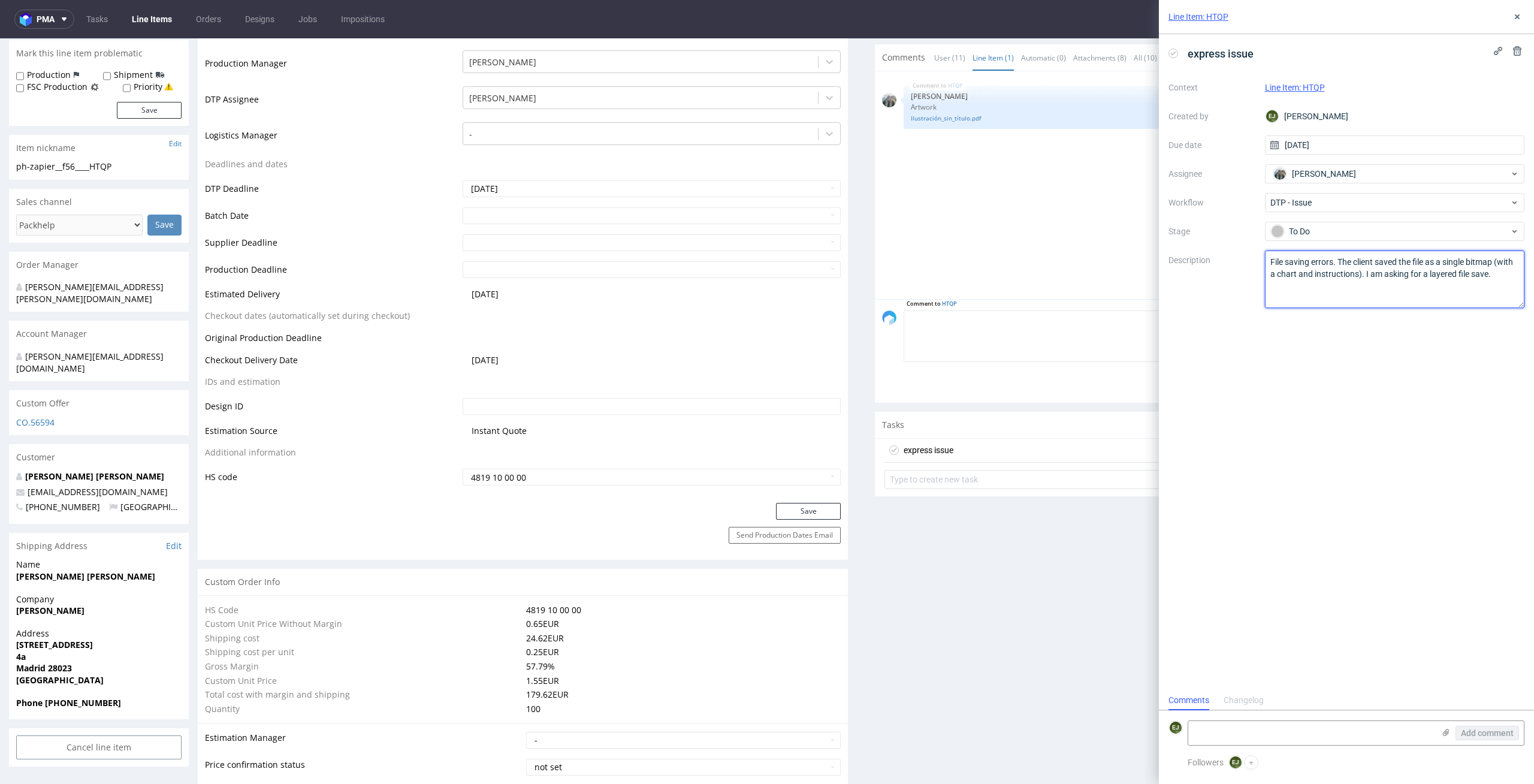
type textarea "File saving errors. The client saved the file as a single bitmap (with a chart …"
click at [1010, 273] on div "HTQP 8th Sep 25 | 09:56 am Zeniuk Magdalena Artwork Ilustración_sin_título.pdf" at bounding box center [1204, 189] width 643 height 221
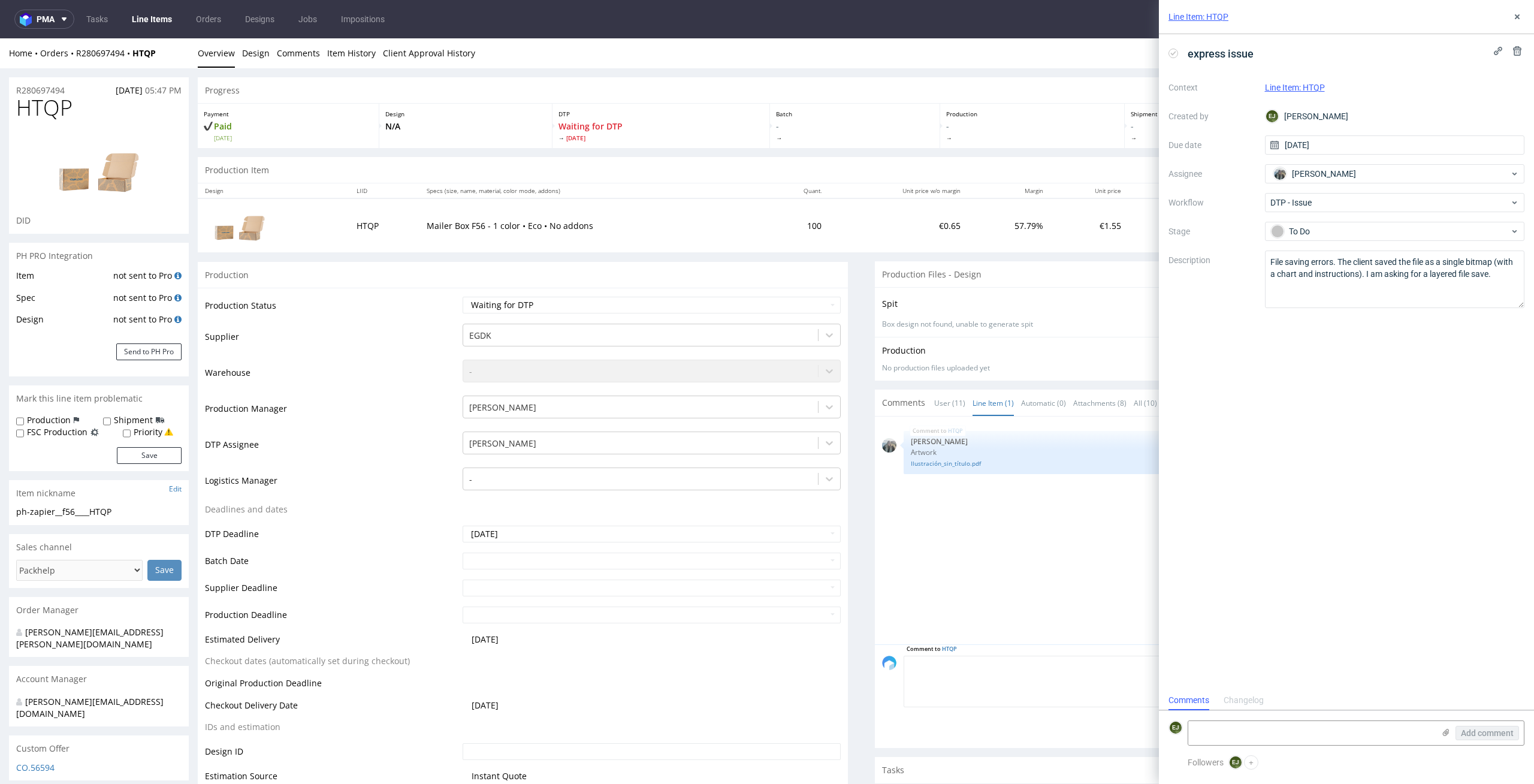
click at [609, 244] on td "Mailer Box F56 - 1 color • Eco • No addons" at bounding box center [592, 225] width 347 height 53
click at [656, 302] on select "Waiting for Artwork Waiting for Diecut Waiting for Mockup Waiting for DTP Waiti…" at bounding box center [652, 305] width 379 height 17
select select "dtp_issue"
click at [463, 297] on select "Waiting for Artwork Waiting for Diecut Waiting for Mockup Waiting for DTP Waiti…" at bounding box center [652, 305] width 379 height 17
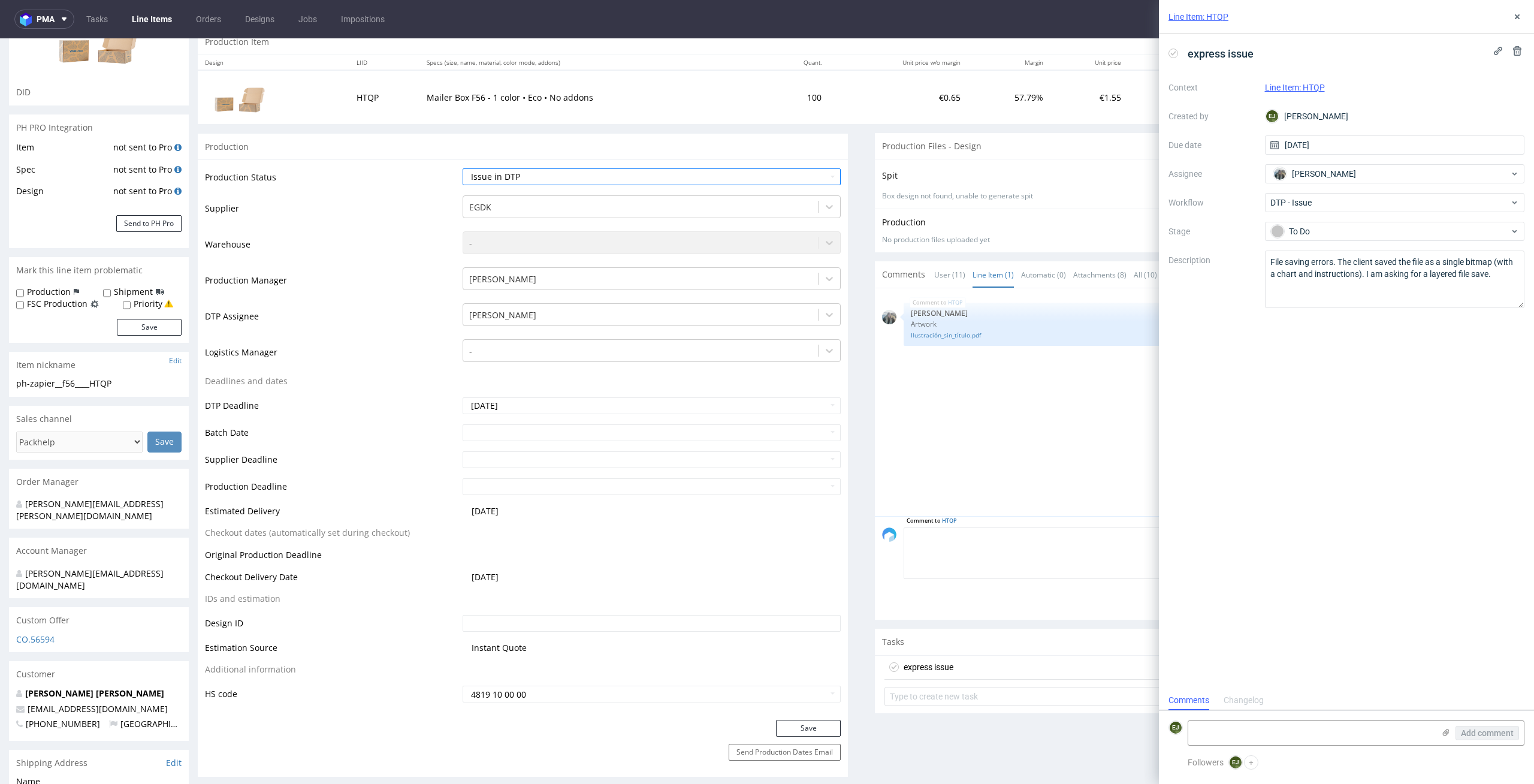
scroll to position [174, 0]
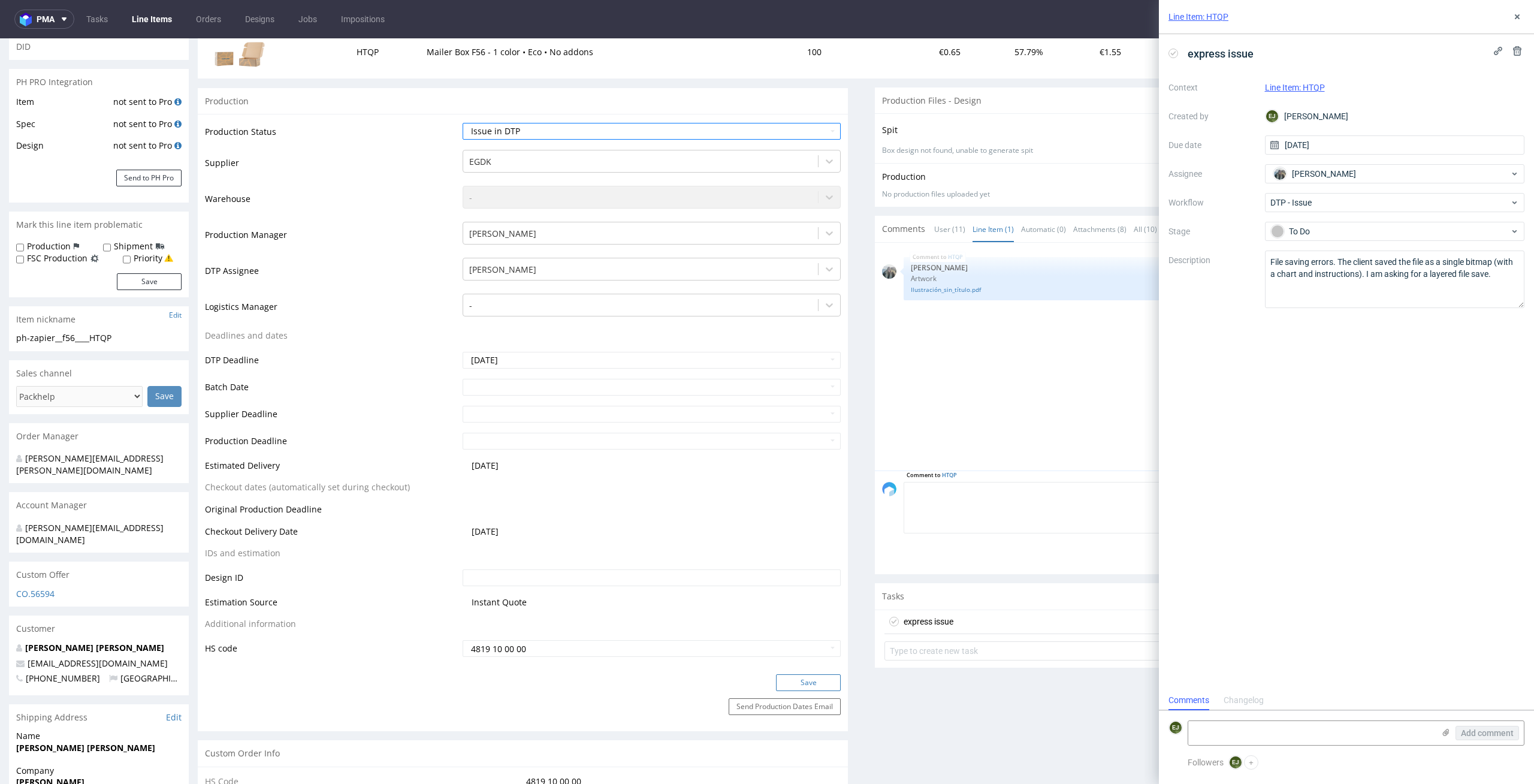
click at [796, 680] on button "Save" at bounding box center [808, 683] width 65 height 17
click at [1386, 287] on textarea "File saving errors. The client saved the file as a single bitmap (with a chart …" at bounding box center [1395, 279] width 260 height 57
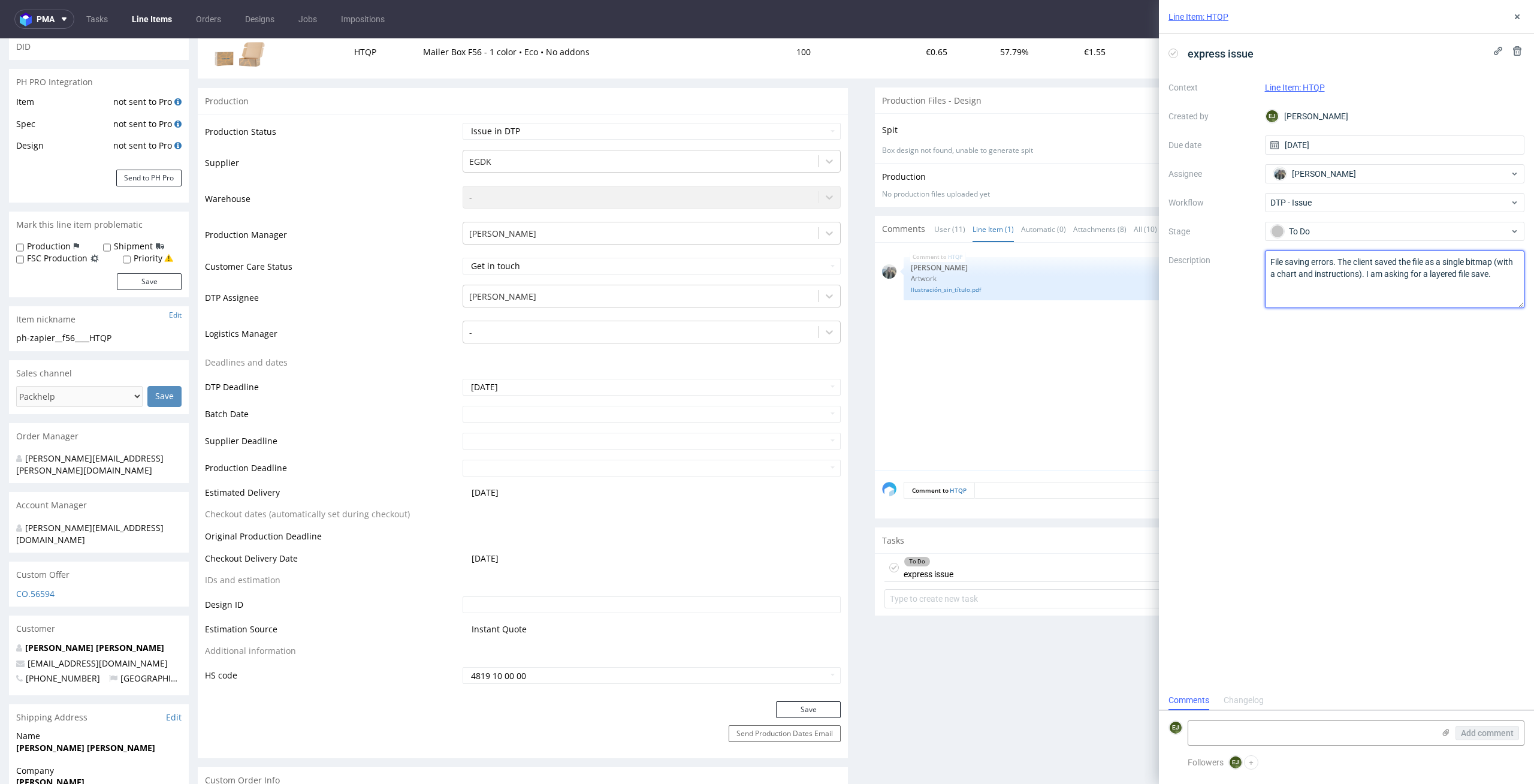
scroll to position [0, 0]
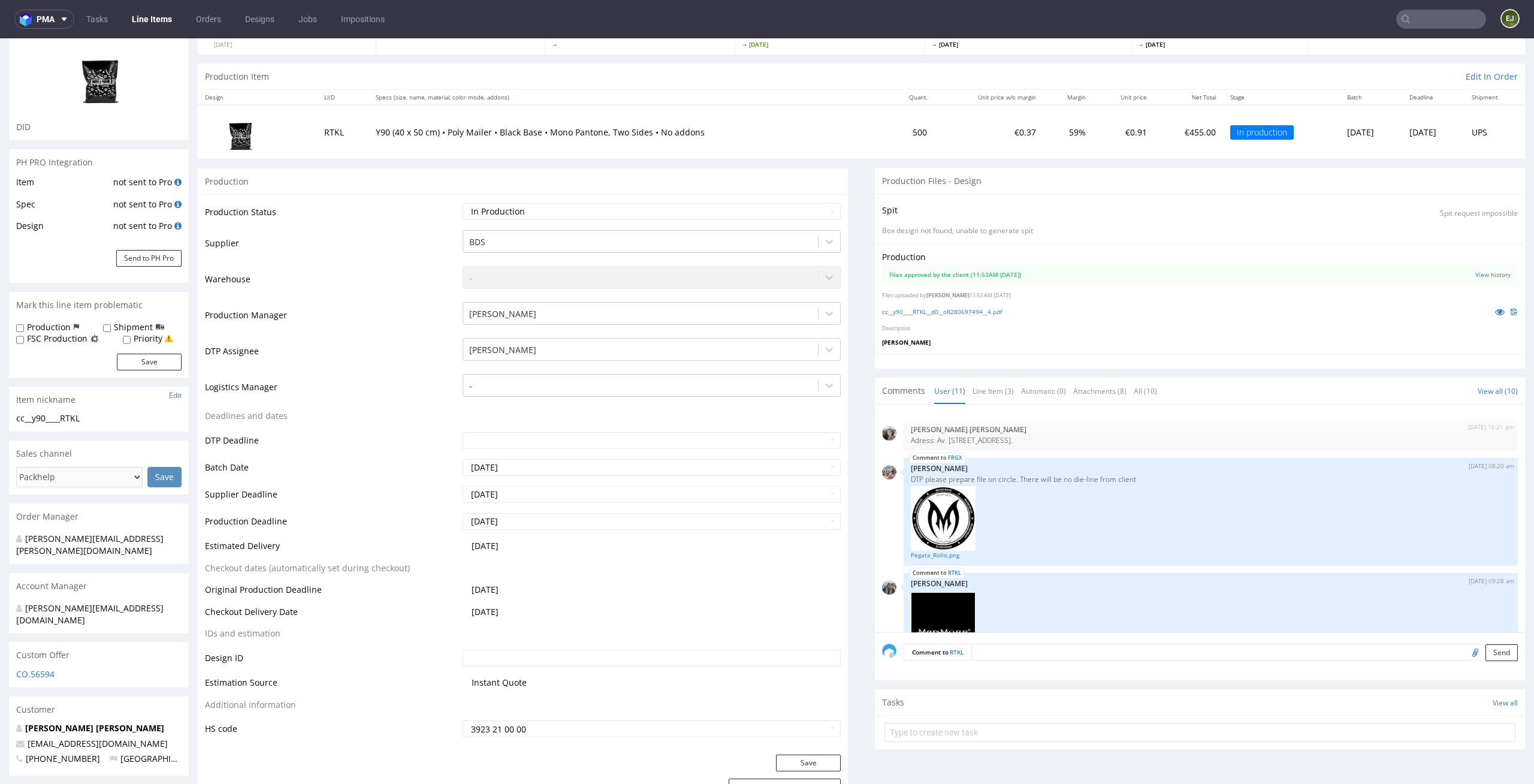
scroll to position [563, 0]
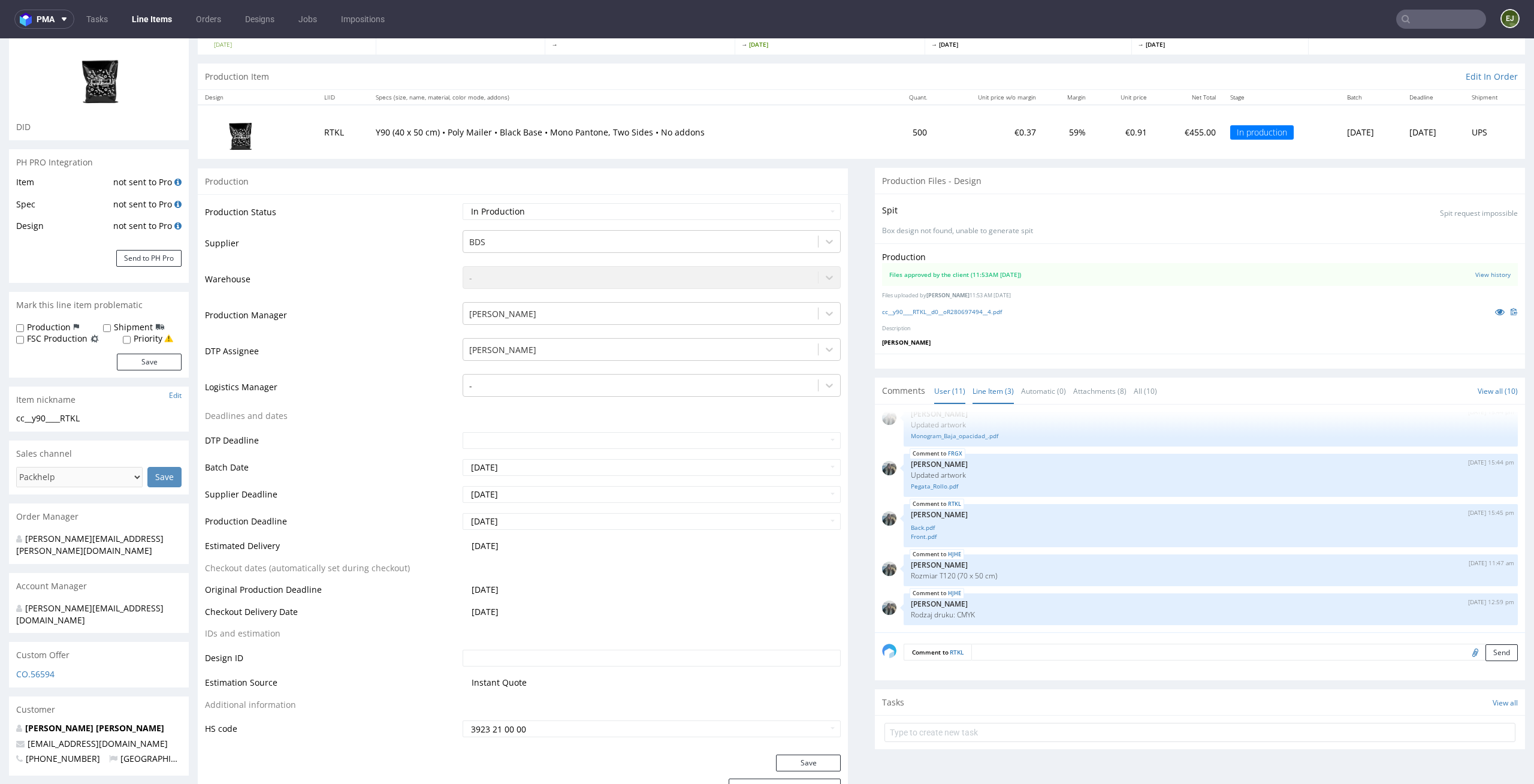
click at [994, 381] on link "Line Item (3)" at bounding box center [994, 391] width 42 height 26
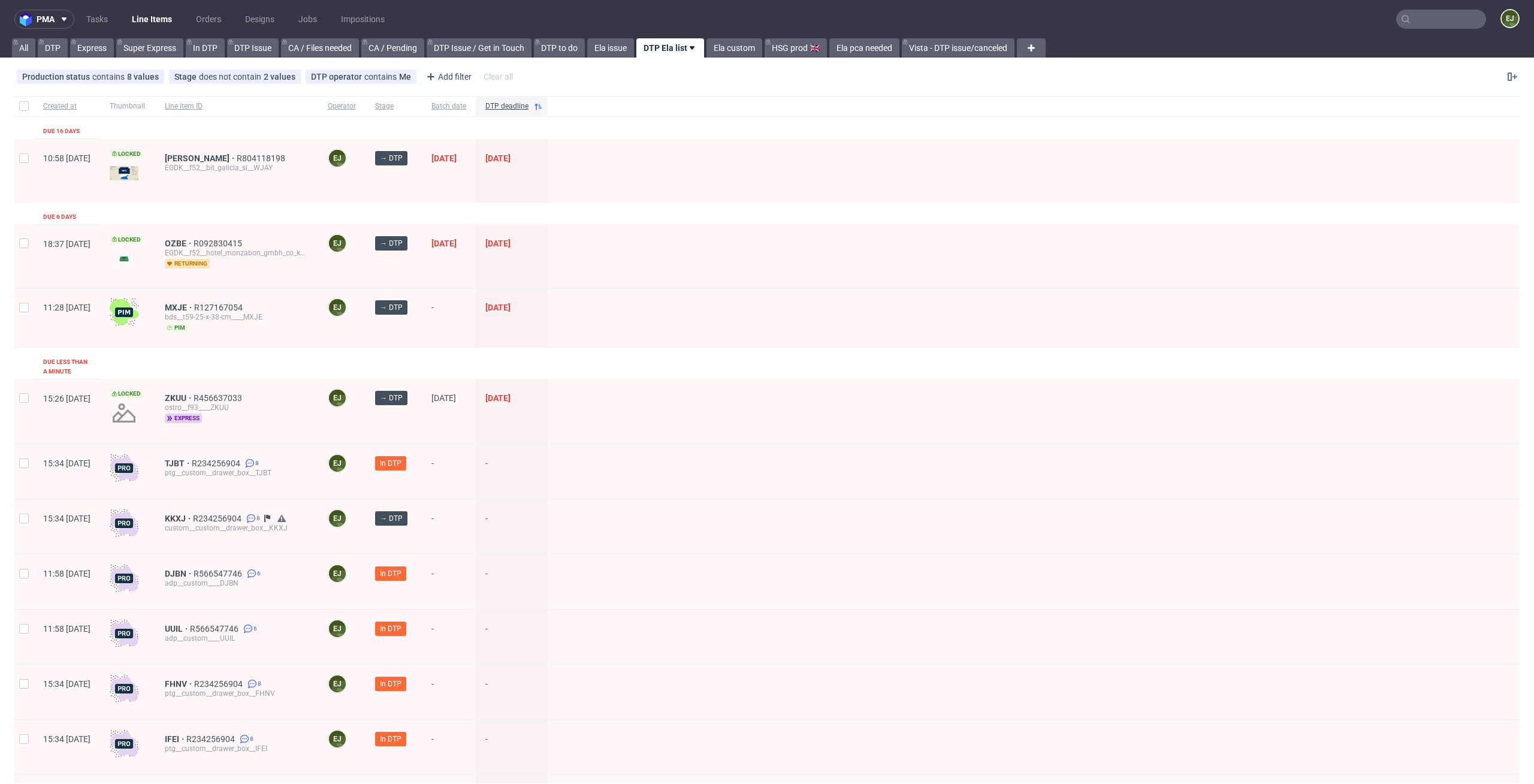
click at [194, 307] on span "MXJE" at bounding box center [179, 308] width 30 height 10
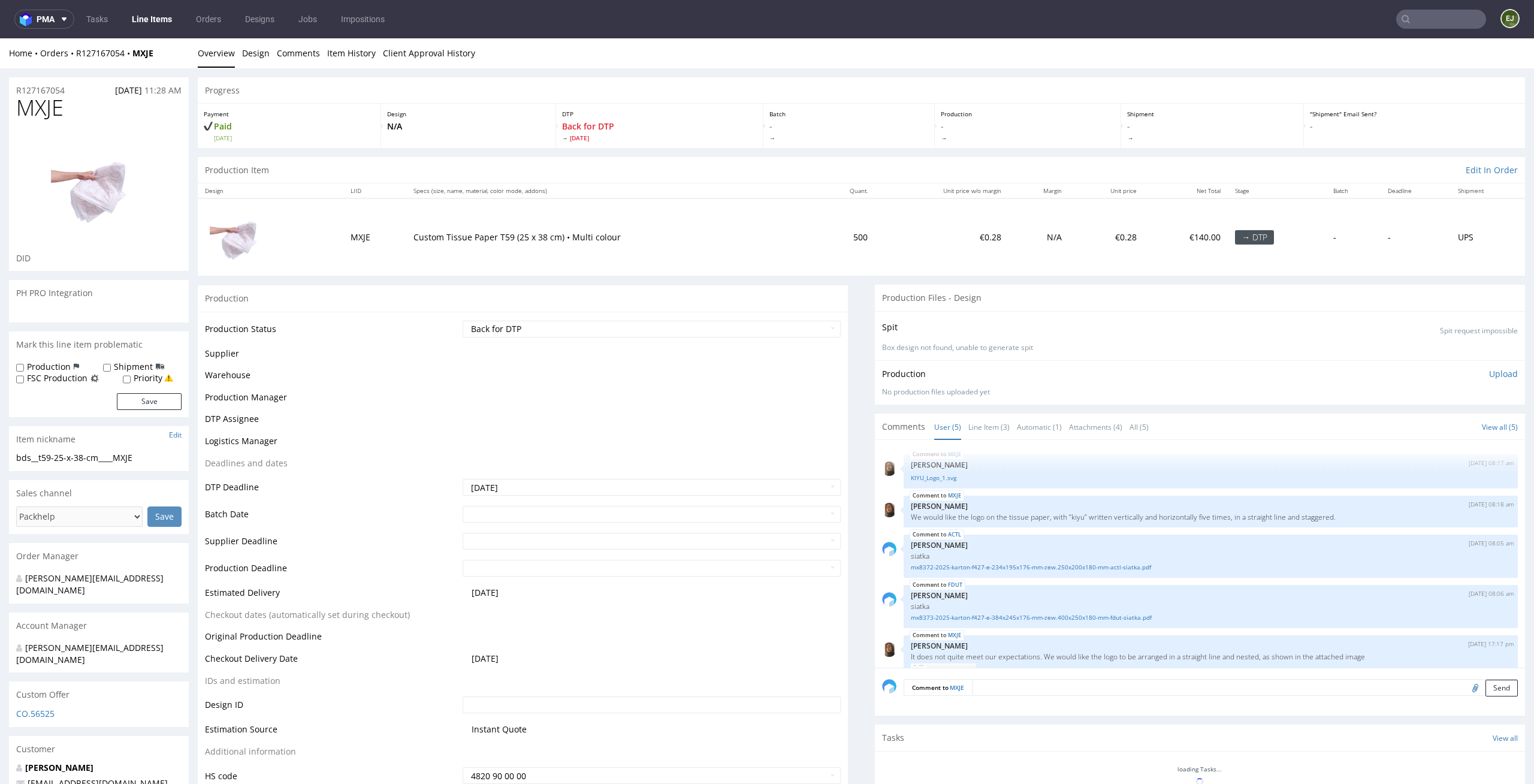
scroll to position [55, 0]
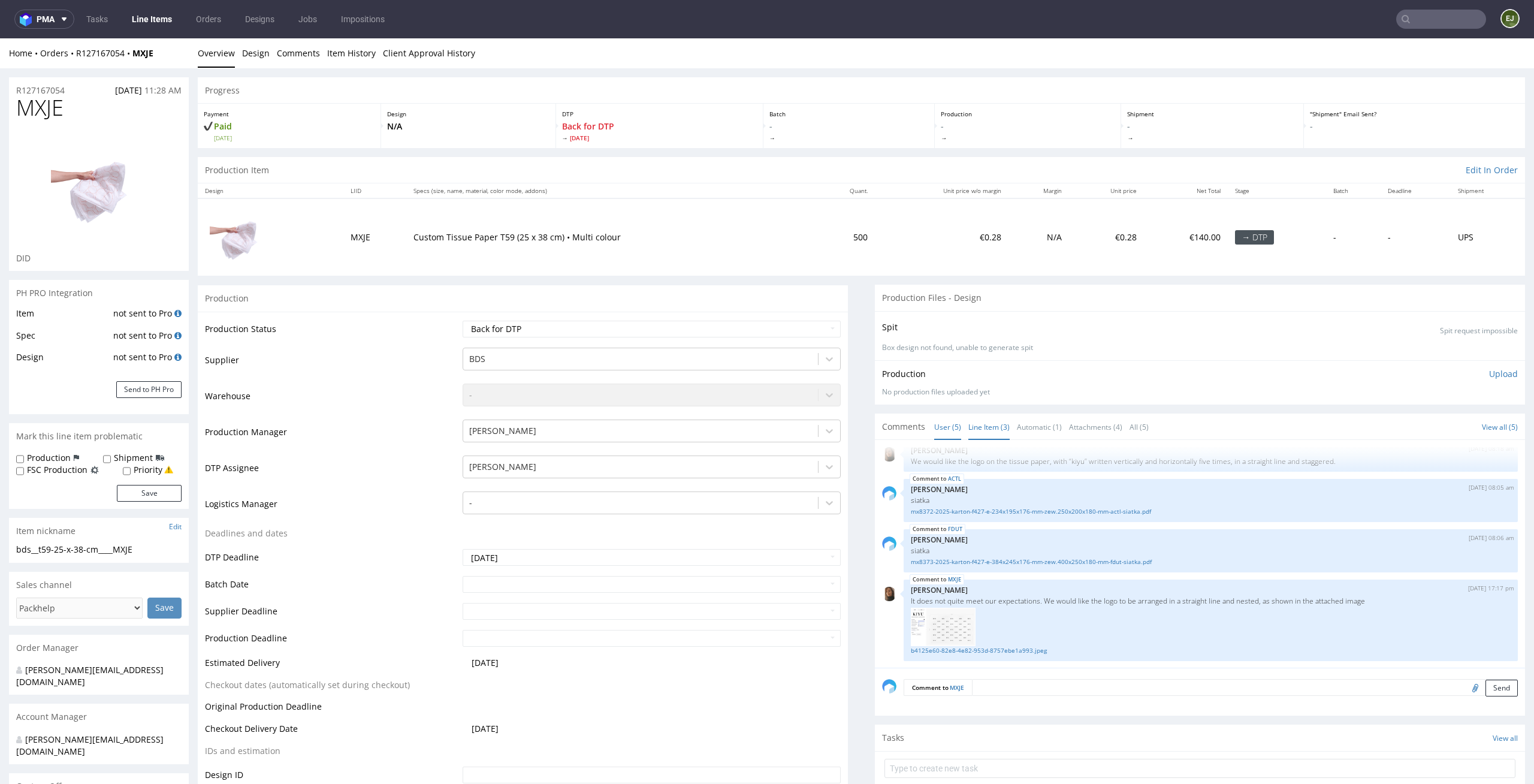
click at [994, 427] on link "Line Item (3)" at bounding box center [989, 427] width 42 height 26
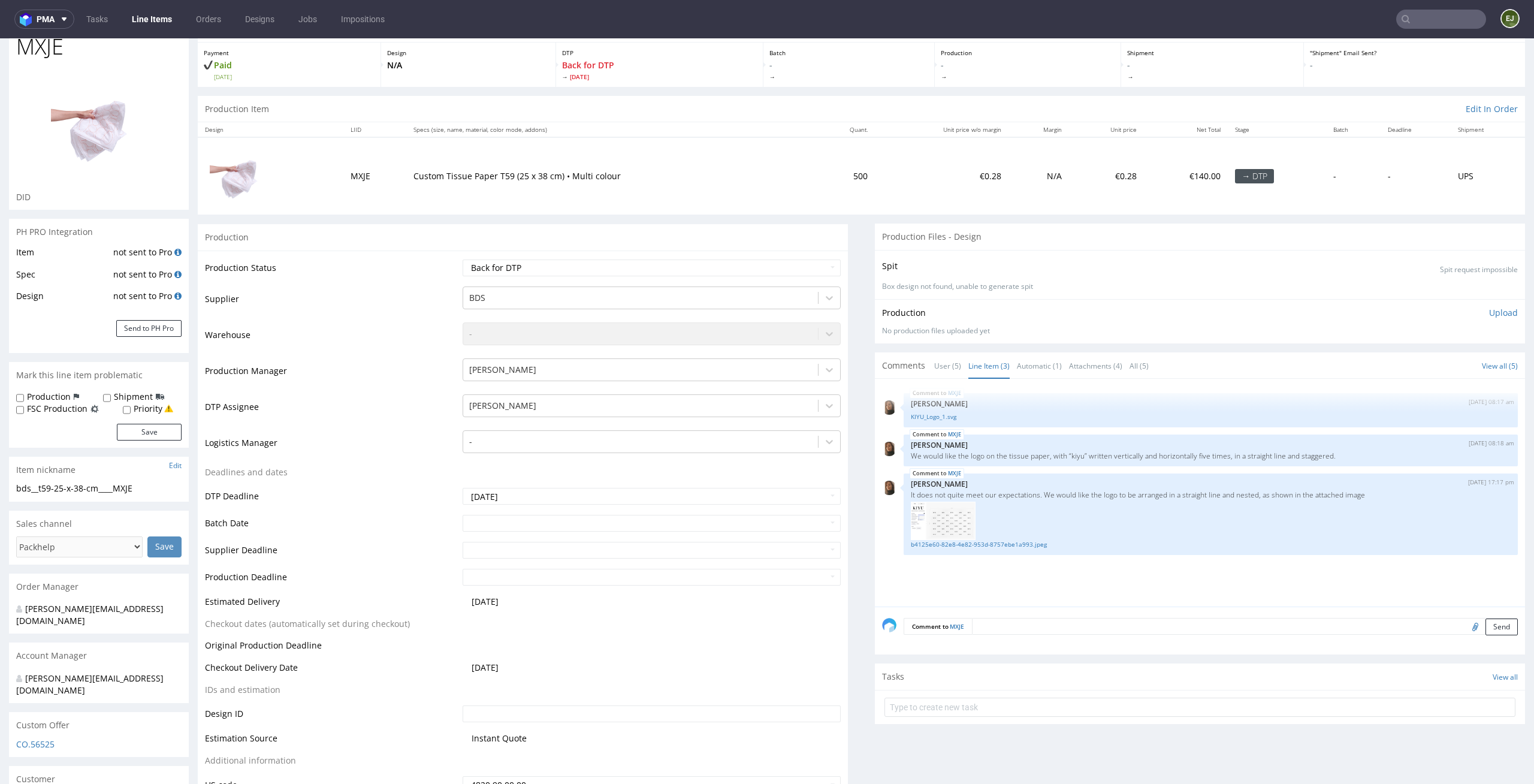
scroll to position [58, 0]
click at [983, 546] on link "b4125e60-82e8-4e82-953d-8757ebe1a993.jpeg" at bounding box center [1211, 546] width 600 height 9
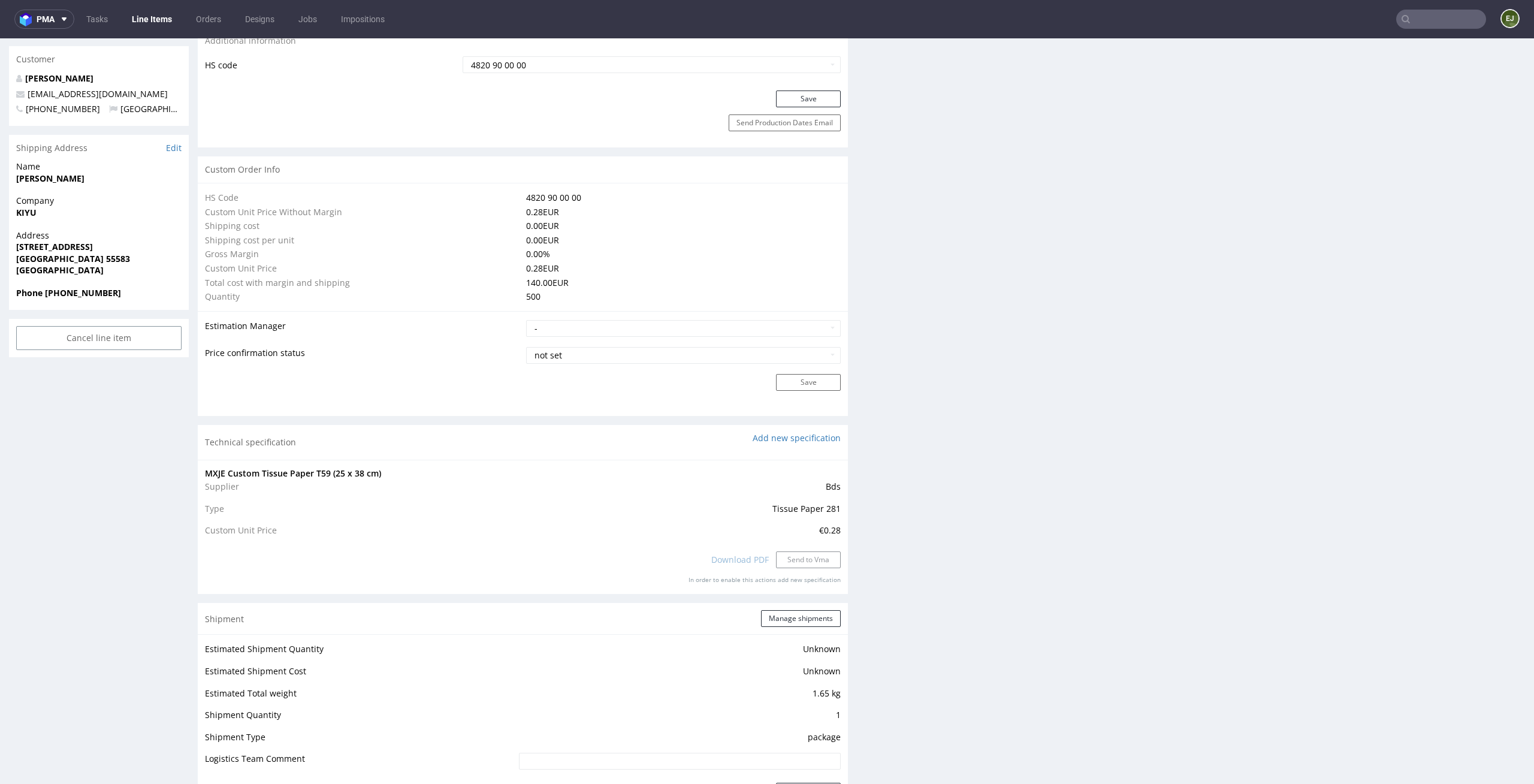
scroll to position [0, 0]
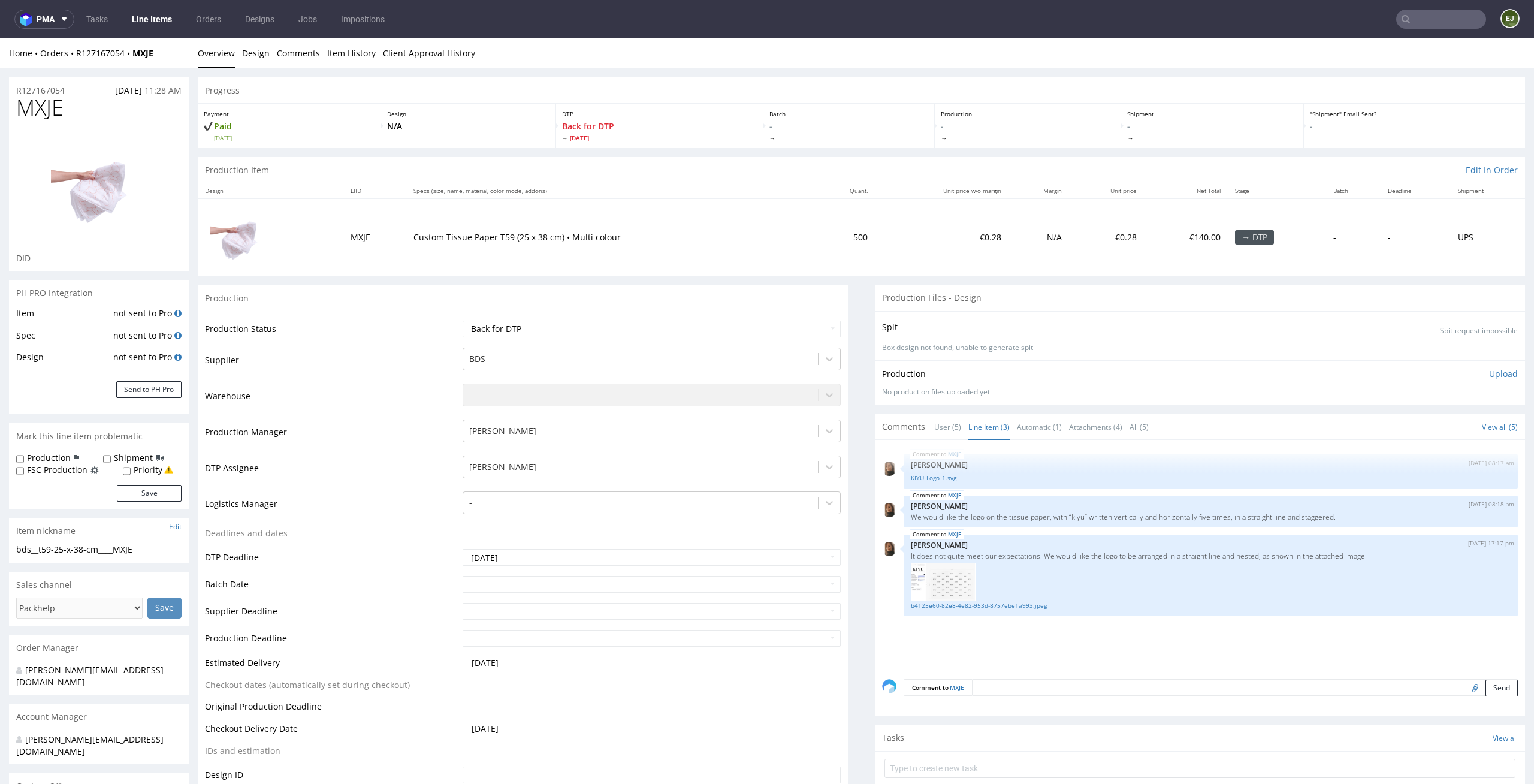
click at [916, 429] on div "Comments User (5) Line Item (3) Automatic (1) Attachments (4) All (5)" at bounding box center [1019, 426] width 274 height 12
click at [327, 41] on link "Item History" at bounding box center [351, 53] width 48 height 30
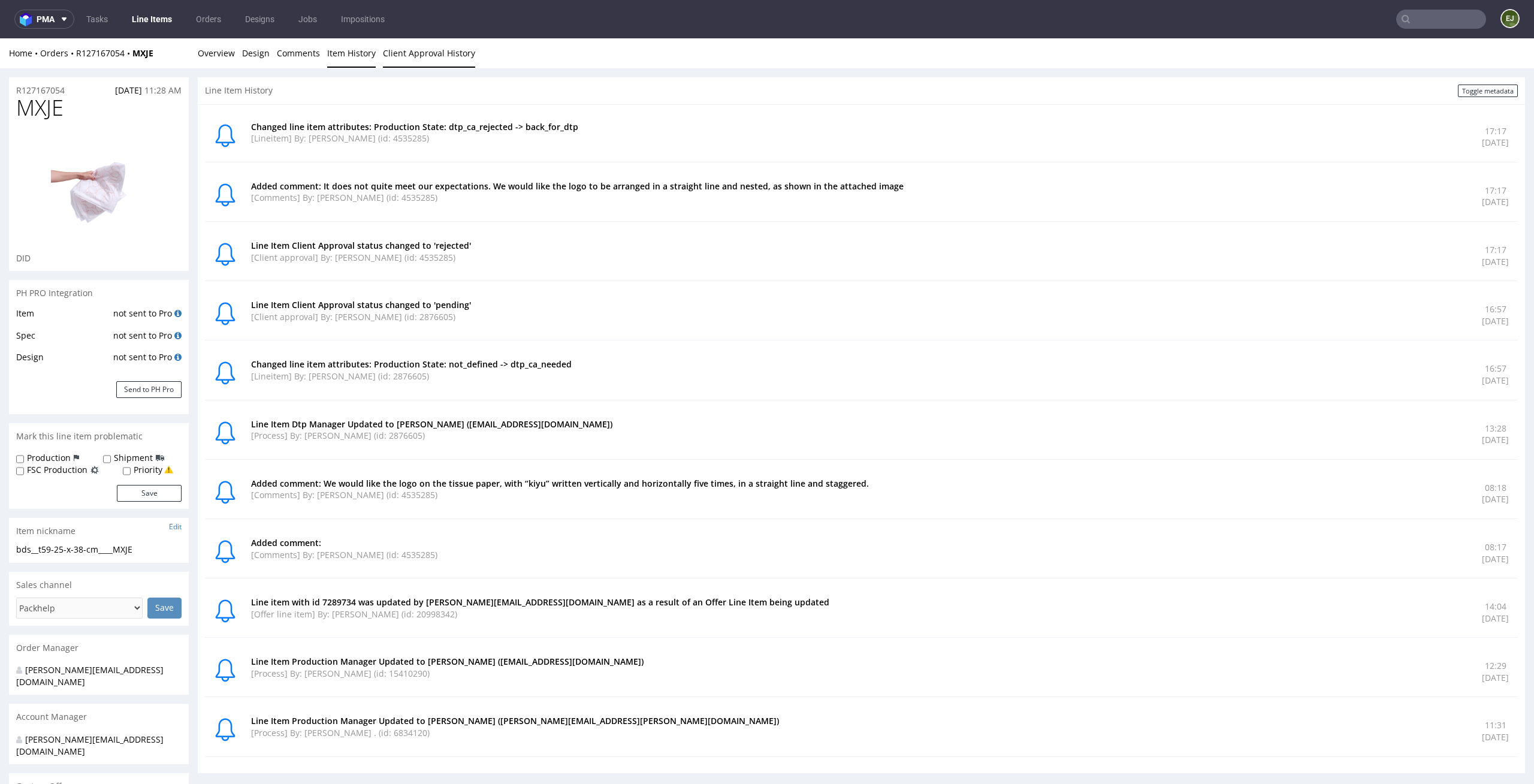
click at [438, 51] on link "Client Approval History" at bounding box center [429, 53] width 92 height 30
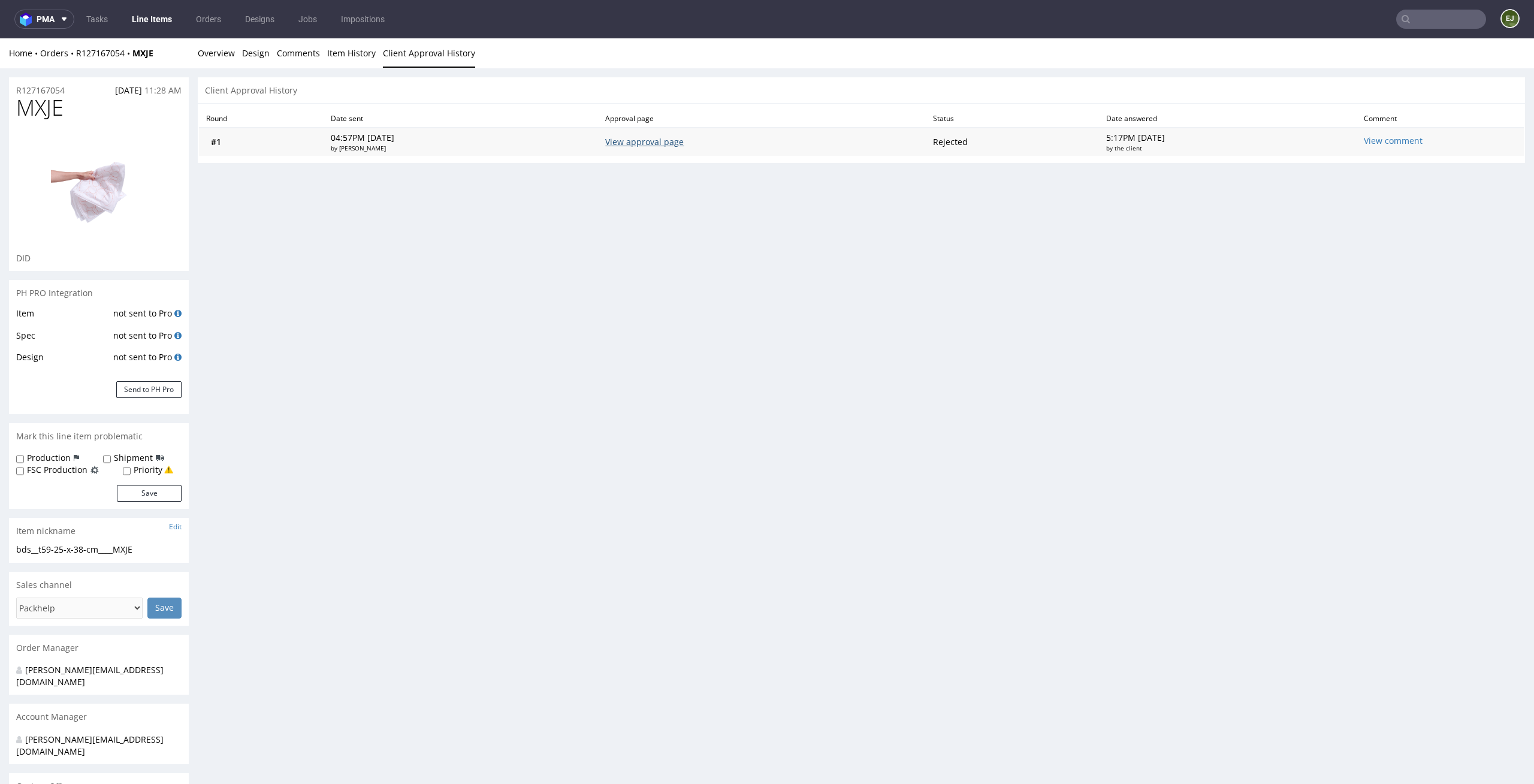
click at [684, 137] on link "View approval page" at bounding box center [644, 142] width 78 height 11
click at [229, 51] on link "Overview" at bounding box center [217, 53] width 37 height 30
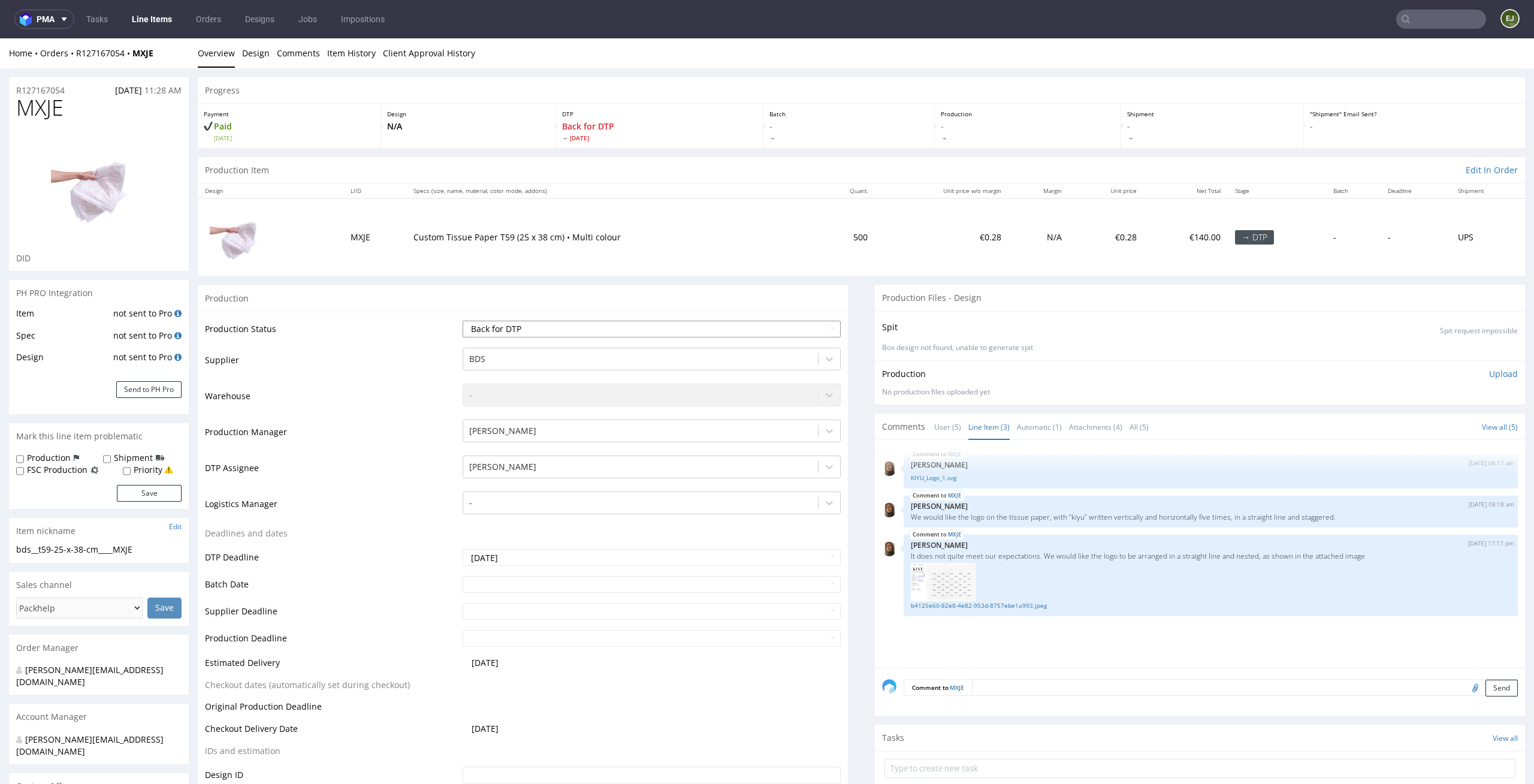
click at [630, 335] on select "Waiting for Artwork Waiting for Diecut Waiting for Mockup Waiting for DTP Waiti…" at bounding box center [652, 329] width 379 height 17
select select "dtp_in_process"
click at [463, 321] on select "Waiting for Artwork Waiting for Diecut Waiting for Mockup Waiting for DTP Waiti…" at bounding box center [652, 329] width 379 height 17
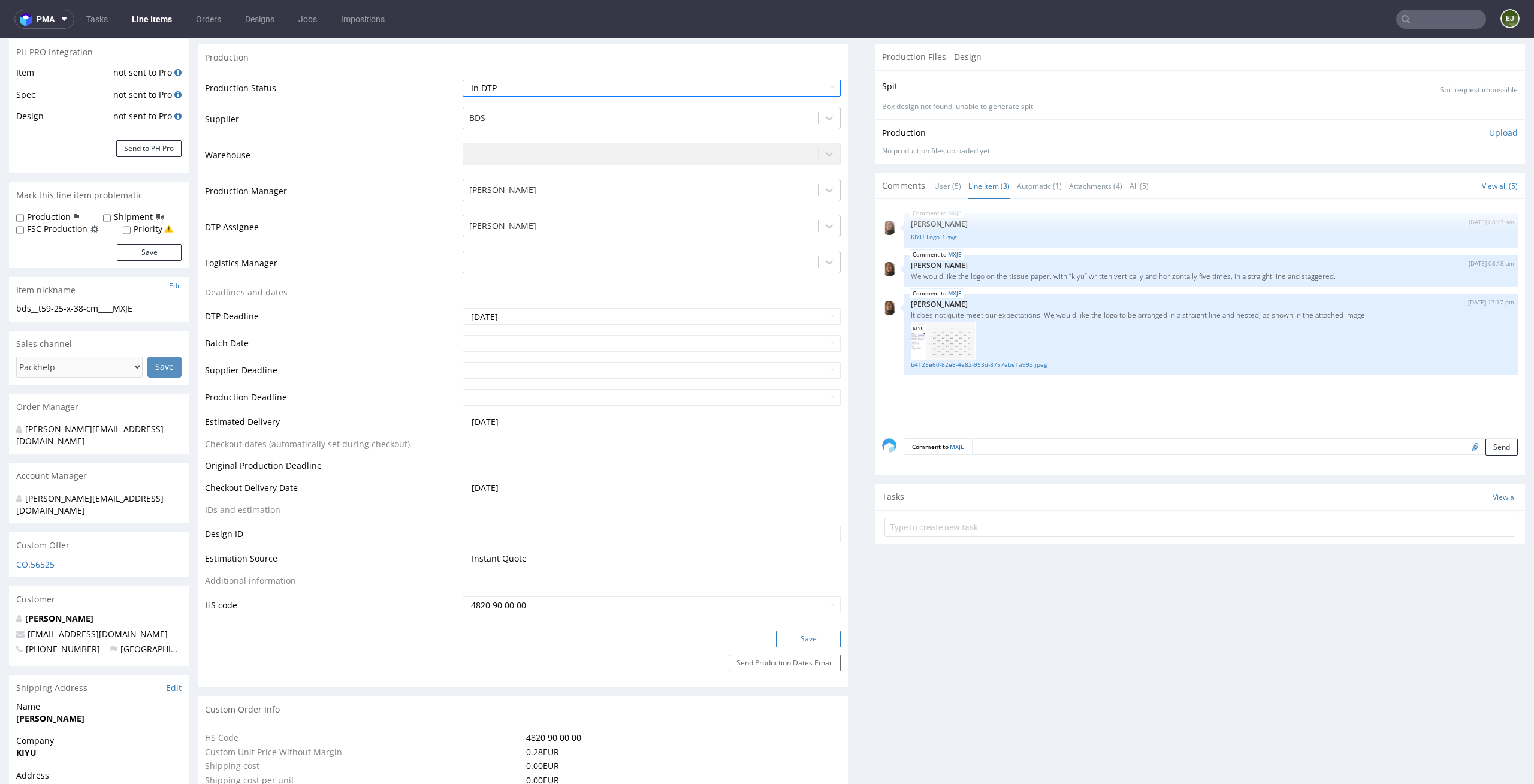
click at [810, 632] on button "Save" at bounding box center [808, 639] width 65 height 17
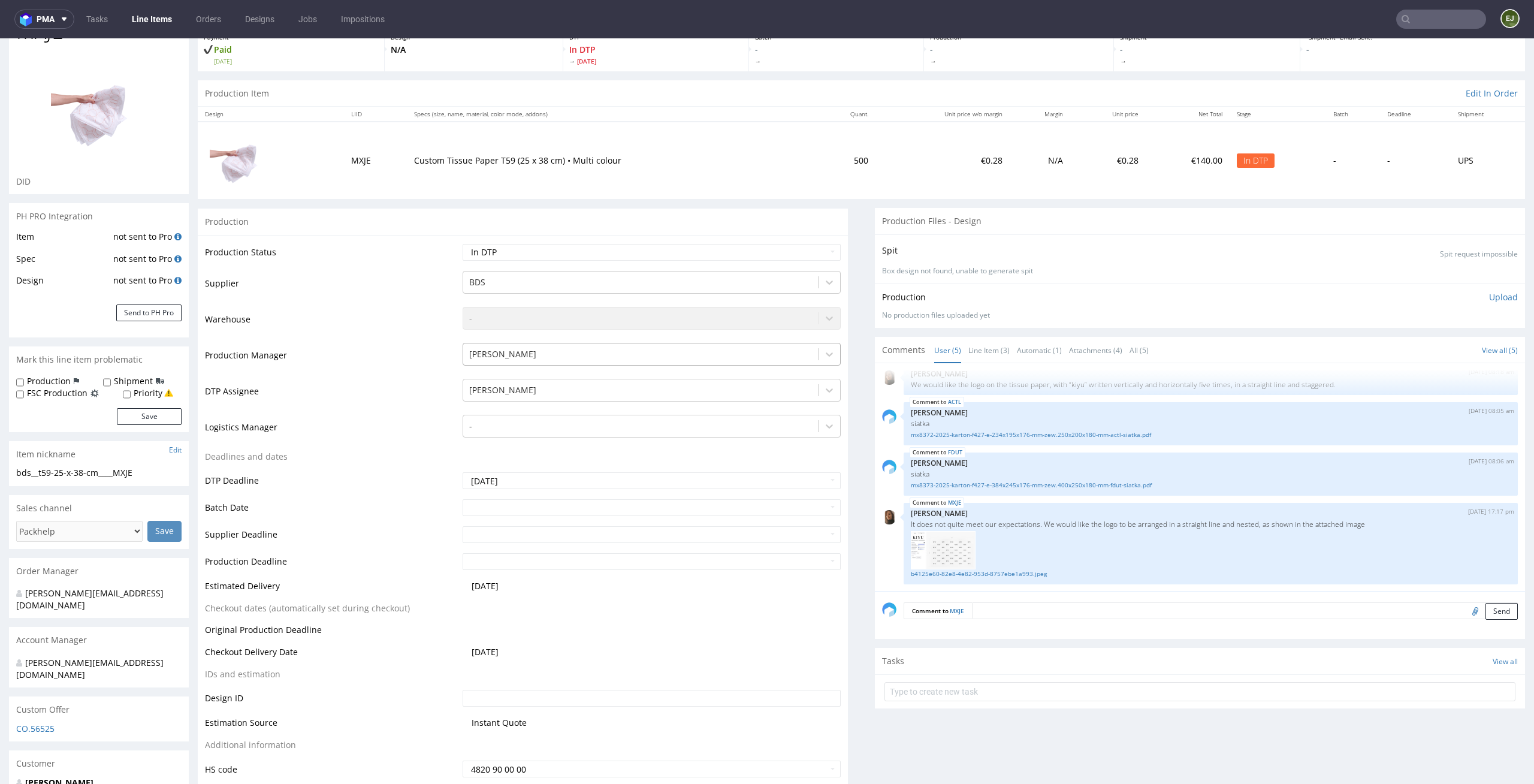
scroll to position [0, 0]
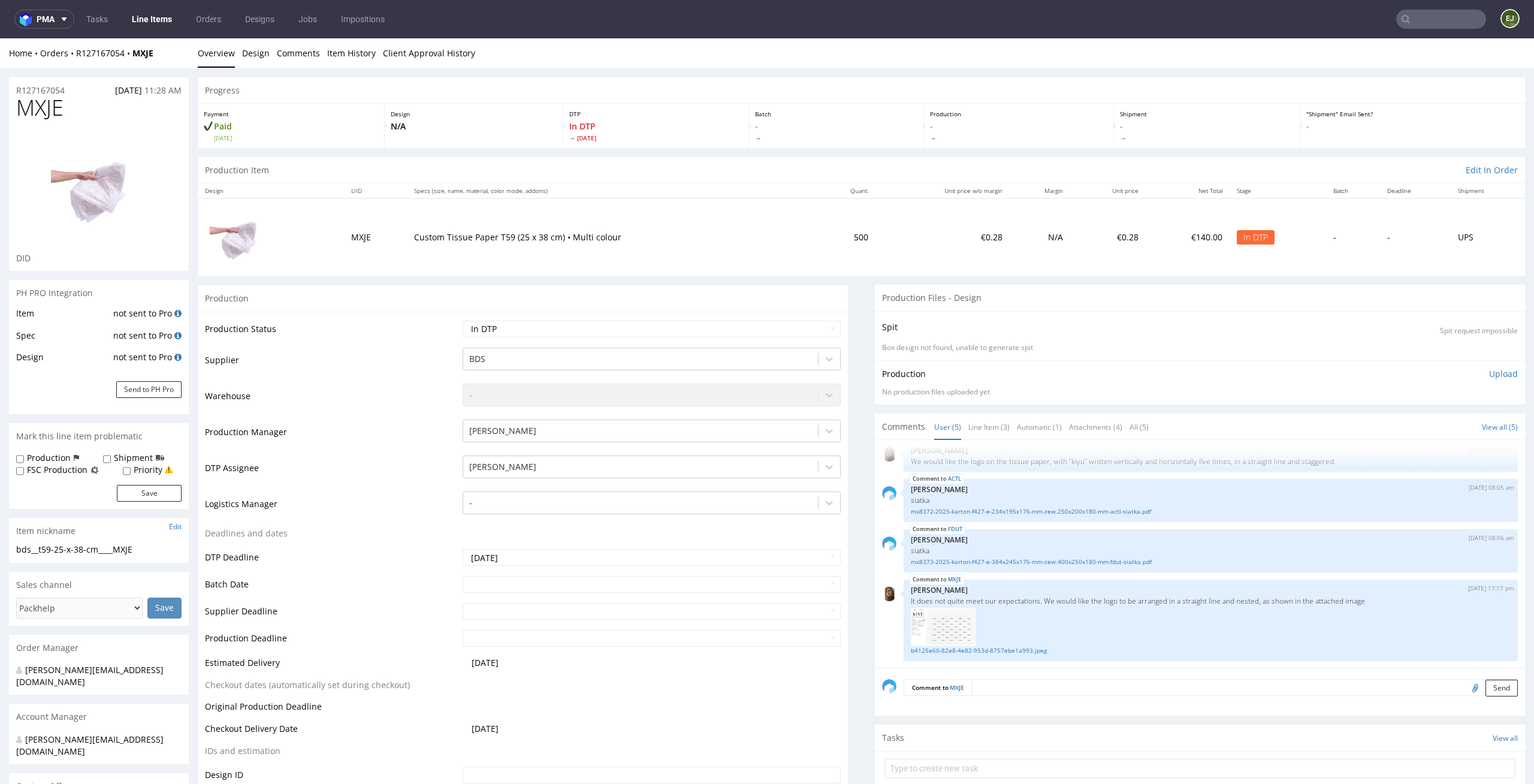
click at [1489, 374] on p "Upload" at bounding box center [1504, 374] width 29 height 12
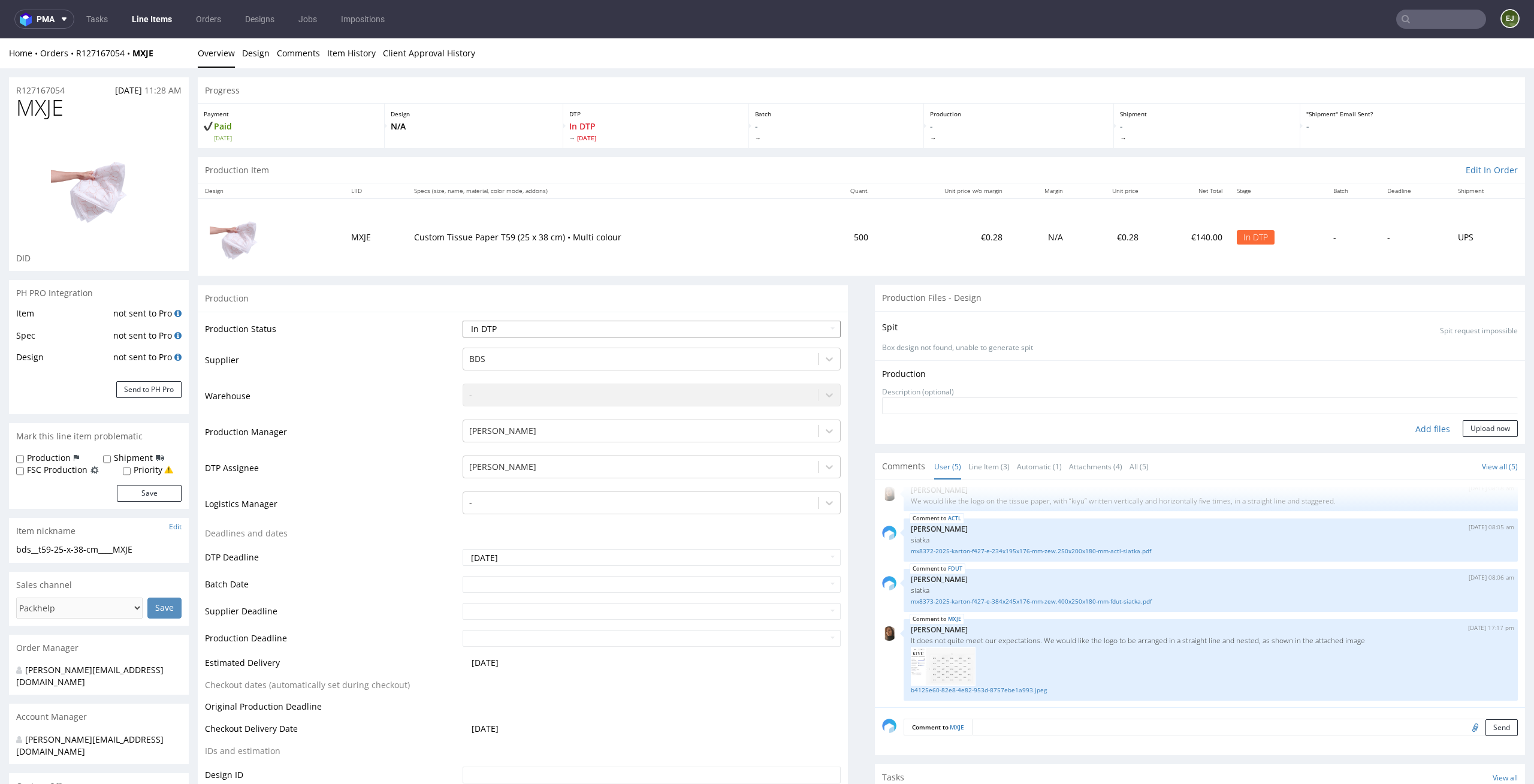
click at [656, 326] on select "Waiting for Artwork Waiting for Diecut Waiting for Mockup Waiting for DTP Waiti…" at bounding box center [652, 329] width 379 height 17
select select "dtp_ca_needed"
click at [463, 321] on select "Waiting for Artwork Waiting for Diecut Waiting for Mockup Waiting for DTP Waiti…" at bounding box center [652, 329] width 379 height 17
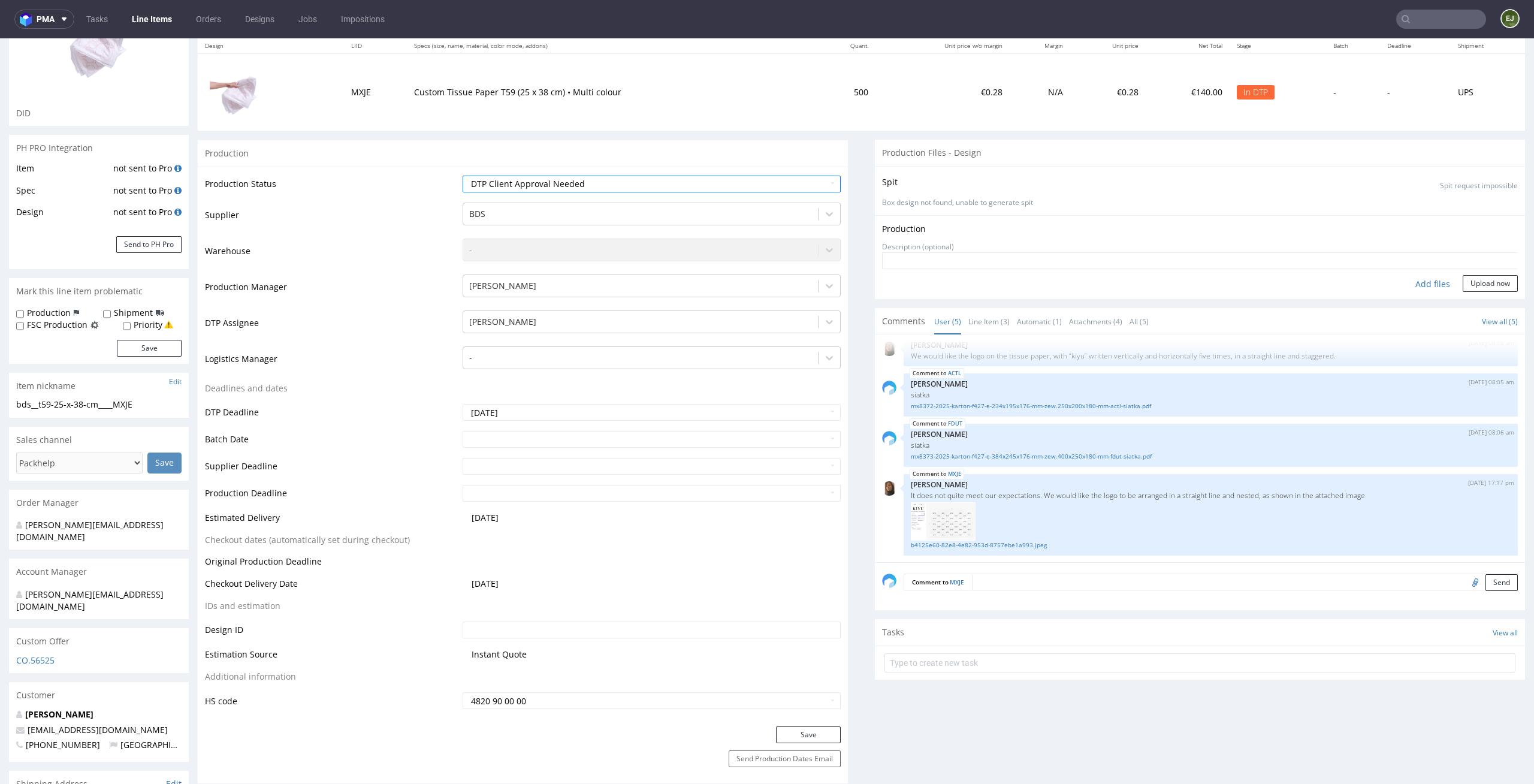
scroll to position [267, 0]
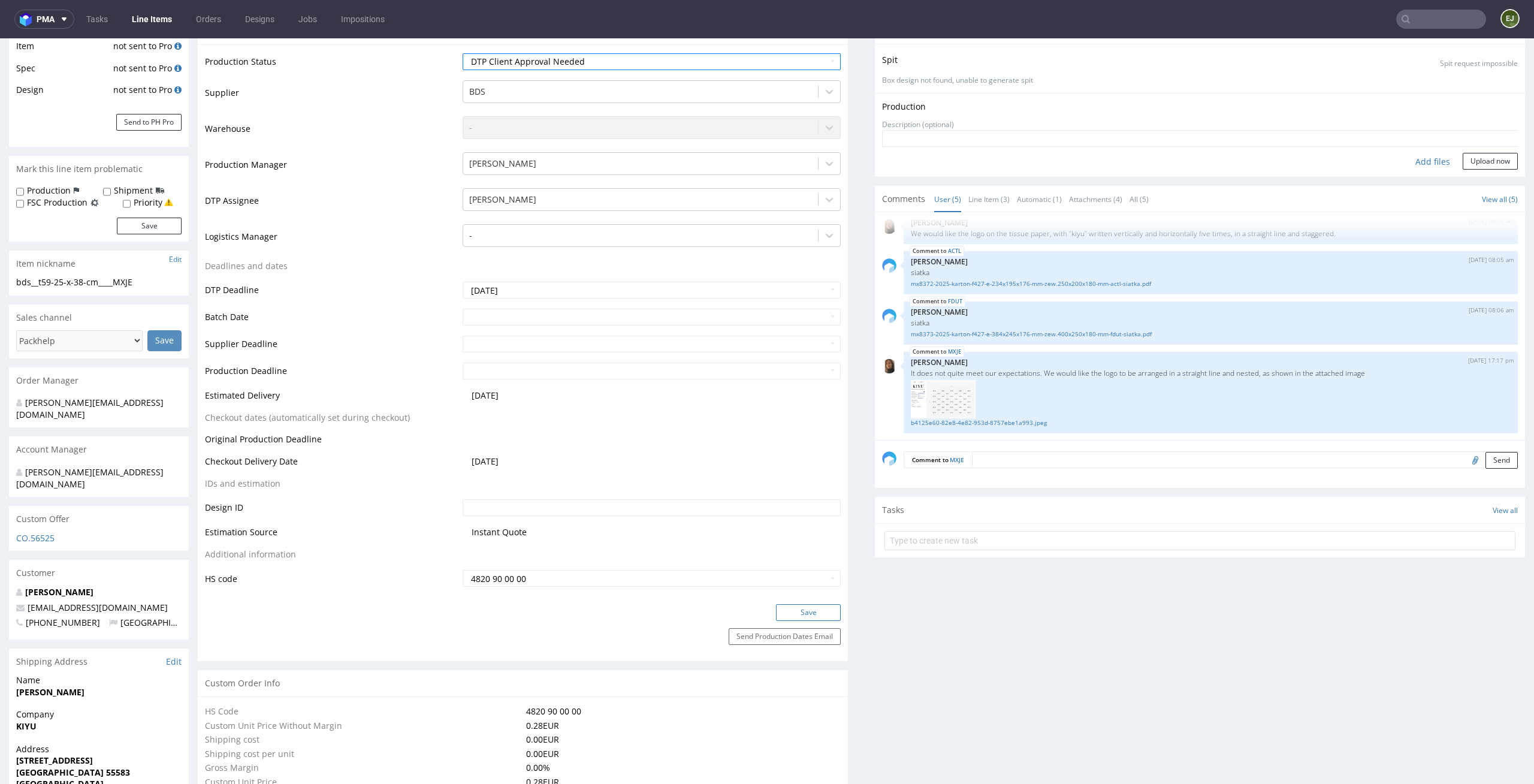
click at [787, 615] on button "Save" at bounding box center [808, 612] width 65 height 17
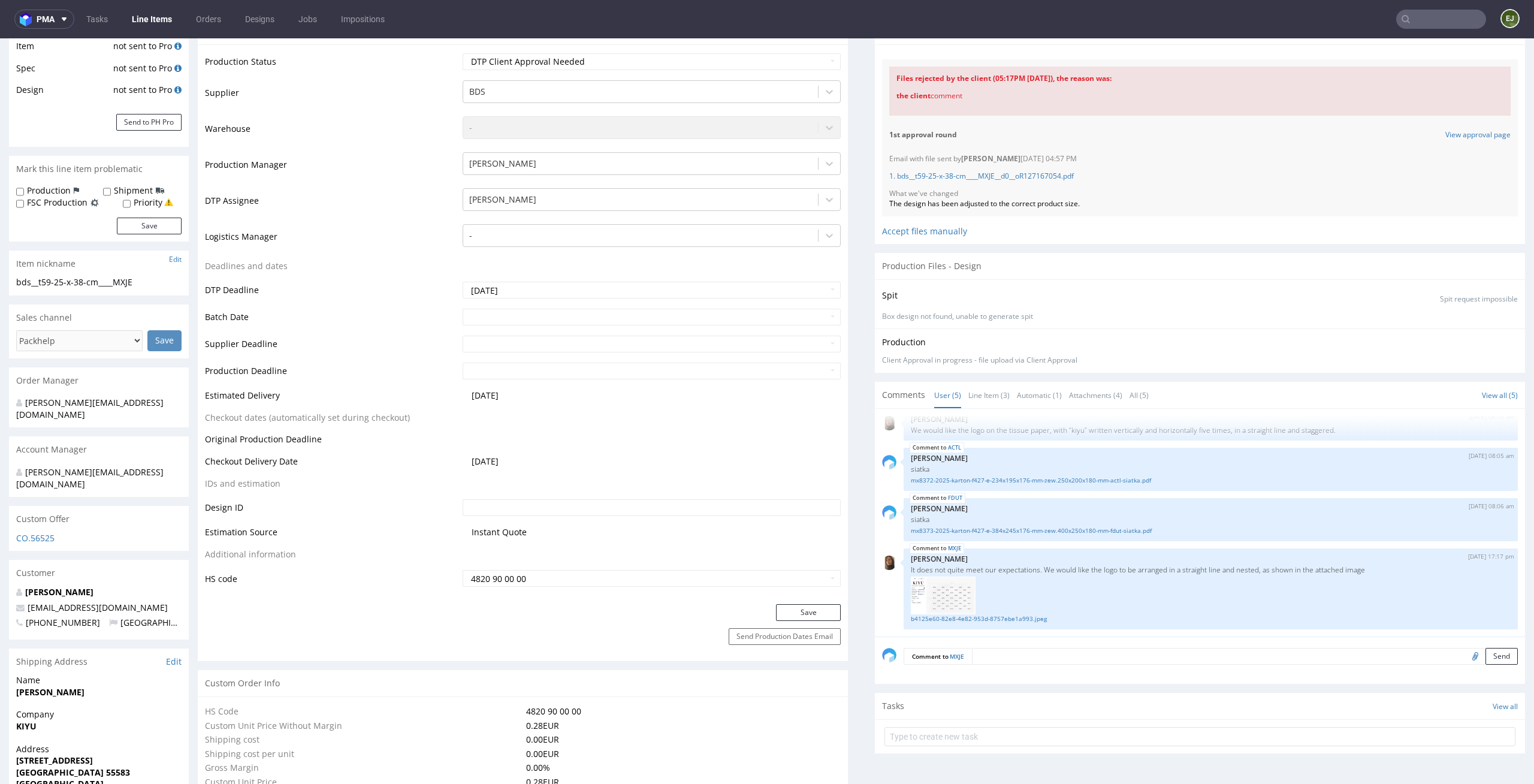
scroll to position [0, 0]
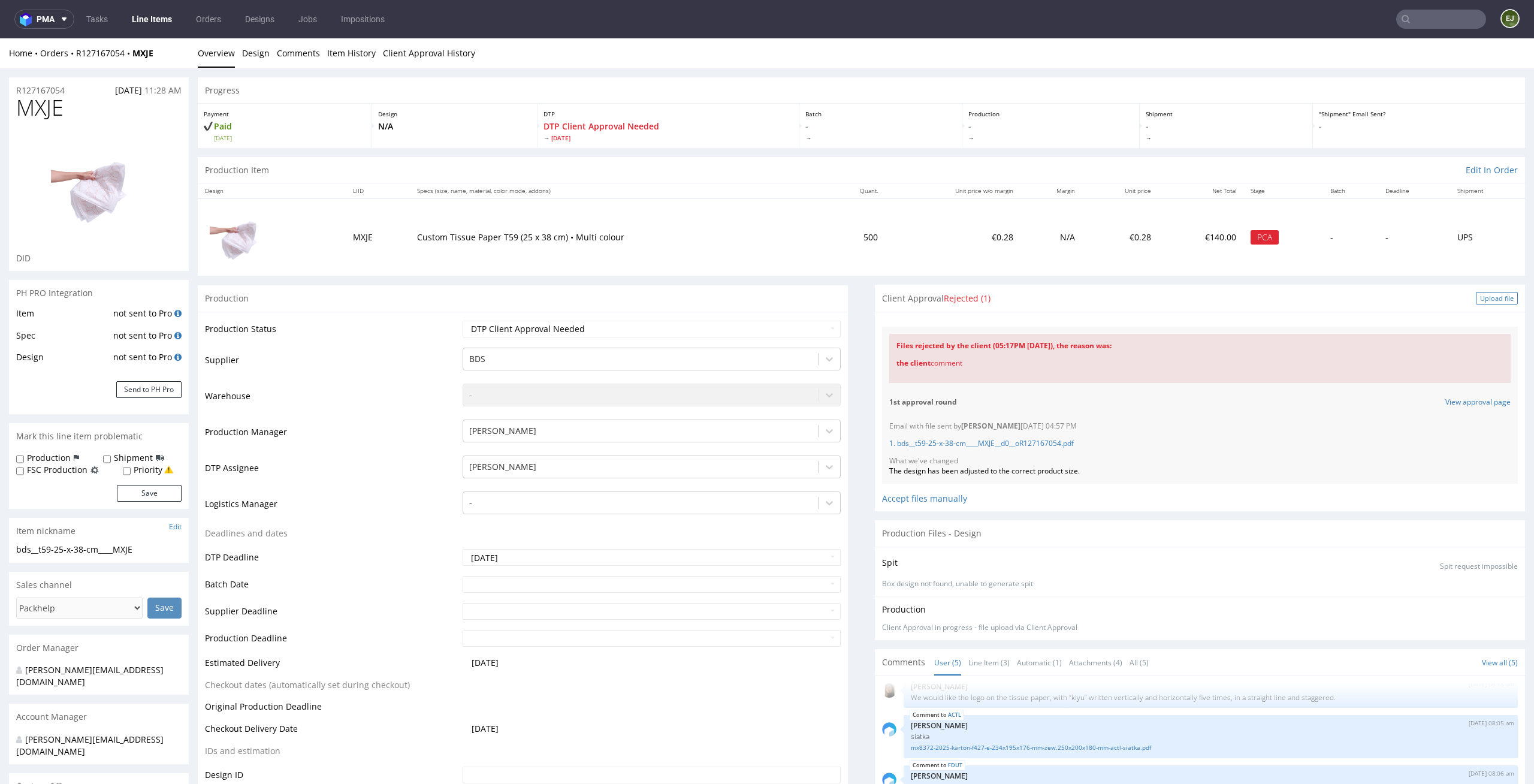
click at [1488, 302] on div "Upload file" at bounding box center [1497, 298] width 42 height 13
click at [1488, 302] on div "Client Approval Rejected (1) Upload file" at bounding box center [1200, 298] width 650 height 27
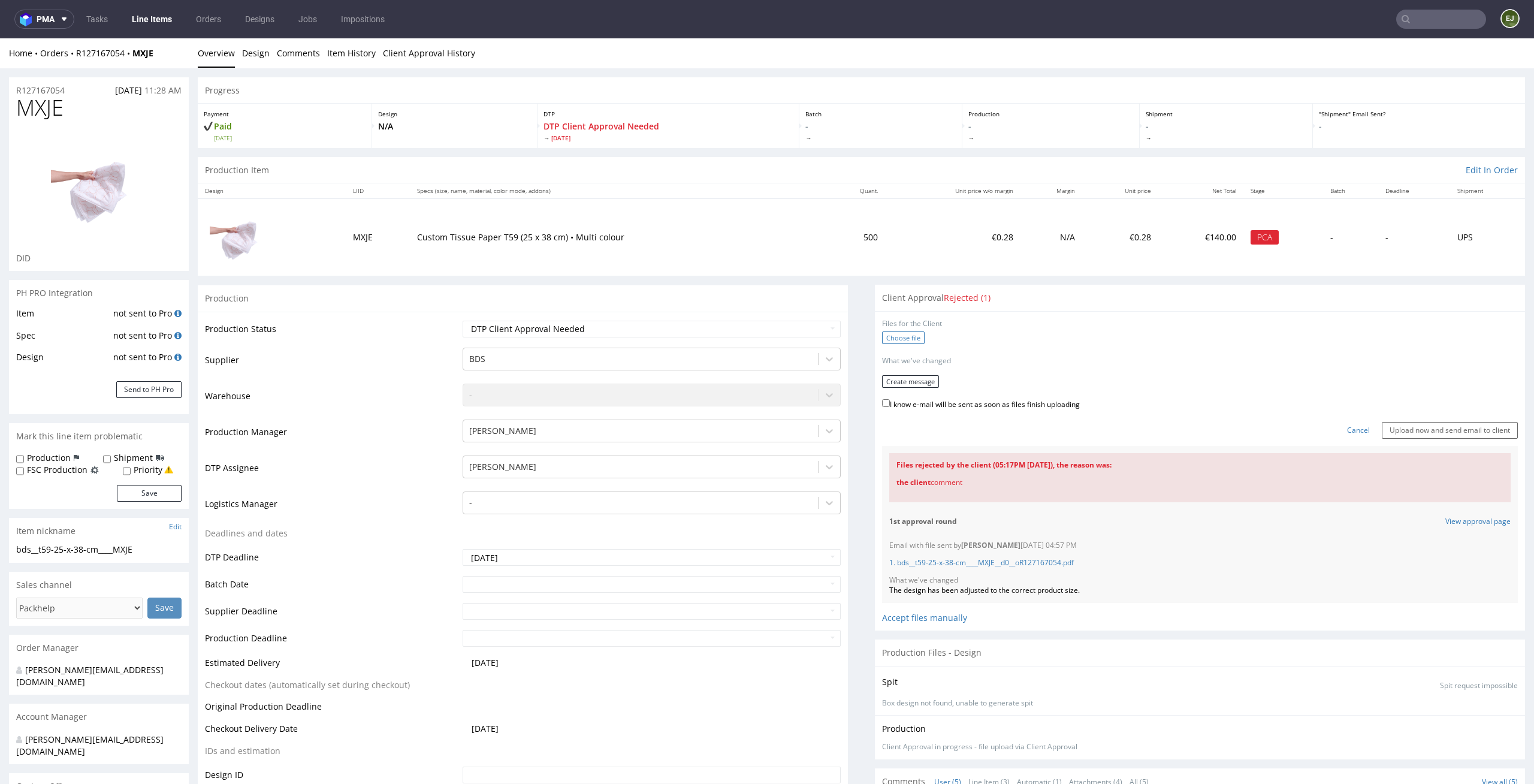
click at [905, 333] on label "Choose file" at bounding box center [904, 337] width 43 height 13
click at [0, 39] on input "Choose file" at bounding box center [0, 39] width 0 height 0
click at [915, 373] on button "Create message" at bounding box center [911, 378] width 57 height 13
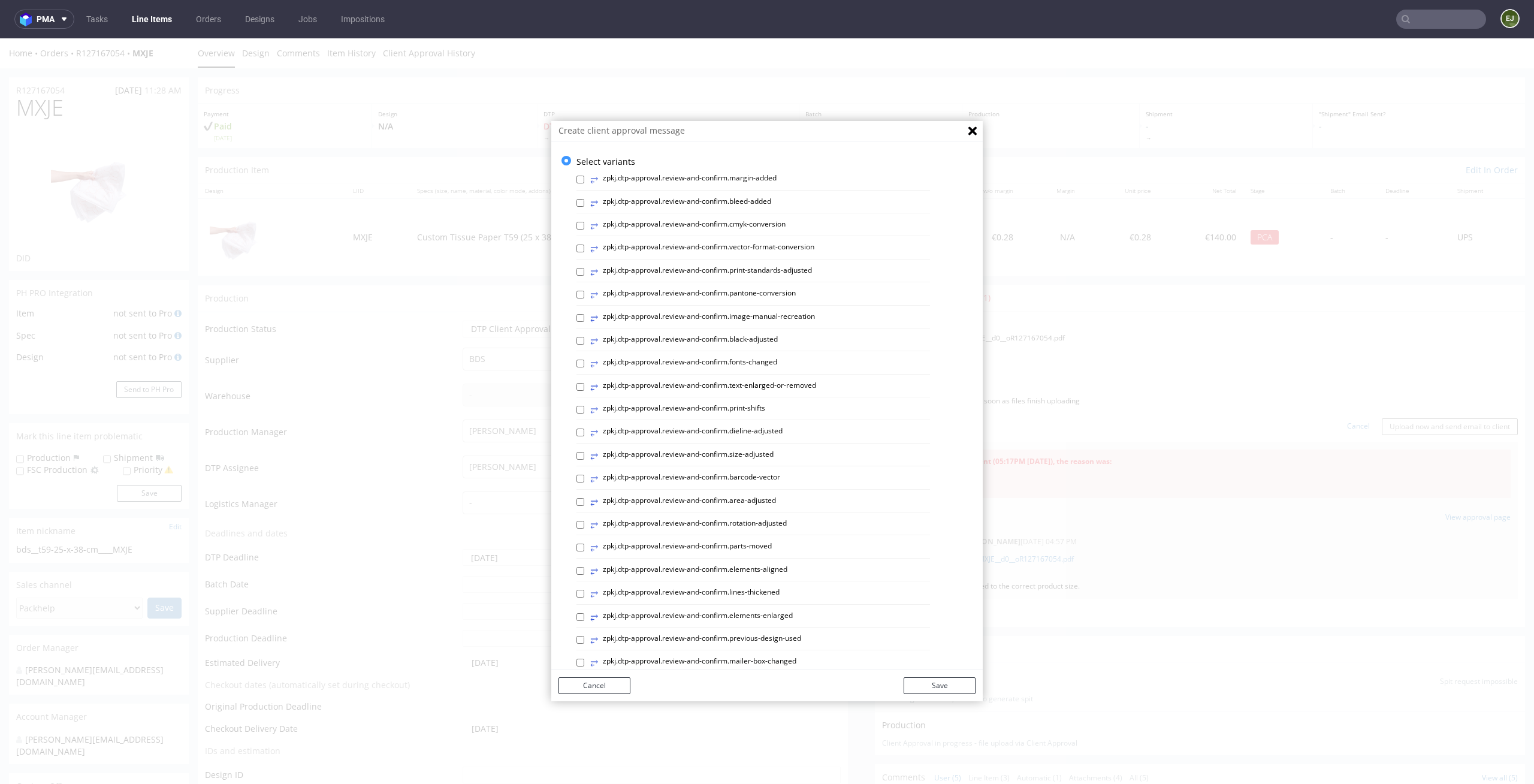
scroll to position [329, 0]
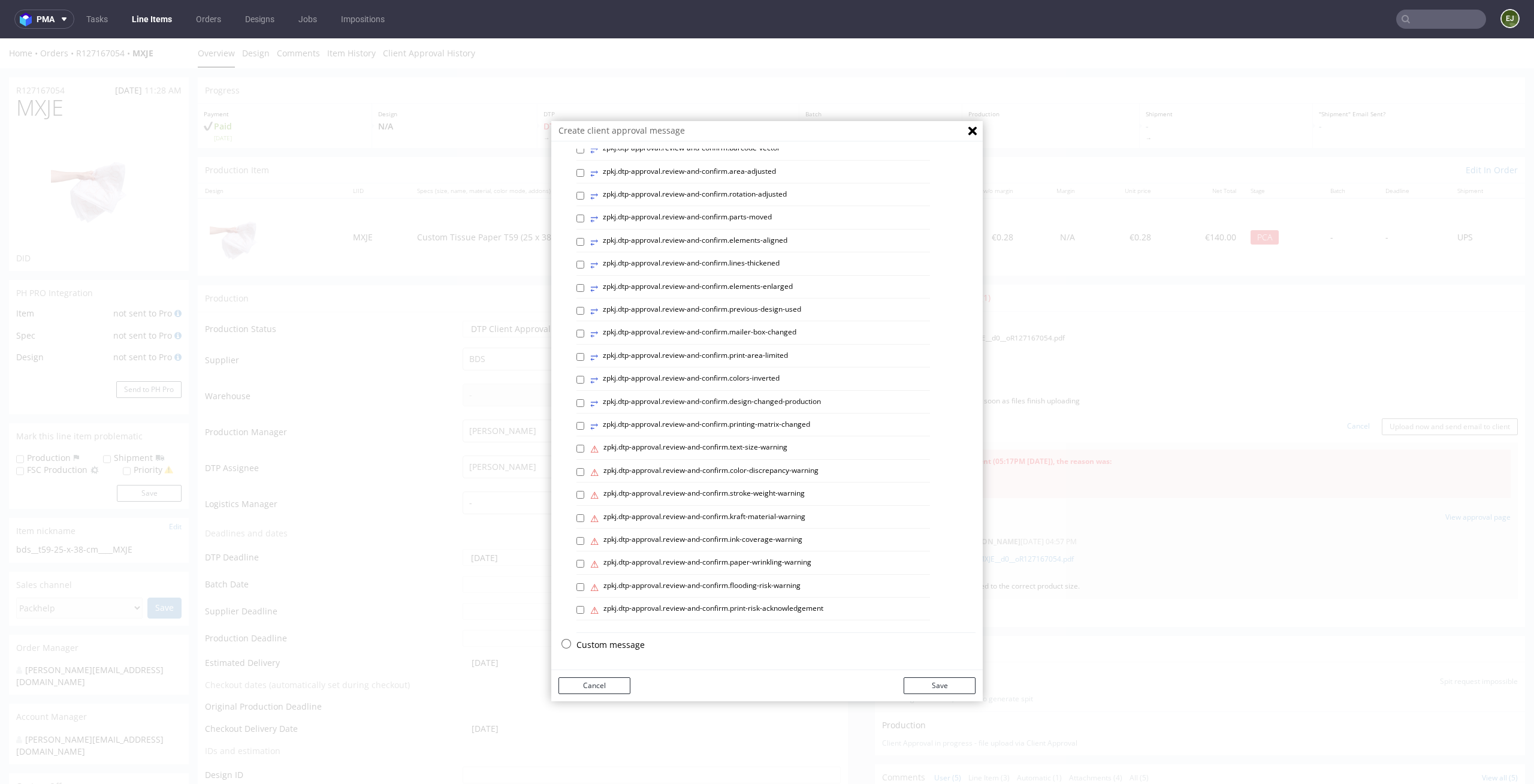
click at [604, 639] on p "Custom message" at bounding box center [776, 645] width 399 height 12
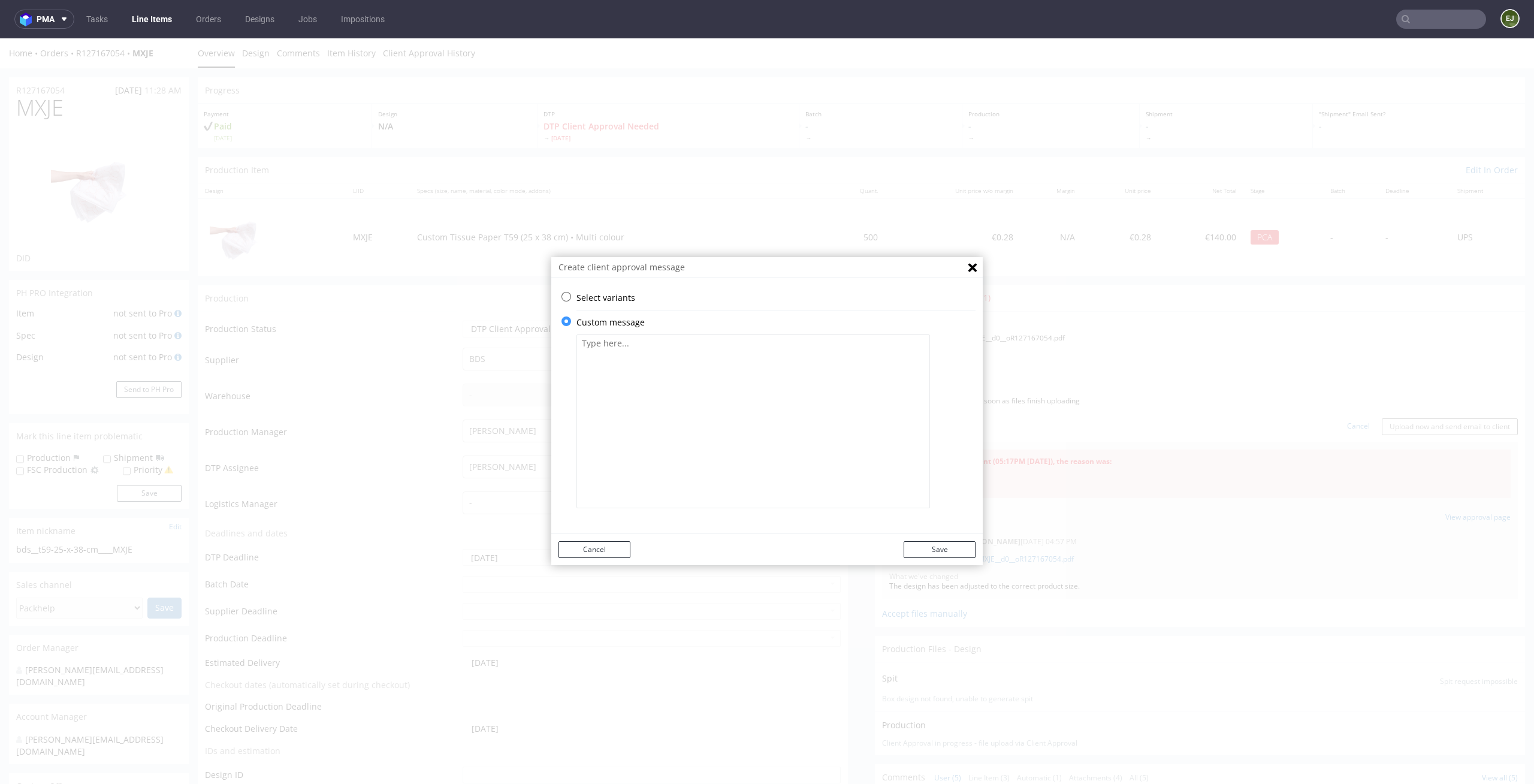
scroll to position [0, 0]
click at [697, 450] on textarea at bounding box center [753, 421] width 353 height 174
paste textarea "We changed the design according to your instructions."
type textarea "We changed the design according to your instructions."
click at [948, 552] on button "Save" at bounding box center [939, 549] width 72 height 17
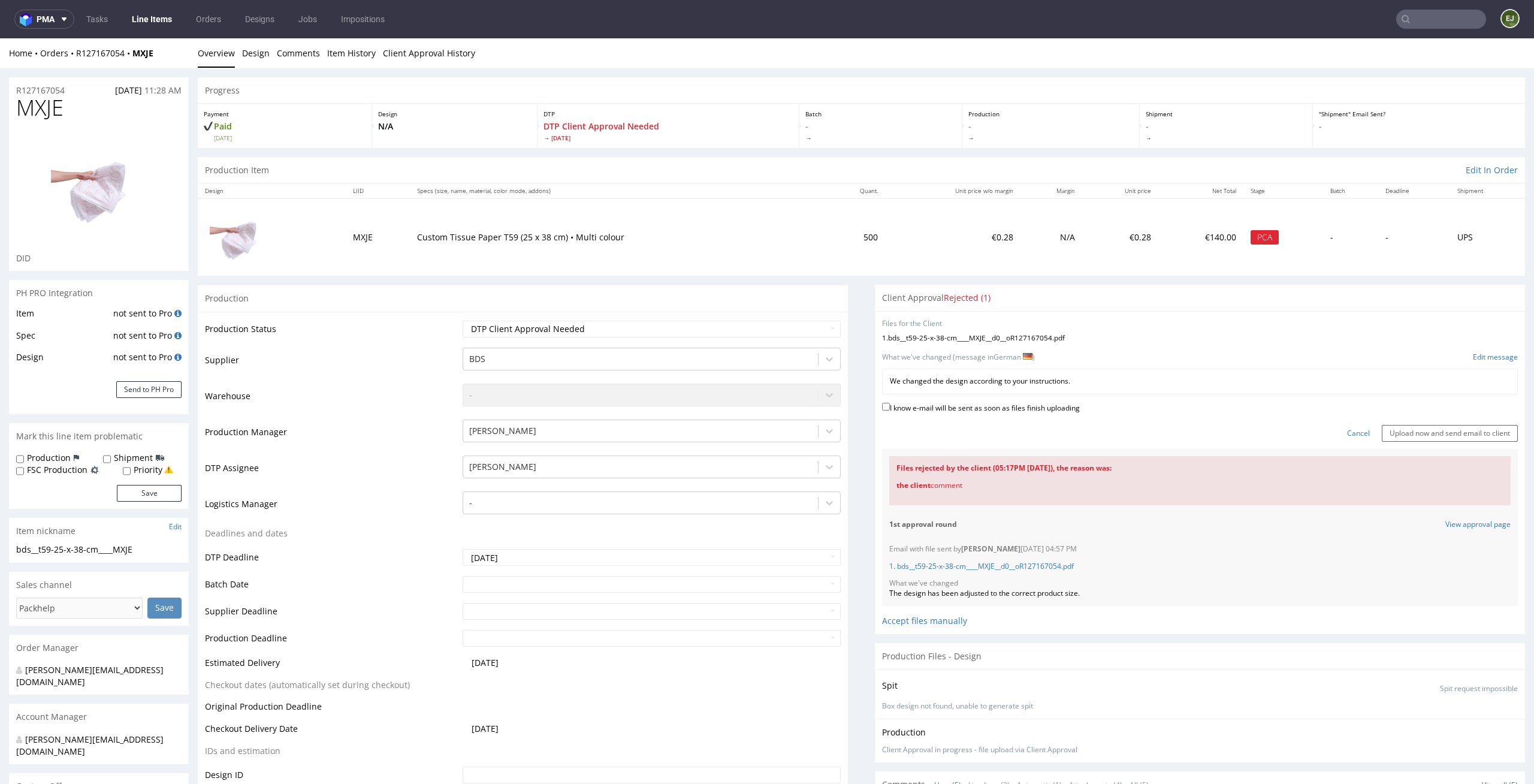
click at [1028, 406] on label "I know e-mail will be sent as soon as files finish uploading" at bounding box center [981, 407] width 198 height 13
click at [890, 406] on input "I know e-mail will be sent as soon as files finish uploading" at bounding box center [886, 406] width 8 height 8
checkbox input "true"
click at [1430, 437] on input "Upload now and send email to client" at bounding box center [1450, 433] width 136 height 17
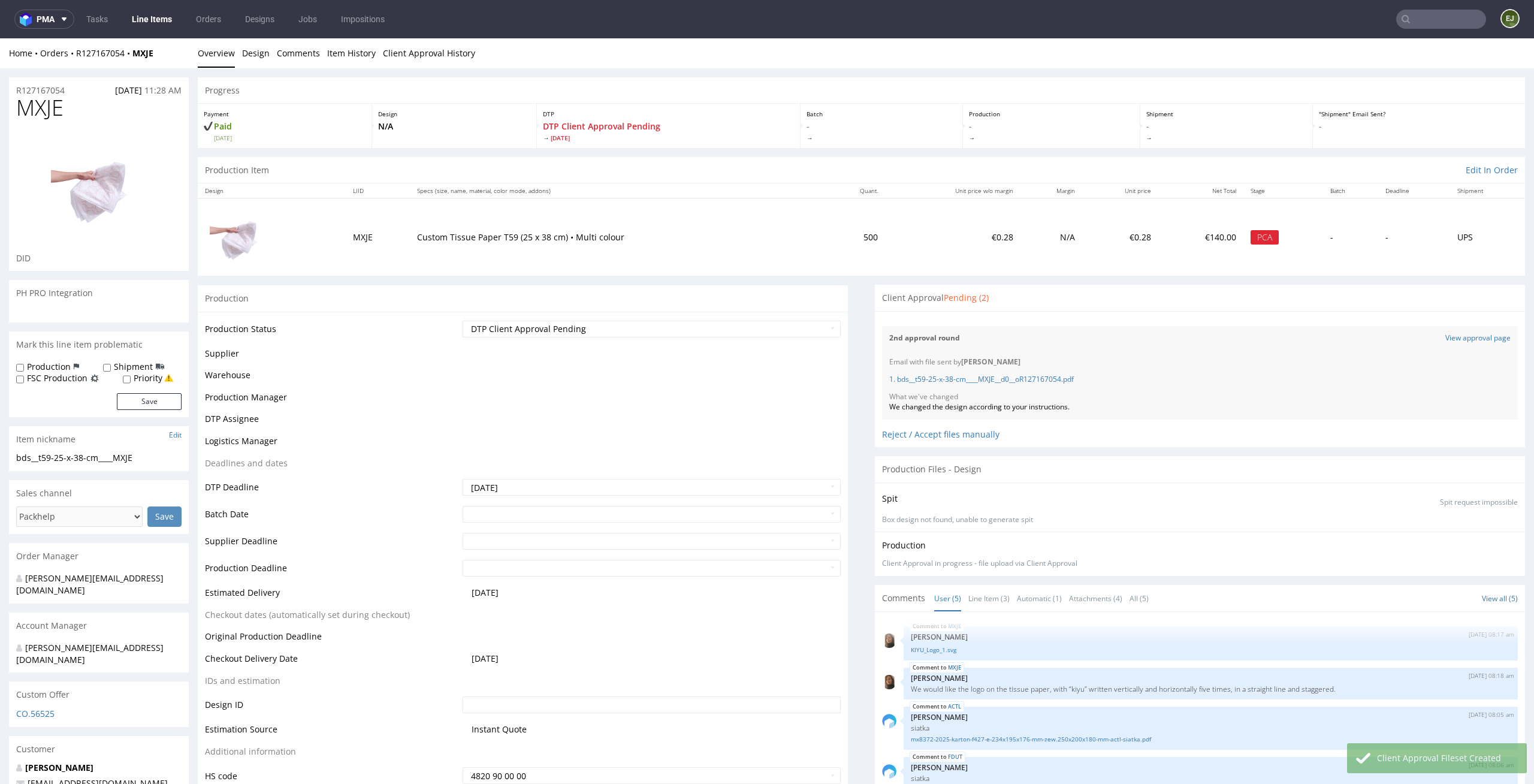
scroll to position [55, 0]
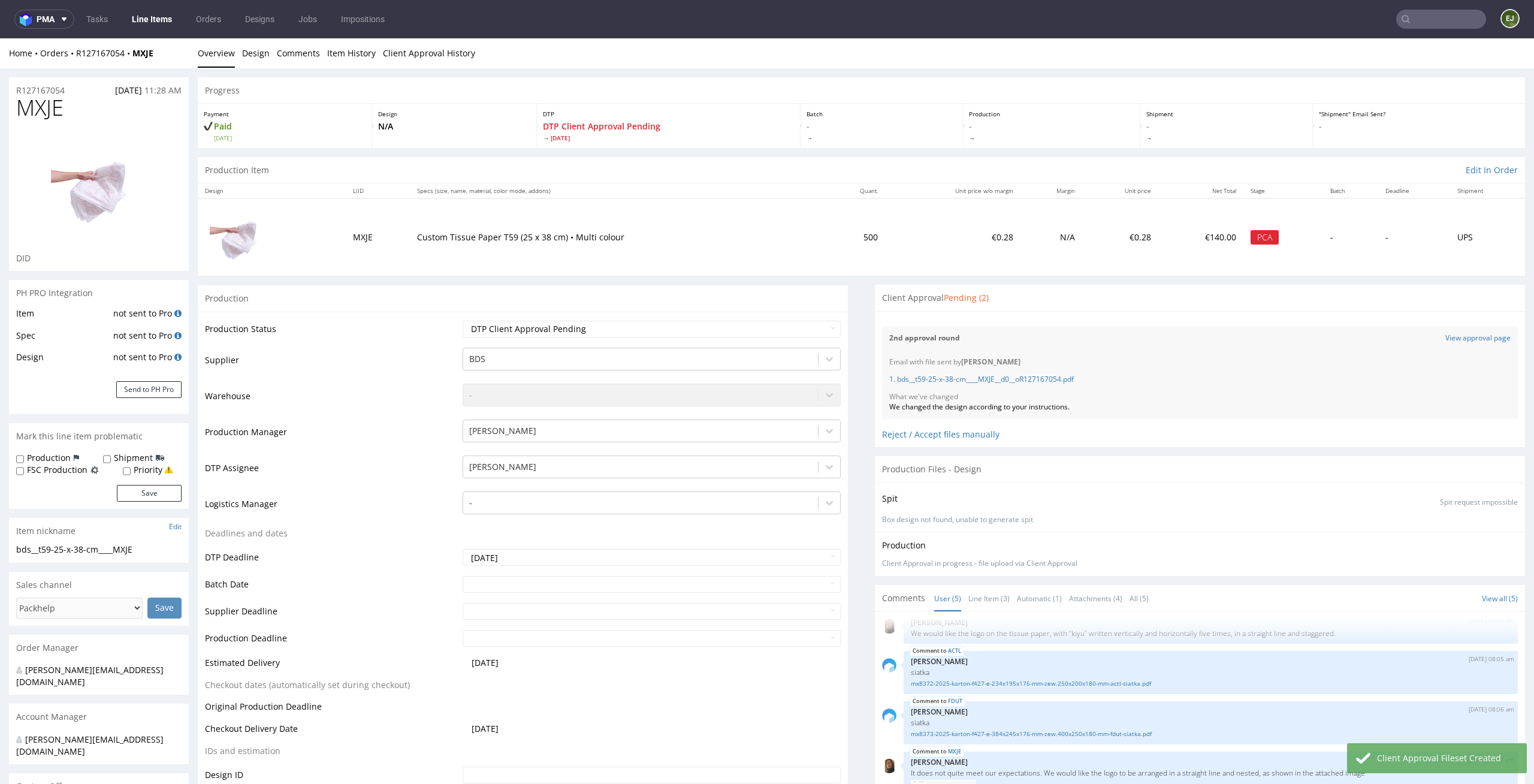
click at [127, 18] on link "Line Items" at bounding box center [152, 19] width 54 height 19
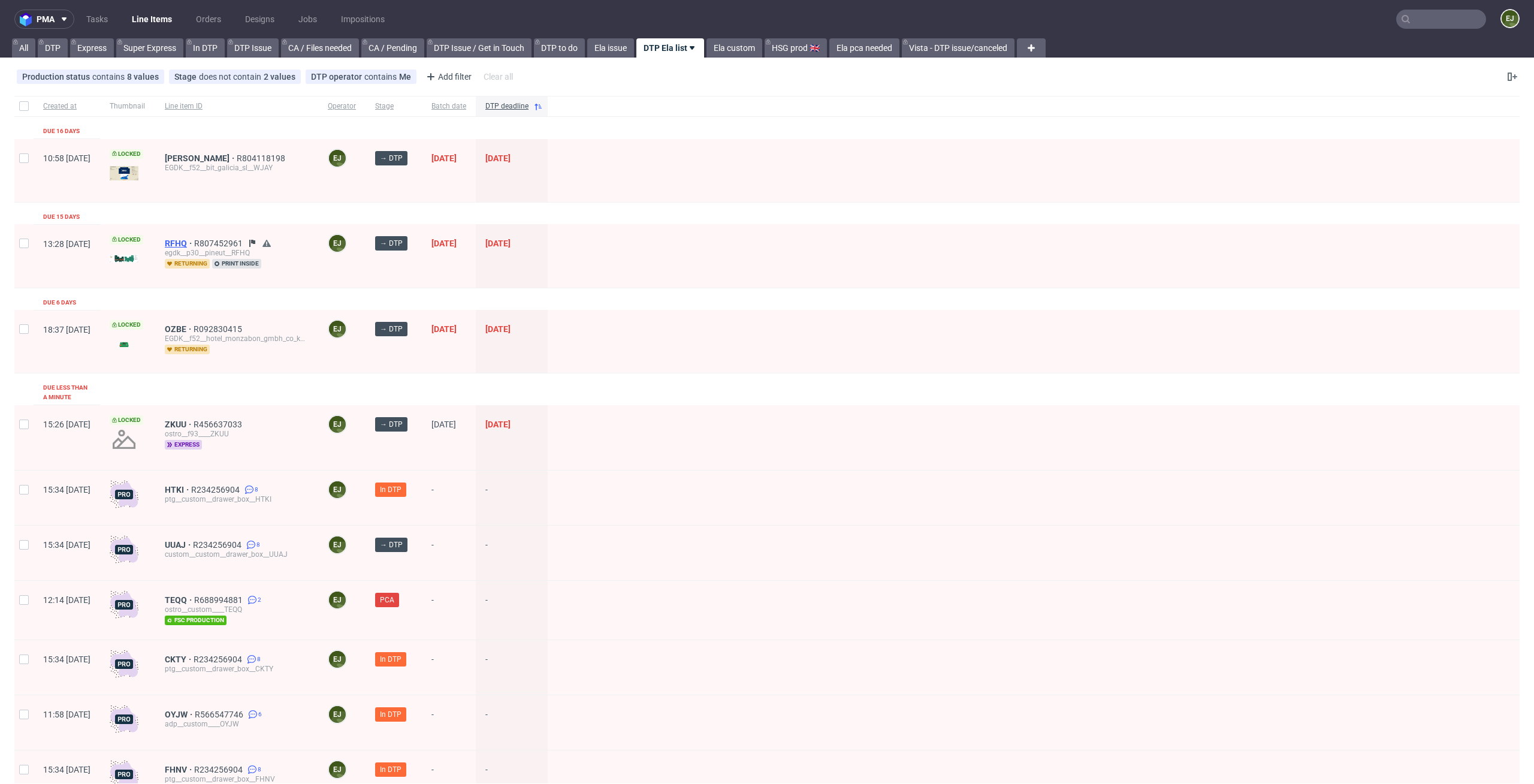
click at [194, 247] on span "RFHQ" at bounding box center [179, 243] width 30 height 10
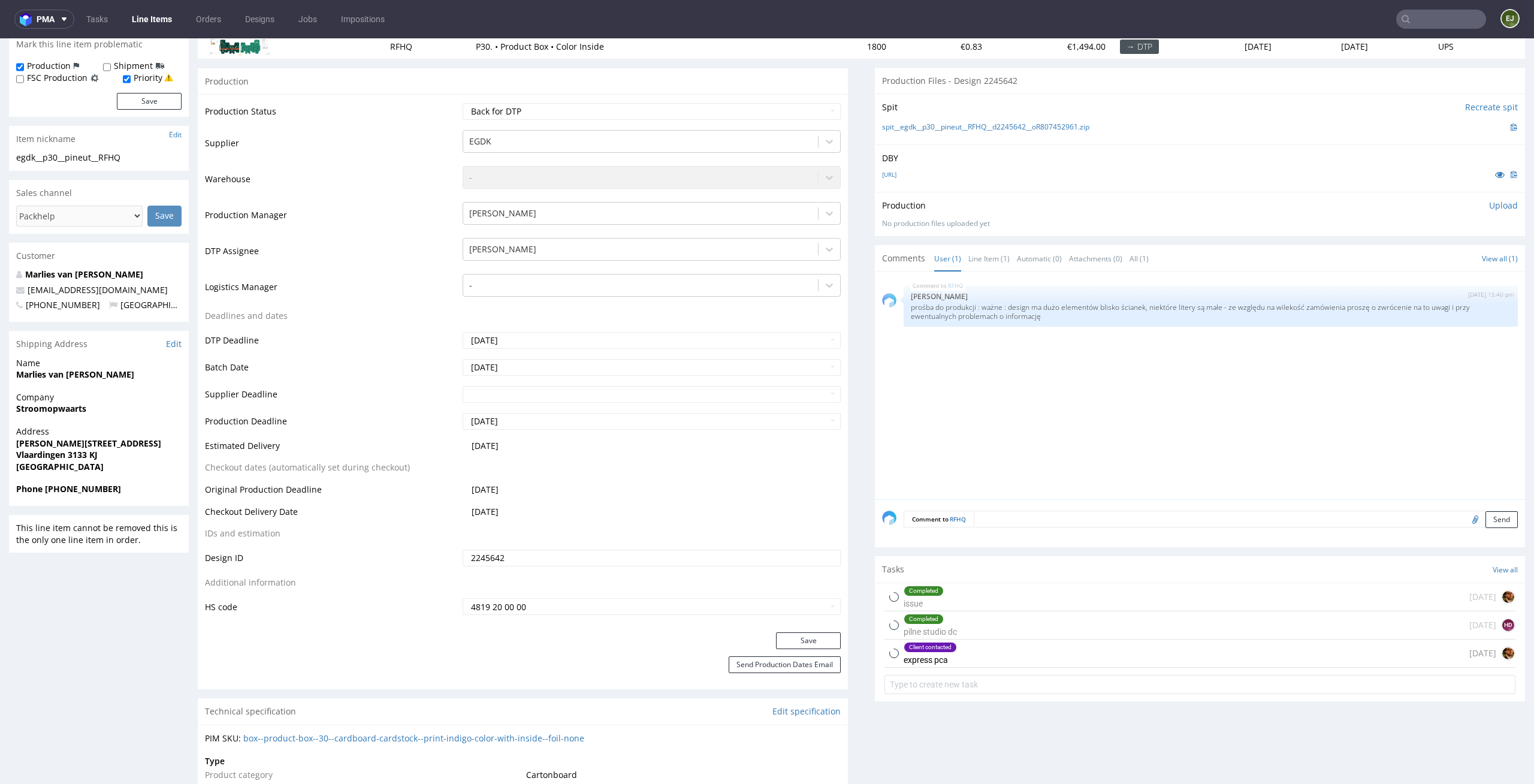
scroll to position [276, 0]
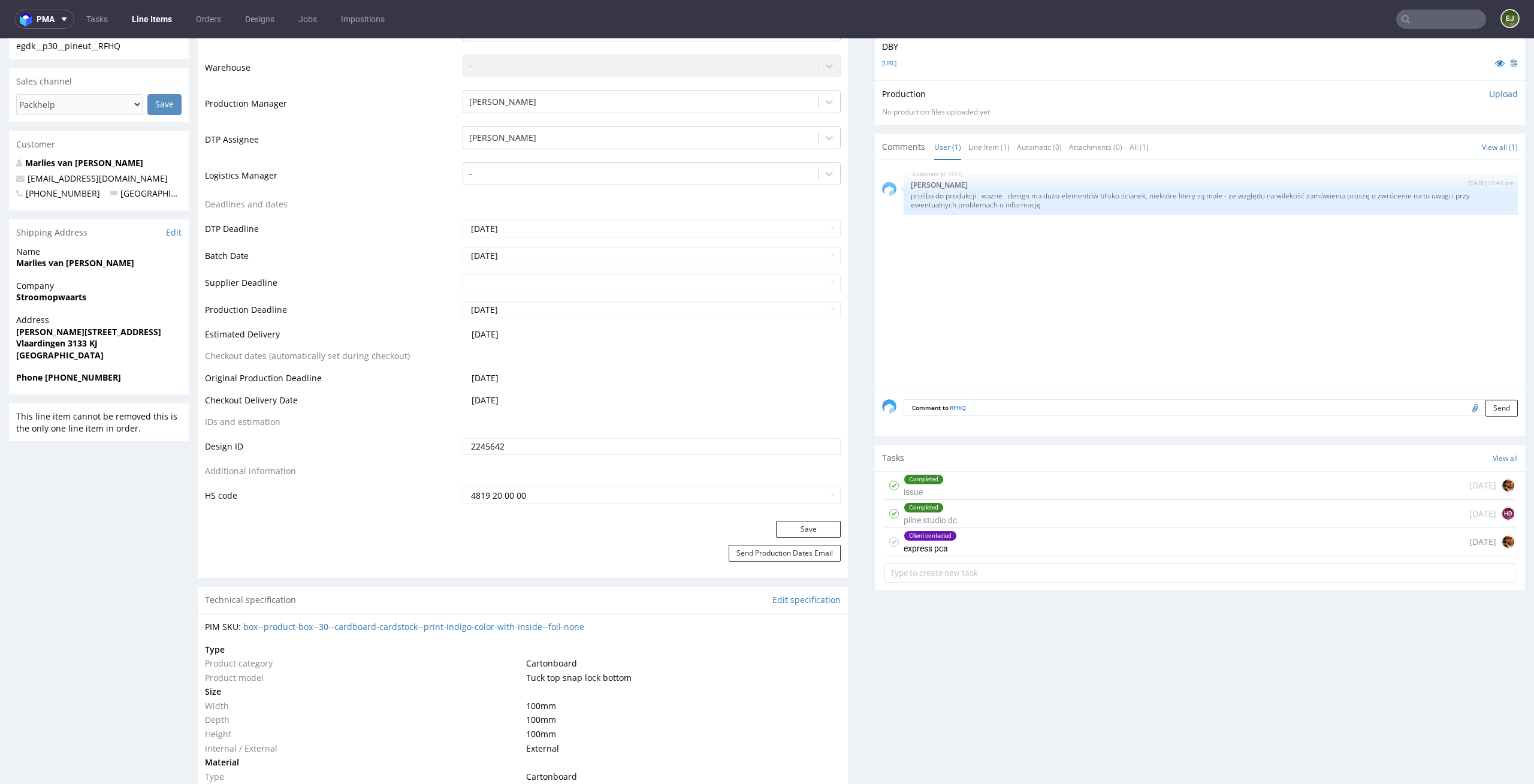
click at [1019, 543] on div "Client contacted express pca [DATE]" at bounding box center [1200, 542] width 631 height 28
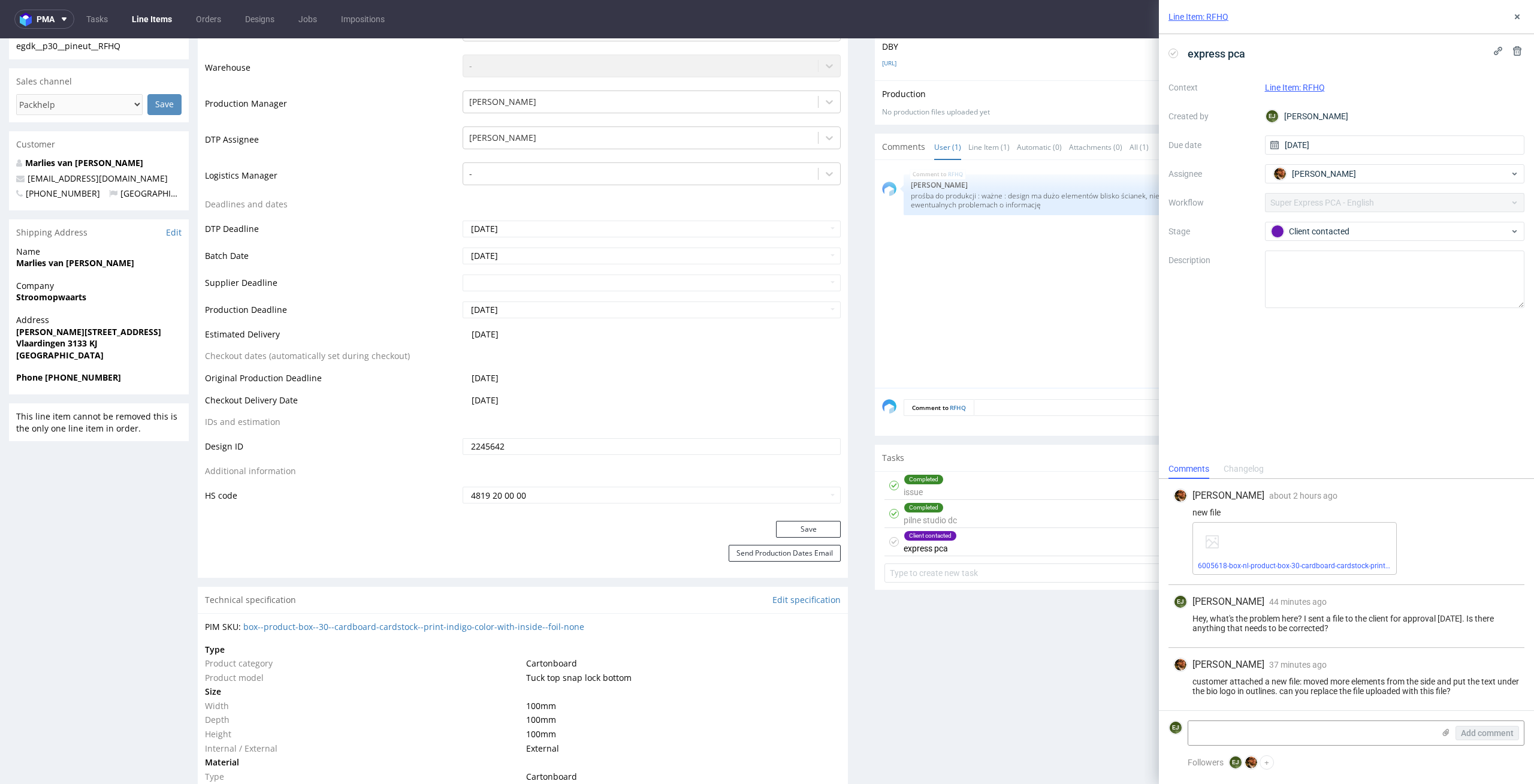
click at [1229, 571] on div "6005618-box-nl-product-box-30-cardboard-cardstock-print-indigo-color-with-insid…" at bounding box center [1295, 548] width 204 height 52
click at [1236, 560] on div "6005618-box-nl-product-box-30-cardboard-cardstock-print-indigo-color-with-insid…" at bounding box center [1295, 548] width 204 height 52
click at [1236, 565] on link "6005618-box-nl-product-box-30-cardboard-cardstock-print-indigo-color-with-insid…" at bounding box center [1375, 566] width 355 height 8
click at [1175, 54] on icon at bounding box center [1173, 53] width 10 height 10
click at [1521, 16] on icon at bounding box center [1518, 17] width 10 height 10
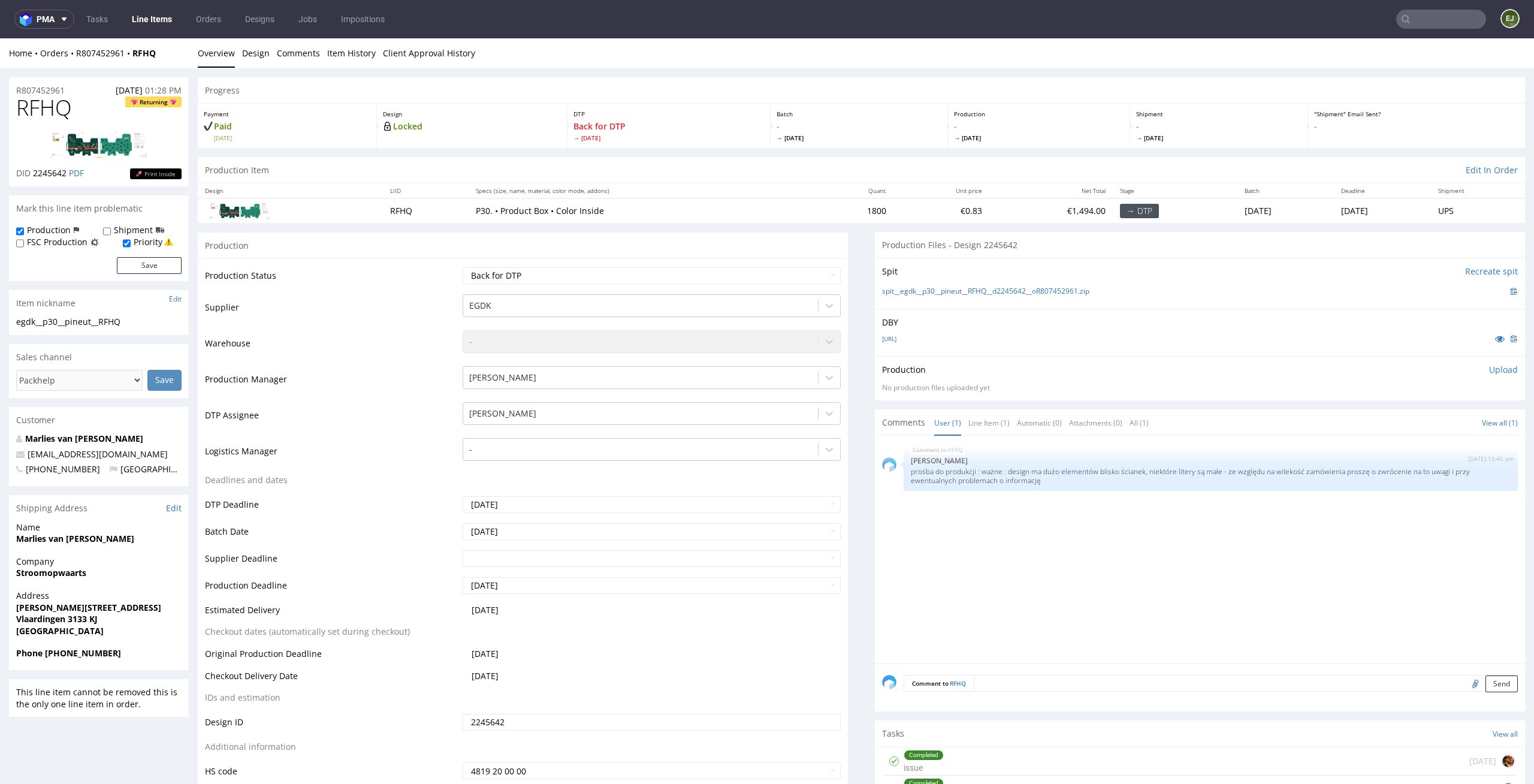
click at [292, 215] on td at bounding box center [290, 210] width 185 height 24
click at [156, 25] on link "Line Items" at bounding box center [152, 19] width 54 height 19
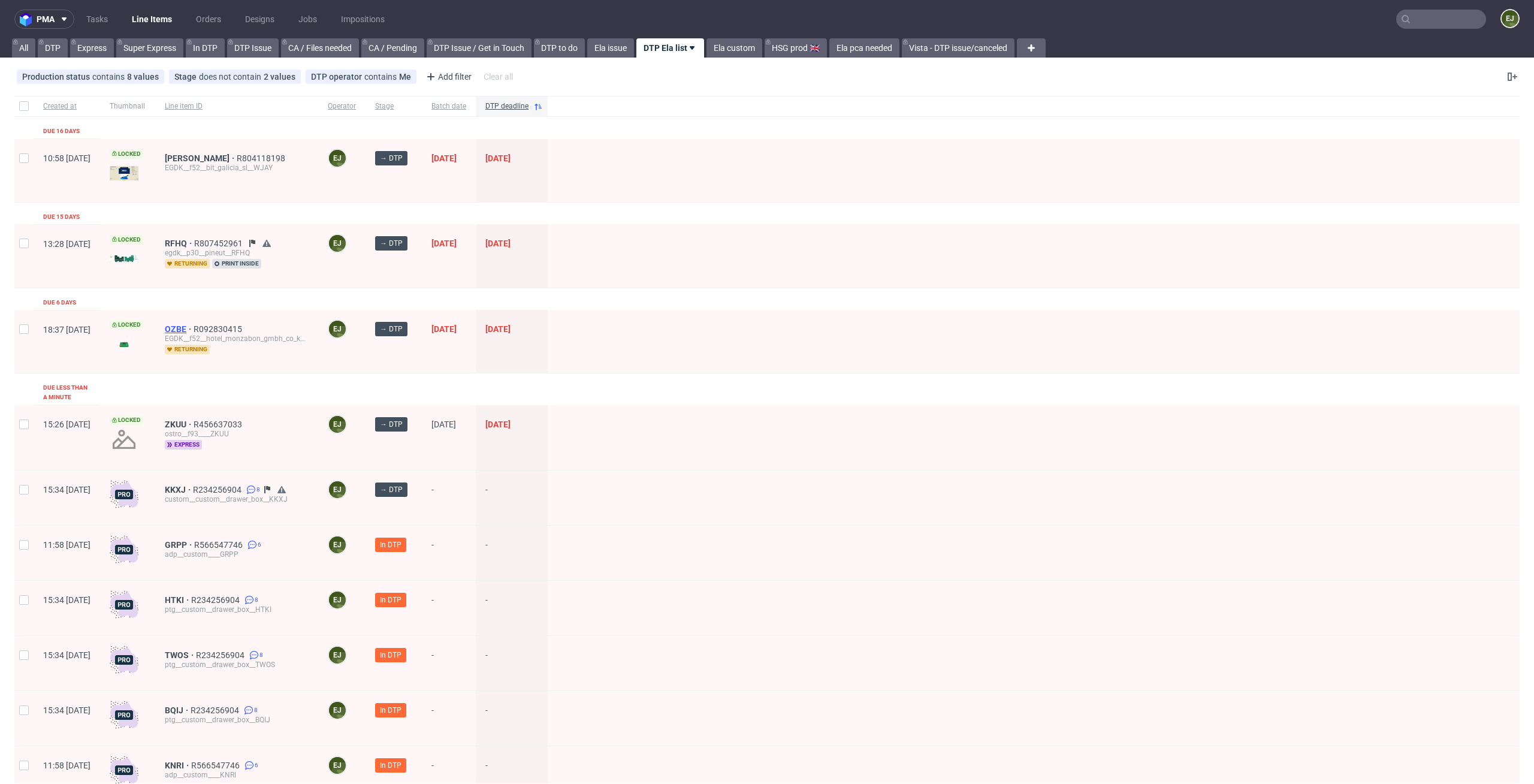
click at [194, 327] on span "OZBE" at bounding box center [179, 329] width 29 height 10
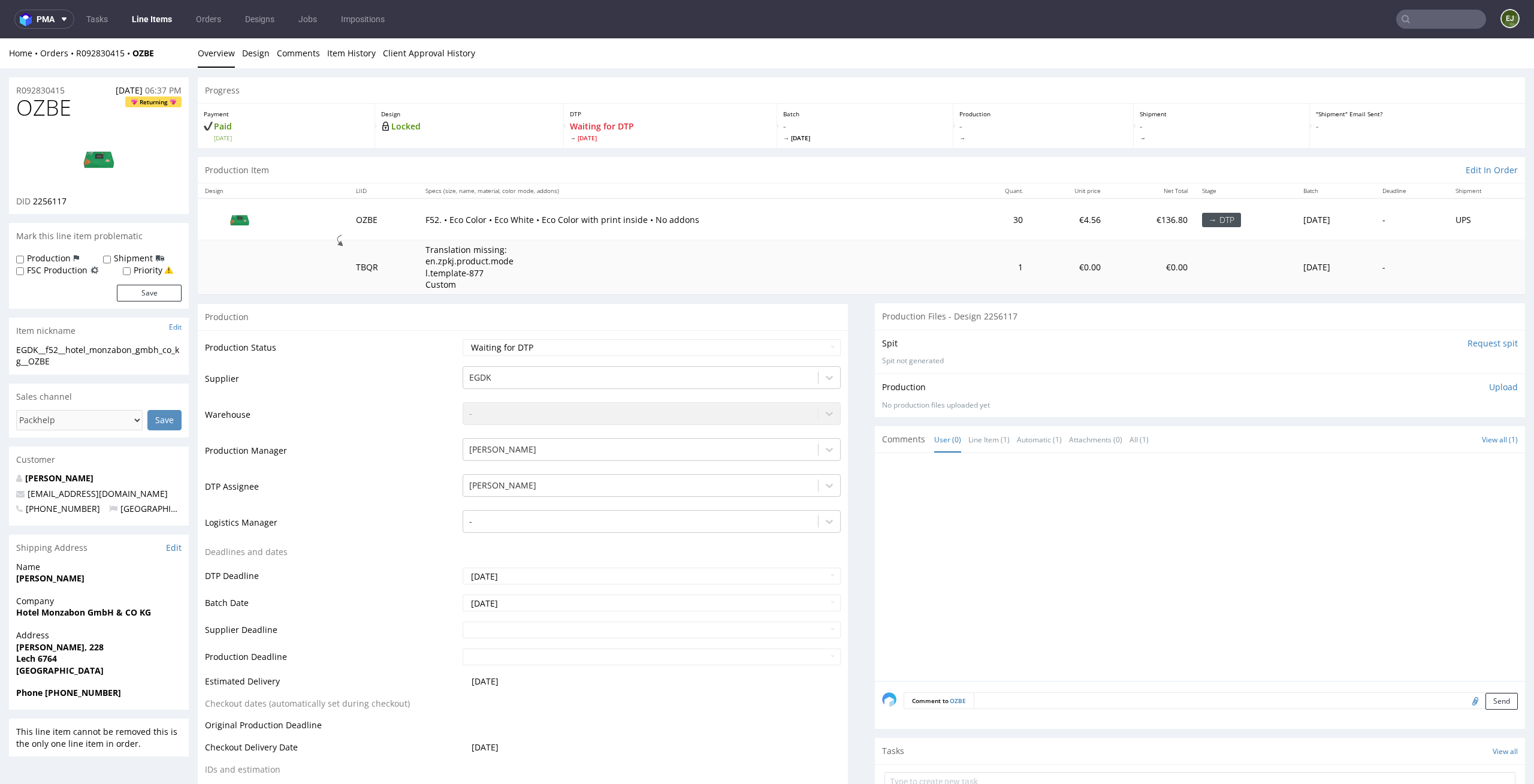
click at [151, 22] on link "Line Items" at bounding box center [152, 19] width 54 height 19
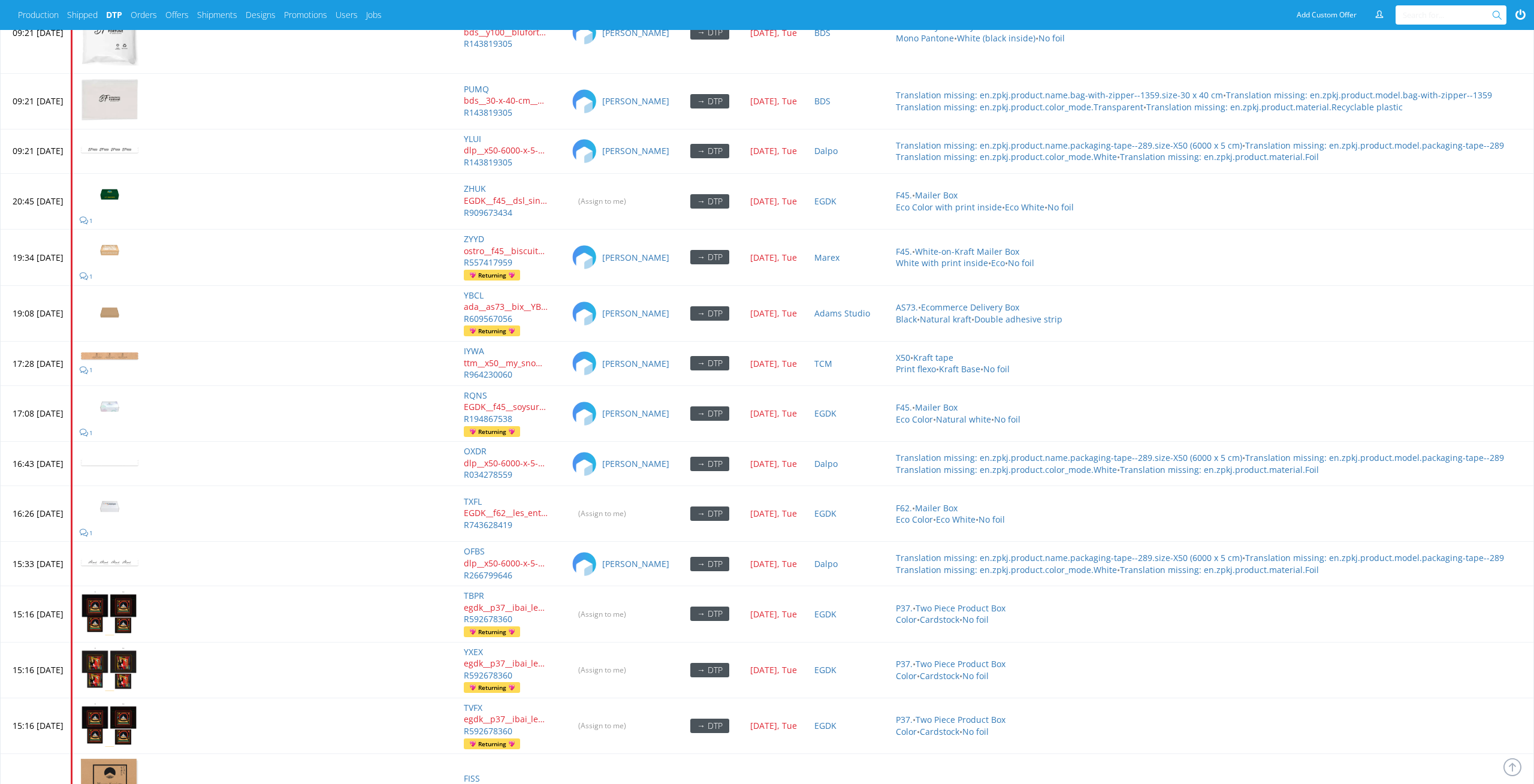
scroll to position [5232, 0]
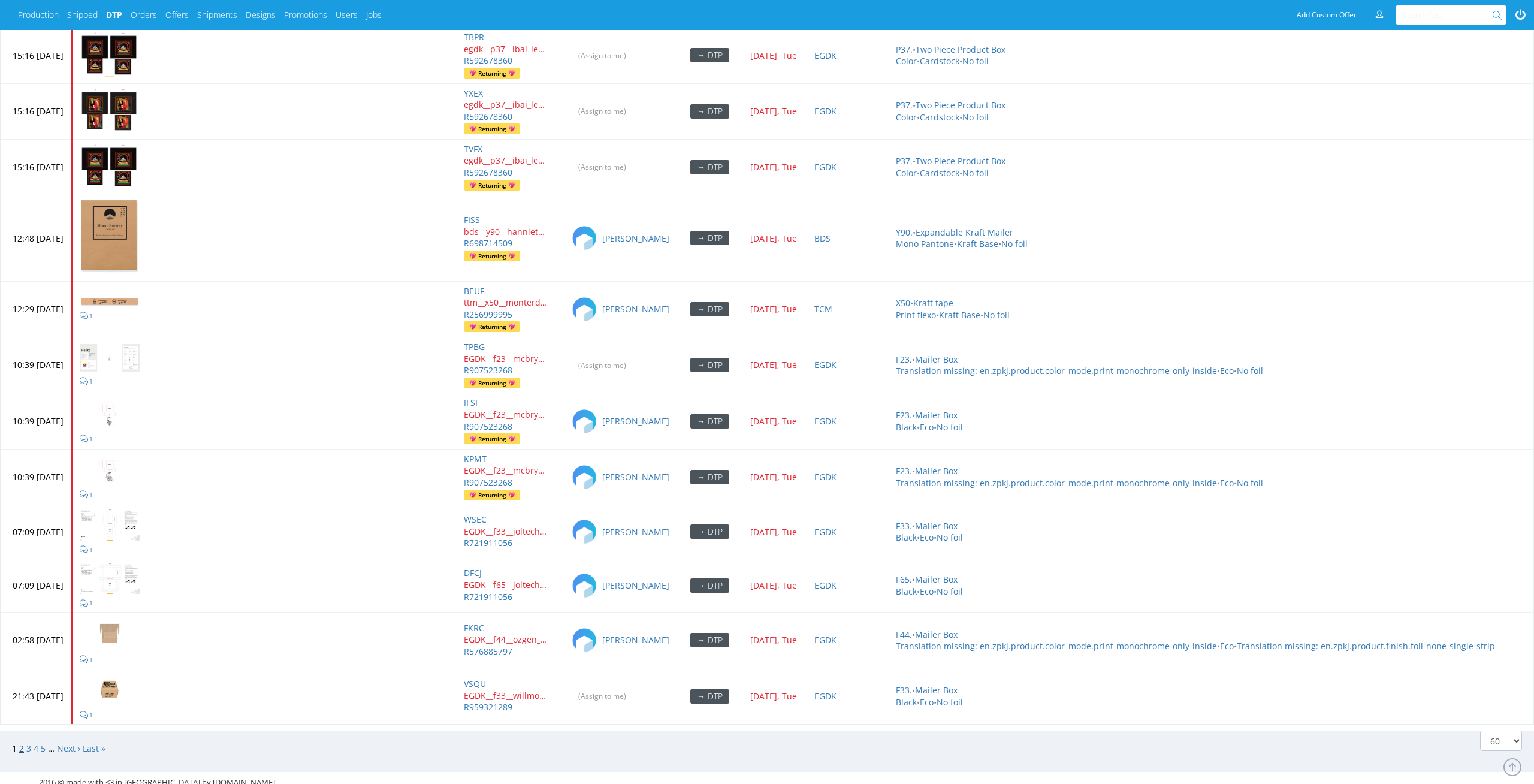
click at [20, 742] on link "2" at bounding box center [22, 748] width 5 height 11
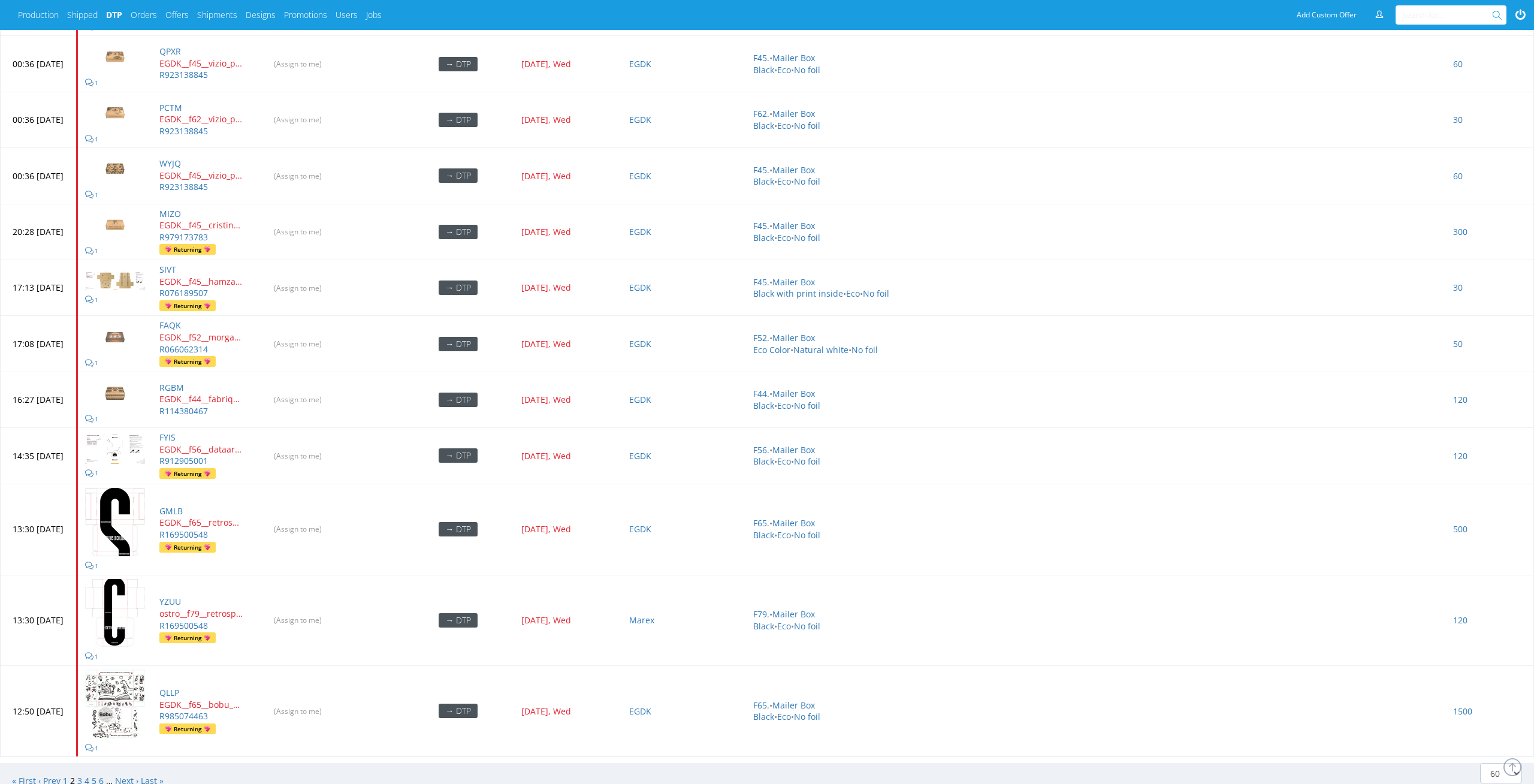
scroll to position [3965, 0]
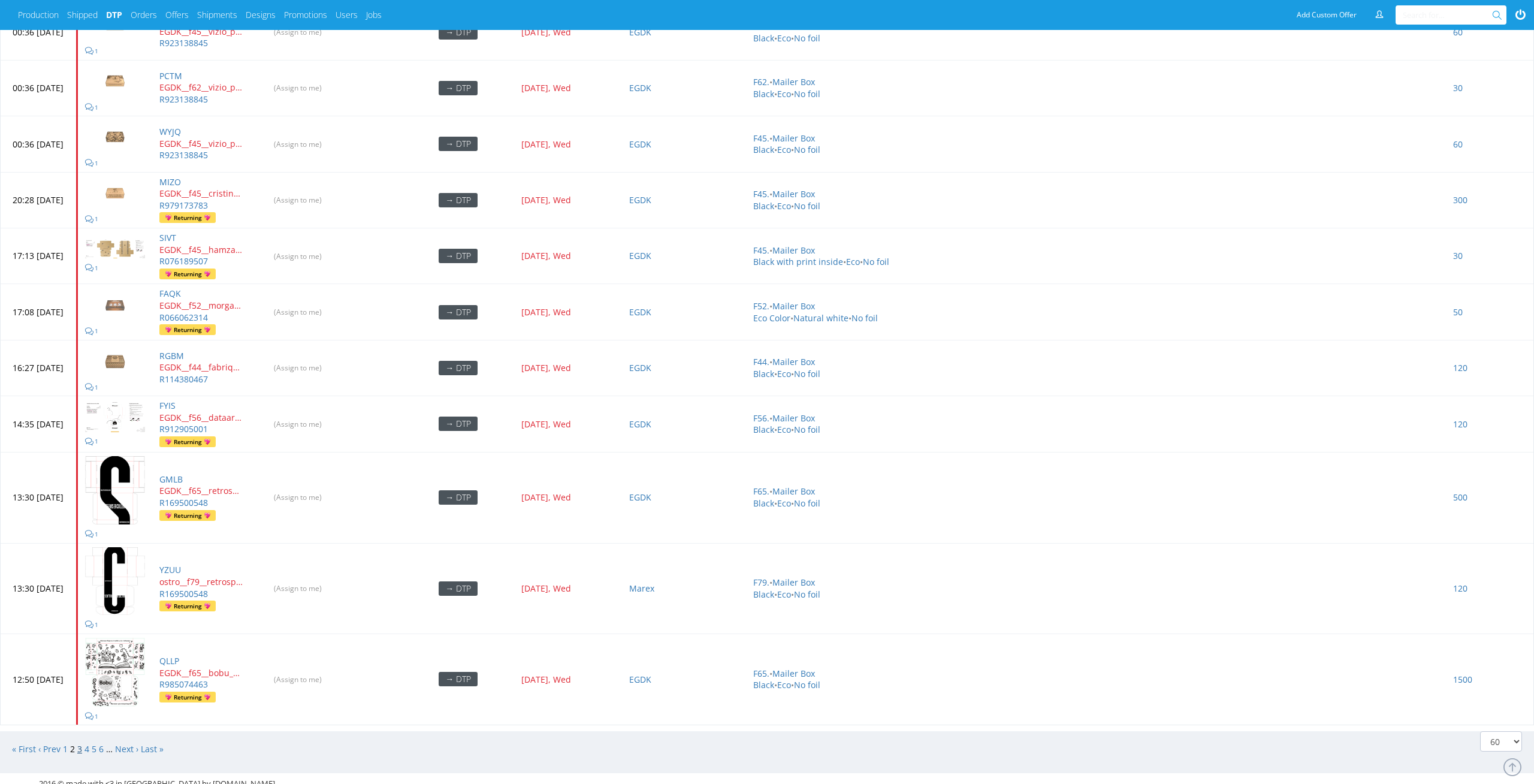
click at [80, 743] on link "3" at bounding box center [80, 748] width 5 height 11
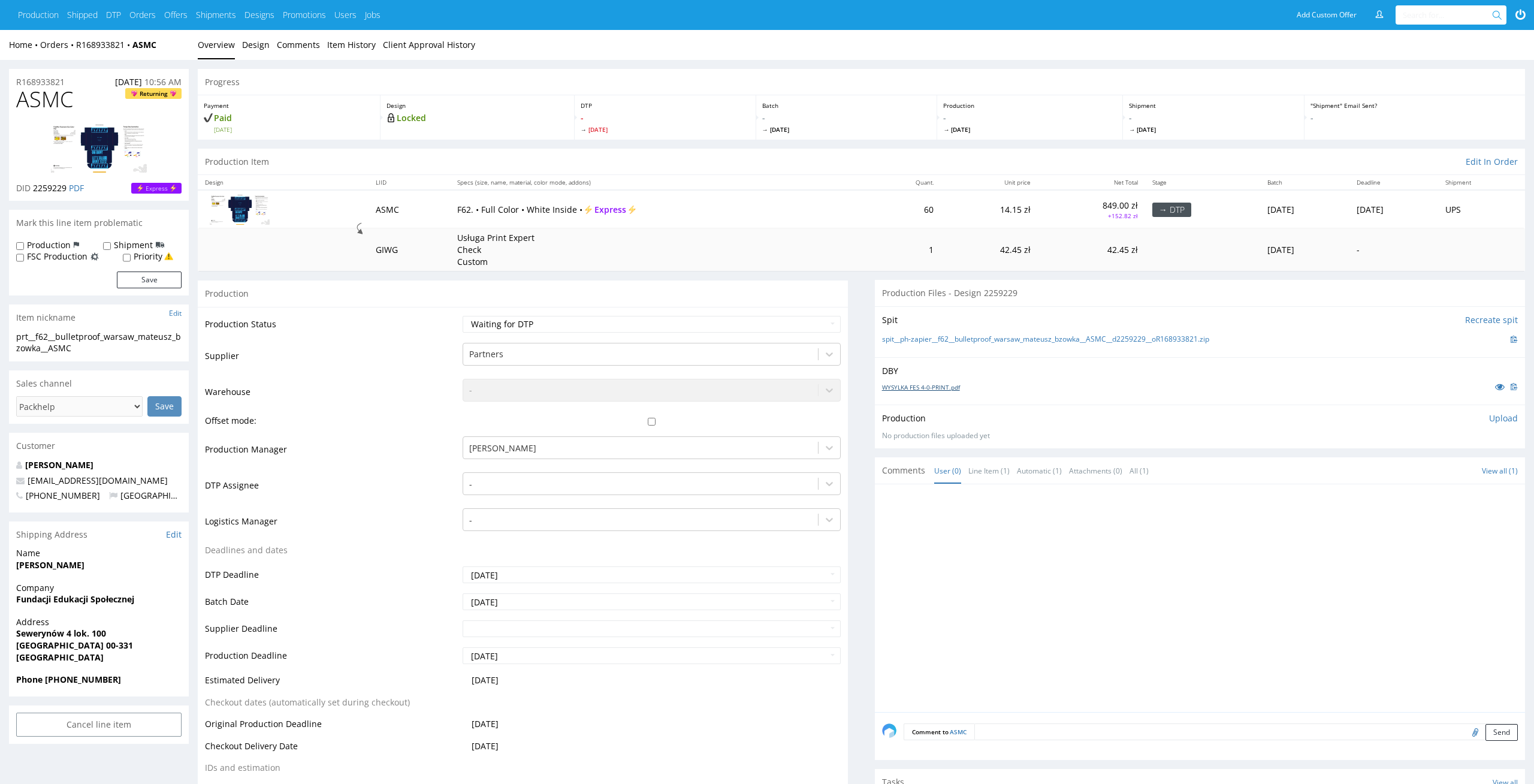
click at [949, 385] on link "WYSYLKA FES 4-0-PRINT.pdf" at bounding box center [921, 387] width 78 height 8
click at [968, 335] on link "spit__ph-zapier__f62__bulletproof_warsaw_mateusz_bzowka__ASMC__d2259229__oR1689…" at bounding box center [1046, 339] width 327 height 10
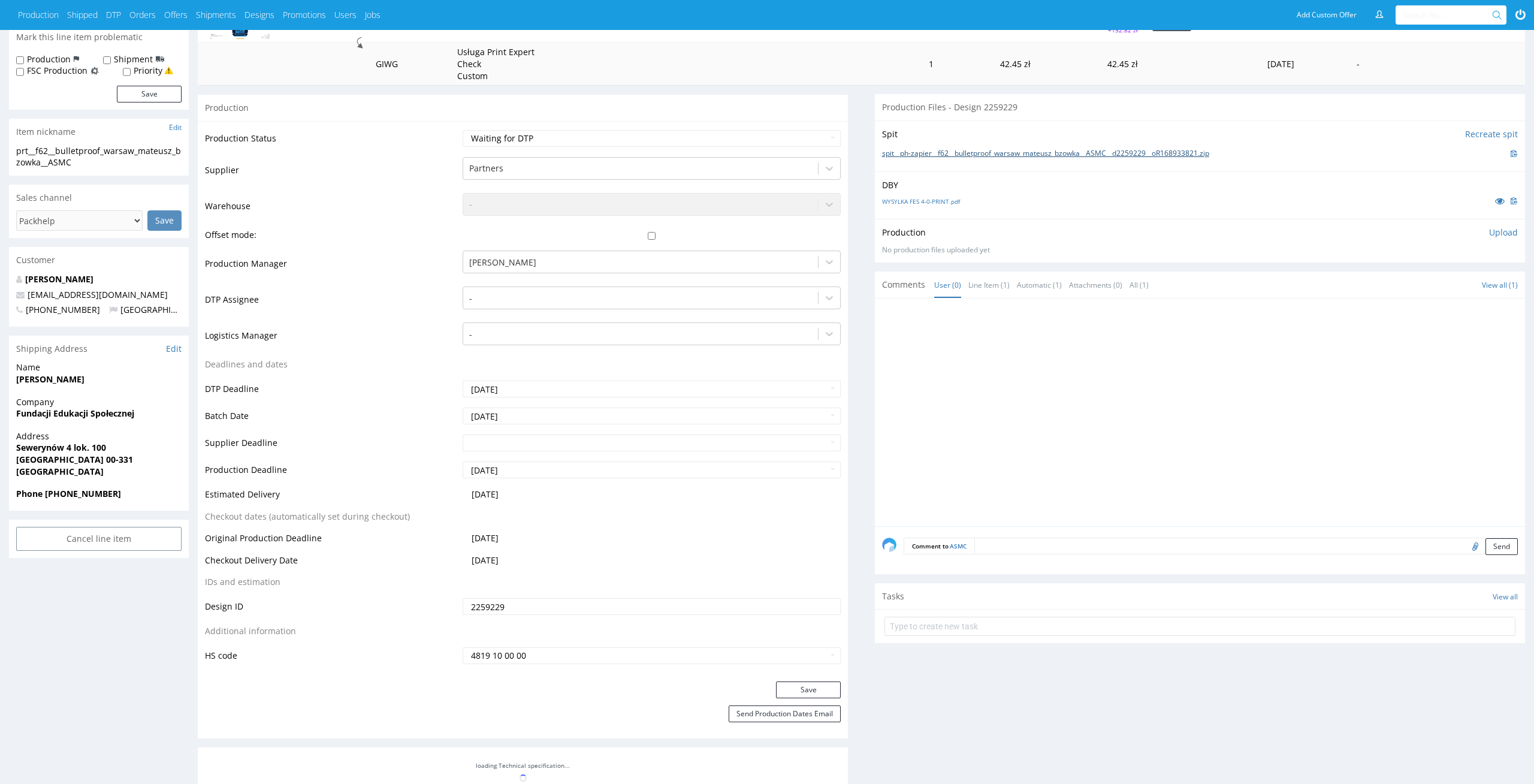
scroll to position [266, 0]
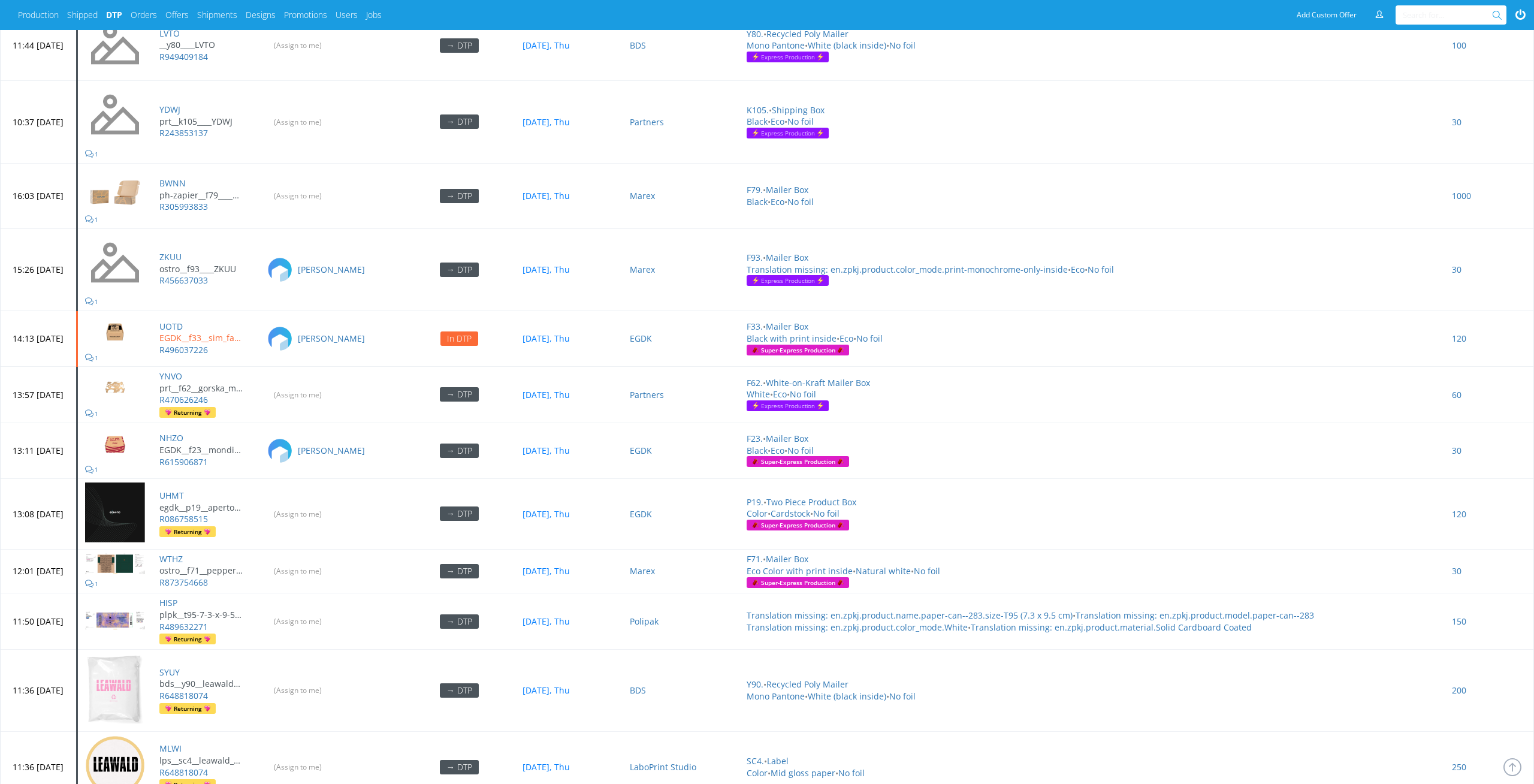
scroll to position [472, 0]
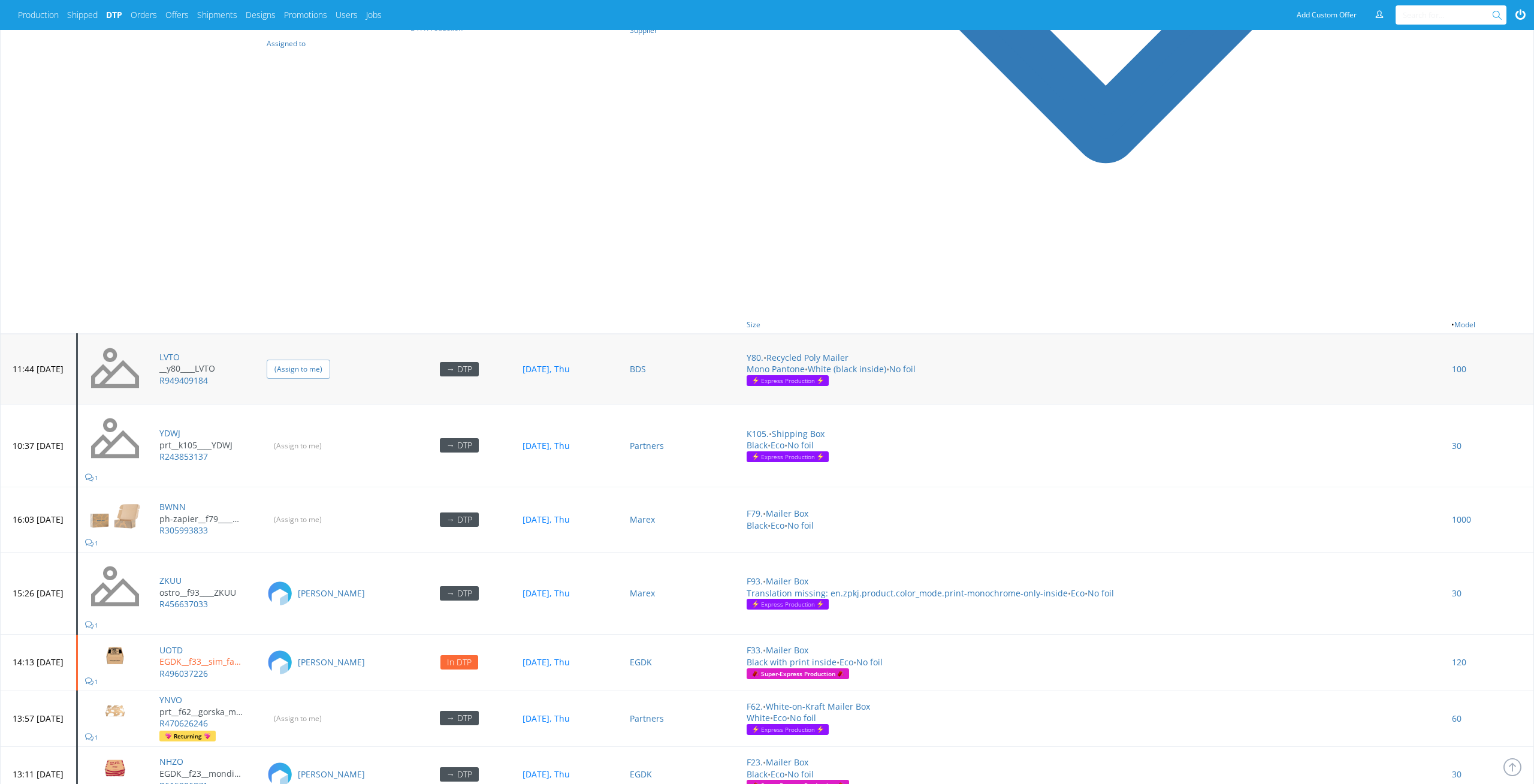
click at [330, 362] on input "(Assign to me)" at bounding box center [298, 368] width 63 height 19
click at [330, 436] on input "(Assign to me)" at bounding box center [298, 445] width 63 height 19
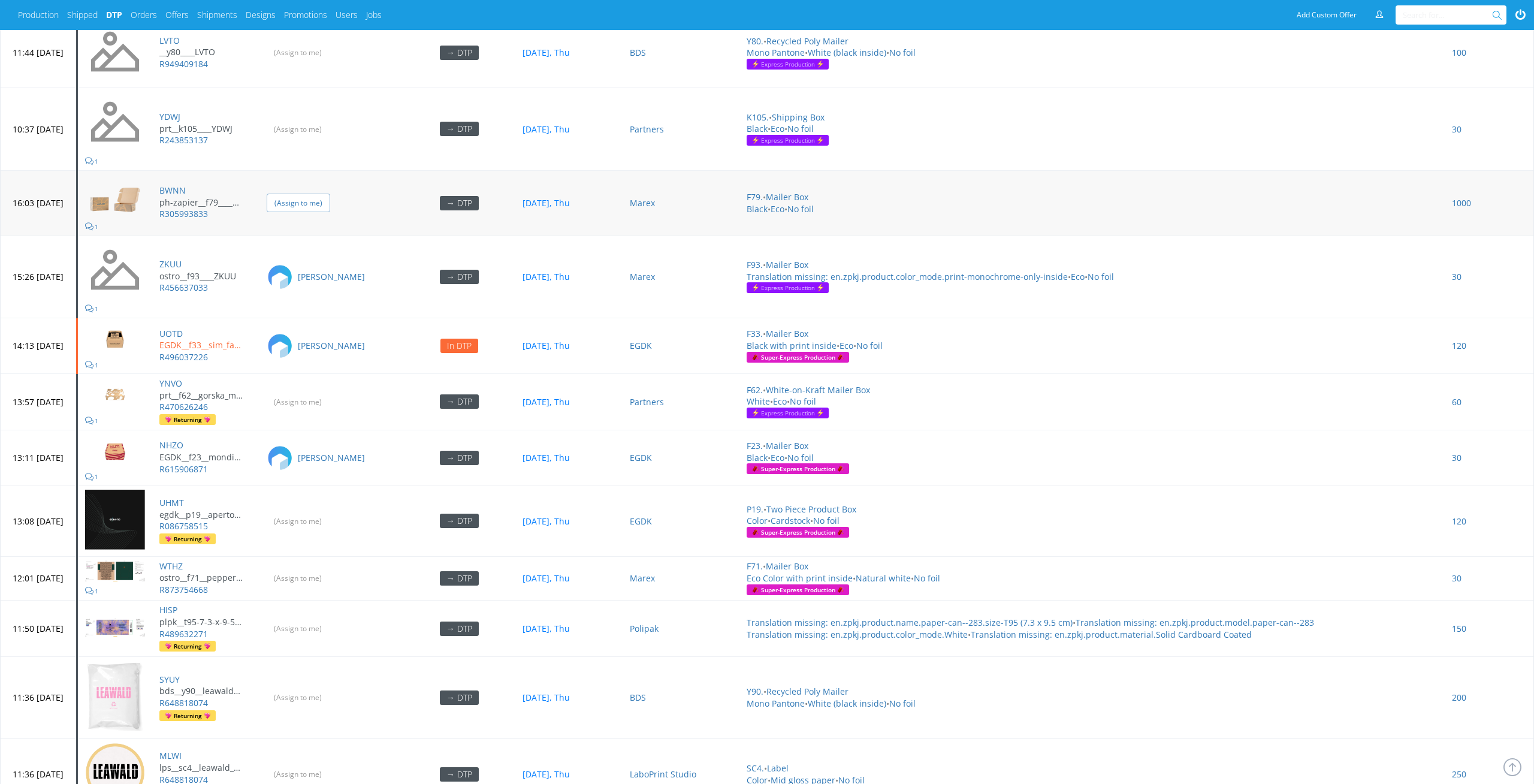
scroll to position [830, 0]
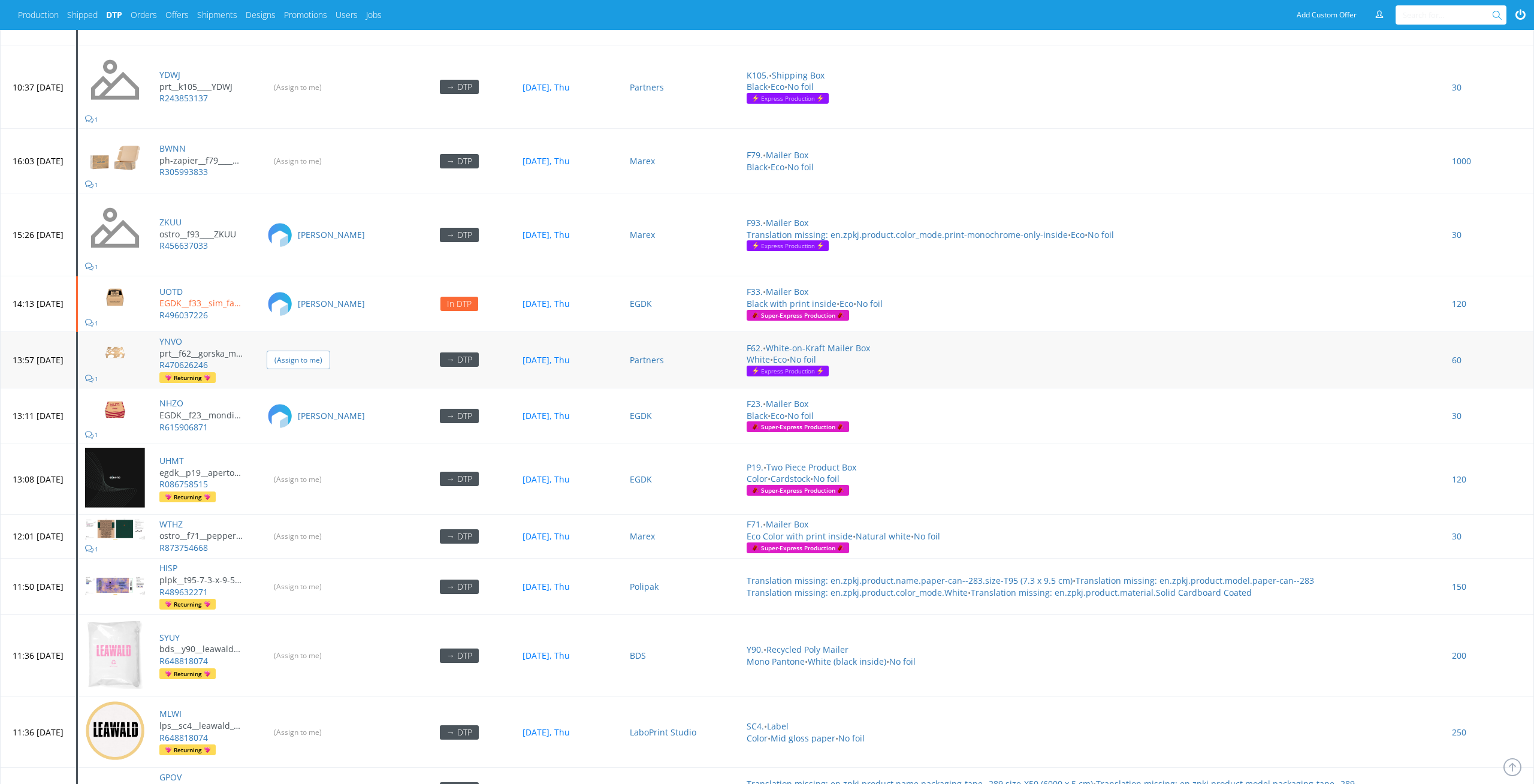
click at [330, 353] on input "(Assign to me)" at bounding box center [298, 359] width 63 height 19
click at [337, 482] on td "(Assign to me)" at bounding box center [331, 479] width 143 height 71
click at [330, 470] on input "(Assign to me)" at bounding box center [298, 479] width 63 height 19
click at [330, 526] on input "(Assign to me)" at bounding box center [298, 536] width 63 height 19
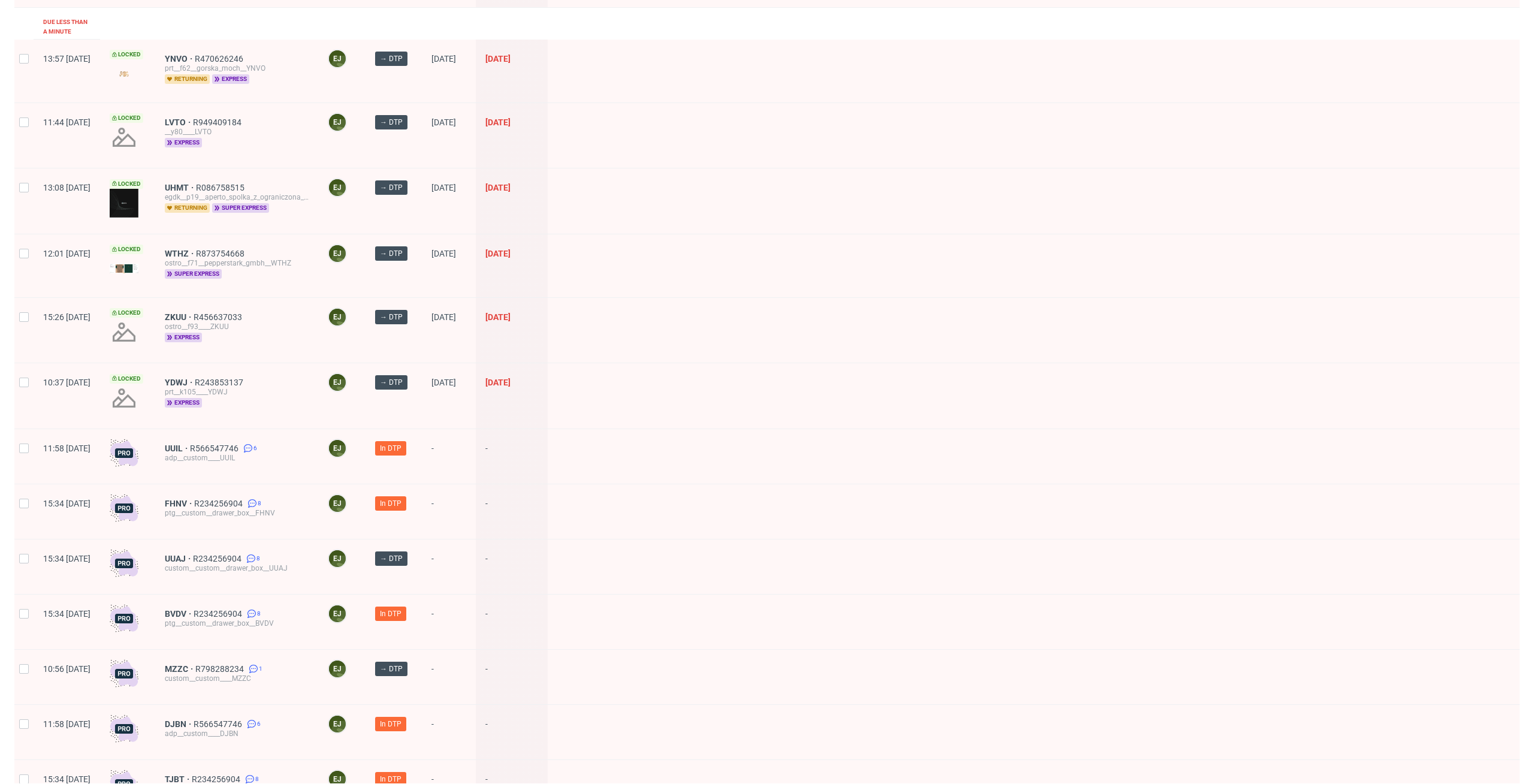
scroll to position [244, 0]
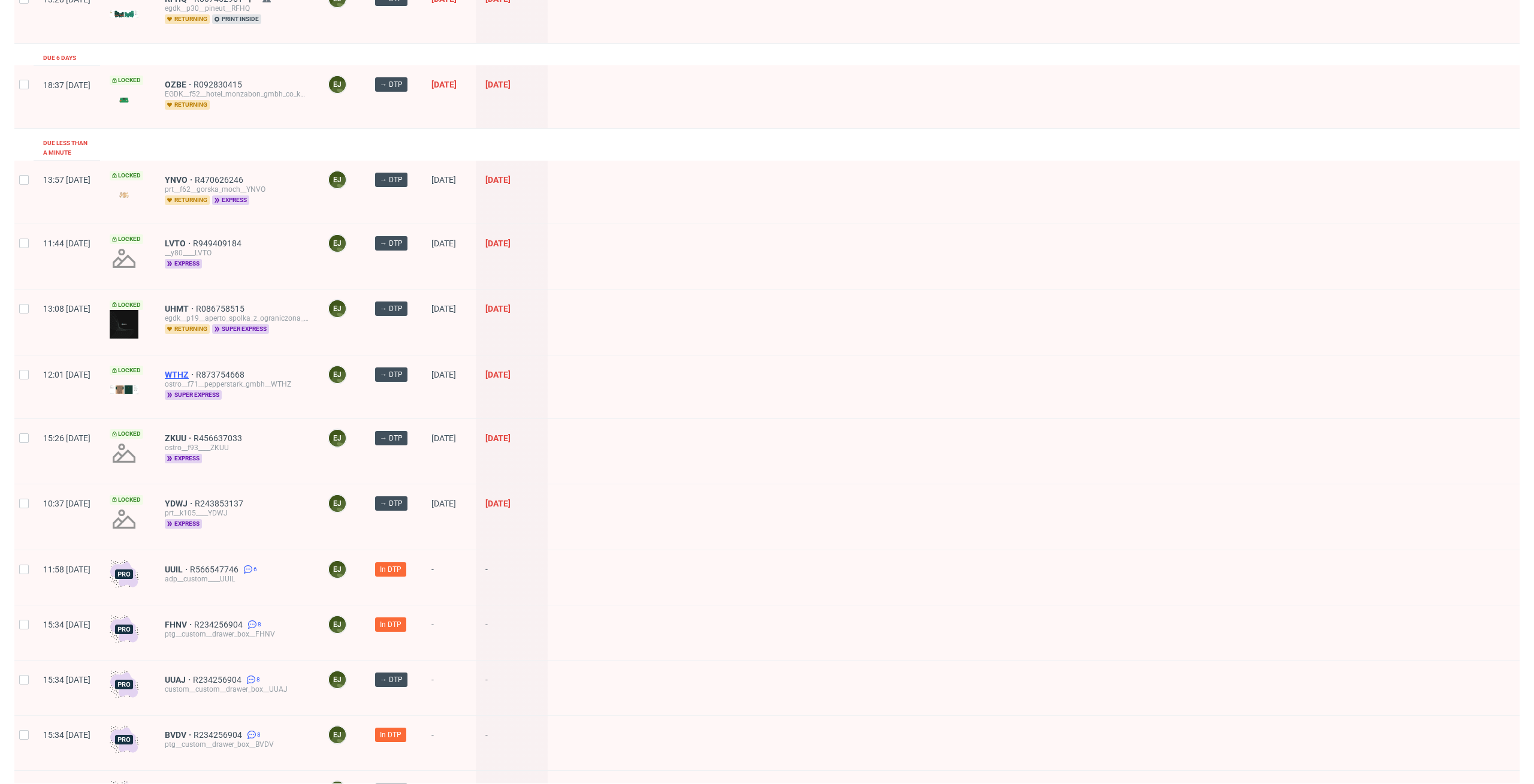
click at [196, 370] on span "WTHZ" at bounding box center [180, 375] width 31 height 10
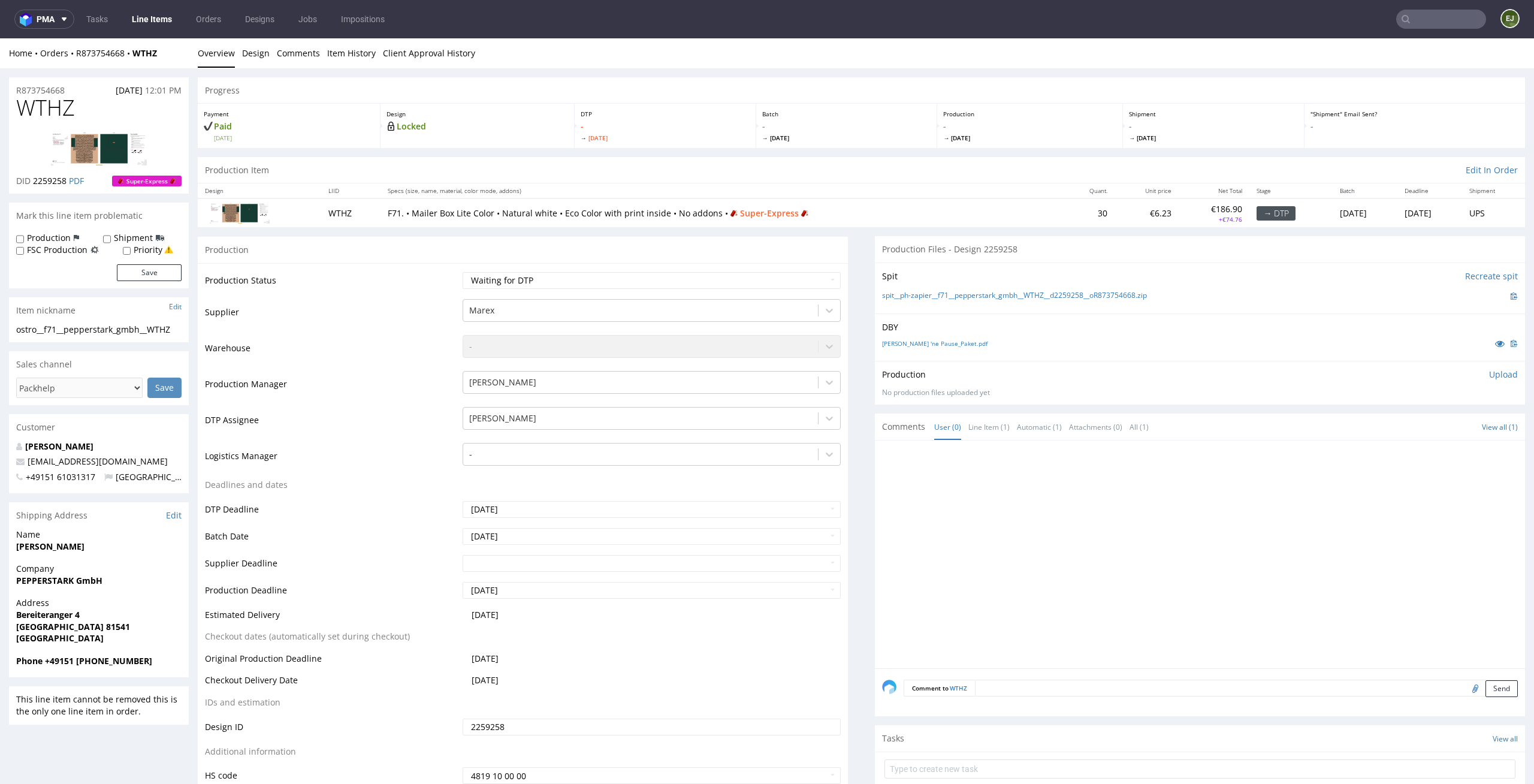
click at [986, 464] on div at bounding box center [1204, 558] width 643 height 221
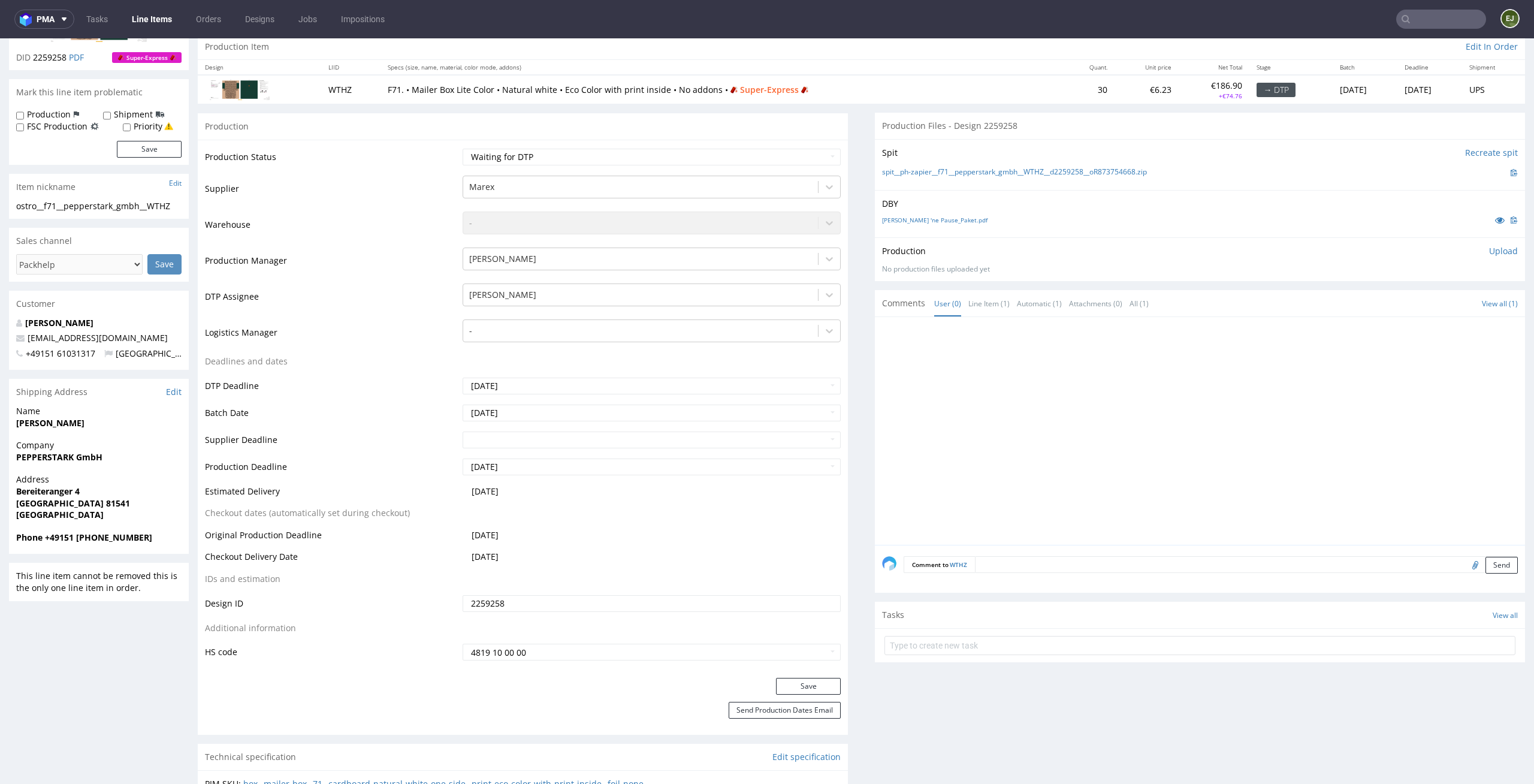
click at [947, 230] on div "DBY Luise braucht 'ne Pause_Paket.pdf" at bounding box center [1200, 213] width 650 height 47
click at [951, 220] on link "Luise braucht 'ne Pause_Paket.pdf" at bounding box center [935, 220] width 106 height 8
click at [704, 157] on select "Waiting for Artwork Waiting for Diecut Waiting for Mockup Waiting for DTP Waiti…" at bounding box center [652, 157] width 379 height 17
click at [463, 148] on select "Waiting for Artwork Waiting for Diecut Waiting for Mockup Waiting for DTP Waiti…" at bounding box center [652, 157] width 379 height 17
click at [705, 159] on select "Waiting for Artwork Waiting for Diecut Waiting for Mockup Waiting for DTP Waiti…" at bounding box center [652, 157] width 379 height 17
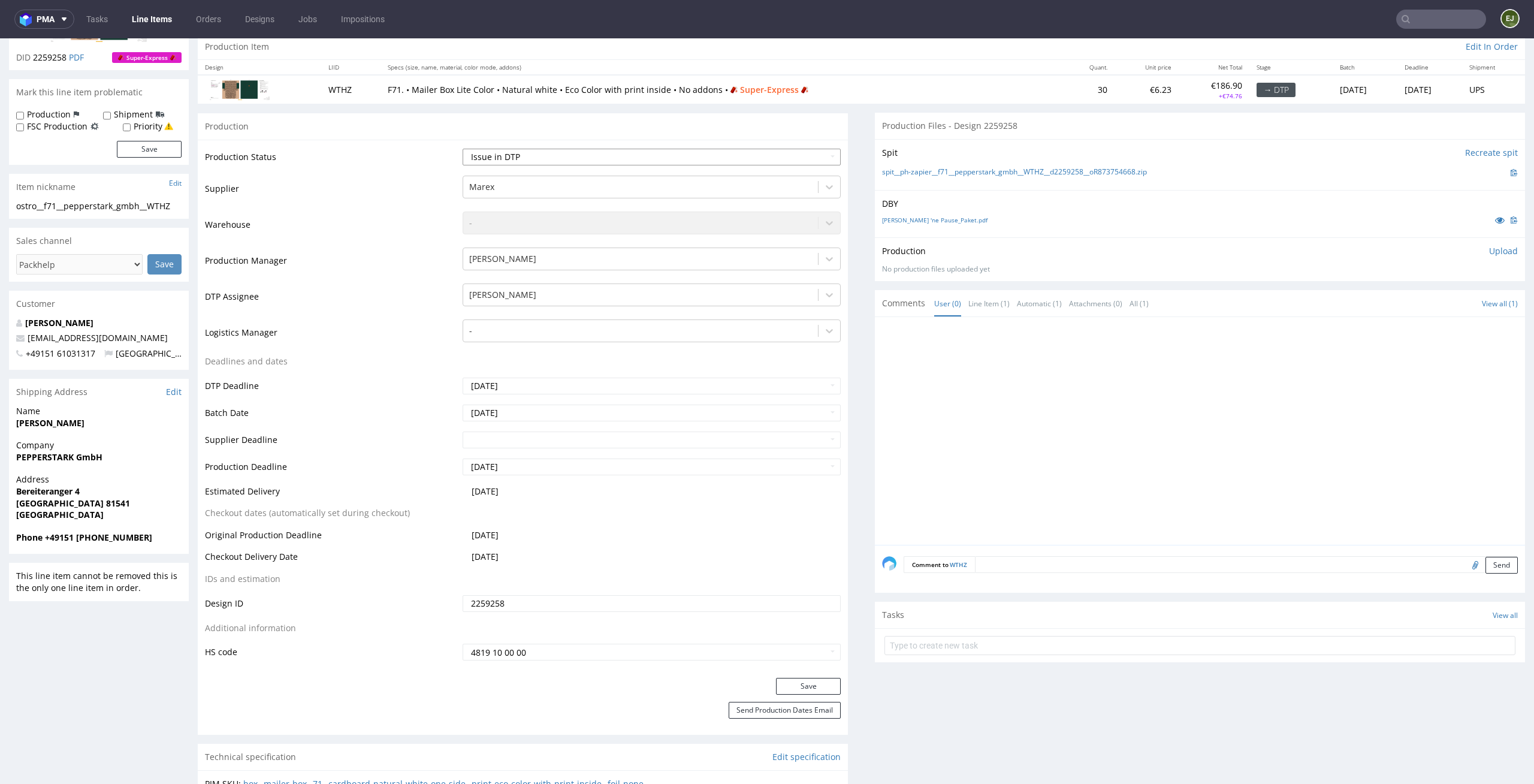
click at [463, 148] on select "Waiting for Artwork Waiting for Diecut Waiting for Mockup Waiting for DTP Waiti…" at bounding box center [652, 157] width 379 height 17
click at [797, 686] on button "Save" at bounding box center [808, 686] width 65 height 17
click at [788, 150] on select "Waiting for Artwork Waiting for Diecut Waiting for Mockup Waiting for DTP Waiti…" at bounding box center [652, 157] width 379 height 17
select select "dtp_issue"
click at [463, 148] on select "Waiting for Artwork Waiting for Diecut Waiting for Mockup Waiting for DTP Waiti…" at bounding box center [652, 157] width 379 height 17
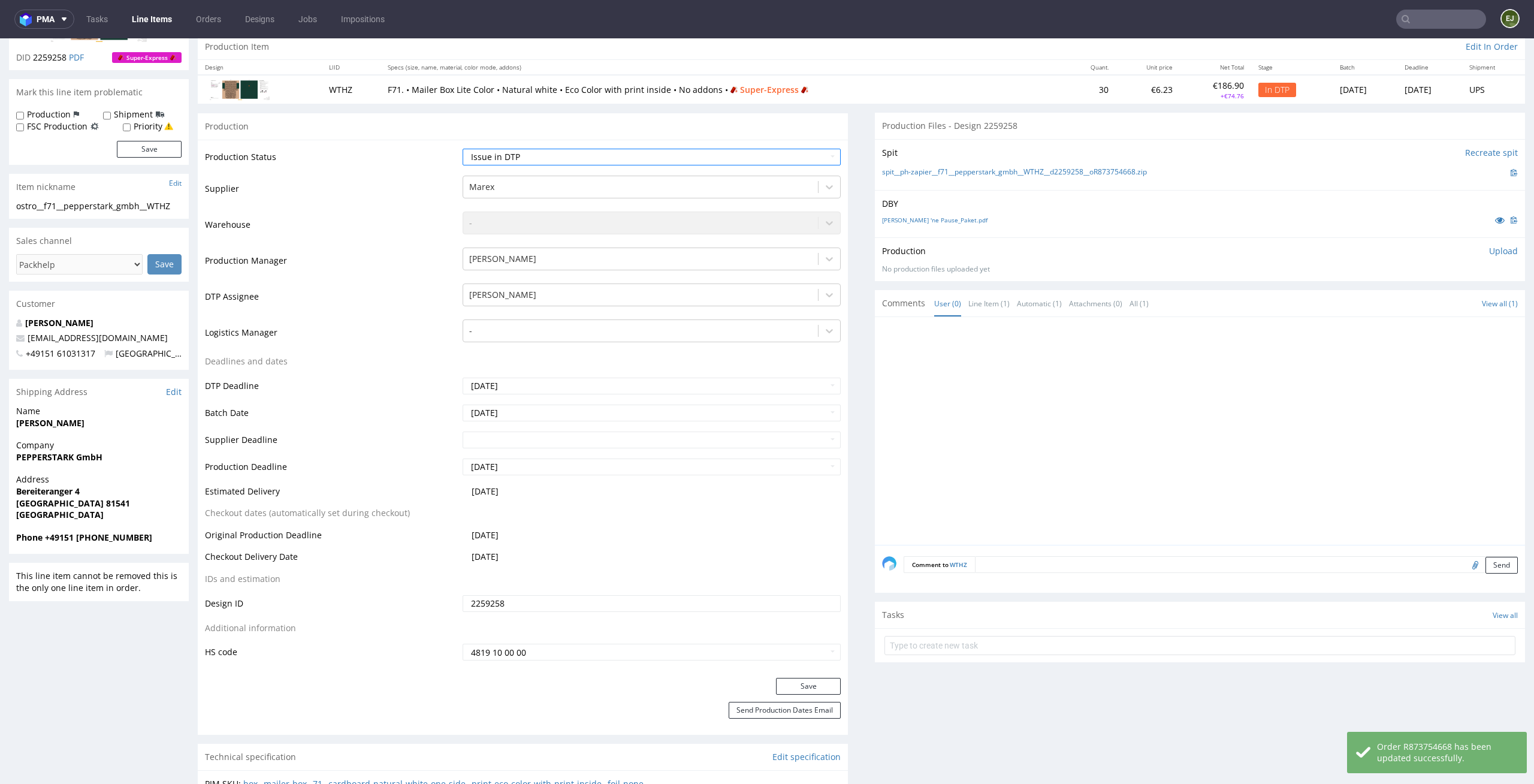
scroll to position [315, 0]
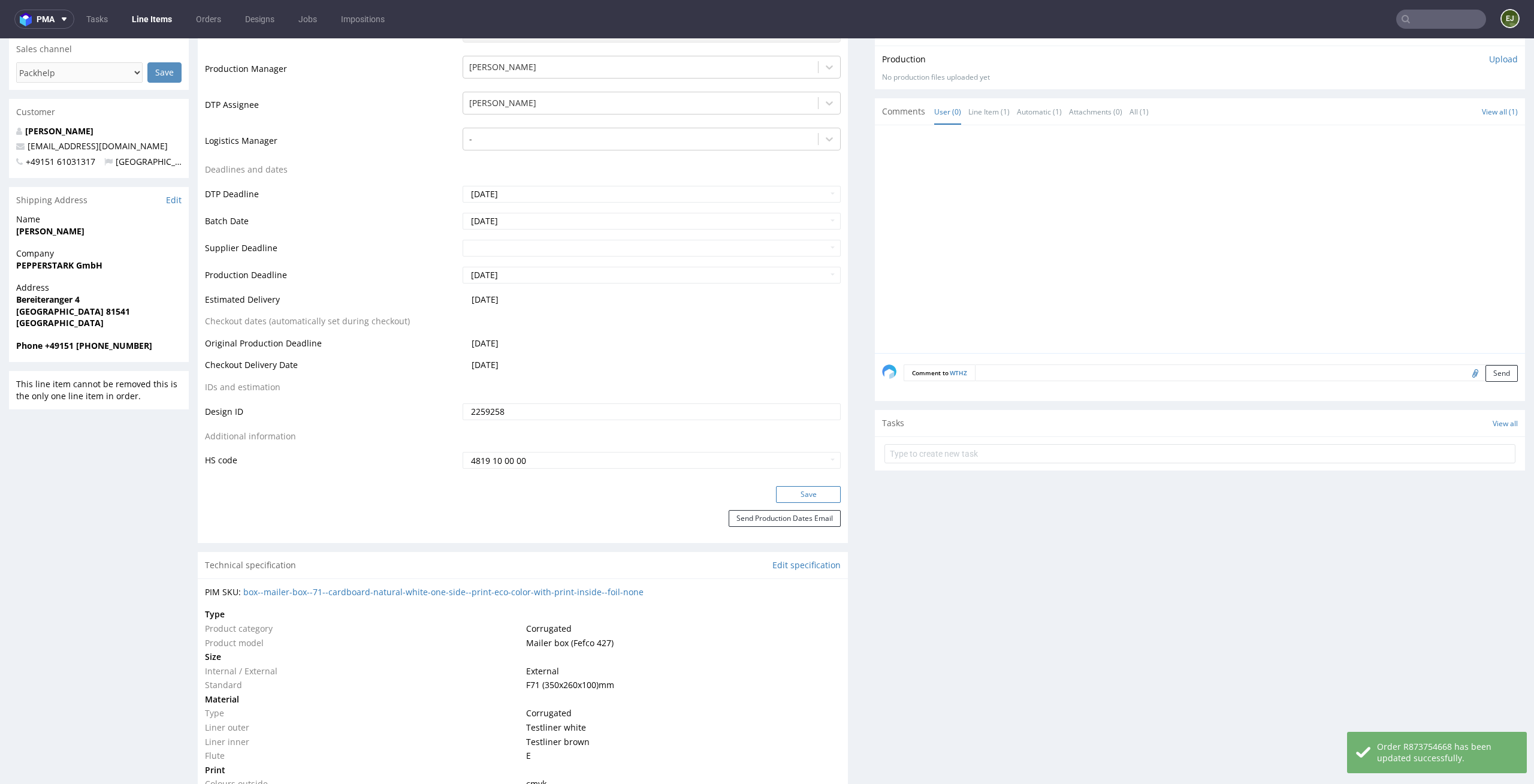
click at [803, 501] on button "Save" at bounding box center [808, 495] width 65 height 17
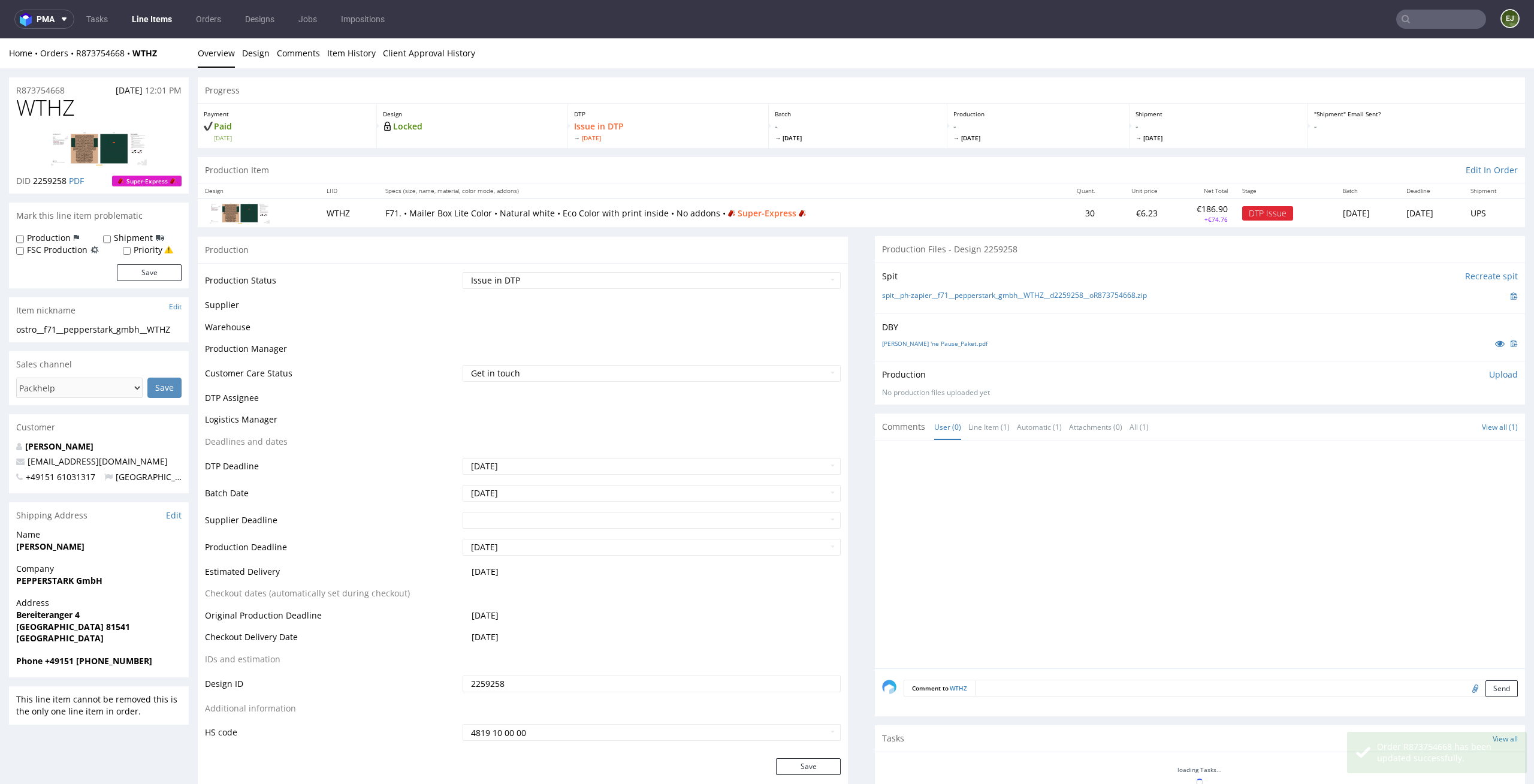
scroll to position [308, 0]
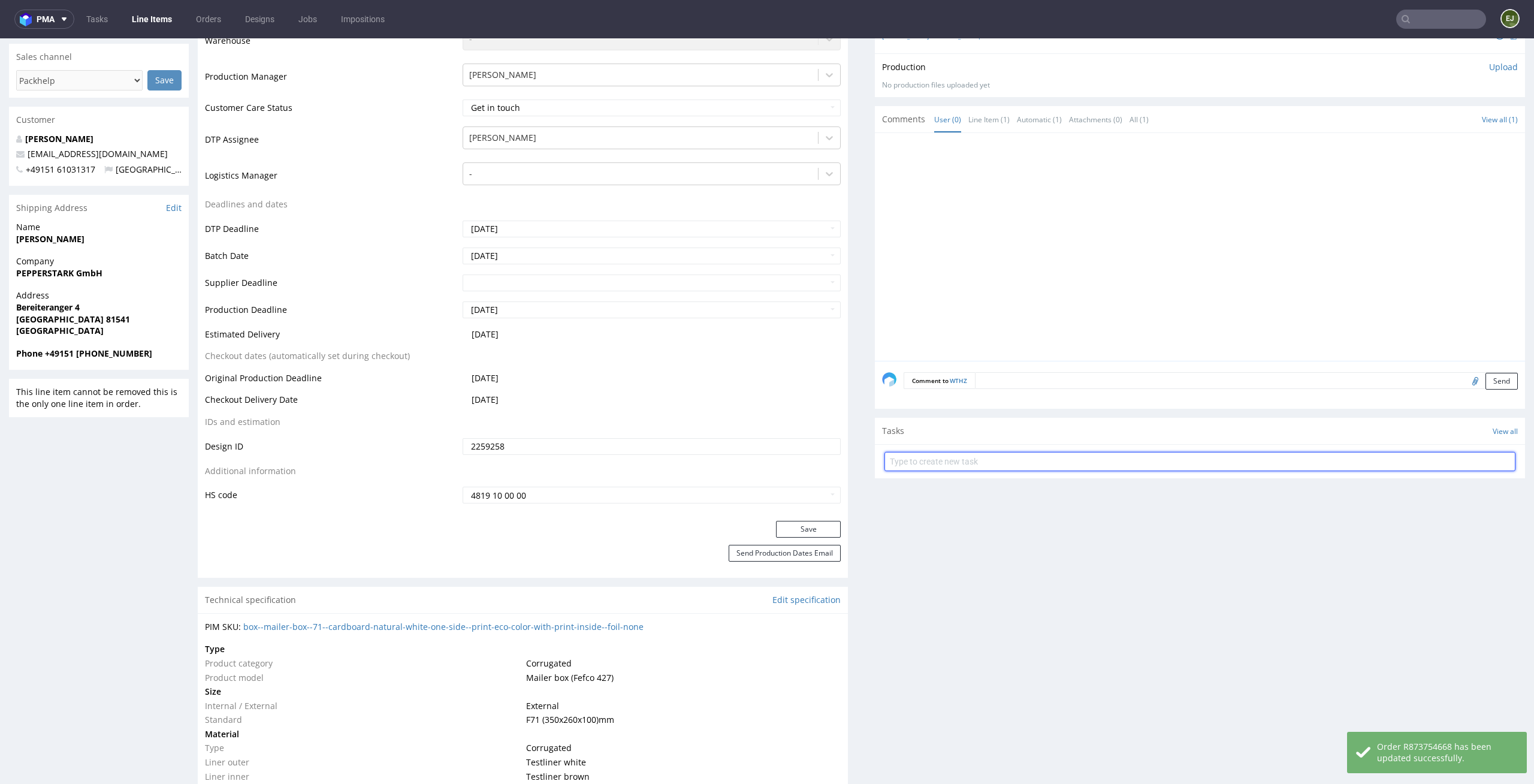
click at [1015, 466] on input "text" at bounding box center [1200, 461] width 631 height 19
type input "issue"
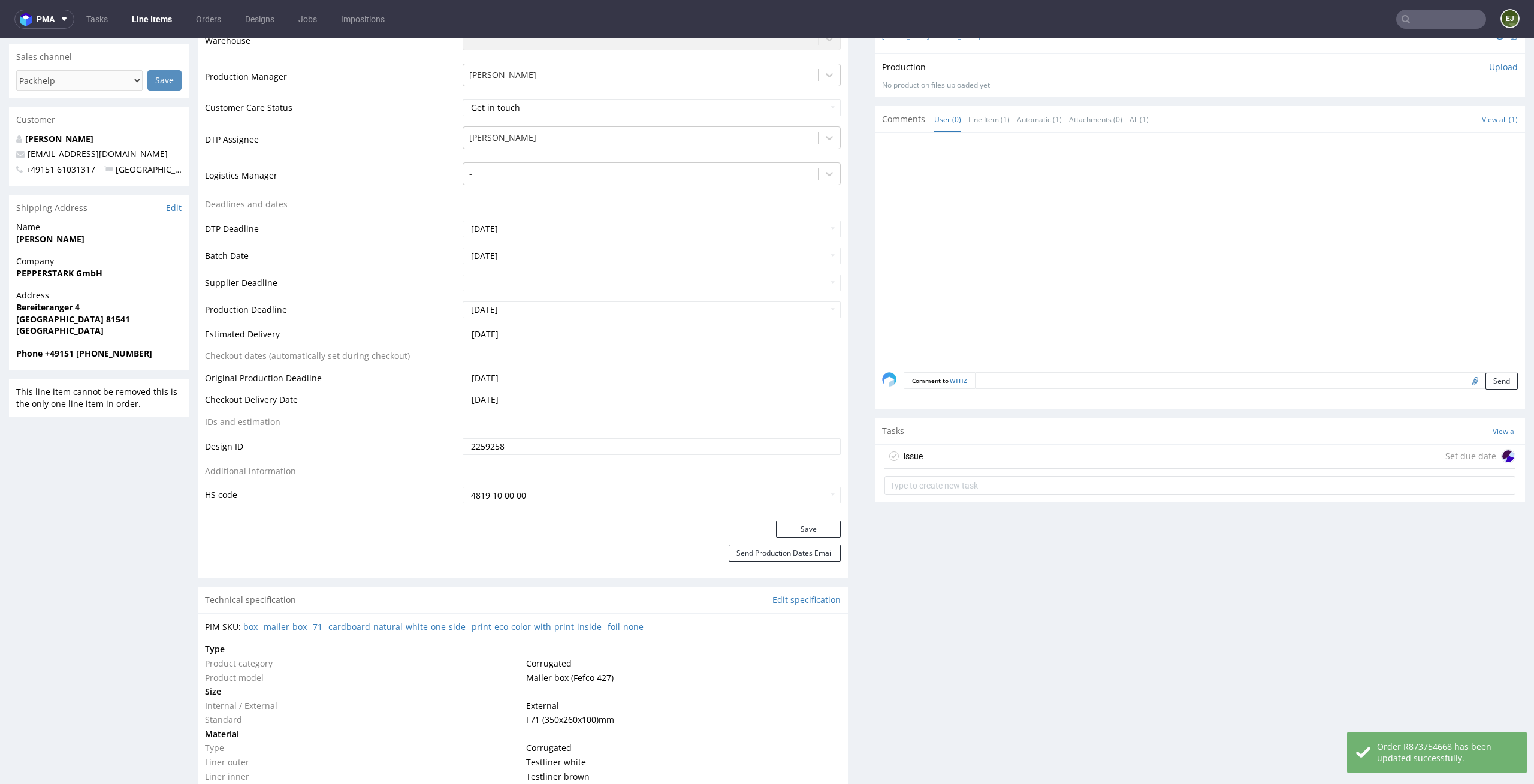
click at [993, 463] on div "issue Set due date" at bounding box center [1200, 457] width 631 height 24
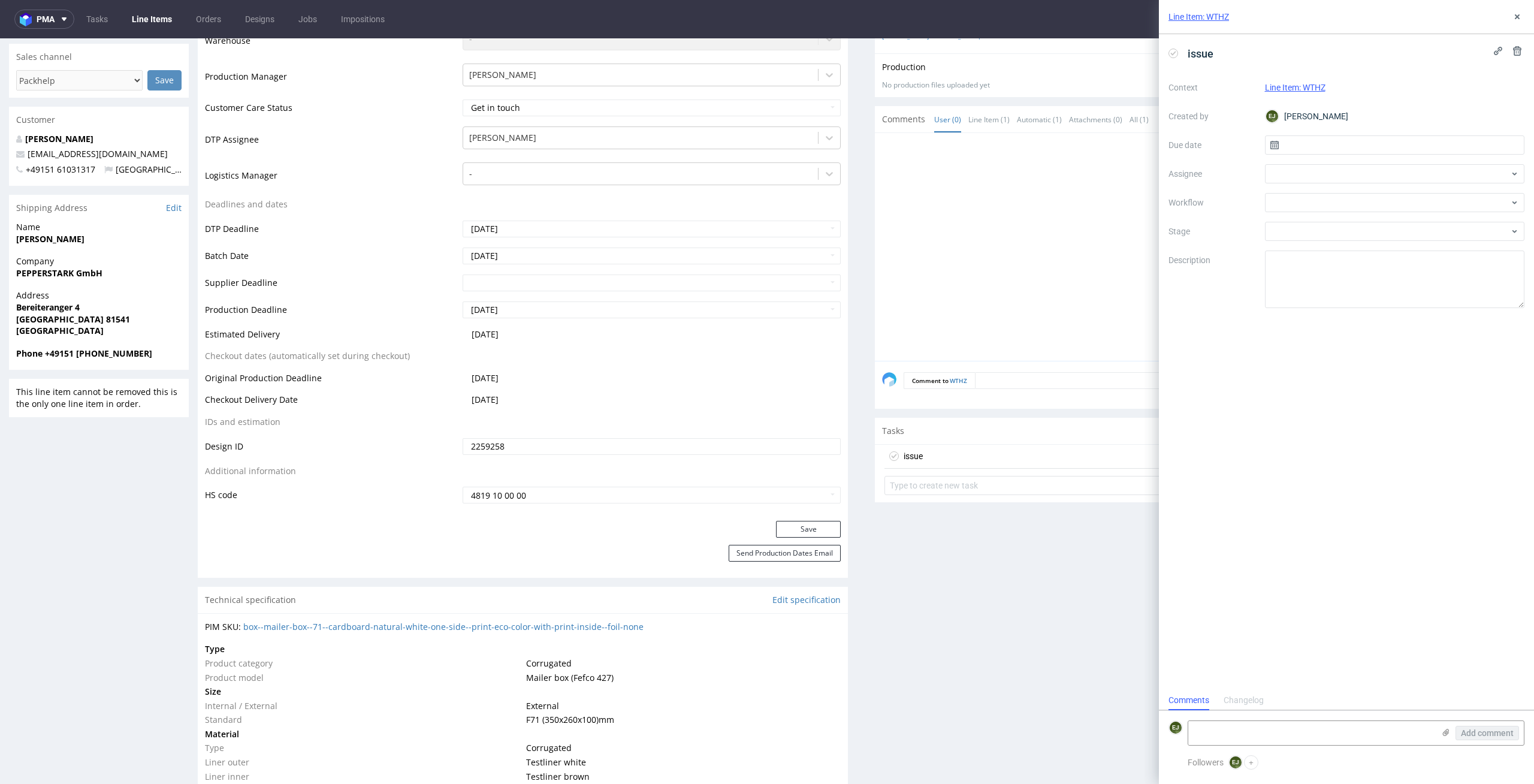
scroll to position [10, 0]
click at [1302, 145] on input "text" at bounding box center [1395, 145] width 260 height 19
click at [1419, 250] on button "11" at bounding box center [1414, 245] width 19 height 19
type input "[DATE]"
click at [1404, 200] on div at bounding box center [1395, 203] width 260 height 19
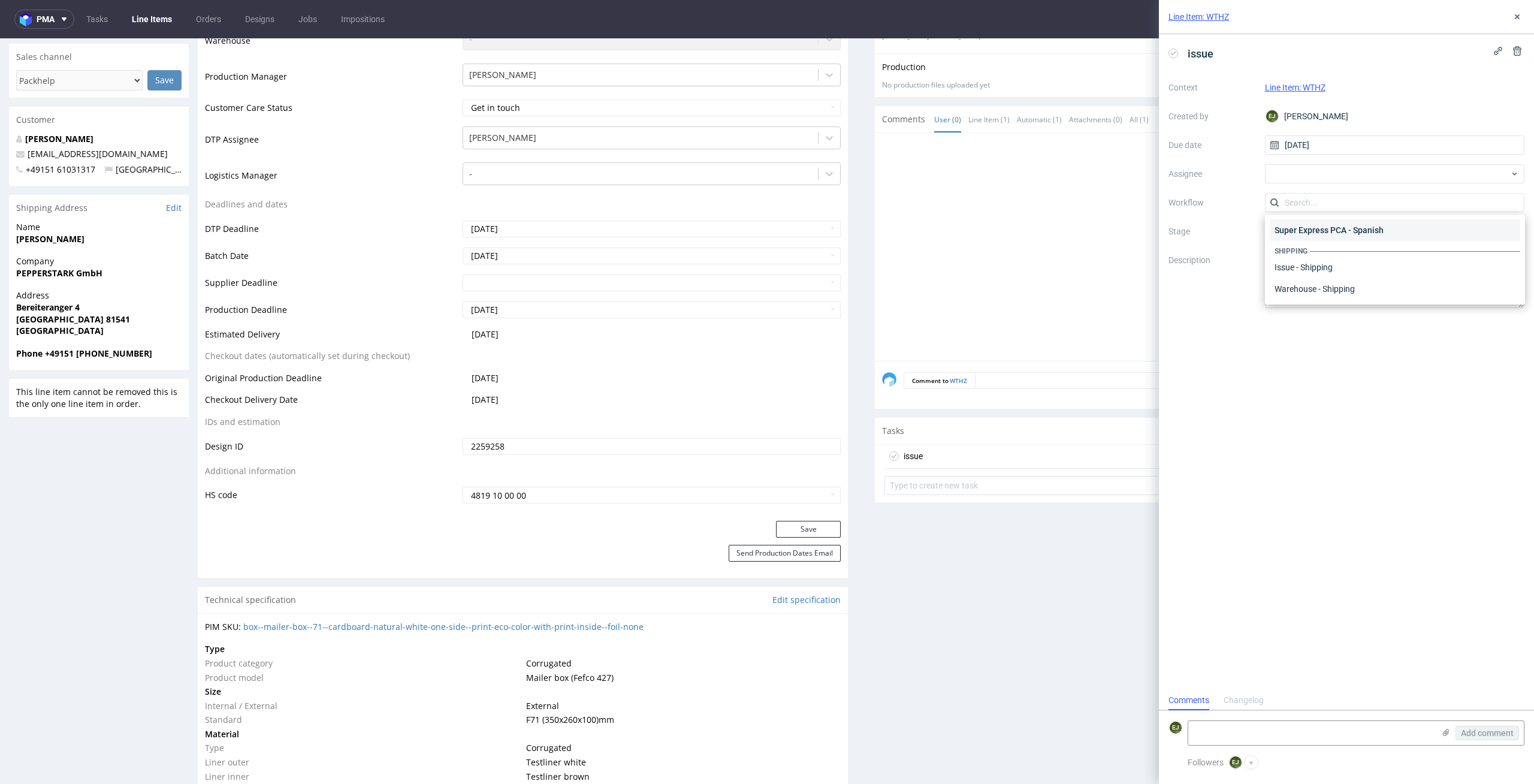
scroll to position [0, 0]
click at [1404, 265] on div "DTP - Issue" at bounding box center [1395, 267] width 250 height 22
click at [1241, 730] on textarea at bounding box center [1311, 733] width 246 height 24
paste textarea "With this type of packaging, we do not print the background. I suggest changing…"
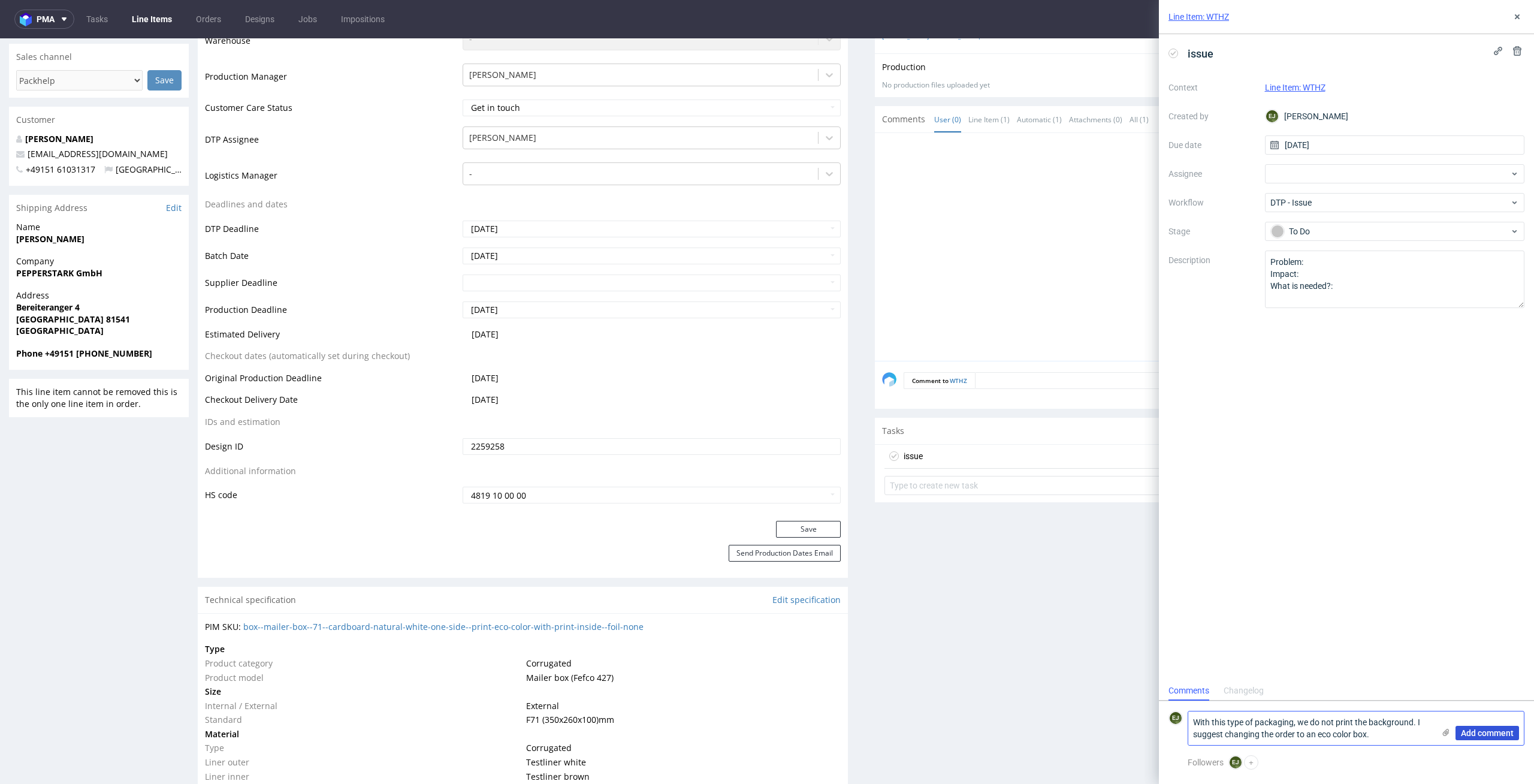
type textarea "With this type of packaging, we do not print the background. I suggest changing…"
click at [1484, 731] on span "Add comment" at bounding box center [1487, 733] width 52 height 8
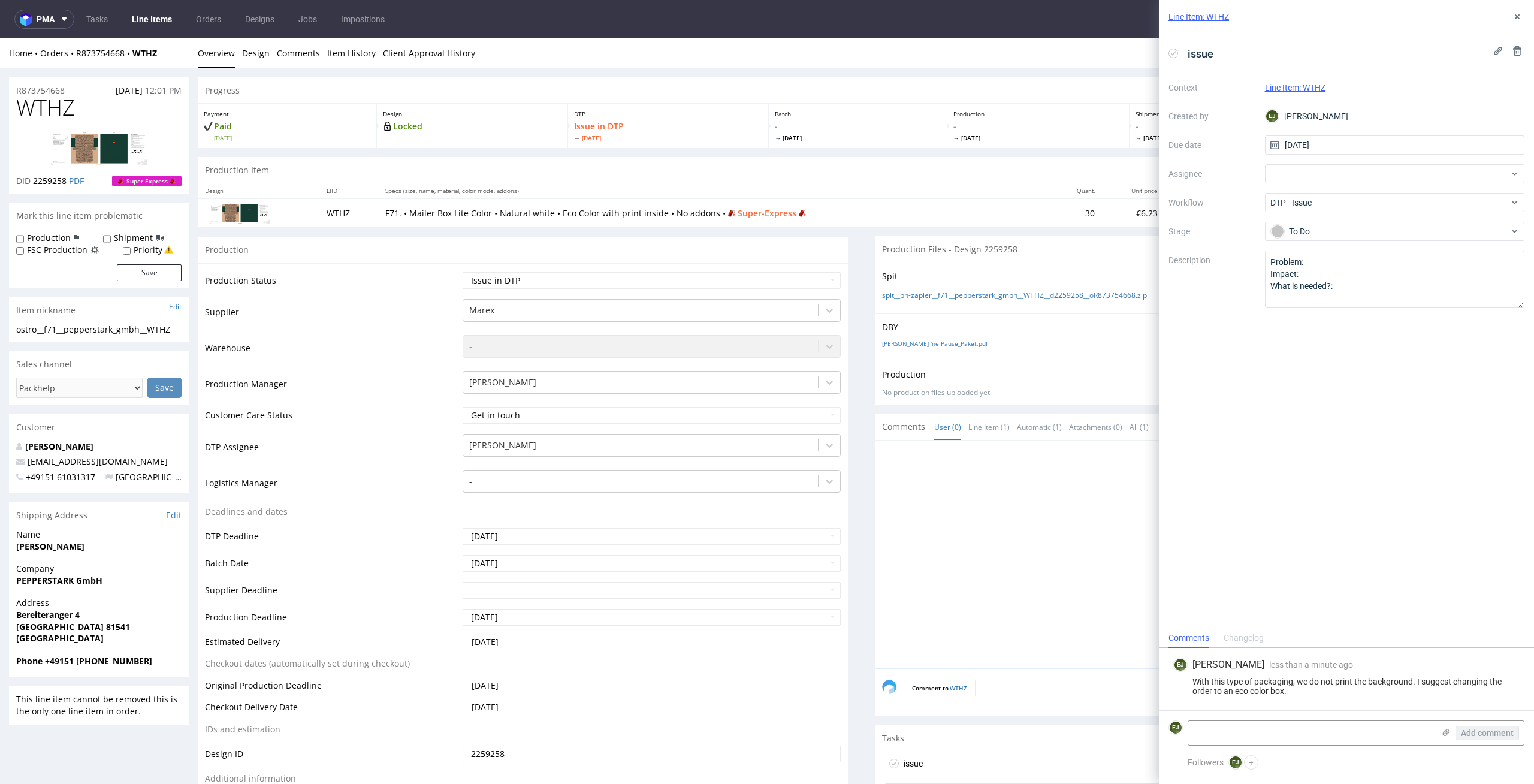
click at [151, 19] on link "Line Items" at bounding box center [152, 19] width 54 height 19
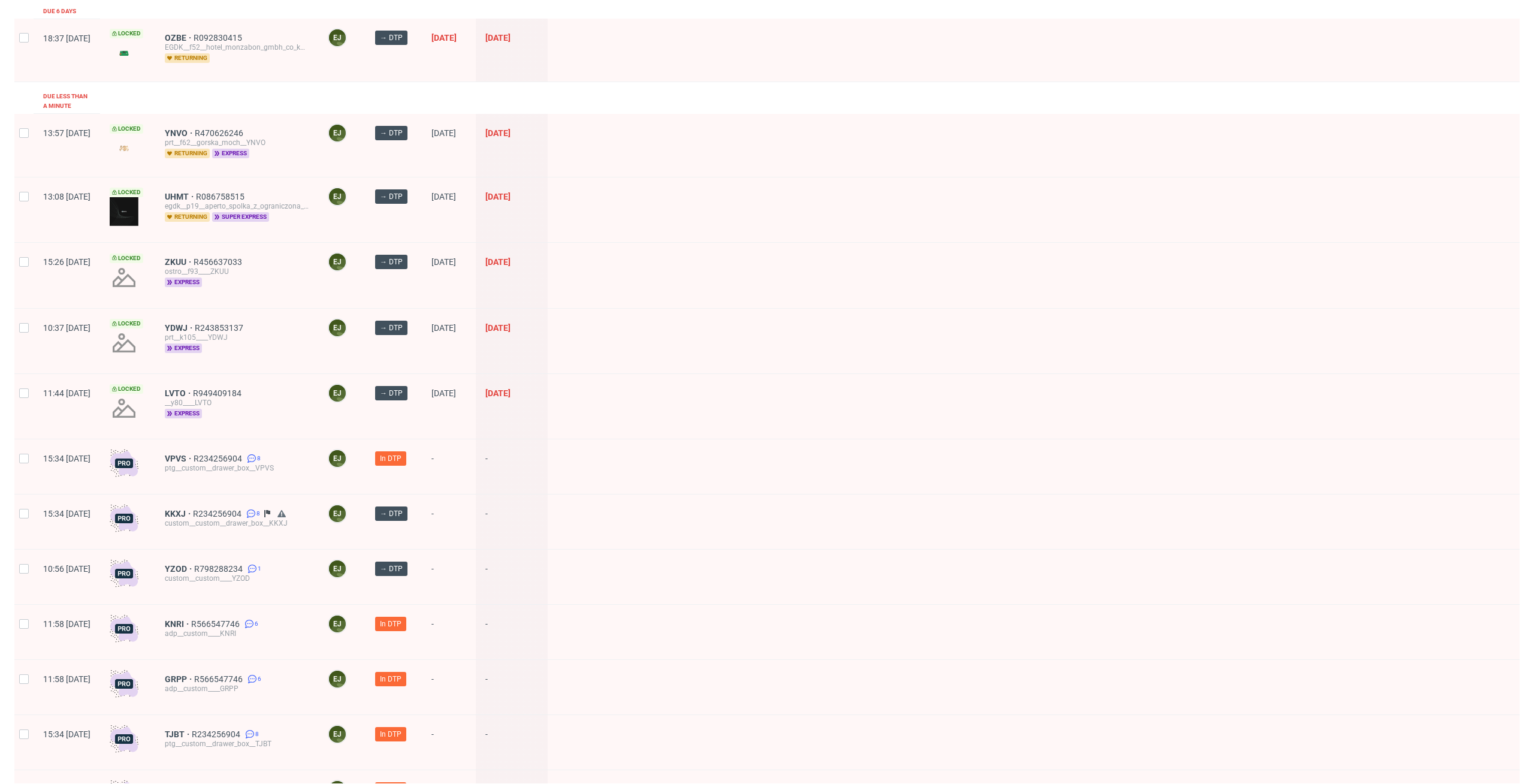
scroll to position [236, 0]
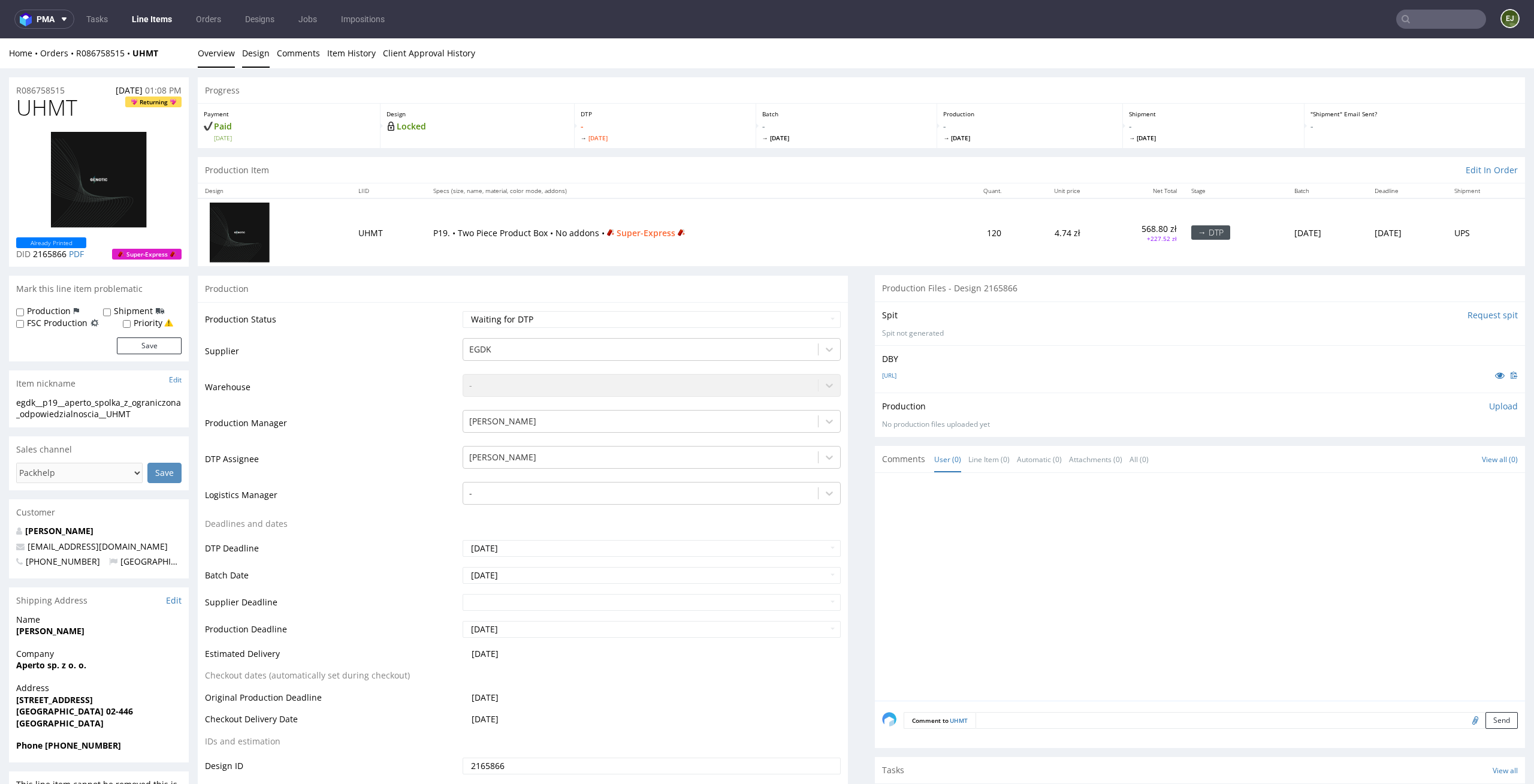
click at [259, 52] on link "Design" at bounding box center [256, 53] width 28 height 30
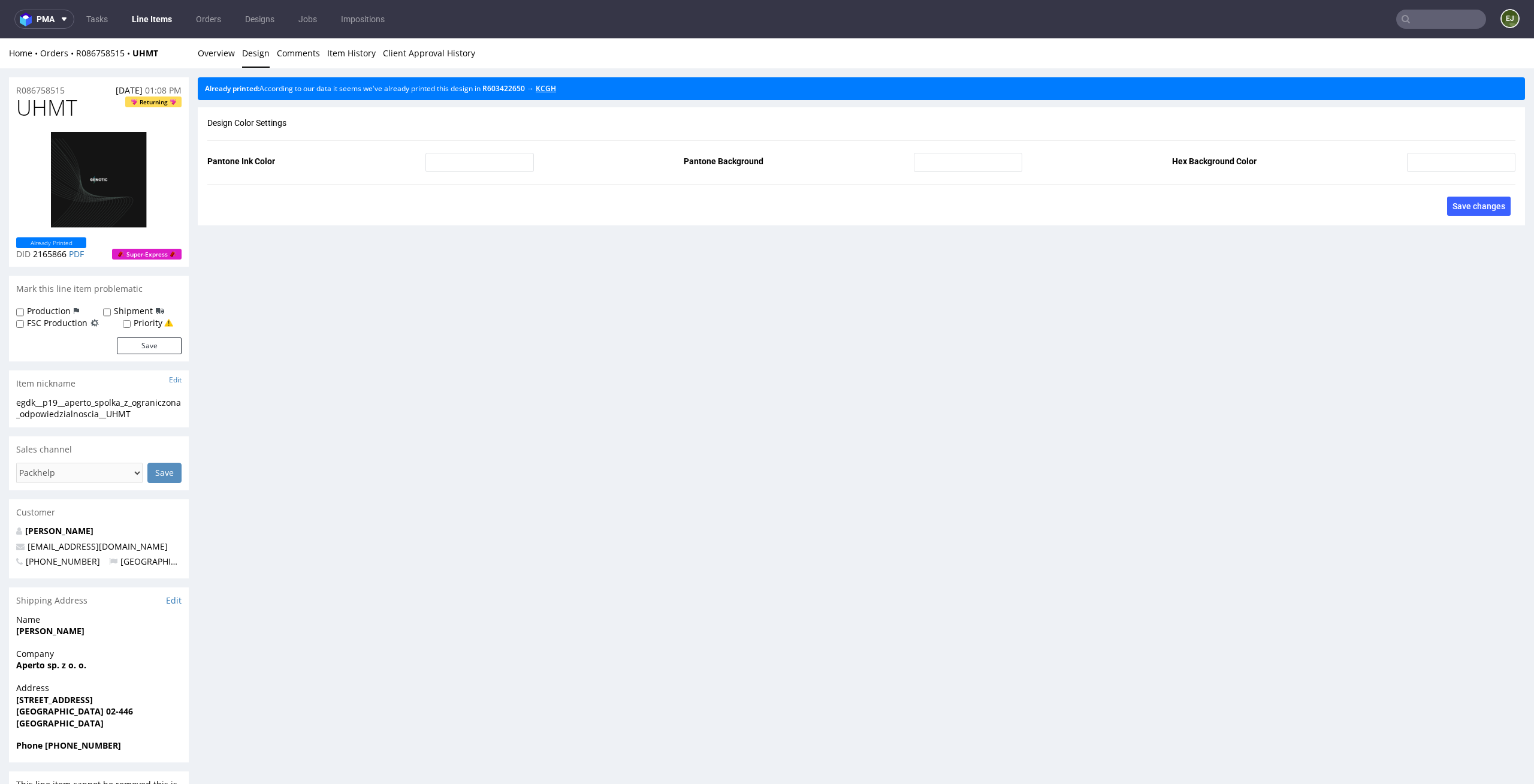
click at [556, 84] on link "KCGH" at bounding box center [546, 88] width 21 height 10
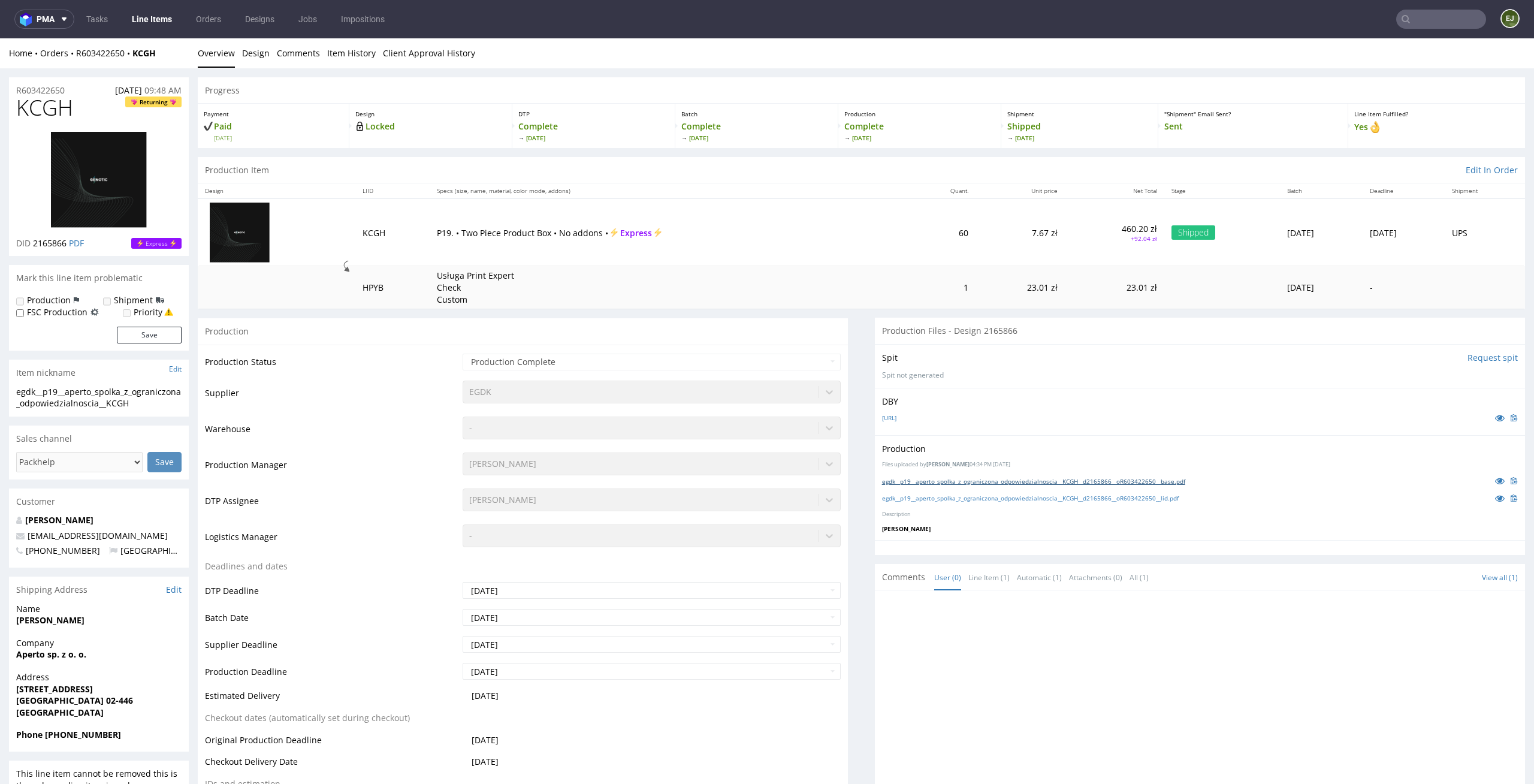
click at [934, 484] on link "egdk__p19__aperto_spolka_z_ograniczona_odpowiedzialnoscia__KCGH__d2165866__oR60…" at bounding box center [1034, 481] width 303 height 8
click at [934, 496] on link "egdk__p19__aperto_spolka_z_ograniczona_odpowiedzialnoscia__KCGH__d2165866__oR60…" at bounding box center [1031, 498] width 297 height 8
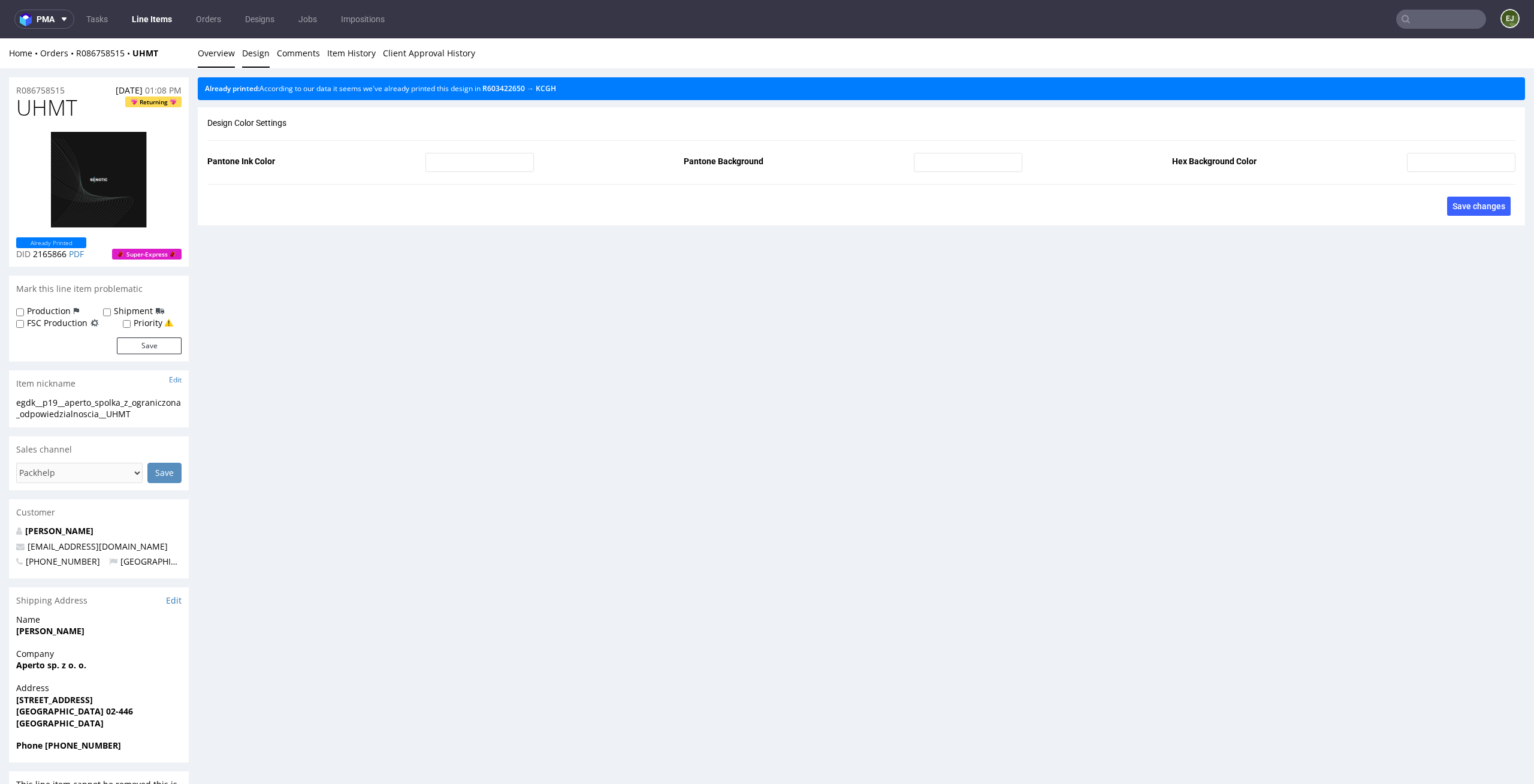
click at [217, 46] on link "Overview" at bounding box center [217, 53] width 37 height 30
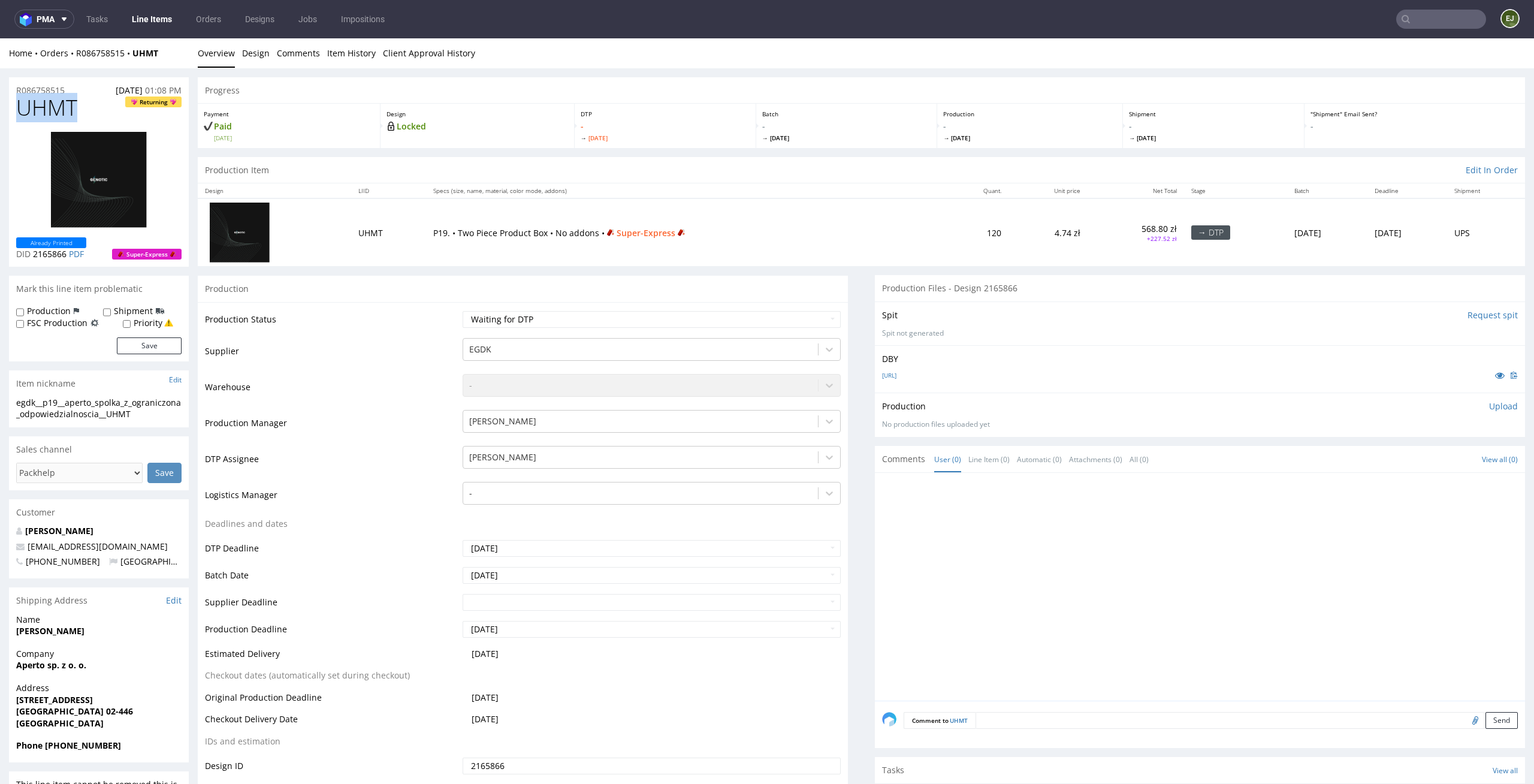
drag, startPoint x: 77, startPoint y: 109, endPoint x: 0, endPoint y: 109, distance: 77.0
copy span "UHMT"
drag, startPoint x: 84, startPoint y: 89, endPoint x: 0, endPoint y: 88, distance: 84.0
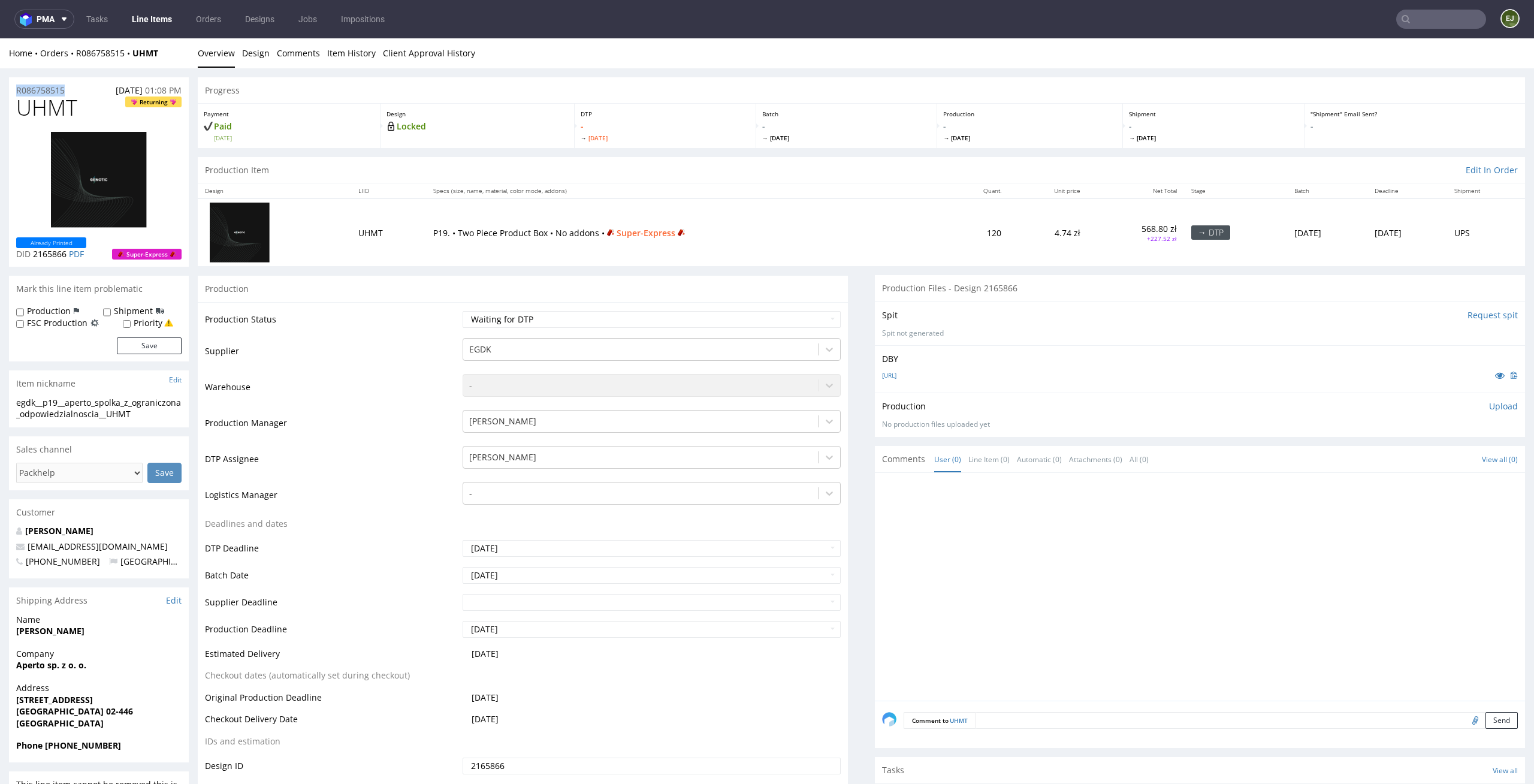
copy p "R086758515"
click at [626, 311] on select "Waiting for Artwork Waiting for Diecut Waiting for Mockup Waiting for DTP Waiti…" at bounding box center [652, 320] width 379 height 17
select select "dtp_in_process"
click at [463, 311] on select "Waiting for Artwork Waiting for Diecut Waiting for Mockup Waiting for DTP Waiti…" at bounding box center [652, 320] width 379 height 17
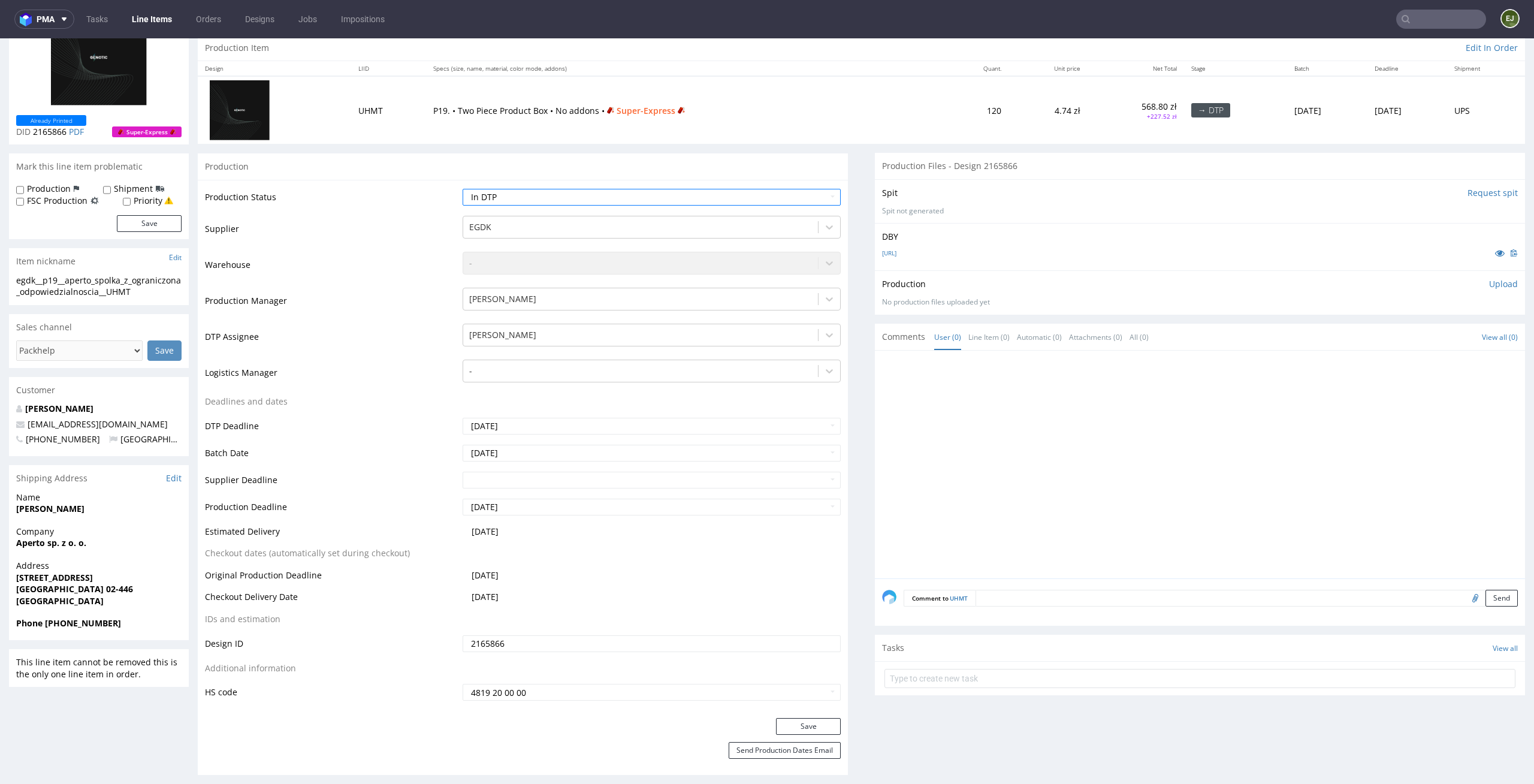
scroll to position [197, 0]
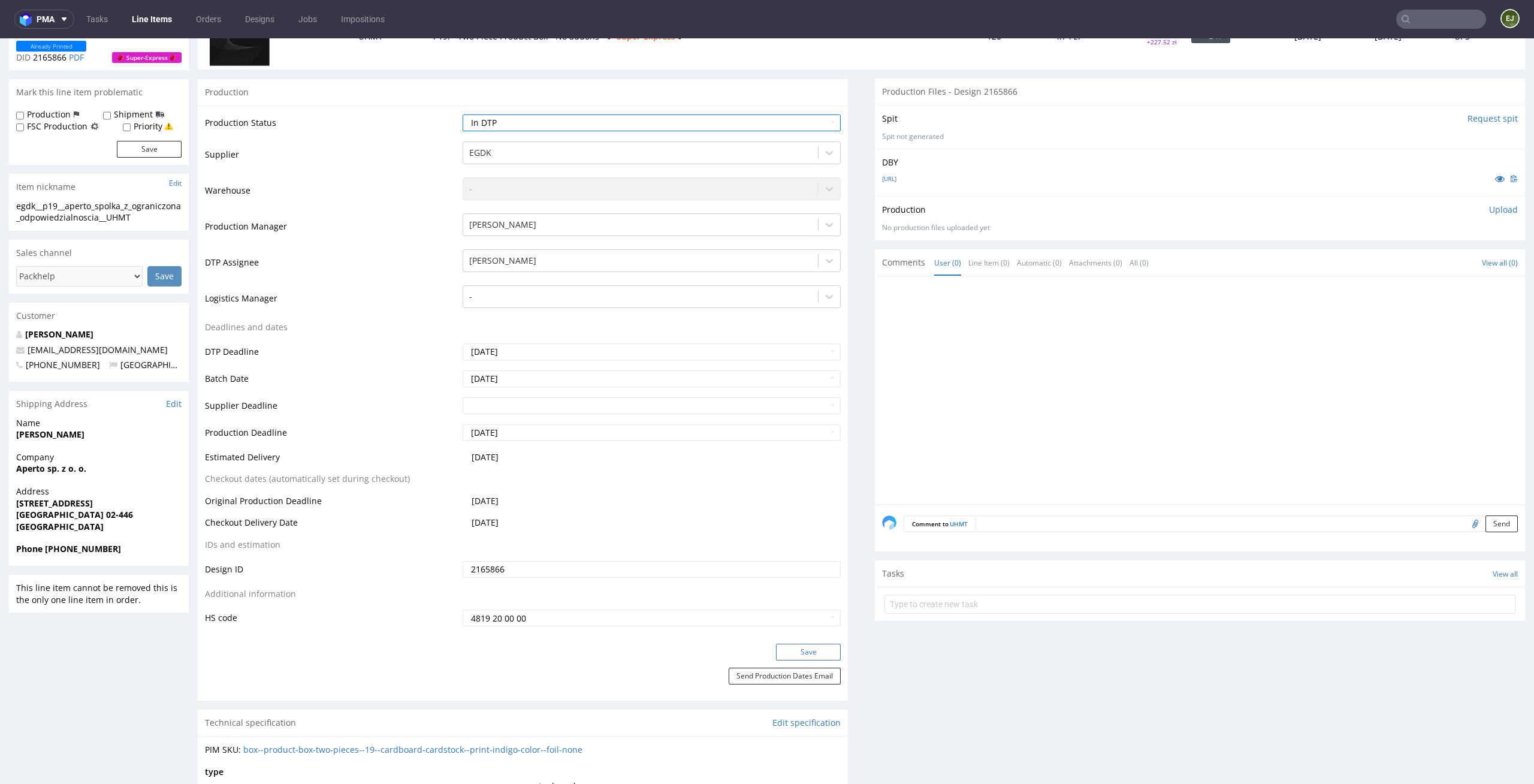
click at [829, 654] on button "Save" at bounding box center [808, 652] width 65 height 17
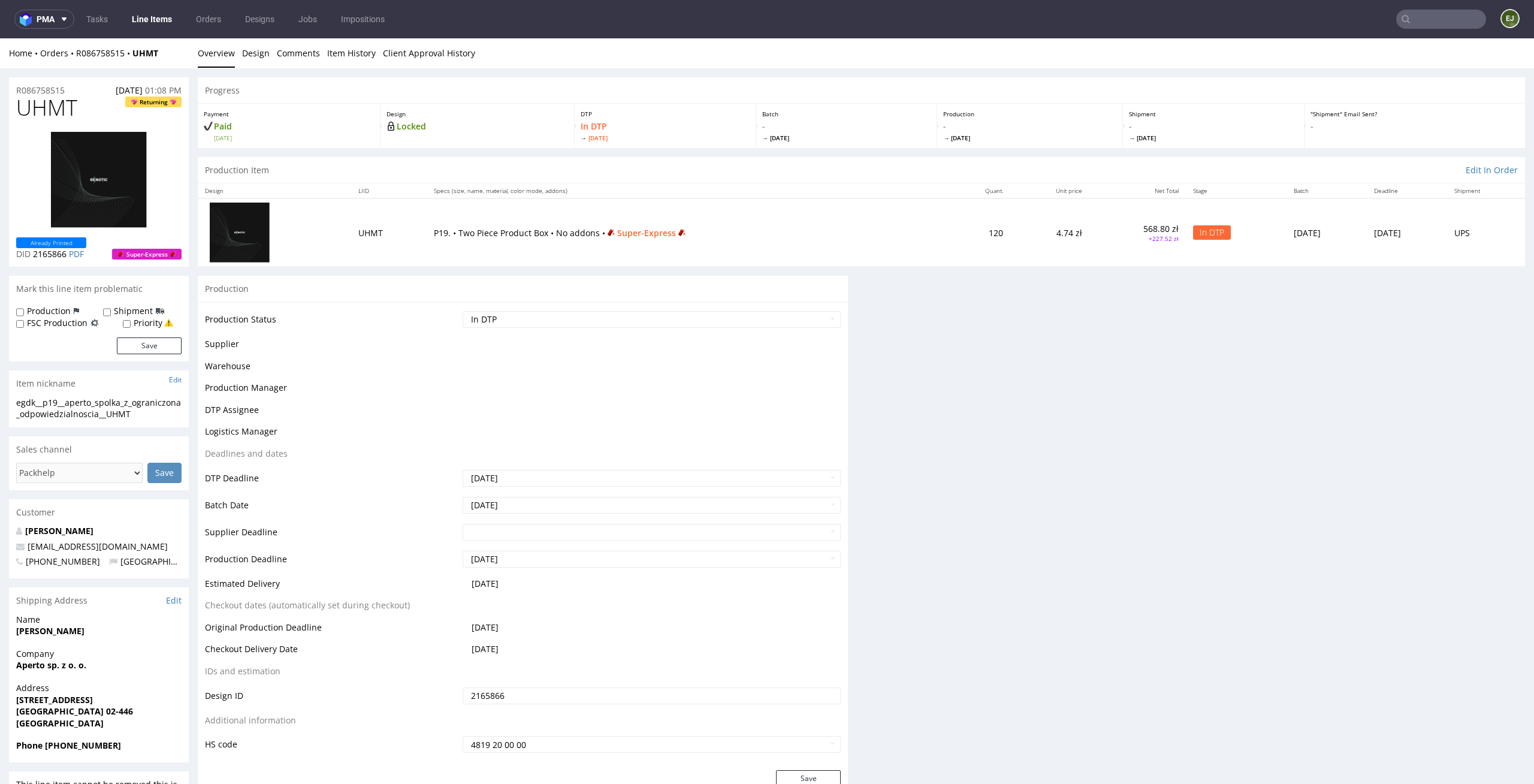
scroll to position [0, 0]
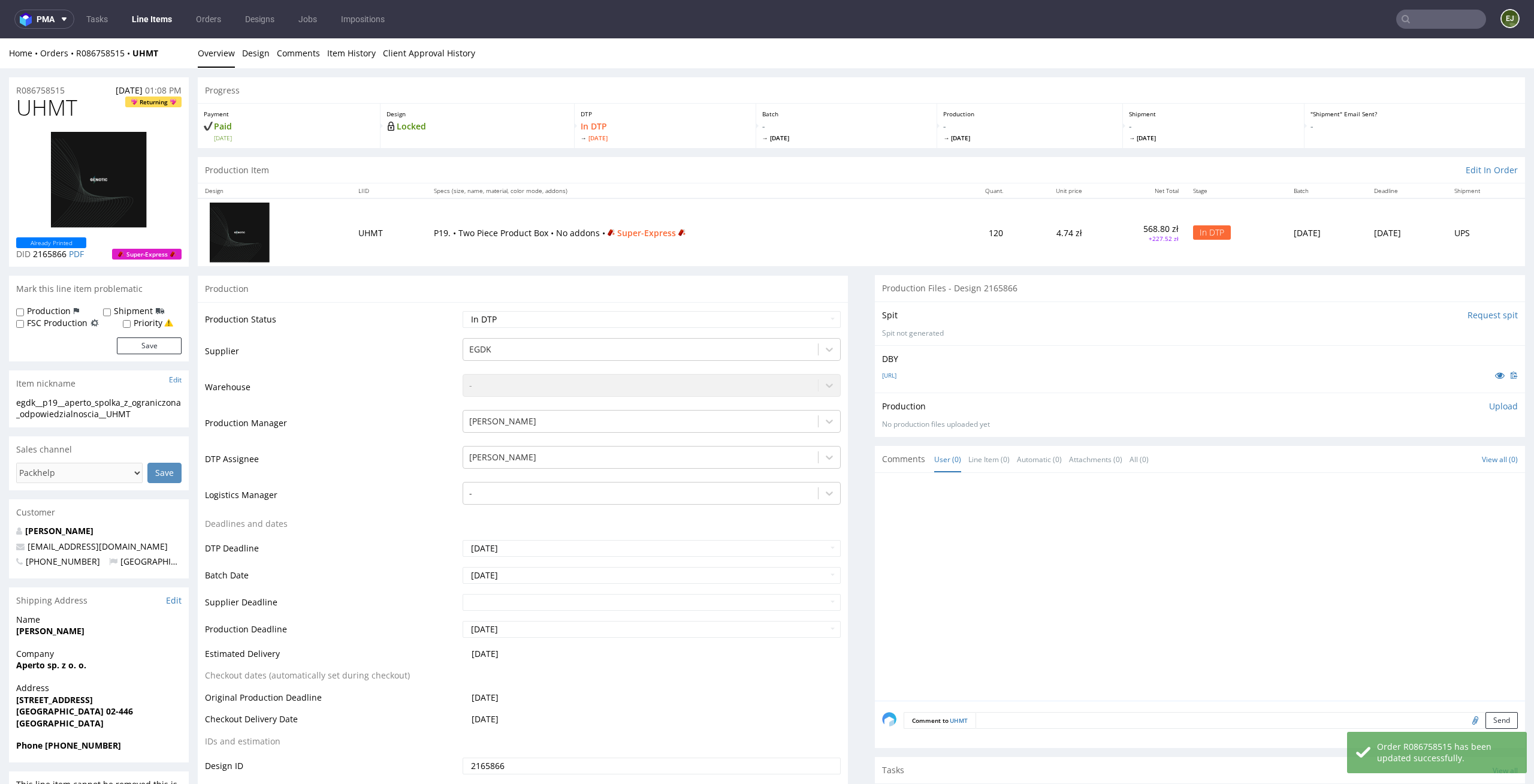
click at [1489, 404] on p "Upload" at bounding box center [1504, 406] width 29 height 12
click at [1405, 467] on div "Add files" at bounding box center [1433, 461] width 60 height 18
type input "C:\fakepath\egdk__p19__aperto_spolka_z_ograniczona_odpowiedzialnoscia__UHMT__d2…"
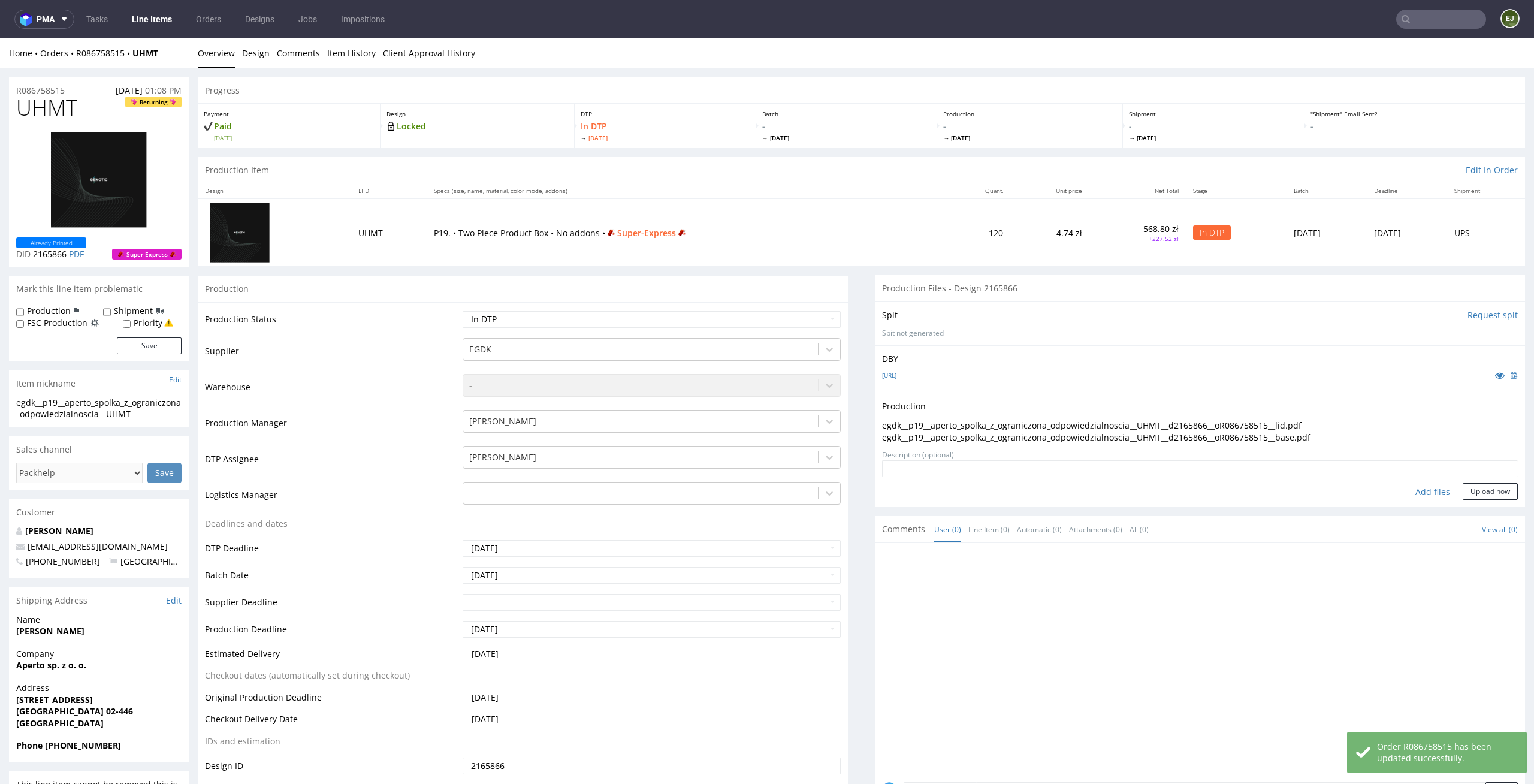
click at [1479, 479] on form "Add files Upload now" at bounding box center [1200, 480] width 636 height 40
click at [1479, 484] on button "Upload now" at bounding box center [1490, 492] width 55 height 17
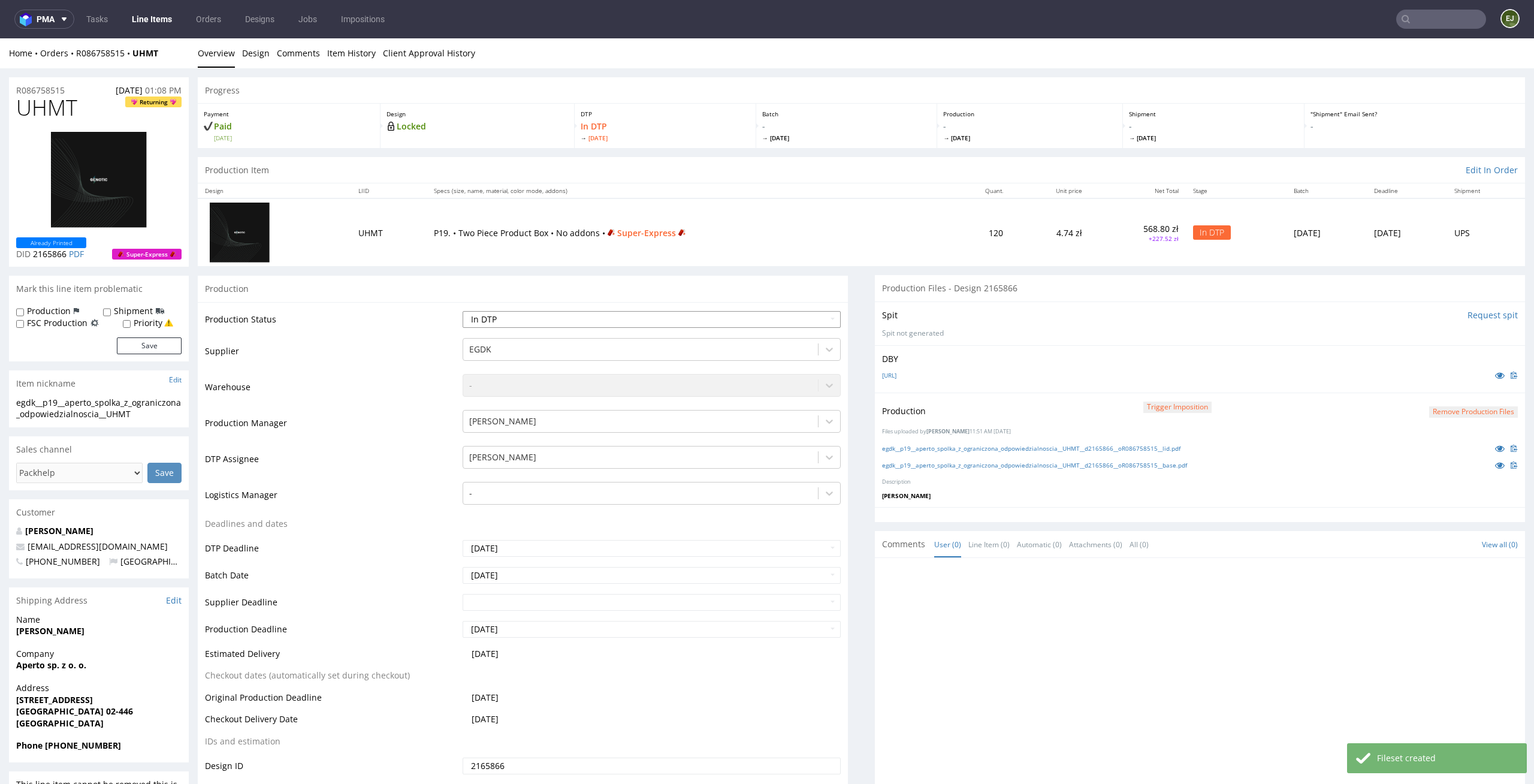
click at [824, 318] on select "Waiting for Artwork Waiting for Diecut Waiting for Mockup Waiting for DTP Waiti…" at bounding box center [652, 320] width 379 height 17
select select "dtp_production_ready"
click at [463, 311] on select "Waiting for Artwork Waiting for Diecut Waiting for Mockup Waiting for DTP Waiti…" at bounding box center [652, 320] width 379 height 17
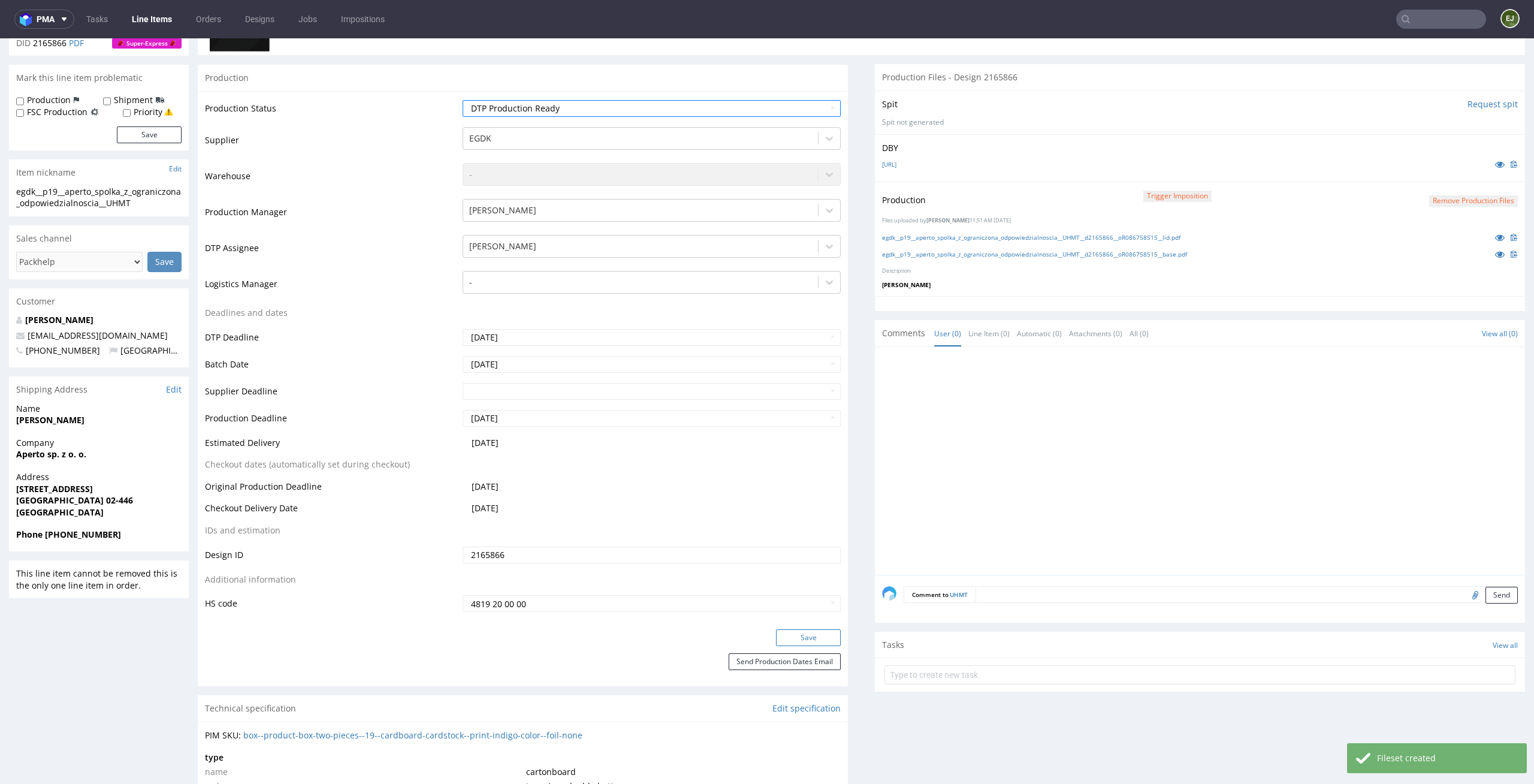
click at [809, 633] on button "Save" at bounding box center [808, 637] width 65 height 17
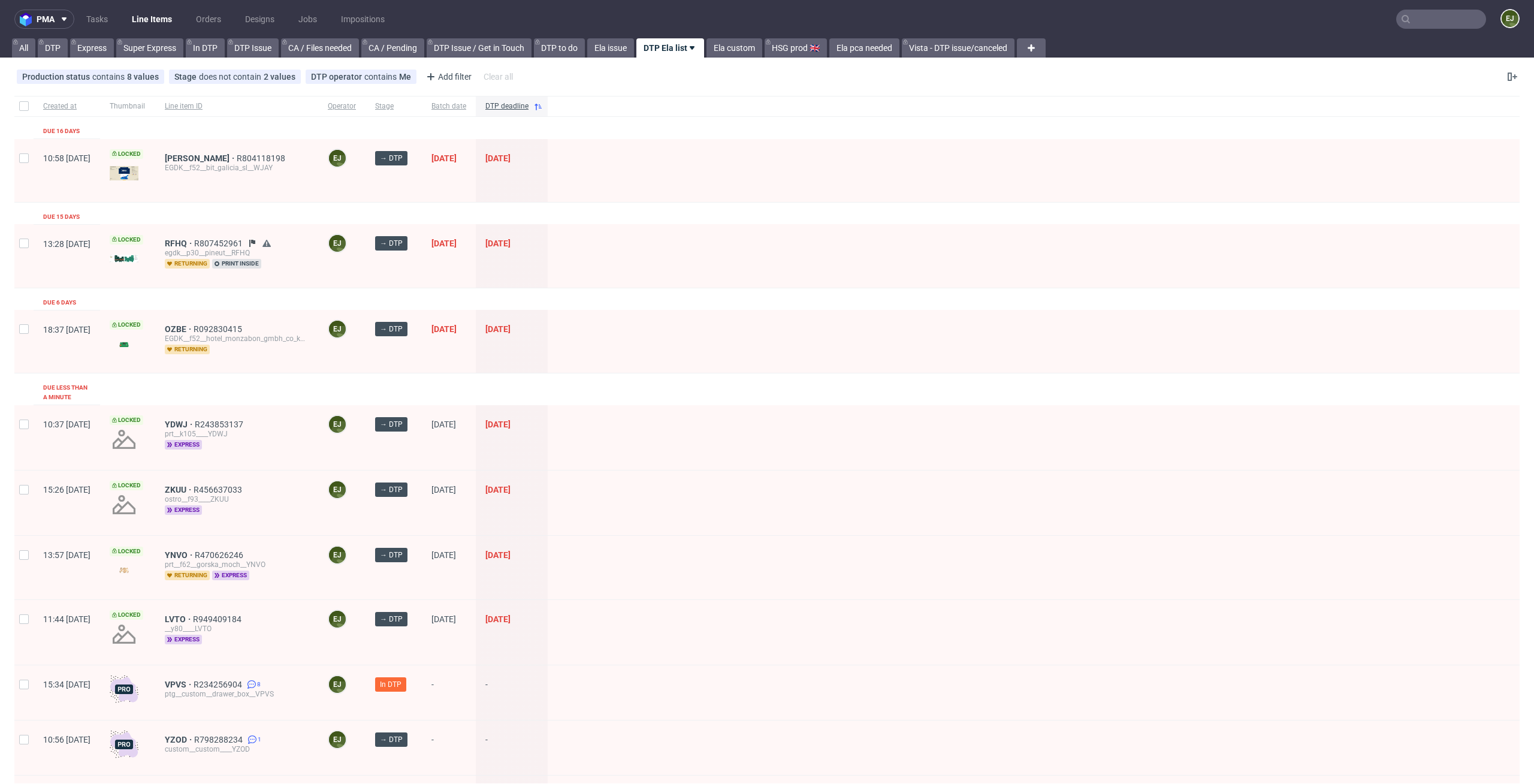
scroll to position [305, 0]
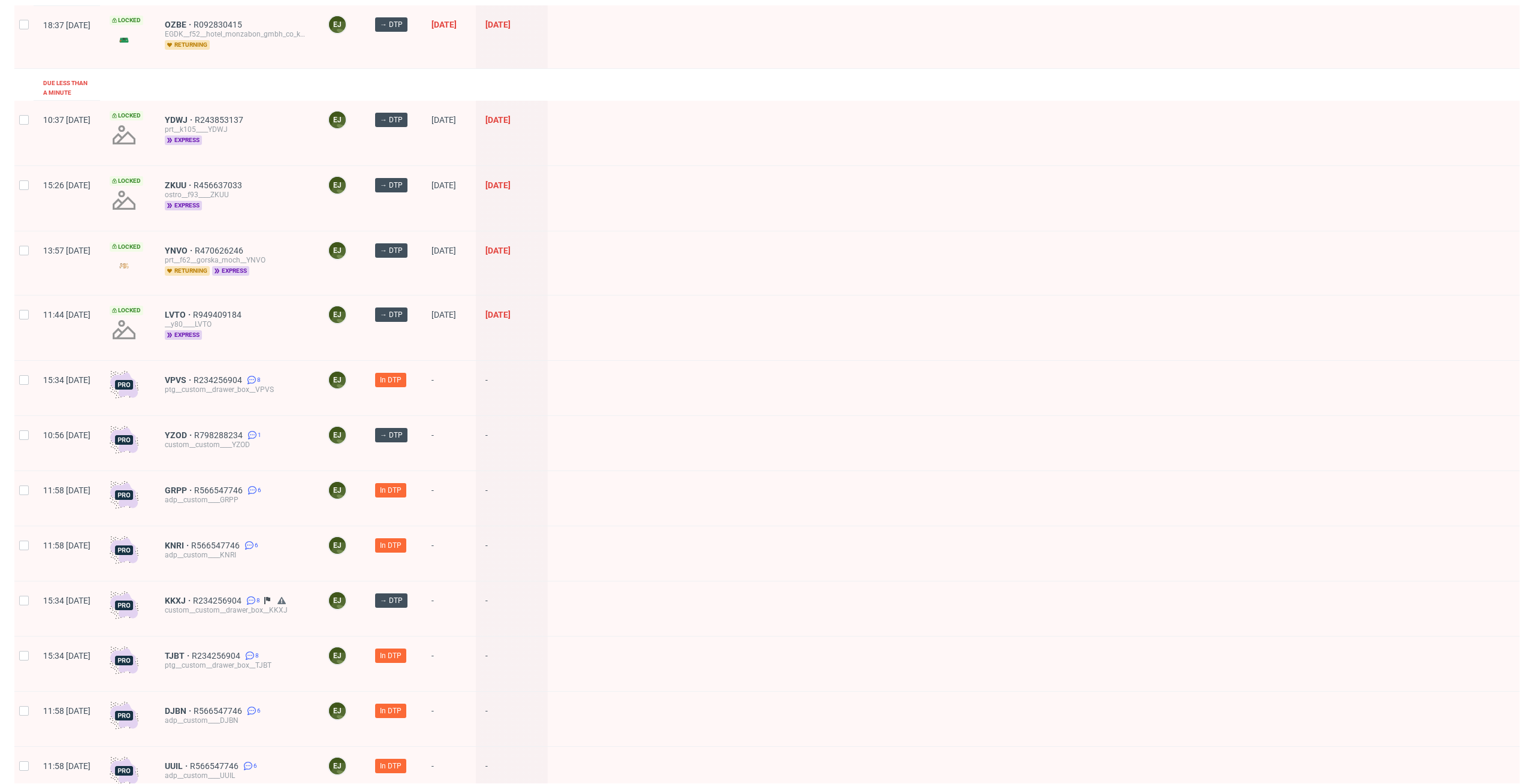
click at [785, 278] on div at bounding box center [1034, 263] width 972 height 63
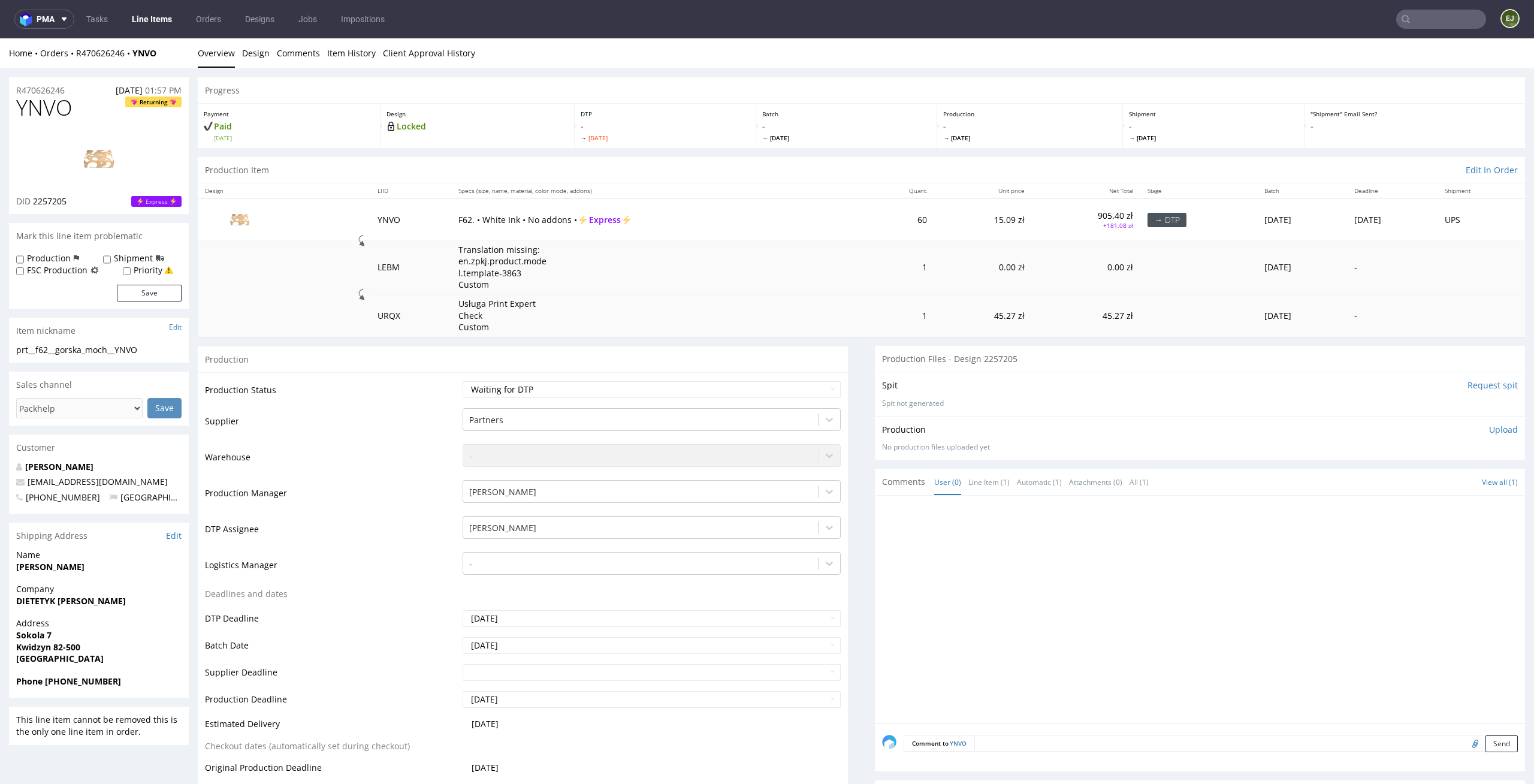
click at [237, 47] on li "Overview" at bounding box center [220, 53] width 45 height 12
click at [263, 59] on link "Design" at bounding box center [256, 53] width 28 height 30
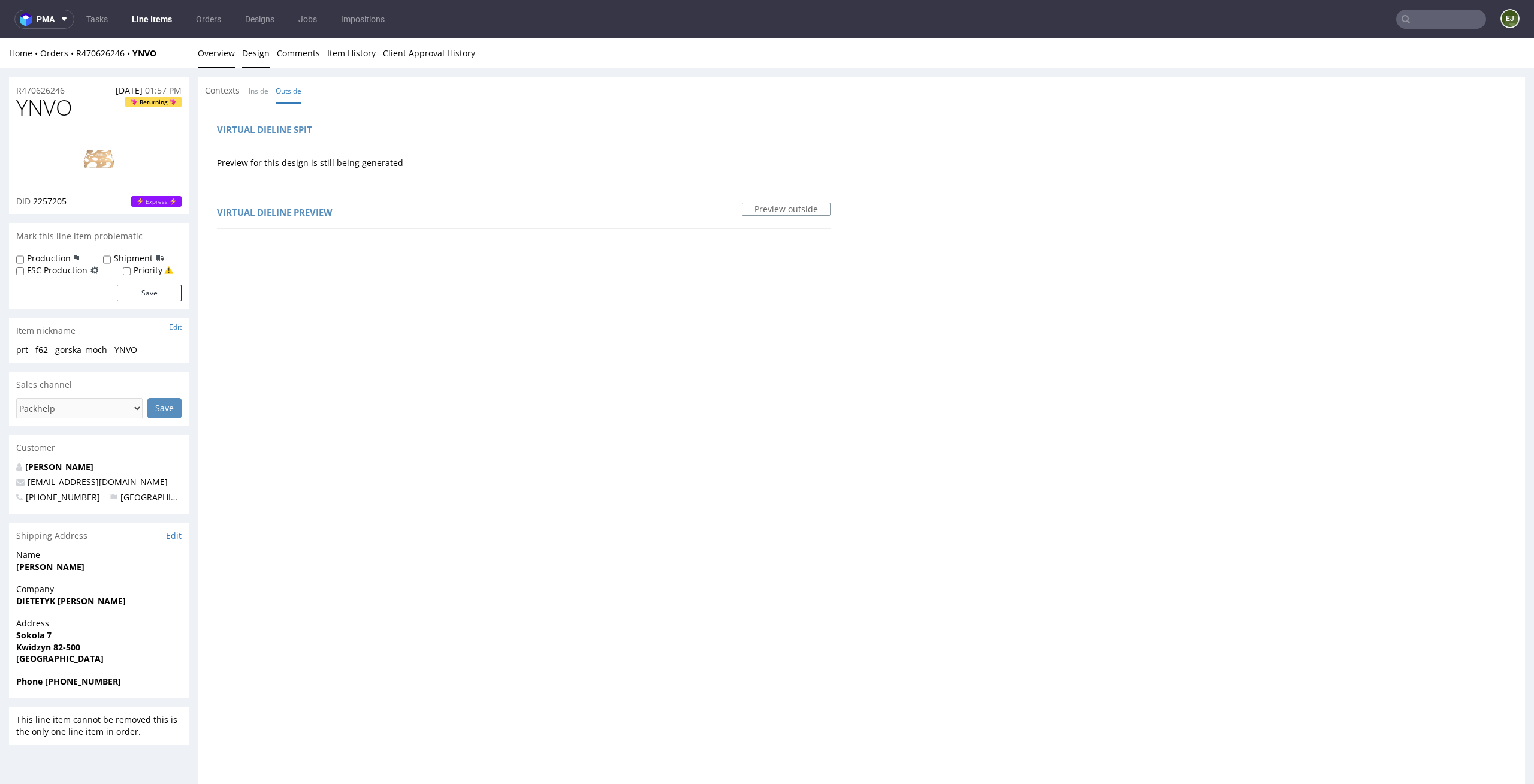
click at [226, 53] on link "Overview" at bounding box center [217, 53] width 37 height 30
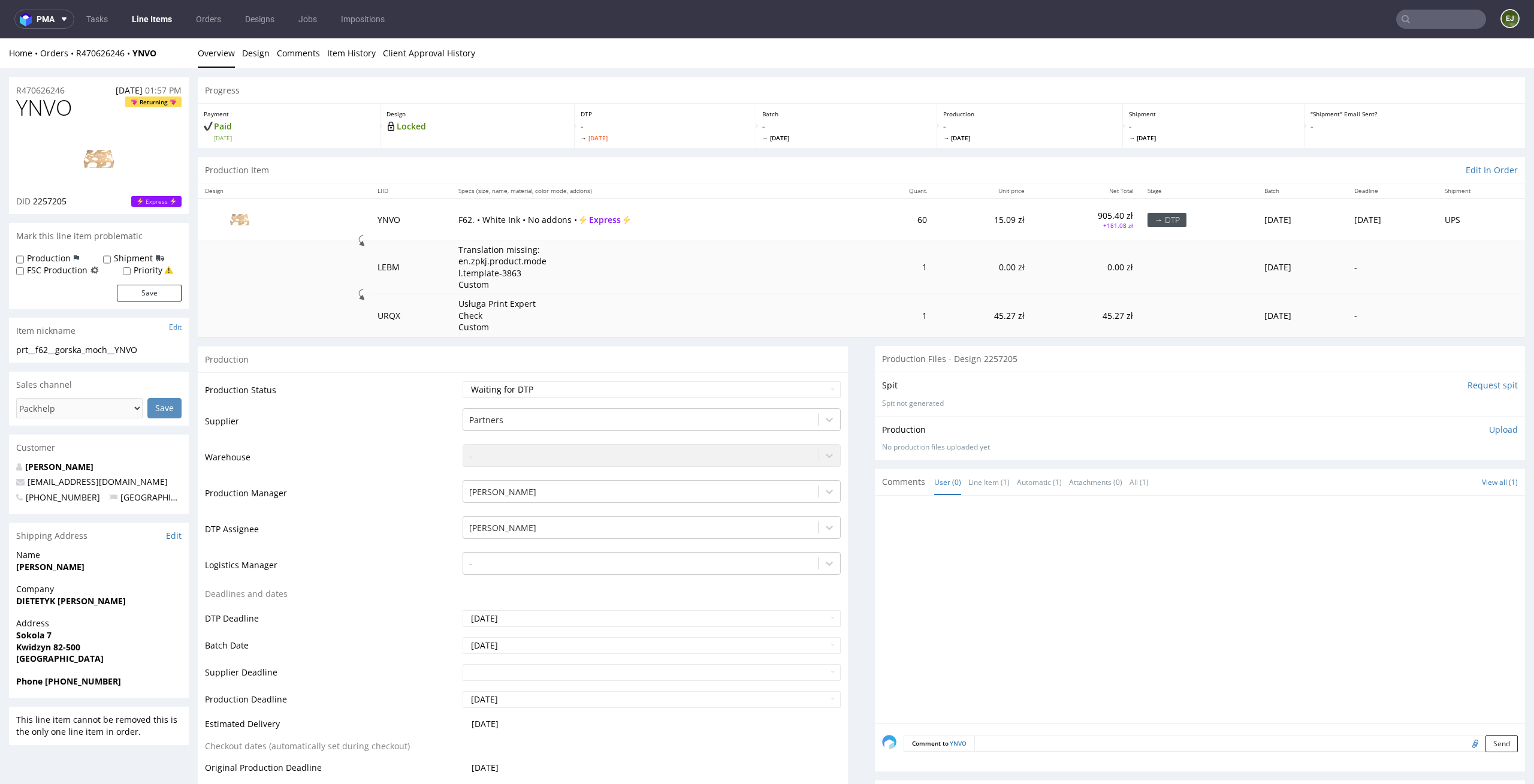
click at [678, 378] on div "Production Status Waiting for Artwork Waiting for Diecut Waiting for Mockup Wai…" at bounding box center [523, 641] width 650 height 538
click at [678, 387] on select "Waiting for Artwork Waiting for Diecut Waiting for Mockup Waiting for DTP Waiti…" at bounding box center [652, 390] width 379 height 17
select select "dtp_in_process"
click at [463, 381] on select "Waiting for Artwork Waiting for Diecut Waiting for Mockup Waiting for DTP Waiti…" at bounding box center [652, 390] width 379 height 17
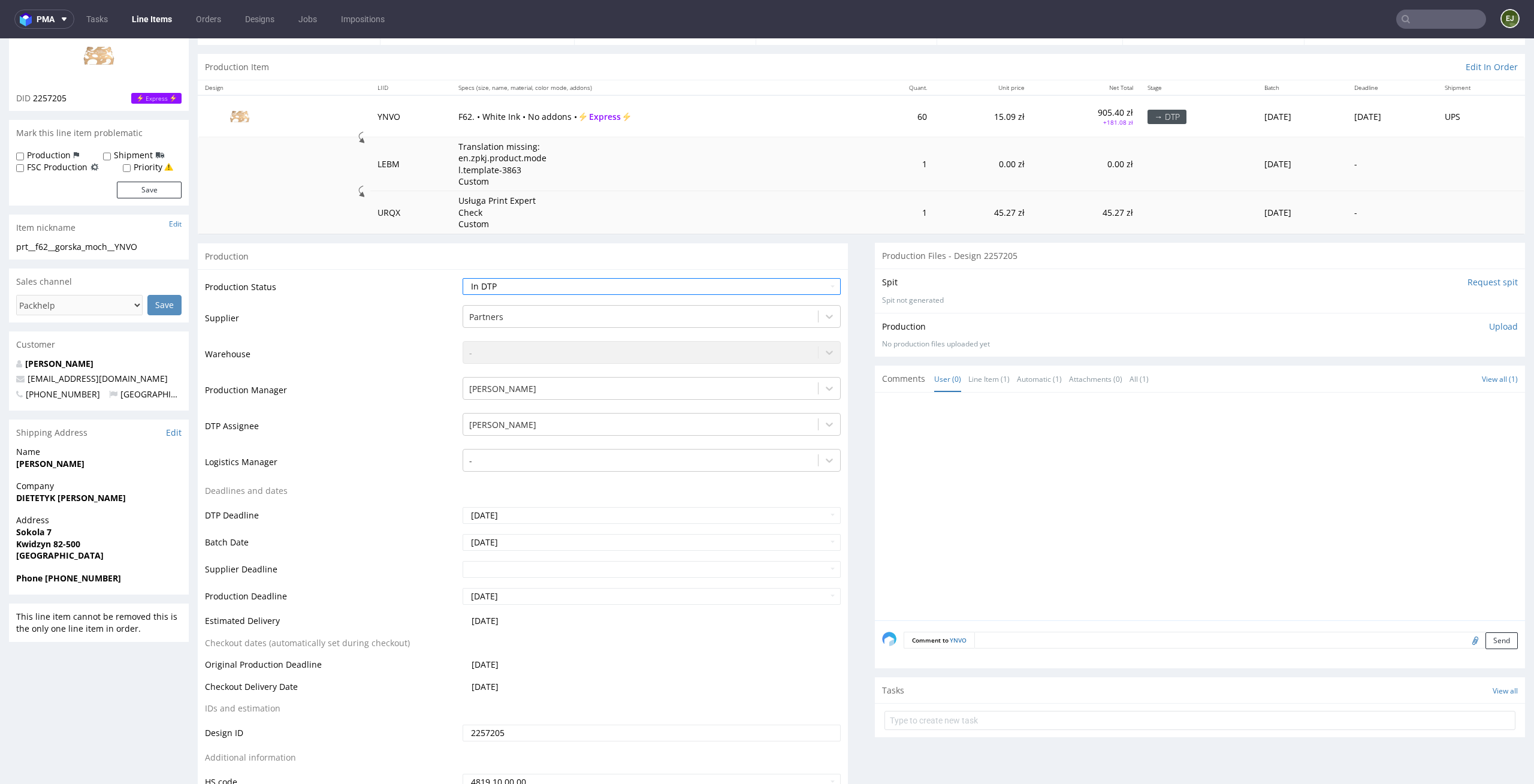
scroll to position [164, 0]
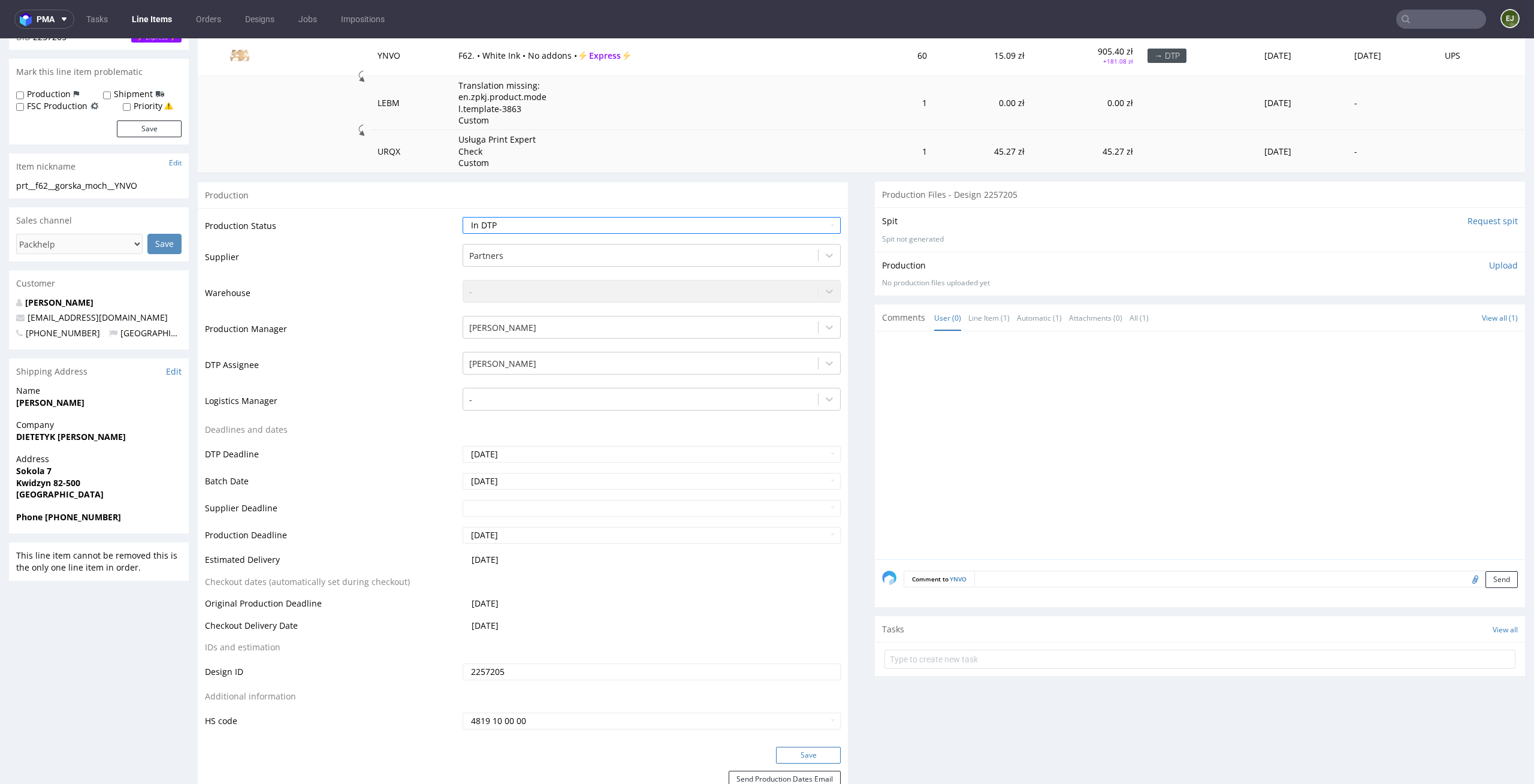
click at [818, 758] on button "Save" at bounding box center [808, 755] width 65 height 17
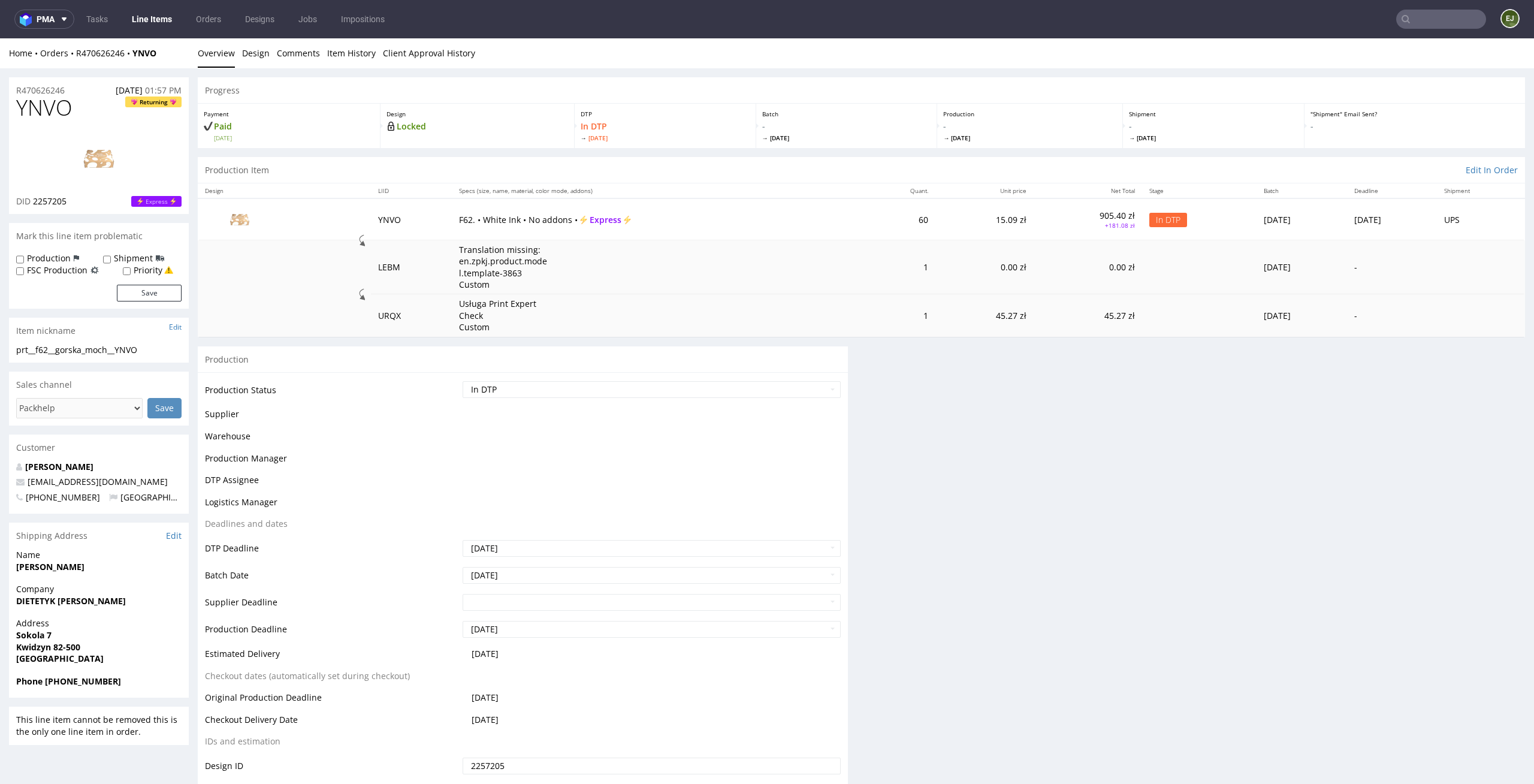
scroll to position [0, 0]
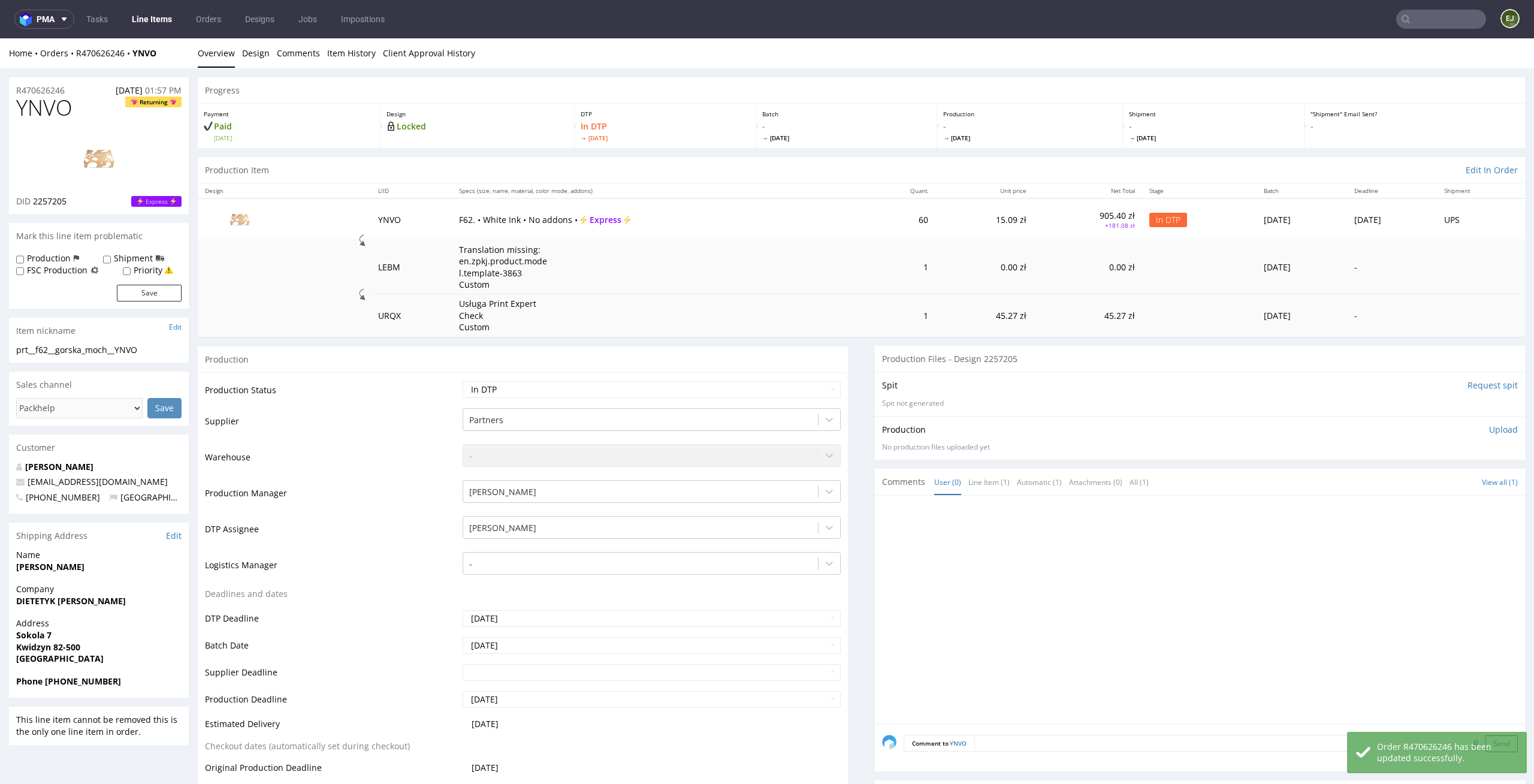
click at [65, 201] on span "2257205" at bounding box center [50, 201] width 34 height 11
drag, startPoint x: 78, startPoint y: 201, endPoint x: 33, endPoint y: 201, distance: 45.0
click at [33, 201] on div "DID 2257205 Express" at bounding box center [99, 201] width 165 height 12
copy span "2257205"
click at [630, 195] on th "Specs (size, name, material, color mode, addons)" at bounding box center [658, 191] width 413 height 15
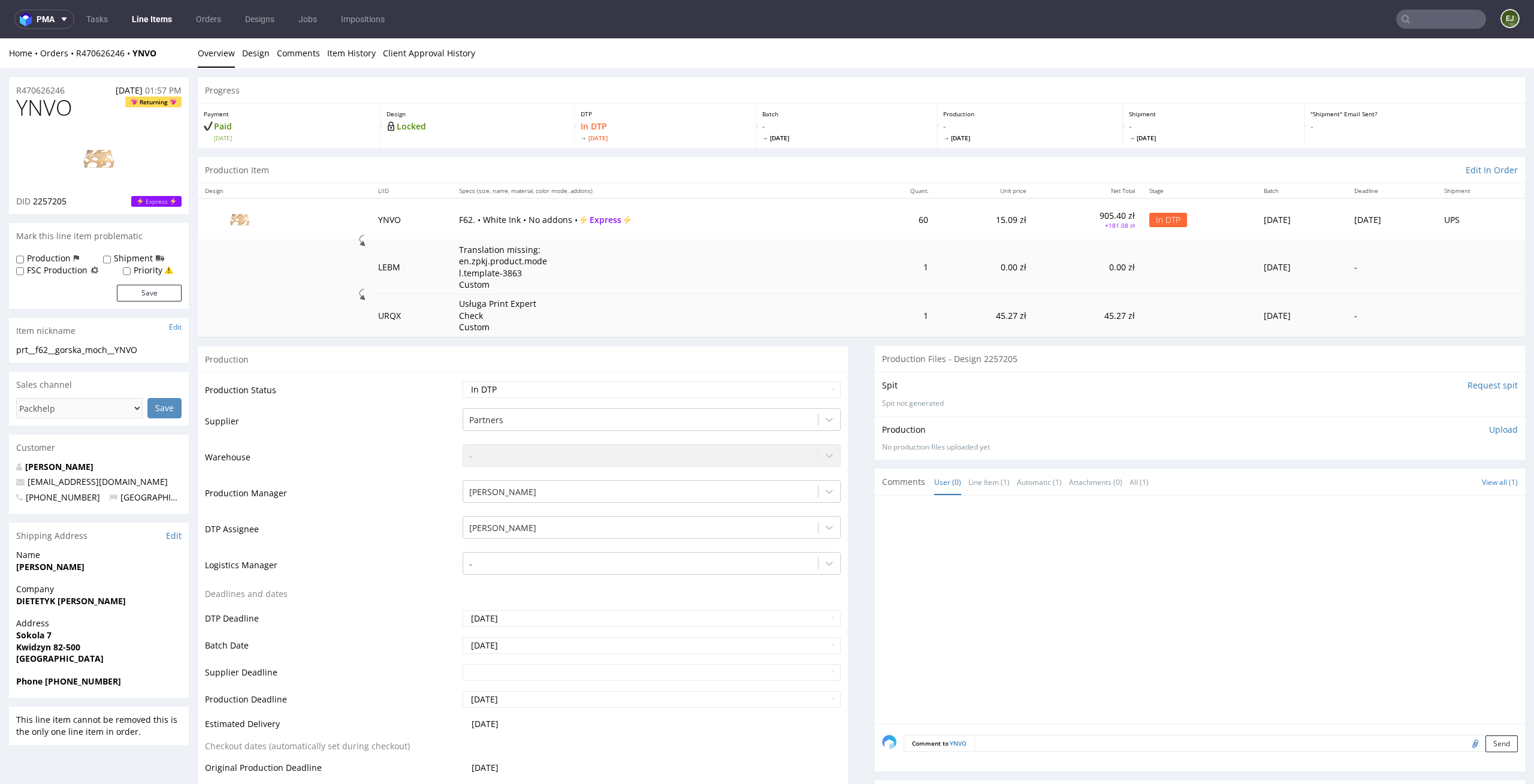
click at [75, 156] on img at bounding box center [98, 159] width 96 height 54
drag, startPoint x: 45, startPoint y: 106, endPoint x: 0, endPoint y: 106, distance: 45.0
copy span "YNVO"
drag, startPoint x: 156, startPoint y: 349, endPoint x: 0, endPoint y: 349, distance: 156.0
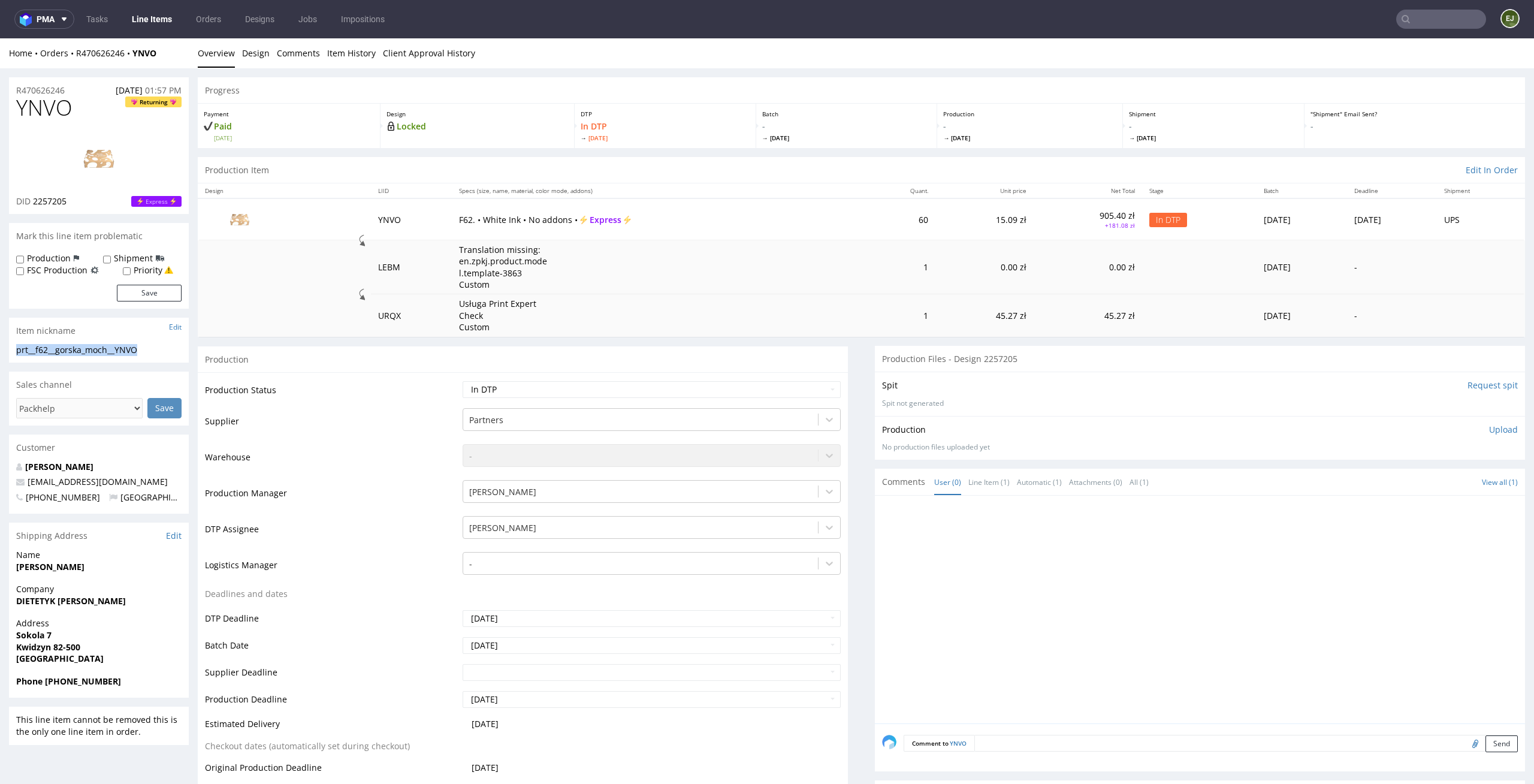
copy div "prt__f62__gorska_moch__YNVO"
drag, startPoint x: 76, startPoint y: 207, endPoint x: 35, endPoint y: 198, distance: 42.0
click at [35, 198] on div "YNVO Returning DID 2257205 Express" at bounding box center [99, 155] width 180 height 118
copy span "2257205"
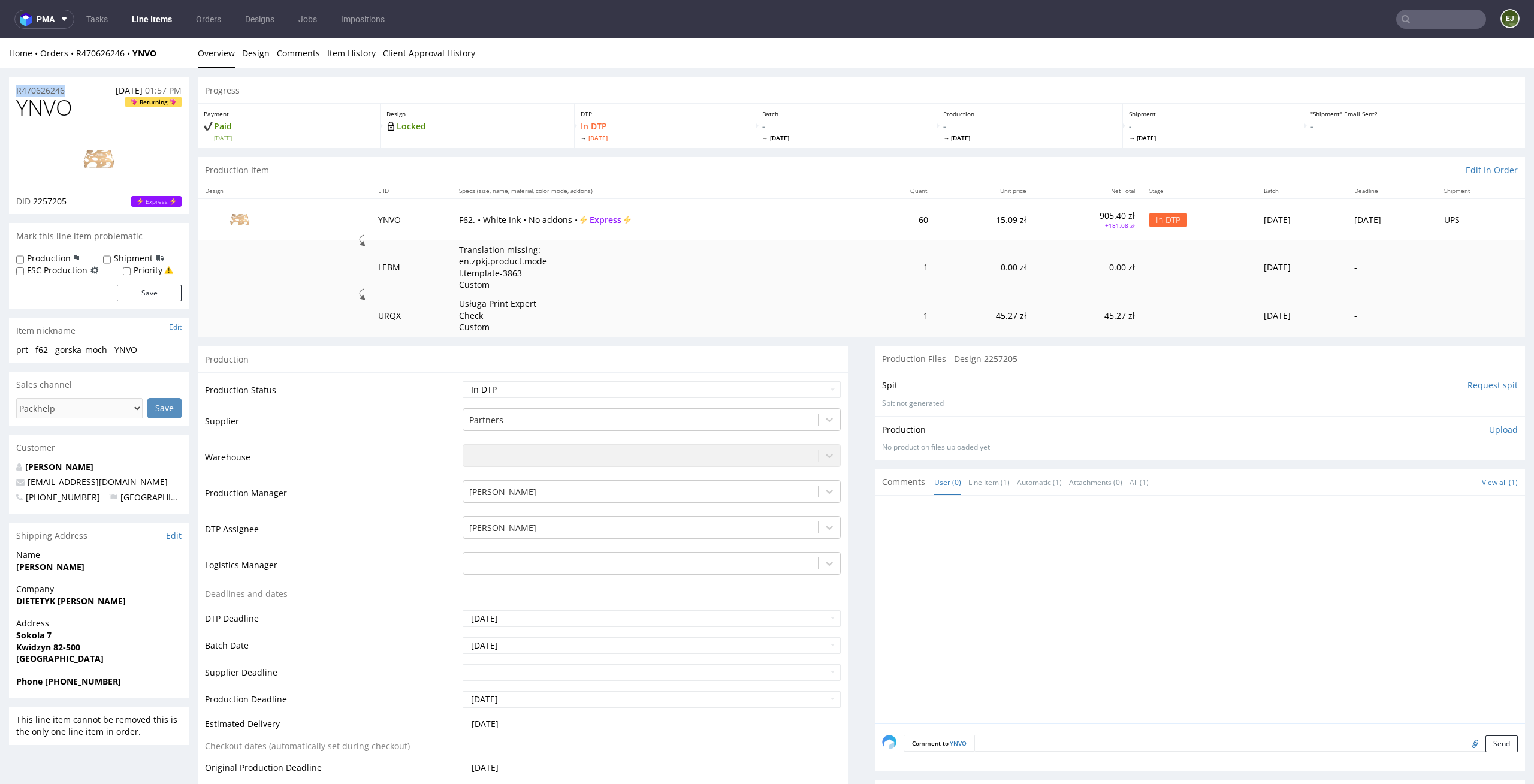
drag, startPoint x: 83, startPoint y: 91, endPoint x: 0, endPoint y: 91, distance: 83.0
copy p "R470626246"
click at [1494, 429] on p "Upload" at bounding box center [1504, 429] width 29 height 12
click at [1409, 482] on div "Add files" at bounding box center [1433, 484] width 60 height 18
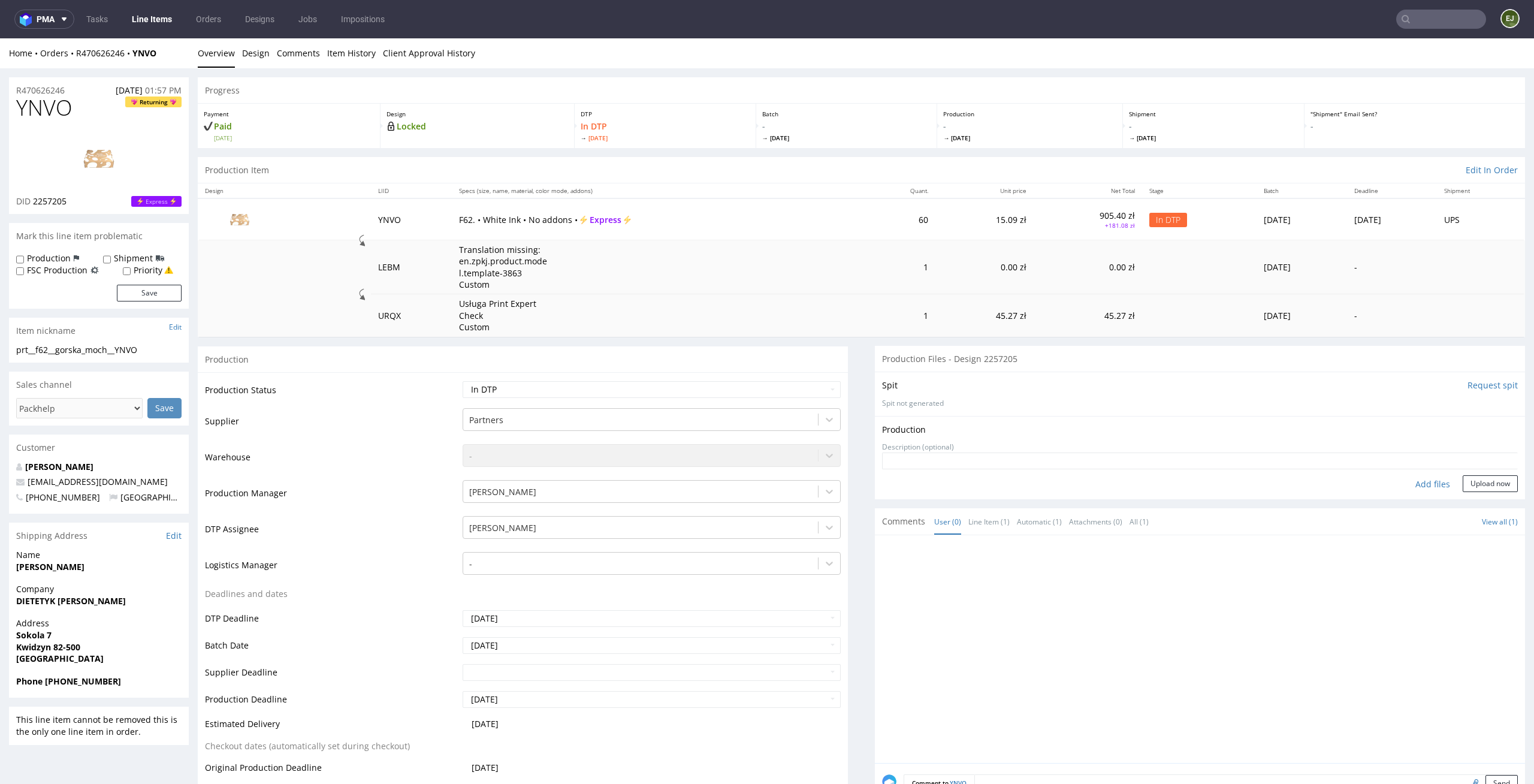
type input "C:\fakepath\prt__f62__gorska_moch__YNVO__d2257205__oR470626246__outside.pdf"
click at [1488, 497] on button "Upload now" at bounding box center [1490, 503] width 55 height 17
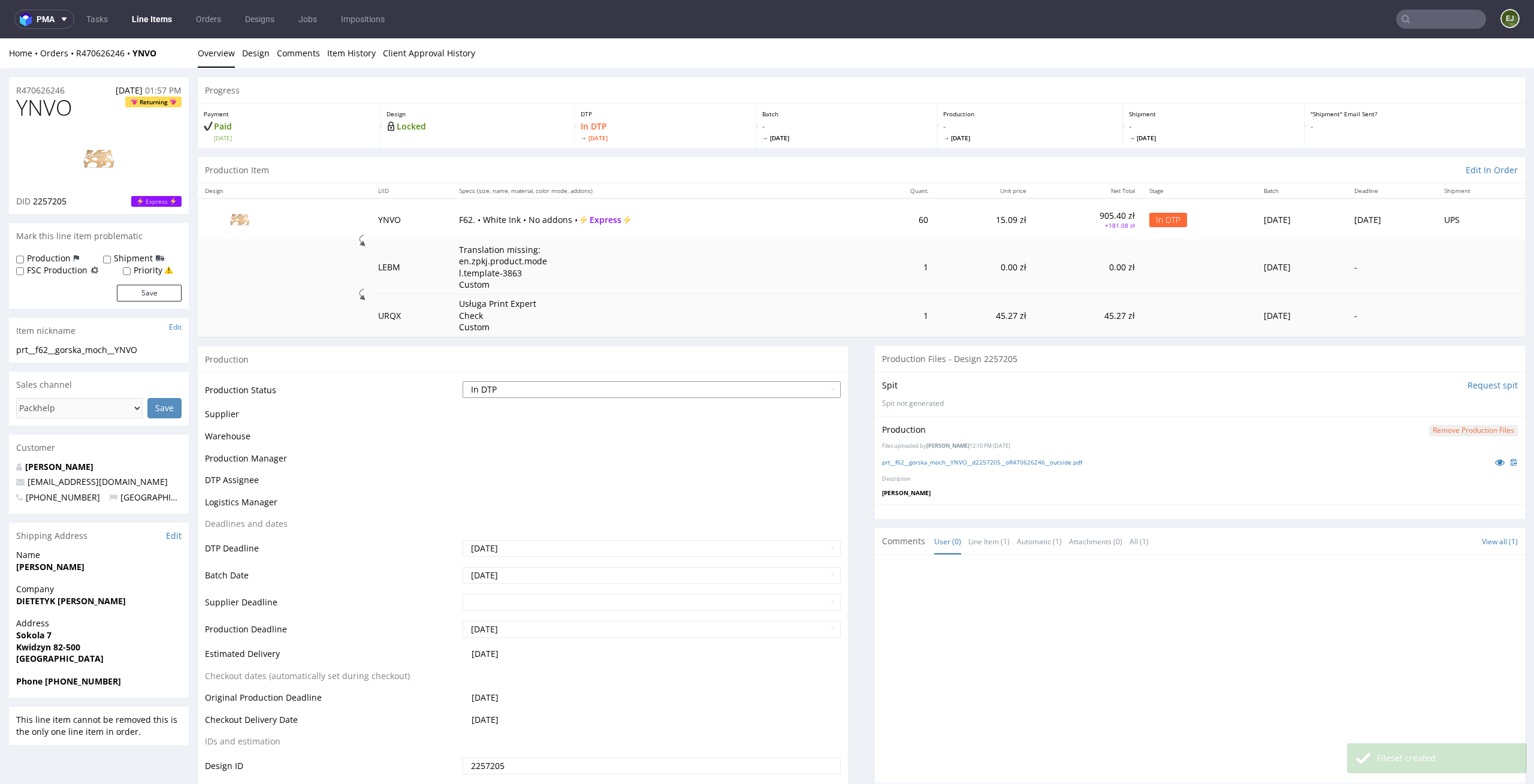
click at [800, 384] on select "Waiting for Artwork Waiting for Diecut Waiting for Mockup Waiting for DTP Waiti…" at bounding box center [652, 390] width 379 height 17
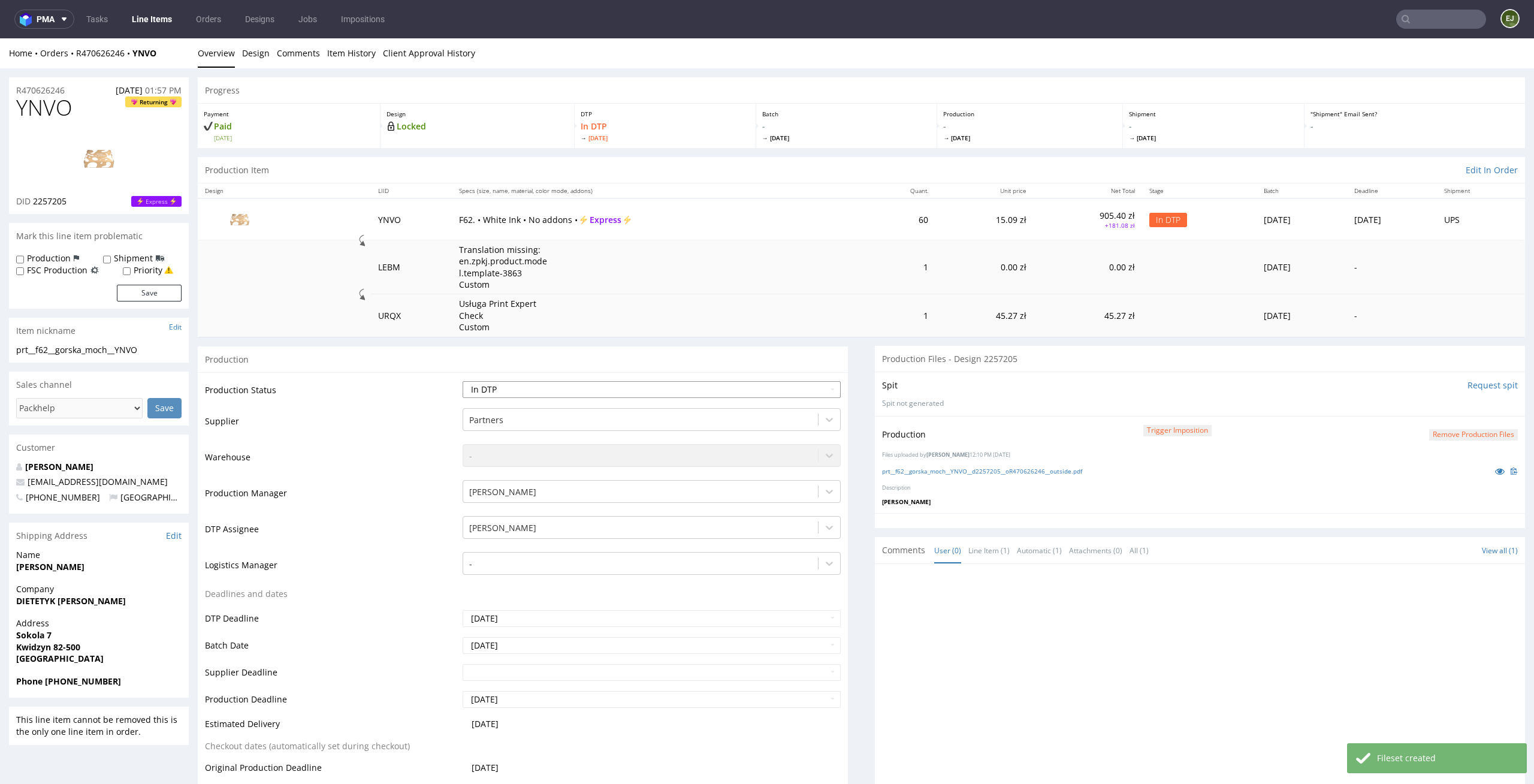
select select "dtp_production_ready"
click at [463, 381] on select "Waiting for Artwork Waiting for Diecut Waiting for Mockup Waiting for DTP Waiti…" at bounding box center [652, 390] width 379 height 17
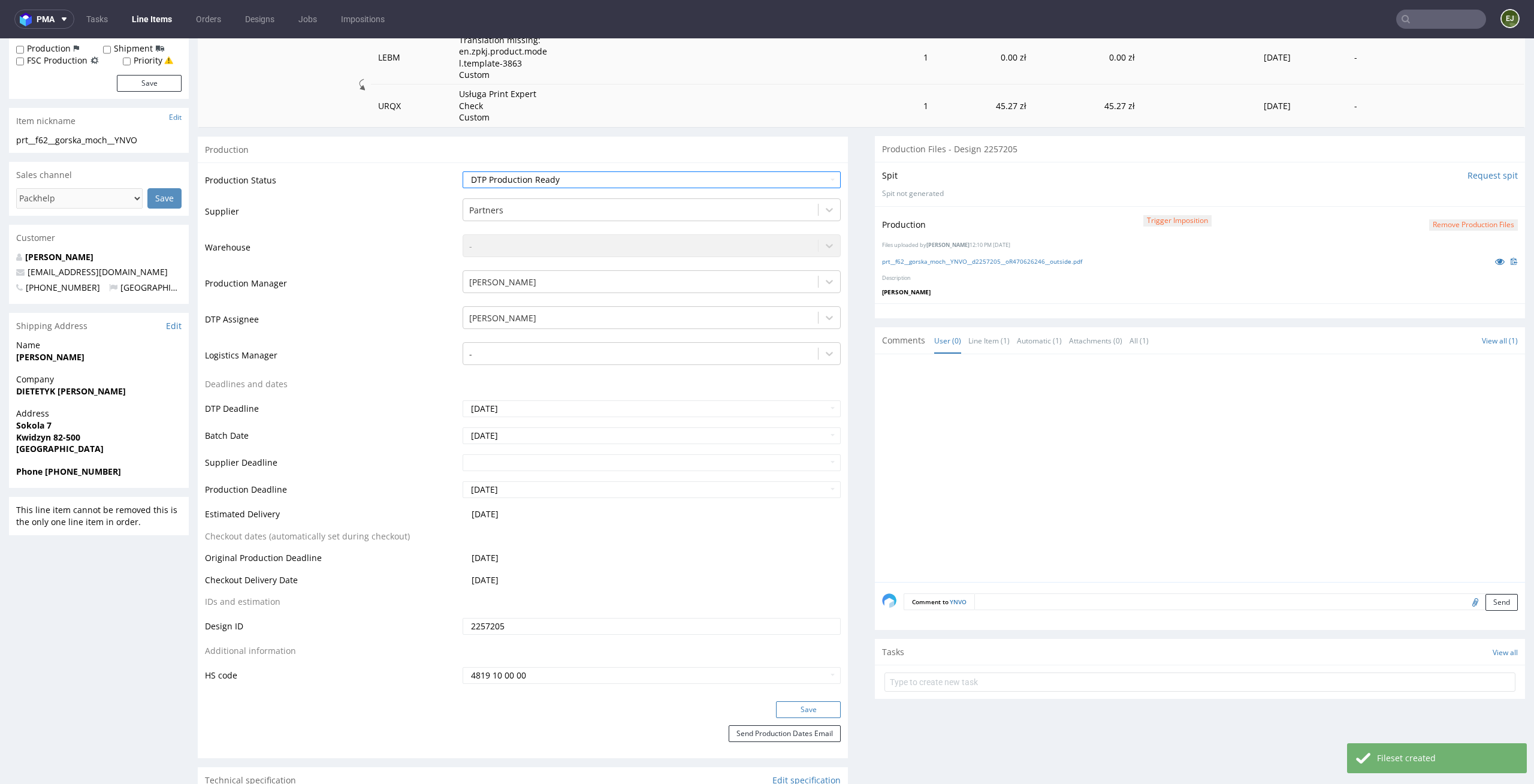
click at [827, 710] on button "Save" at bounding box center [808, 709] width 65 height 17
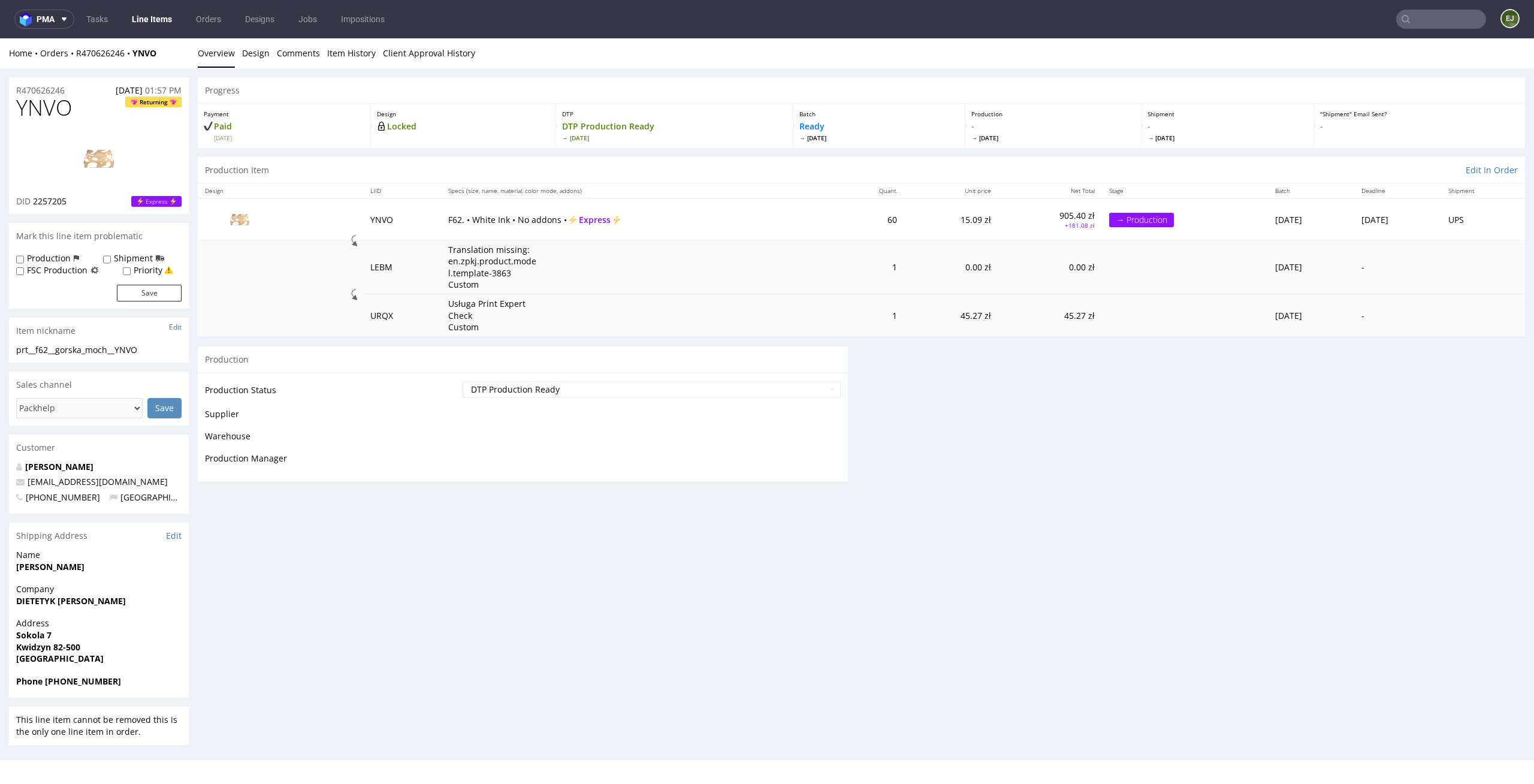
scroll to position [0, 0]
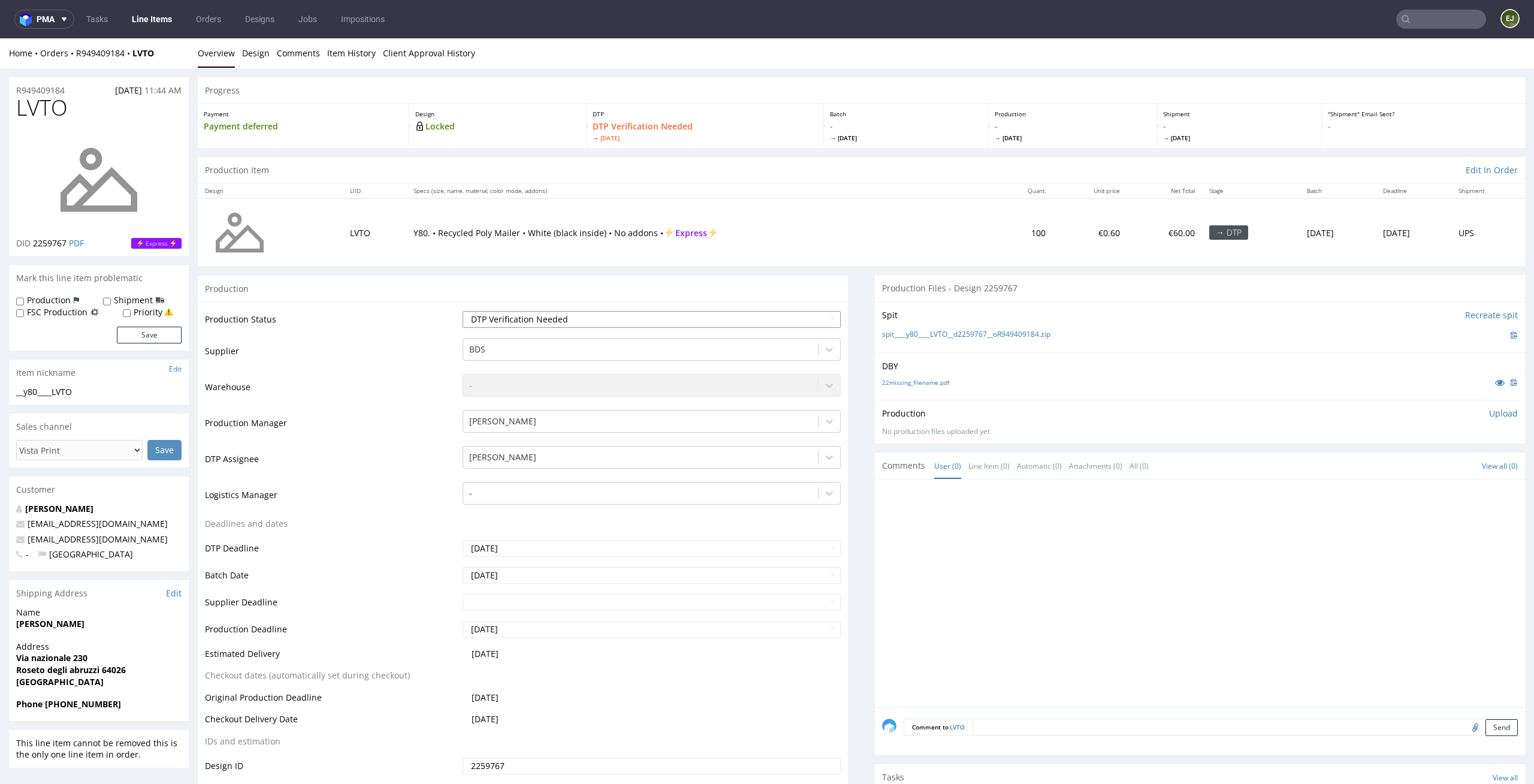
click at [661, 315] on select "Waiting for Artwork Waiting for Diecut Waiting for Mockup Waiting for DTP Waiti…" at bounding box center [652, 320] width 379 height 17
select select "dtp_in_process"
click at [463, 311] on select "Waiting for Artwork Waiting for Diecut Waiting for Mockup Waiting for DTP Waiti…" at bounding box center [652, 320] width 379 height 17
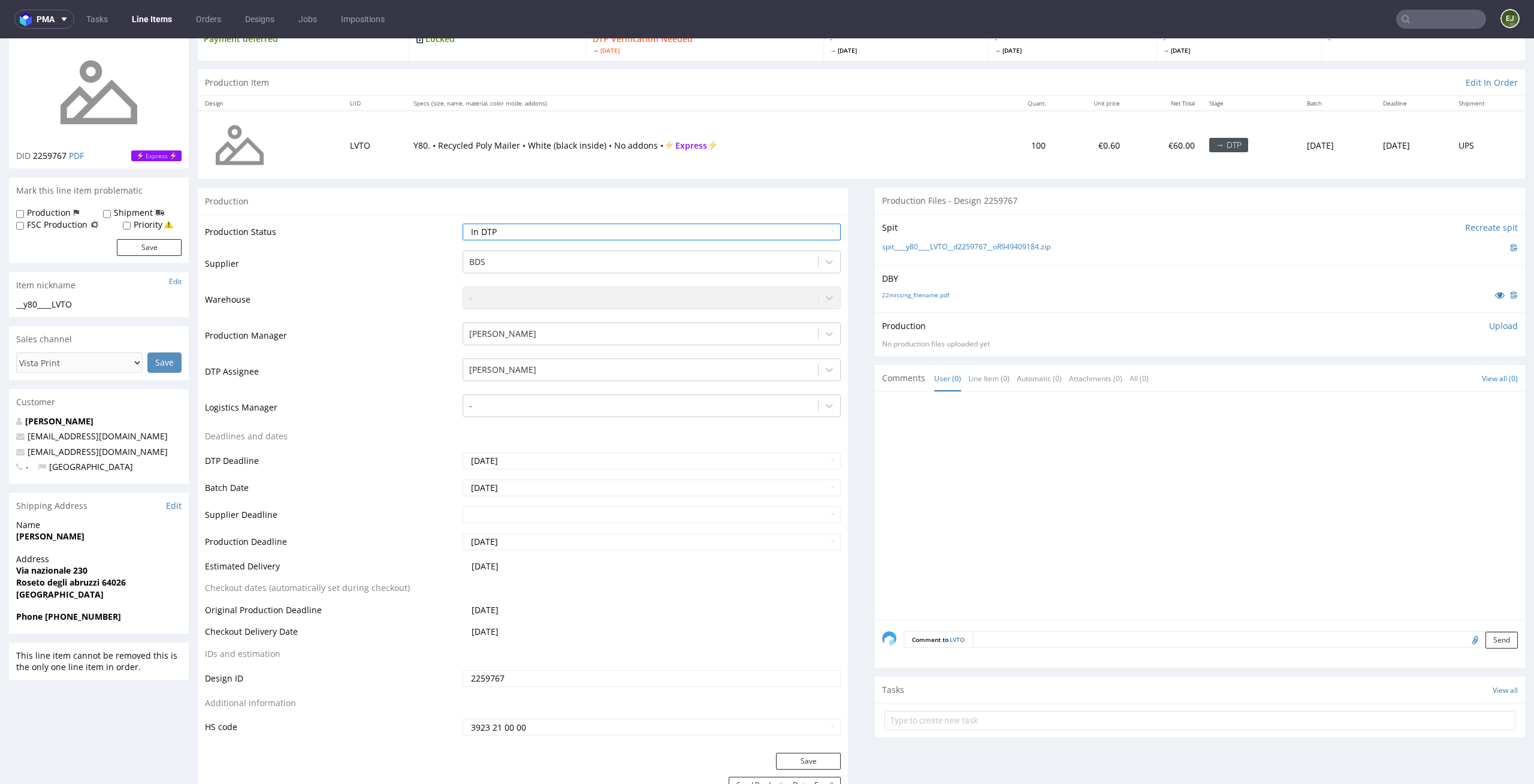
scroll to position [103, 0]
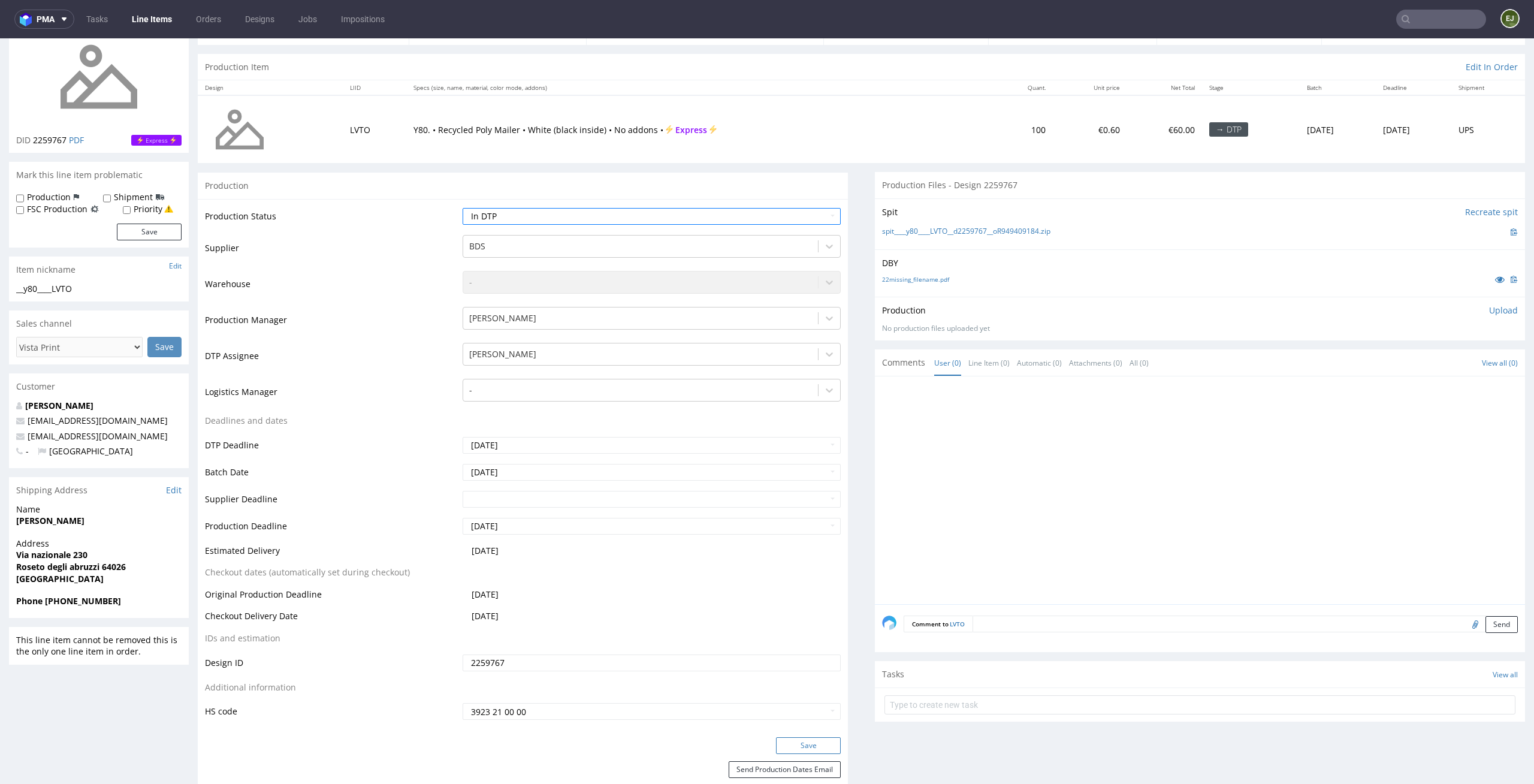
click at [787, 753] on button "Save" at bounding box center [808, 745] width 65 height 17
click at [928, 273] on div "22missing_filename.pdf" at bounding box center [1200, 279] width 636 height 13
click at [928, 279] on link "22missing_filename.pdf" at bounding box center [916, 279] width 67 height 8
click at [930, 236] on div "spit____y80____LVTO__d2259767__oR949409184.zip" at bounding box center [1200, 232] width 636 height 13
click at [933, 227] on link "spit____y80____LVTO__d2259767__oR949409184.zip" at bounding box center [966, 232] width 168 height 10
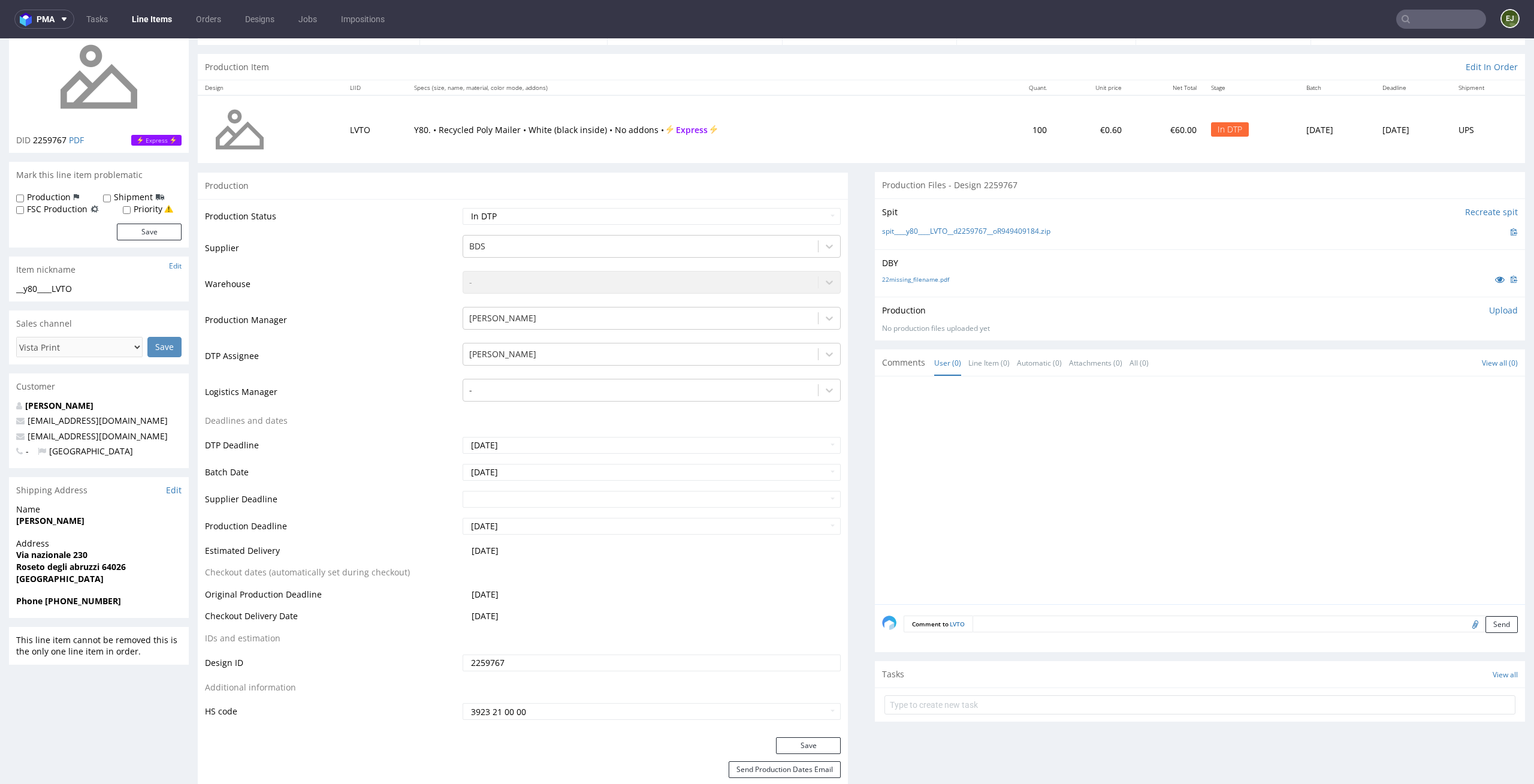
click at [1489, 306] on p "Upload" at bounding box center [1504, 311] width 29 height 12
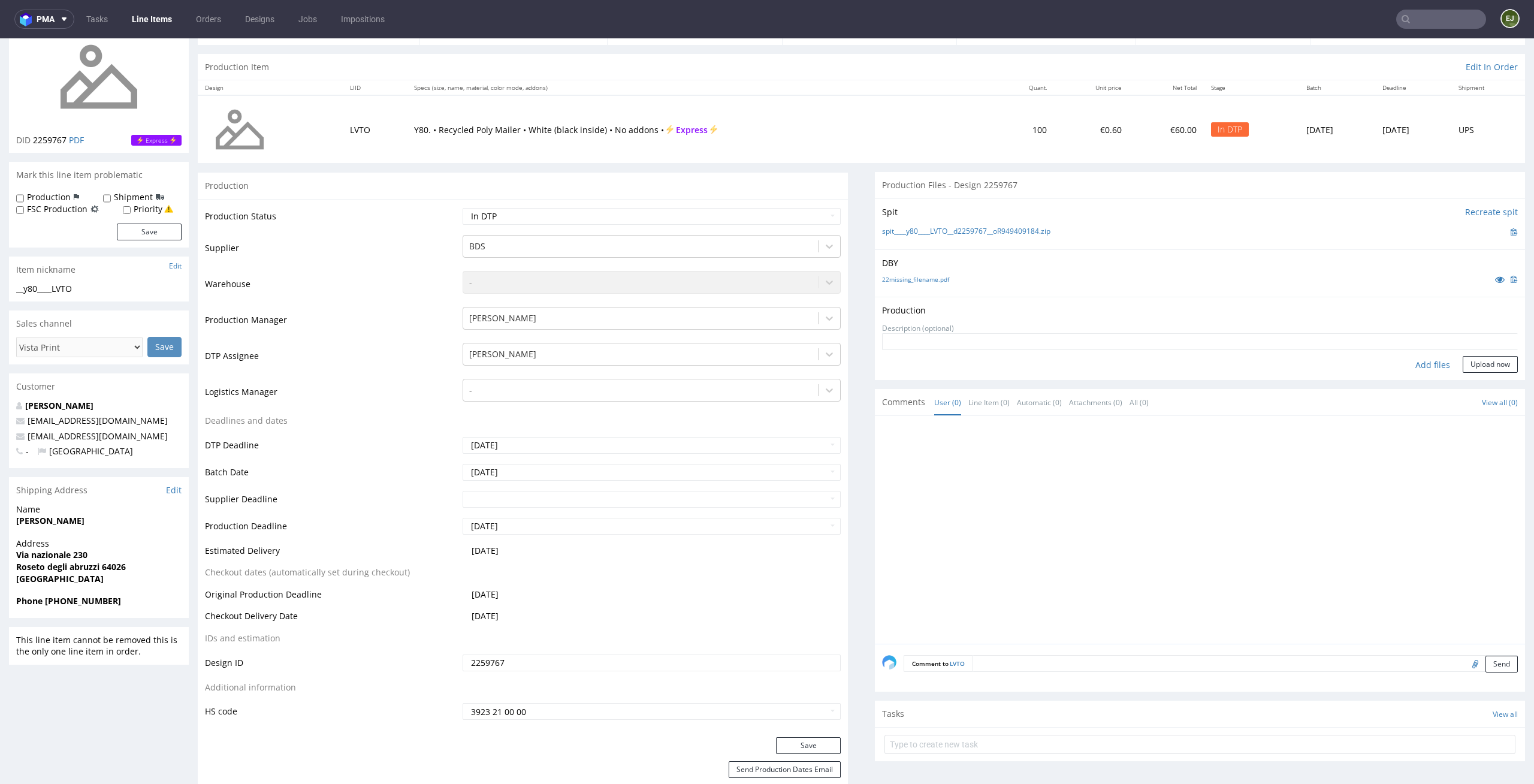
click at [1403, 361] on div "Add files" at bounding box center [1433, 365] width 60 height 18
type input "C:\fakepath\__y80____LVTO__d2259767__oR949409184__latest__outside.pdf"
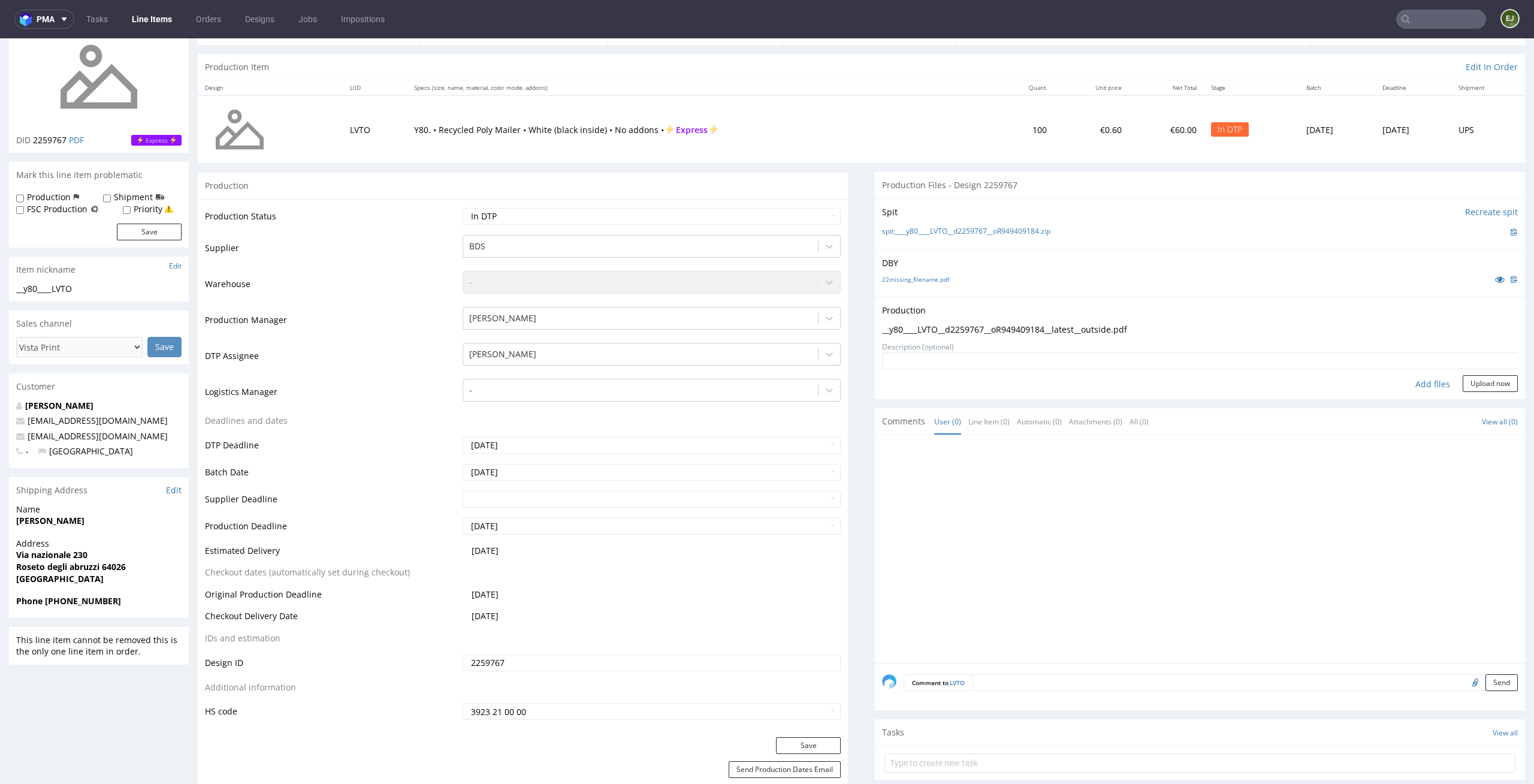
click at [1483, 388] on button "Upload now" at bounding box center [1490, 384] width 55 height 17
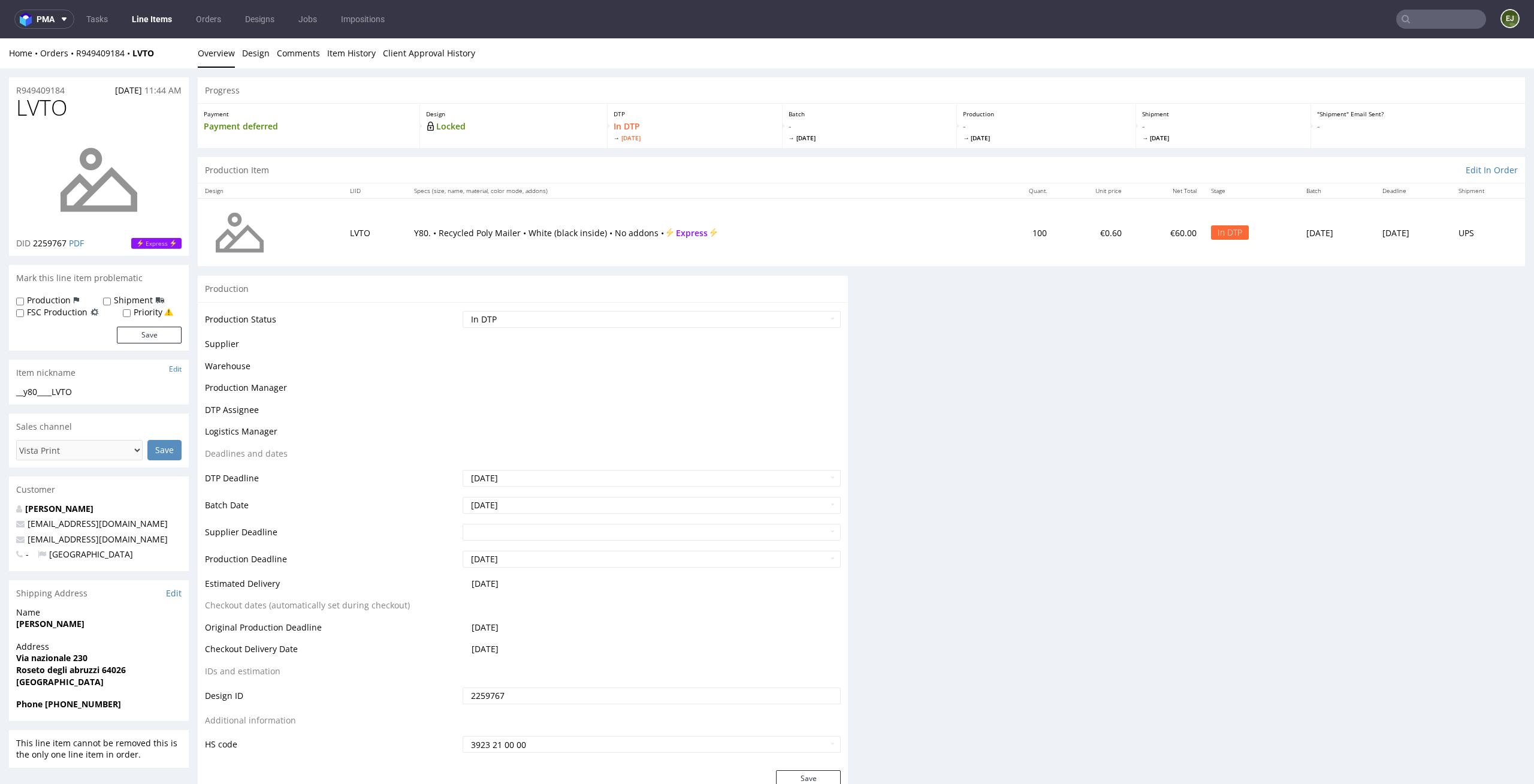
scroll to position [0, 0]
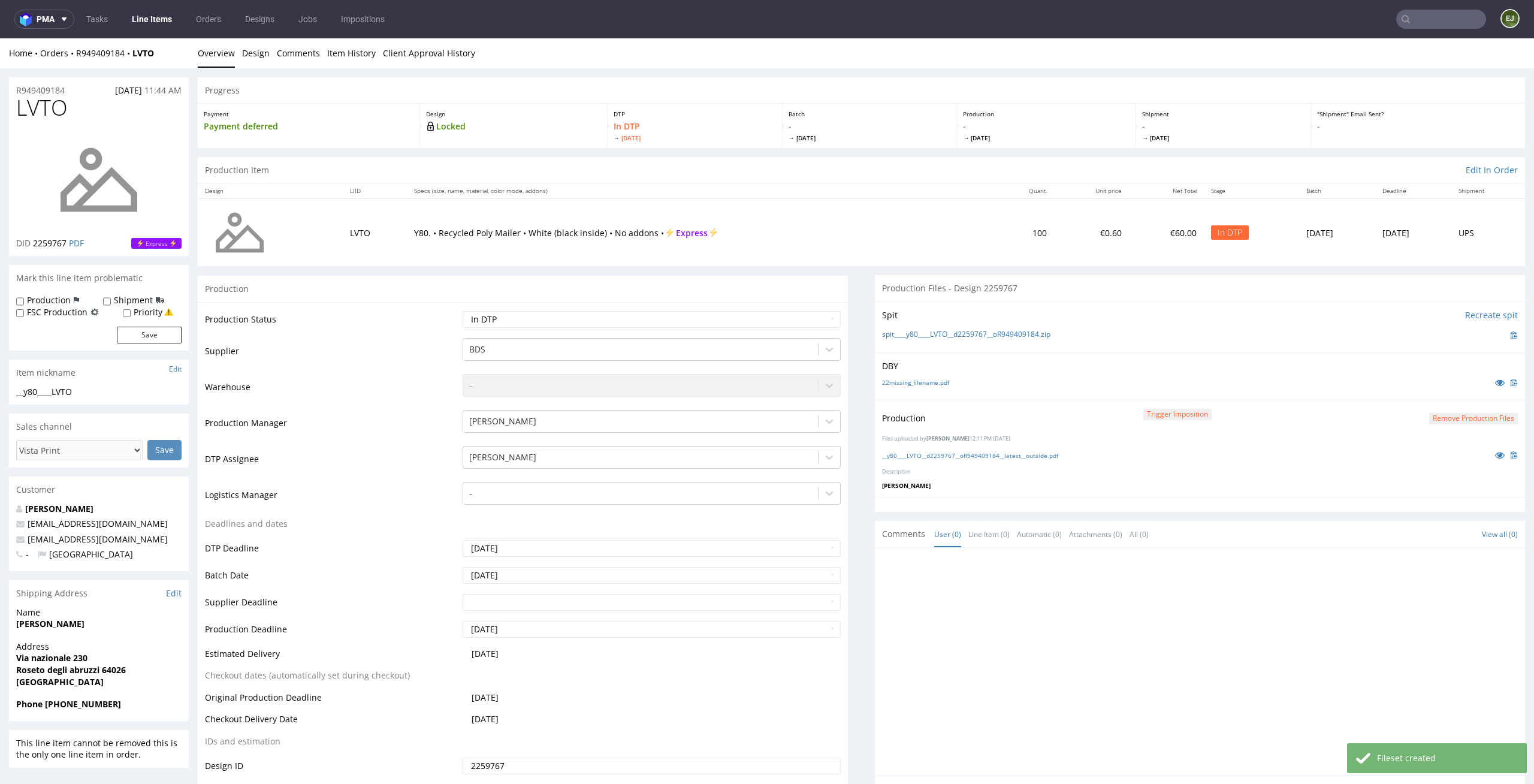
click at [814, 307] on div "Production Status Waiting for Artwork Waiting for Diecut Waiting for Mockup Wai…" at bounding box center [523, 571] width 650 height 538
click at [810, 318] on select "Waiting for Artwork Waiting for Diecut Waiting for Mockup Waiting for DTP Waiti…" at bounding box center [652, 320] width 379 height 17
select select "dtp_production_ready"
click at [463, 311] on select "Waiting for Artwork Waiting for Diecut Waiting for Mockup Waiting for DTP Waiti…" at bounding box center [652, 320] width 379 height 17
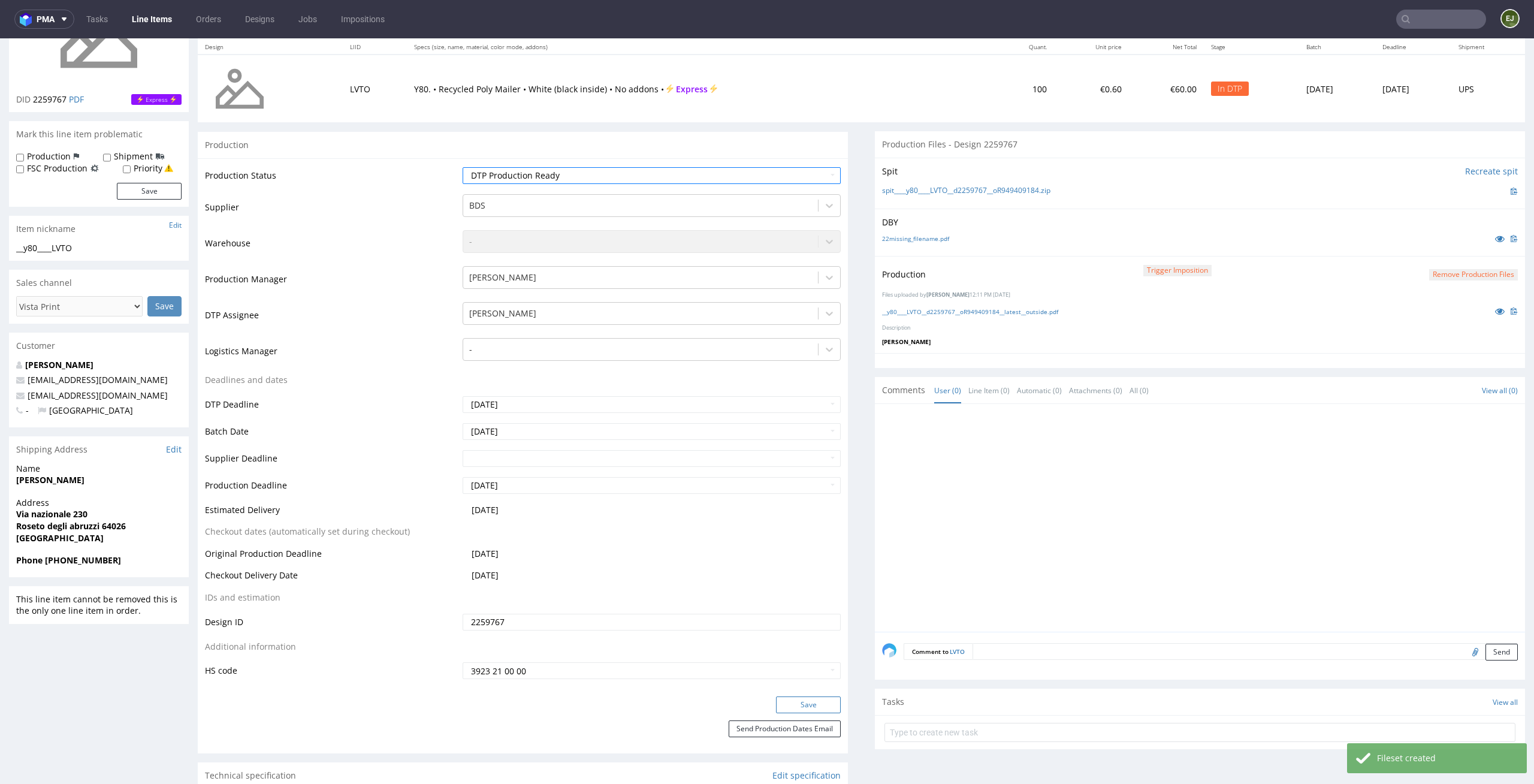
click at [817, 705] on button "Save" at bounding box center [808, 705] width 65 height 17
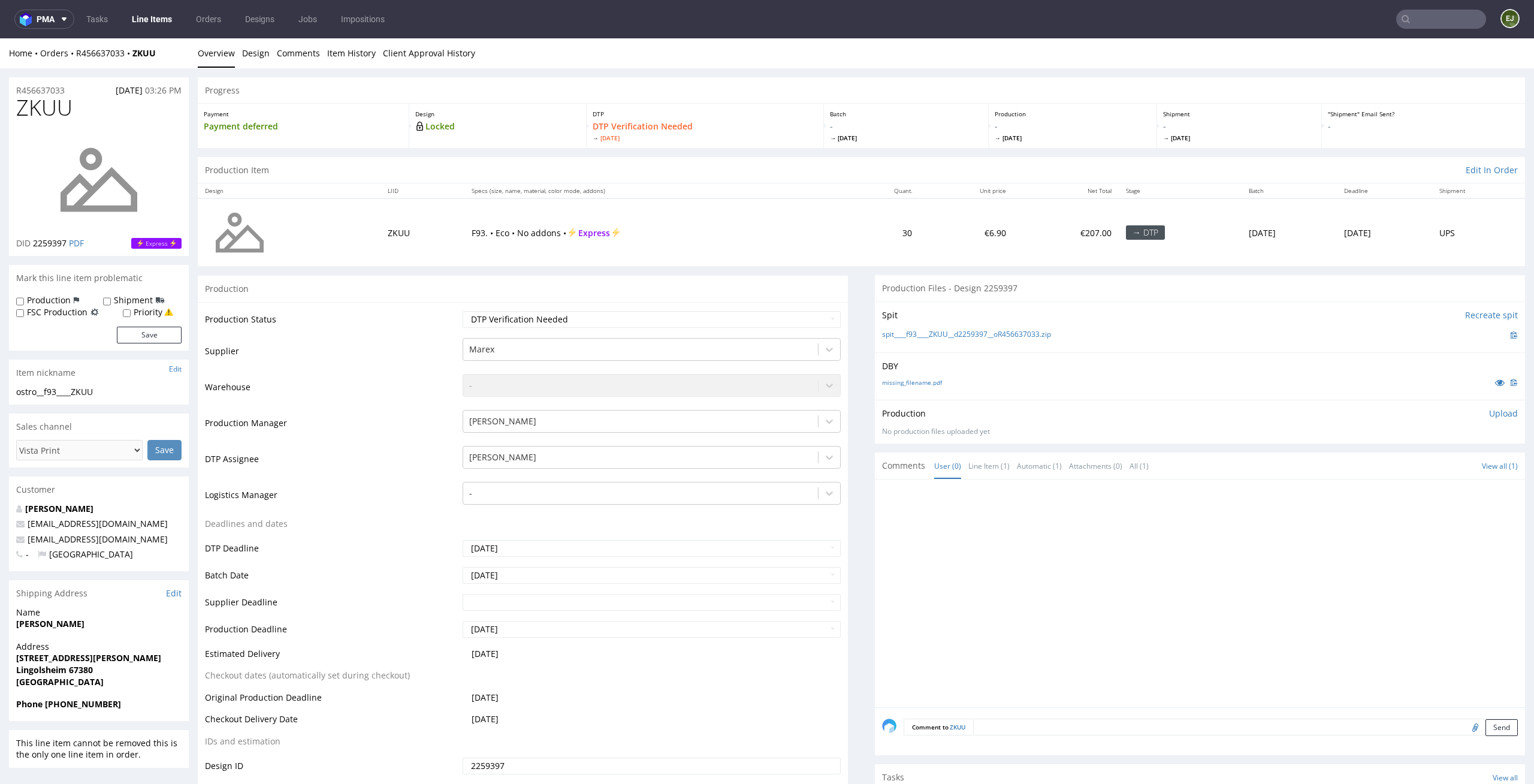
click at [714, 327] on td "Waiting for Artwork Waiting for Diecut Waiting for Mockup Waiting for DTP Waiti…" at bounding box center [650, 323] width 382 height 27
click at [718, 314] on select "Waiting for Artwork Waiting for Diecut Waiting for Mockup Waiting for DTP Waiti…" at bounding box center [652, 320] width 379 height 17
select select "dtp_in_process"
click at [463, 311] on select "Waiting for Artwork Waiting for Diecut Waiting for Mockup Waiting for DTP Waiti…" at bounding box center [652, 320] width 379 height 17
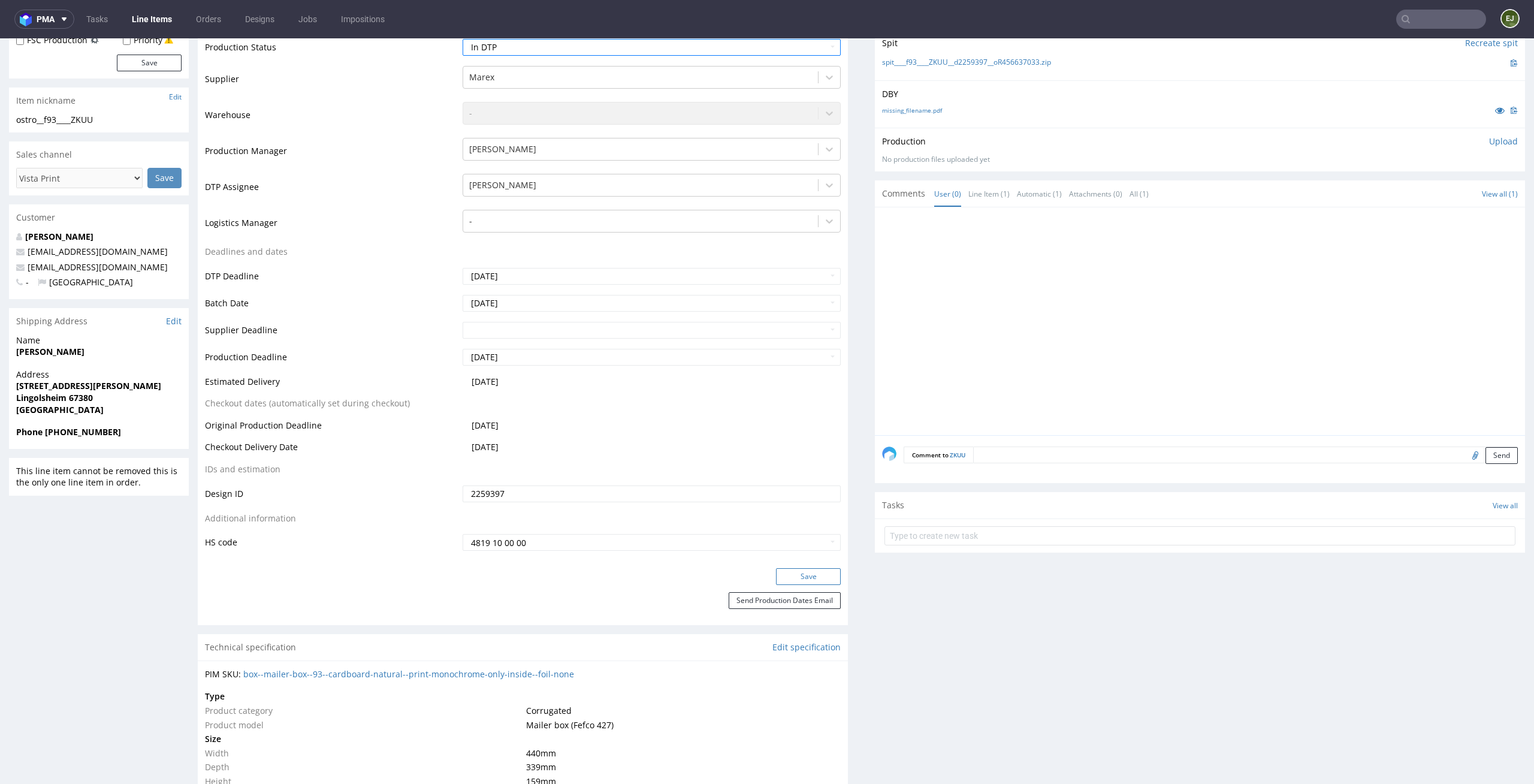
click at [787, 577] on button "Save" at bounding box center [808, 577] width 65 height 17
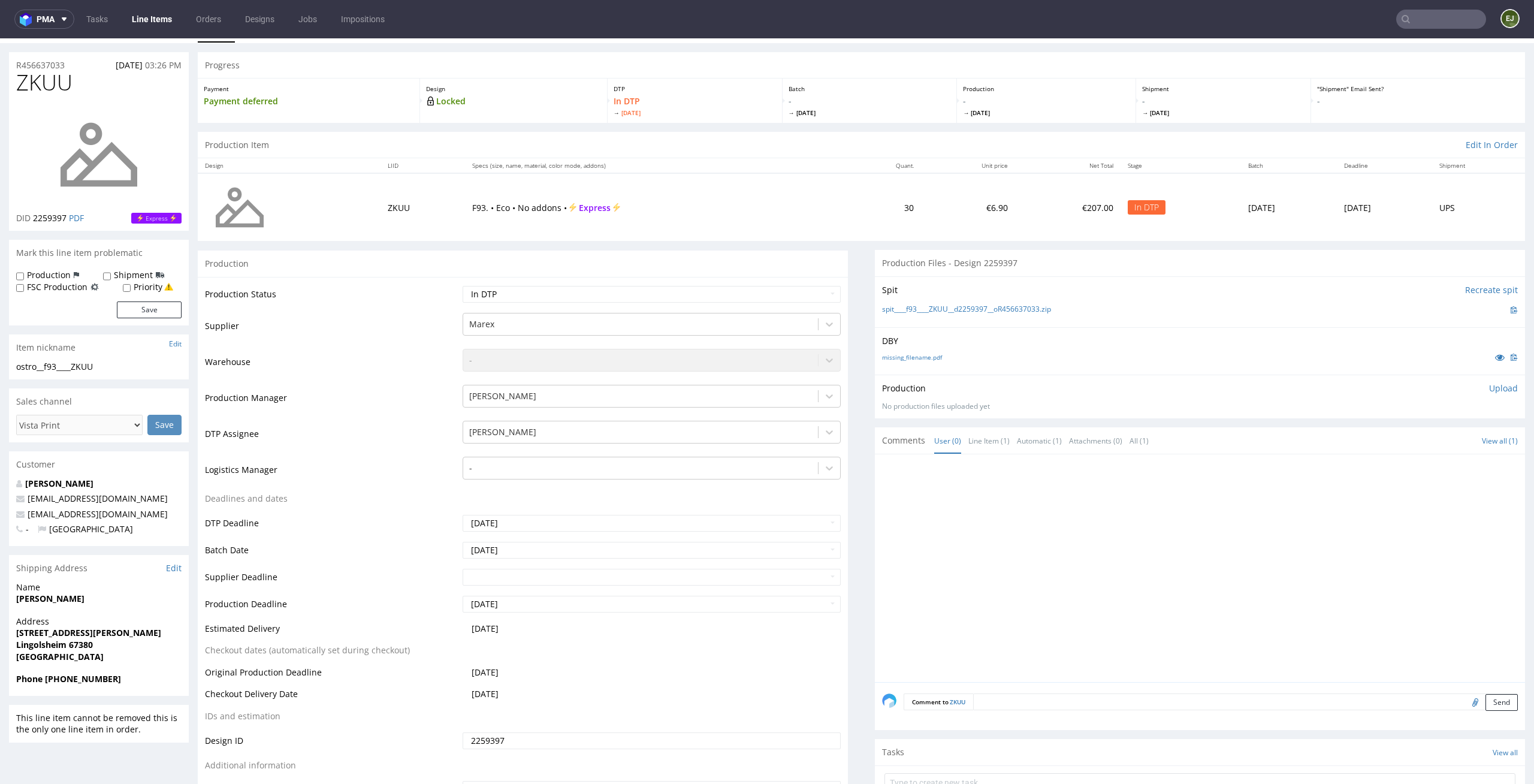
scroll to position [0, 0]
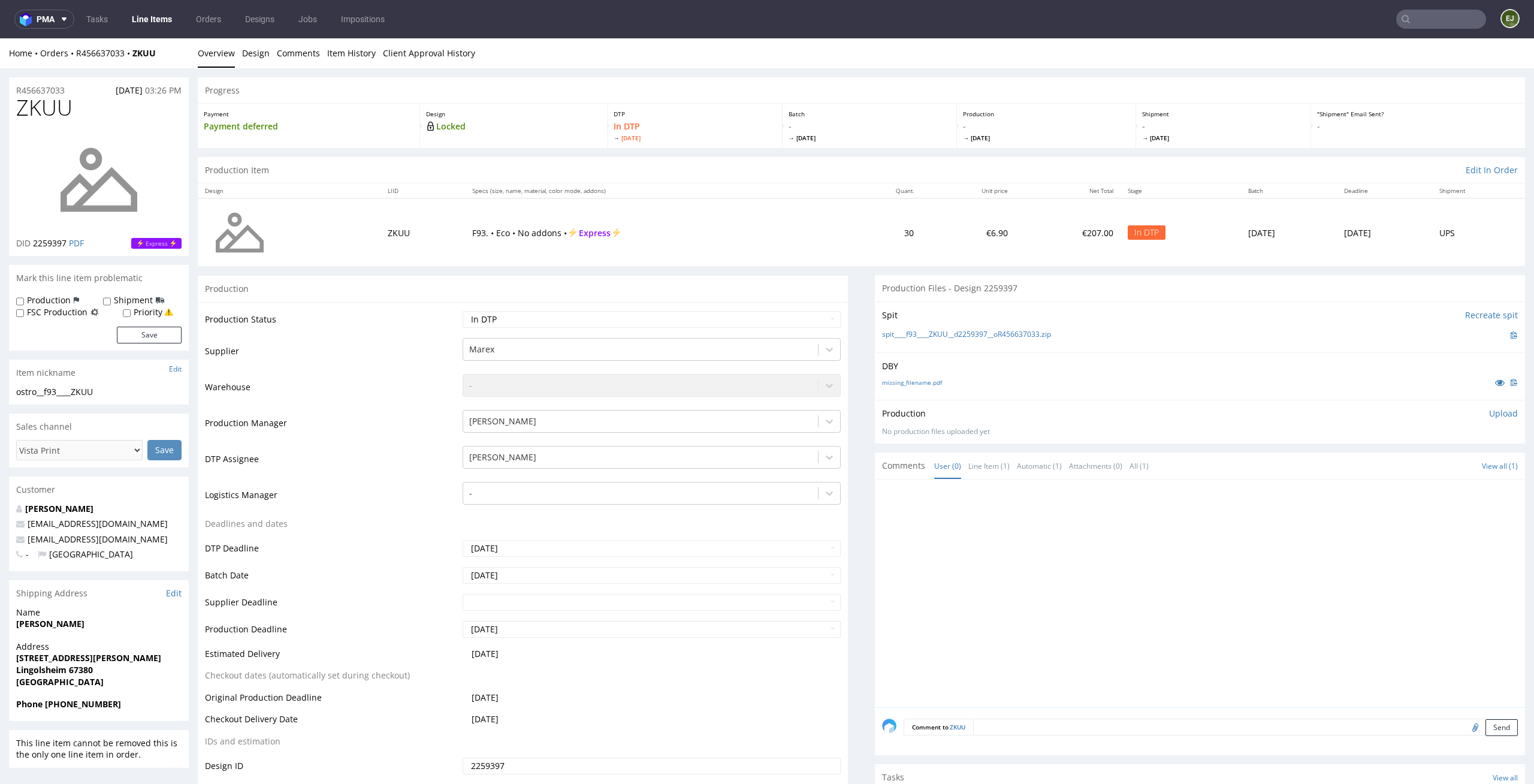
click at [901, 390] on div "DBY missing_filename.pdf" at bounding box center [1200, 376] width 650 height 47
click at [908, 379] on link "missing_filename.pdf" at bounding box center [912, 382] width 60 height 8
click at [1012, 334] on link "spit____f93____ZKUU__d2259397__oR456637033.zip" at bounding box center [967, 334] width 169 height 10
click at [688, 306] on div "Production Status Waiting for Artwork Waiting for Diecut Waiting for Mockup Wai…" at bounding box center [523, 571] width 650 height 538
click at [688, 312] on select "Waiting for Artwork Waiting for Diecut Waiting for Mockup Waiting for DTP Waiti…" at bounding box center [652, 320] width 379 height 17
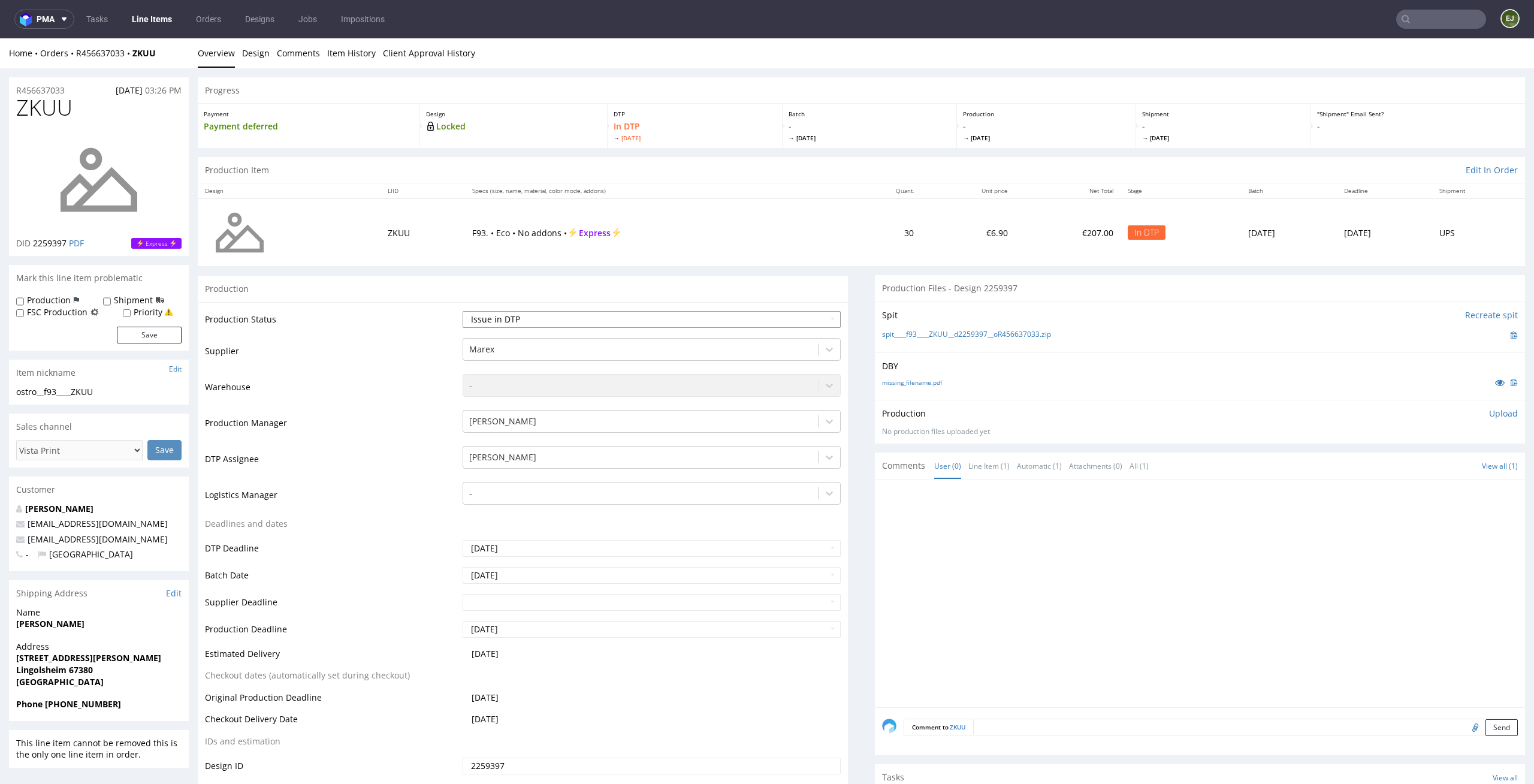
click at [463, 311] on select "Waiting for Artwork Waiting for Diecut Waiting for Mockup Waiting for DTP Waiti…" at bounding box center [652, 320] width 379 height 17
click at [690, 312] on select "Waiting for Artwork Waiting for Diecut Waiting for Mockup Waiting for DTP Waiti…" at bounding box center [652, 320] width 379 height 17
click at [463, 311] on select "Waiting for Artwork Waiting for Diecut Waiting for Mockup Waiting for DTP Waiti…" at bounding box center [652, 320] width 379 height 17
click at [691, 321] on select "Waiting for Artwork Waiting for Diecut Waiting for Mockup Waiting for DTP Waiti…" at bounding box center [652, 320] width 379 height 17
click at [463, 311] on select "Waiting for Artwork Waiting for Diecut Waiting for Mockup Waiting for DTP Waiti…" at bounding box center [652, 320] width 379 height 17
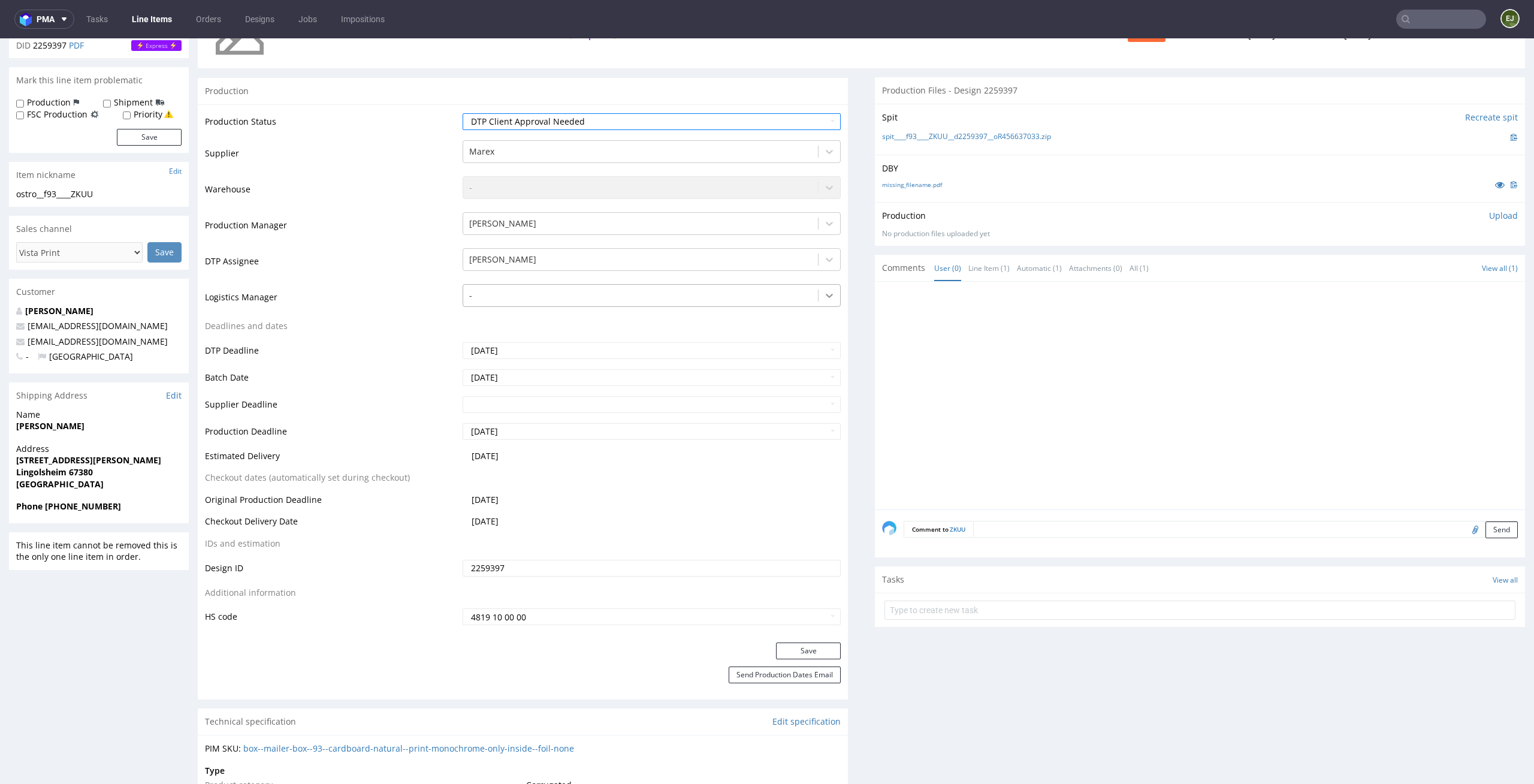
scroll to position [266, 0]
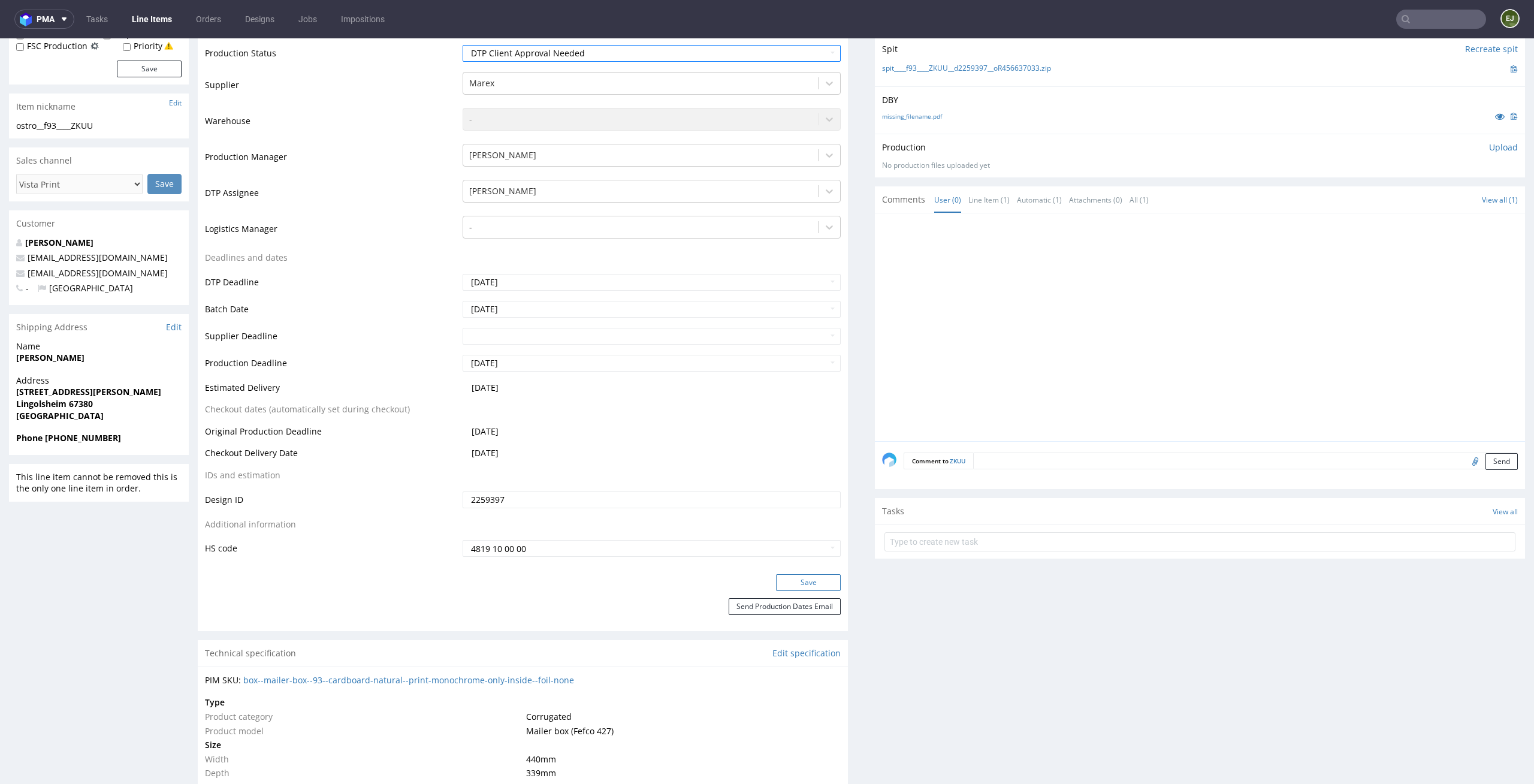
click at [810, 587] on button "Save" at bounding box center [808, 583] width 65 height 17
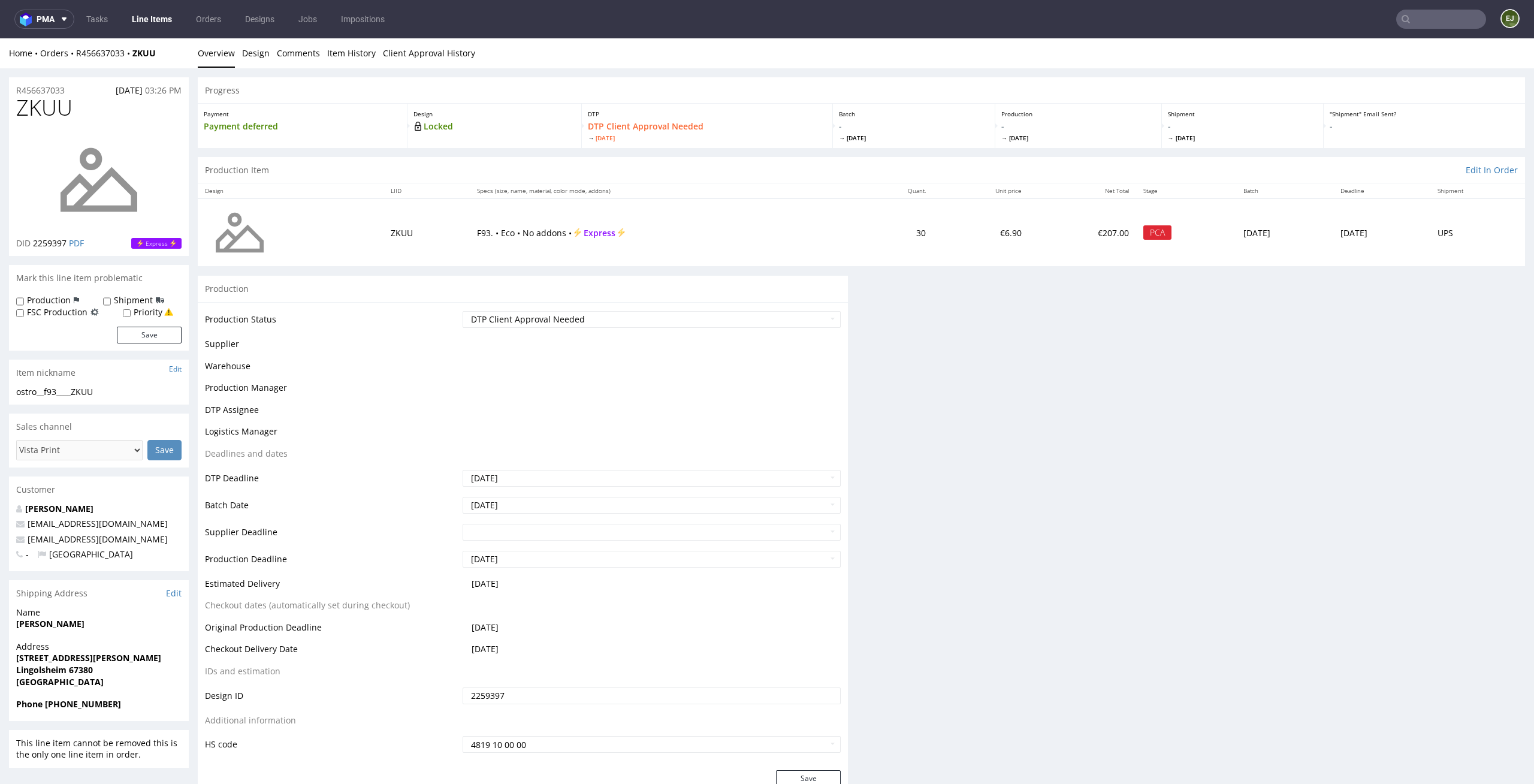
scroll to position [0, 0]
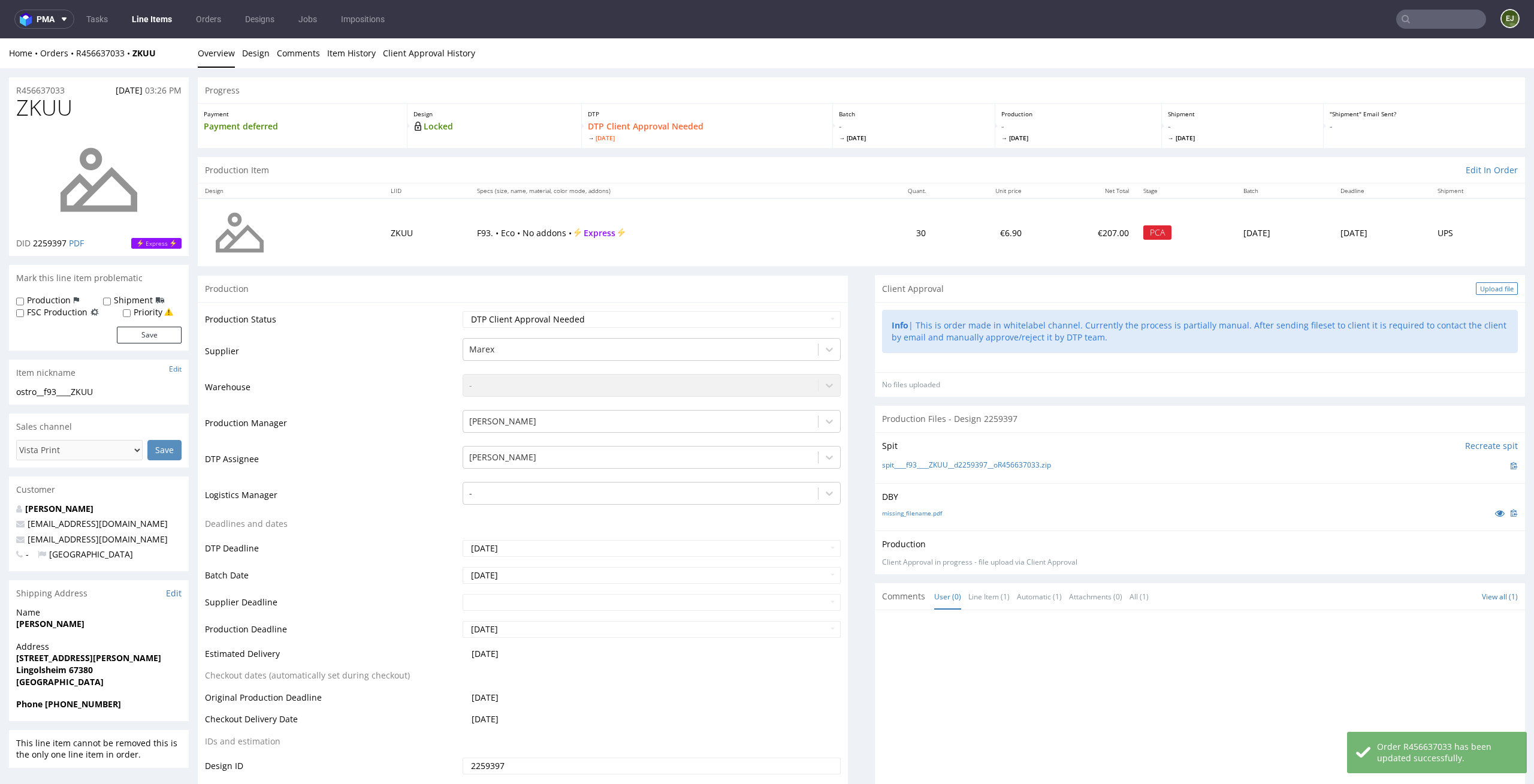
click at [1477, 291] on div "Upload file" at bounding box center [1497, 288] width 42 height 13
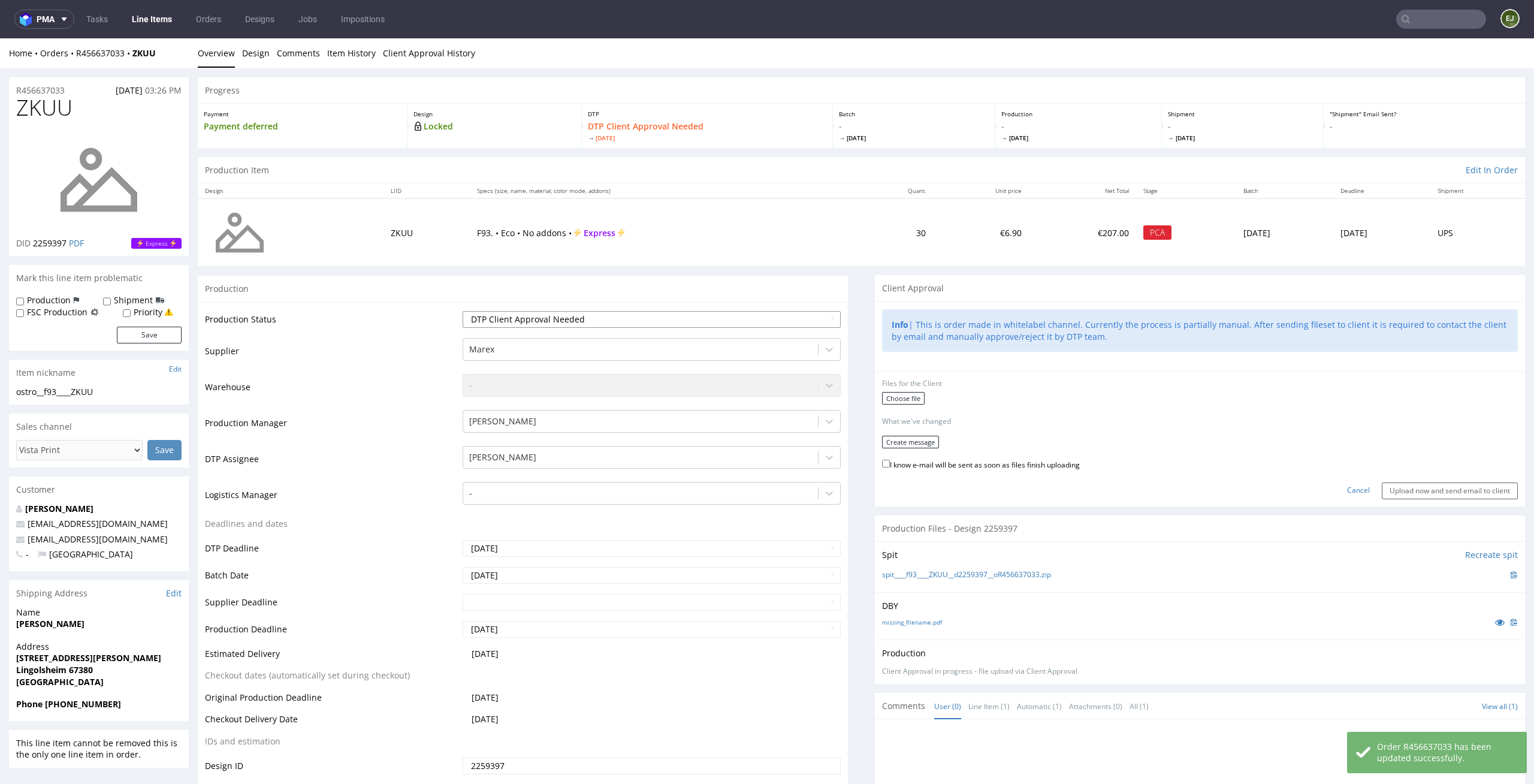
click at [691, 312] on select "Waiting for Artwork Waiting for Diecut Waiting for Mockup Waiting for DTP Waiti…" at bounding box center [652, 320] width 379 height 17
select select "dtp_in_process"
click at [463, 311] on select "Waiting for Artwork Waiting for Diecut Waiting for Mockup Waiting for DTP Waiti…" at bounding box center [652, 320] width 379 height 17
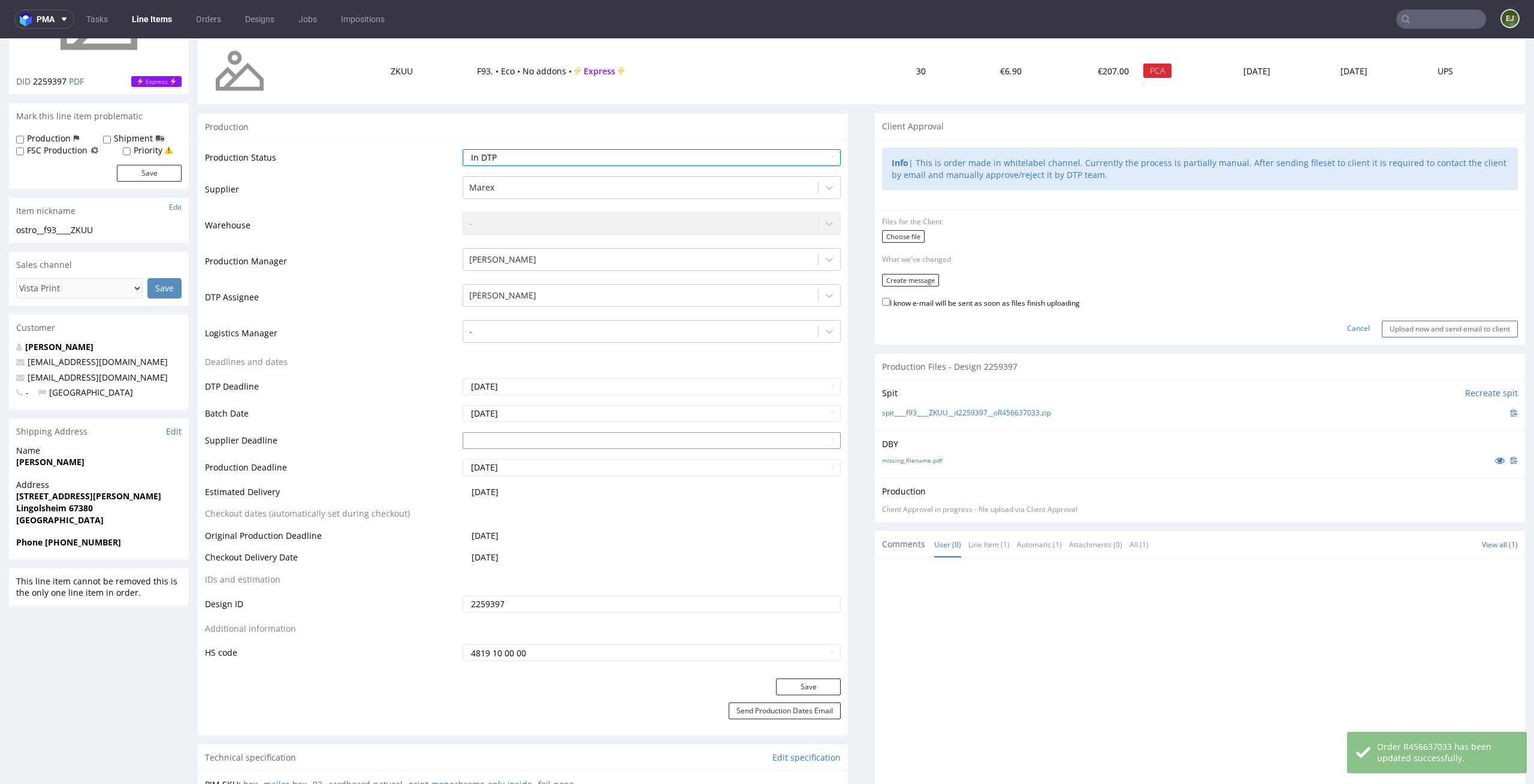
scroll to position [262, 0]
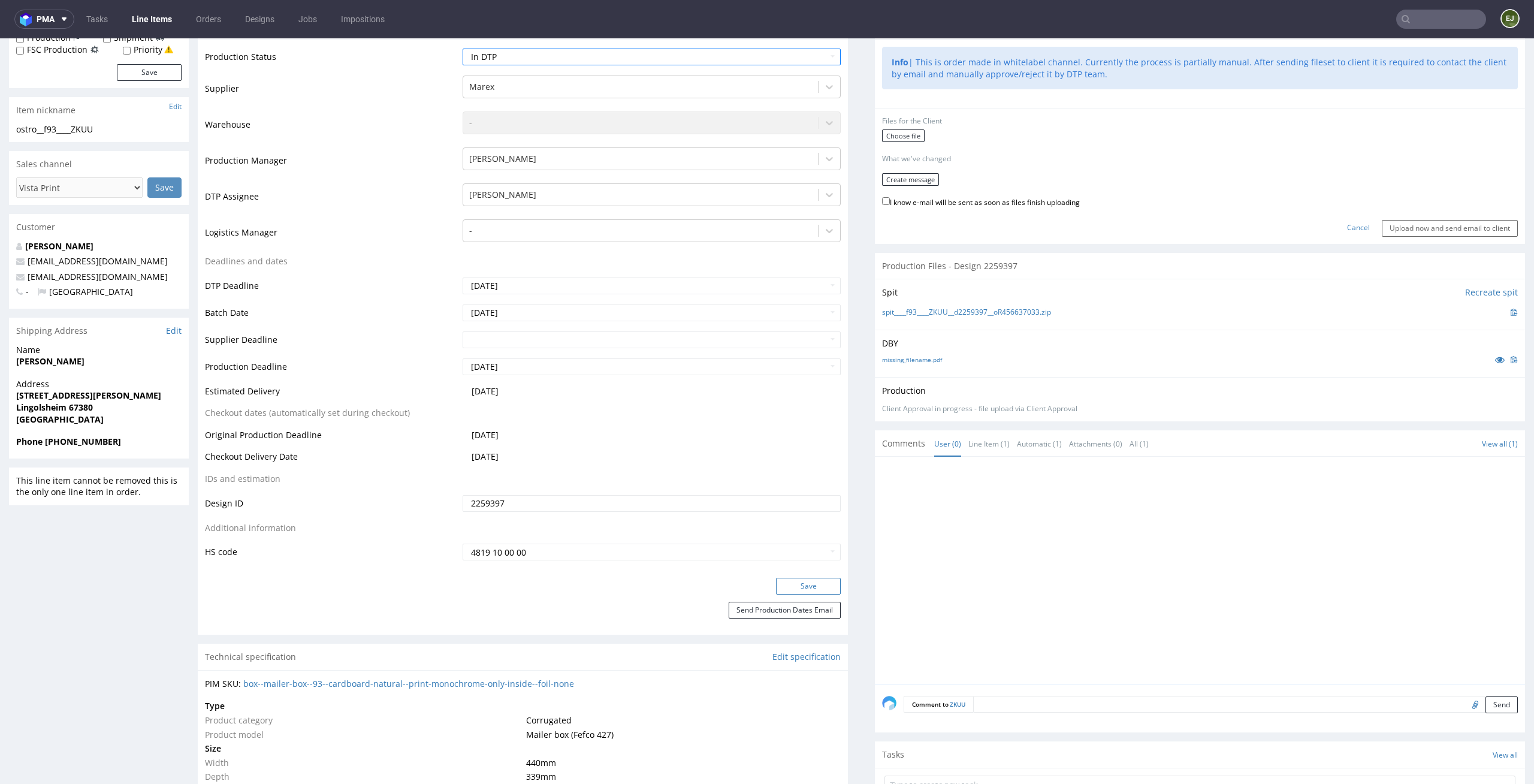
click at [801, 579] on button "Save" at bounding box center [808, 586] width 65 height 17
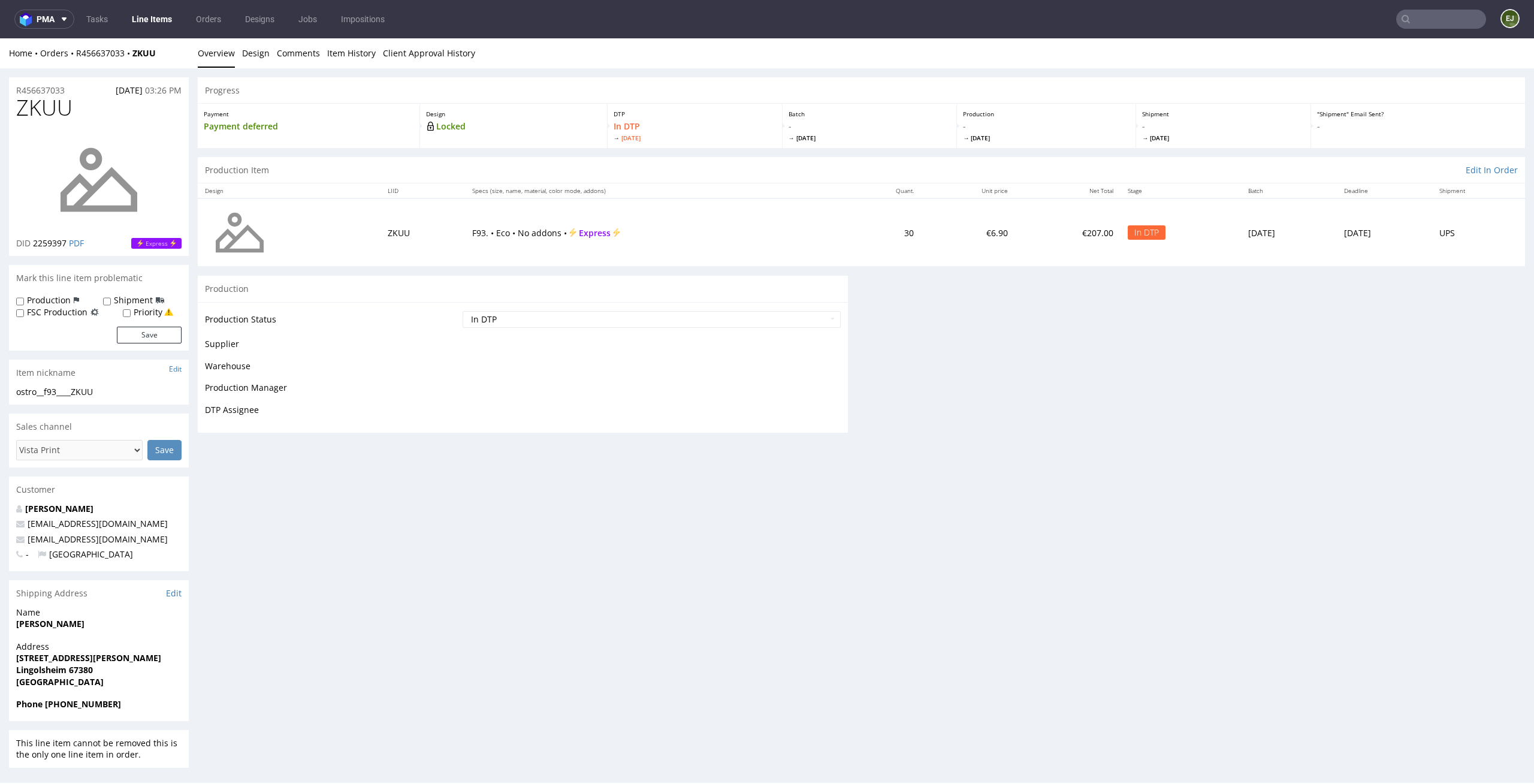
scroll to position [0, 0]
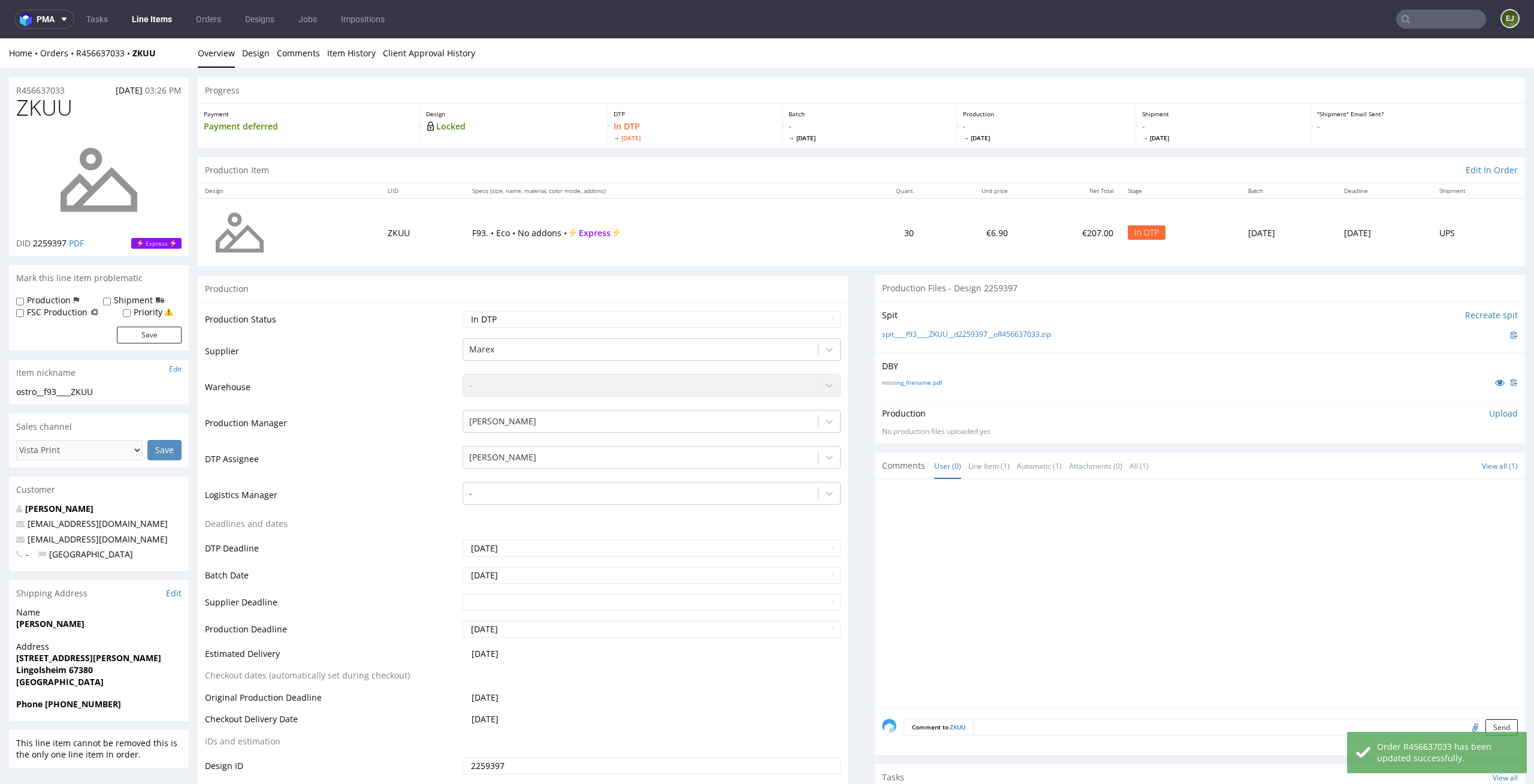
click at [1489, 409] on p "Upload" at bounding box center [1504, 414] width 29 height 12
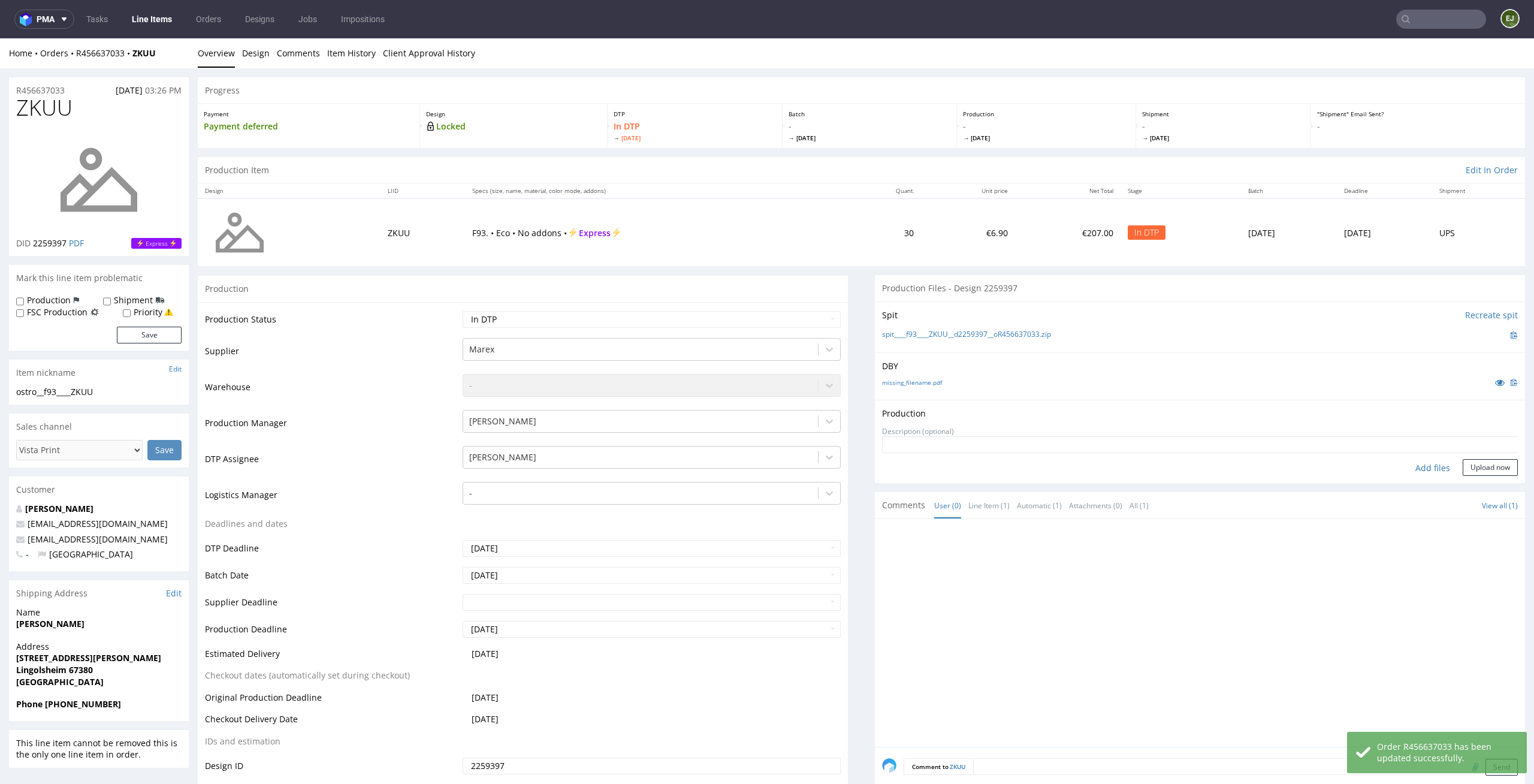
click at [1419, 462] on div "Add files" at bounding box center [1433, 468] width 60 height 18
type input "C:\fakepath\EGDK__f93____ZKUU__d2259397__oR456637033__latest__inside.pdf"
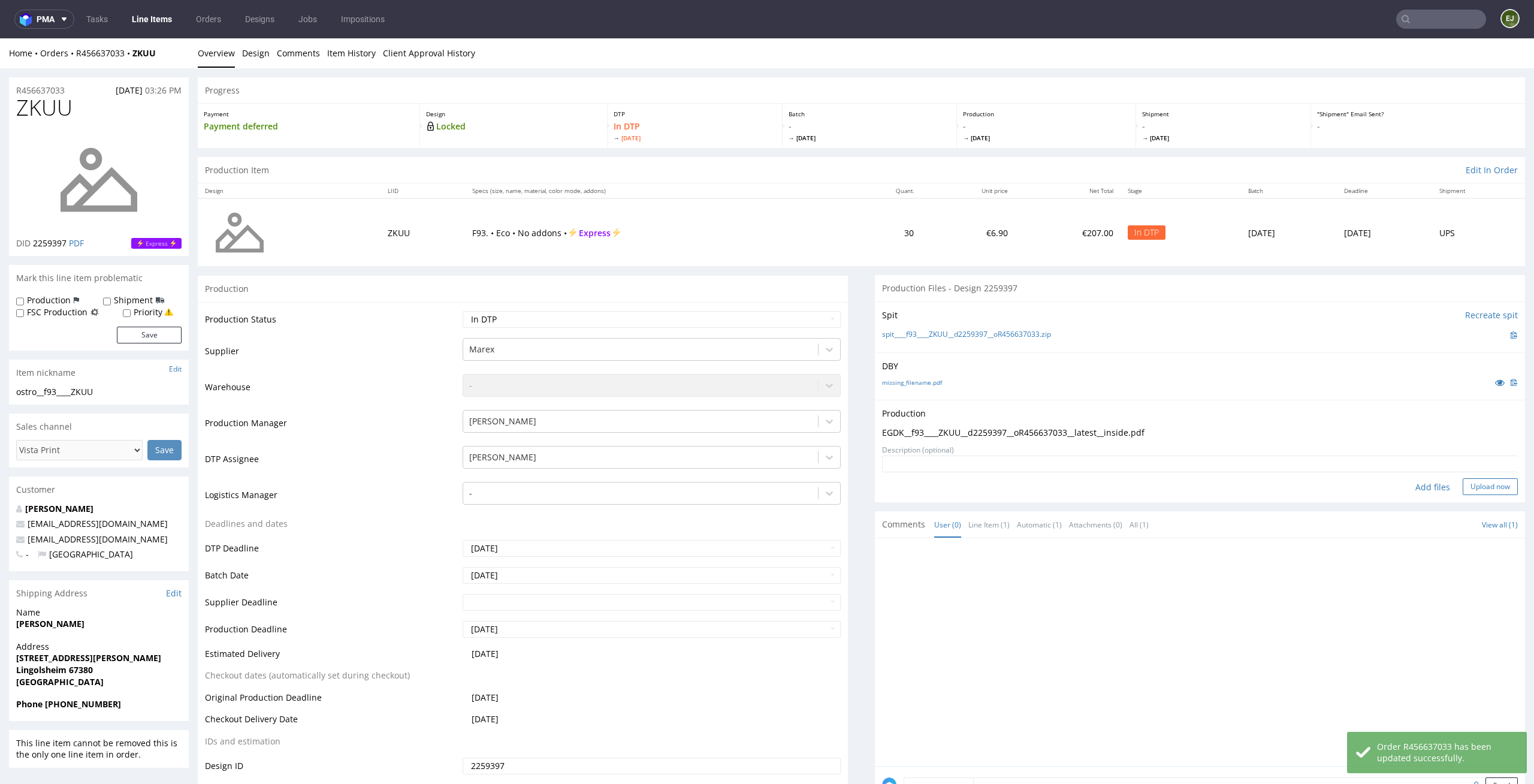
click at [1498, 489] on button "Upload now" at bounding box center [1490, 487] width 55 height 17
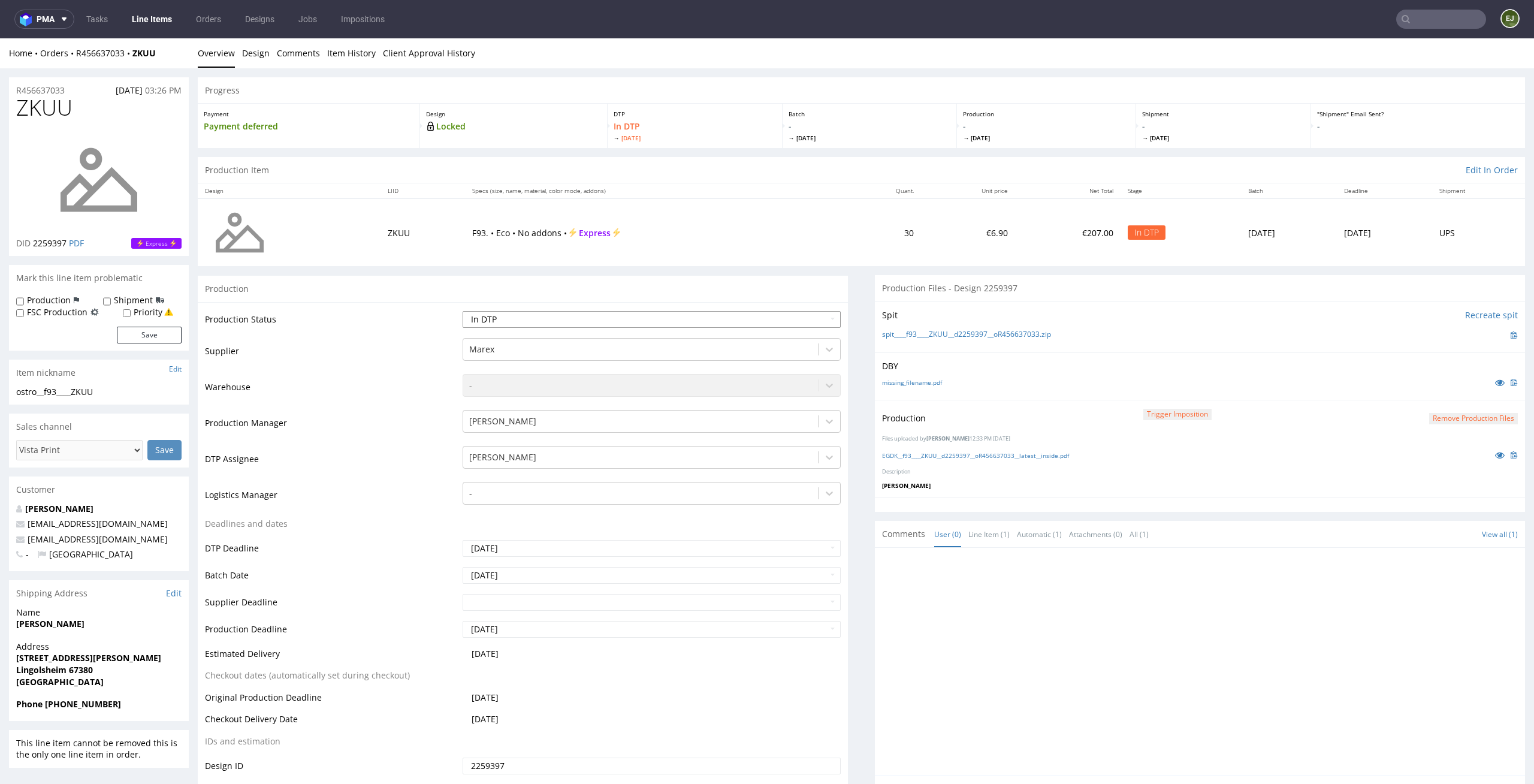
click at [757, 315] on select "Waiting for Artwork Waiting for Diecut Waiting for Mockup Waiting for DTP Waiti…" at bounding box center [652, 320] width 379 height 17
select select "dtp_production_ready"
click at [463, 311] on select "Waiting for Artwork Waiting for Diecut Waiting for Mockup Waiting for DTP Waiti…" at bounding box center [652, 320] width 379 height 17
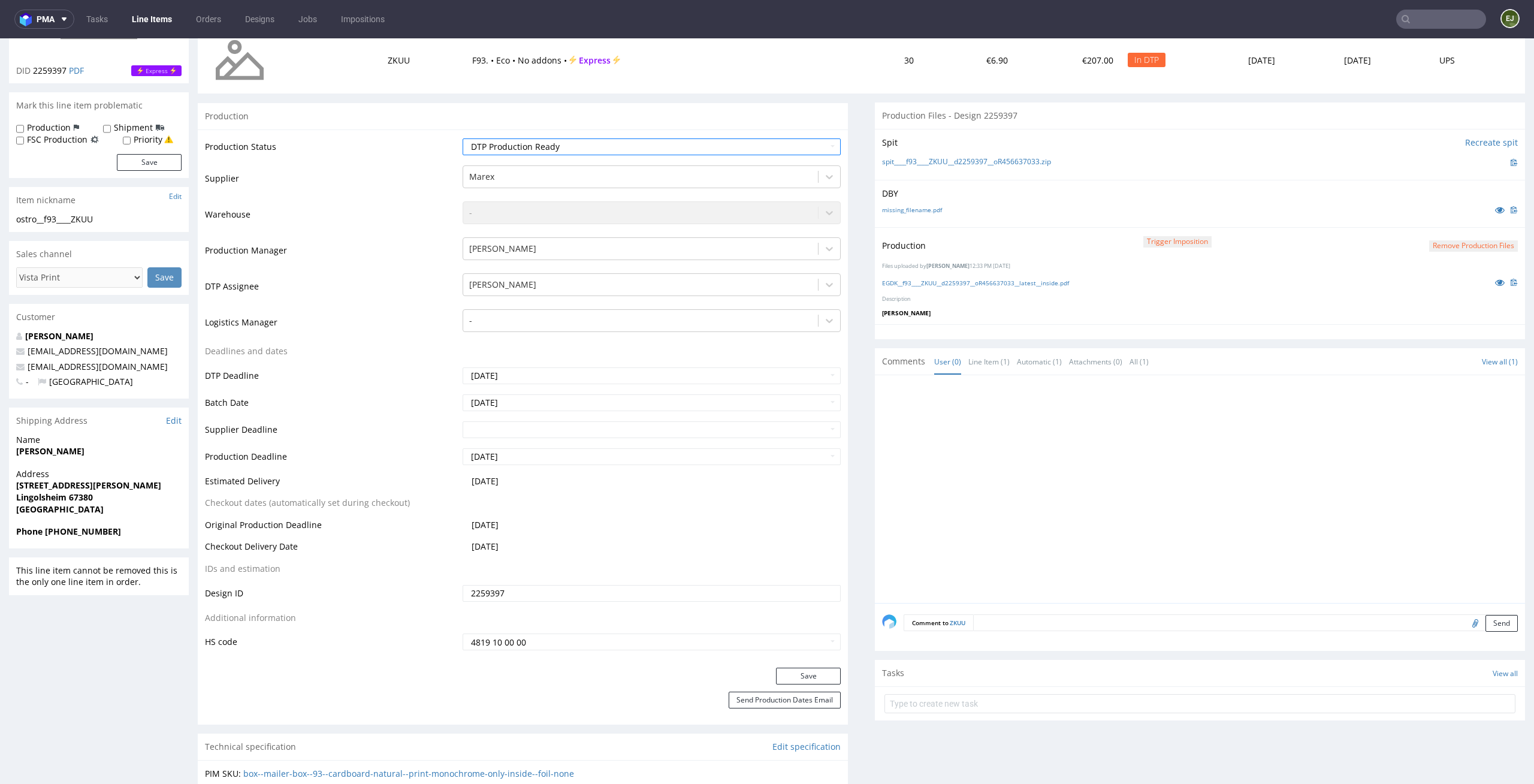
scroll to position [337, 0]
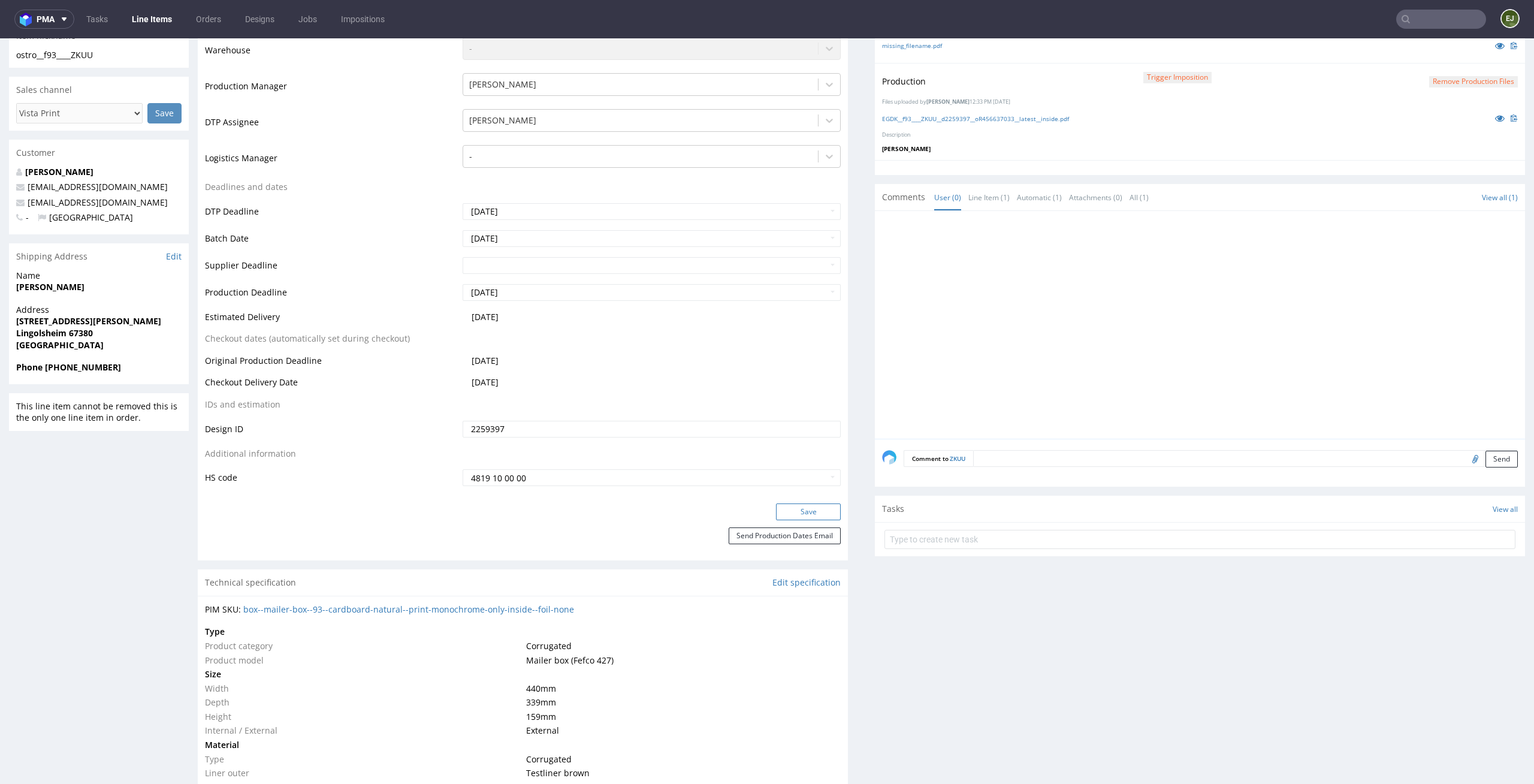
click at [807, 510] on button "Save" at bounding box center [808, 512] width 65 height 17
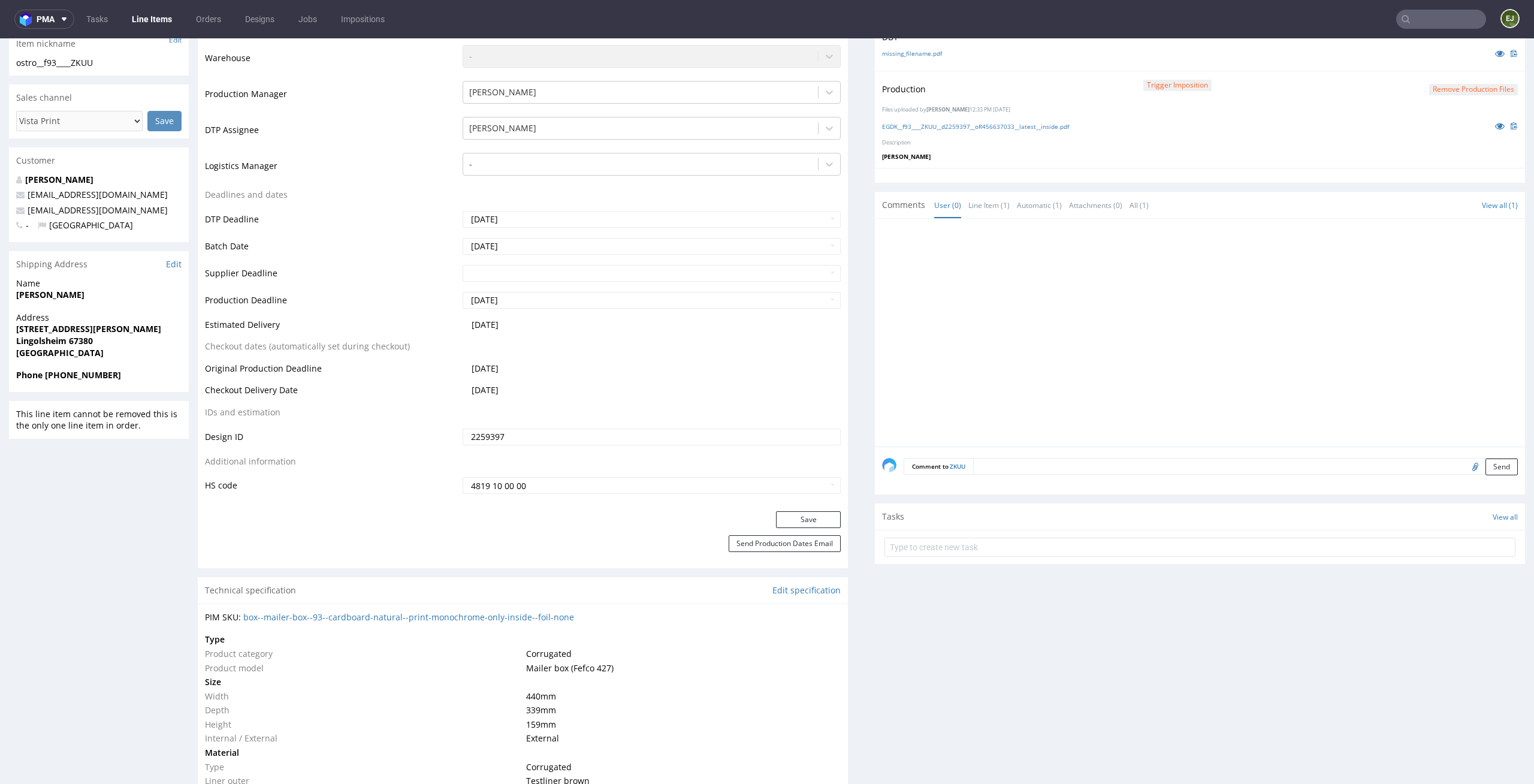
scroll to position [329, 0]
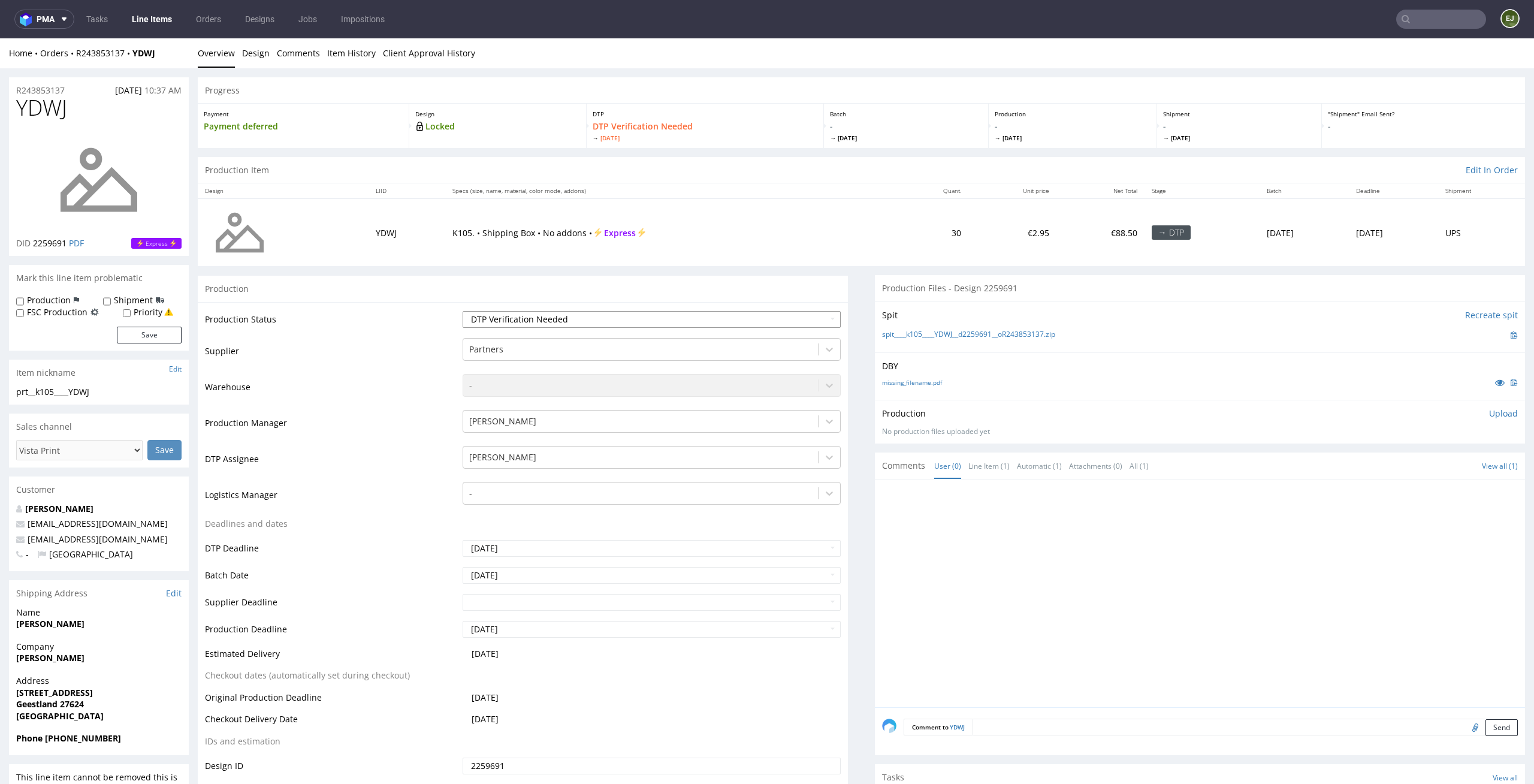
click at [649, 316] on select "Waiting for Artwork Waiting for Diecut Waiting for Mockup Waiting for DTP Waiti…" at bounding box center [652, 320] width 379 height 17
select select "dtp_in_process"
click at [463, 311] on select "Waiting for Artwork Waiting for Diecut Waiting for Mockup Waiting for DTP Waiti…" at bounding box center [652, 320] width 379 height 17
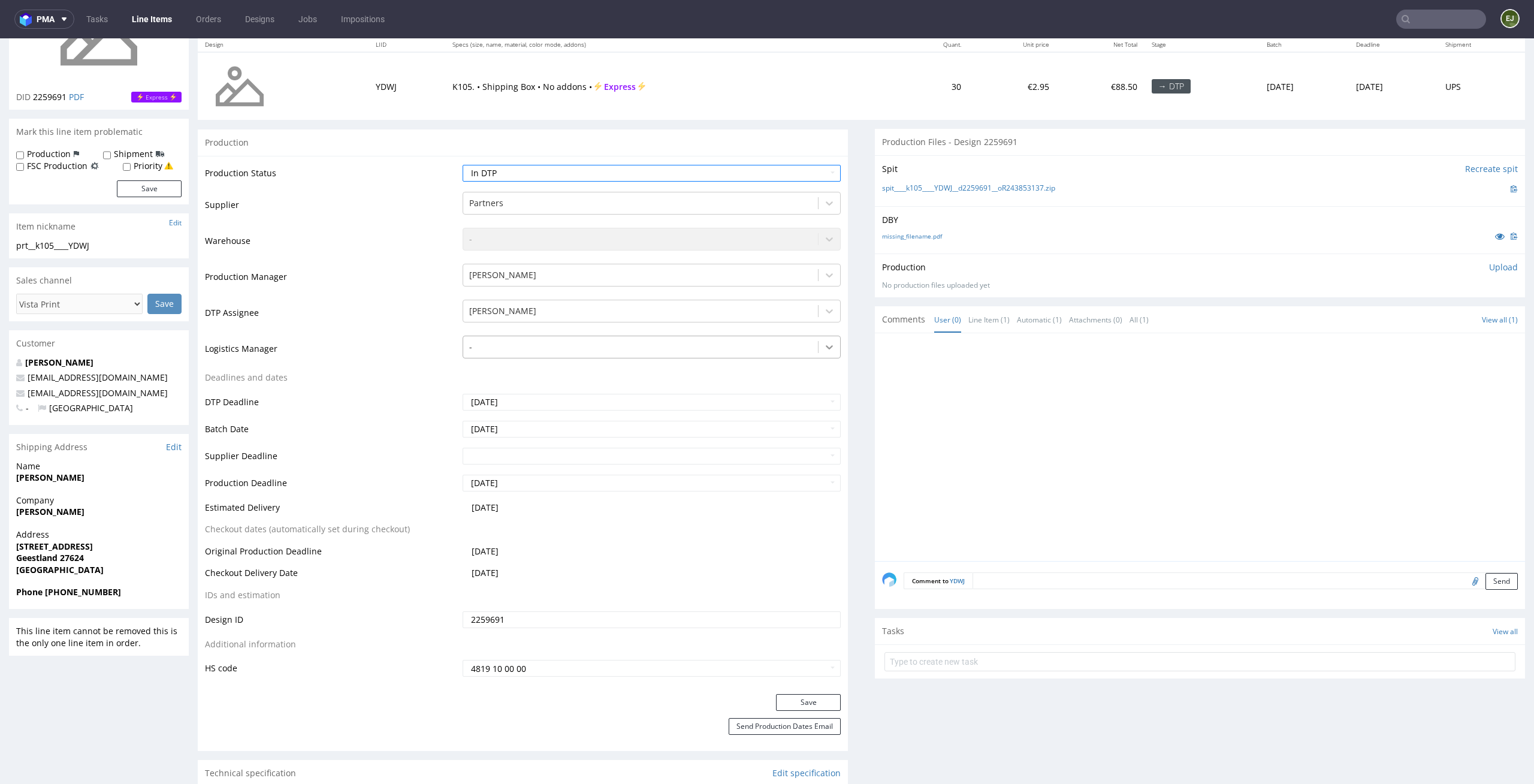
scroll to position [195, 0]
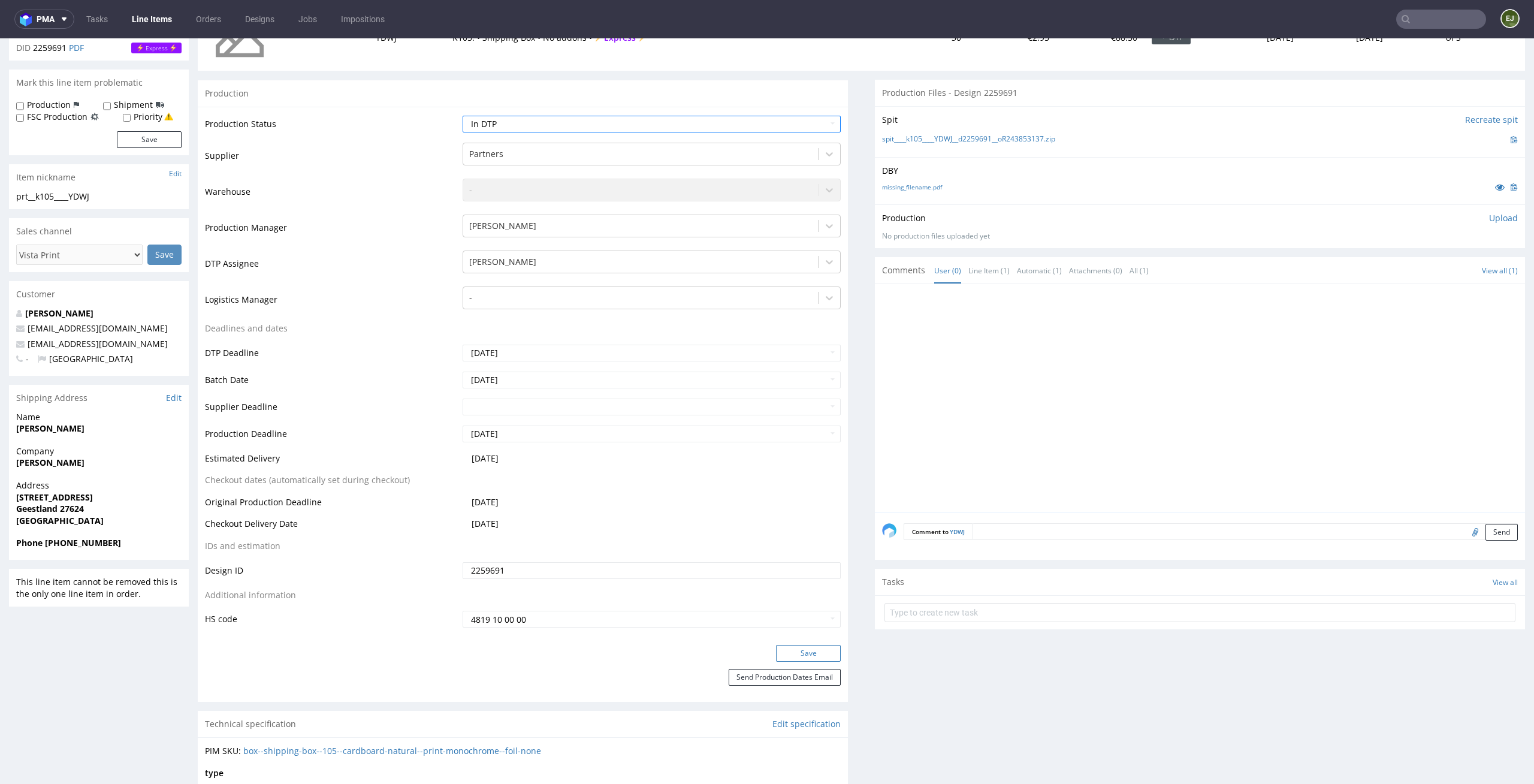
click at [817, 656] on button "Save" at bounding box center [808, 653] width 65 height 17
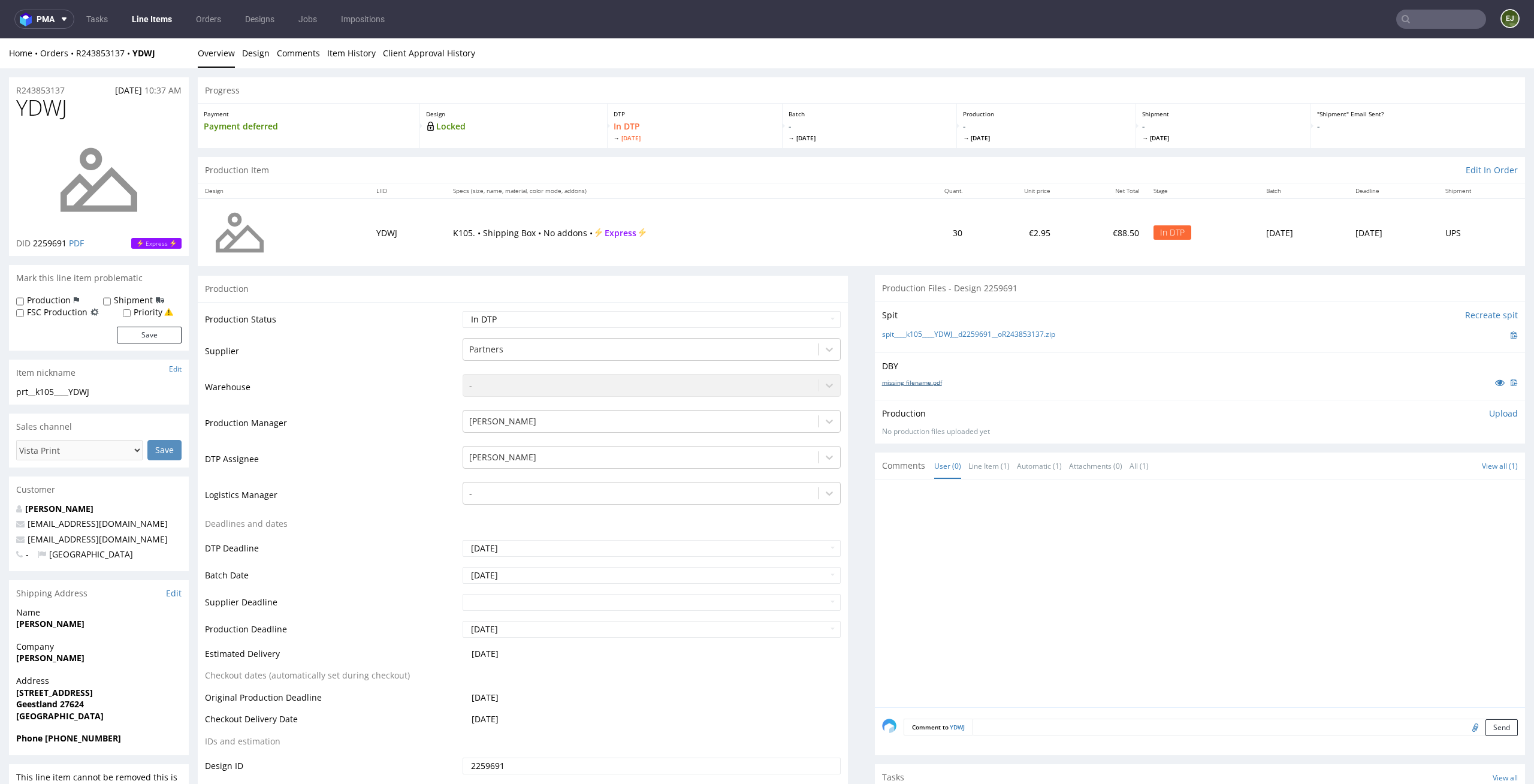
click at [916, 382] on link "missing_filename.pdf" at bounding box center [912, 382] width 60 height 8
click at [917, 334] on link "spit____k105____YDWJ__d2259691__oR243853137.zip" at bounding box center [969, 334] width 173 height 10
click at [318, 200] on td at bounding box center [284, 232] width 171 height 68
click at [1489, 415] on p "Upload" at bounding box center [1504, 414] width 29 height 12
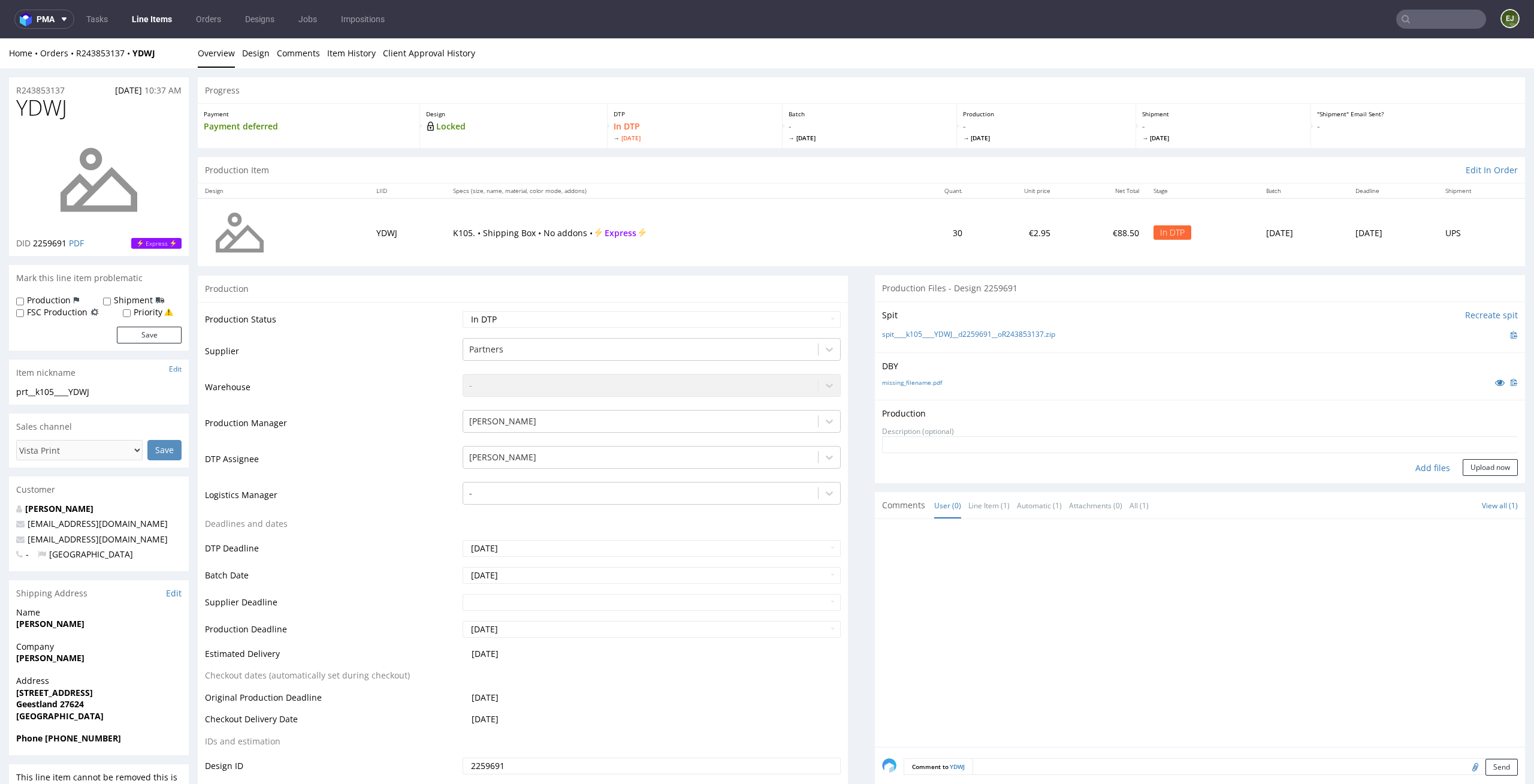
click at [1420, 460] on div "Add files" at bounding box center [1433, 468] width 60 height 18
type input "C:\fakepath\prt__k105____YDWJ__d2259691__oR243853137__latest__outside.pdf"
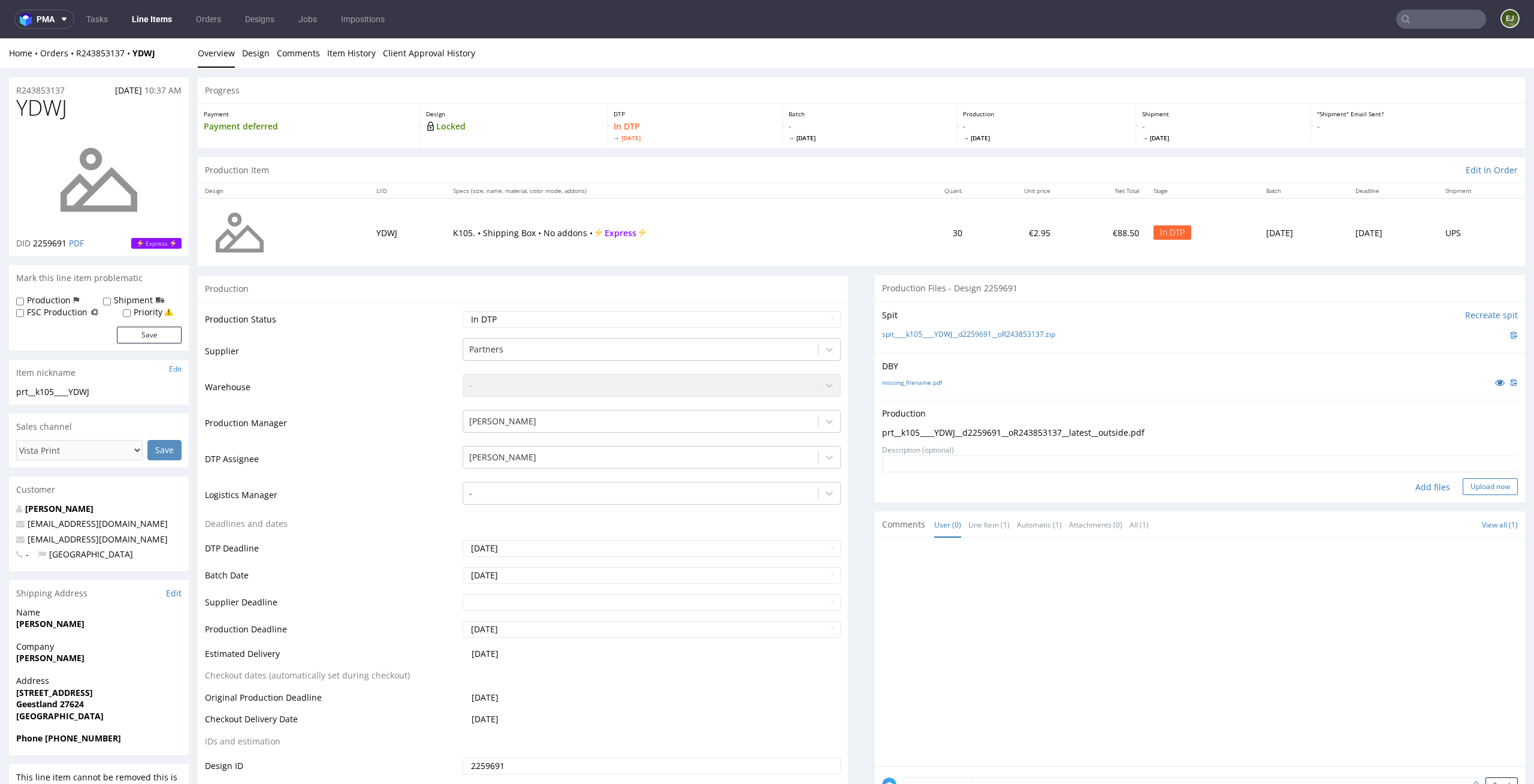
click at [1480, 481] on button "Upload now" at bounding box center [1490, 487] width 55 height 17
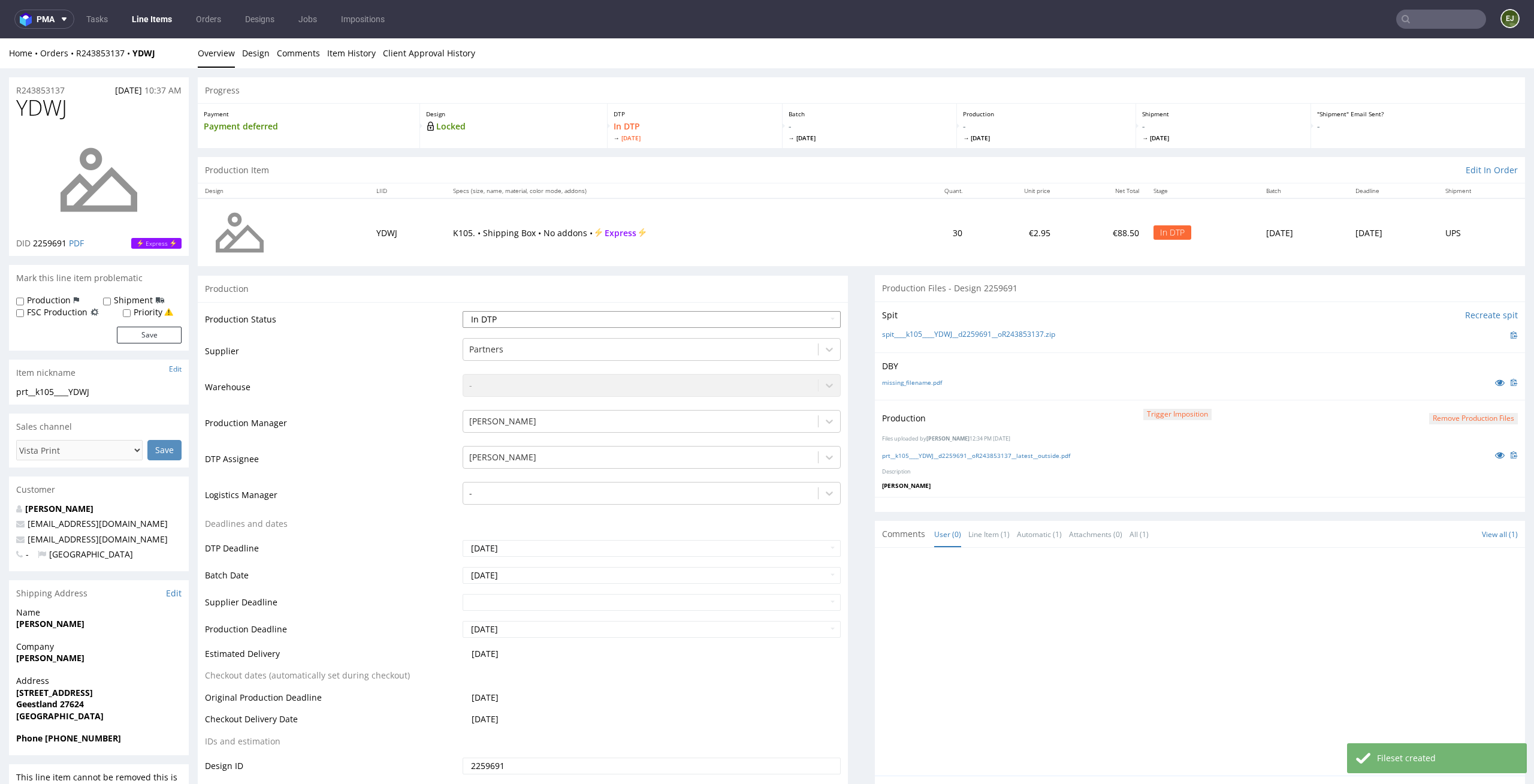
click at [800, 323] on select "Waiting for Artwork Waiting for Diecut Waiting for Mockup Waiting for DTP Waiti…" at bounding box center [652, 320] width 379 height 17
select select "dtp_production_ready"
click at [463, 311] on select "Waiting for Artwork Waiting for Diecut Waiting for Mockup Waiting for DTP Waiti…" at bounding box center [652, 320] width 379 height 17
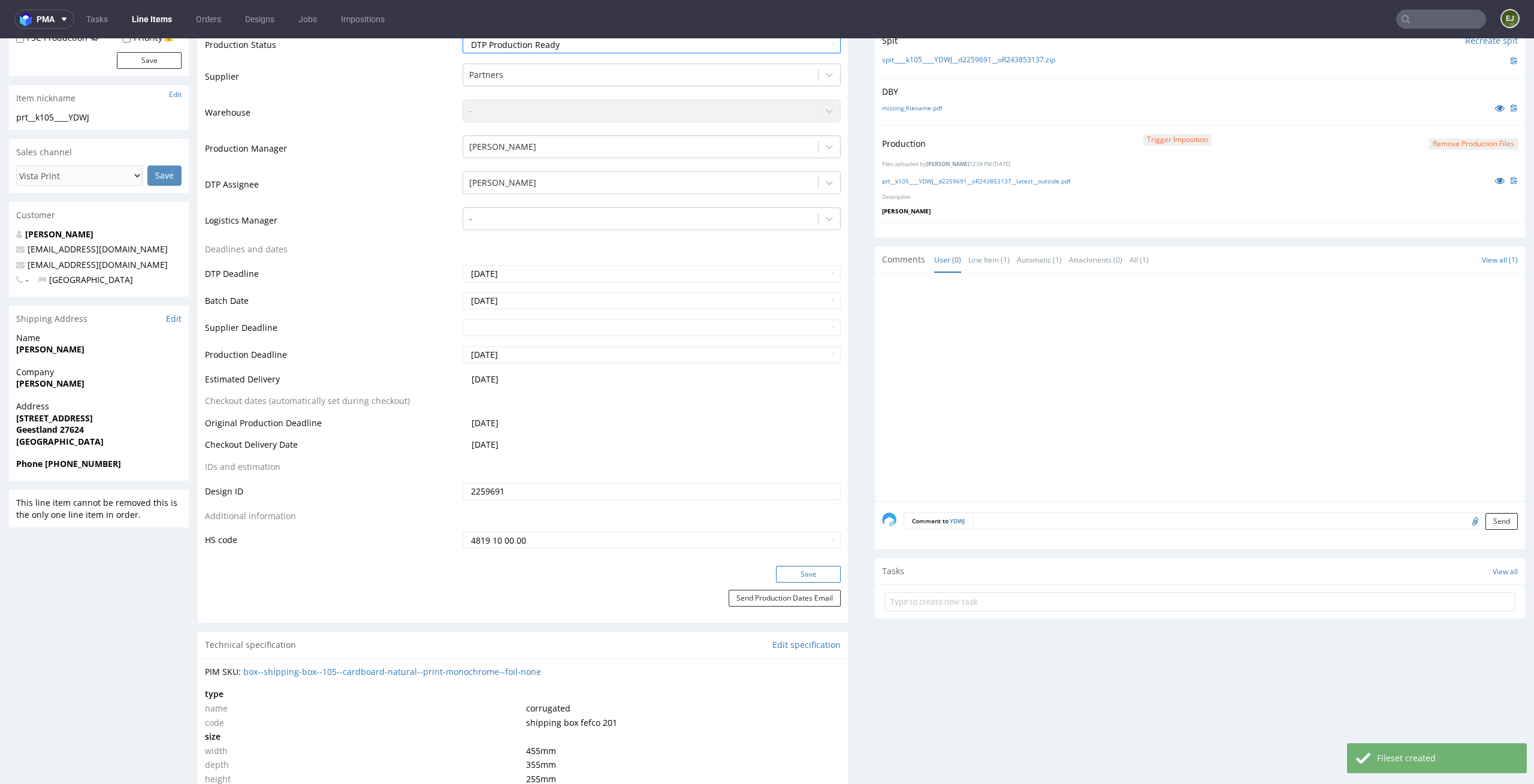
click at [807, 576] on button "Save" at bounding box center [808, 574] width 65 height 17
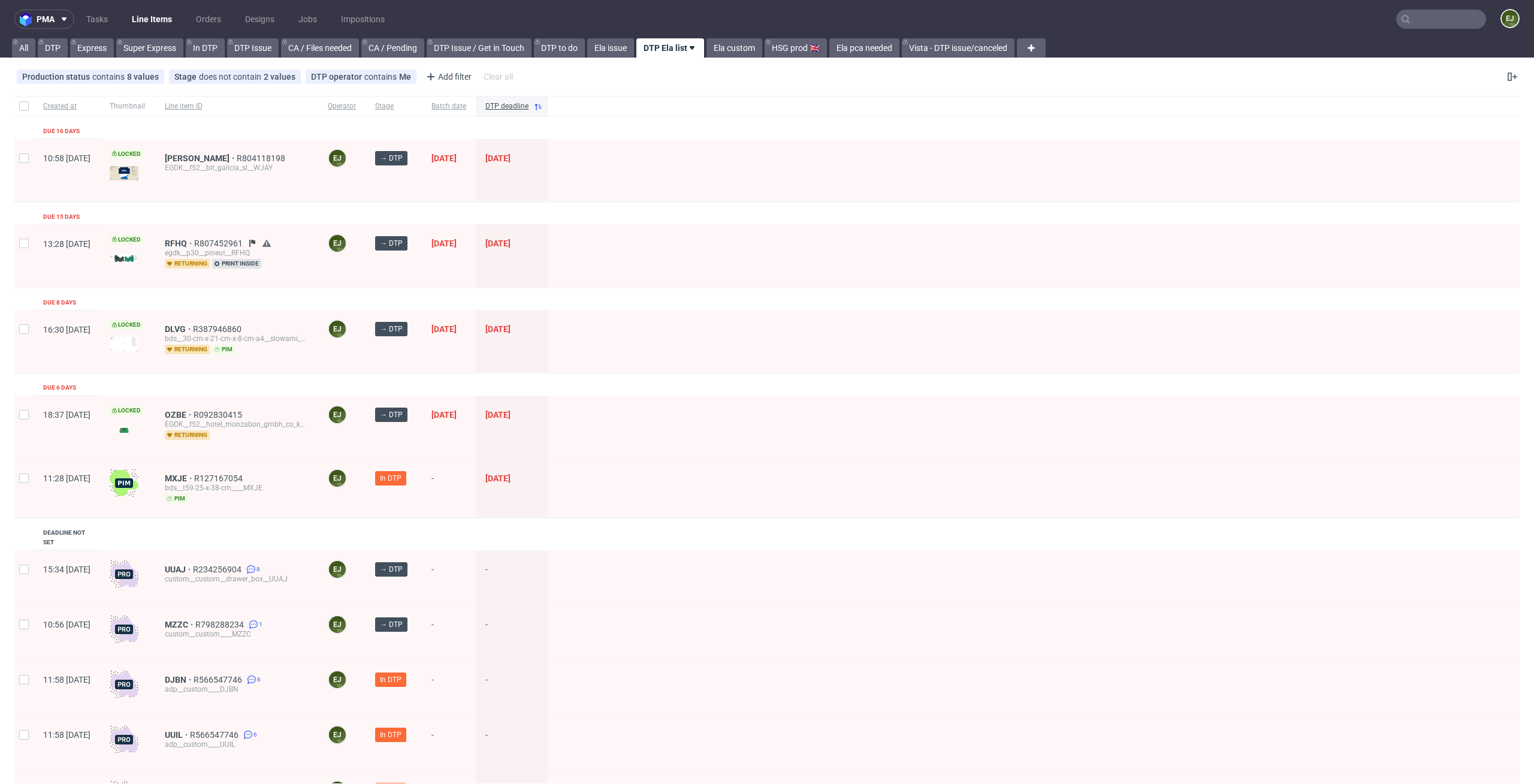
click at [733, 337] on div at bounding box center [1034, 341] width 972 height 63
click at [194, 474] on span "MXJE" at bounding box center [179, 478] width 30 height 10
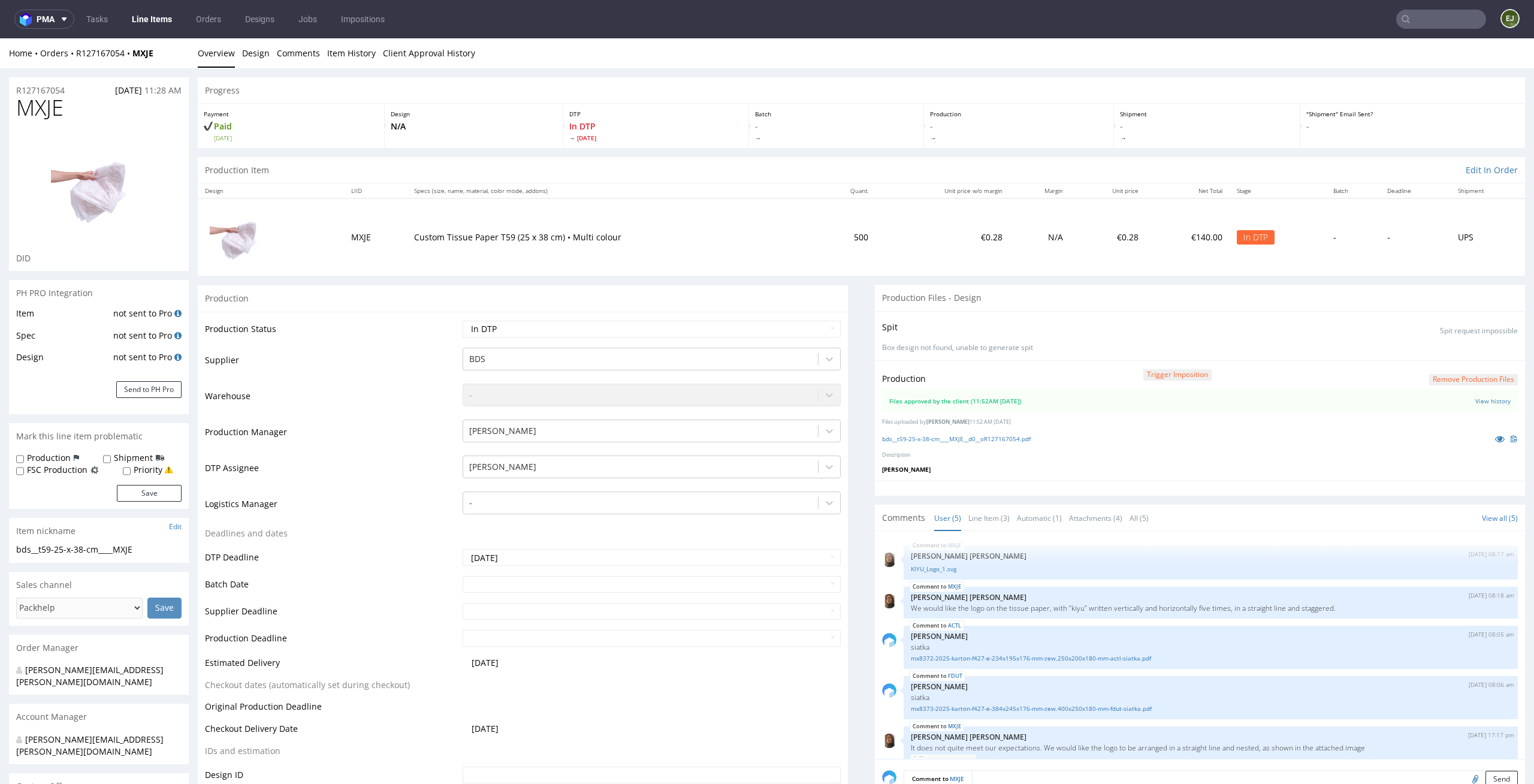
scroll to position [55, 0]
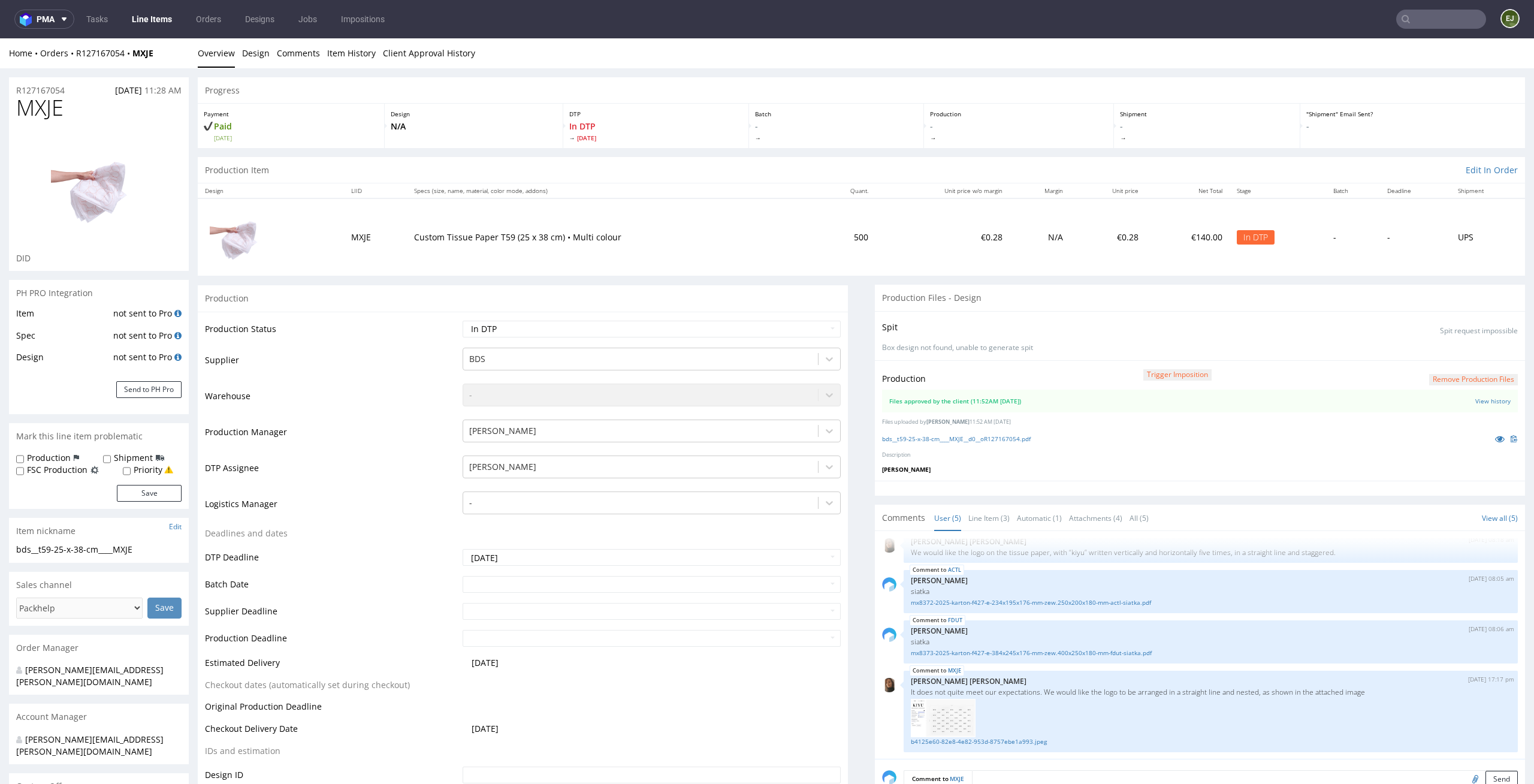
click at [814, 317] on div "Production Status Waiting for Artwork Waiting for Diecut Waiting for Mockup Wai…" at bounding box center [523, 592] width 650 height 560
click at [810, 329] on select "Waiting for Artwork Waiting for Diecut Waiting for Mockup Waiting for DTP Waiti…" at bounding box center [652, 329] width 379 height 17
select select "dtp_production_ready"
click at [463, 321] on select "Waiting for Artwork Waiting for Diecut Waiting for Mockup Waiting for DTP Waiti…" at bounding box center [652, 329] width 379 height 17
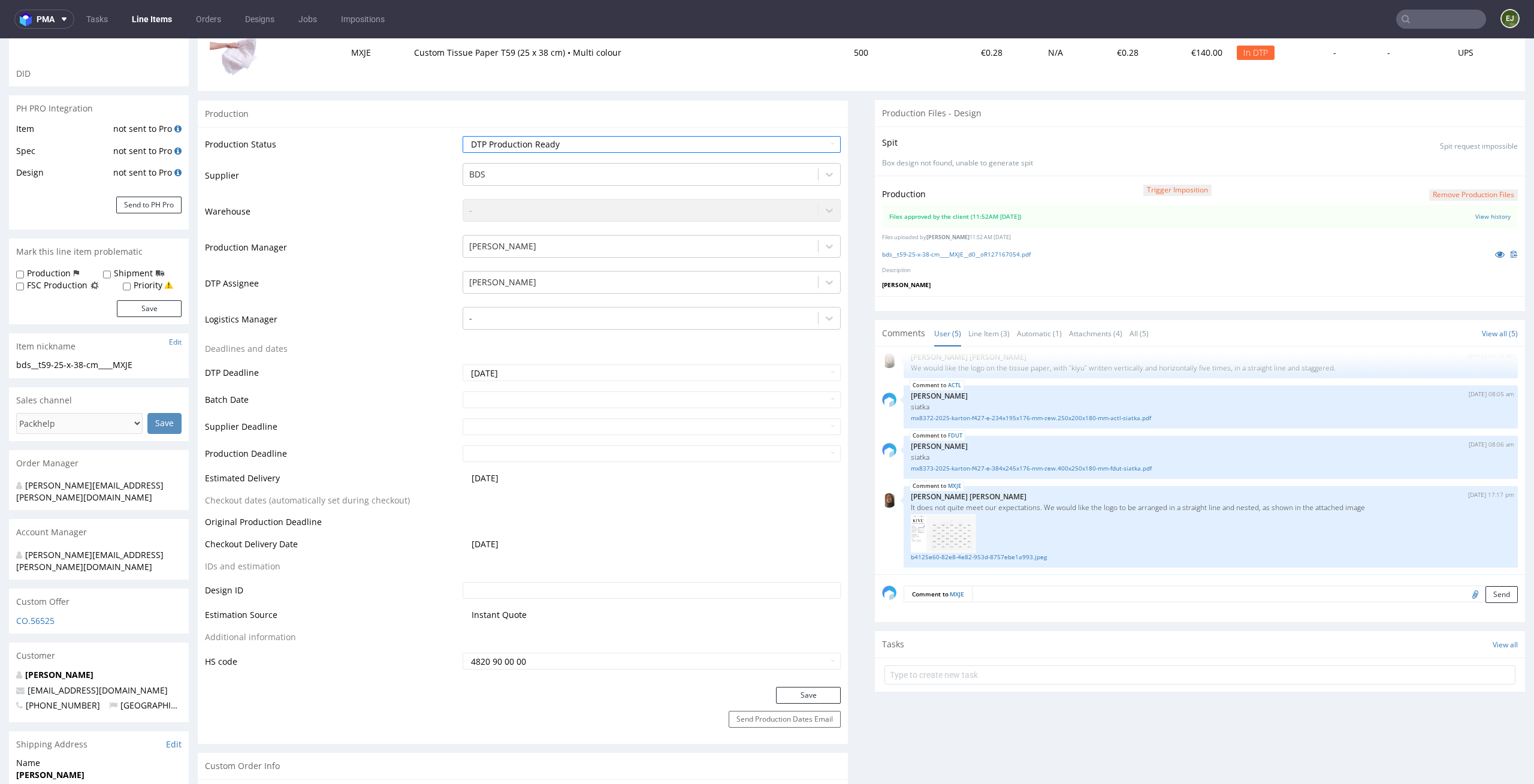
scroll to position [222, 0]
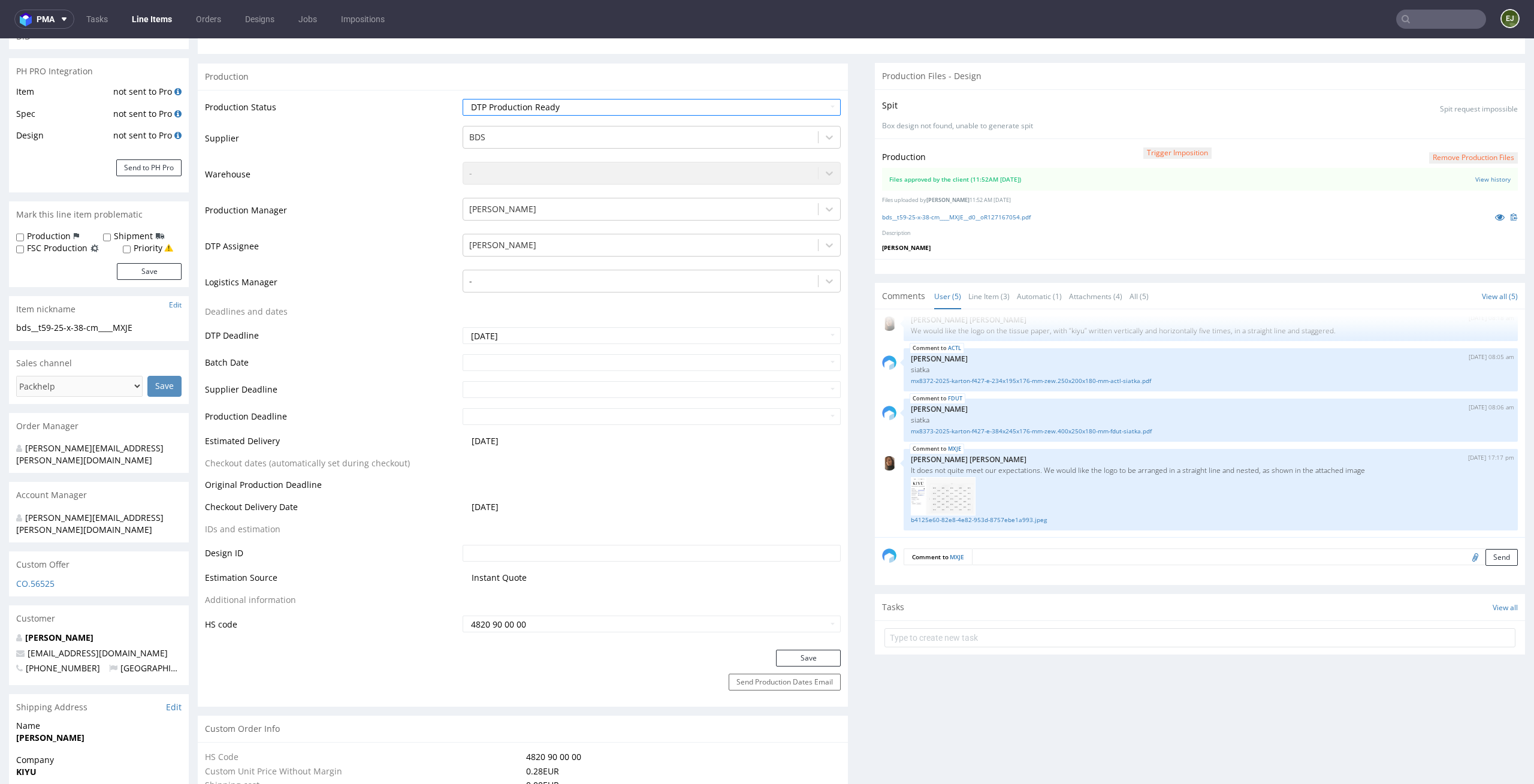
click at [817, 648] on div "Production Status Waiting for Artwork Waiting for Diecut Waiting for Mockup Wai…" at bounding box center [523, 370] width 650 height 560
click at [817, 657] on button "Save" at bounding box center [808, 658] width 65 height 17
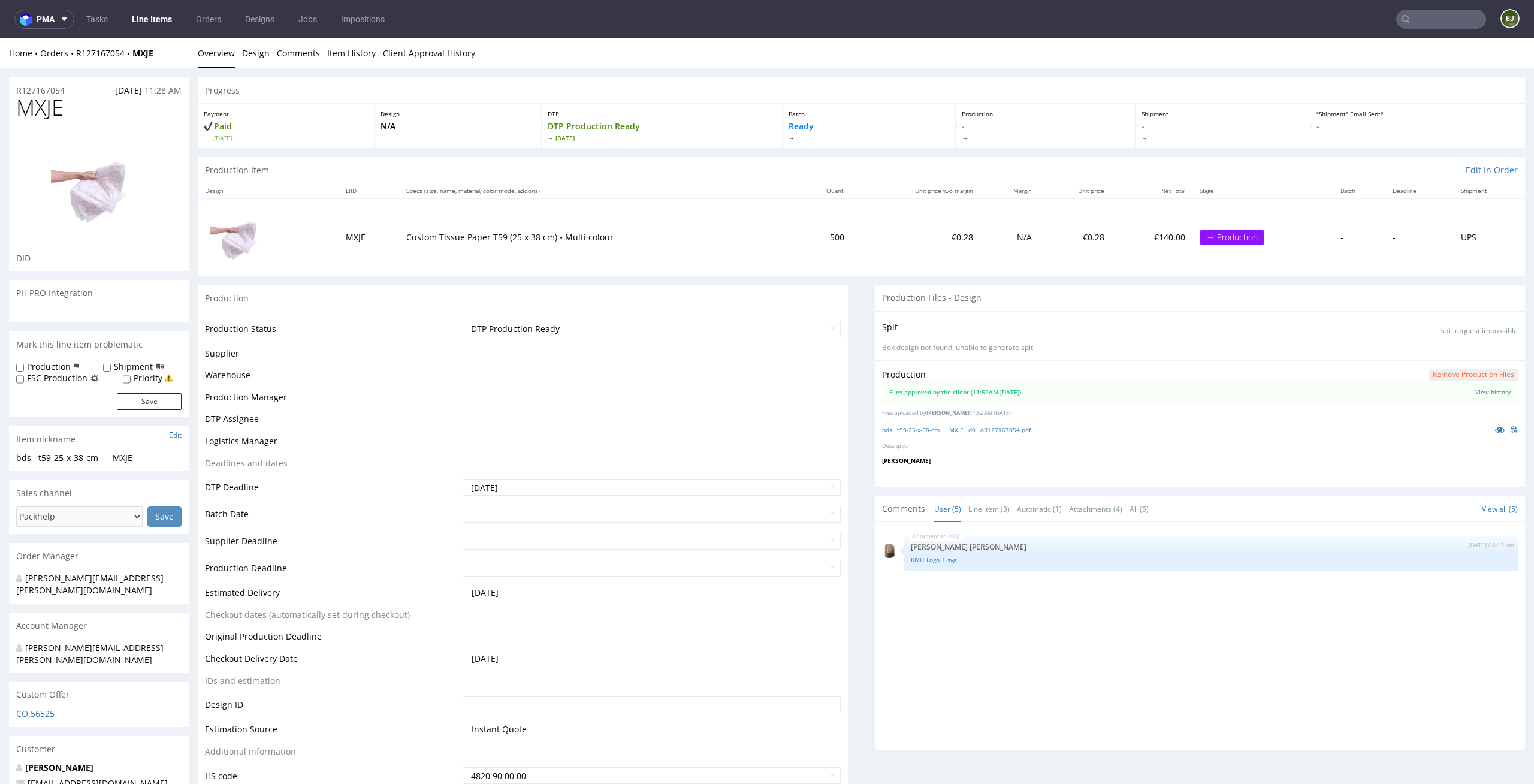
scroll to position [55, 0]
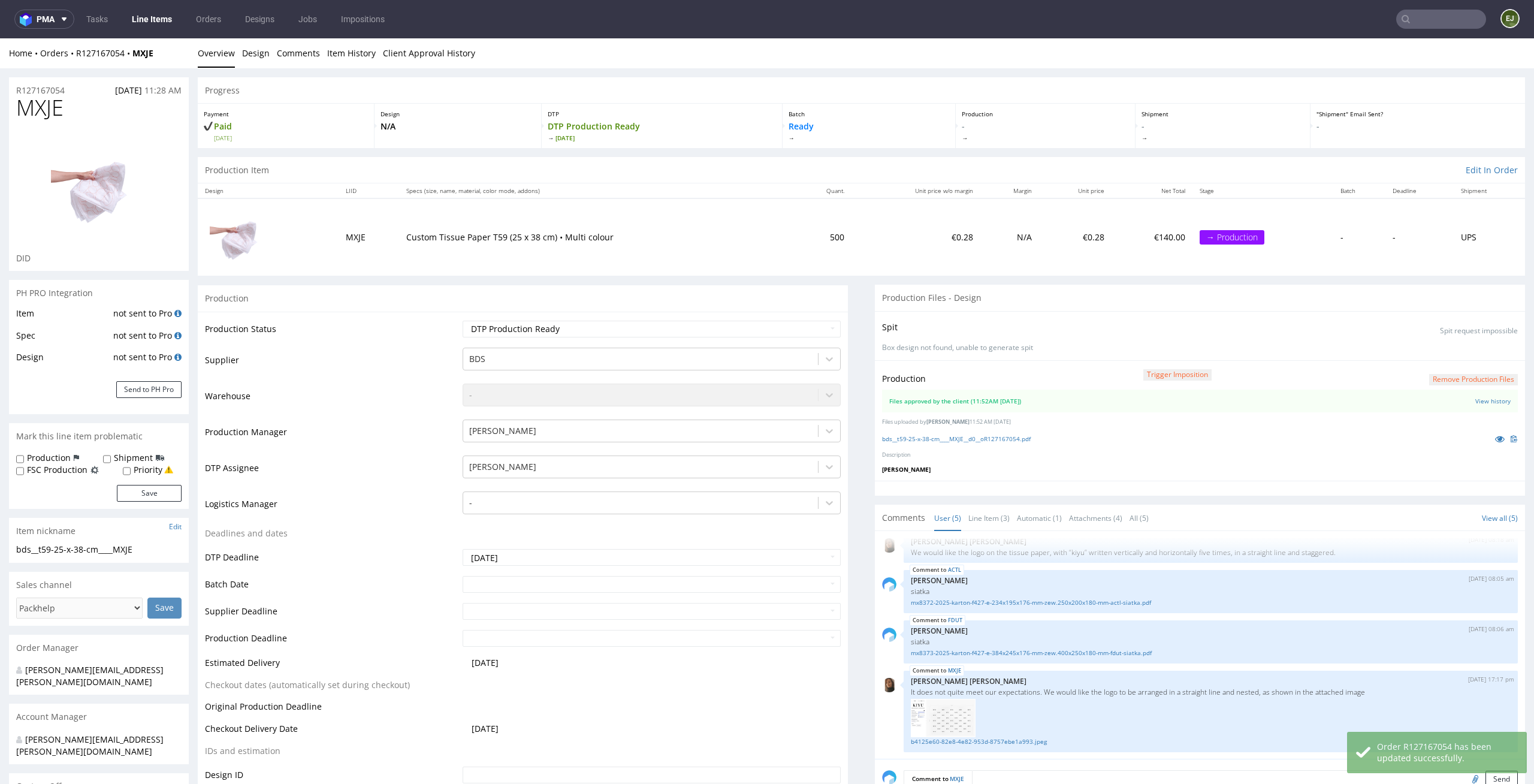
click at [144, 25] on link "Line Items" at bounding box center [152, 19] width 54 height 19
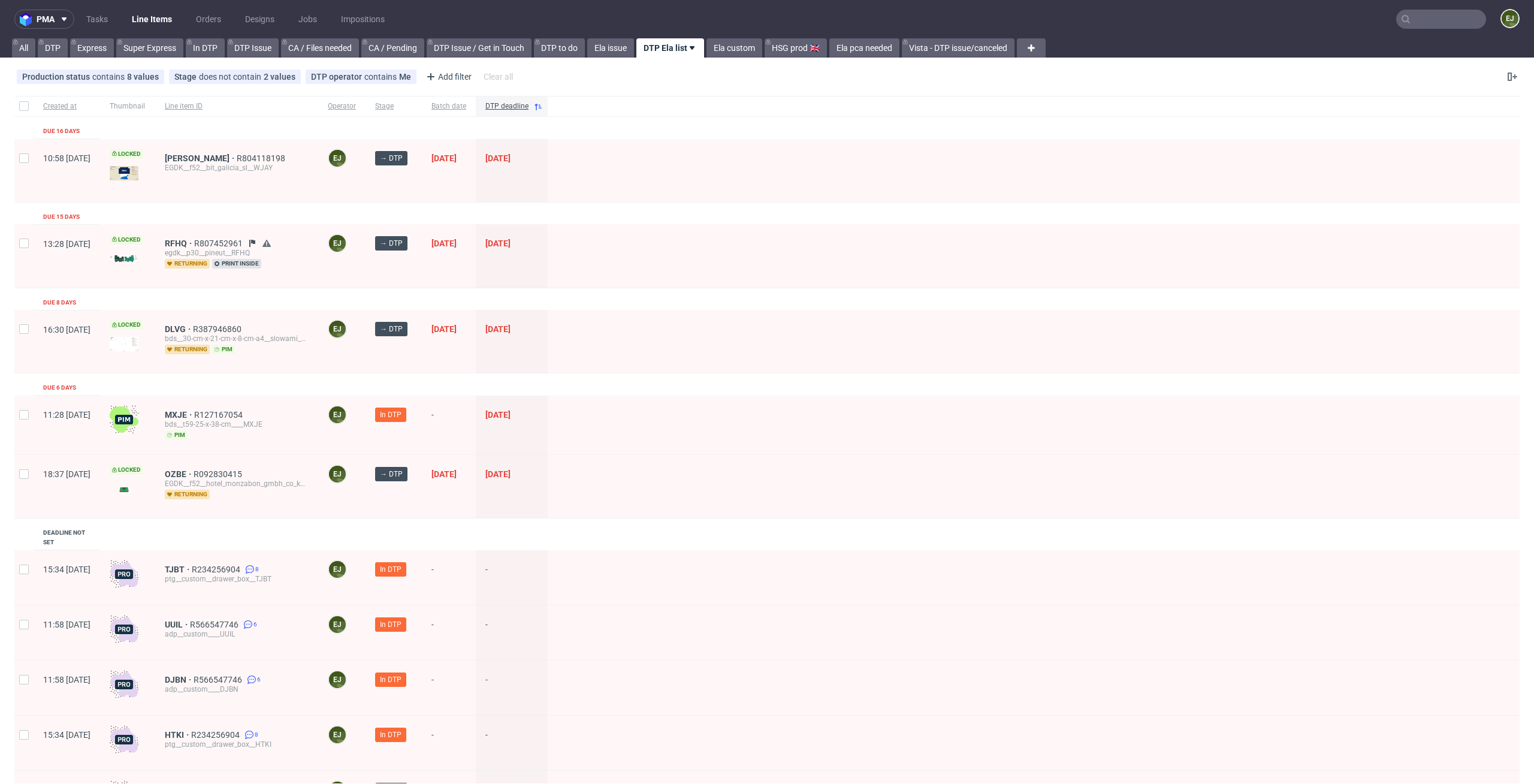
scroll to position [958, 0]
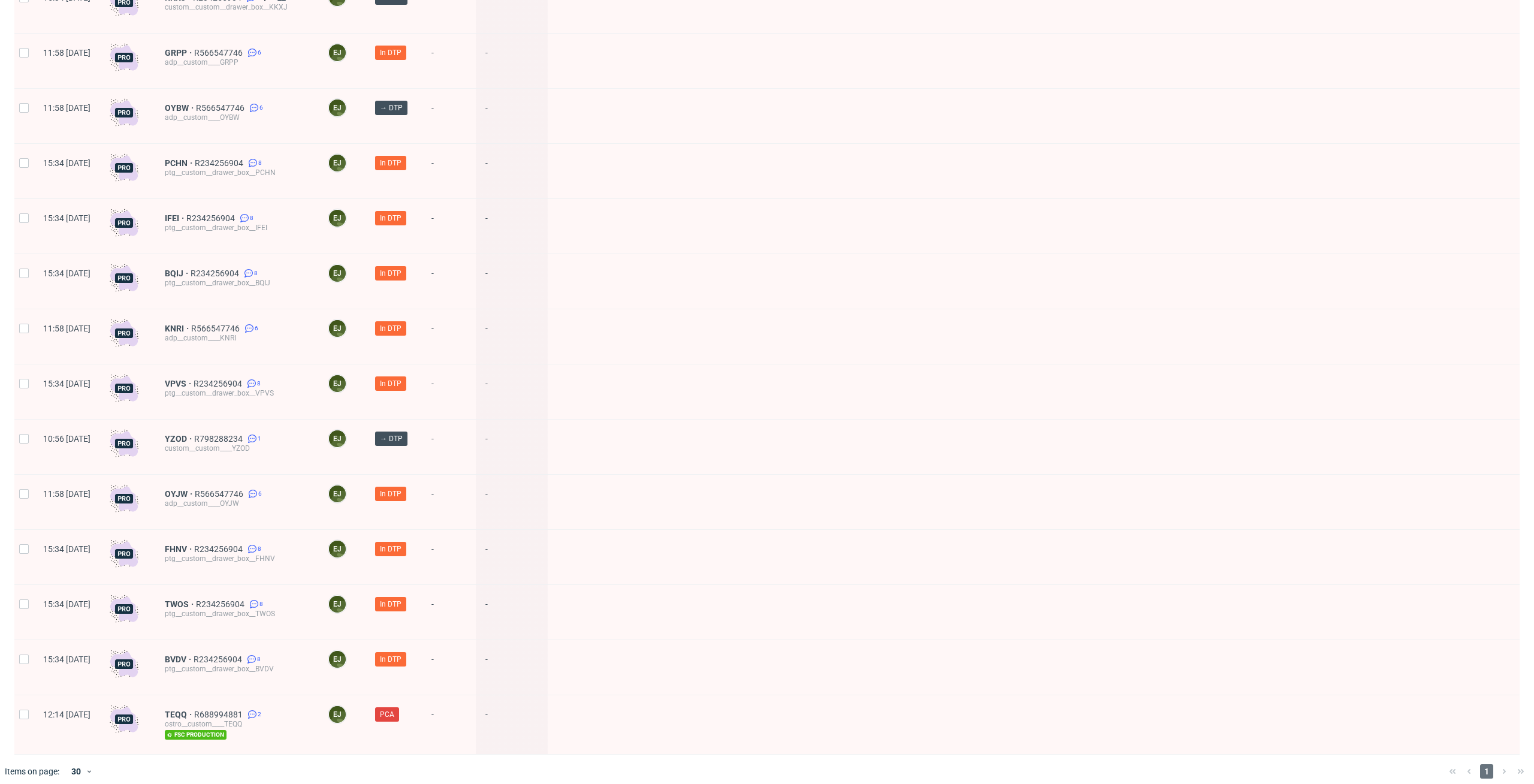
click at [706, 112] on div at bounding box center [1034, 116] width 972 height 54
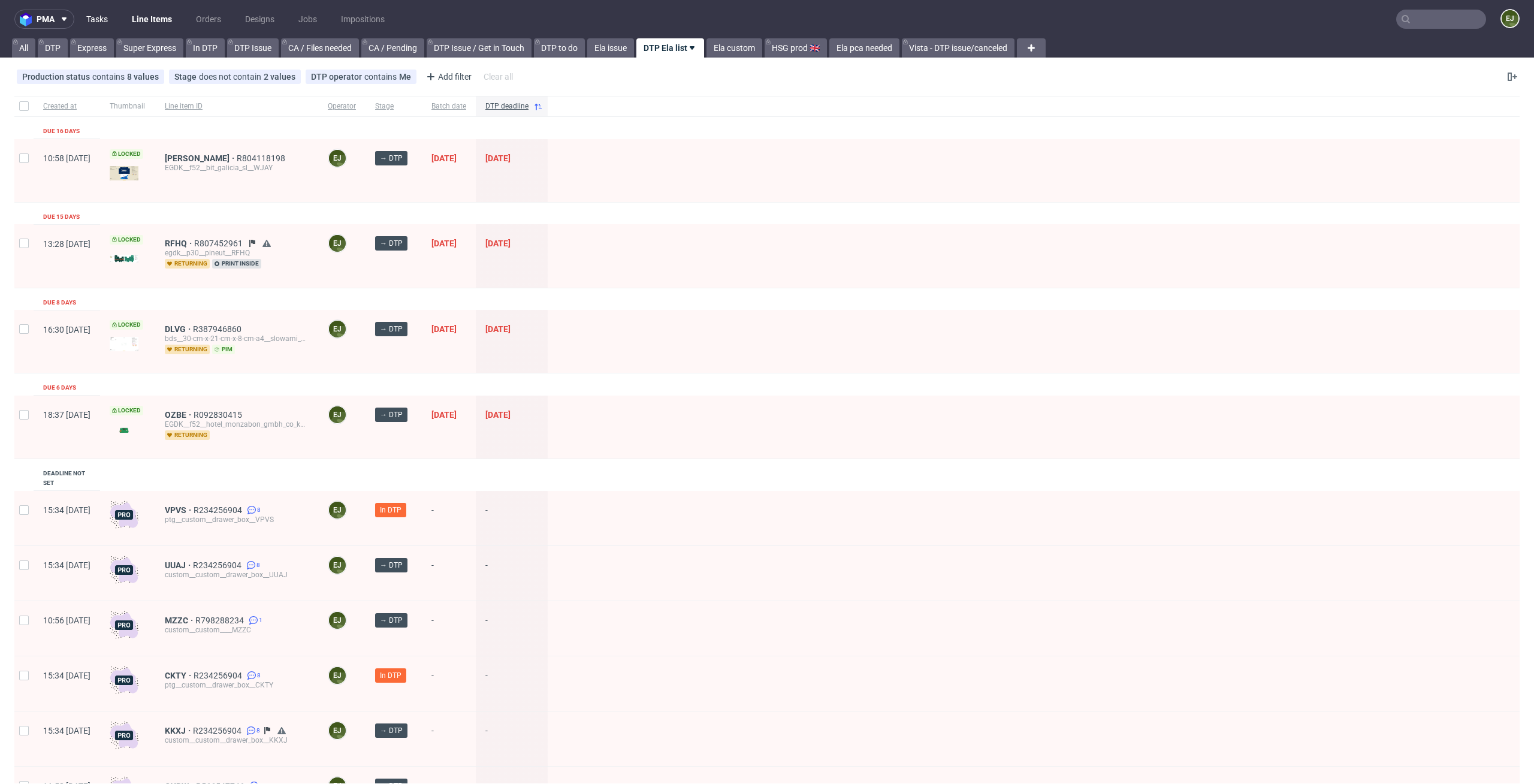
click at [110, 22] on link "Tasks" at bounding box center [97, 19] width 36 height 19
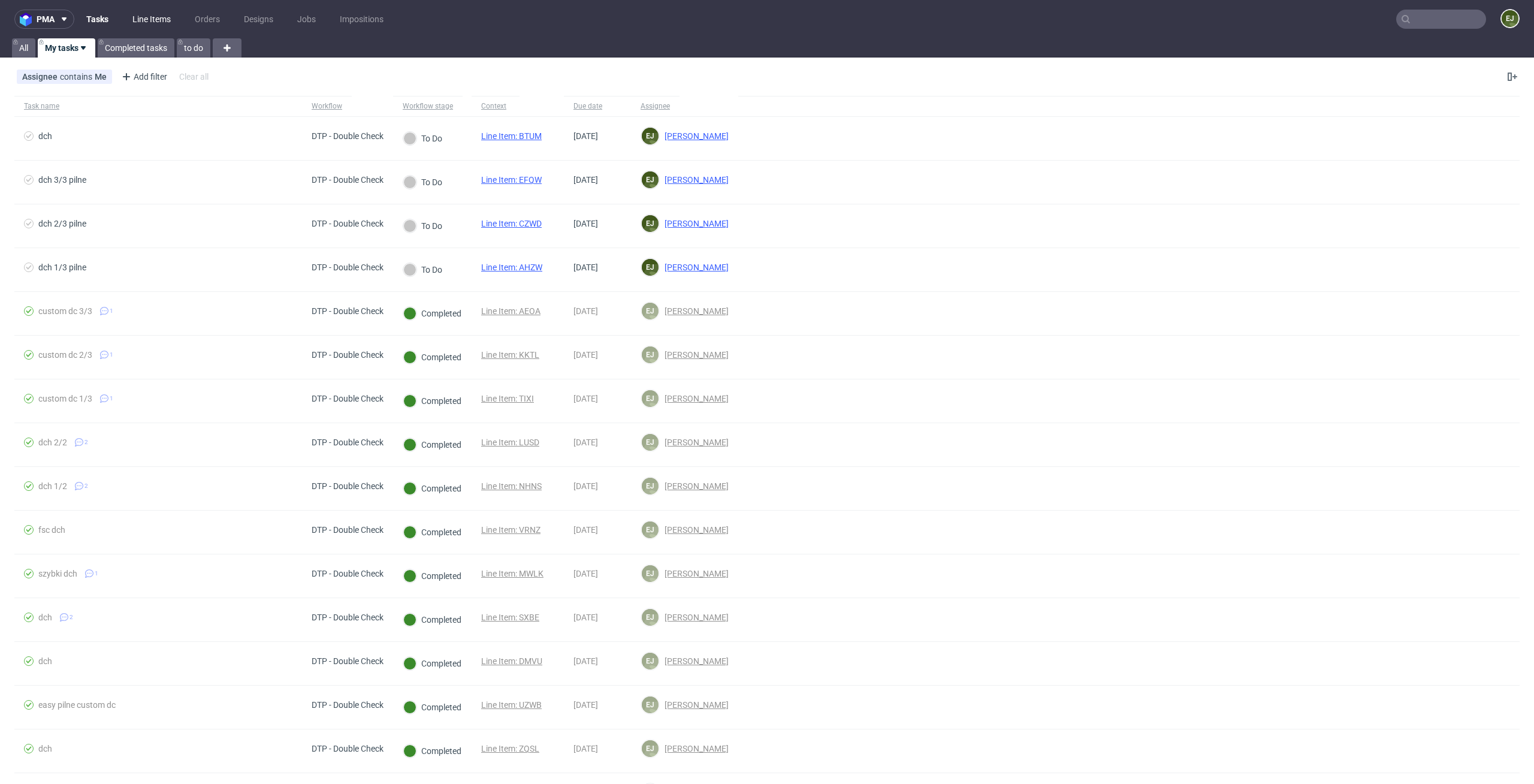
click at [133, 23] on link "Line Items" at bounding box center [151, 19] width 52 height 19
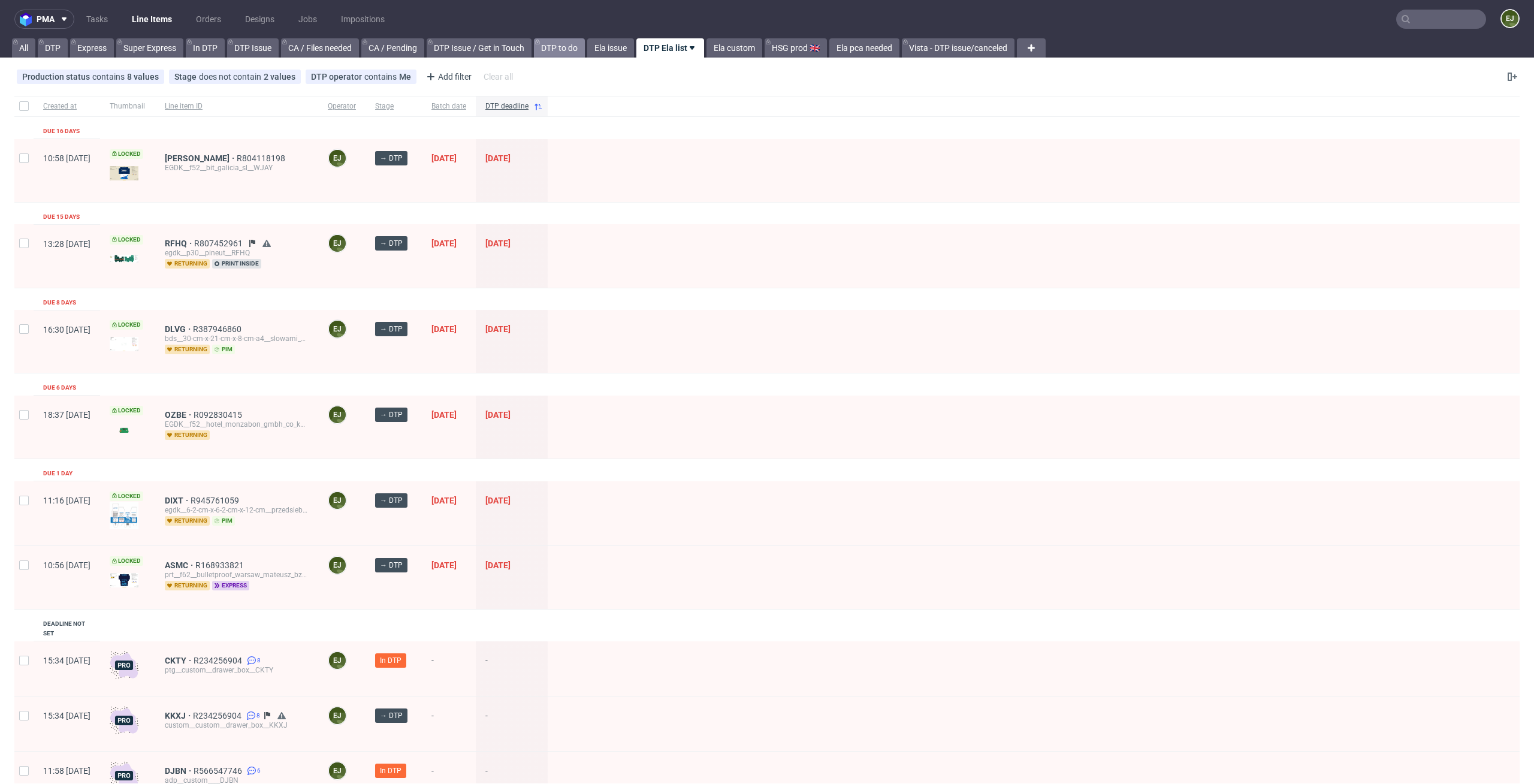
click at [565, 51] on link "DTP to do" at bounding box center [559, 48] width 51 height 19
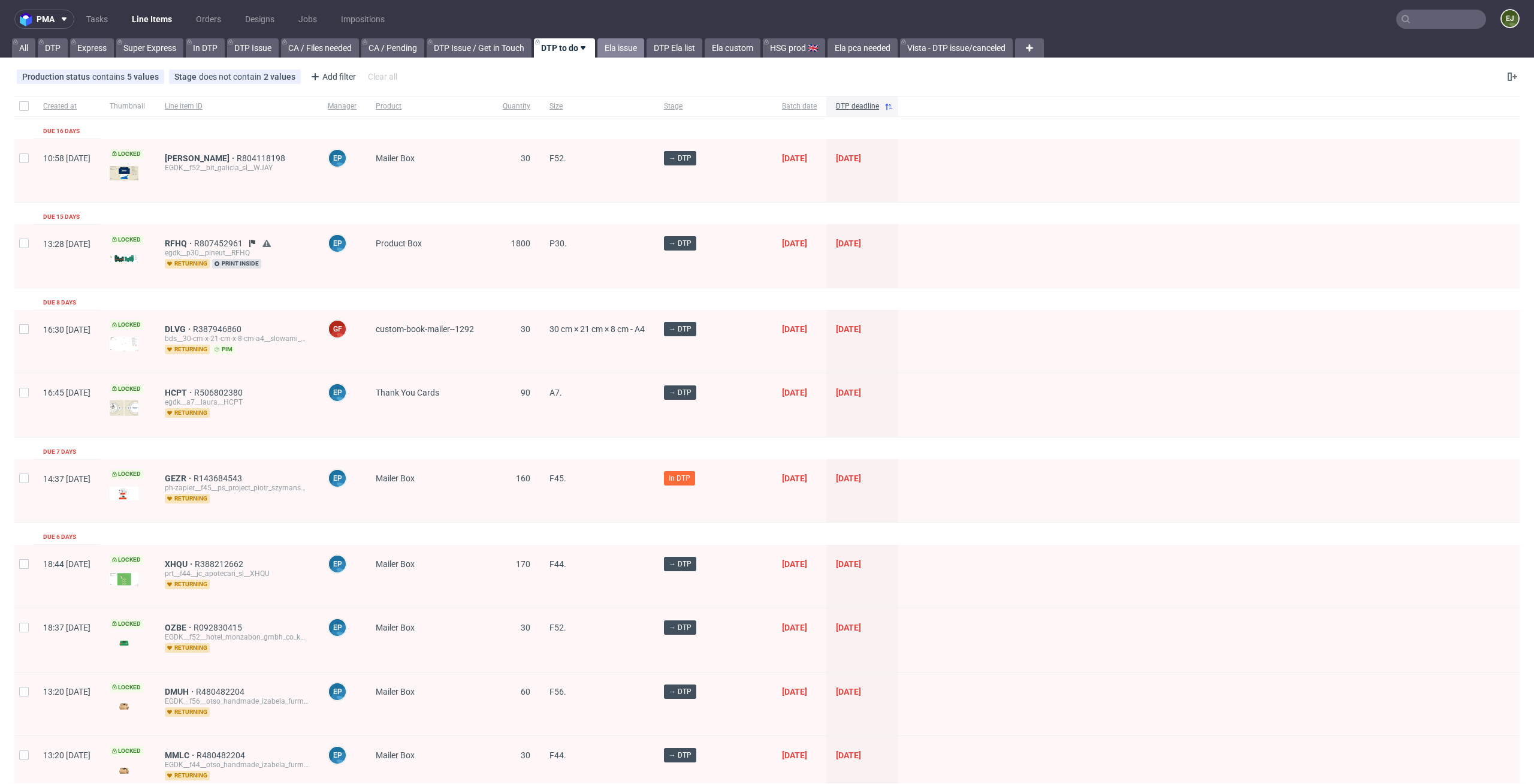
click at [630, 44] on link "Ela issue" at bounding box center [621, 48] width 46 height 19
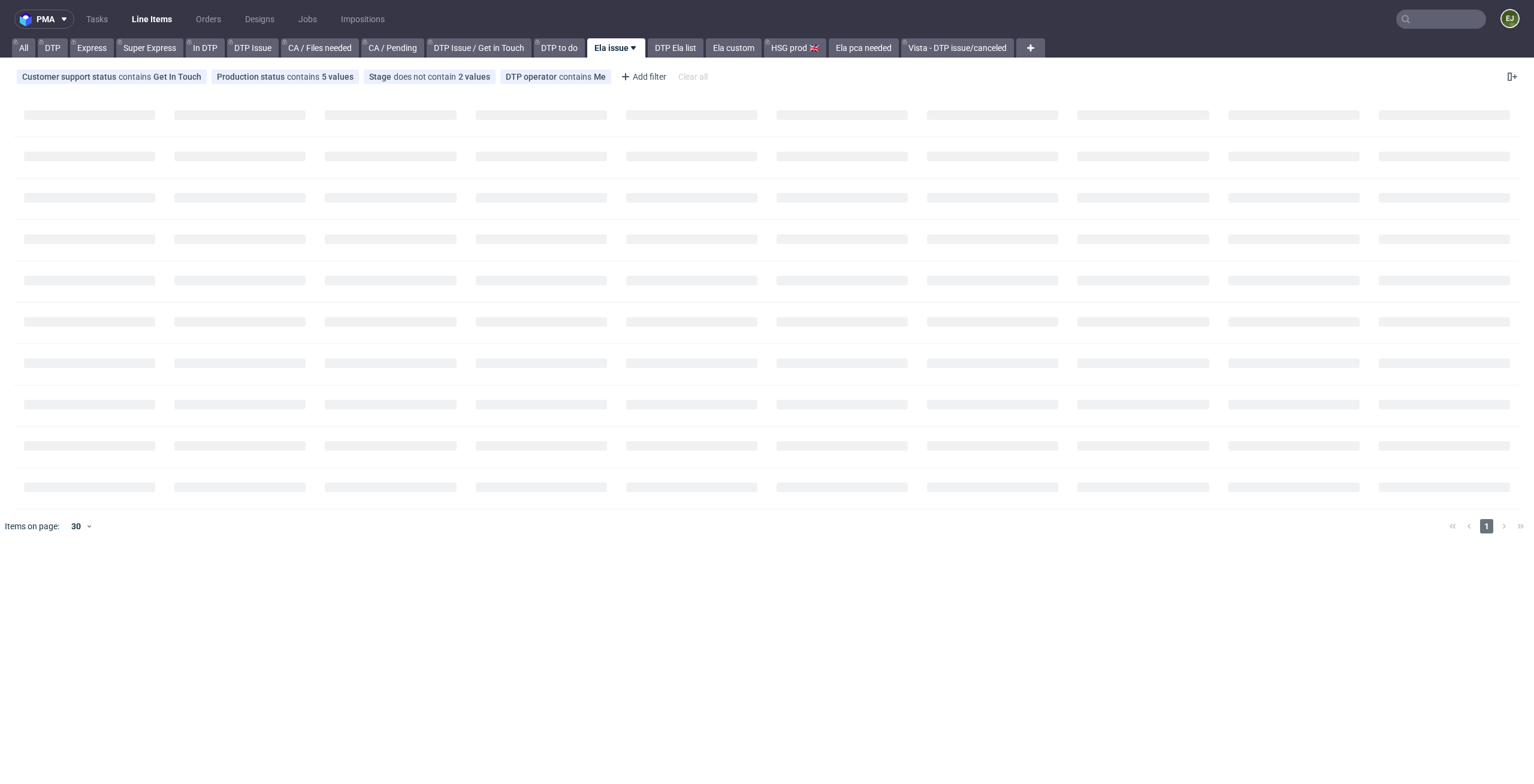
click at [696, 62] on div "Customer support status contains Get In Touch Production status contains 5 valu…" at bounding box center [767, 77] width 1534 height 29
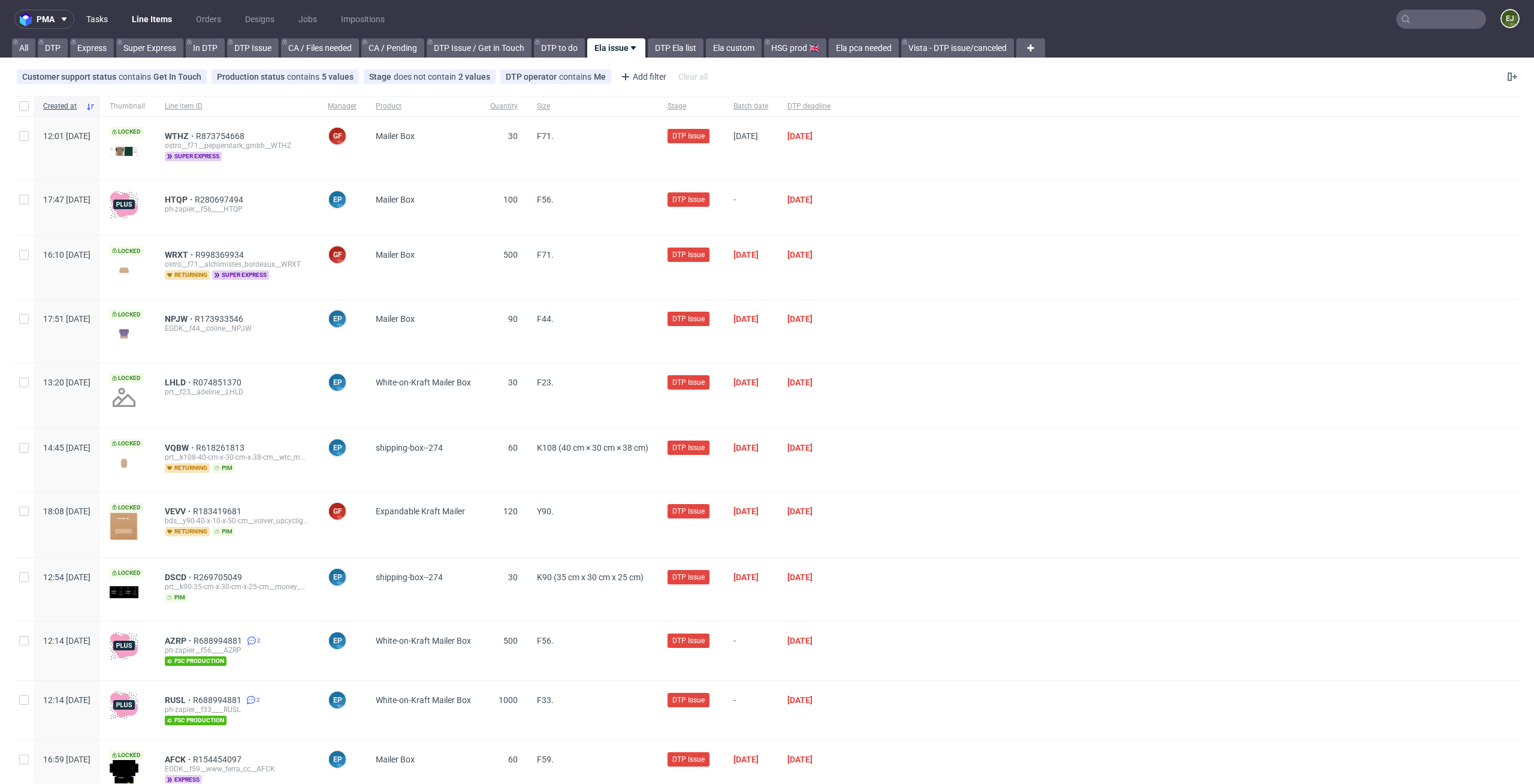
click at [91, 21] on link "Tasks" at bounding box center [97, 19] width 36 height 19
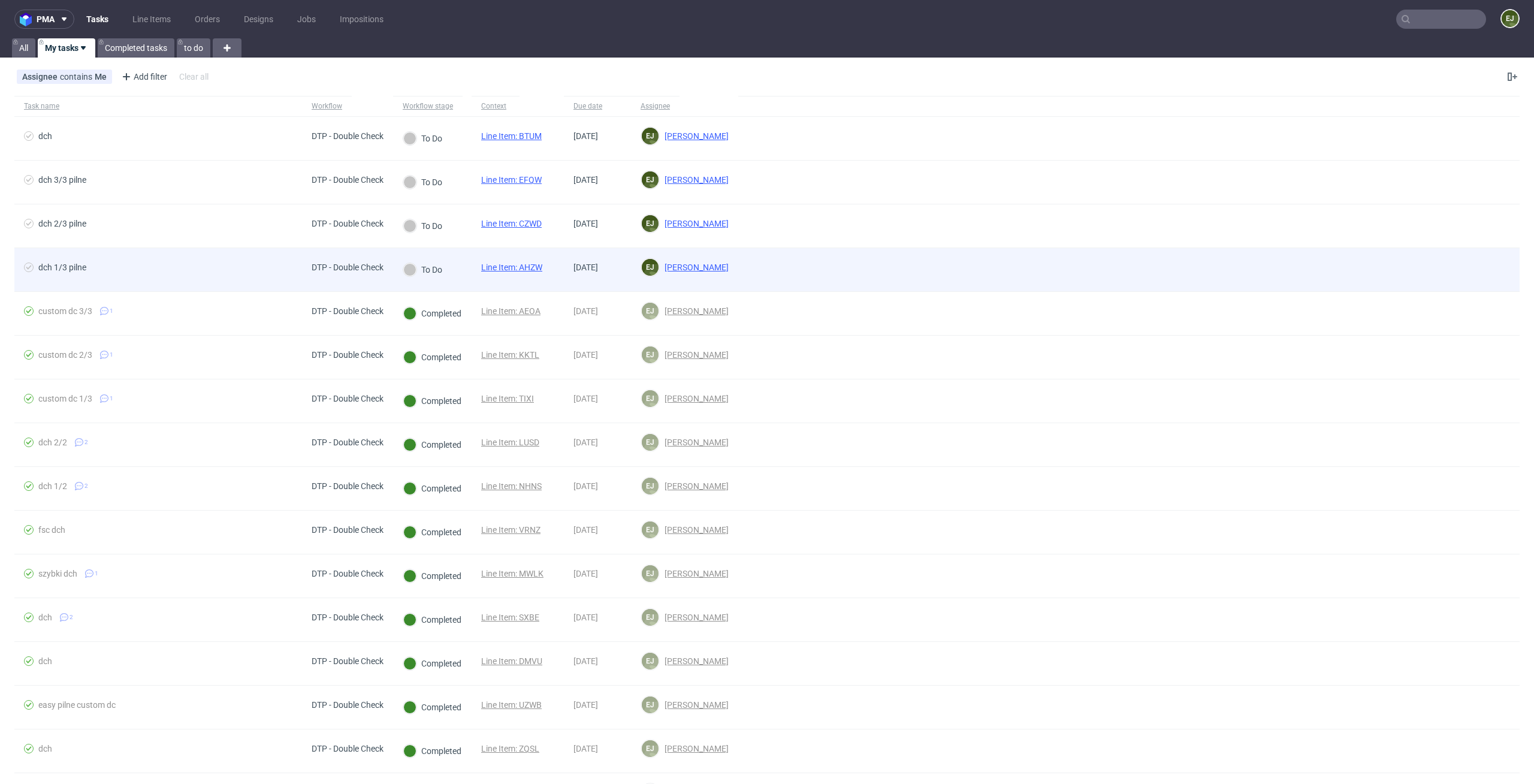
click at [509, 272] on span "Line Item: AHZW" at bounding box center [512, 270] width 61 height 14
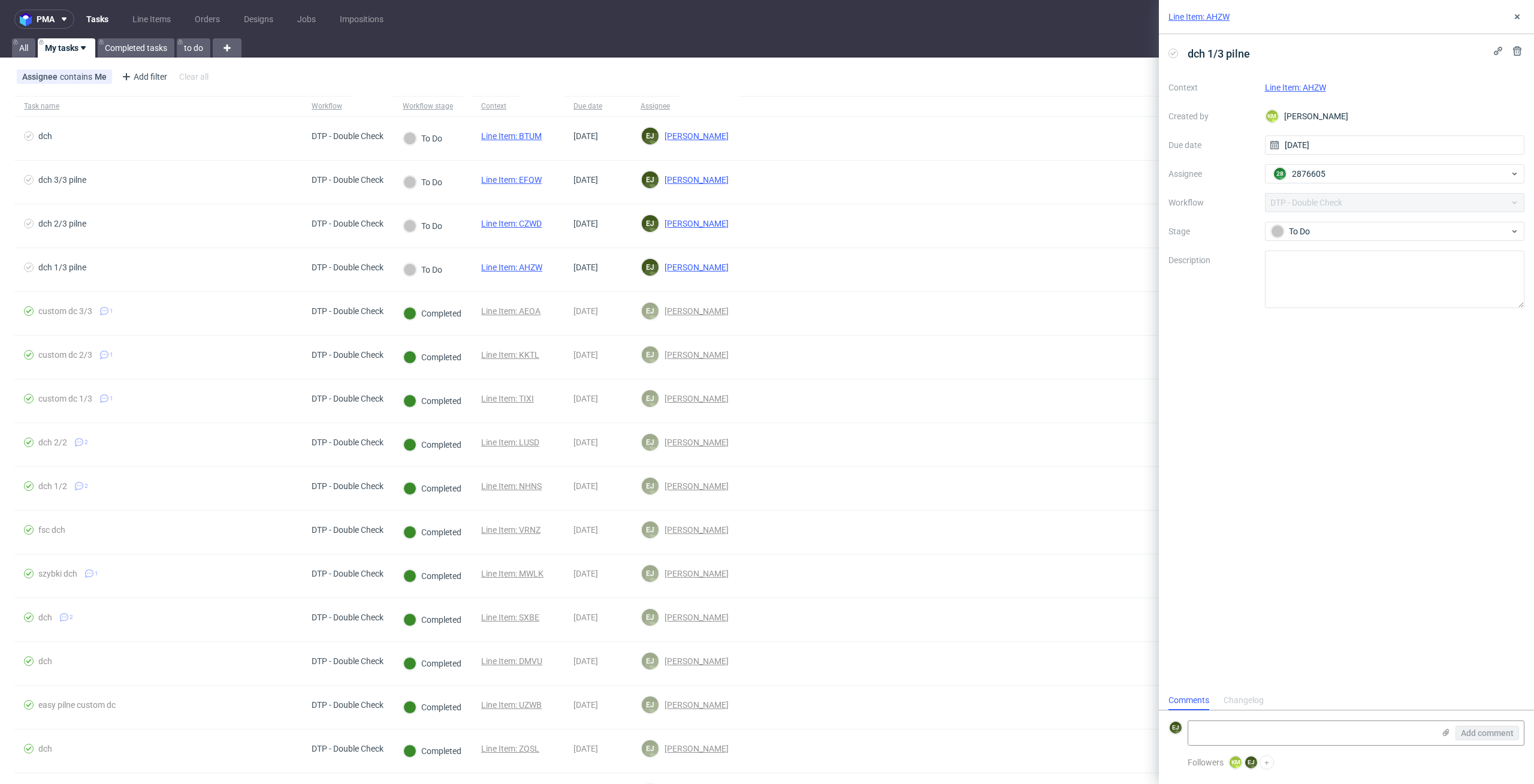
scroll to position [10, 0]
click at [1215, 19] on link "Line Item: AHZW" at bounding box center [1199, 17] width 61 height 12
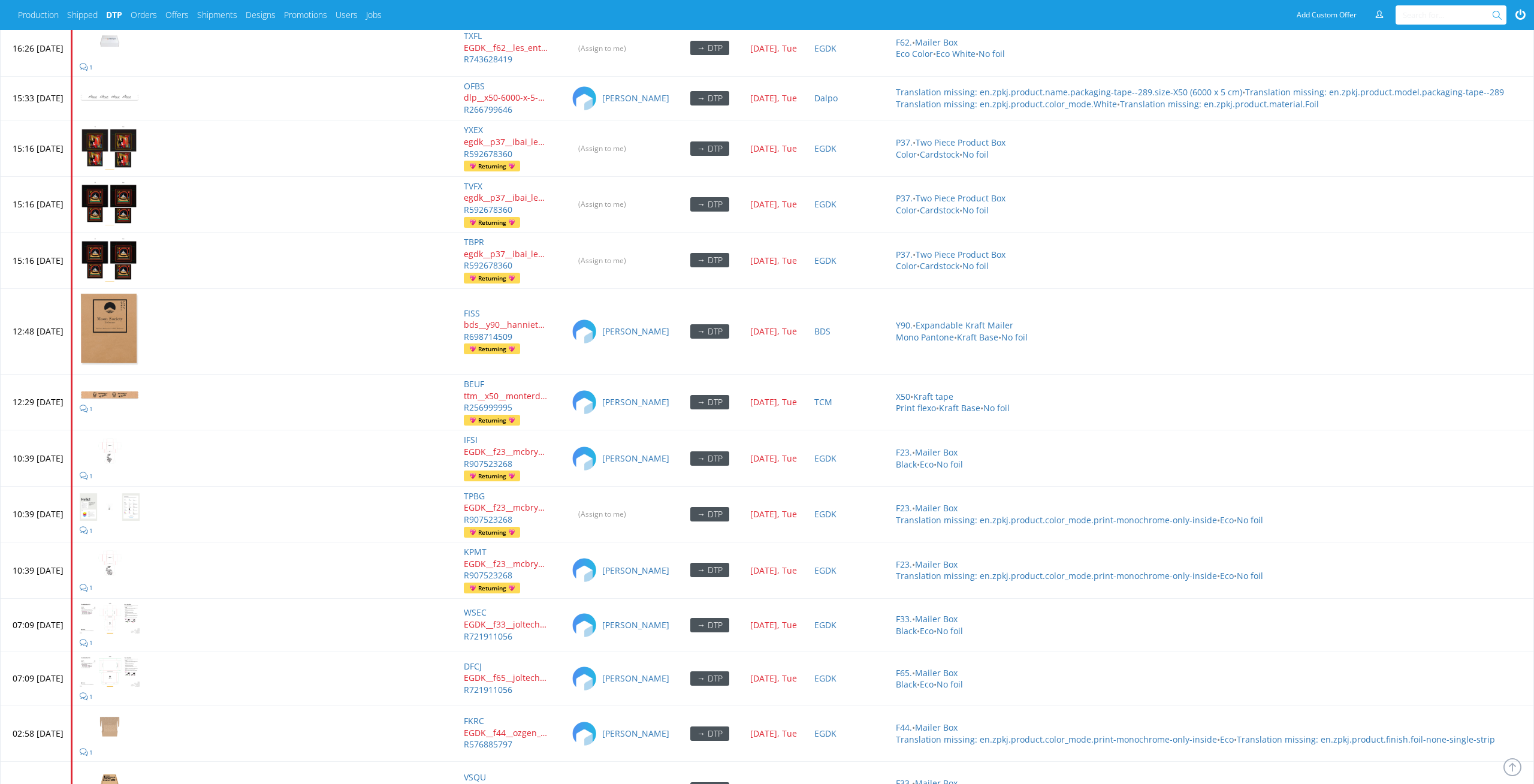
scroll to position [5200, 0]
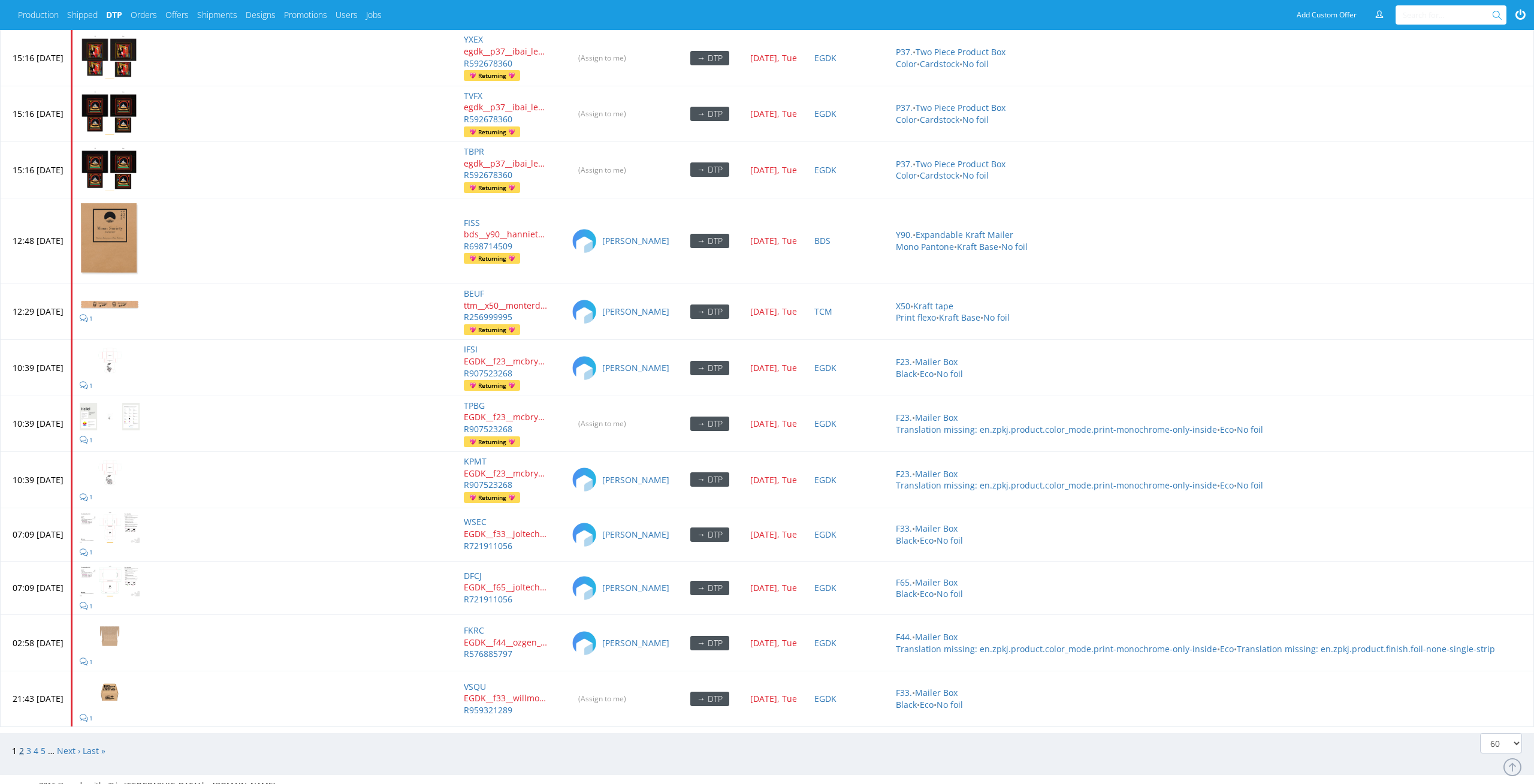
click at [22, 745] on link "2" at bounding box center [22, 750] width 5 height 11
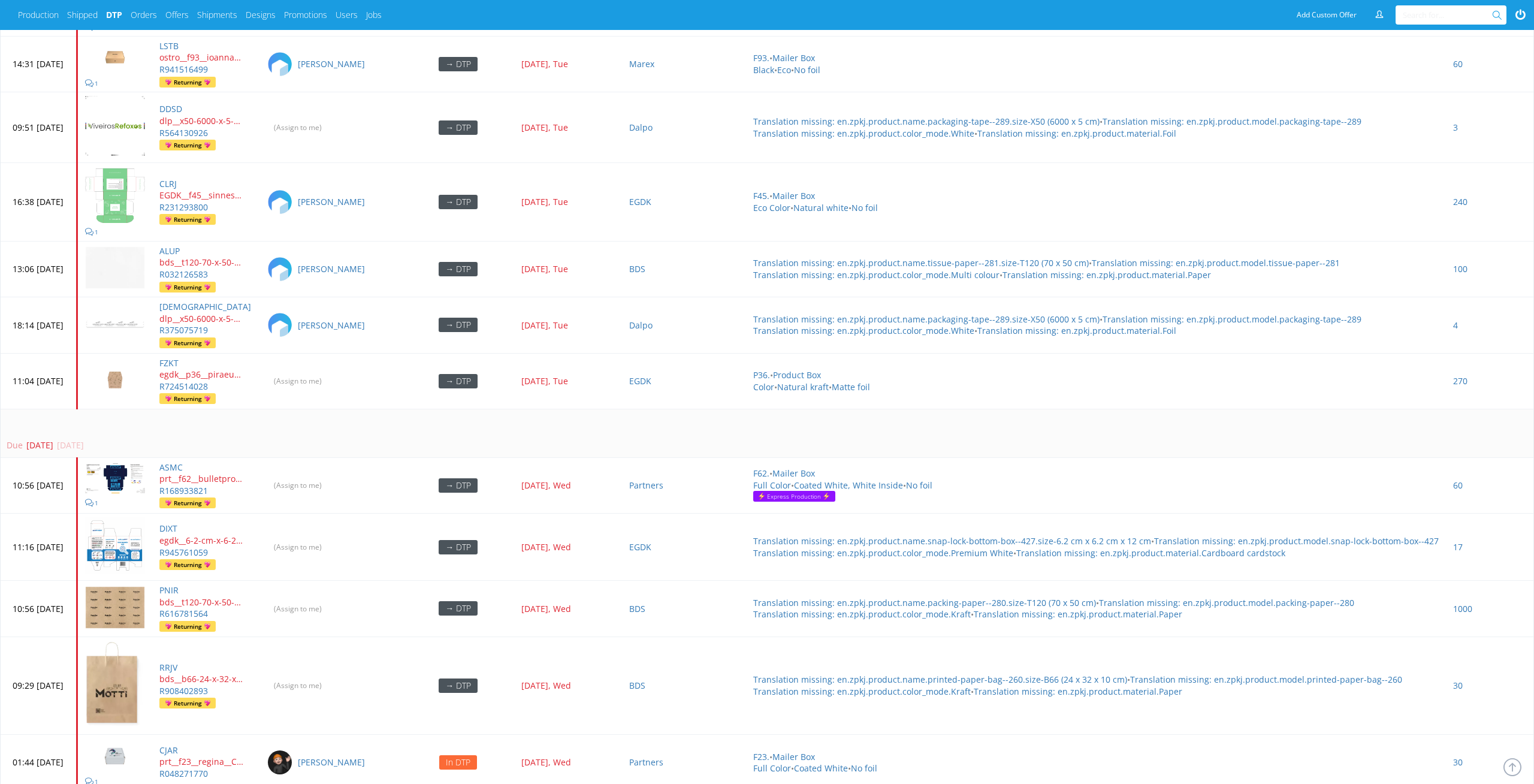
scroll to position [930, 0]
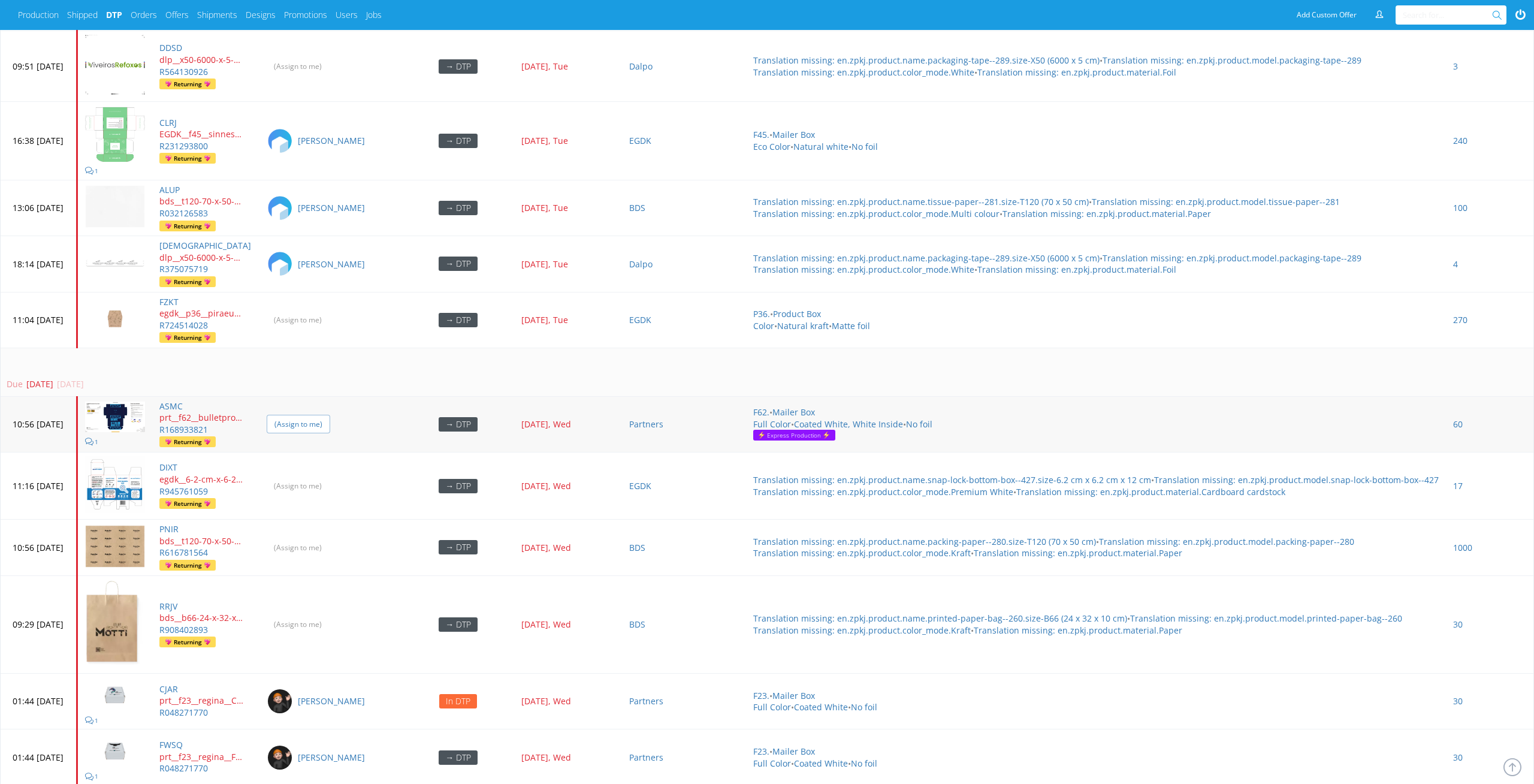
click at [330, 420] on input "(Assign to me)" at bounding box center [298, 424] width 63 height 19
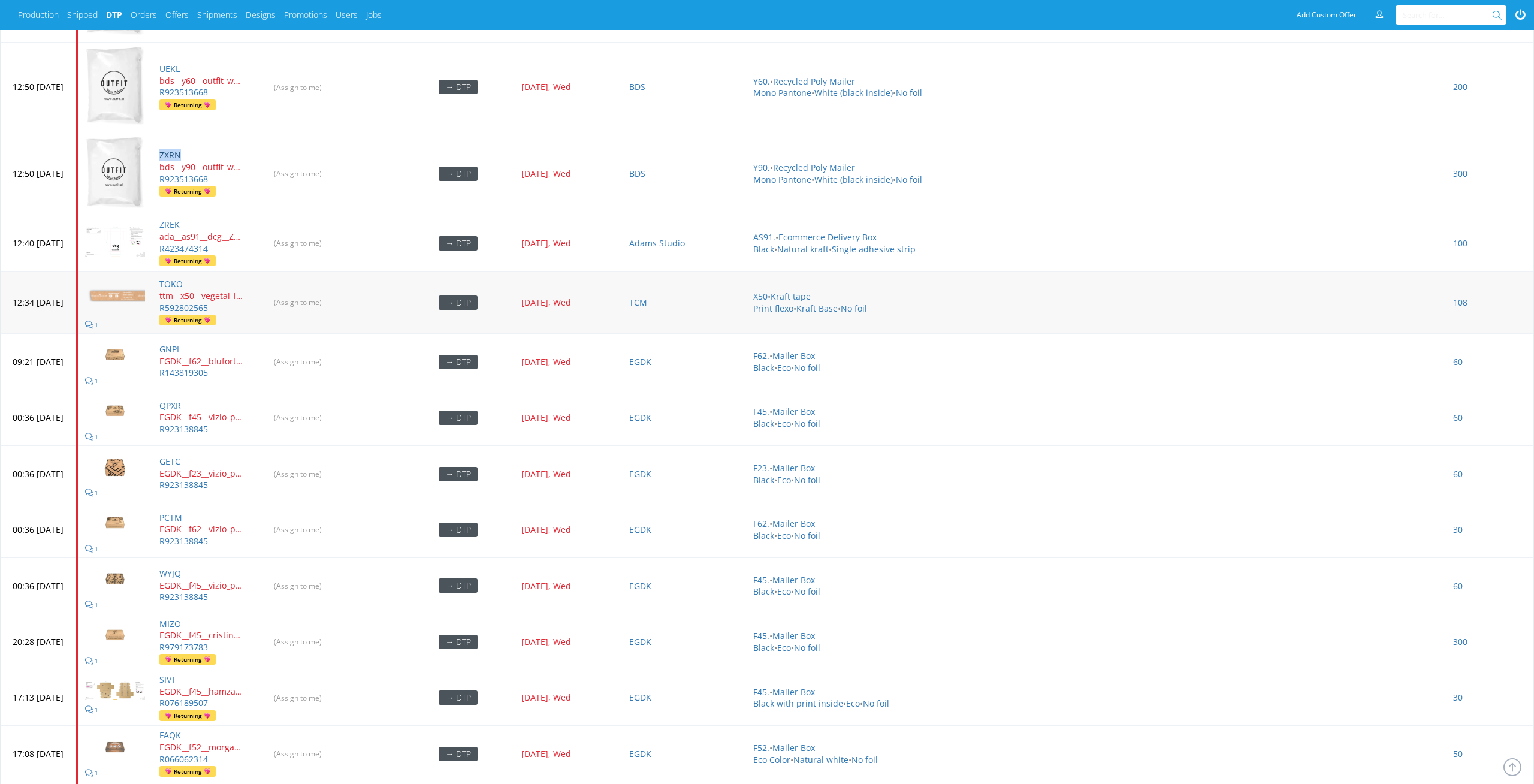
scroll to position [3609, 0]
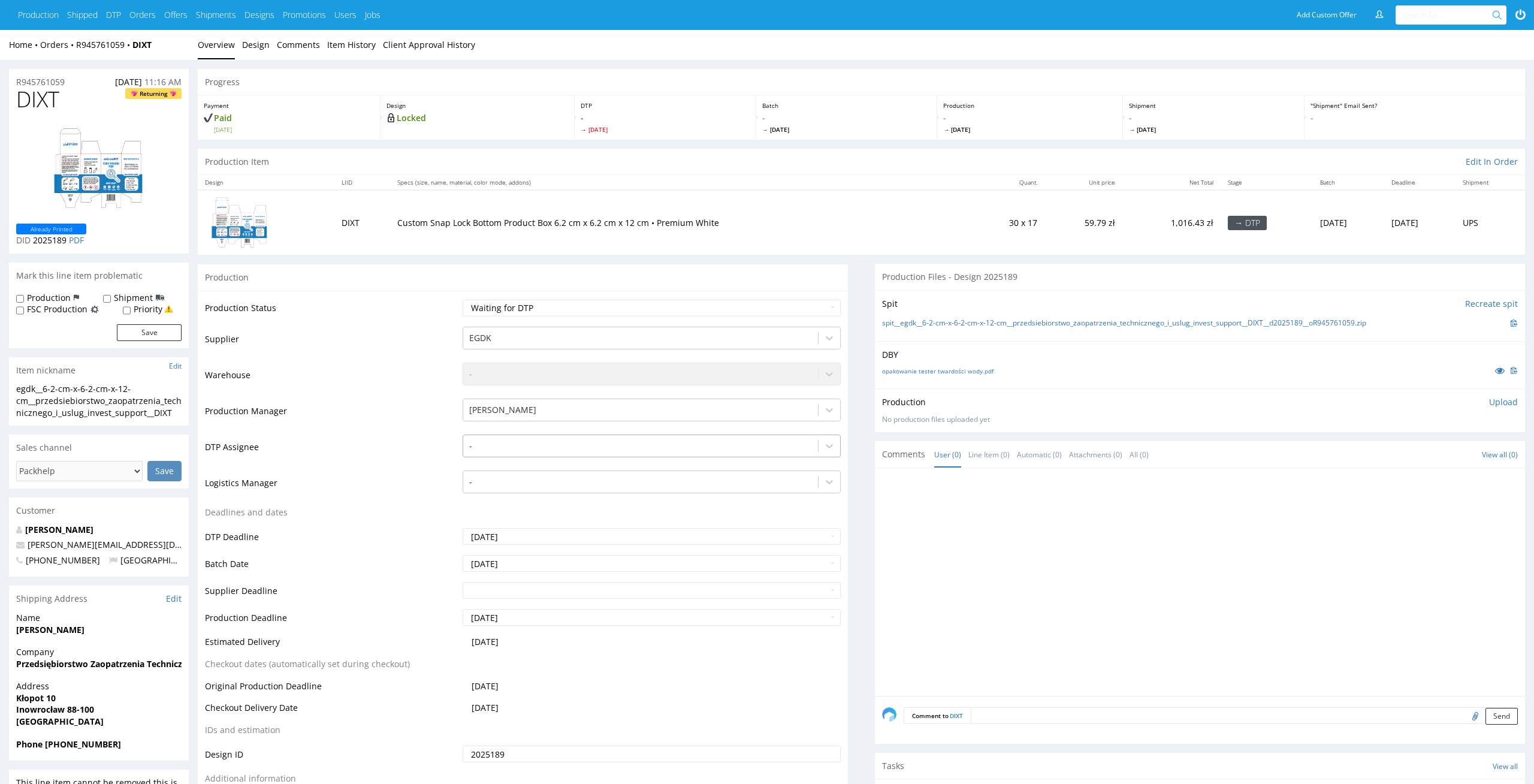
click at [632, 446] on div at bounding box center [641, 446] width 343 height 14
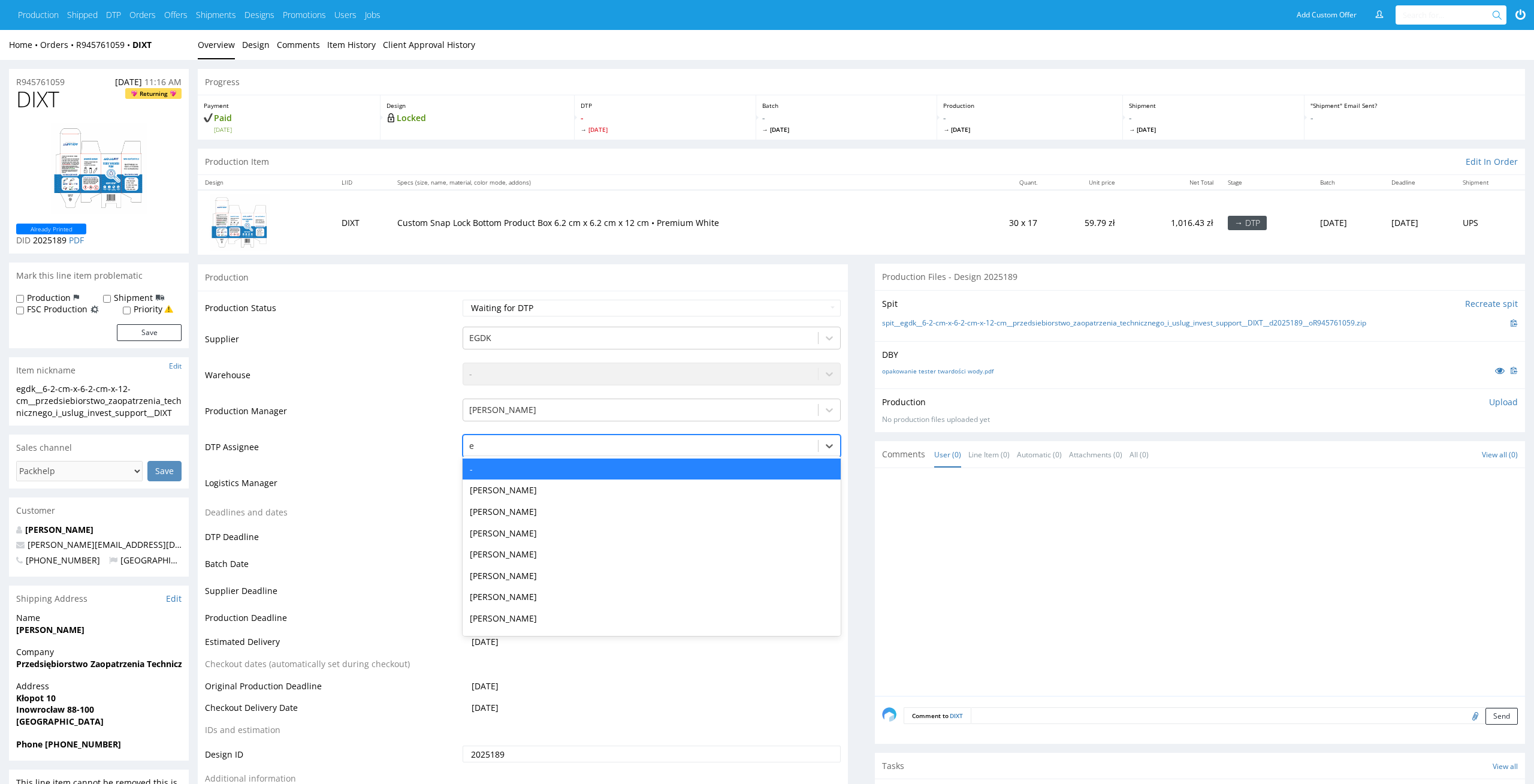
type input "el"
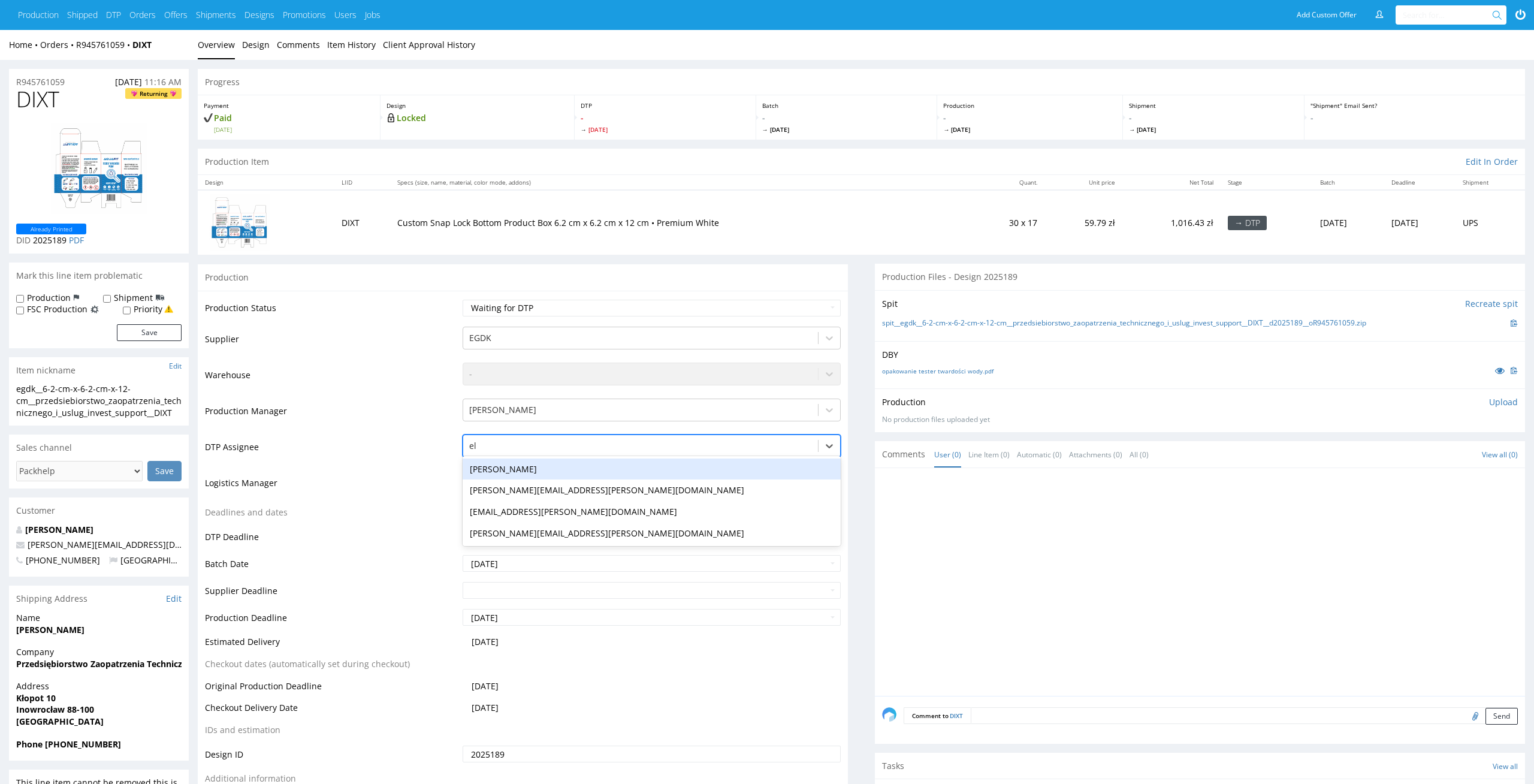
click at [620, 465] on div "[PERSON_NAME]" at bounding box center [652, 469] width 379 height 22
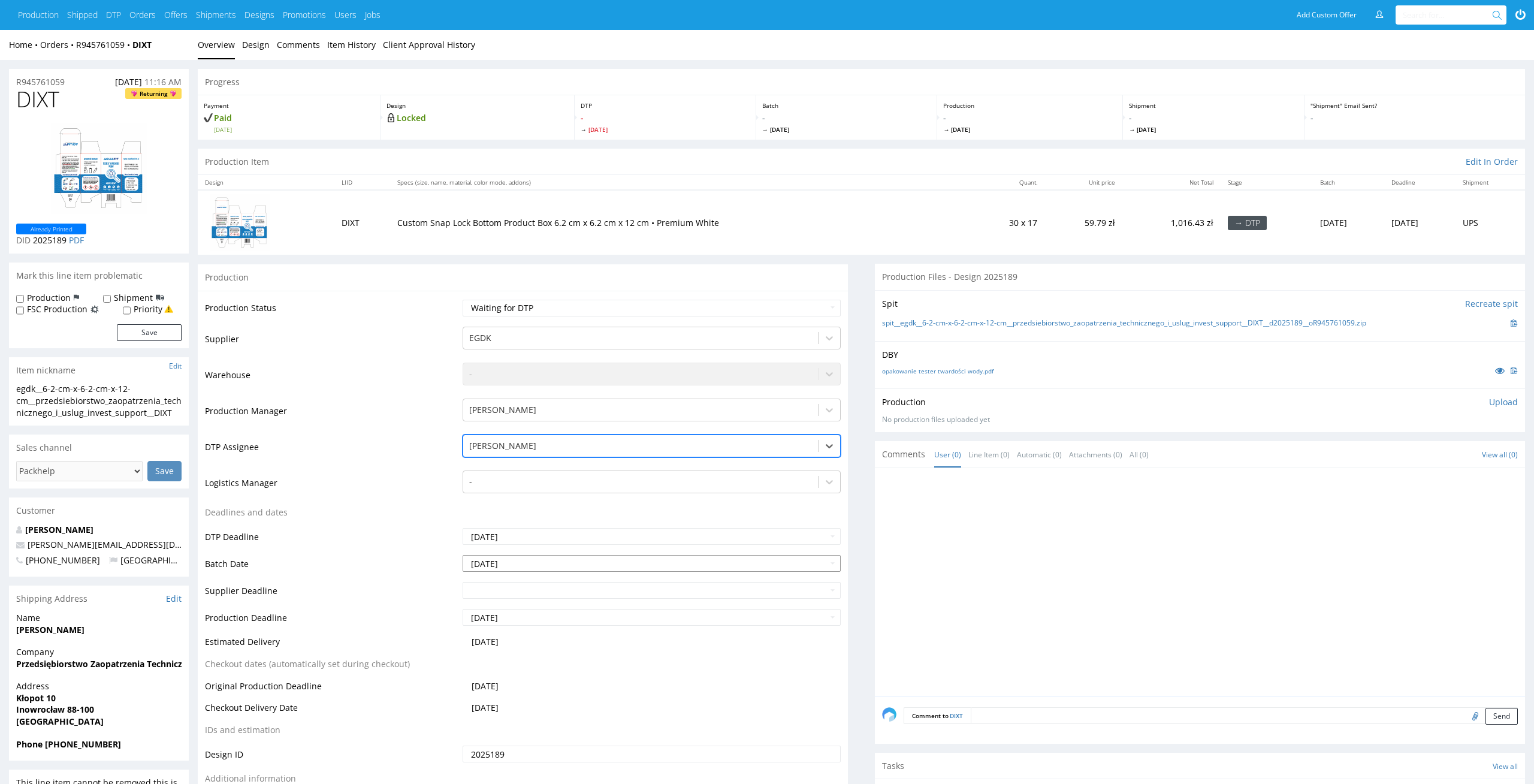
scroll to position [162, 0]
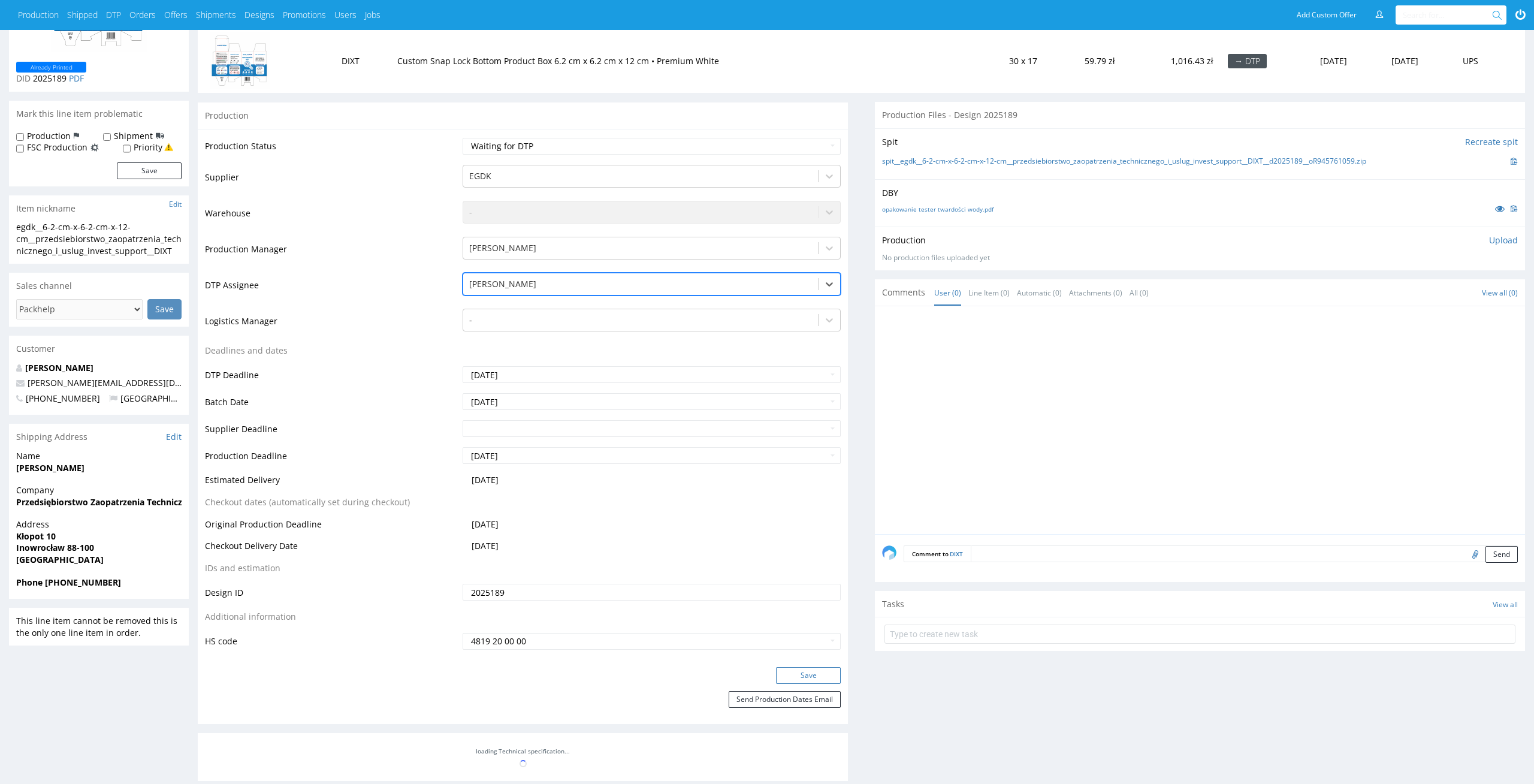
click at [834, 672] on button "Save" at bounding box center [808, 675] width 65 height 17
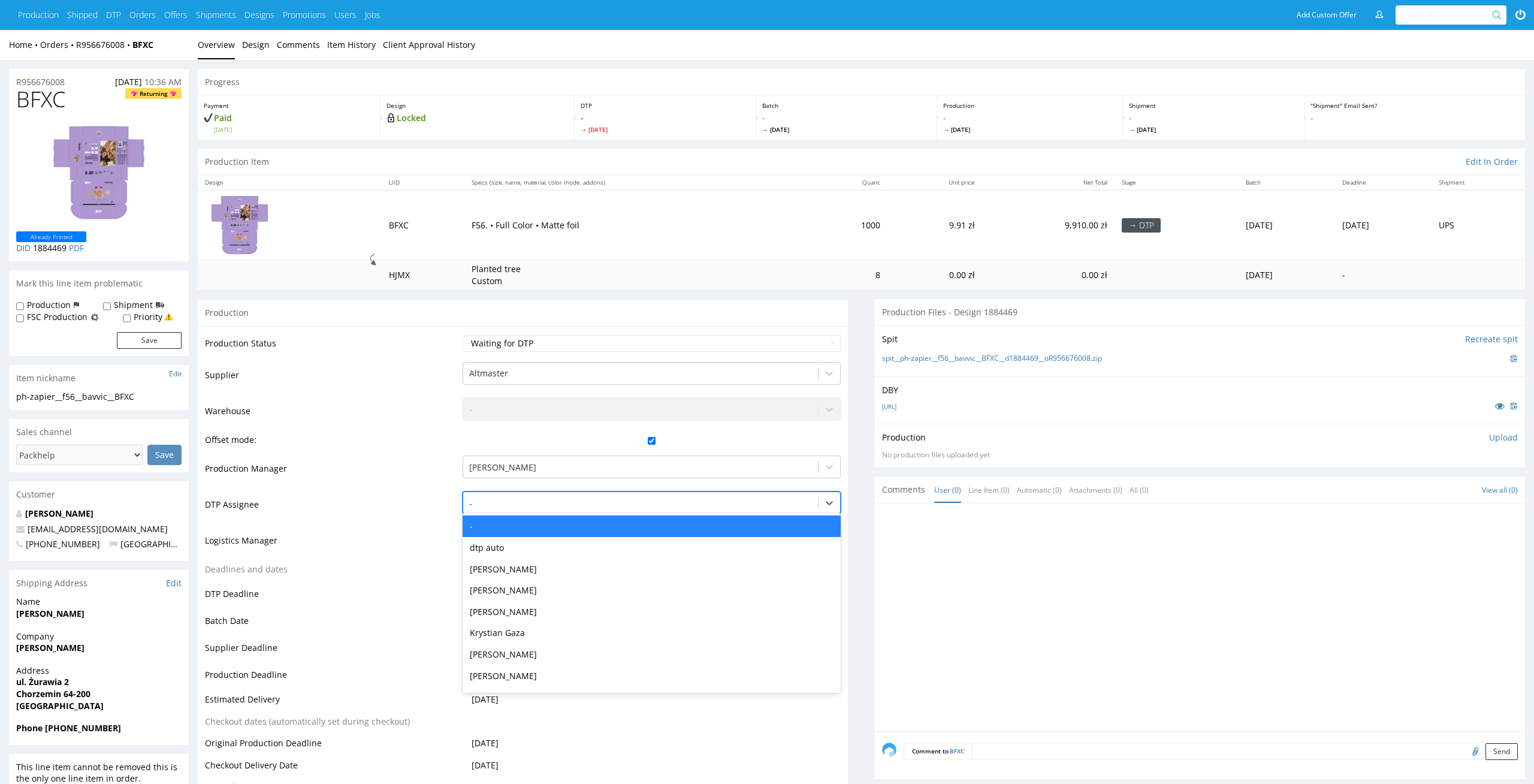
click at [511, 496] on div at bounding box center [641, 504] width 343 height 14
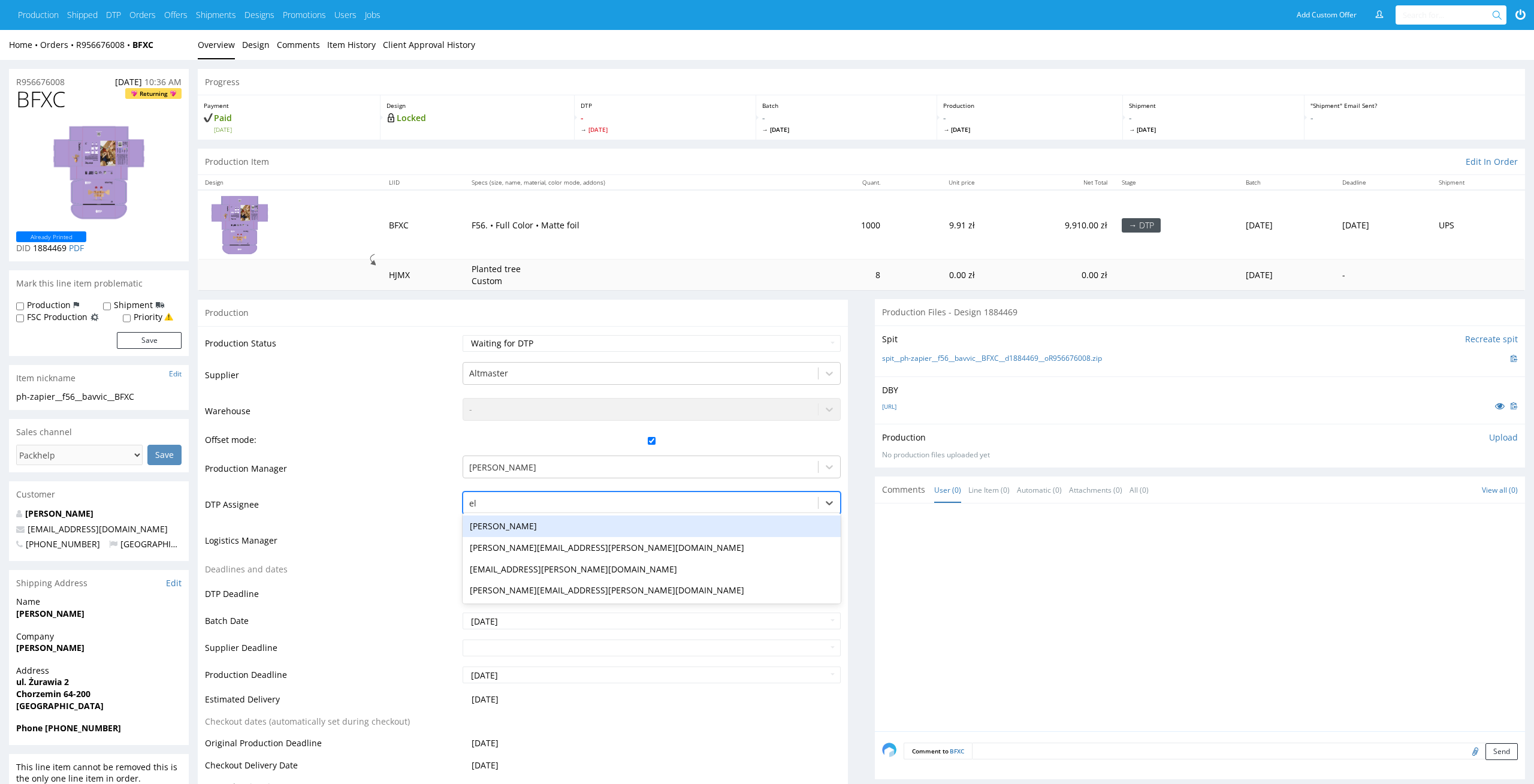
type input "el"
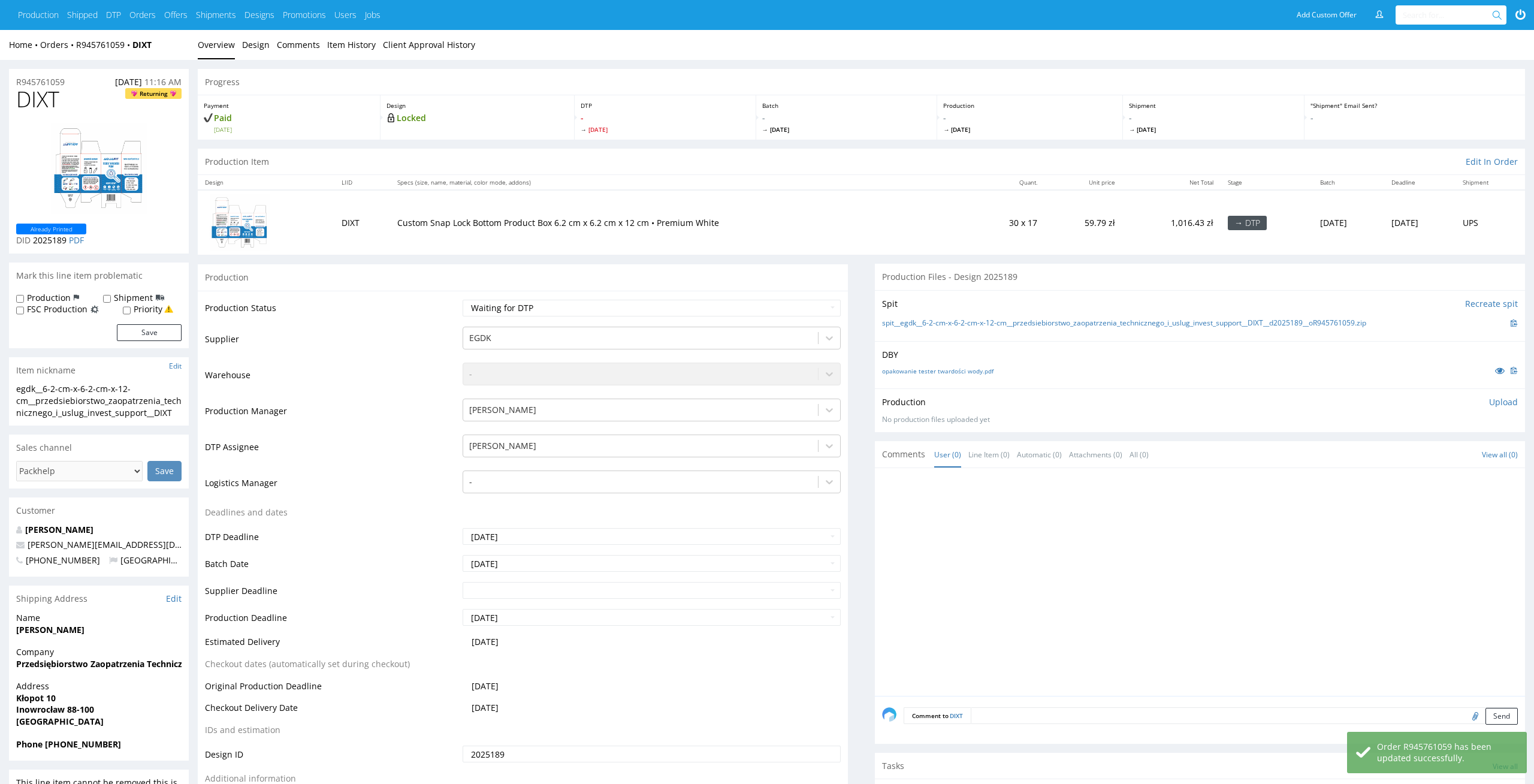
scroll to position [162, 0]
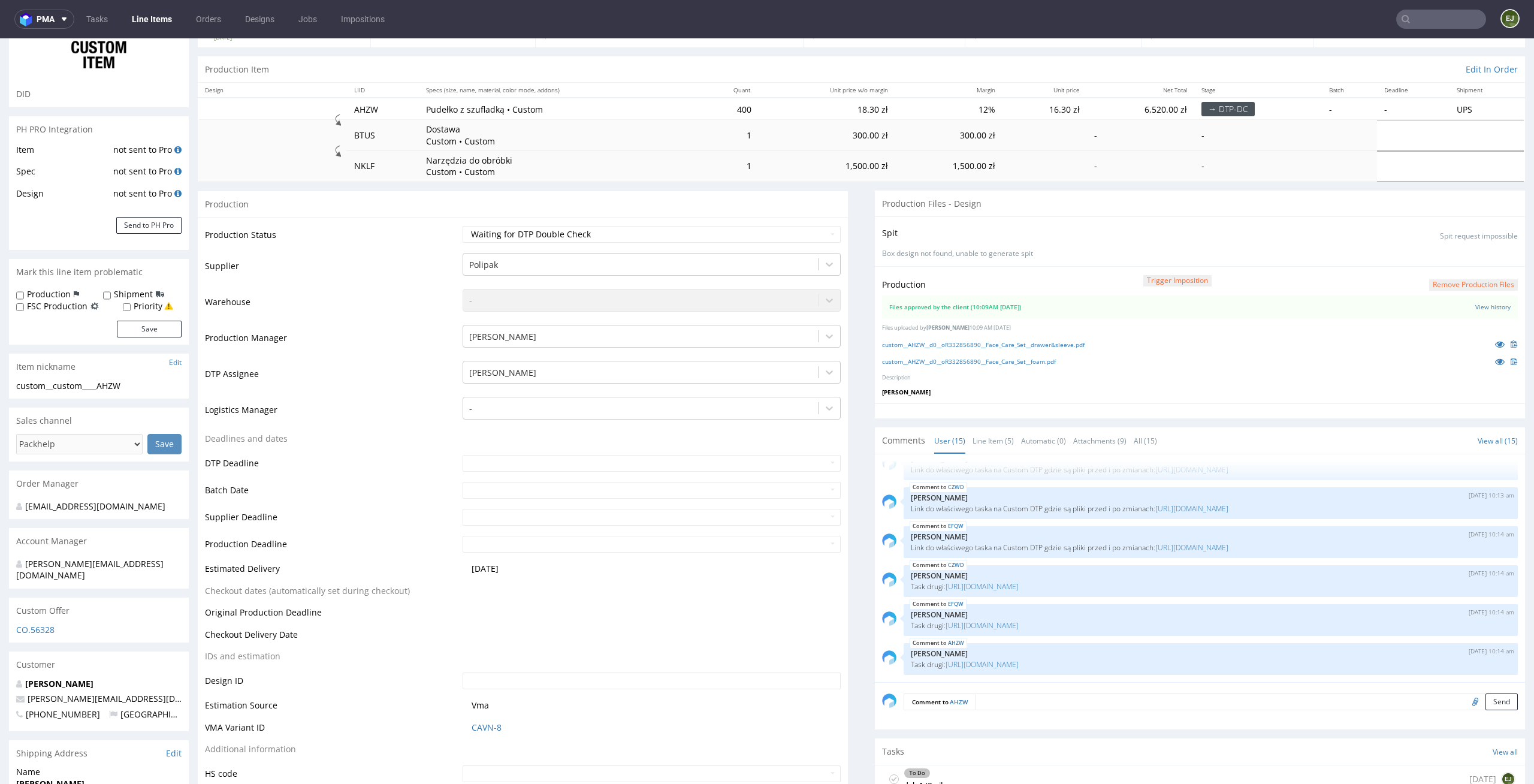
scroll to position [191, 0]
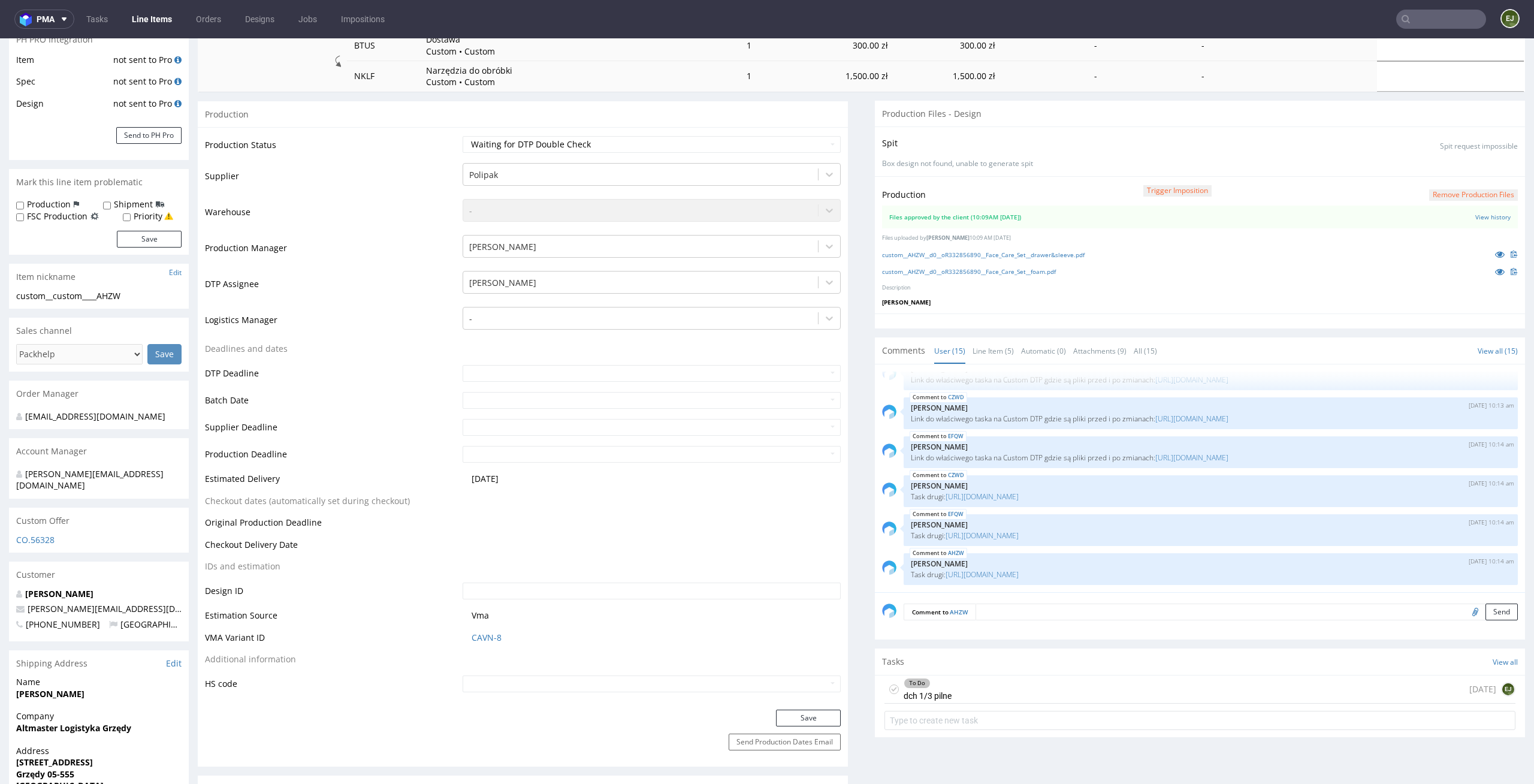
click at [997, 689] on div "To Do dch 1/3 pilne [DATE] EJ" at bounding box center [1200, 689] width 631 height 28
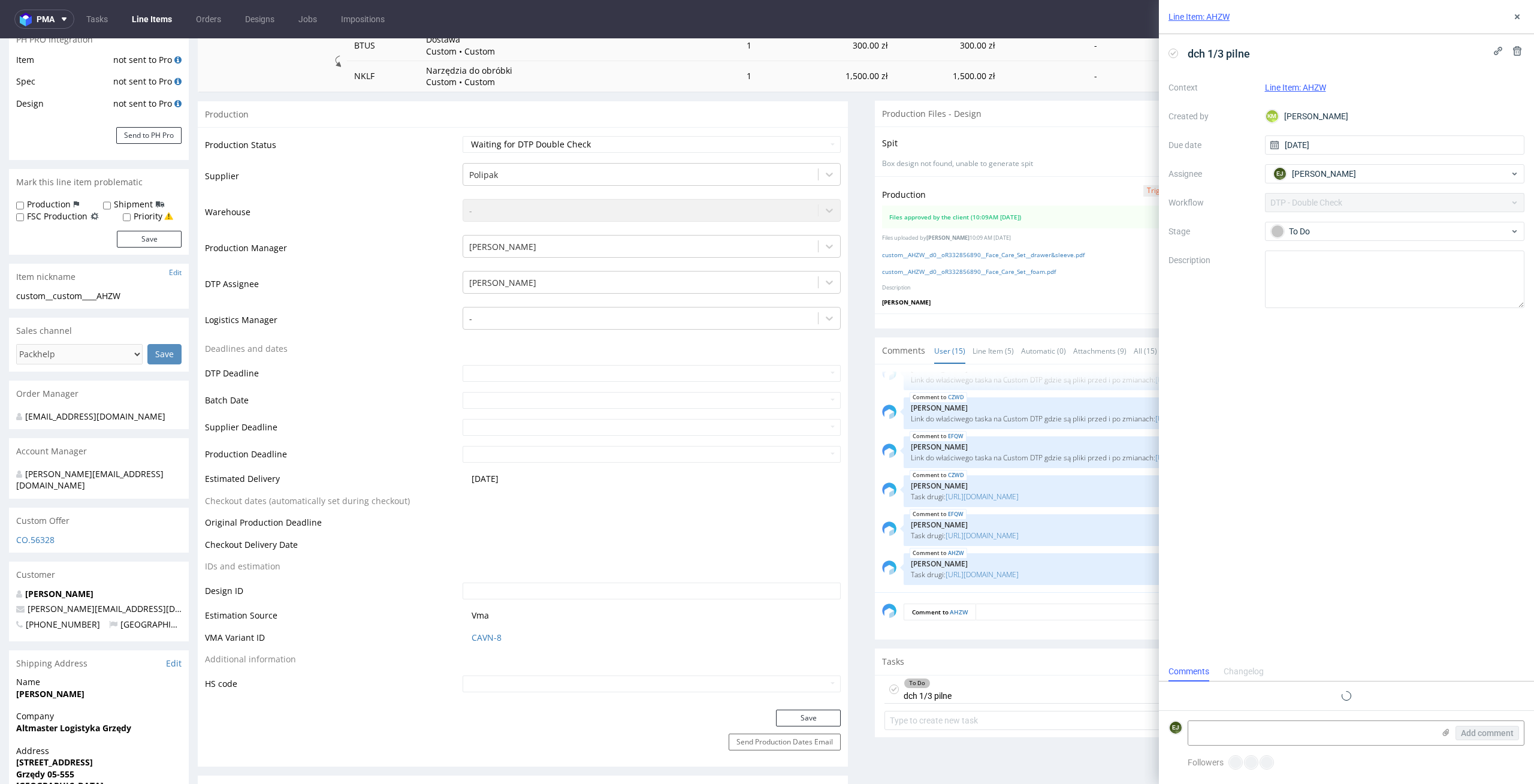
scroll to position [10, 0]
click at [1328, 233] on div "To Do" at bounding box center [1390, 232] width 238 height 13
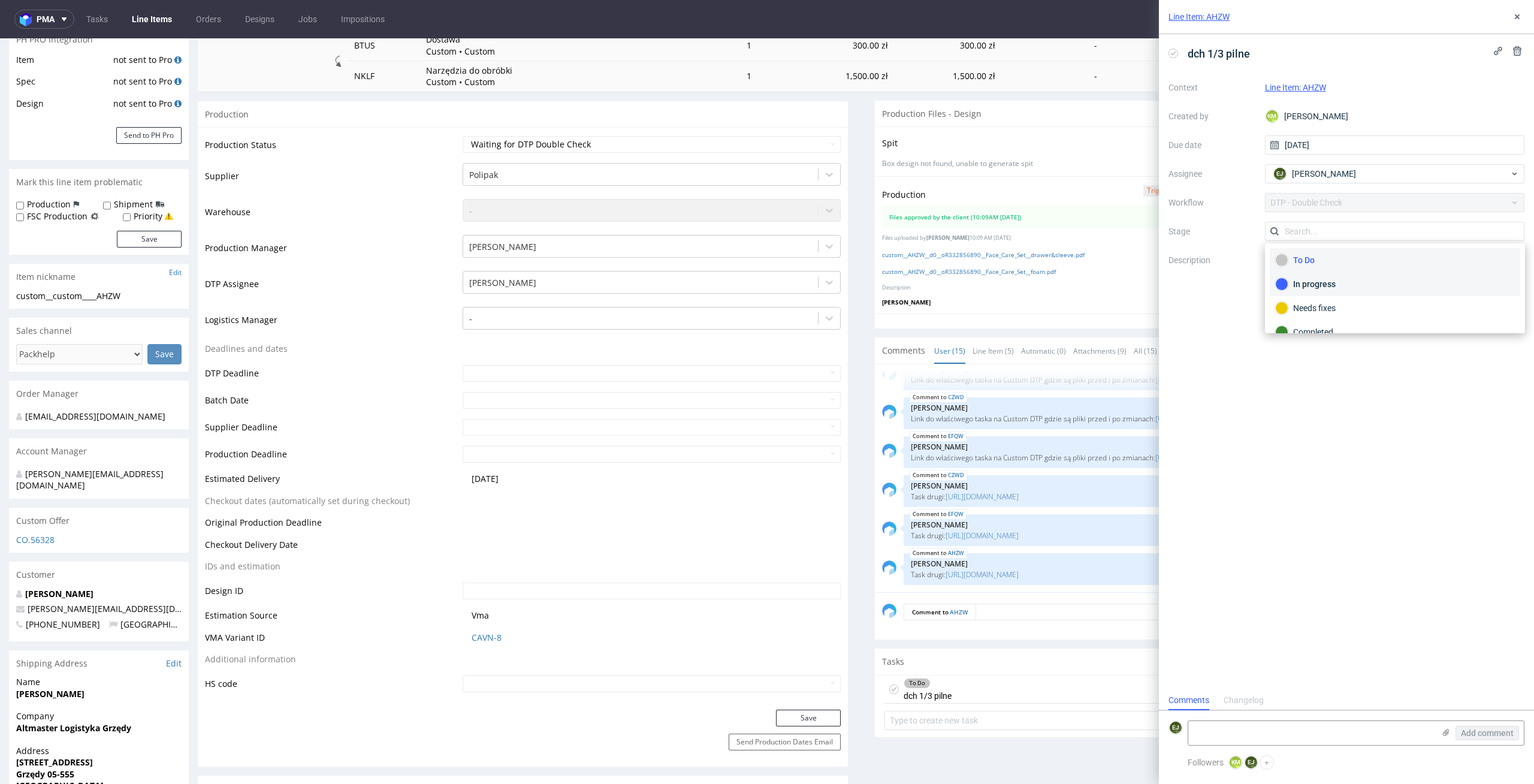
click at [1323, 282] on div "In progress" at bounding box center [1395, 284] width 239 height 13
click at [1509, 24] on div "Line Item: AHZW" at bounding box center [1347, 17] width 375 height 34
click at [1517, 16] on use at bounding box center [1518, 17] width 5 height 5
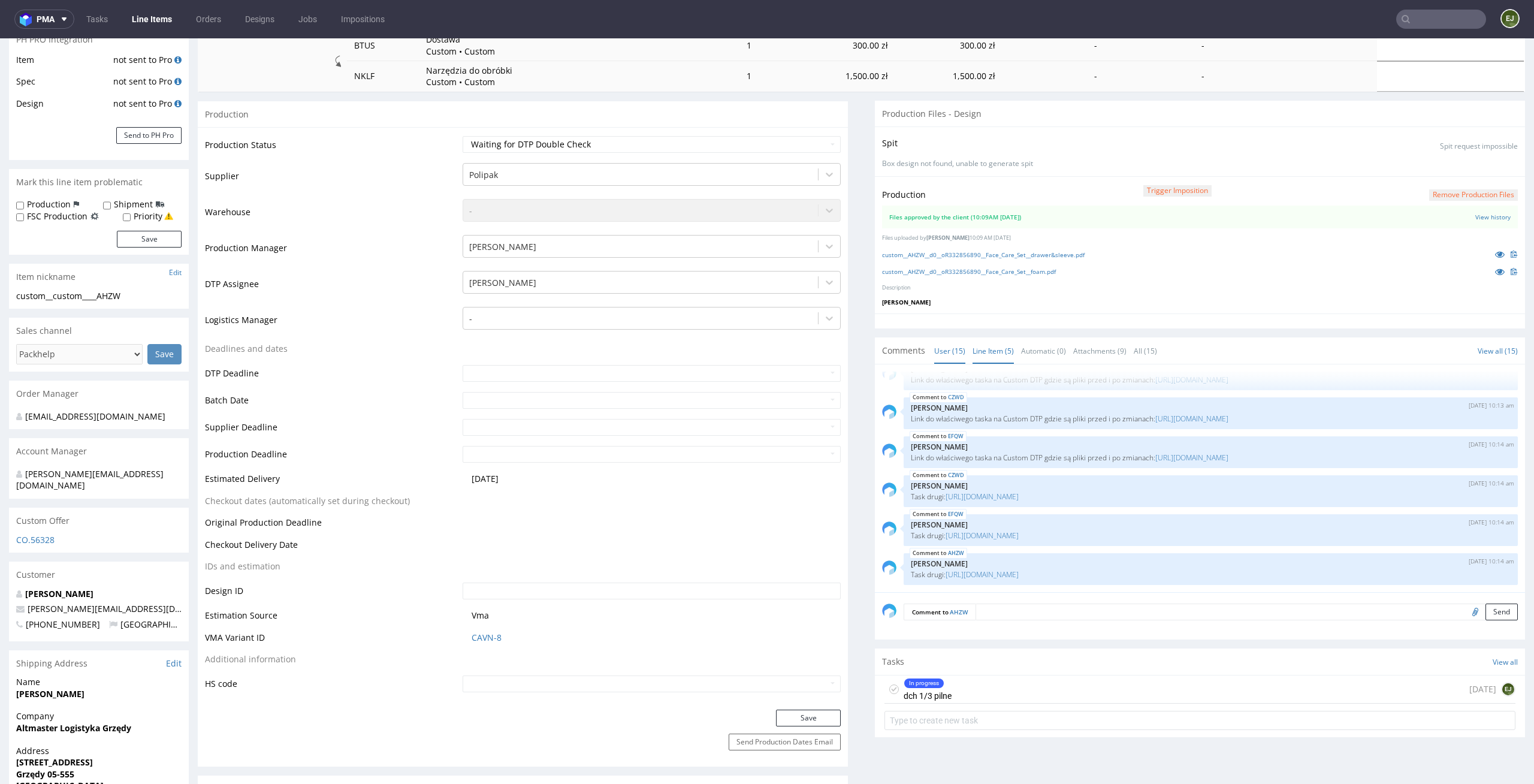
click at [983, 344] on link "Line Item (5)" at bounding box center [994, 350] width 42 height 26
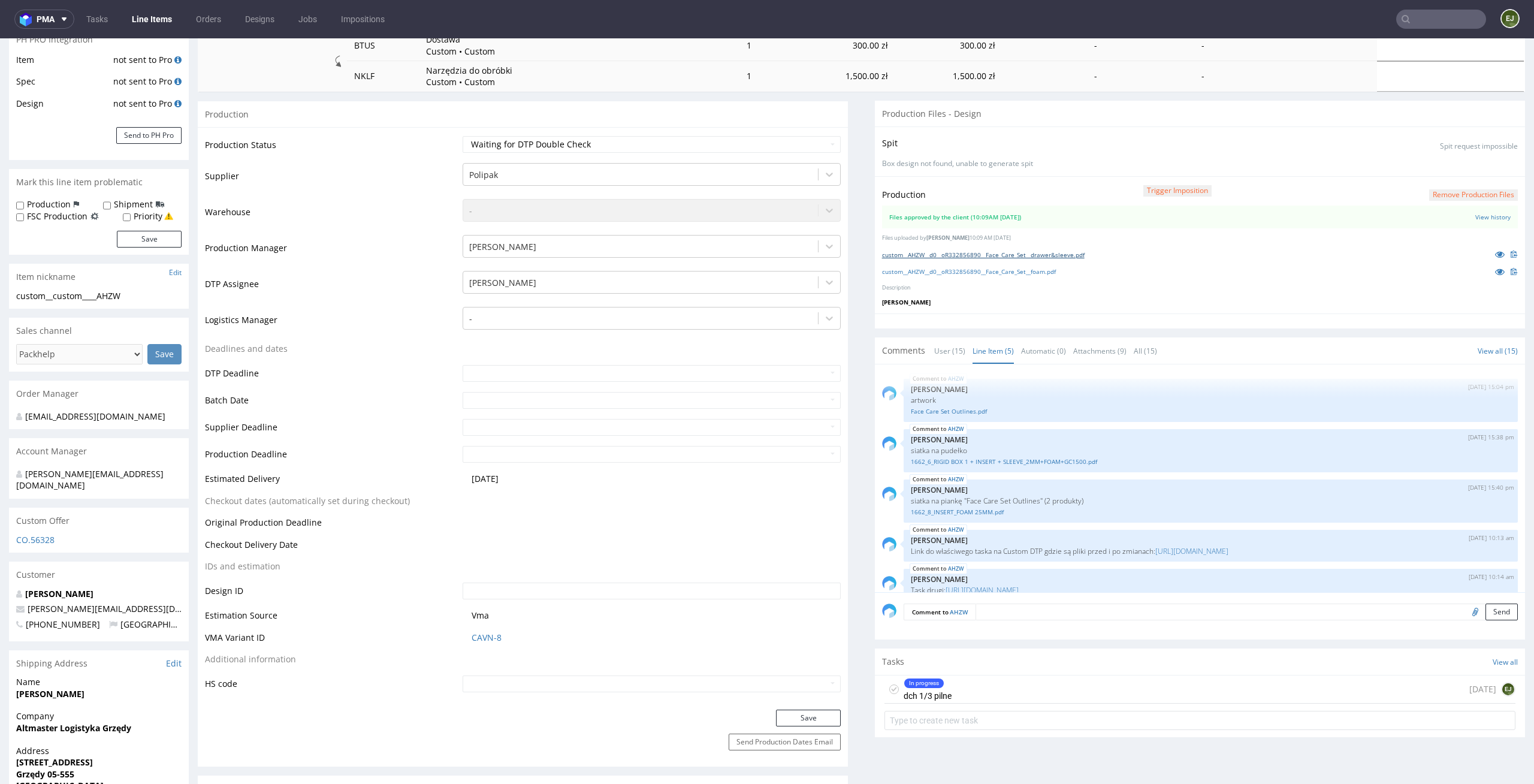
click at [957, 254] on link "custom__AHZW__d0__oR332856890__Face_Care_Set__drawer&sleeve.pdf" at bounding box center [984, 254] width 203 height 8
click at [957, 271] on link "custom__AHZW__d0__oR332856890__Face_Care_Set__foam.pdf" at bounding box center [969, 271] width 174 height 8
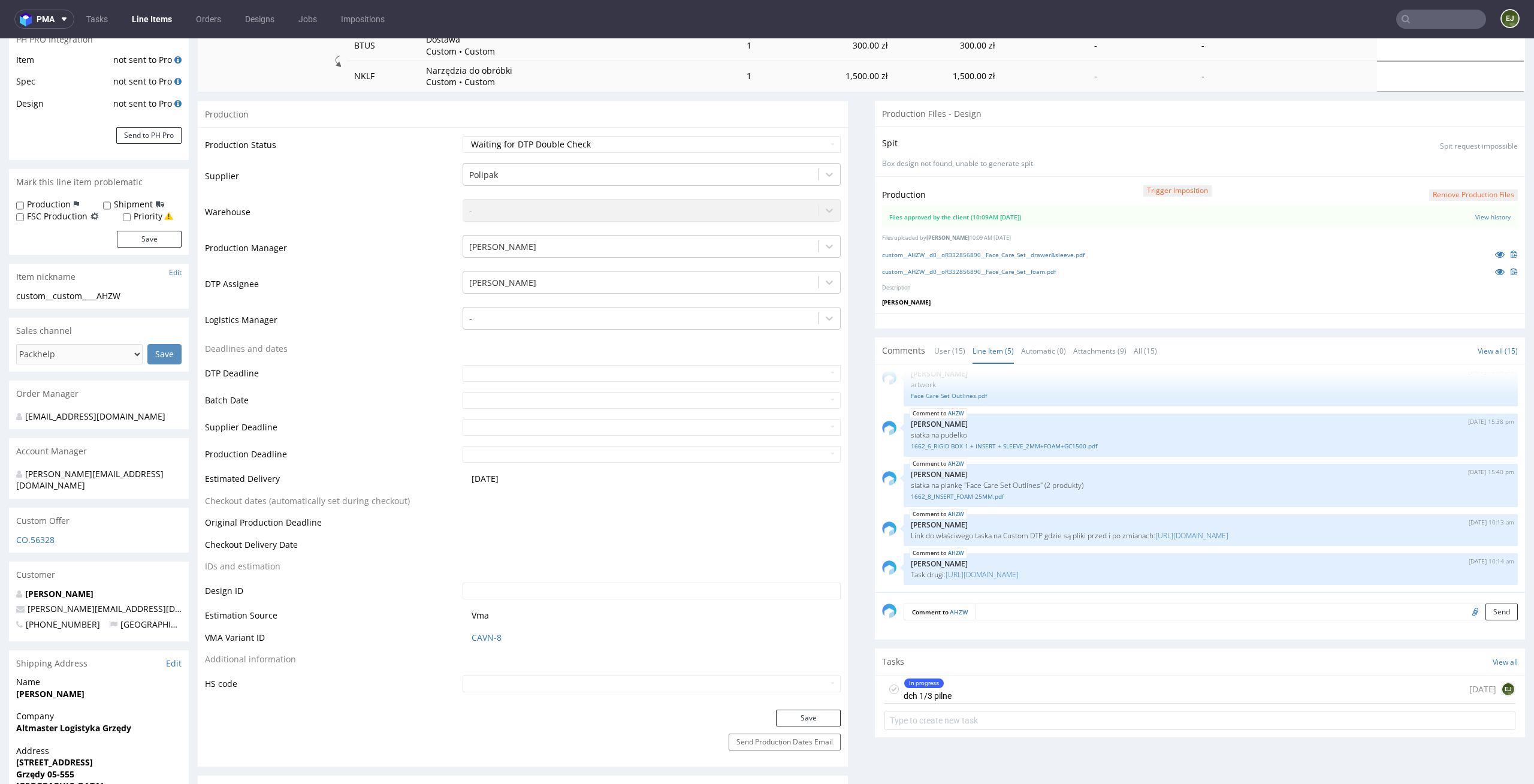
click at [1032, 298] on p "Karol Markowski" at bounding box center [1200, 302] width 636 height 8
click at [1044, 257] on link "custom__AHZW__d0__oR332856890__Face_Care_Set__drawer&sleeve.pdf" at bounding box center [984, 254] width 203 height 8
click at [1028, 274] on link "custom__AHZW__d0__oR332856890__Face_Care_Set__foam.pdf" at bounding box center [969, 271] width 174 height 8
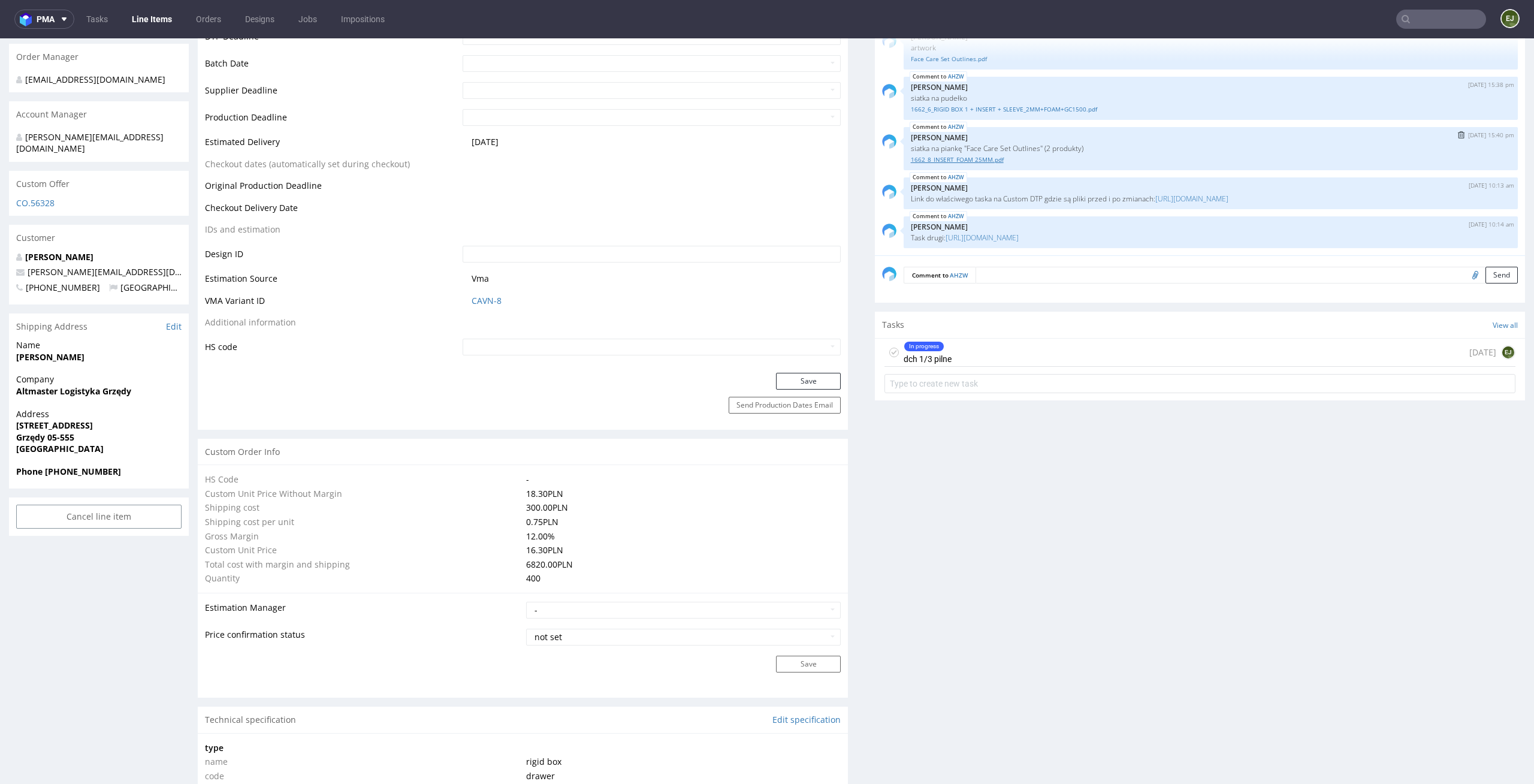
scroll to position [253, 0]
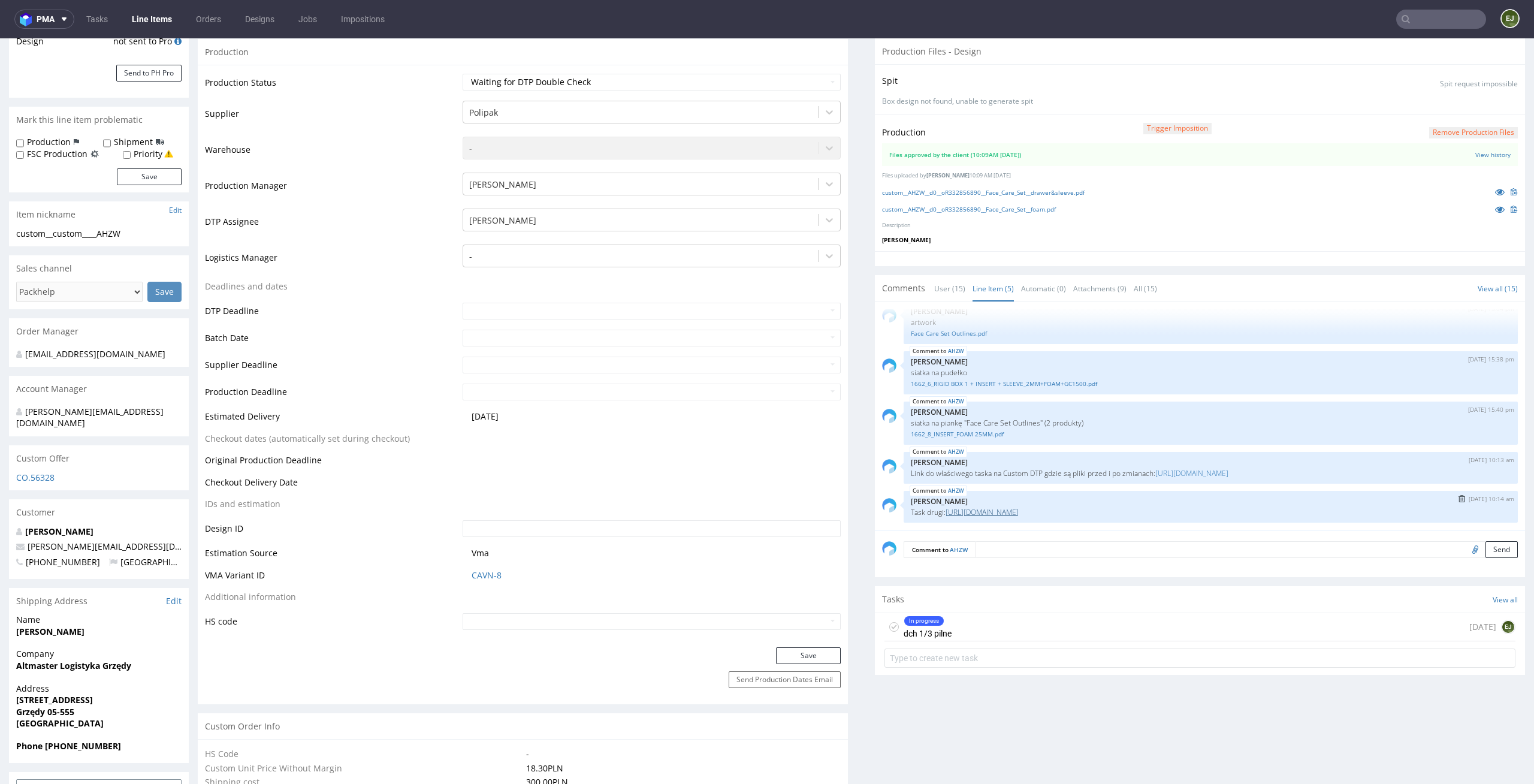
click at [1000, 513] on link "https://packhelp.slack.com/archives/C0101HZ89EW/p1757339091919339" at bounding box center [982, 512] width 73 height 10
click at [1229, 473] on link "https://packhelp.slack.com/archives/C0101HZ89EW/p1756271912318149" at bounding box center [1192, 473] width 73 height 10
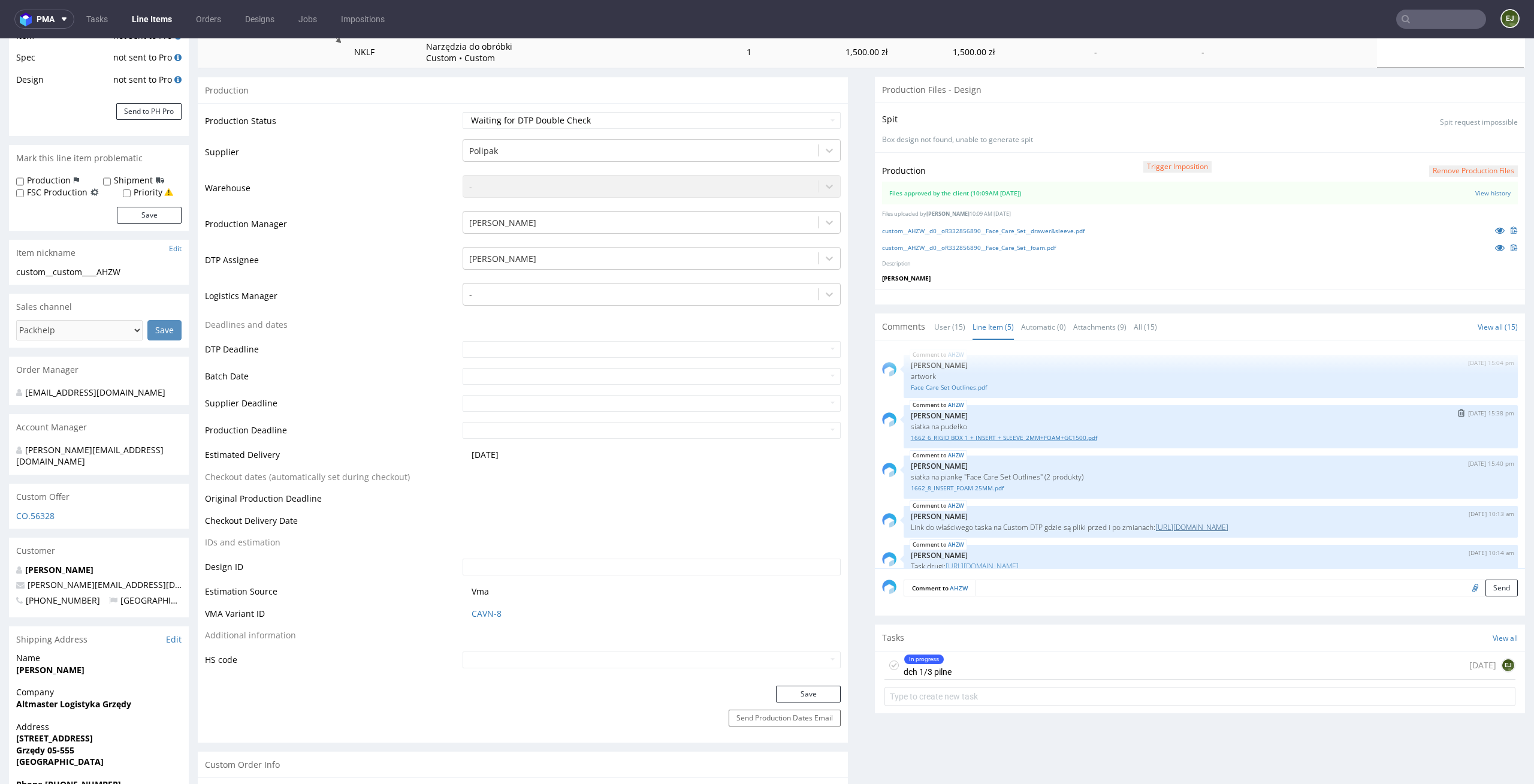
scroll to position [204, 0]
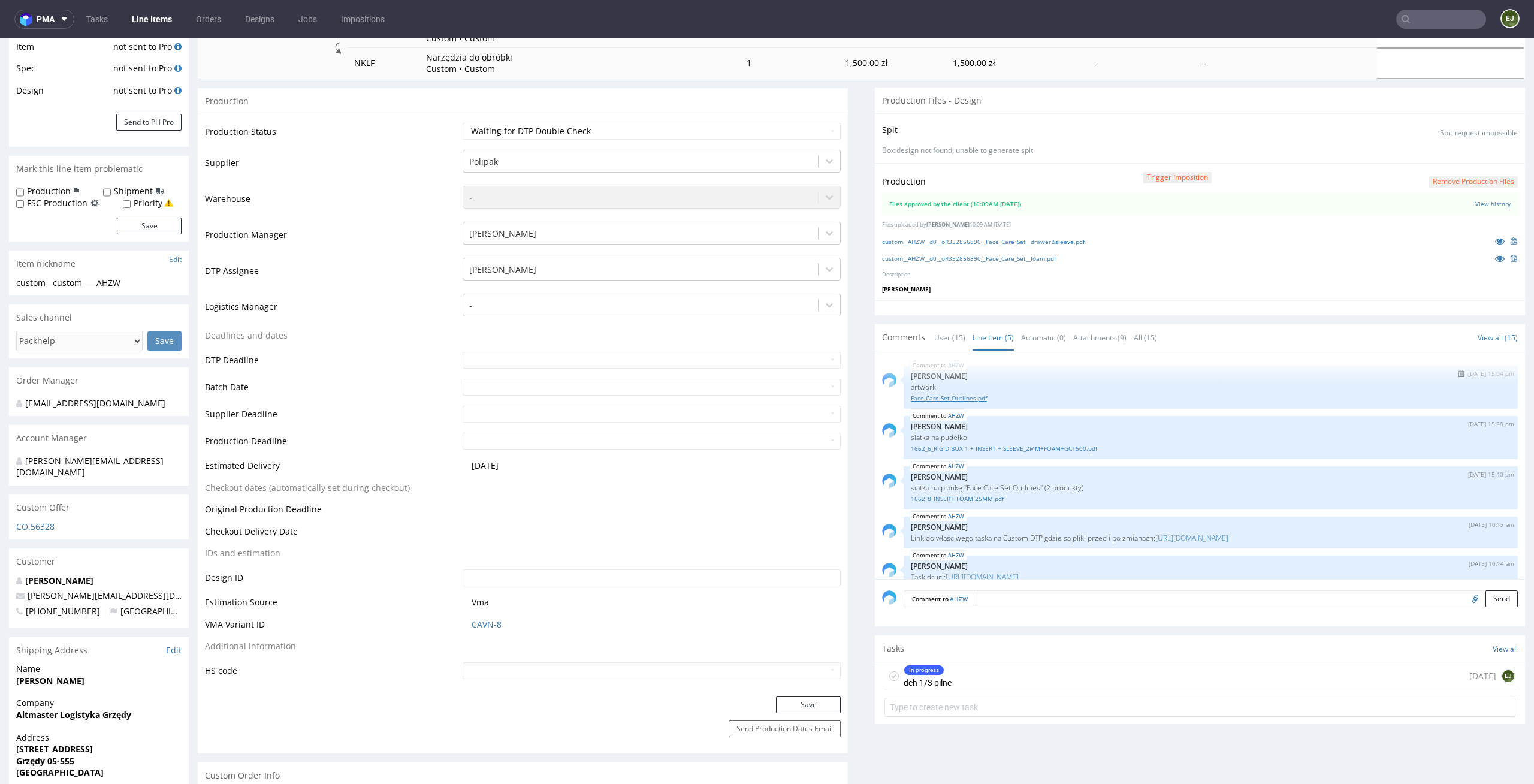
click at [954, 397] on link "Face Care Set Outlines.pdf" at bounding box center [1211, 398] width 600 height 9
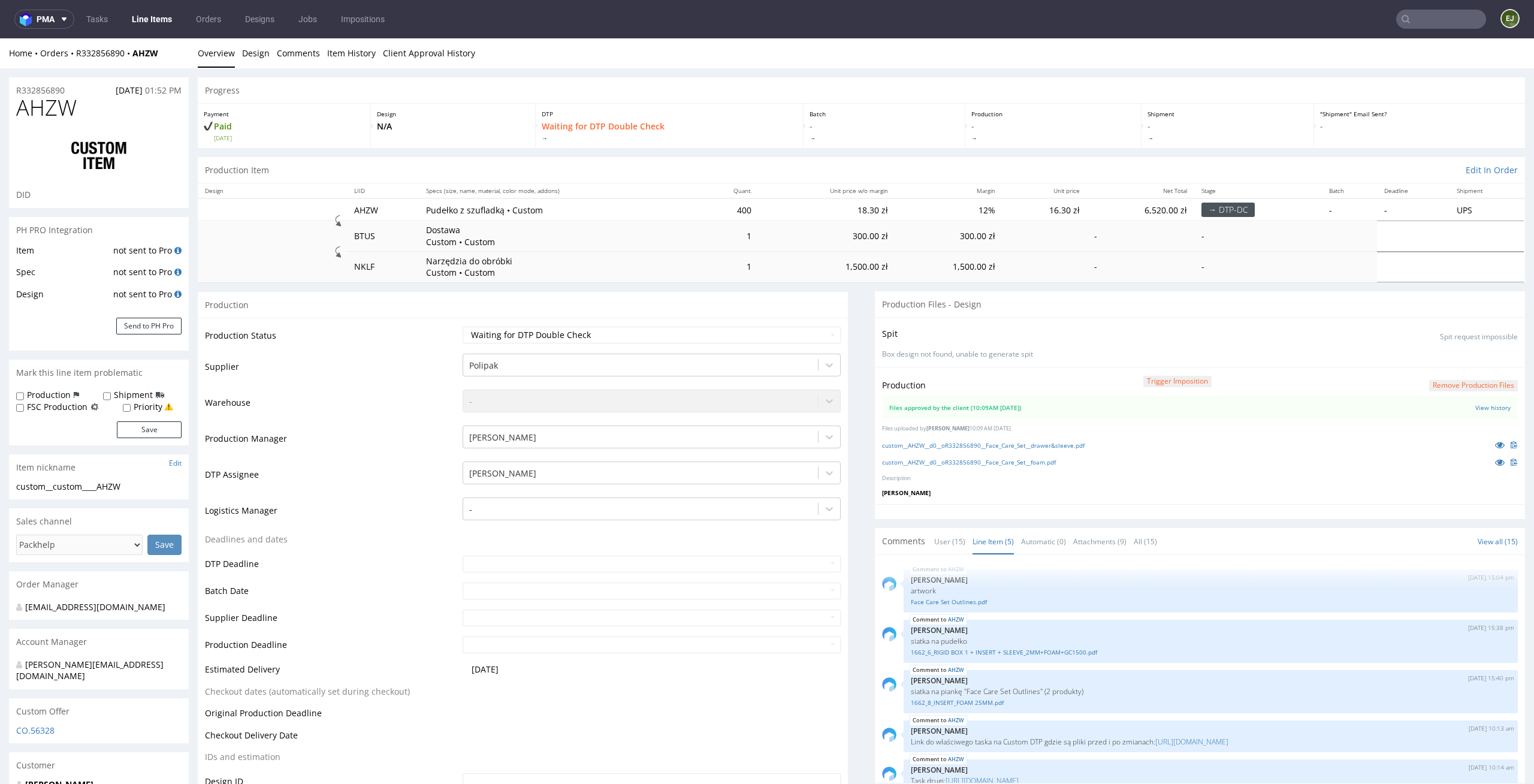
scroll to position [374, 0]
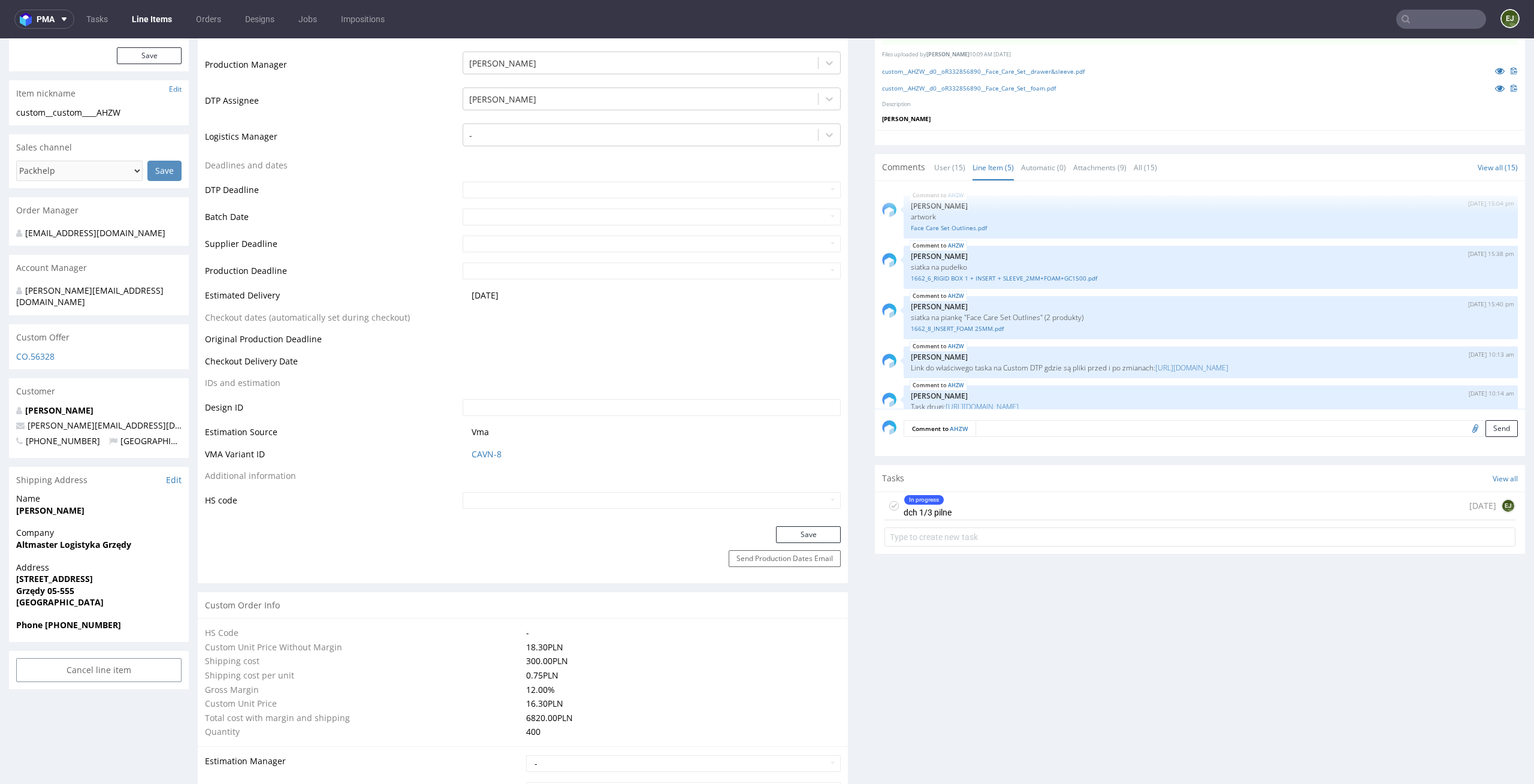
click at [995, 514] on div "In progress dch 1/3 pilne today EJ" at bounding box center [1200, 506] width 631 height 28
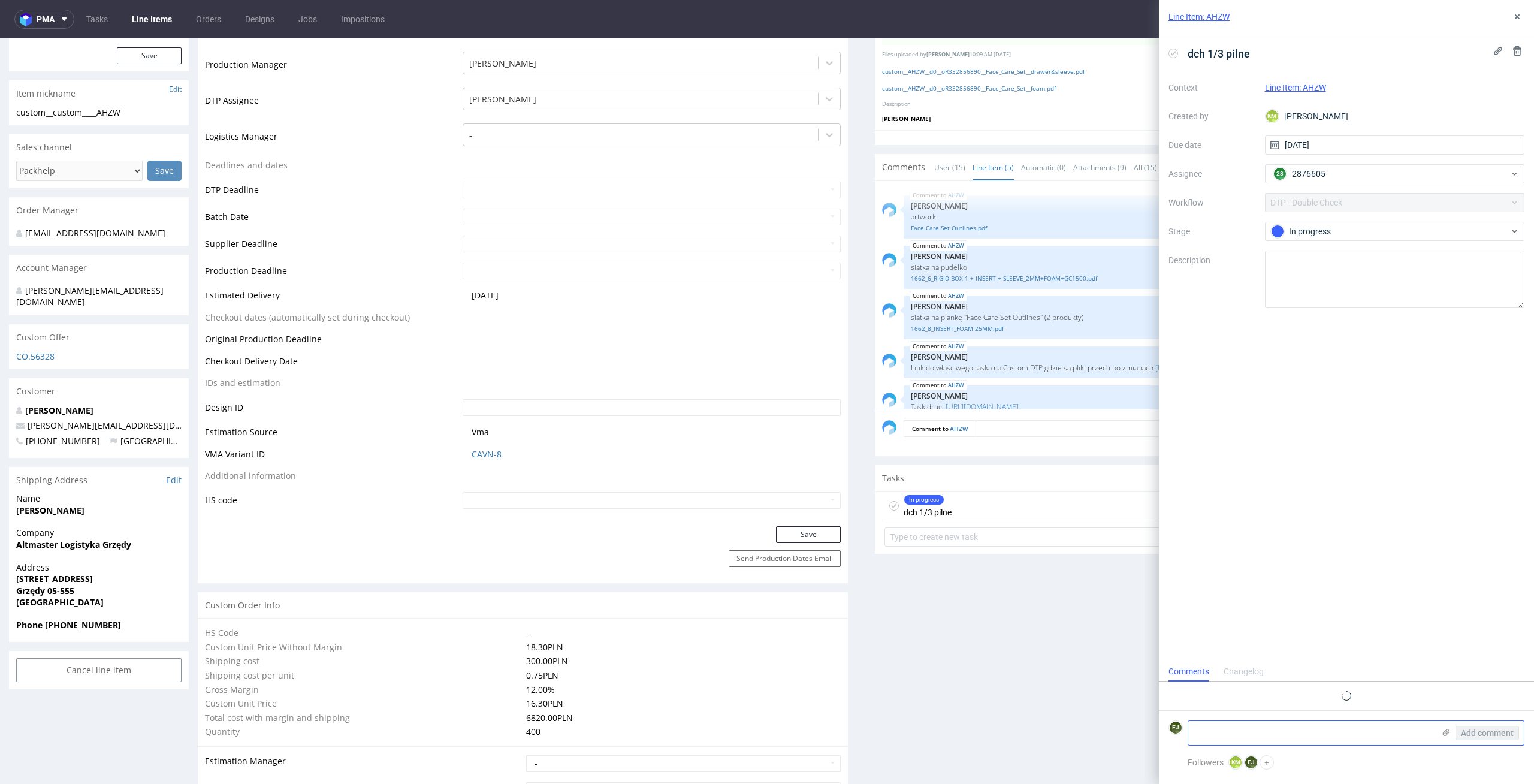
scroll to position [10, 0]
click at [1242, 729] on textarea at bounding box center [1311, 733] width 246 height 24
type textarea "Niektóre linie są trochę za cienkie (widzę, że w specyfikacji jest 0,75 pt dla …"
click at [1495, 738] on button "Add comment" at bounding box center [1487, 733] width 63 height 14
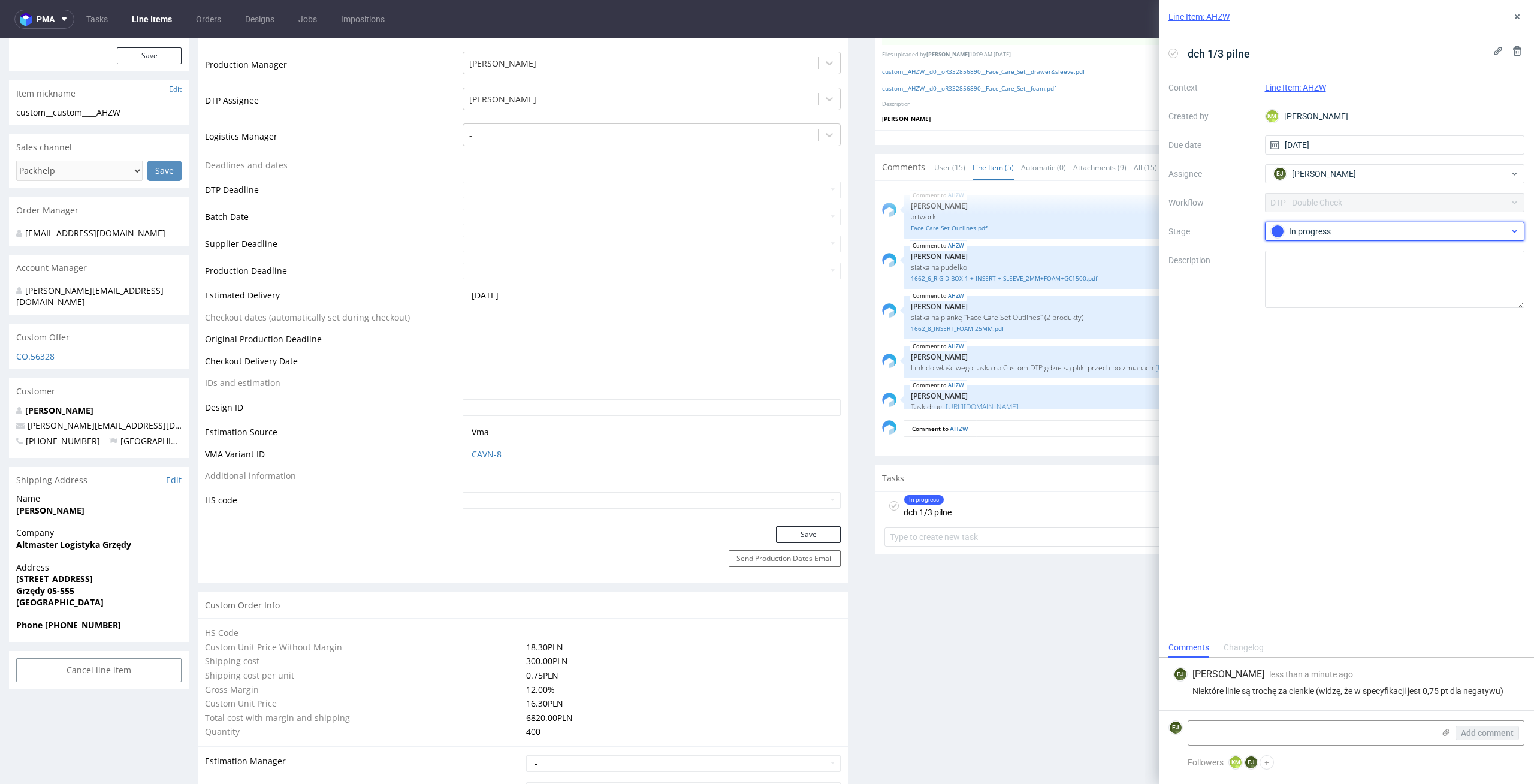
click at [1399, 231] on div "In progress" at bounding box center [1390, 232] width 238 height 13
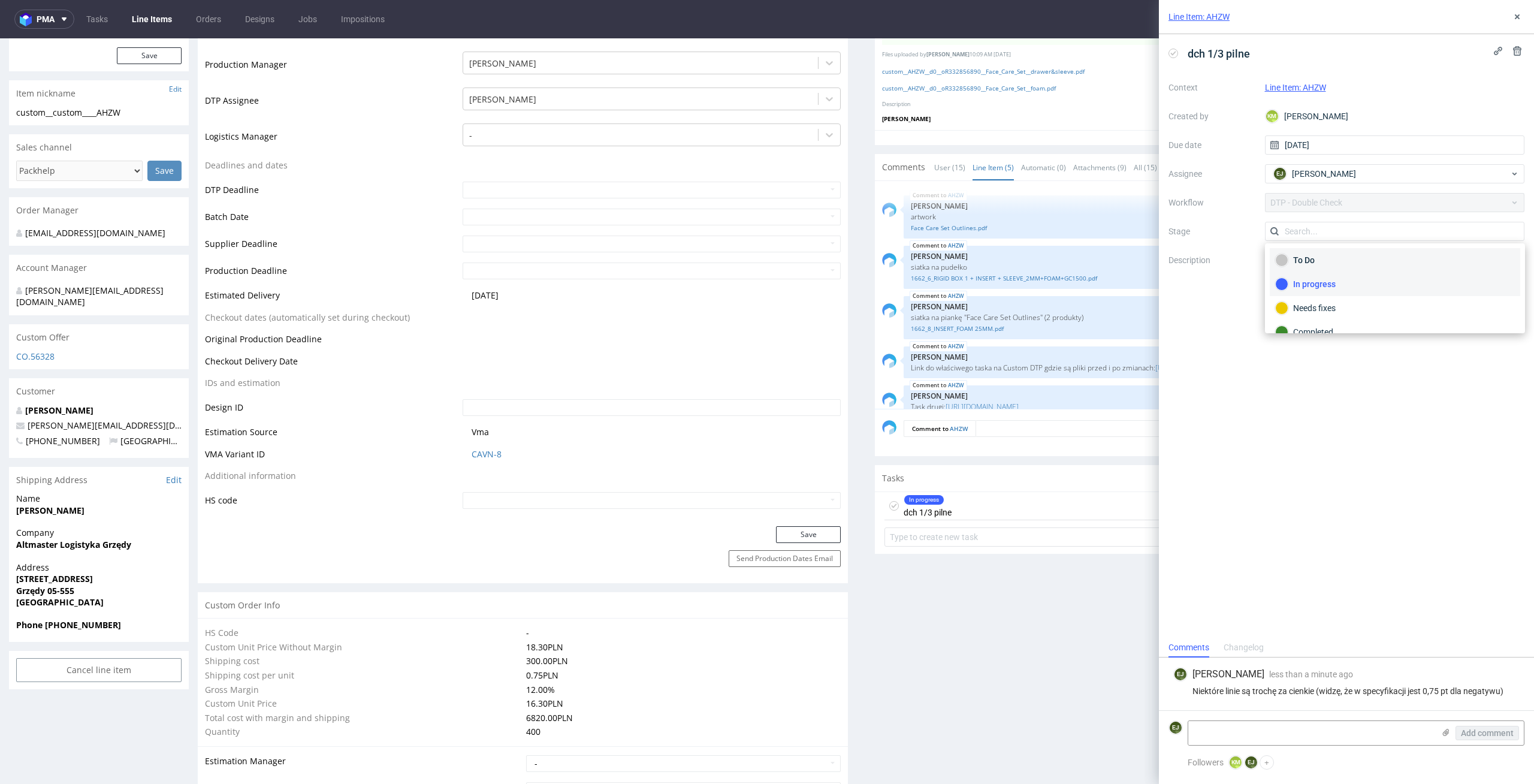
click at [1390, 265] on div "To Do" at bounding box center [1395, 260] width 239 height 13
click at [1389, 241] on div "Context Line Item: AHZW Created by KM Karol Markowski Due date 11/09/2025 Assig…" at bounding box center [1346, 193] width 356 height 230
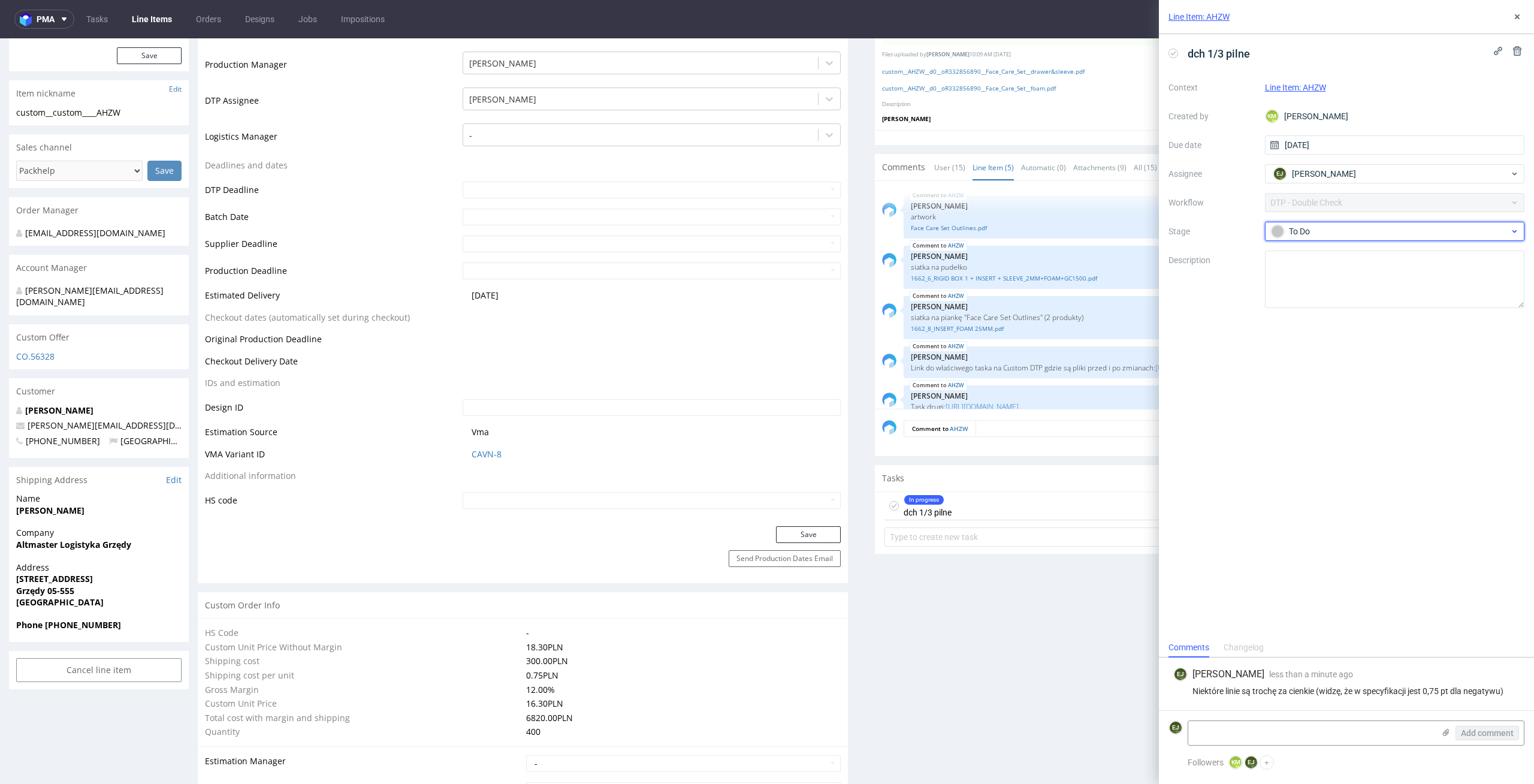
click at [1389, 232] on div "To Do" at bounding box center [1390, 232] width 238 height 13
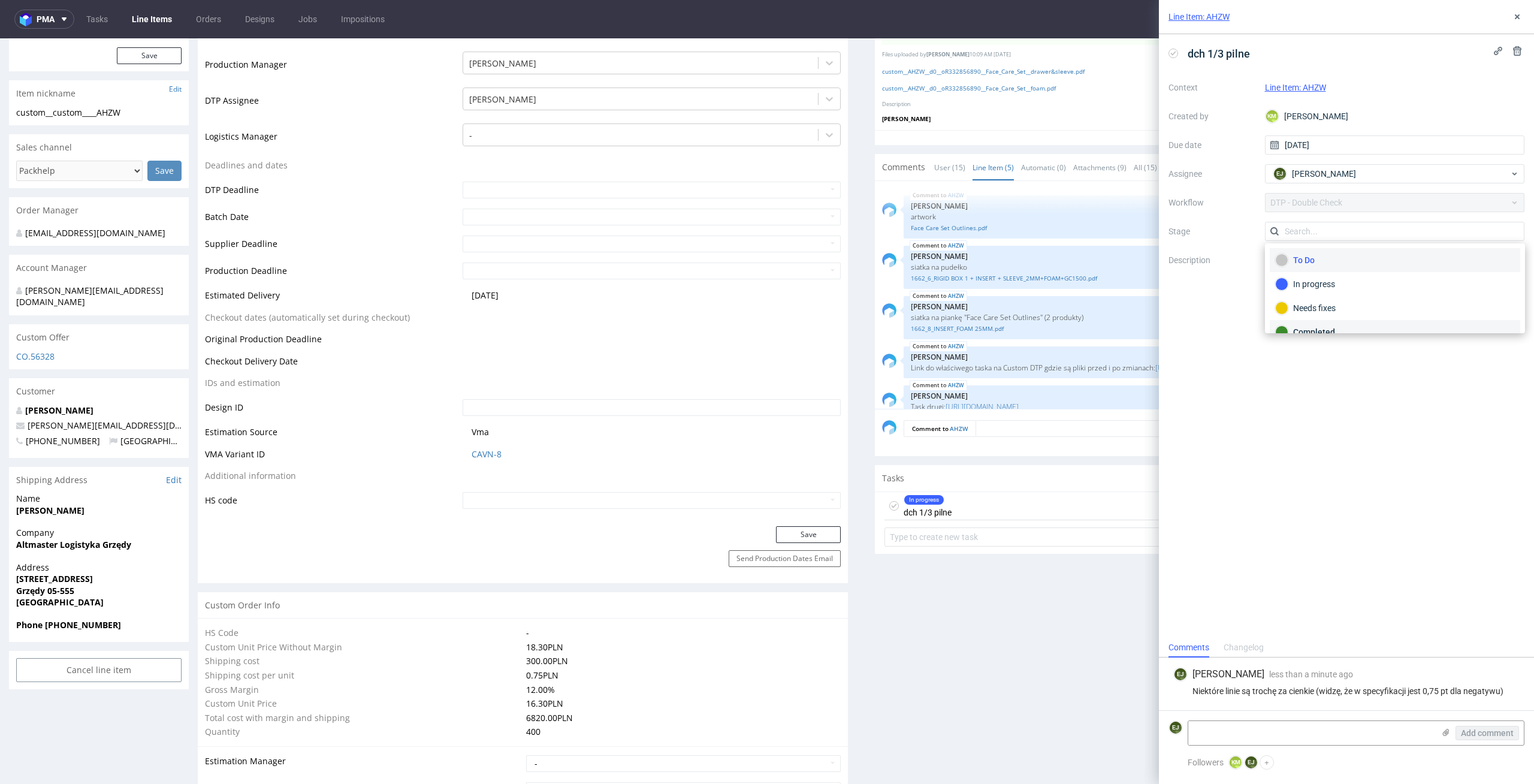
click at [1373, 320] on div "Completed" at bounding box center [1395, 332] width 250 height 24
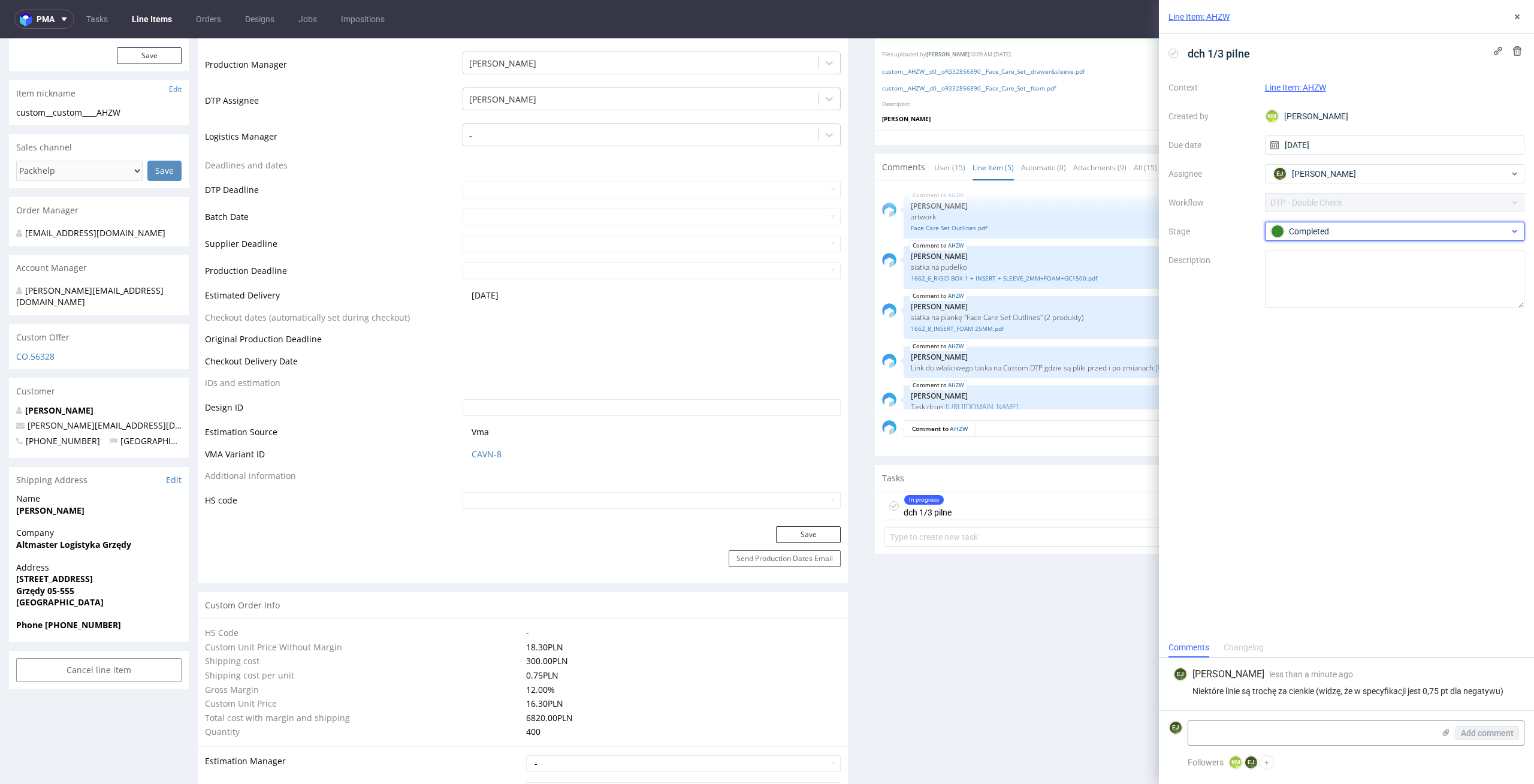
click at [1374, 236] on div "Completed" at bounding box center [1390, 232] width 238 height 13
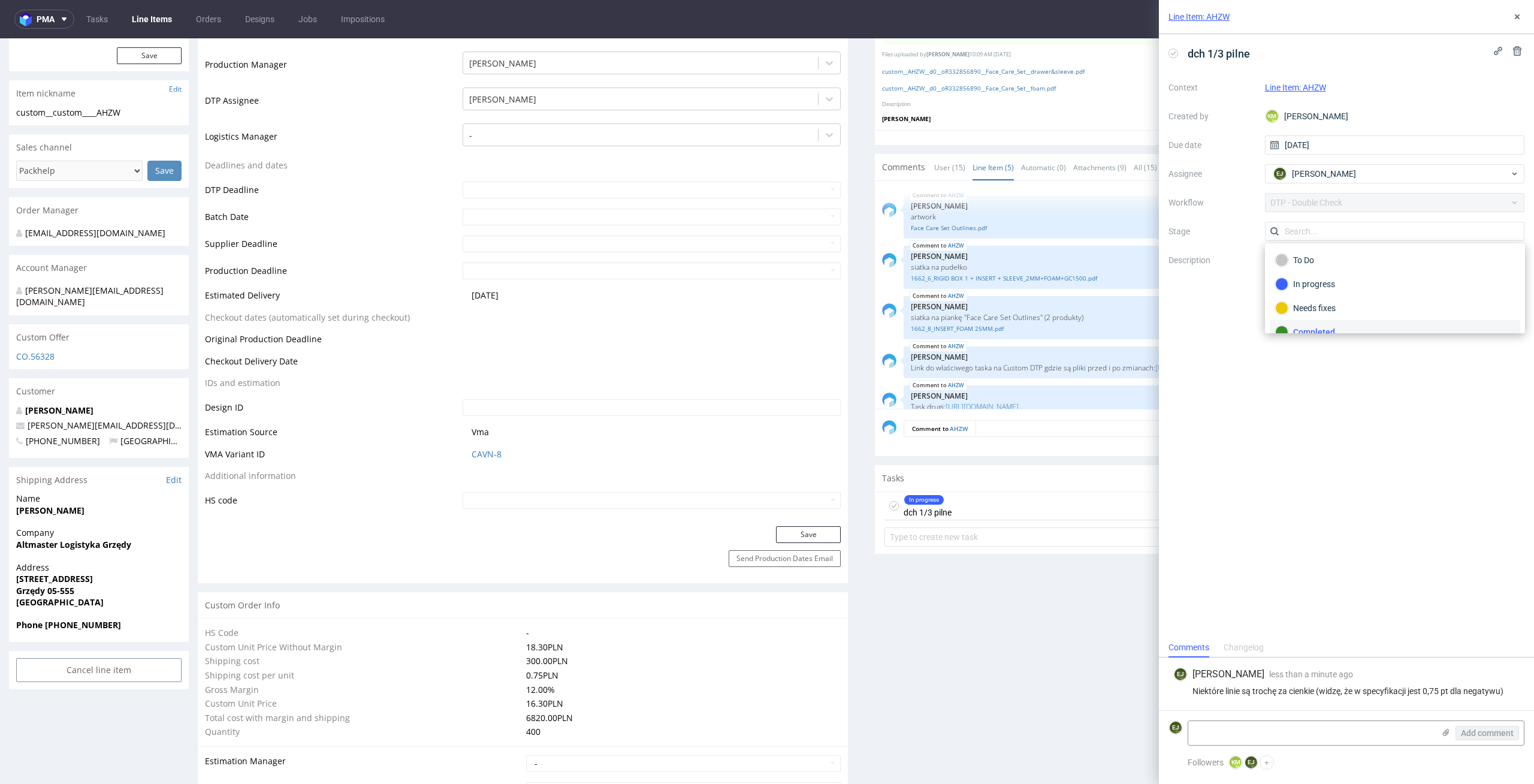
scroll to position [11, 0]
click at [1377, 300] on div "Needs fixes" at bounding box center [1395, 297] width 239 height 13
click at [1359, 484] on div "dch 1/3 pilne Context Line Item: AHZW Created by KM Karol Markowski Due date 11…" at bounding box center [1347, 336] width 375 height 604
click at [1518, 16] on use at bounding box center [1518, 17] width 5 height 5
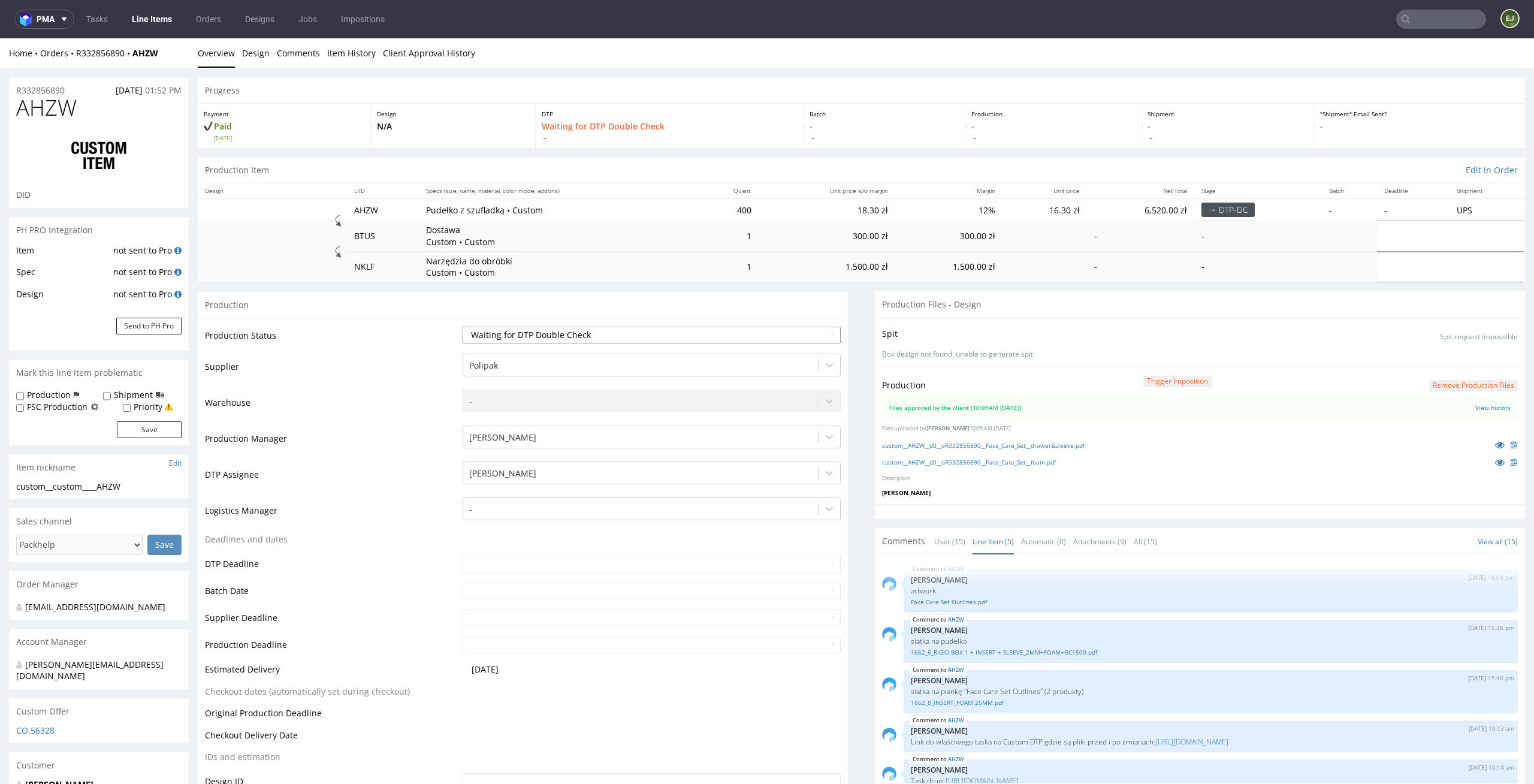
click at [809, 331] on select "Waiting for Artwork Waiting for Diecut Waiting for Mockup Waiting for DTP Waiti…" at bounding box center [652, 335] width 379 height 17
select select "dtp_dc_done"
click at [463, 326] on select "Waiting for Artwork Waiting for Diecut Waiting for Mockup Waiting for DTP Waiti…" at bounding box center [652, 335] width 379 height 17
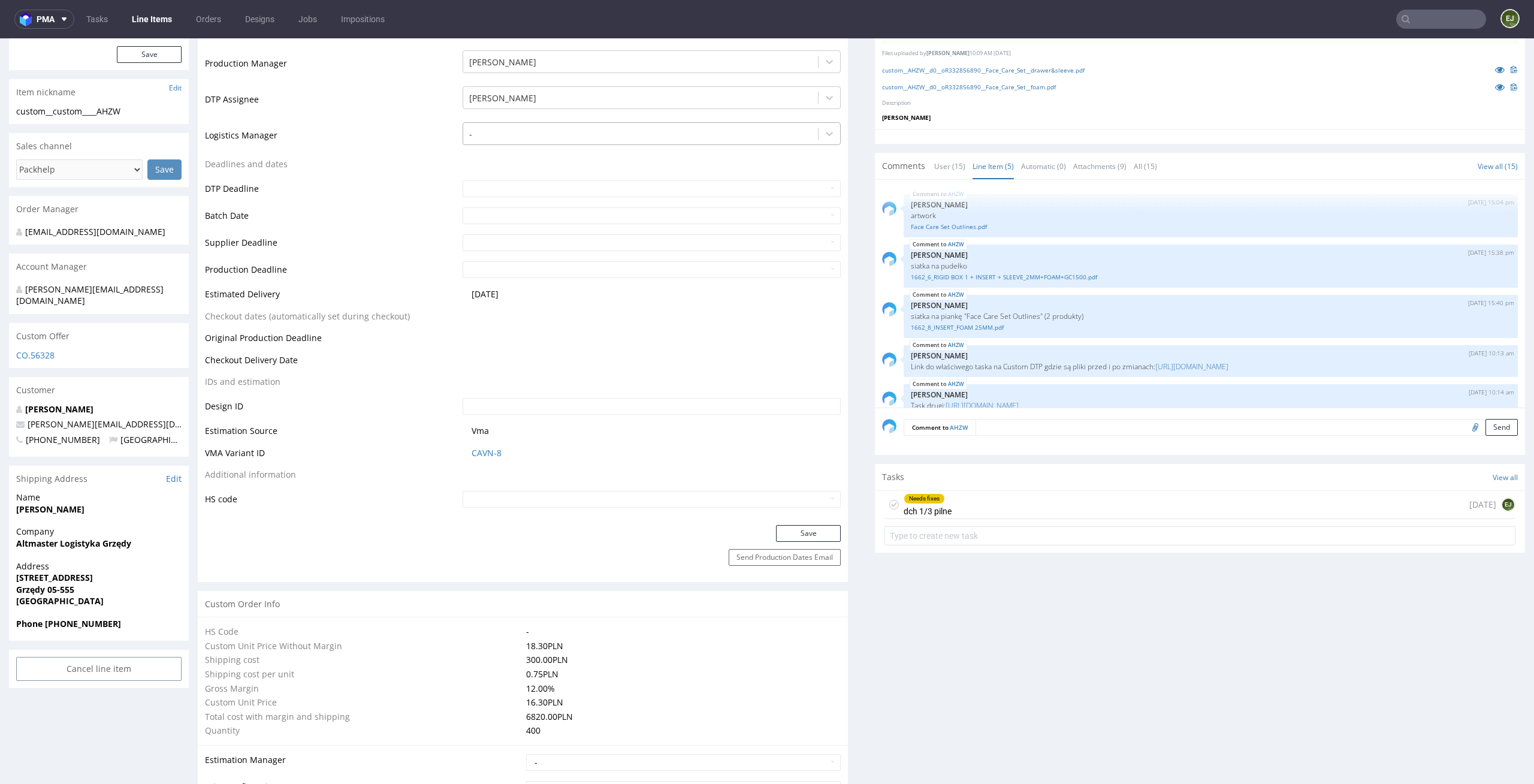
scroll to position [454, 0]
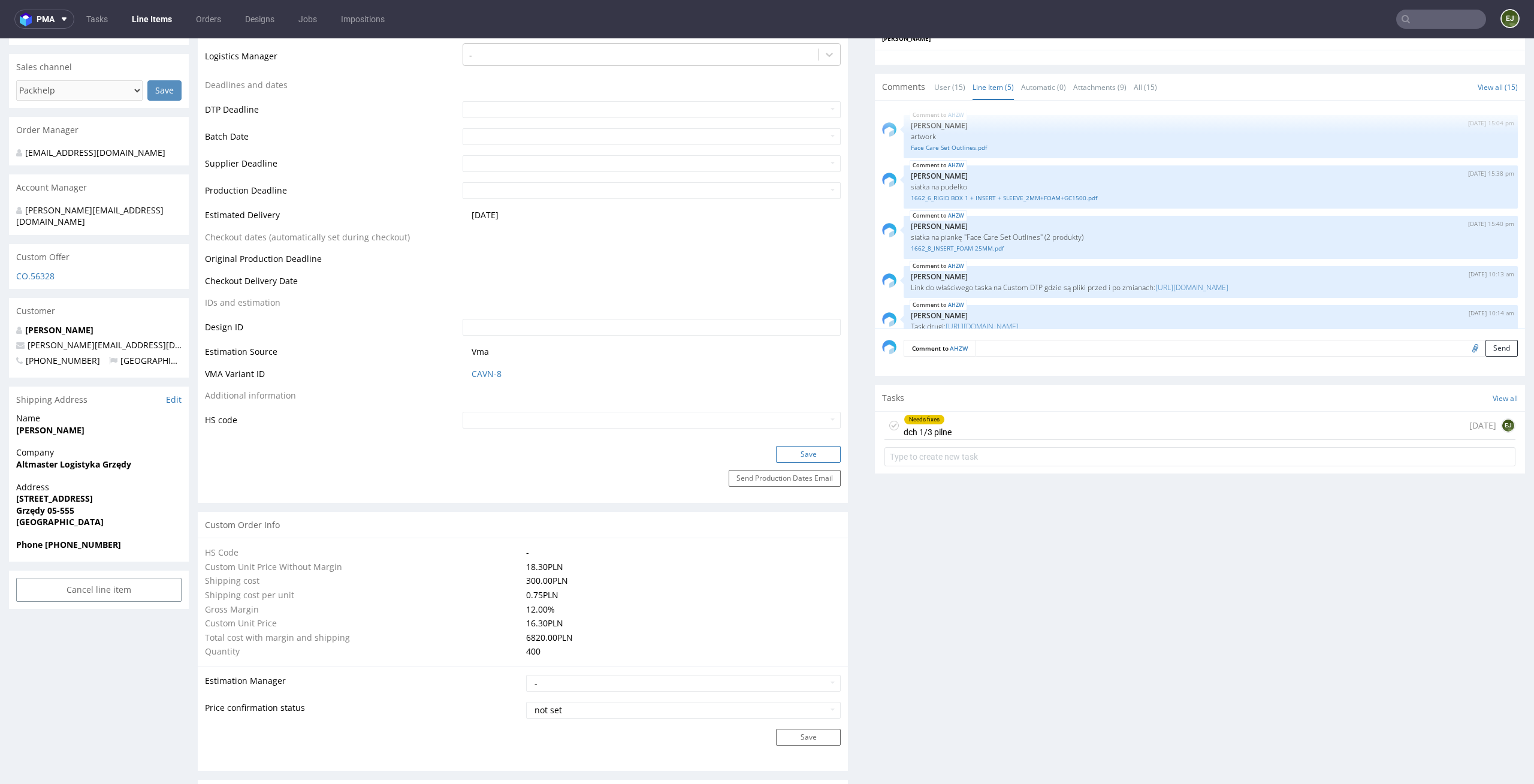
click at [816, 452] on button "Save" at bounding box center [808, 454] width 65 height 17
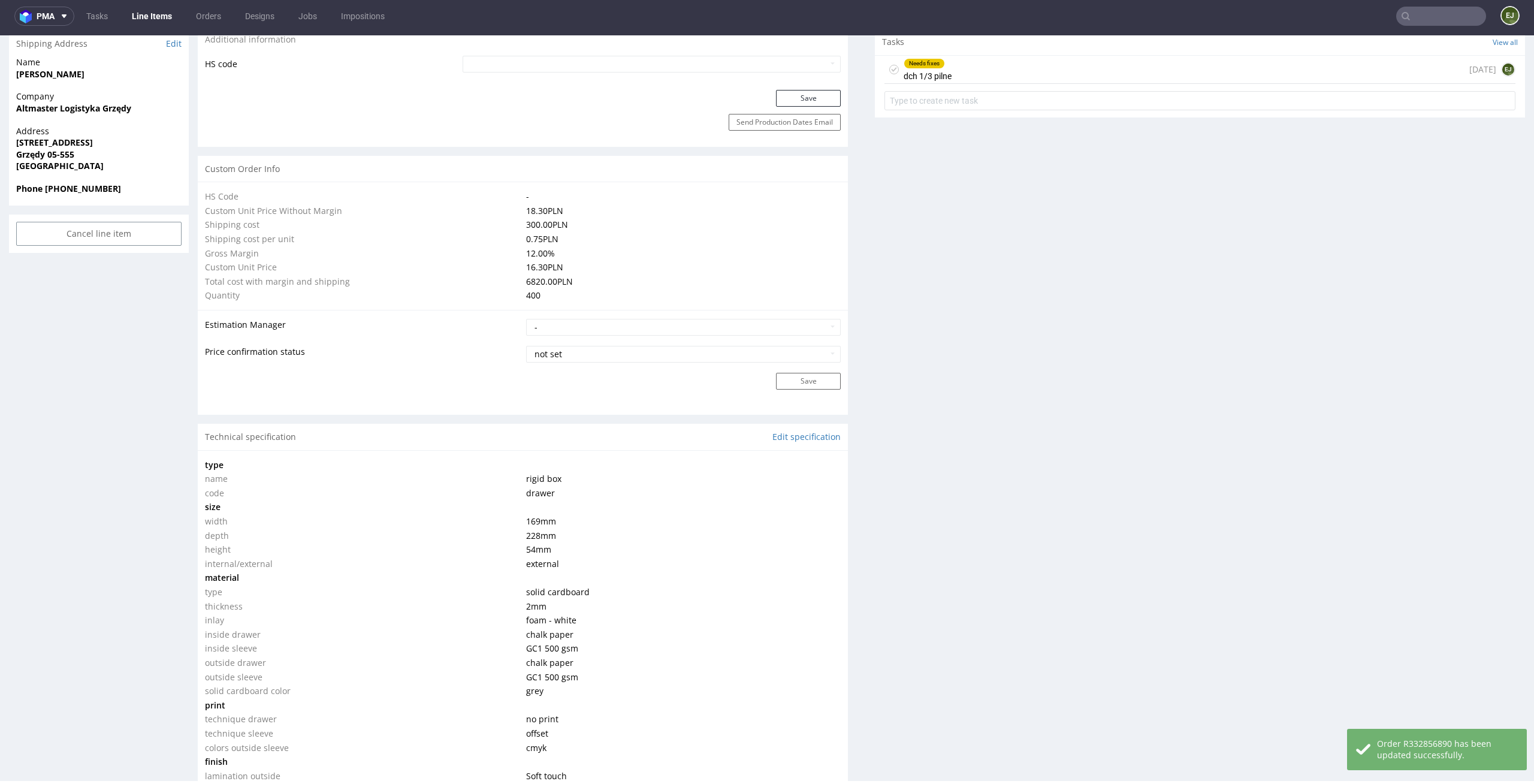
scroll to position [0, 0]
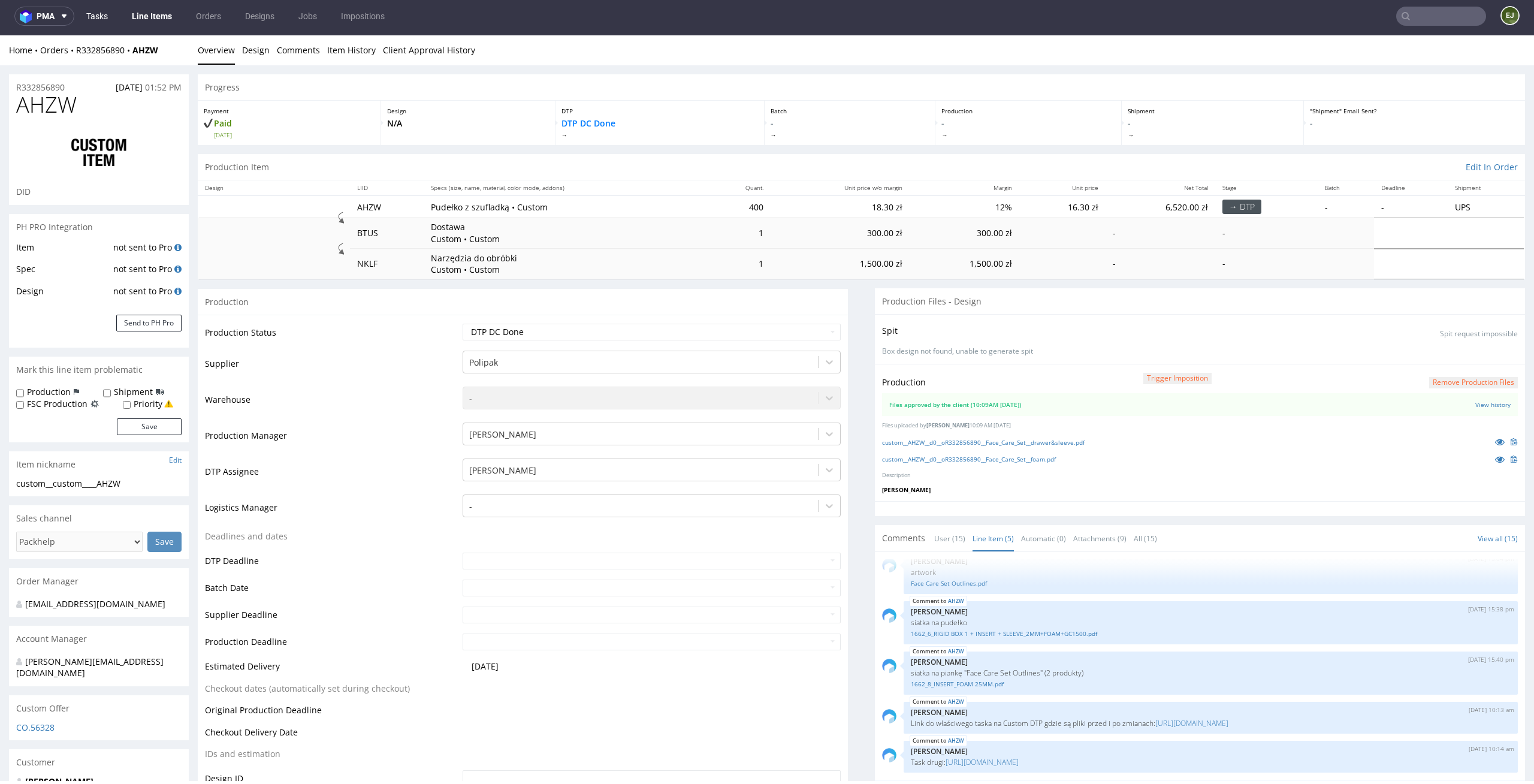
click at [100, 16] on link "Tasks" at bounding box center [97, 16] width 36 height 19
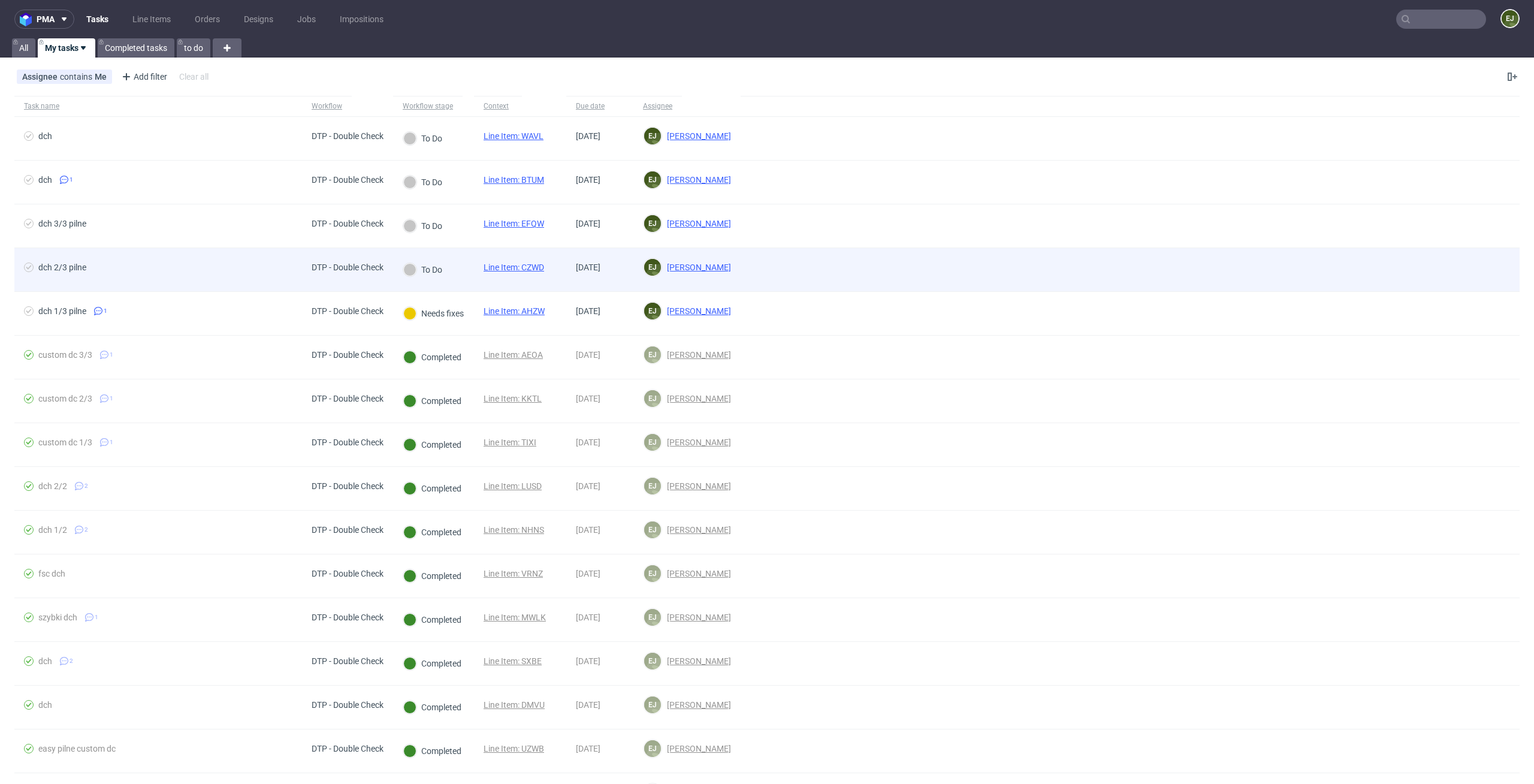
click at [539, 266] on link "Line Item: CZWD" at bounding box center [514, 267] width 60 height 10
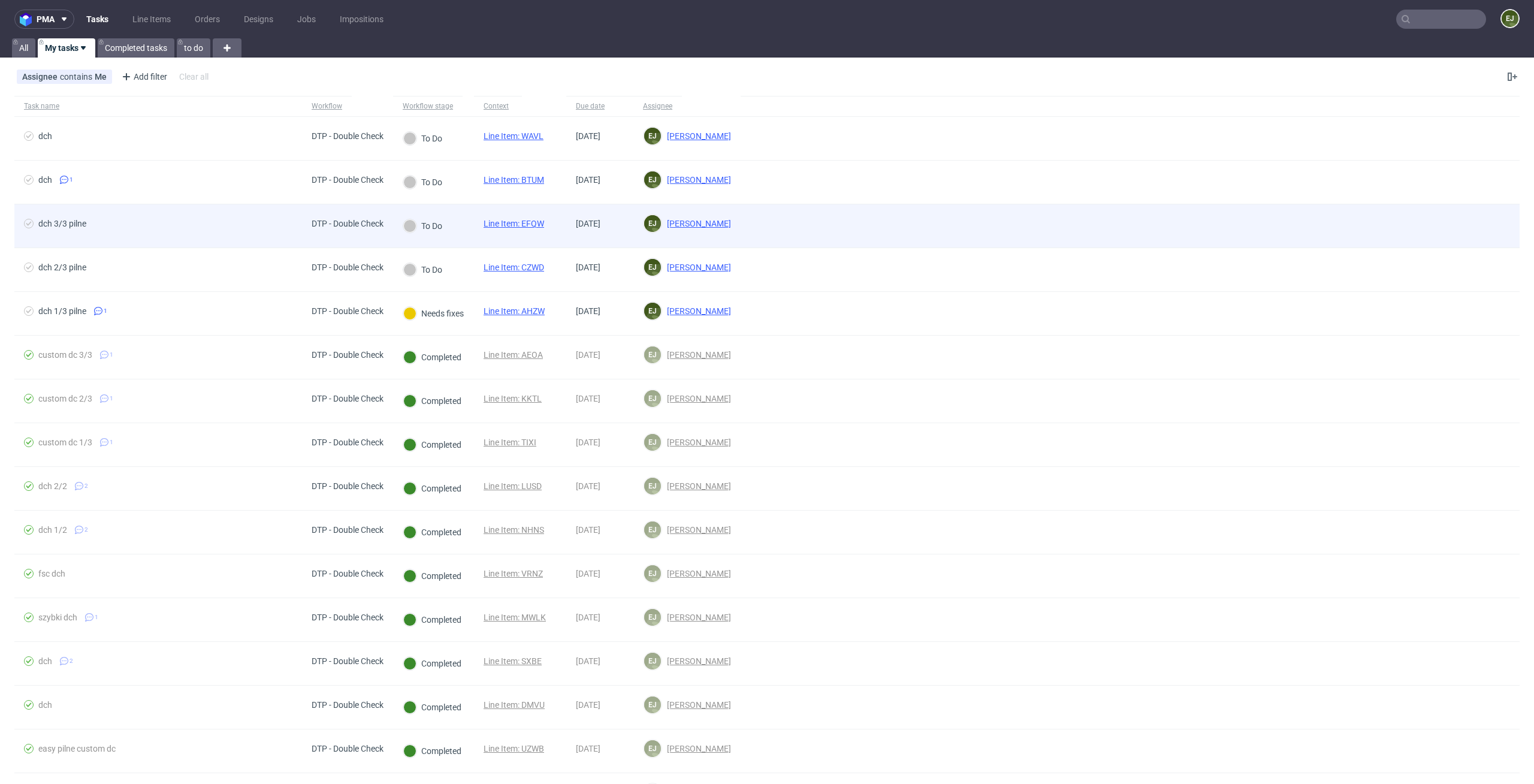
click at [532, 224] on link "Line Item: EFQW" at bounding box center [514, 224] width 60 height 10
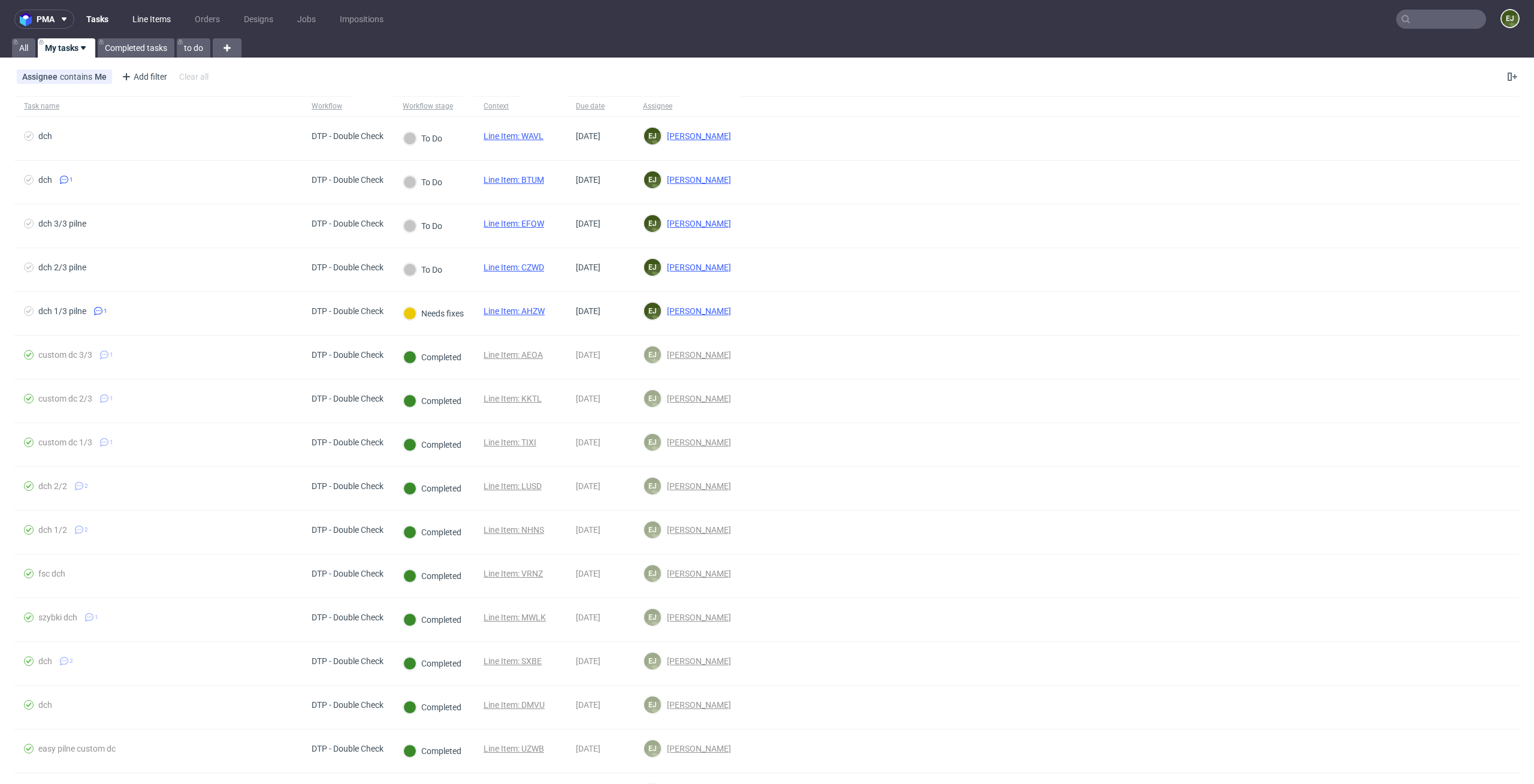
click at [158, 11] on link "Line Items" at bounding box center [151, 19] width 52 height 19
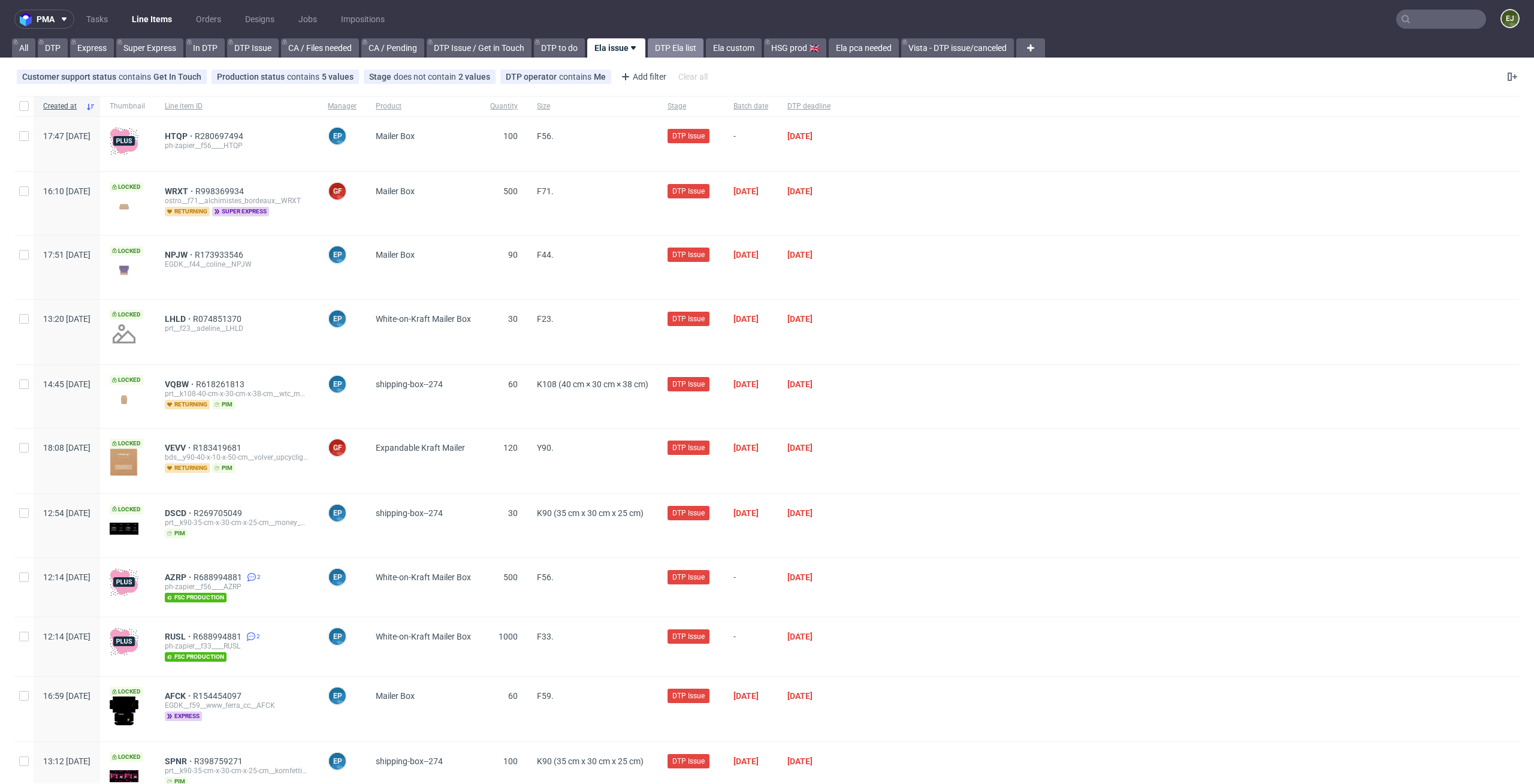
click at [678, 49] on link "DTP Ela list" at bounding box center [676, 48] width 55 height 19
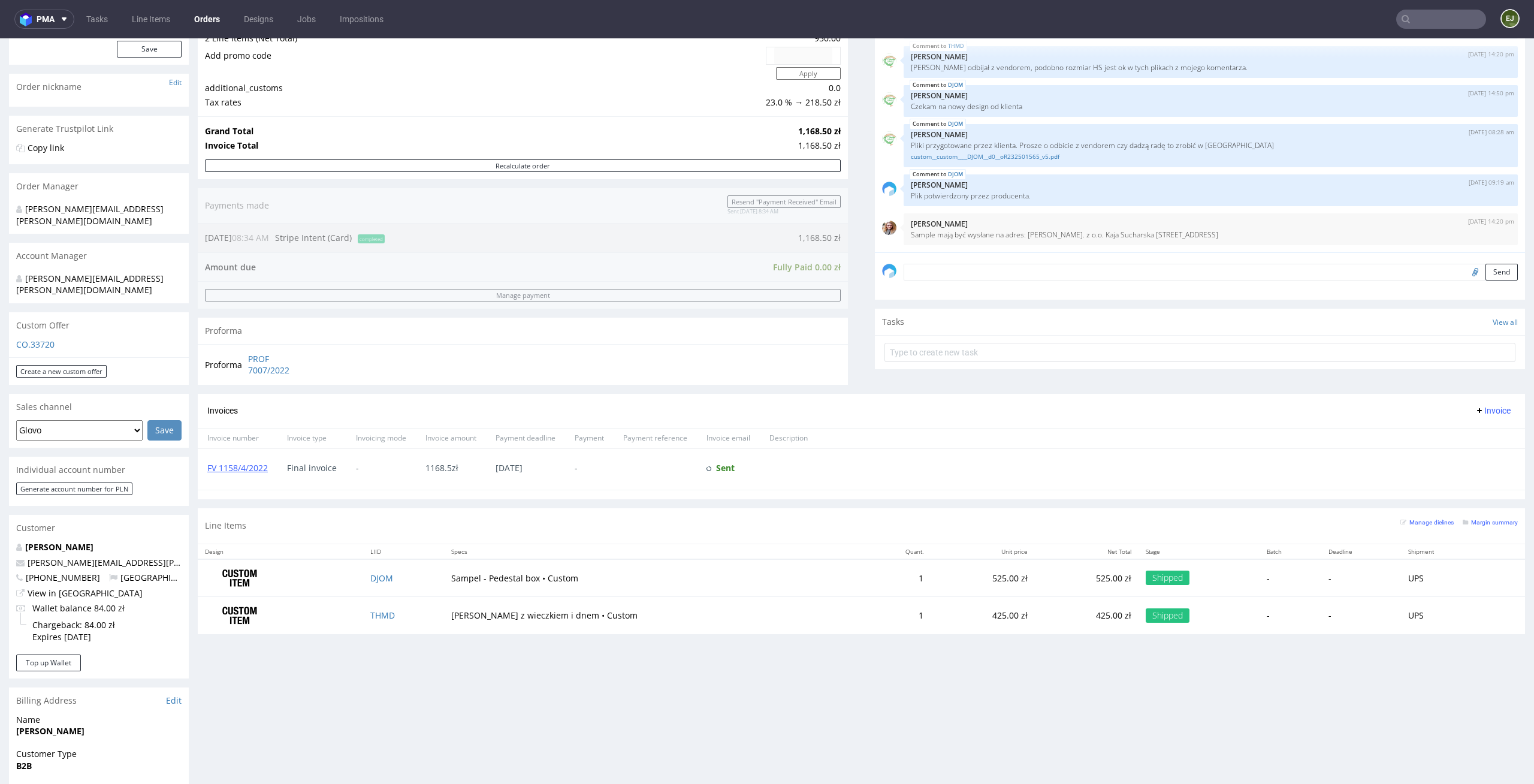
scroll to position [221, 0]
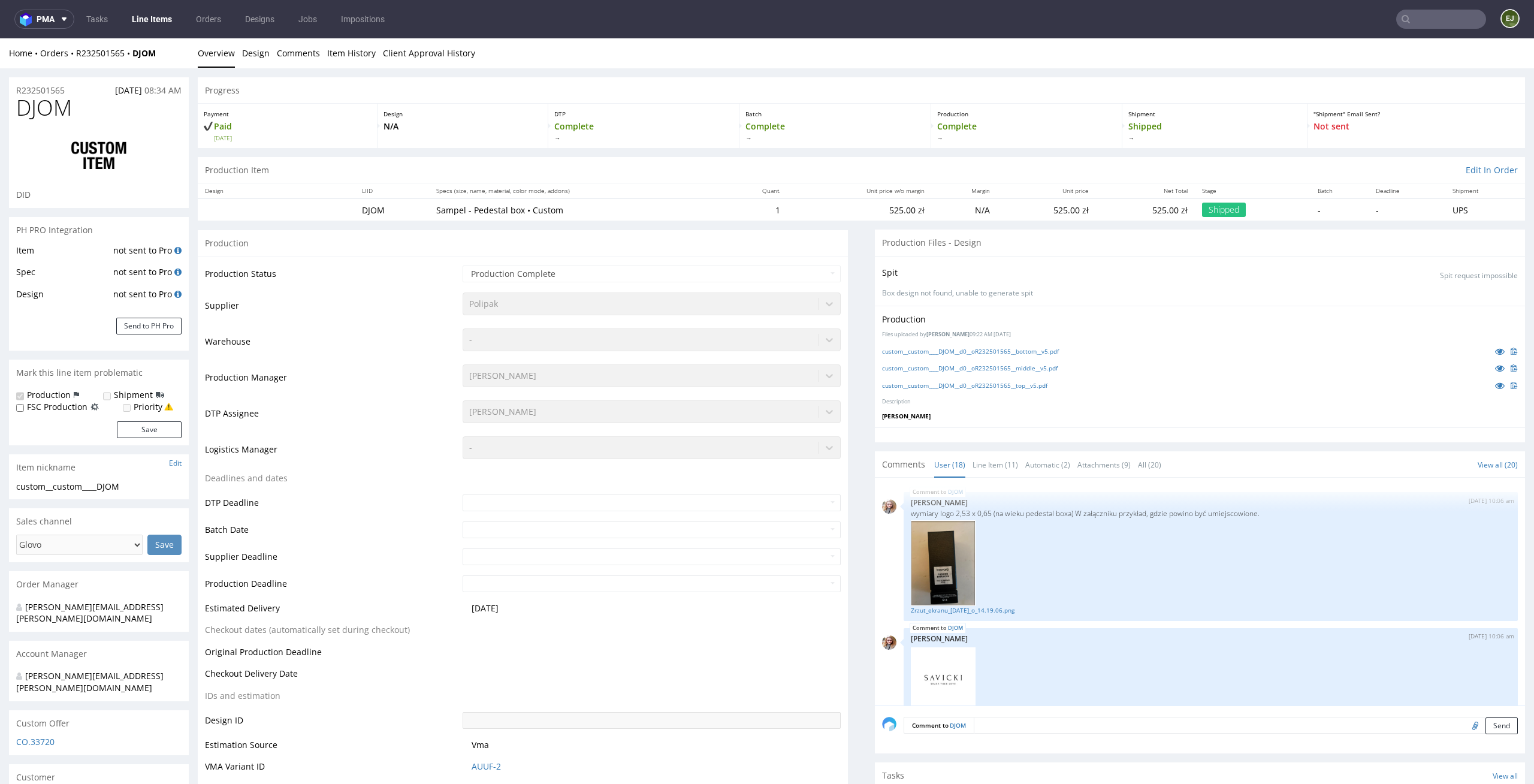
scroll to position [761, 0]
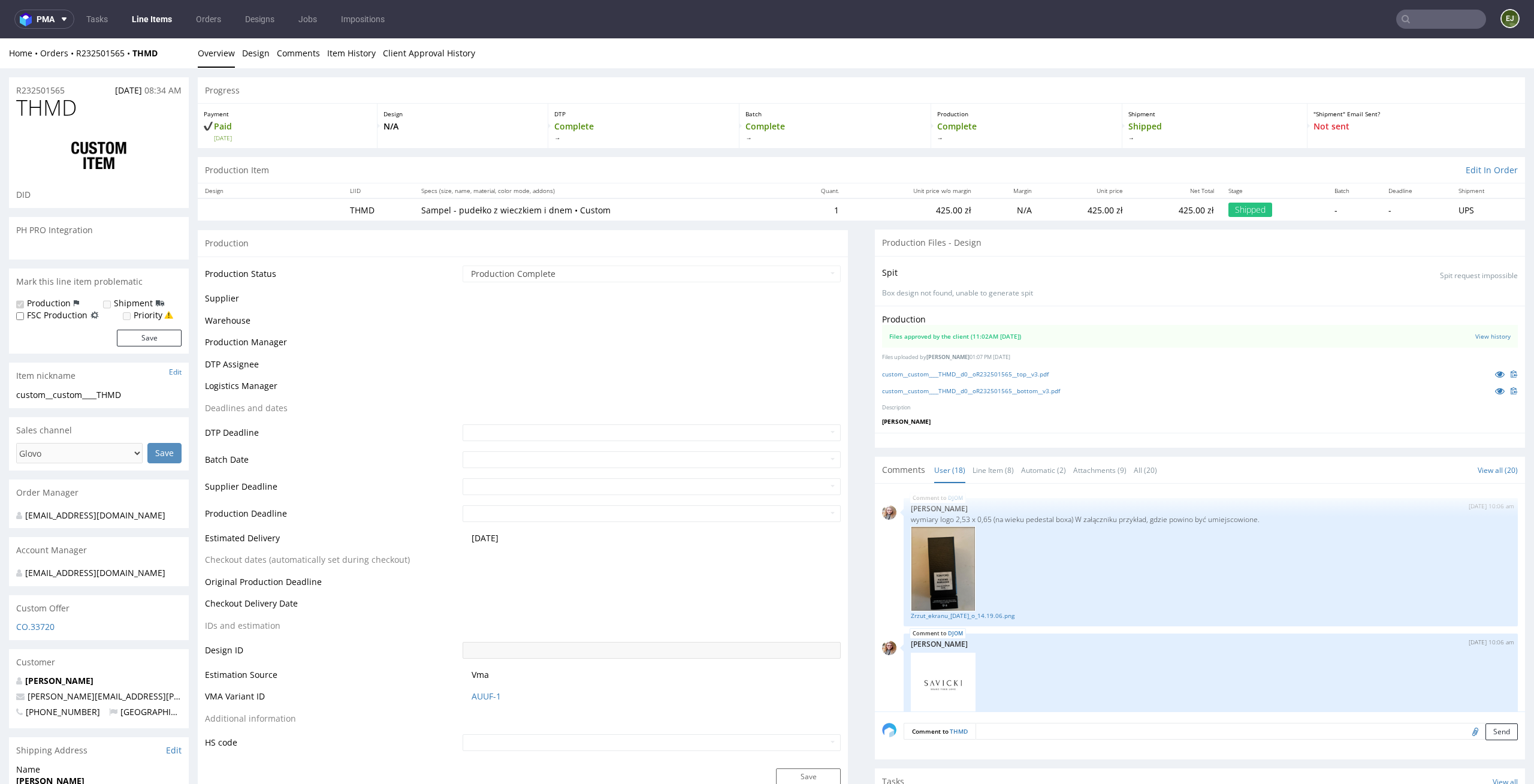
scroll to position [761, 0]
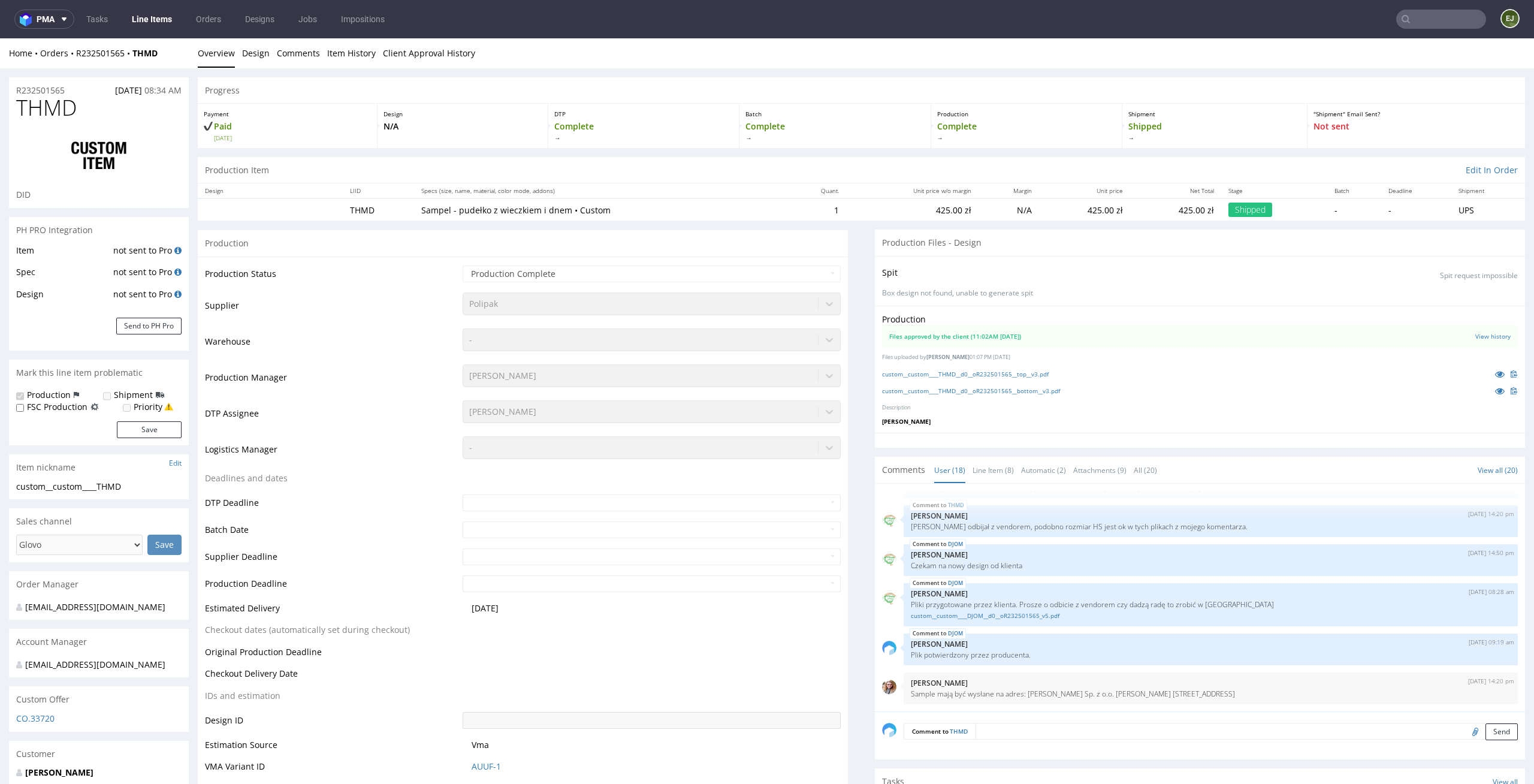
click at [978, 186] on th "Margin" at bounding box center [1009, 191] width 60 height 15
click at [982, 463] on link "Line Item (8)" at bounding box center [994, 470] width 42 height 26
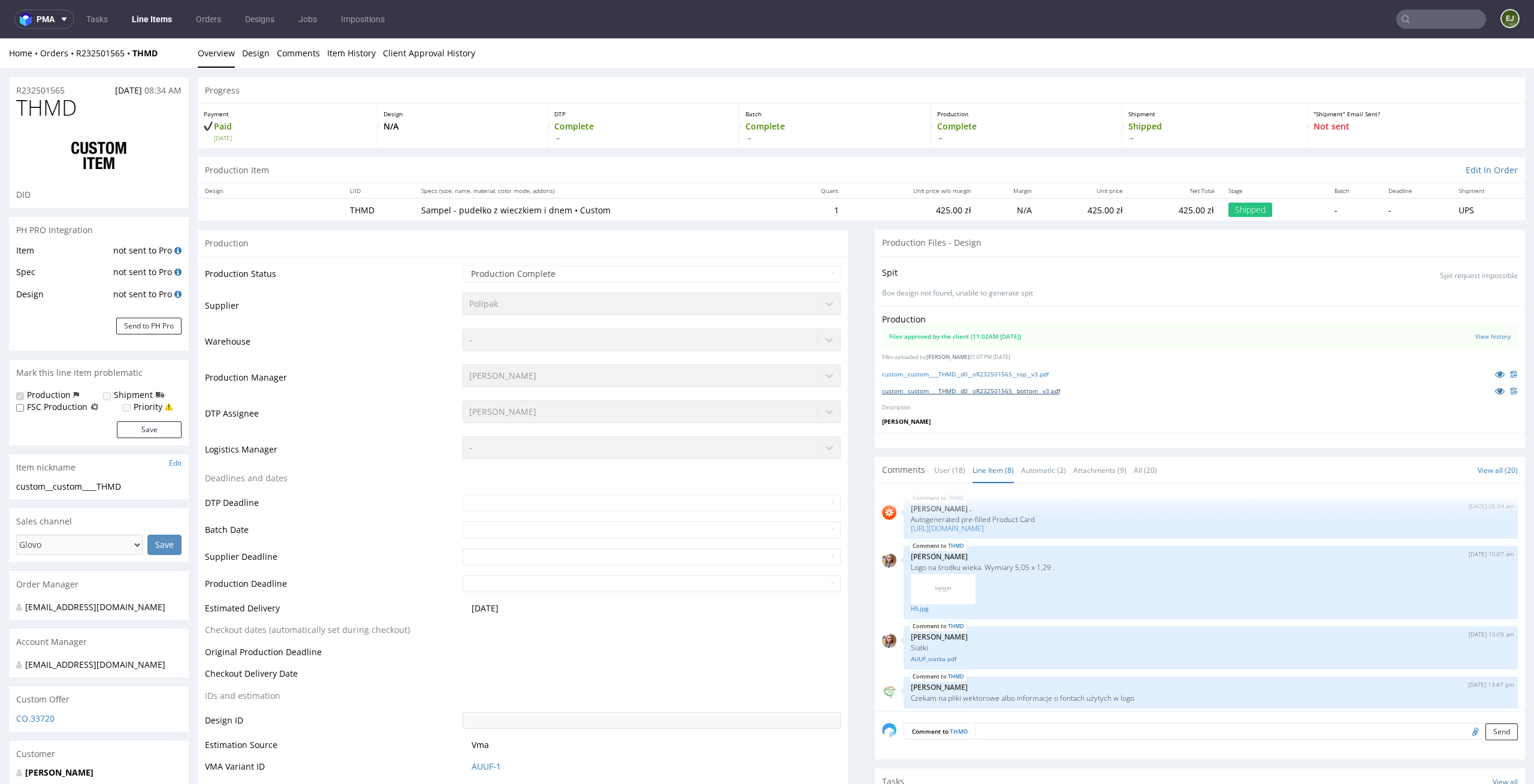
click at [987, 388] on link "custom__custom____THMD__d0__oR232501565__bottom__v3.pdf" at bounding box center [971, 391] width 178 height 8
click at [979, 365] on div "Production Files approved by the client (11:02AM [DATE]) View history Files upl…" at bounding box center [1200, 370] width 650 height 128
click at [977, 376] on link "custom__custom____THMD__d0__oR232501565__top__v3.pdf" at bounding box center [966, 374] width 166 height 8
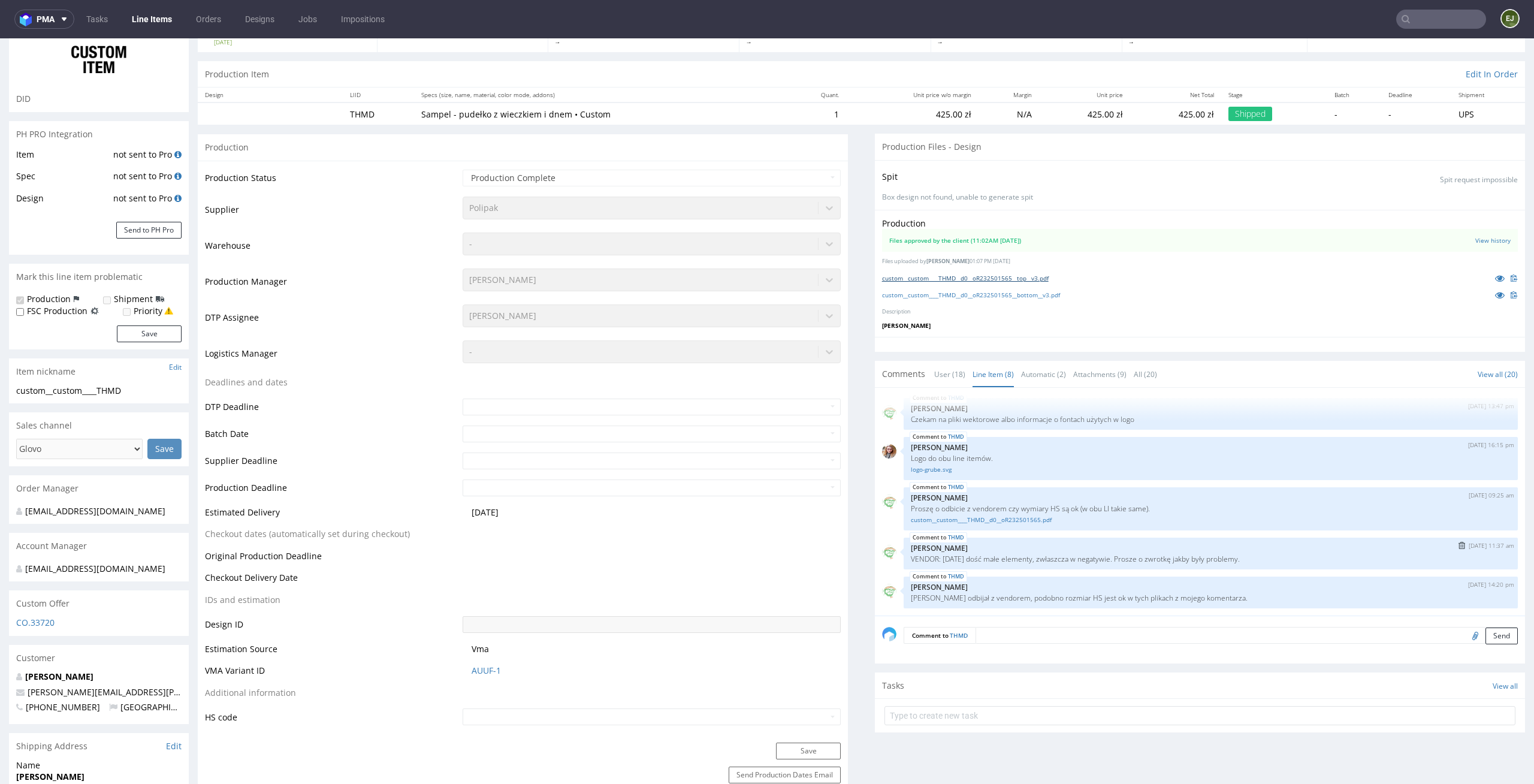
scroll to position [98, 0]
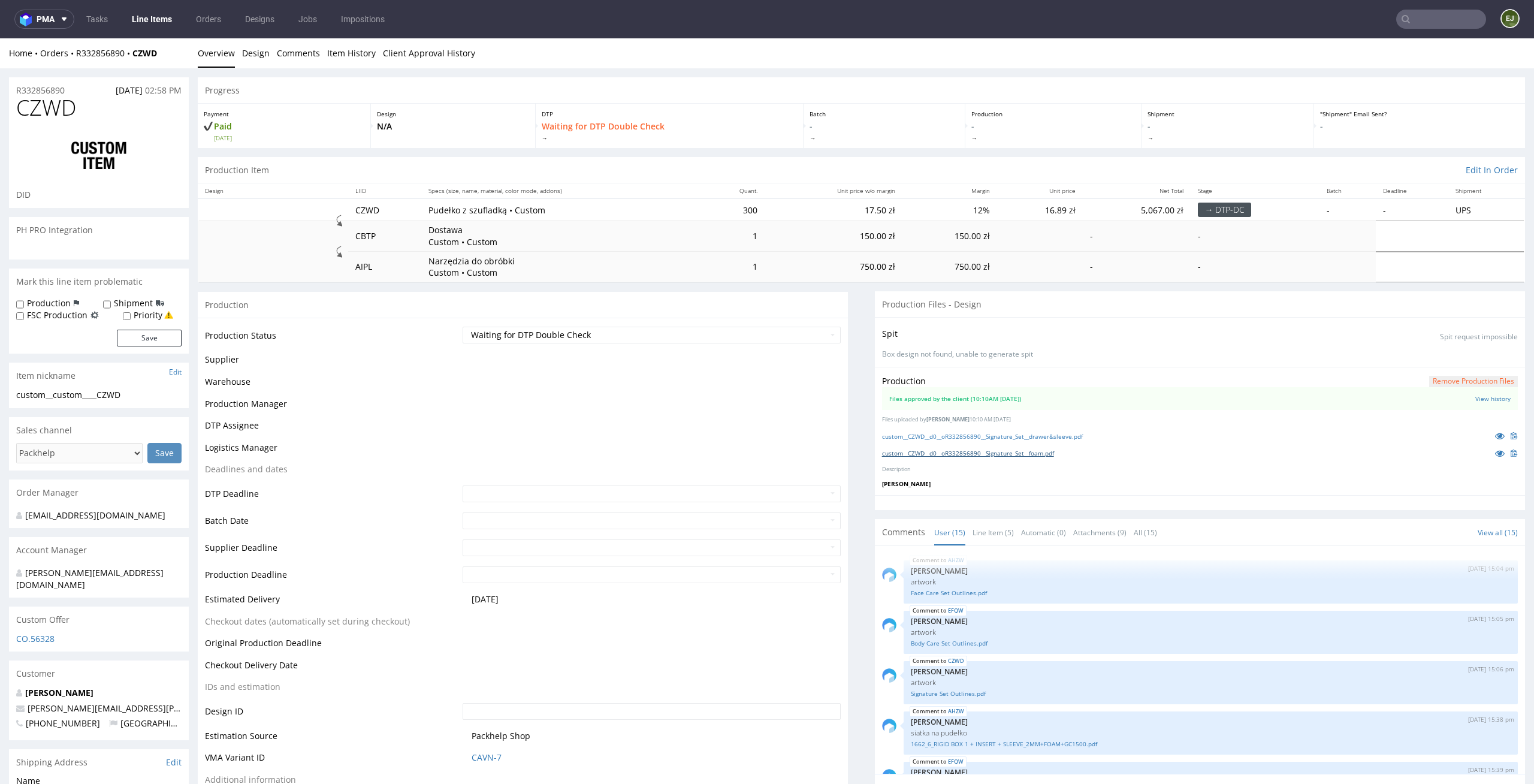
scroll to position [473, 0]
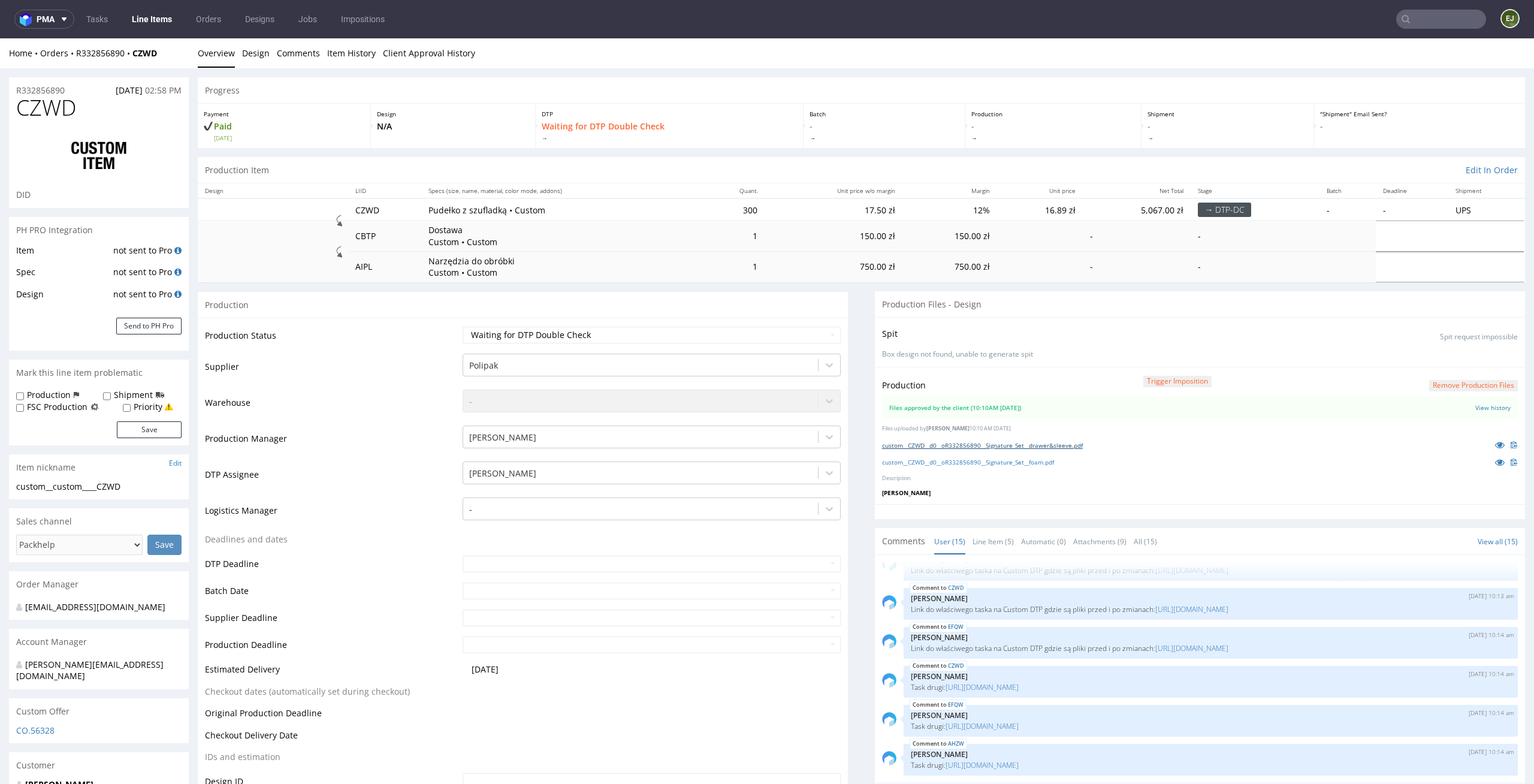
click at [968, 446] on link "custom__CZWD__d0__oR332856890__Signature_Set__drawer&sleeve.pdf" at bounding box center [983, 445] width 201 height 8
click at [968, 458] on link "custom__CZWD__d0__oR332856890__Signature_Set__foam.pdf" at bounding box center [968, 462] width 172 height 8
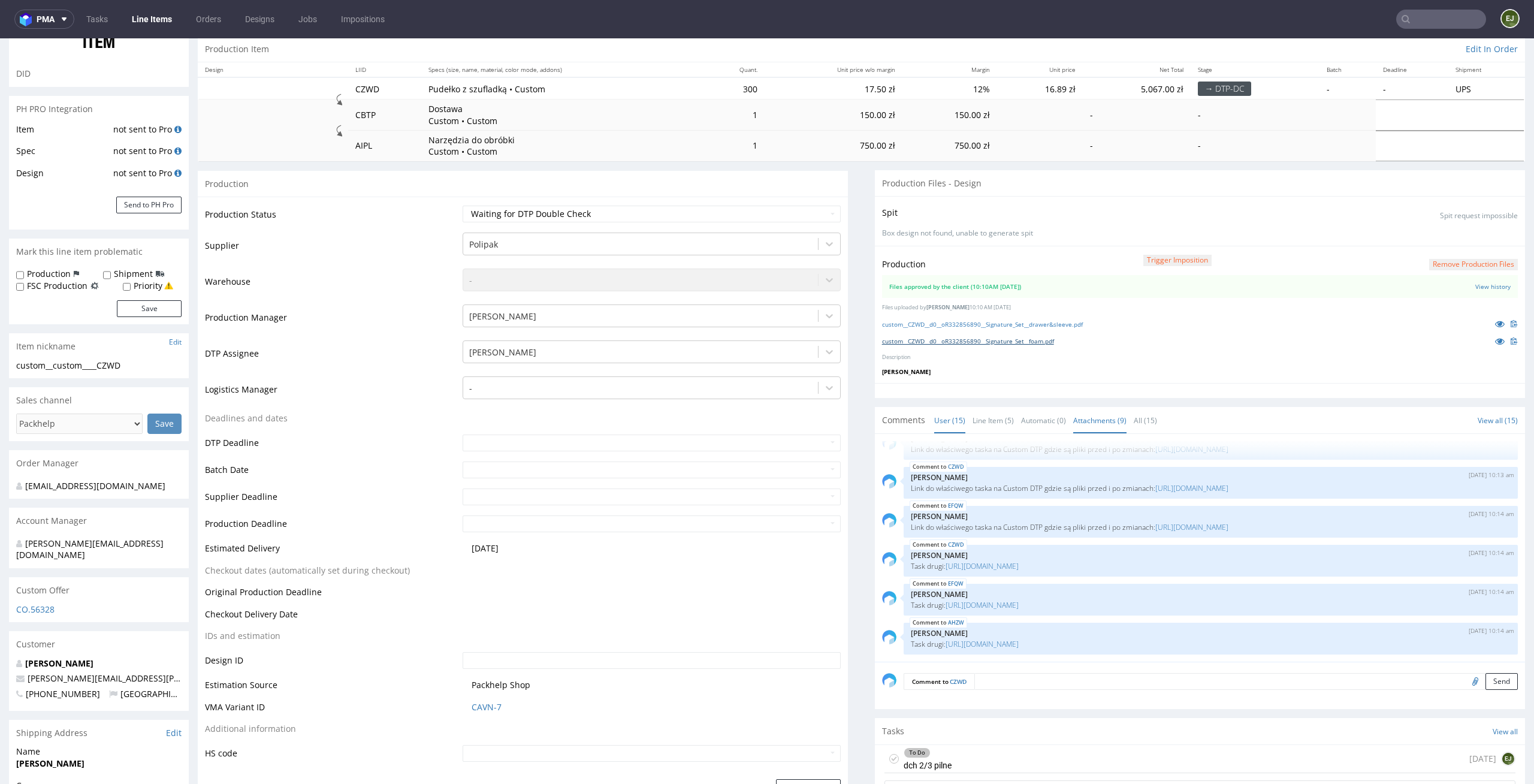
scroll to position [264, 0]
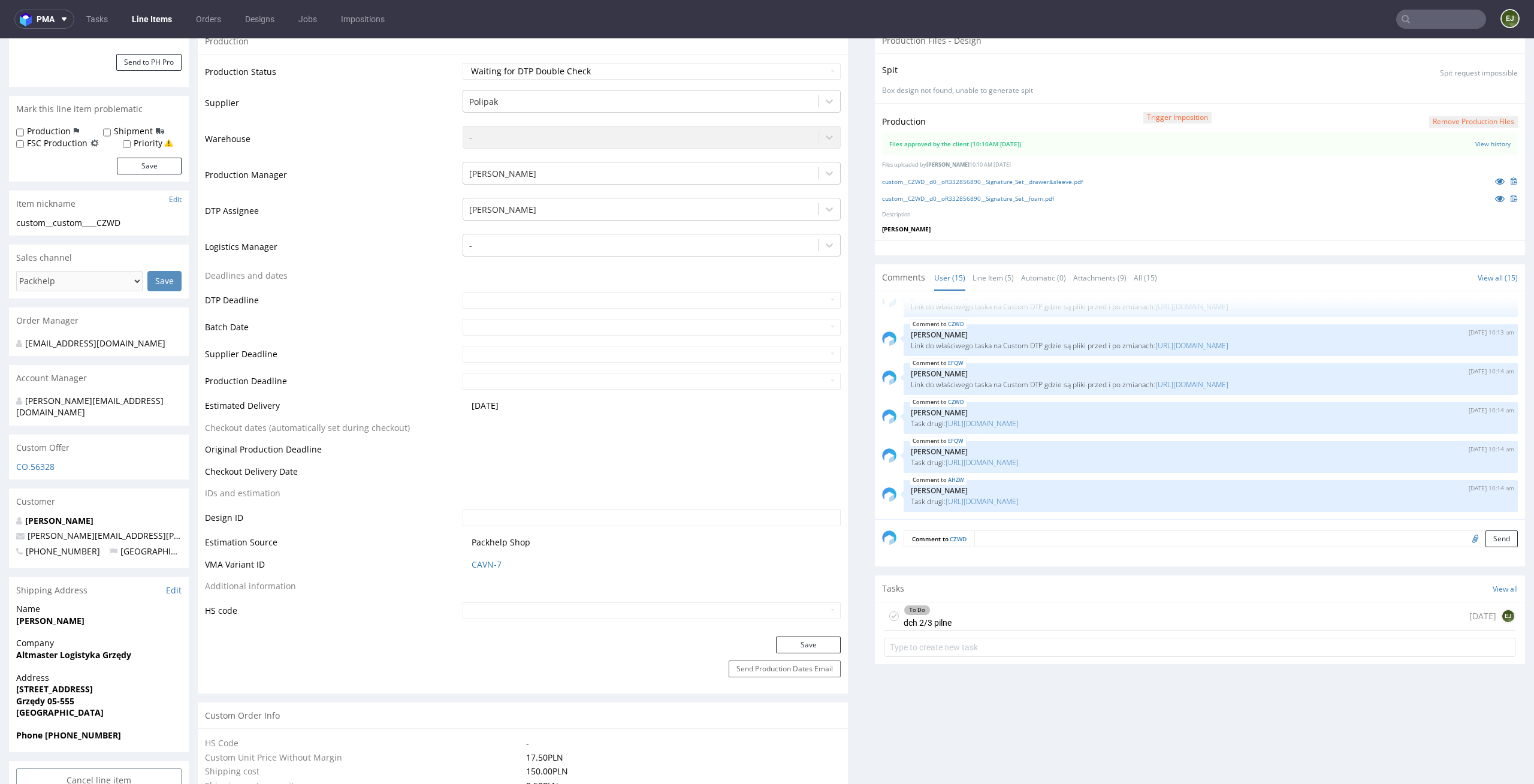
click at [965, 610] on div "To Do dch 2/3 pilne [DATE] EJ" at bounding box center [1200, 616] width 631 height 28
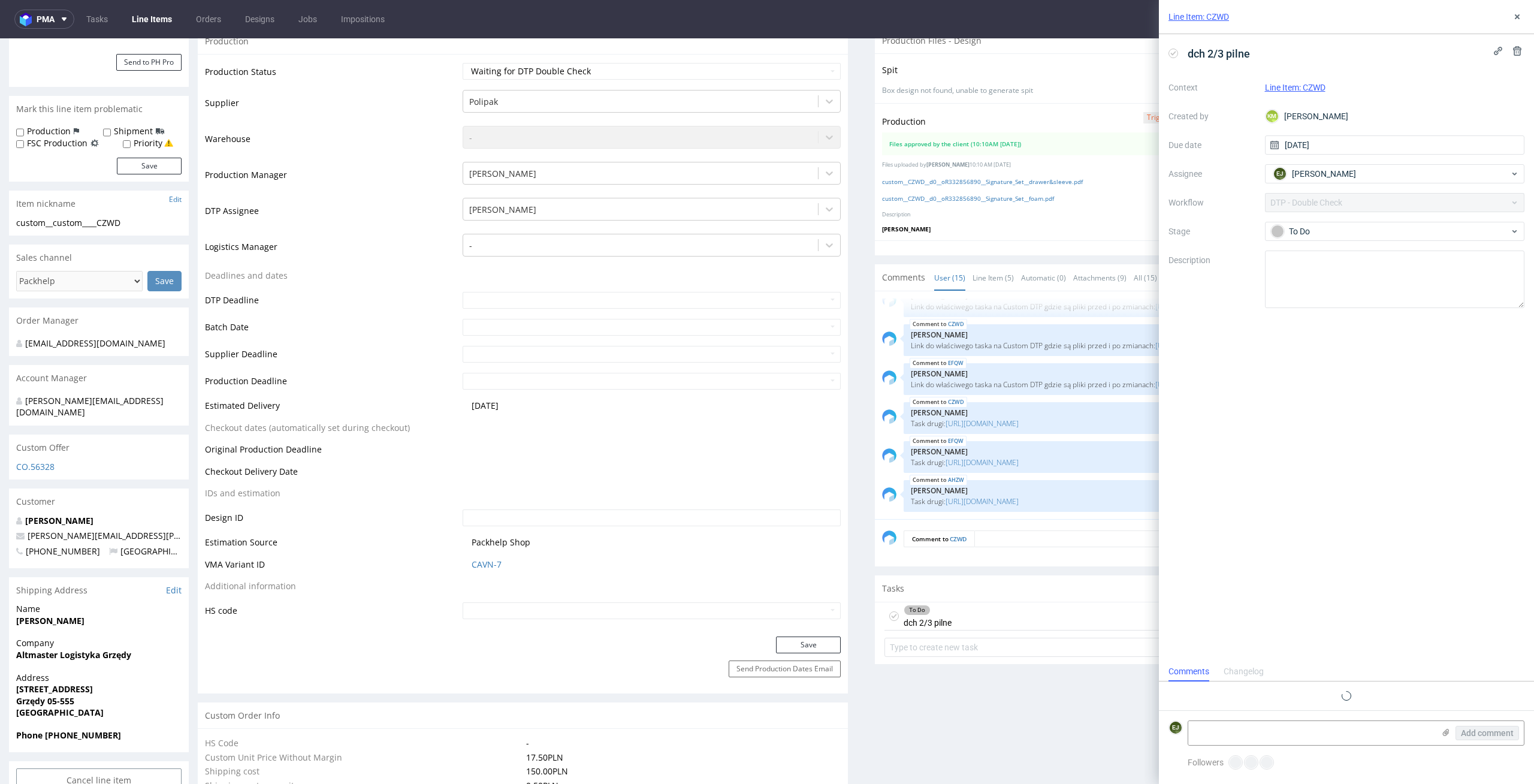
scroll to position [10, 0]
click at [1290, 725] on textarea at bounding box center [1311, 733] width 246 height 24
type textarea "[PERSON_NAME] sama uwaga"
click at [1496, 729] on span "Add comment" at bounding box center [1487, 733] width 52 height 8
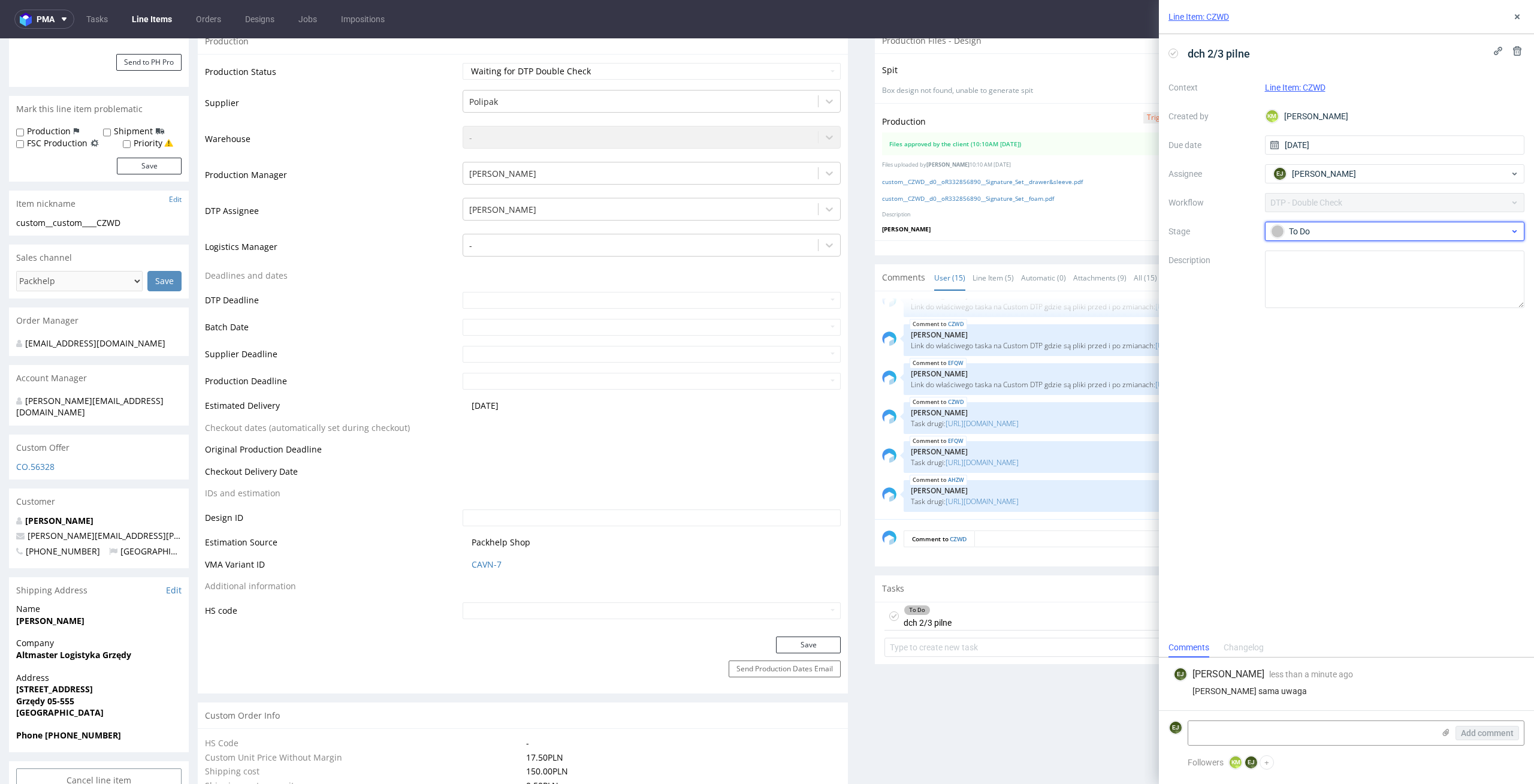
click at [1395, 229] on div "To Do" at bounding box center [1390, 232] width 238 height 13
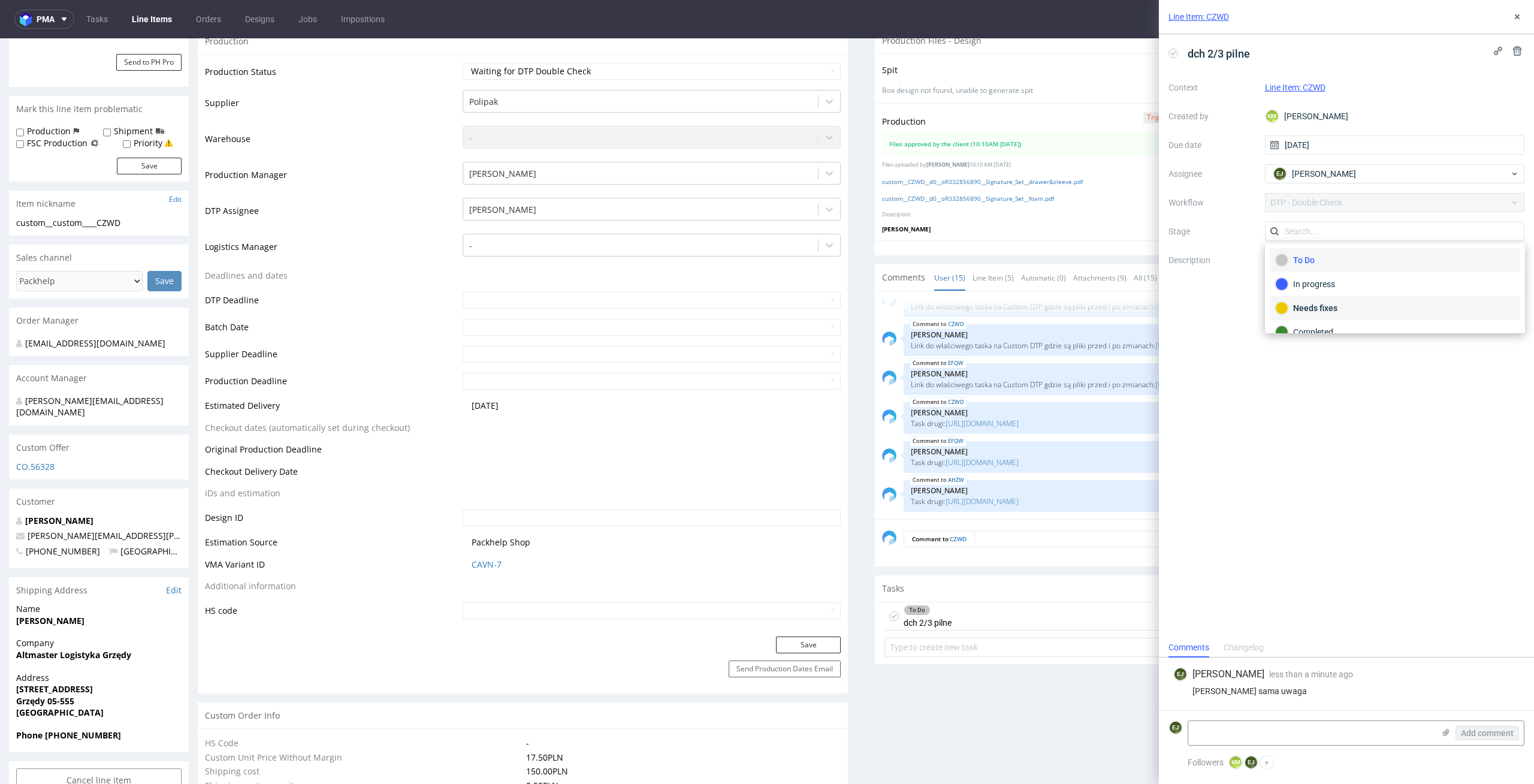
click at [1391, 308] on div "Needs fixes" at bounding box center [1395, 308] width 239 height 13
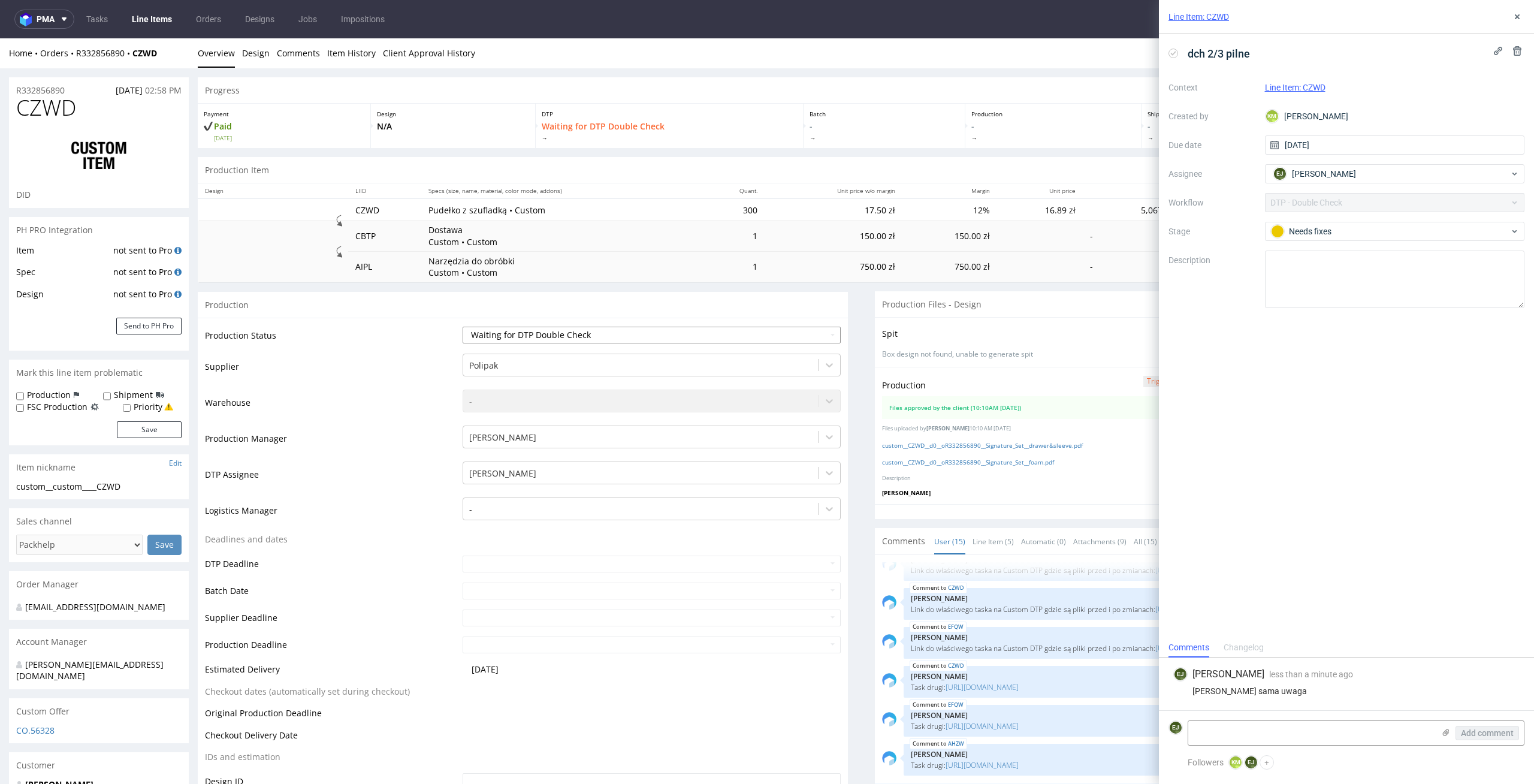
click at [820, 334] on select "Waiting for Artwork Waiting for Diecut Waiting for Mockup Waiting for DTP Waiti…" at bounding box center [652, 335] width 379 height 17
select select "dtp_dc_done"
click at [463, 326] on select "Waiting for Artwork Waiting for Diecut Waiting for Mockup Waiting for DTP Waiti…" at bounding box center [652, 335] width 379 height 17
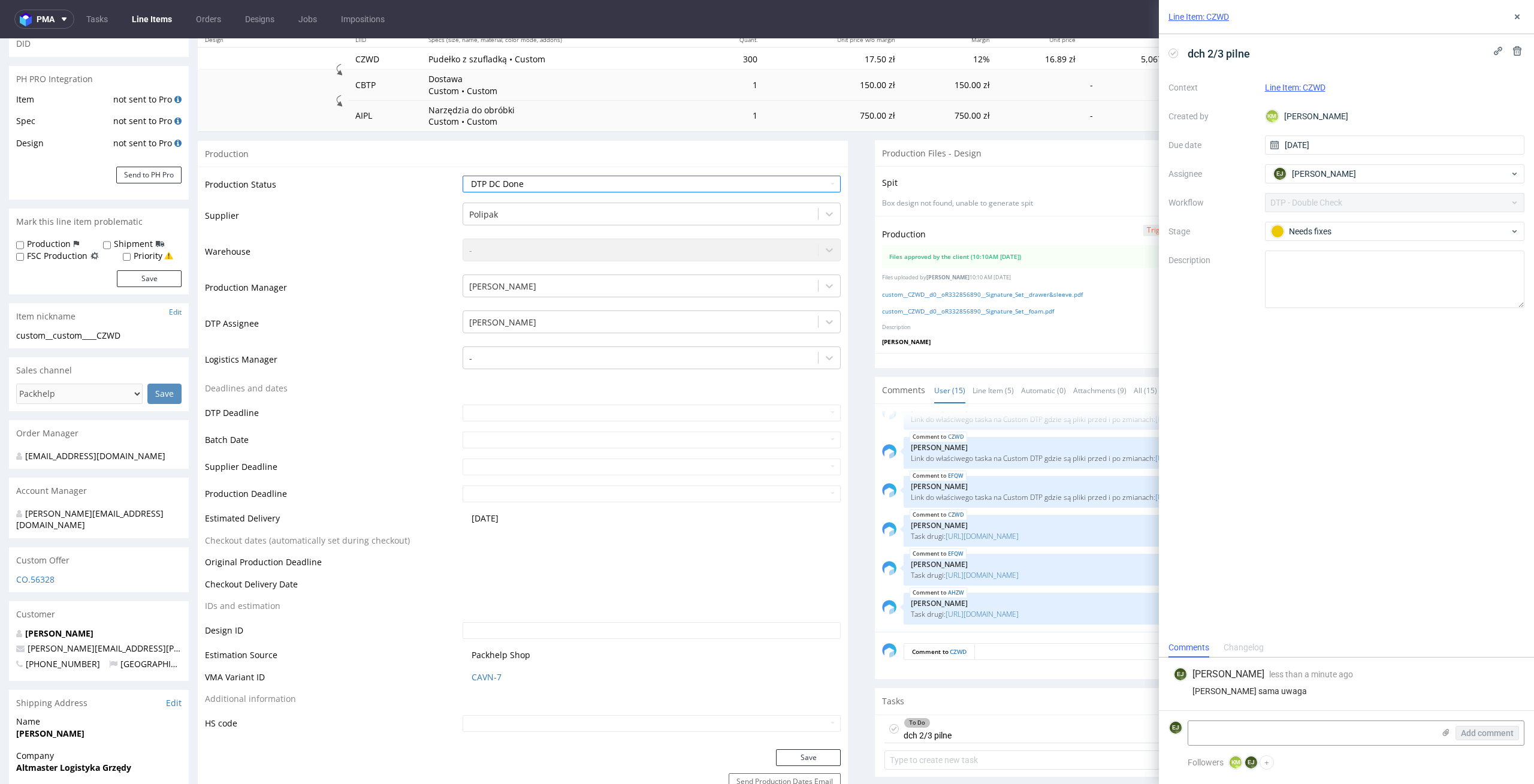
scroll to position [291, 0]
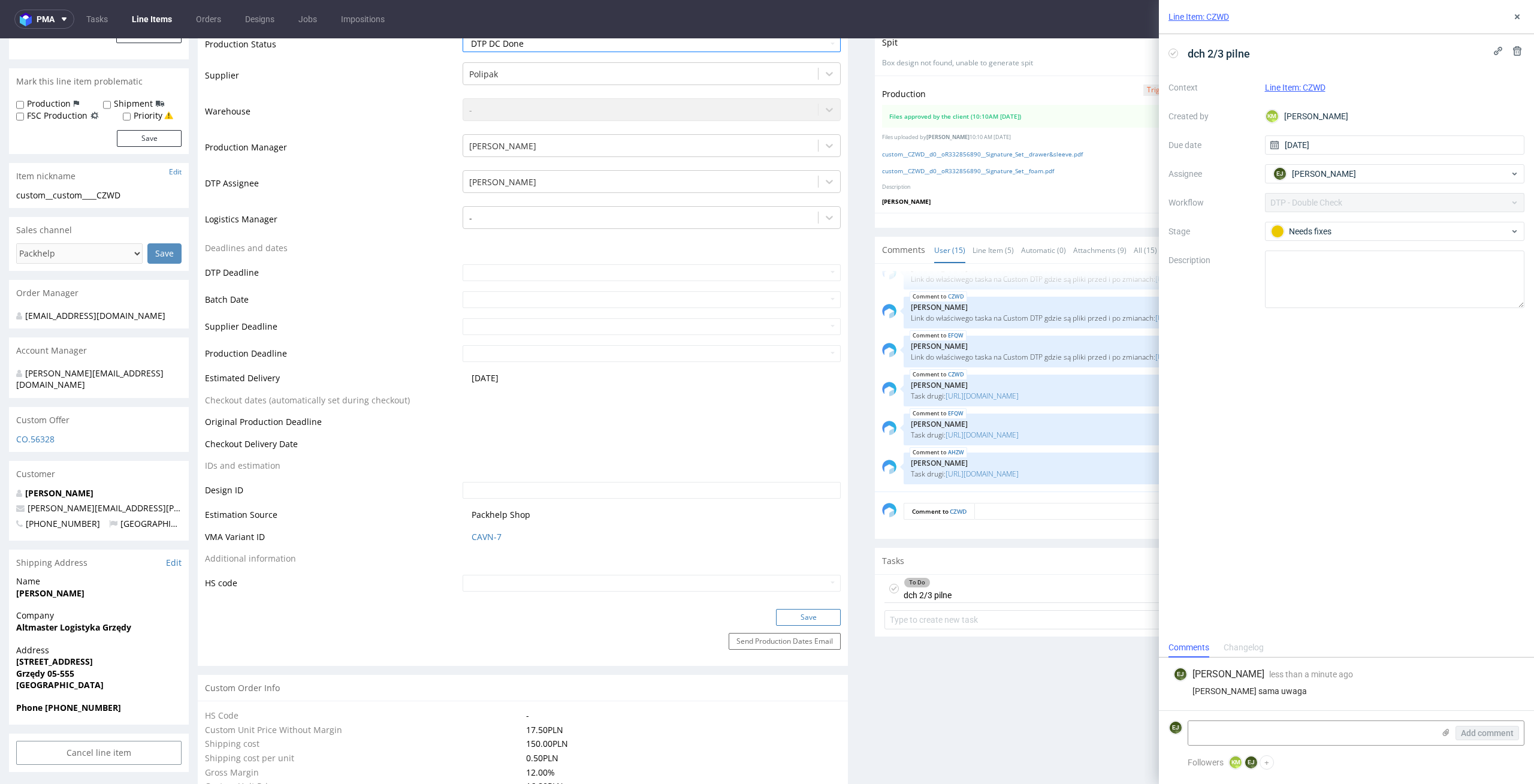
click at [820, 618] on button "Save" at bounding box center [808, 617] width 65 height 17
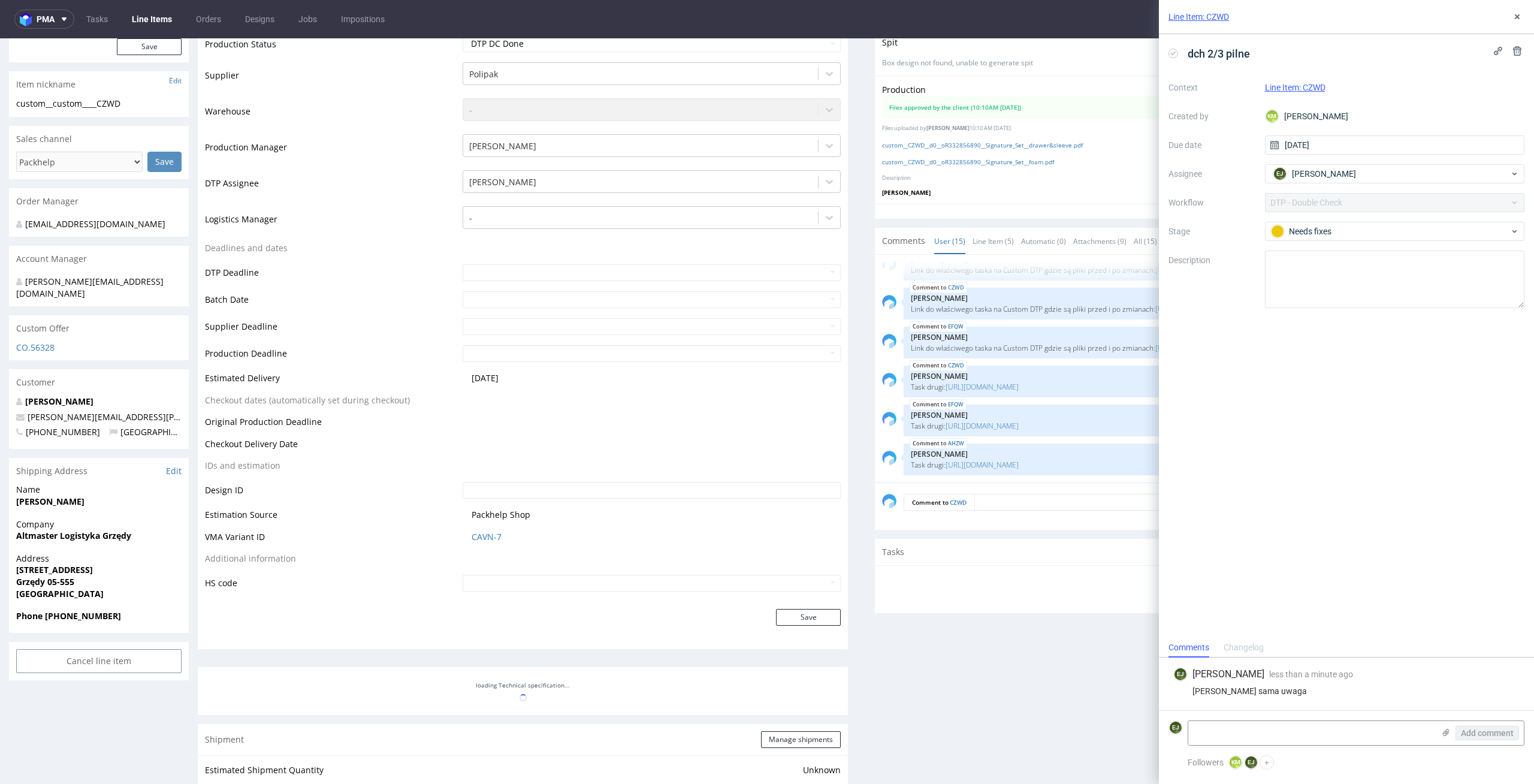
scroll to position [383, 0]
